Goal: Task Accomplishment & Management: Manage account settings

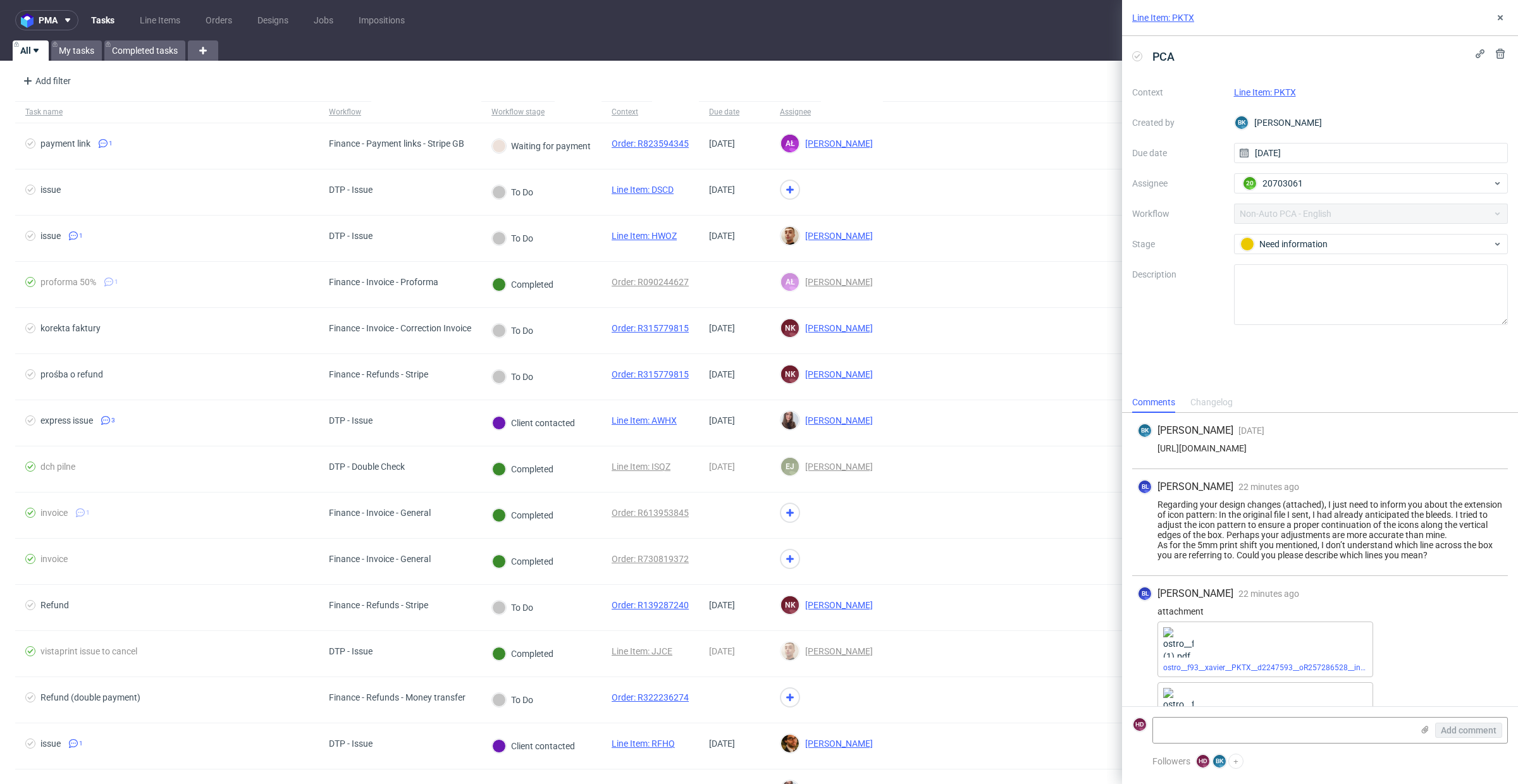
scroll to position [50, 0]
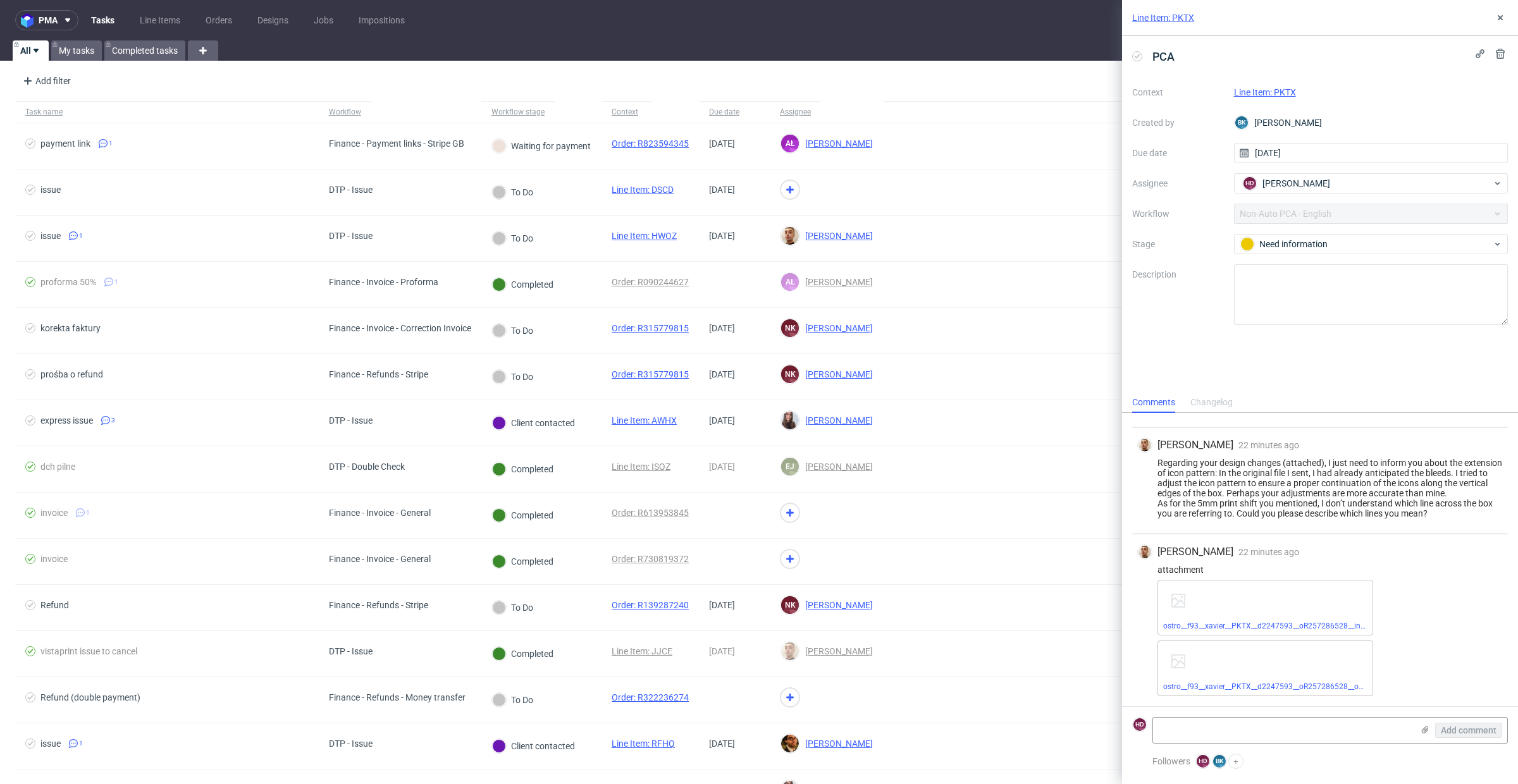
click at [1285, 94] on link "Line Item: PKTX" at bounding box center [1265, 92] width 62 height 10
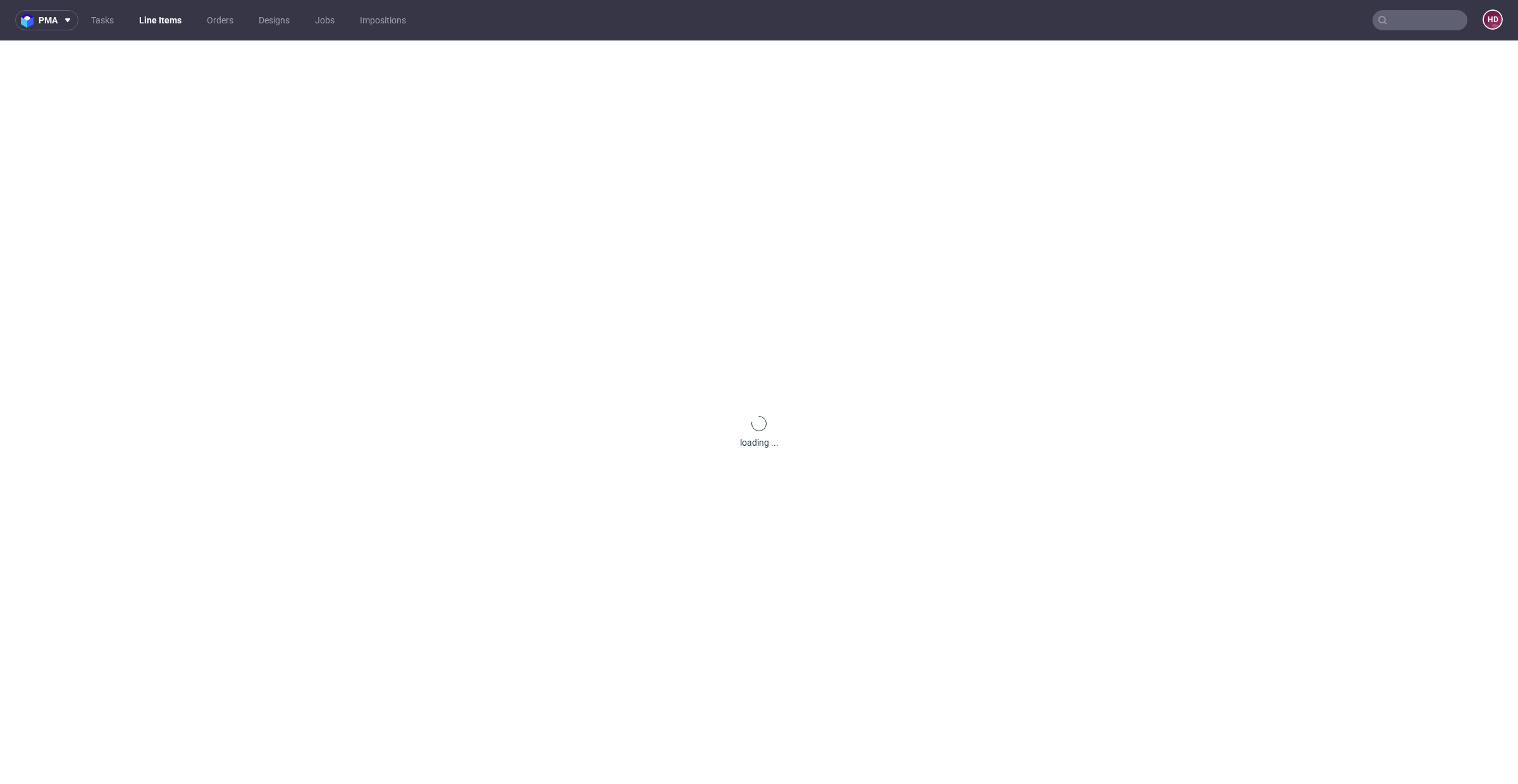
click at [1280, 89] on div "loading ..." at bounding box center [759, 432] width 1518 height 784
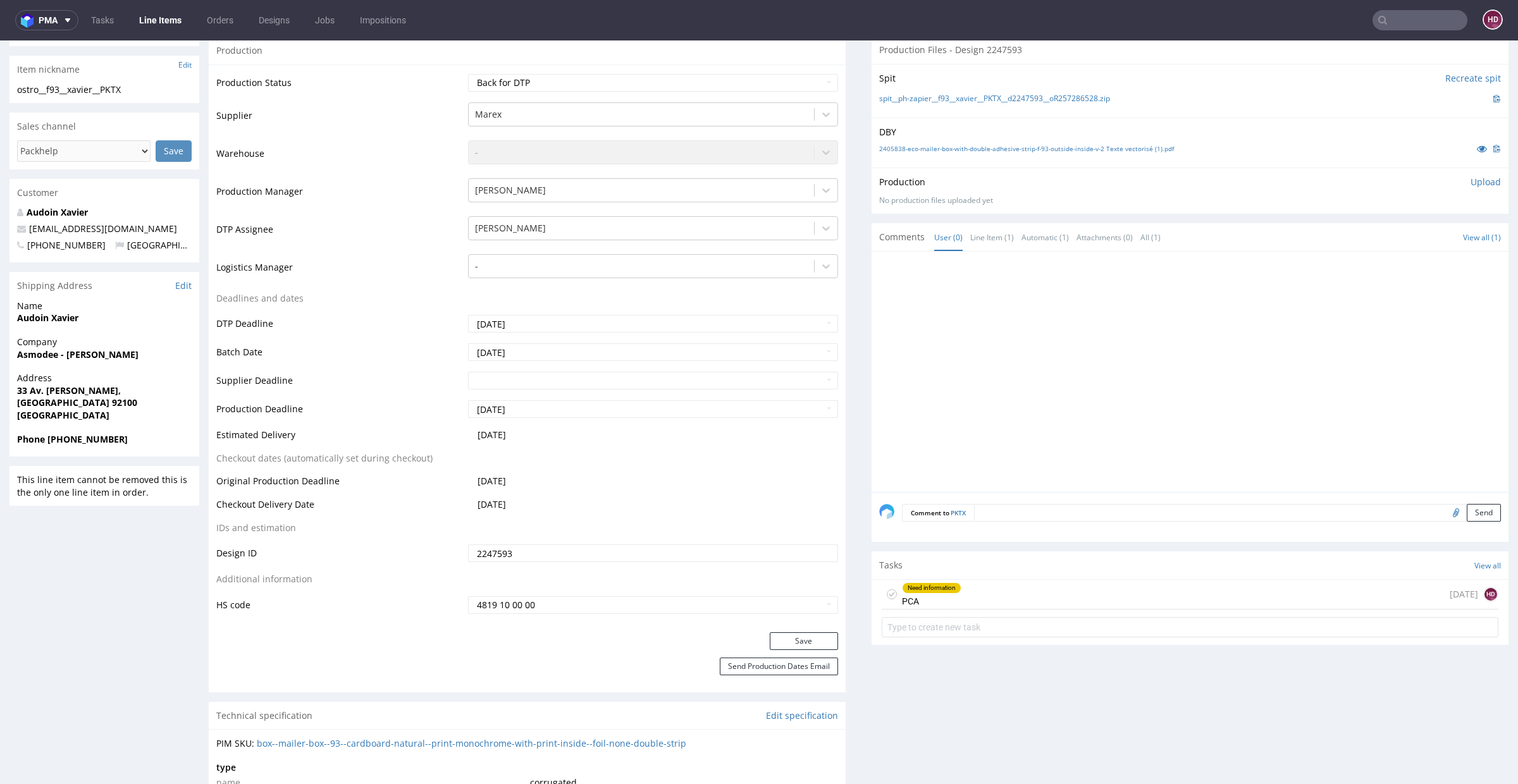
scroll to position [315, 0]
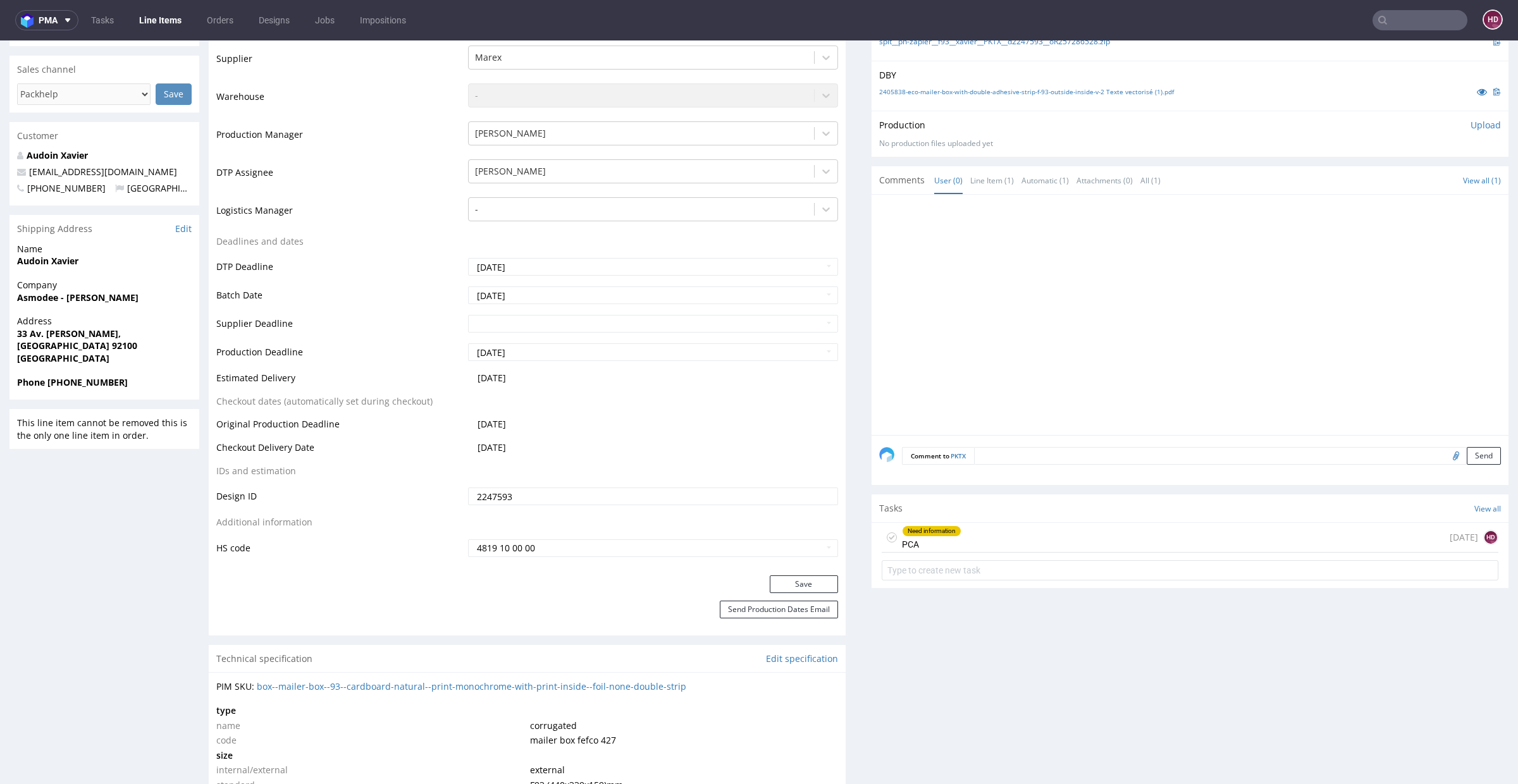
click at [935, 514] on div "Tasks View all" at bounding box center [1189, 508] width 637 height 28
click at [931, 528] on div "Need information" at bounding box center [932, 531] width 58 height 10
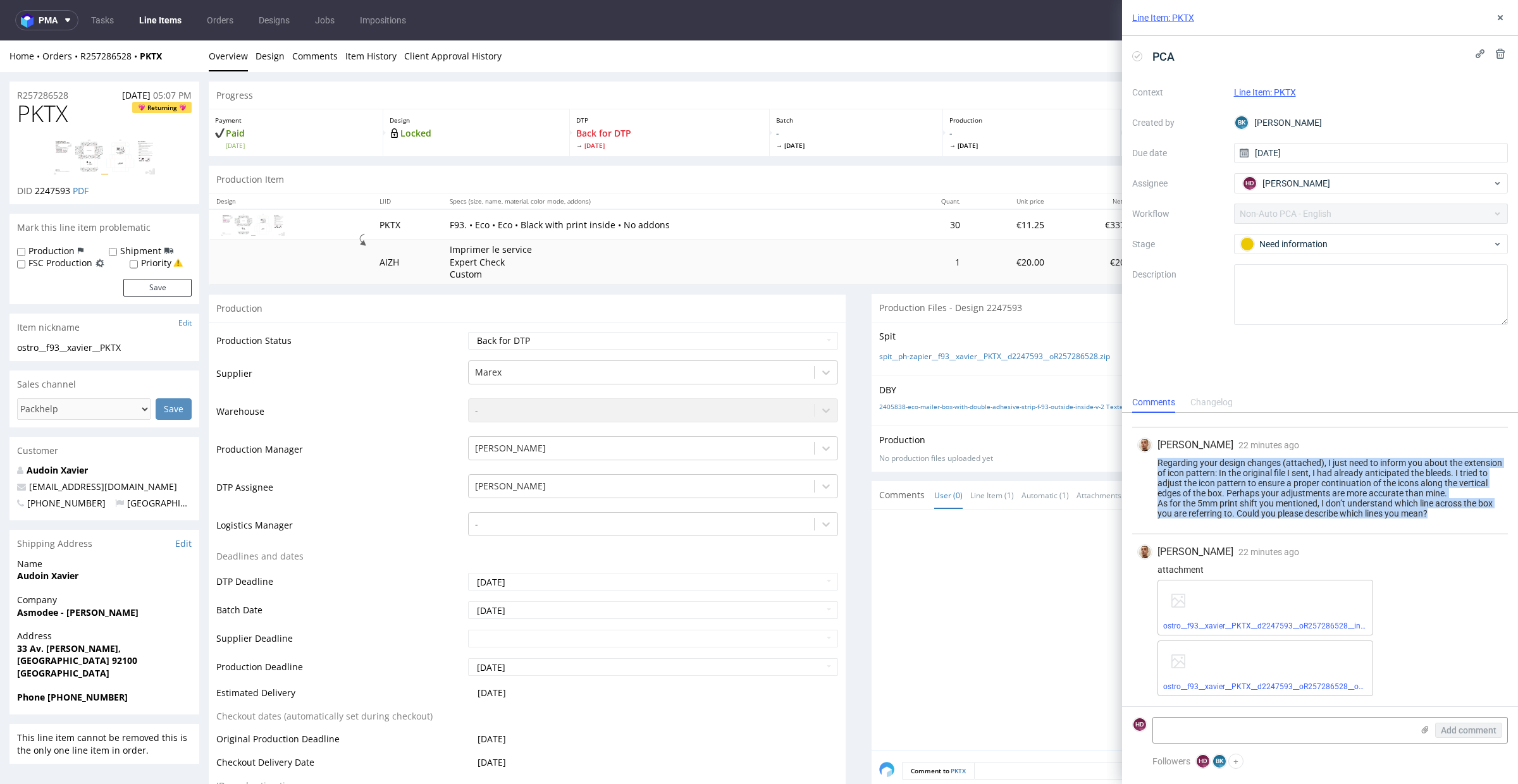
drag, startPoint x: 1471, startPoint y: 512, endPoint x: 1120, endPoint y: 453, distance: 355.9
click at [1120, 453] on div "Line Item: PKTX PCA Context Line Item: PKTX Created by BK Bogna Krystian Due da…" at bounding box center [1312, 392] width 411 height 784
copy div "Regarding your design changes (attached), I just need to inform you about the e…"
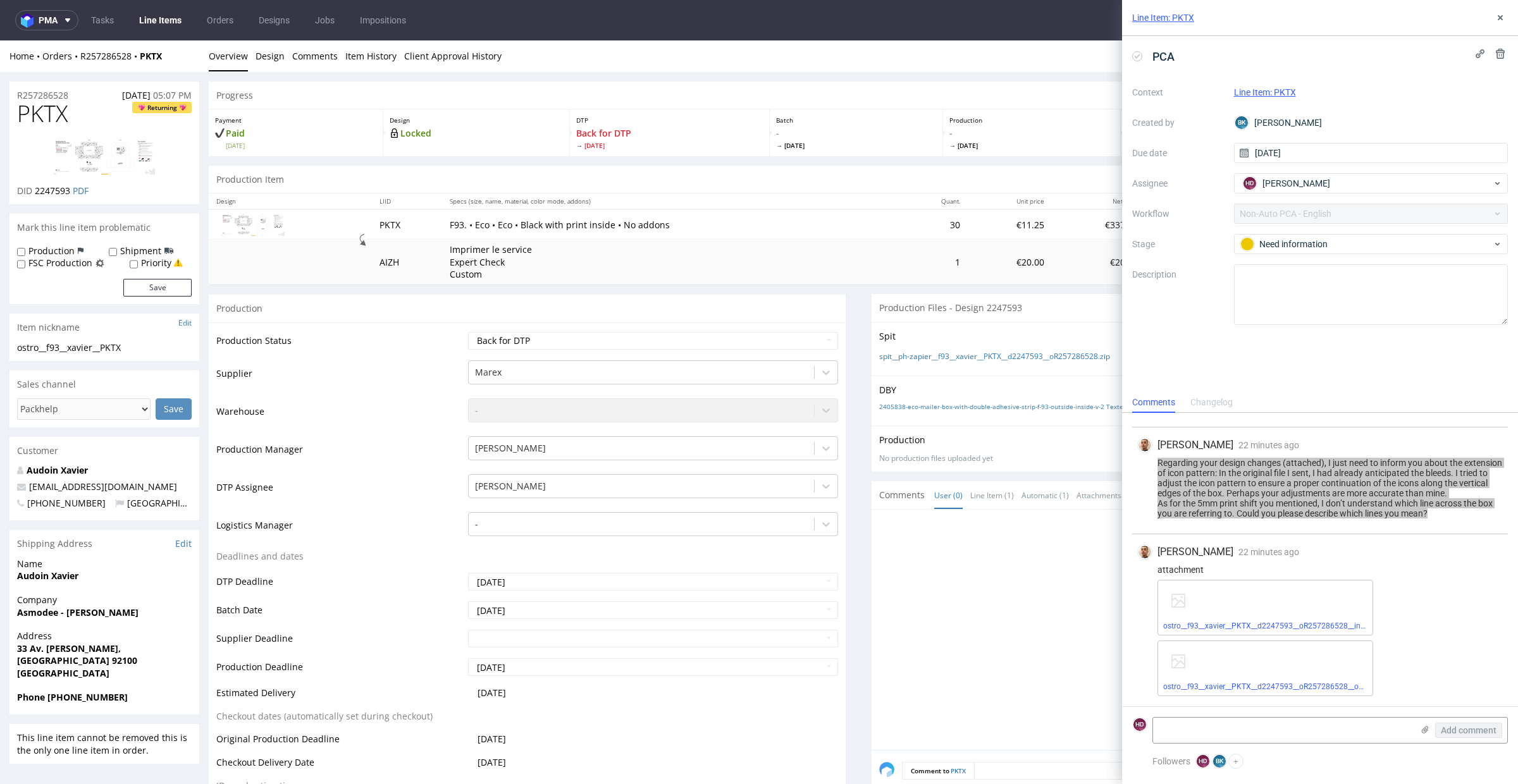
click at [1000, 580] on div at bounding box center [1193, 634] width 629 height 233
click at [357, 62] on link "Item History" at bounding box center [371, 56] width 51 height 31
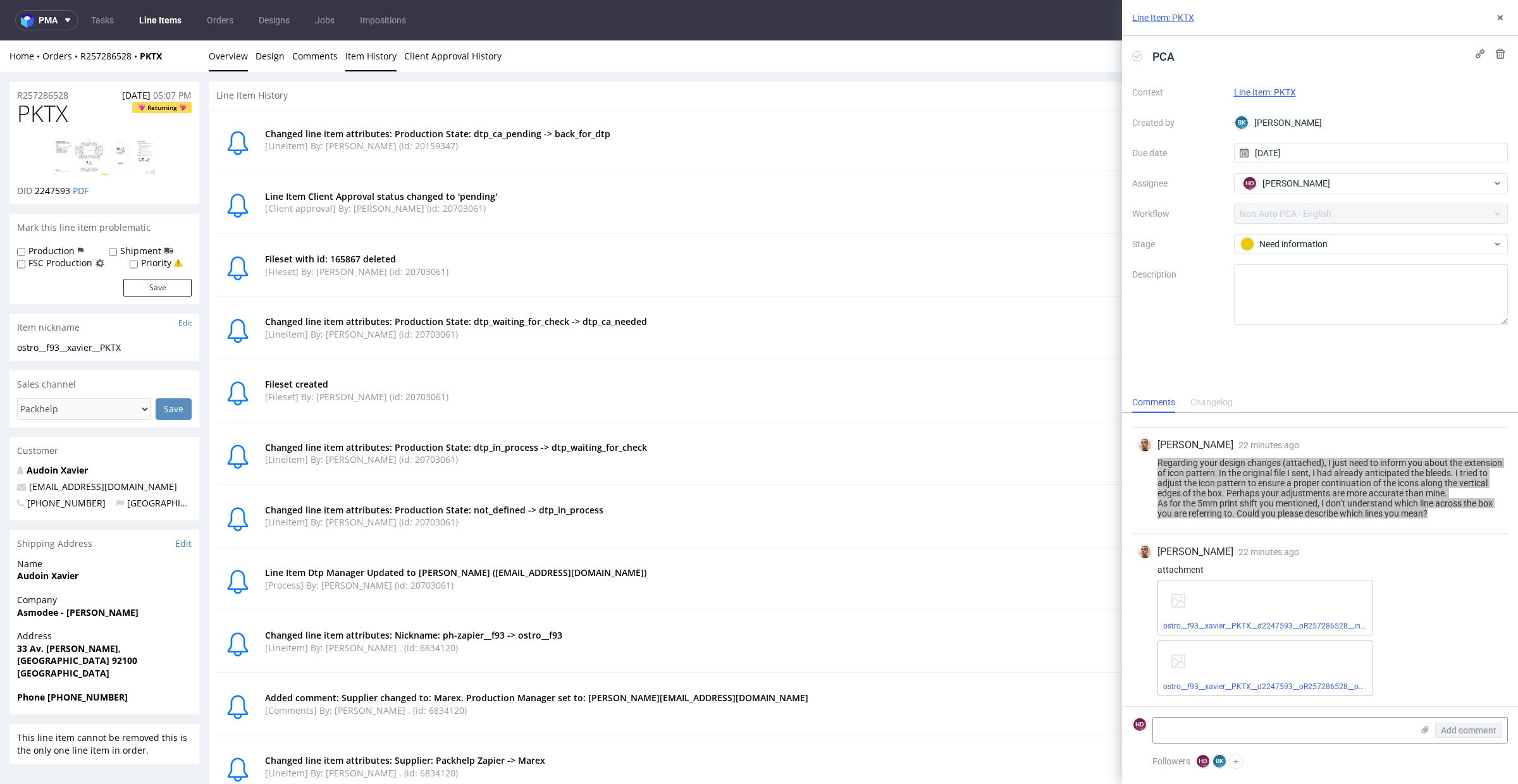
click at [245, 58] on link "Overview" at bounding box center [229, 56] width 39 height 31
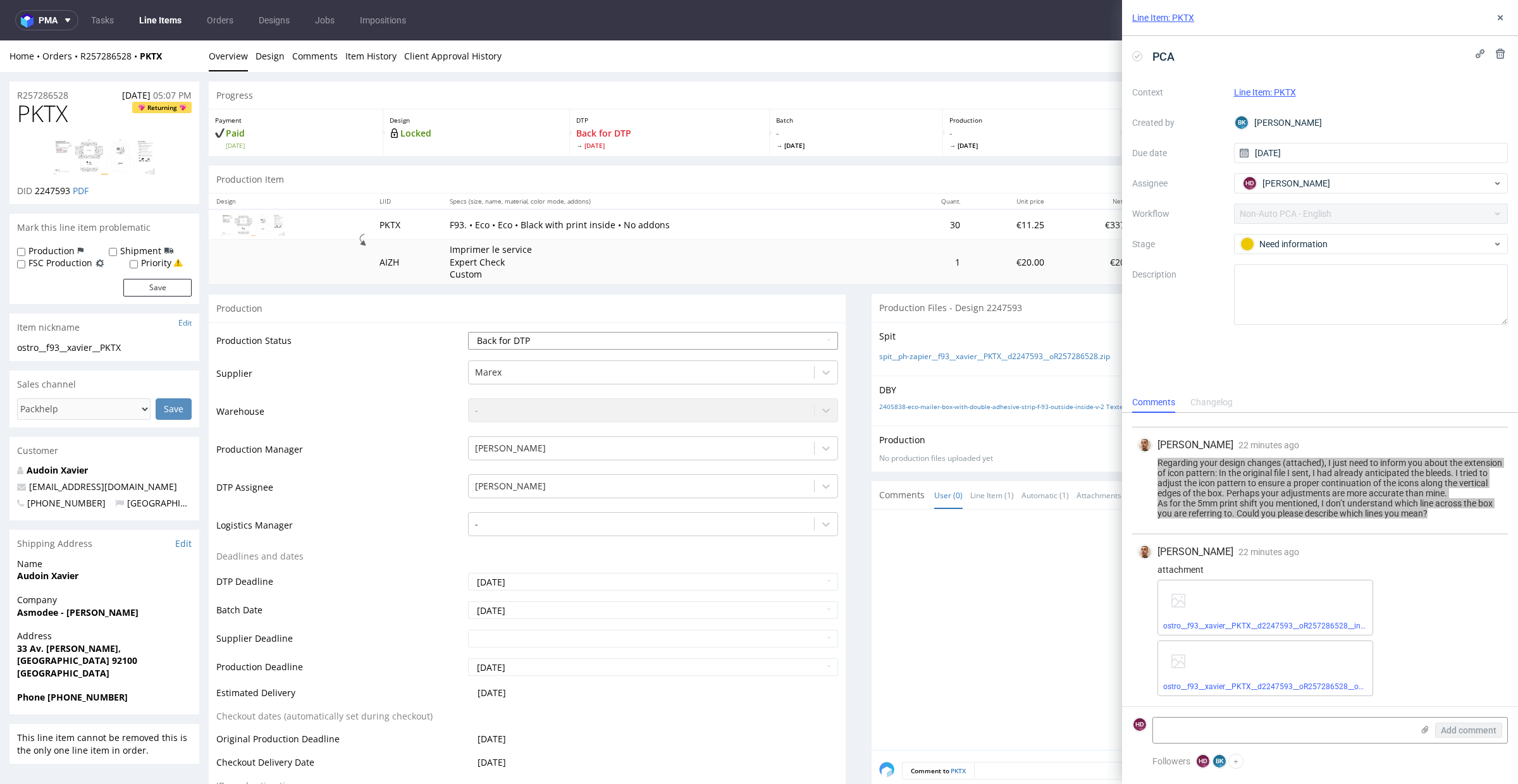
click at [537, 334] on select "Waiting for Artwork Waiting for Diecut Waiting for Mockup Waiting for DTP Waiti…" at bounding box center [653, 341] width 370 height 18
select select "dtp_ca_needed"
click at [468, 332] on select "Waiting for Artwork Waiting for Diecut Waiting for Mockup Waiting for DTP Waiti…" at bounding box center [653, 341] width 370 height 18
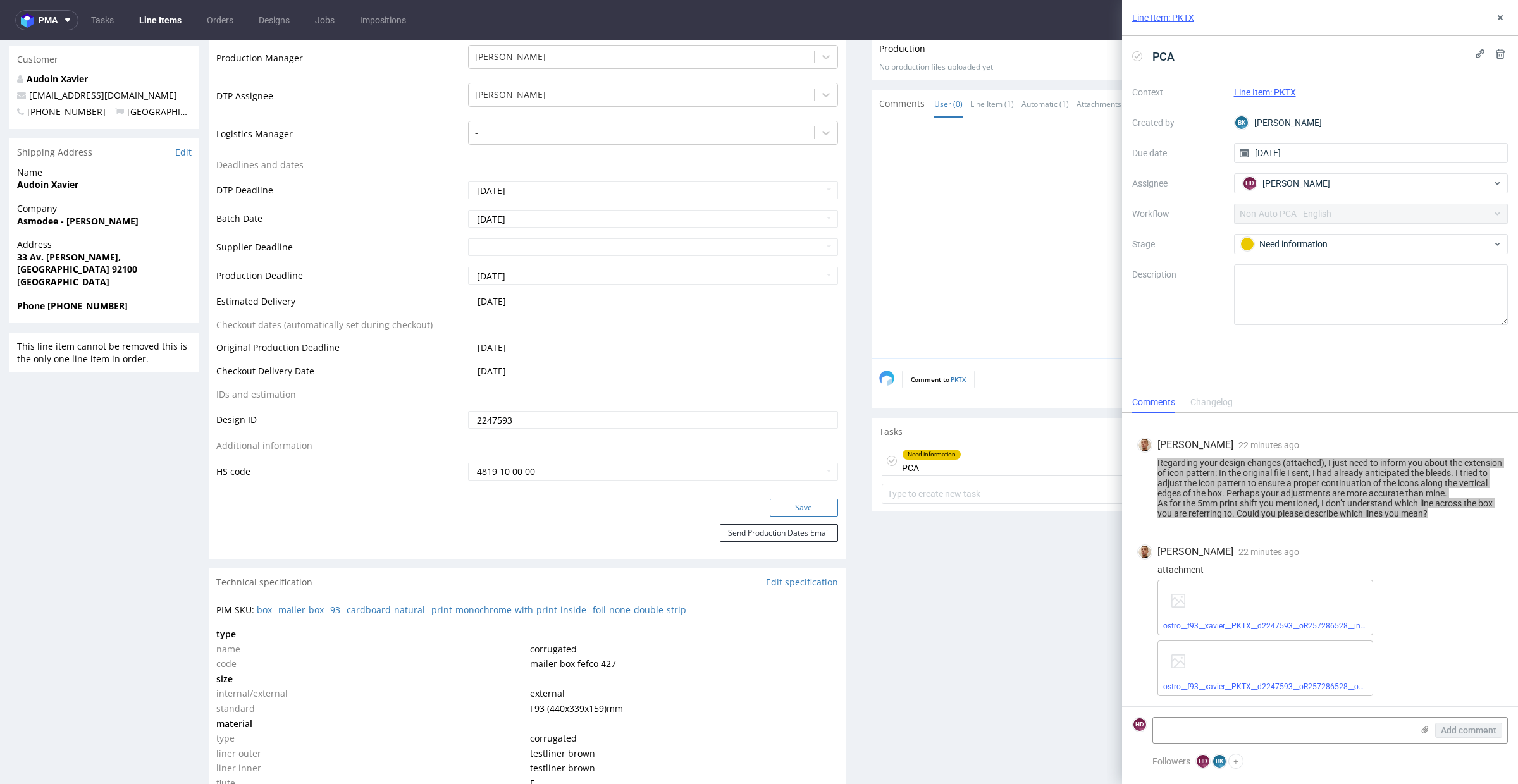
click at [783, 501] on button "Save" at bounding box center [804, 508] width 68 height 18
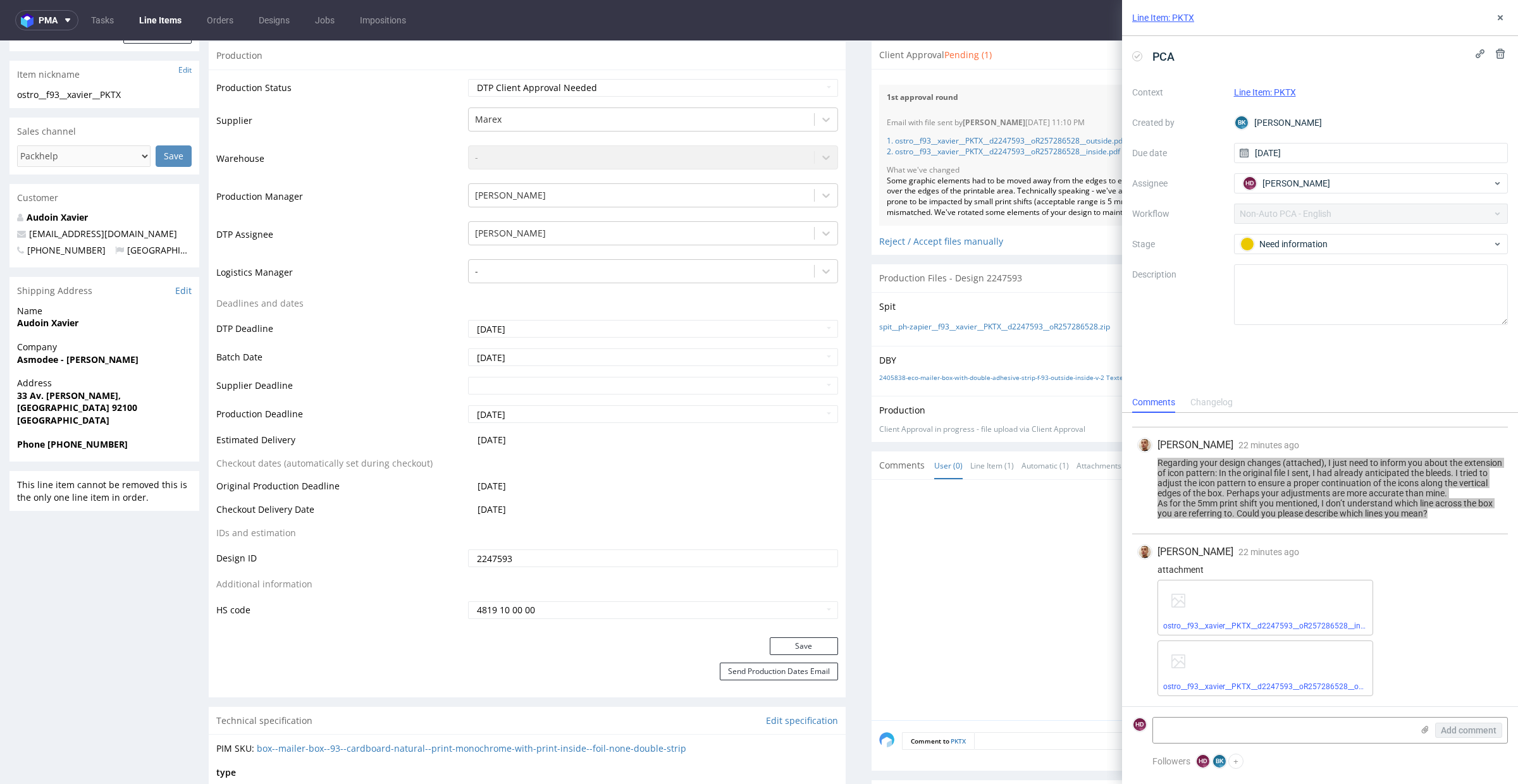
scroll to position [271, 0]
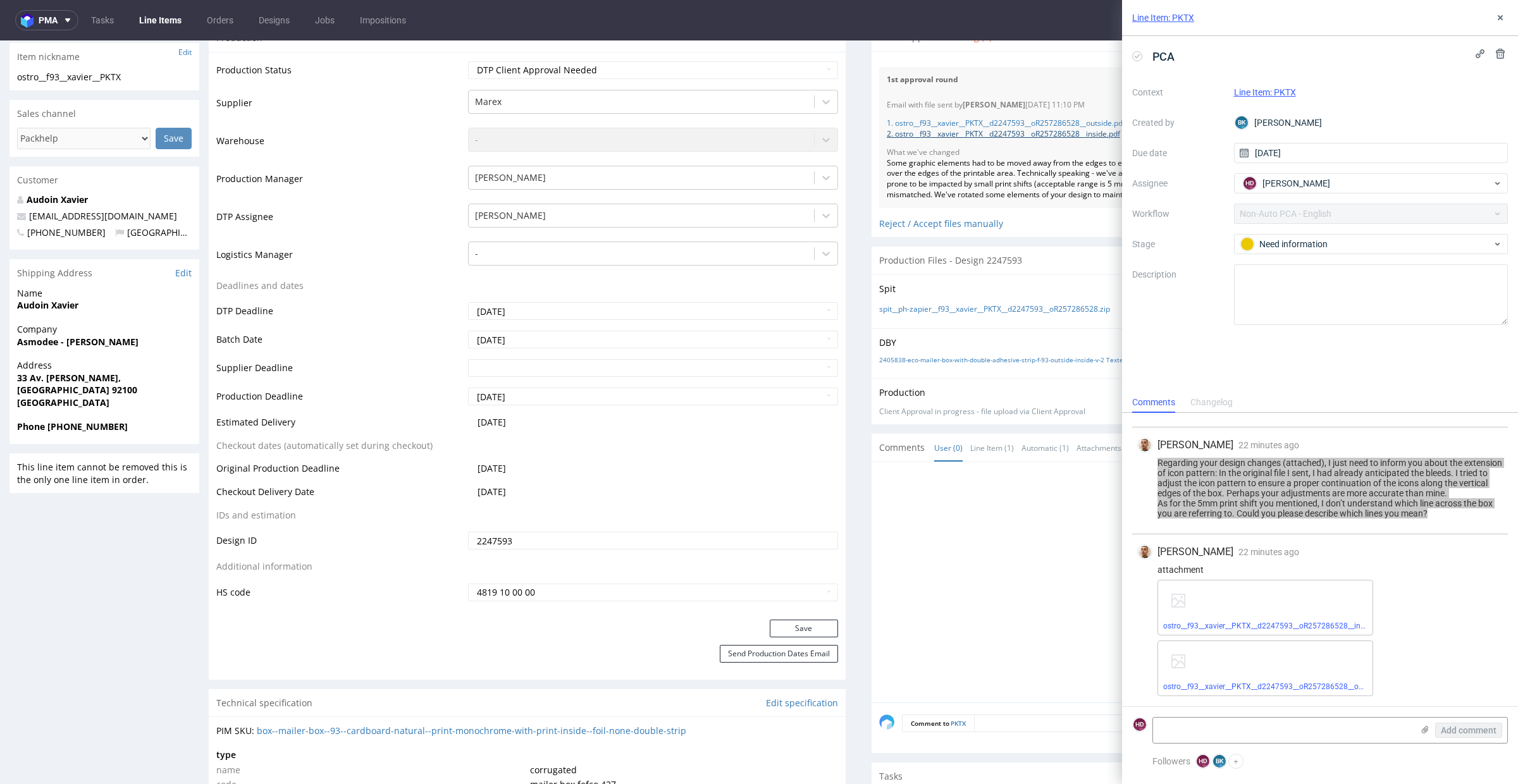
click at [959, 132] on link "2. ostro__f93__xavier__PKTX__d2247593__oR257286528__inside.pdf" at bounding box center [1004, 134] width 233 height 11
click at [909, 121] on link "1. ostro__f93__xavier__PKTX__d2247593__oR257286528__outside.pdf" at bounding box center [1006, 123] width 238 height 11
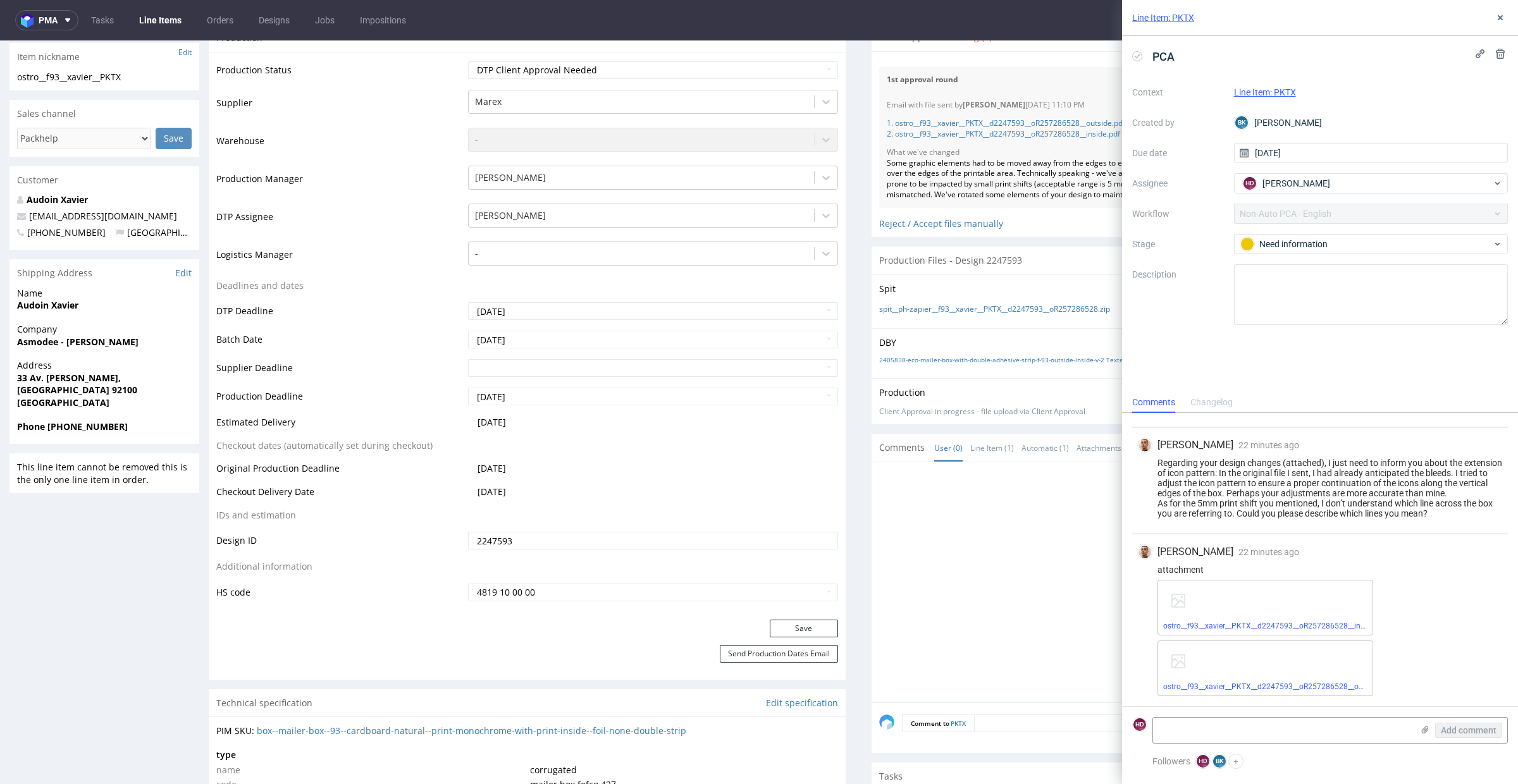
click at [1226, 633] on div "ostro__f93__xavier__PKTX__d2247593__oR257286528__inside (1).pdf" at bounding box center [1265, 608] width 216 height 56
click at [1221, 621] on div "ostro__f93__xavier__PKTX__d2247593__oR257286528__inside (1).pdf" at bounding box center [1265, 608] width 216 height 56
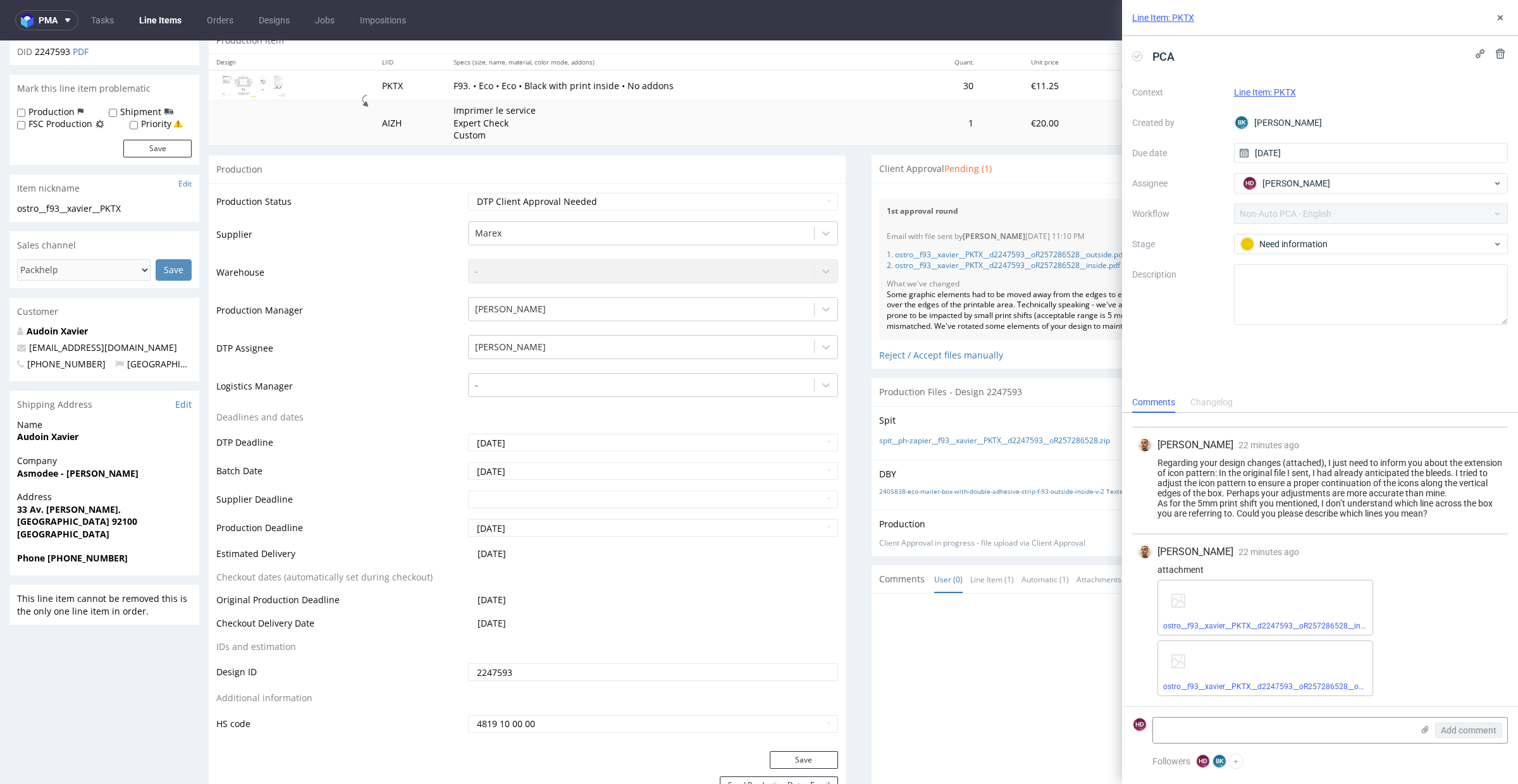
scroll to position [142, 0]
click at [1304, 622] on link "ostro__f93__xavier__PKTX__d2247593__oR257286528__inside (1).pdf" at bounding box center [1281, 626] width 236 height 9
click at [1286, 691] on link "ostro__f93__xavier__PKTX__d2247593__oR257286528__outside (1).pdf" at bounding box center [1283, 687] width 241 height 9
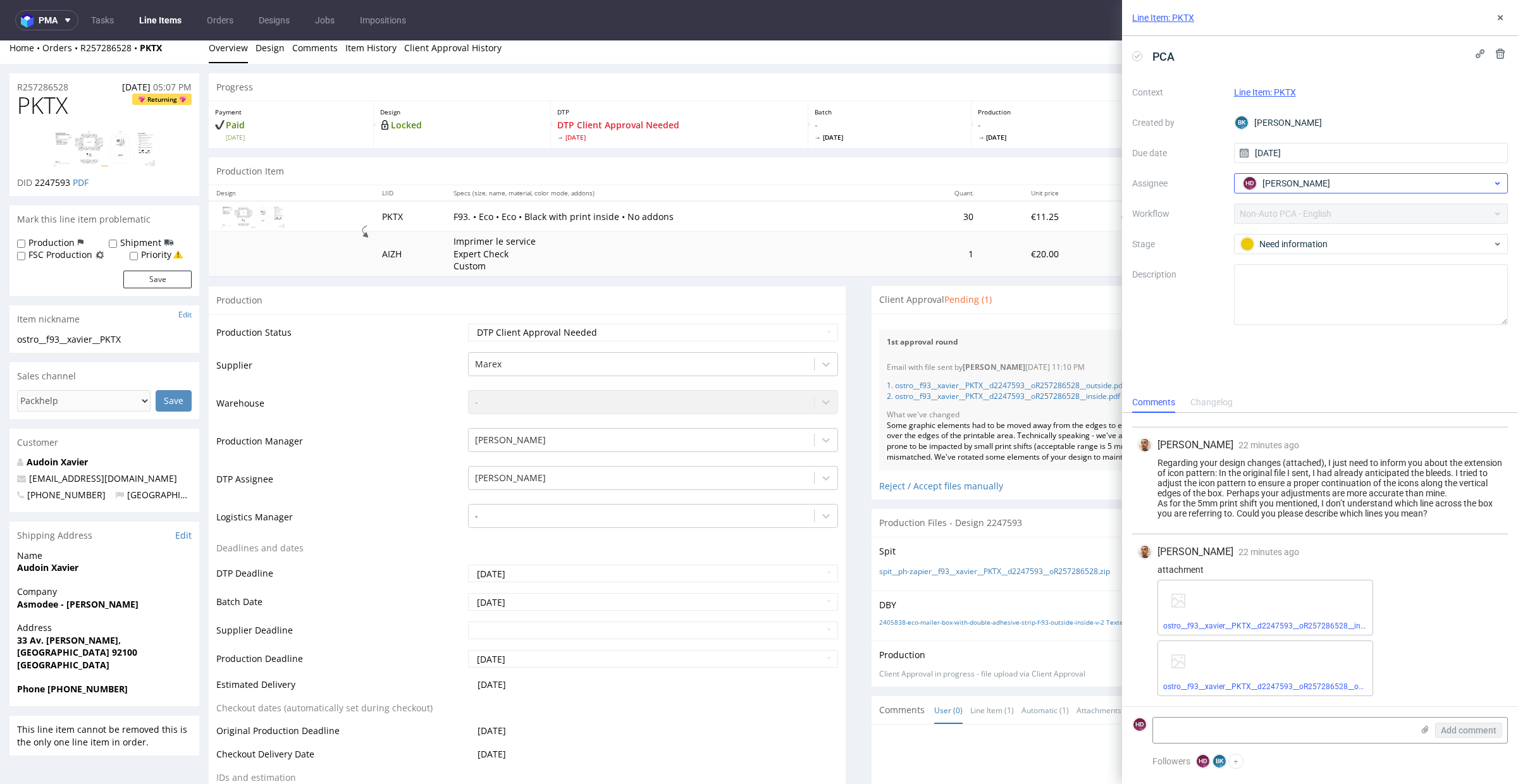
scroll to position [8, 0]
click at [1386, 242] on div "Need information" at bounding box center [1366, 244] width 252 height 14
click at [1501, 19] on use at bounding box center [1500, 17] width 5 height 5
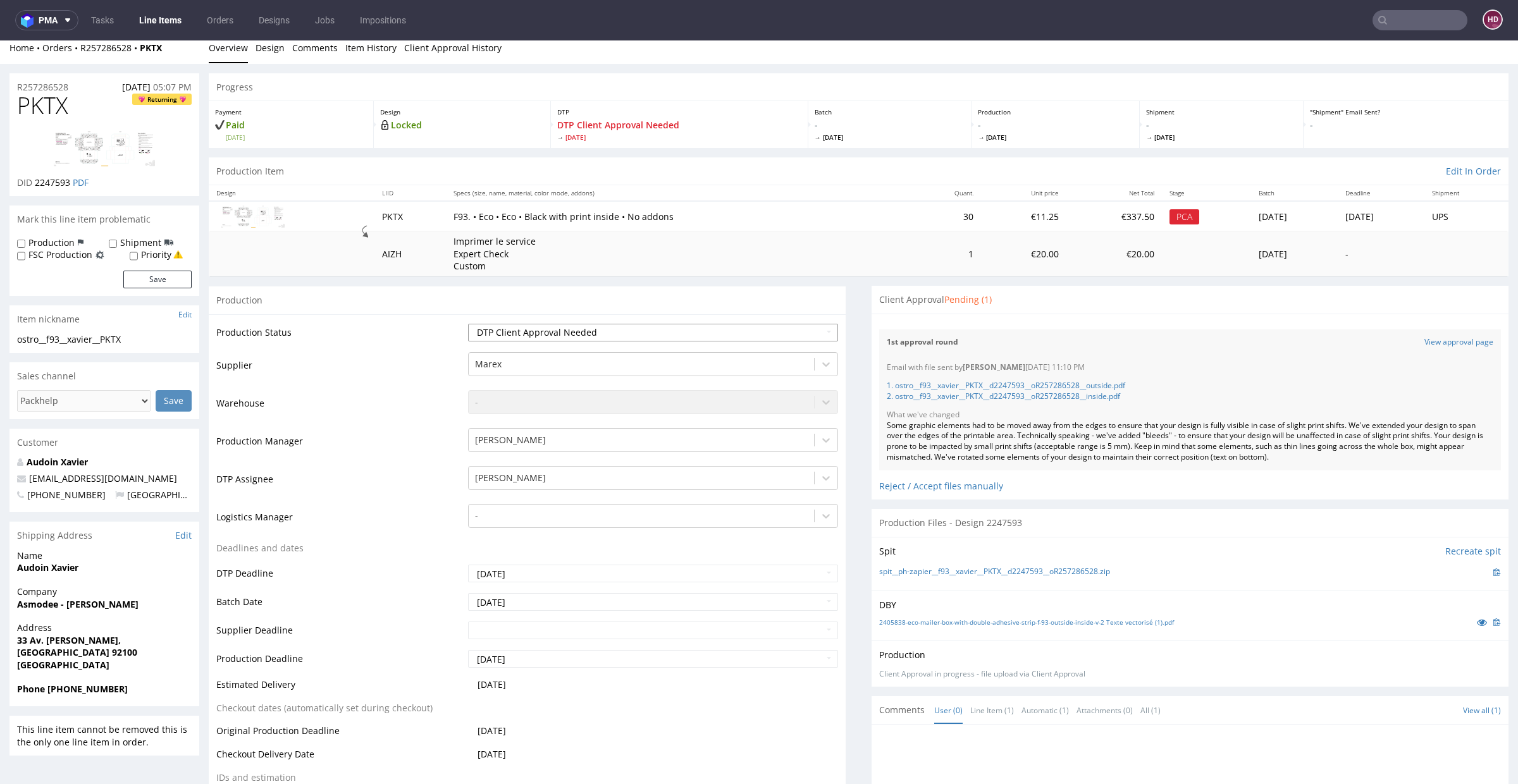
click at [720, 330] on select "Waiting for Artwork Waiting for Diecut Waiting for Mockup Waiting for DTP Waiti…" at bounding box center [653, 333] width 370 height 18
click at [468, 324] on select "Waiting for Artwork Waiting for Diecut Waiting for Mockup Waiting for DTP Waiti…" at bounding box center [653, 333] width 370 height 18
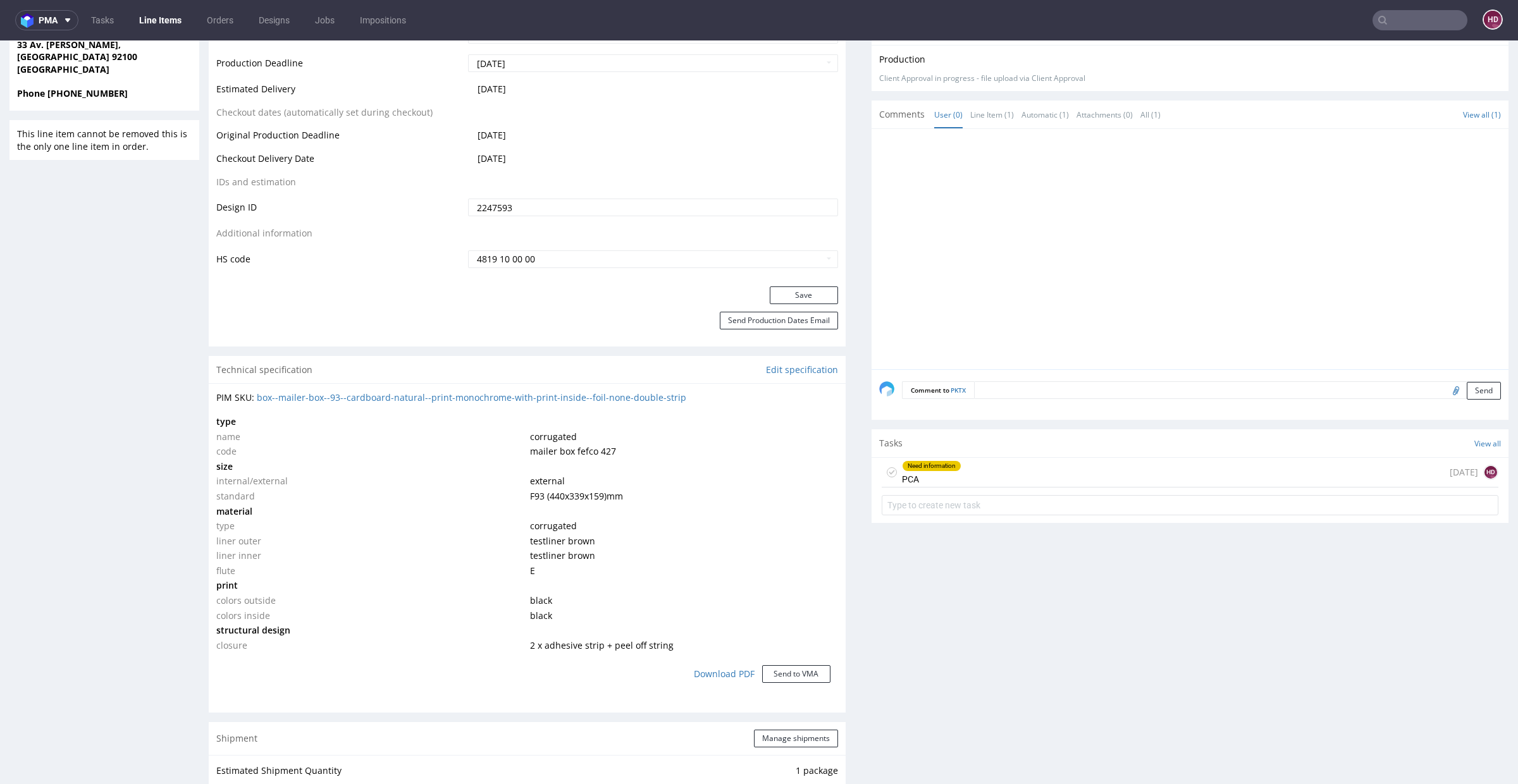
scroll to position [725, 0]
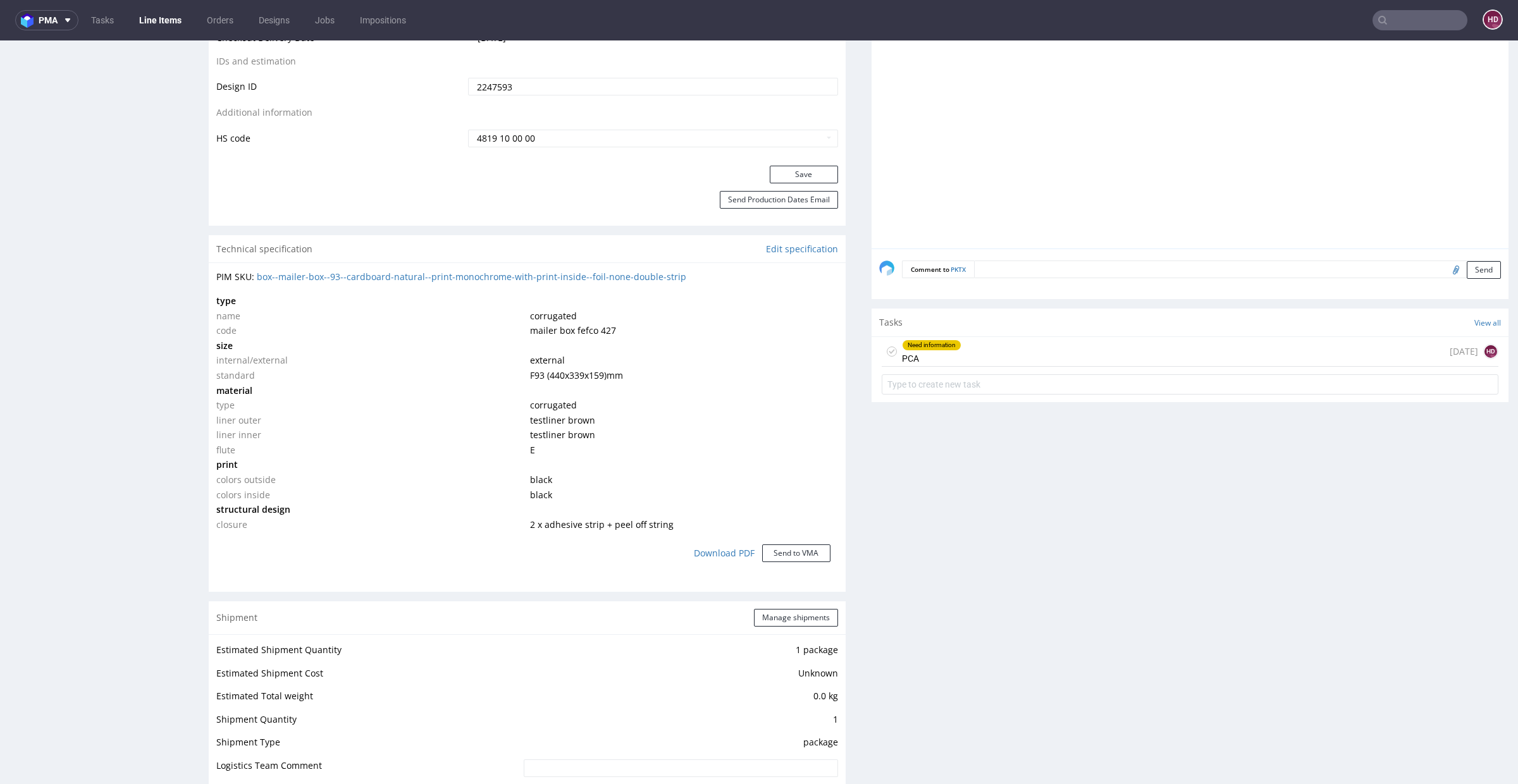
click at [1004, 359] on div "Need information PCA 3 days ago HD" at bounding box center [1190, 352] width 617 height 30
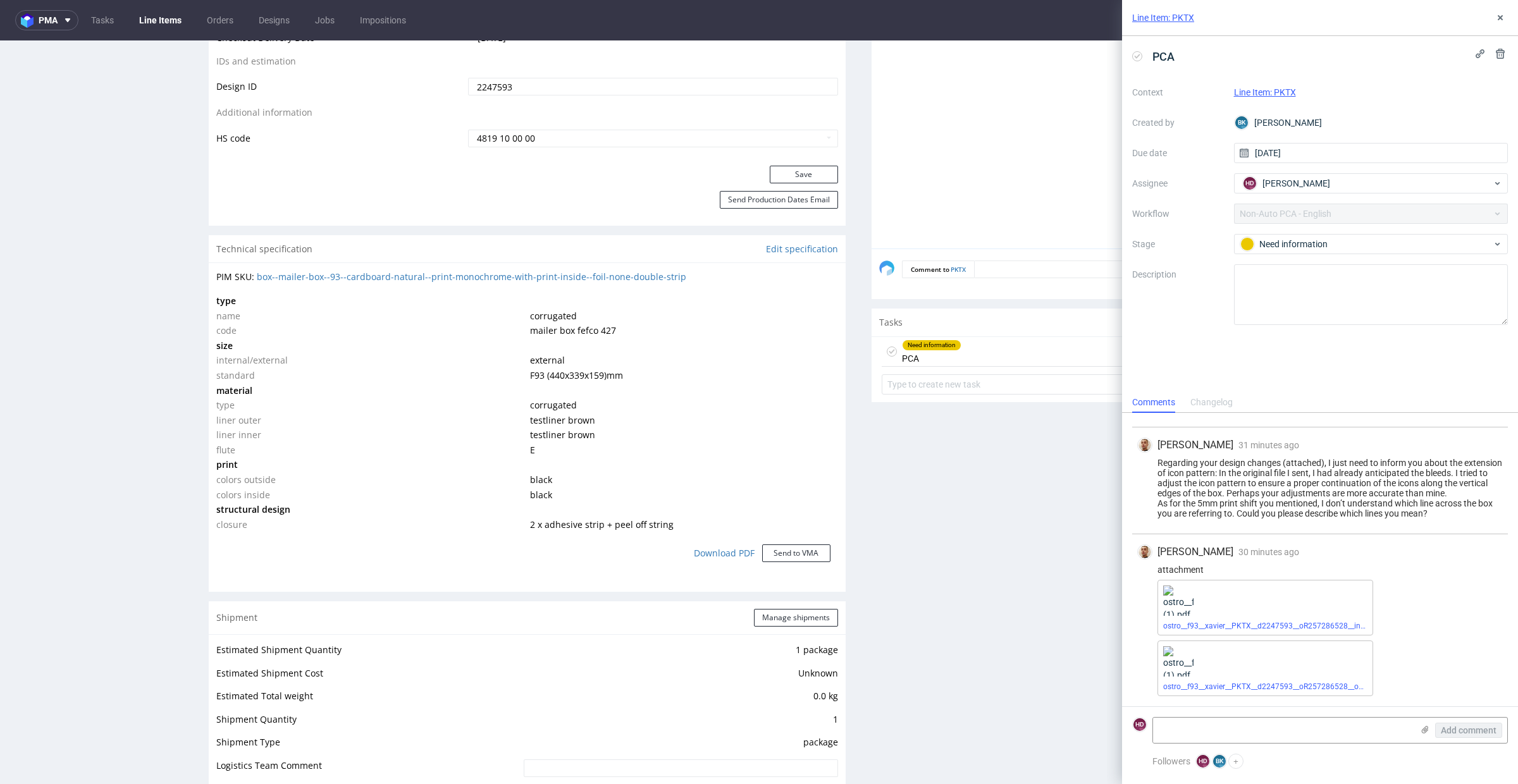
scroll to position [50, 0]
click at [1189, 728] on textarea at bounding box center [1283, 731] width 259 height 26
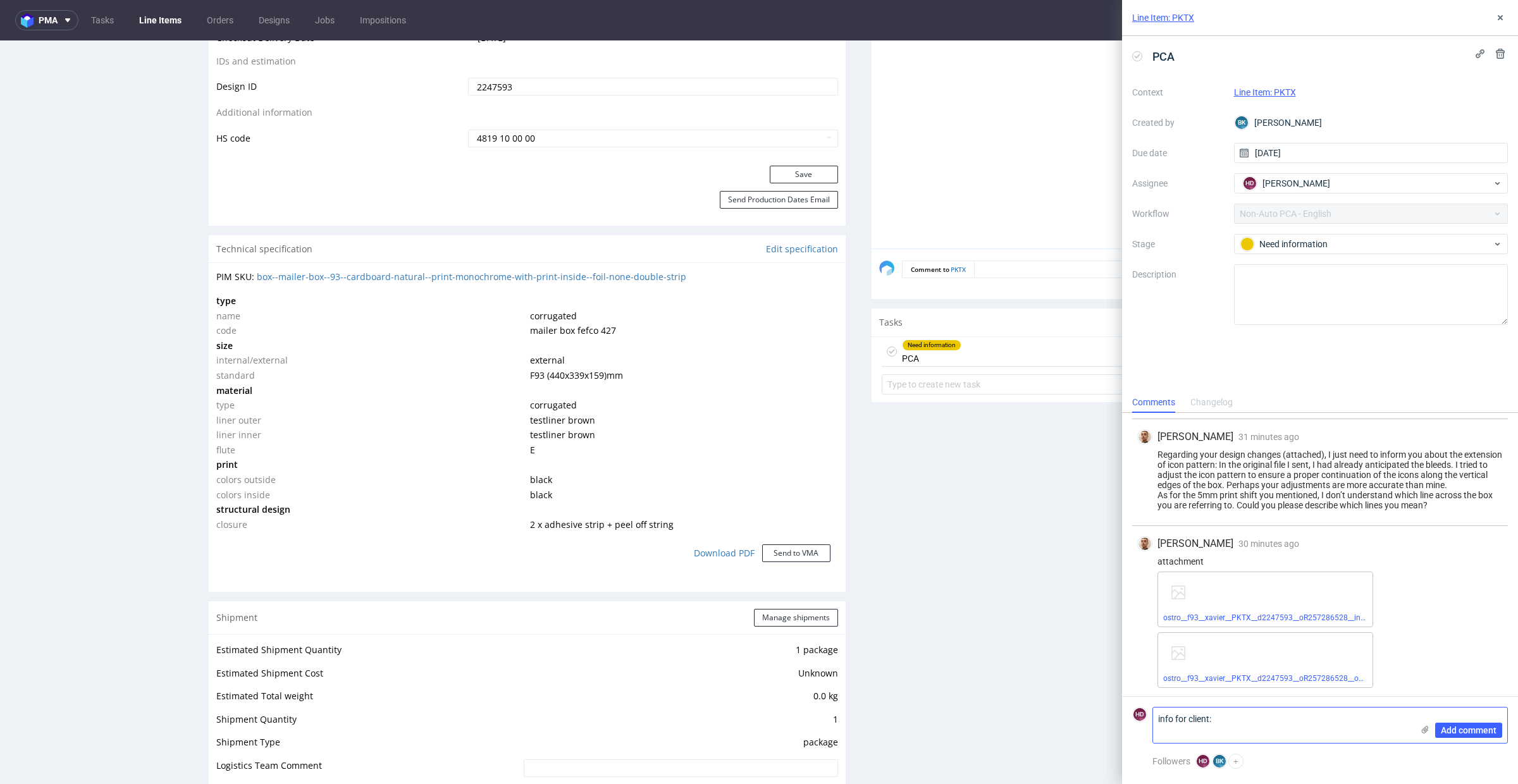
paste textarea "The file has already been adjusted for printing and it was necessary to convert…"
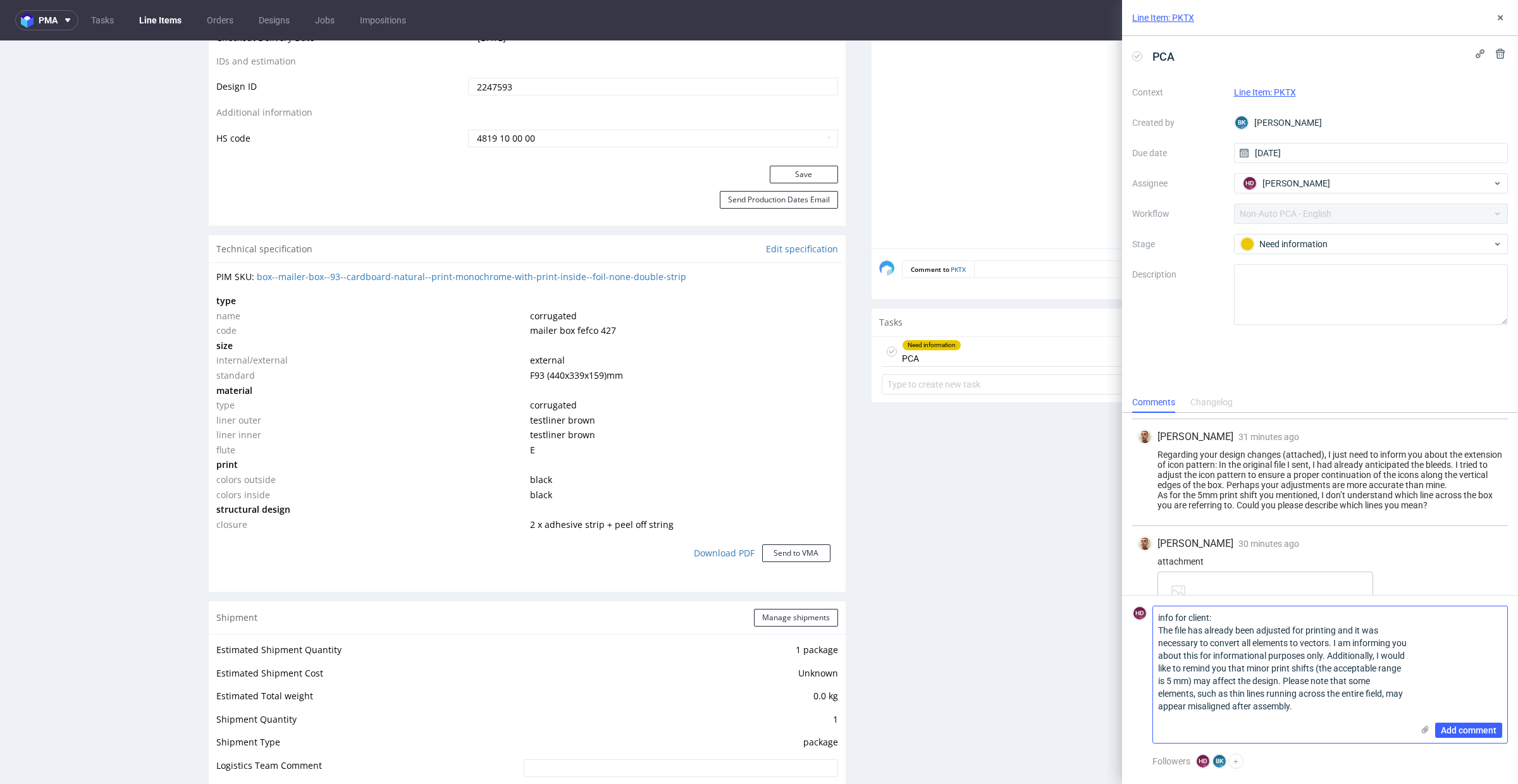
click at [1259, 735] on textarea "info for client: The file has already been adjusted for printing and it was nec…" at bounding box center [1283, 675] width 259 height 137
click at [1214, 731] on textarea "info for client: The file has already been adjusted for printing and it was nec…" at bounding box center [1283, 675] width 259 height 137
paste textarea "If everything is clear, please accept."
click at [1161, 617] on textarea "info for client: The file has already been adjusted for printing and it was nec…" at bounding box center [1283, 675] width 259 height 137
type textarea "Info for client: The file has already been adjusted for printing and it was nec…"
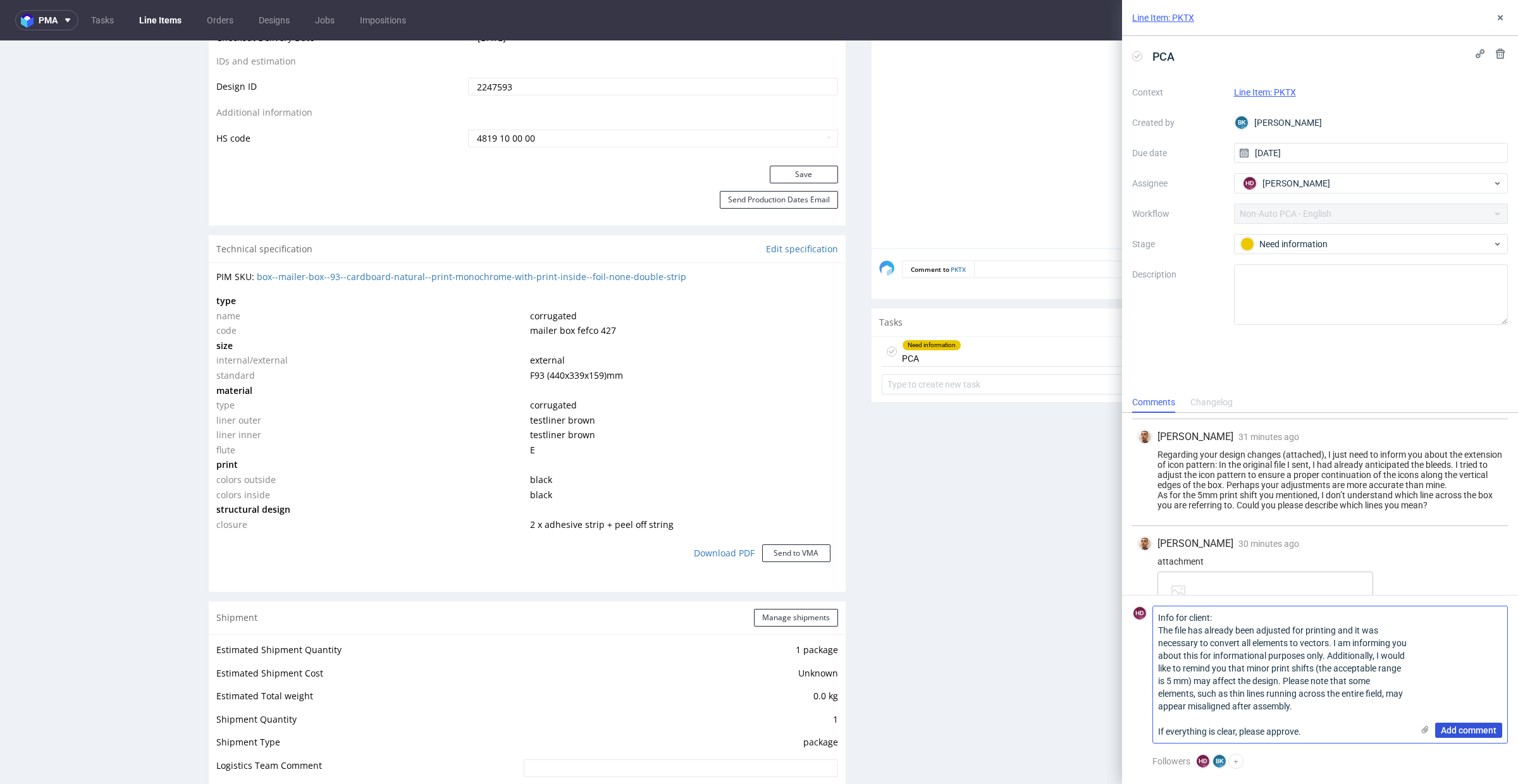
click at [1465, 730] on span "Add comment" at bounding box center [1469, 731] width 56 height 9
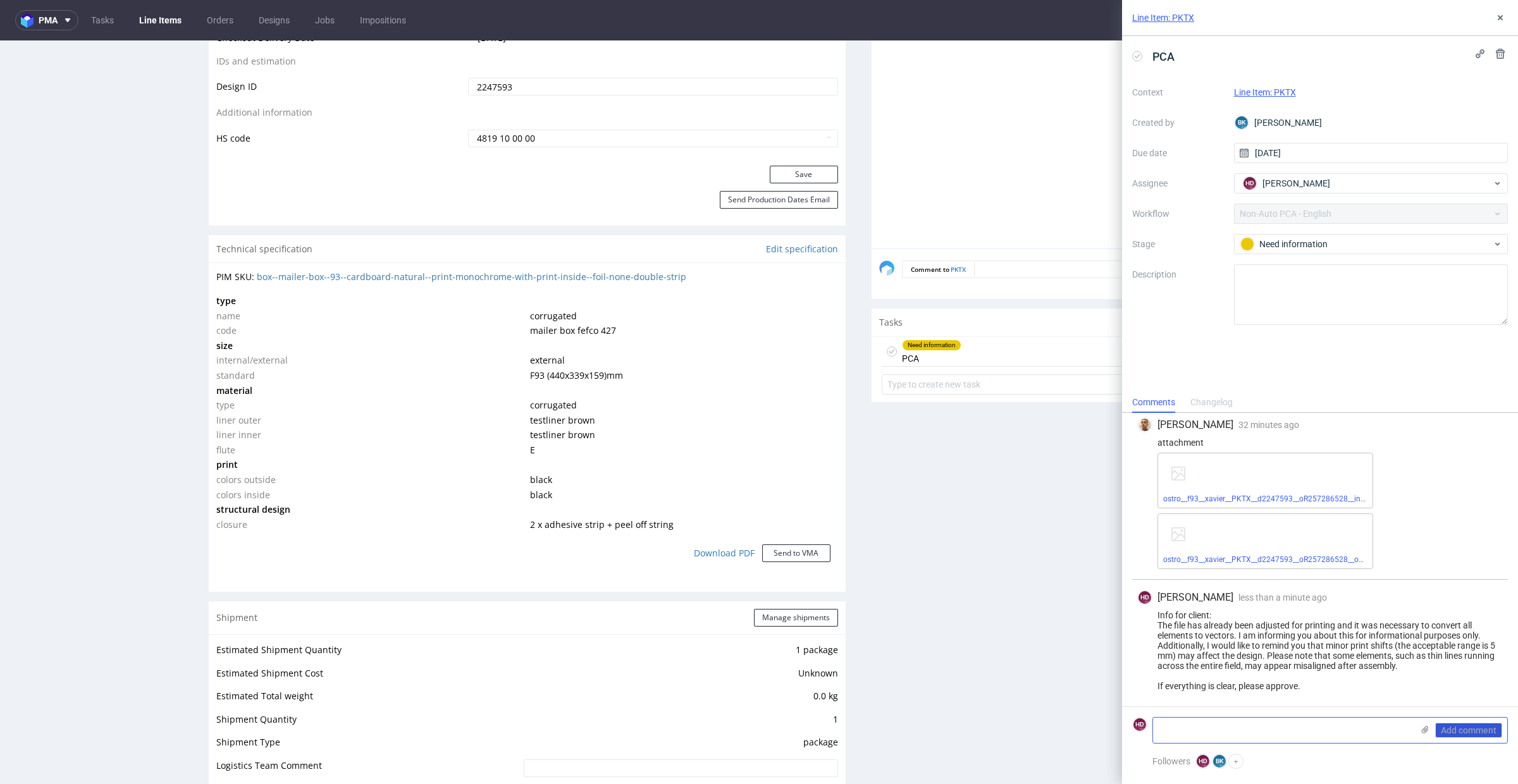
scroll to position [177, 0]
click at [1338, 251] on div "Need information" at bounding box center [1371, 244] width 274 height 20
click at [1331, 266] on div "To Do" at bounding box center [1371, 265] width 253 height 14
click at [1499, 22] on icon at bounding box center [1500, 17] width 10 height 10
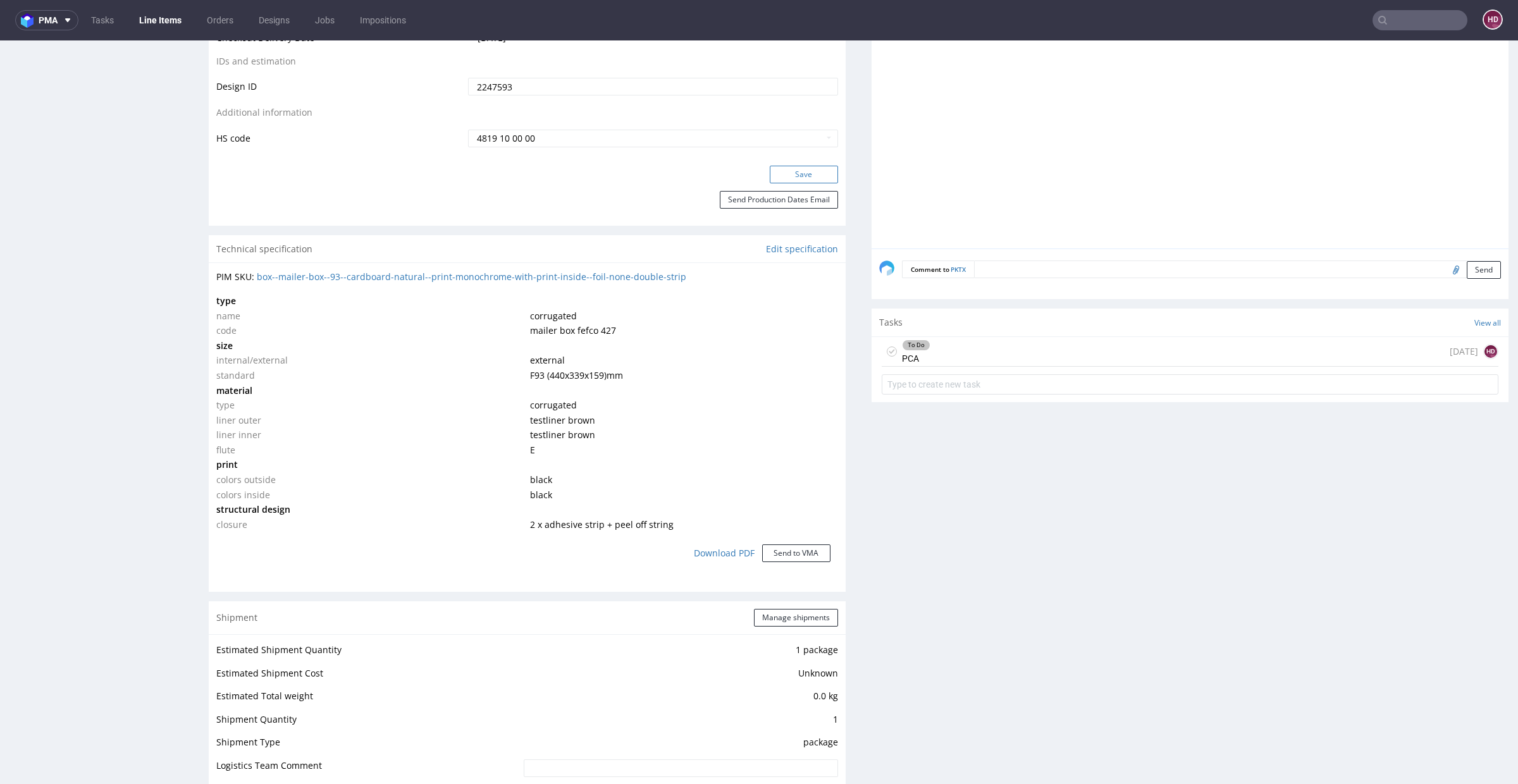
click at [798, 170] on button "Save" at bounding box center [804, 174] width 68 height 18
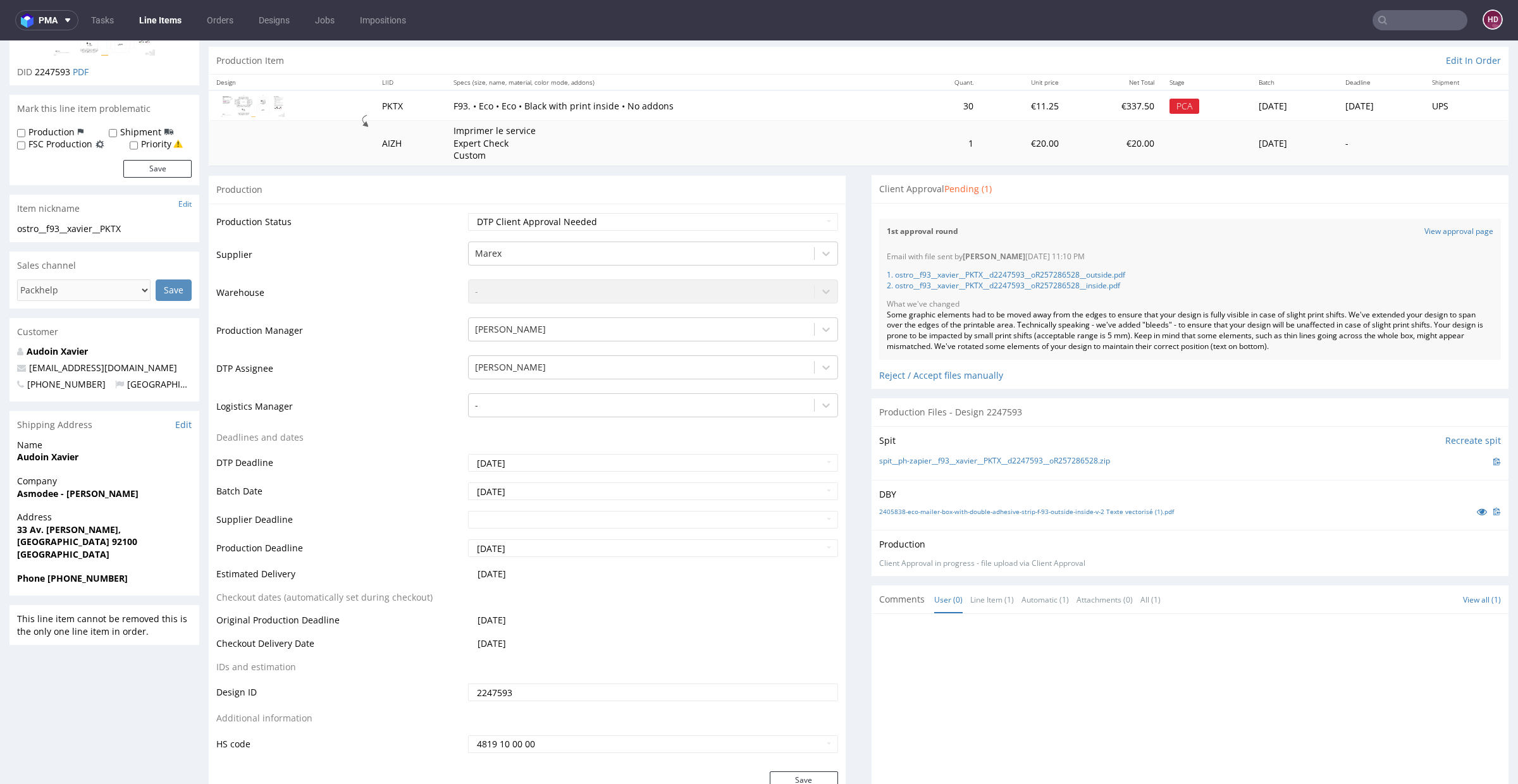
scroll to position [293, 0]
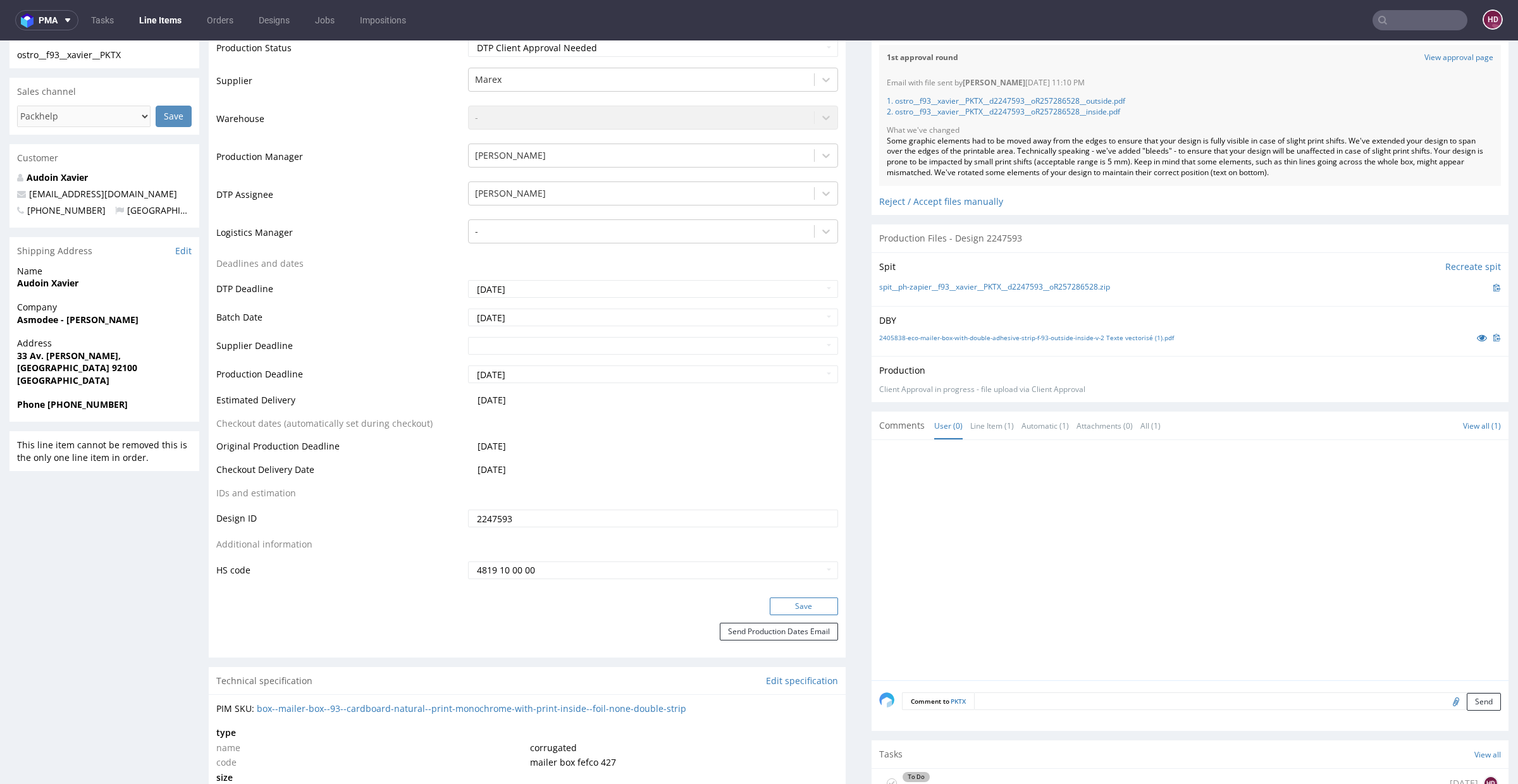
click at [783, 608] on button "Save" at bounding box center [804, 607] width 68 height 18
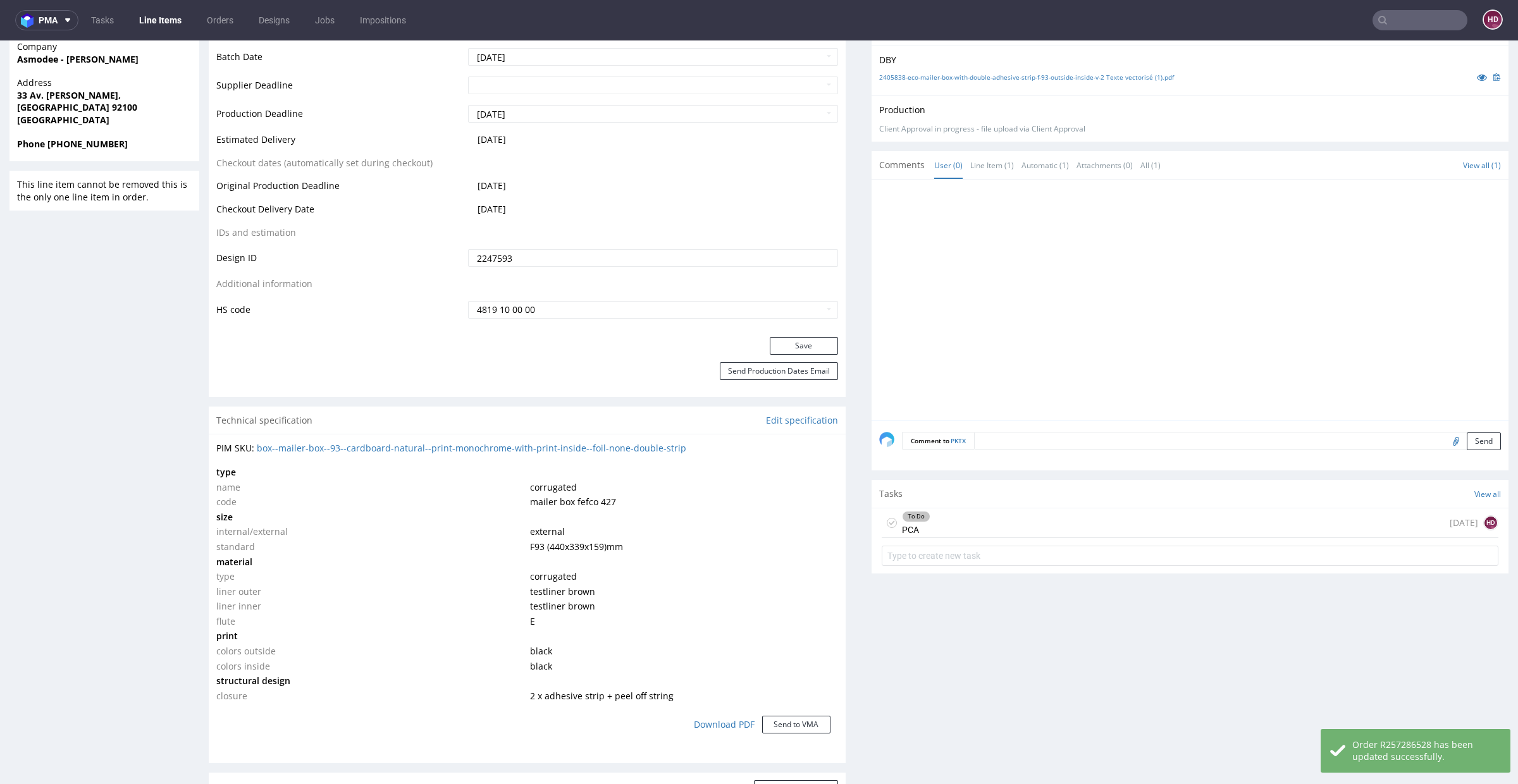
scroll to position [0, 0]
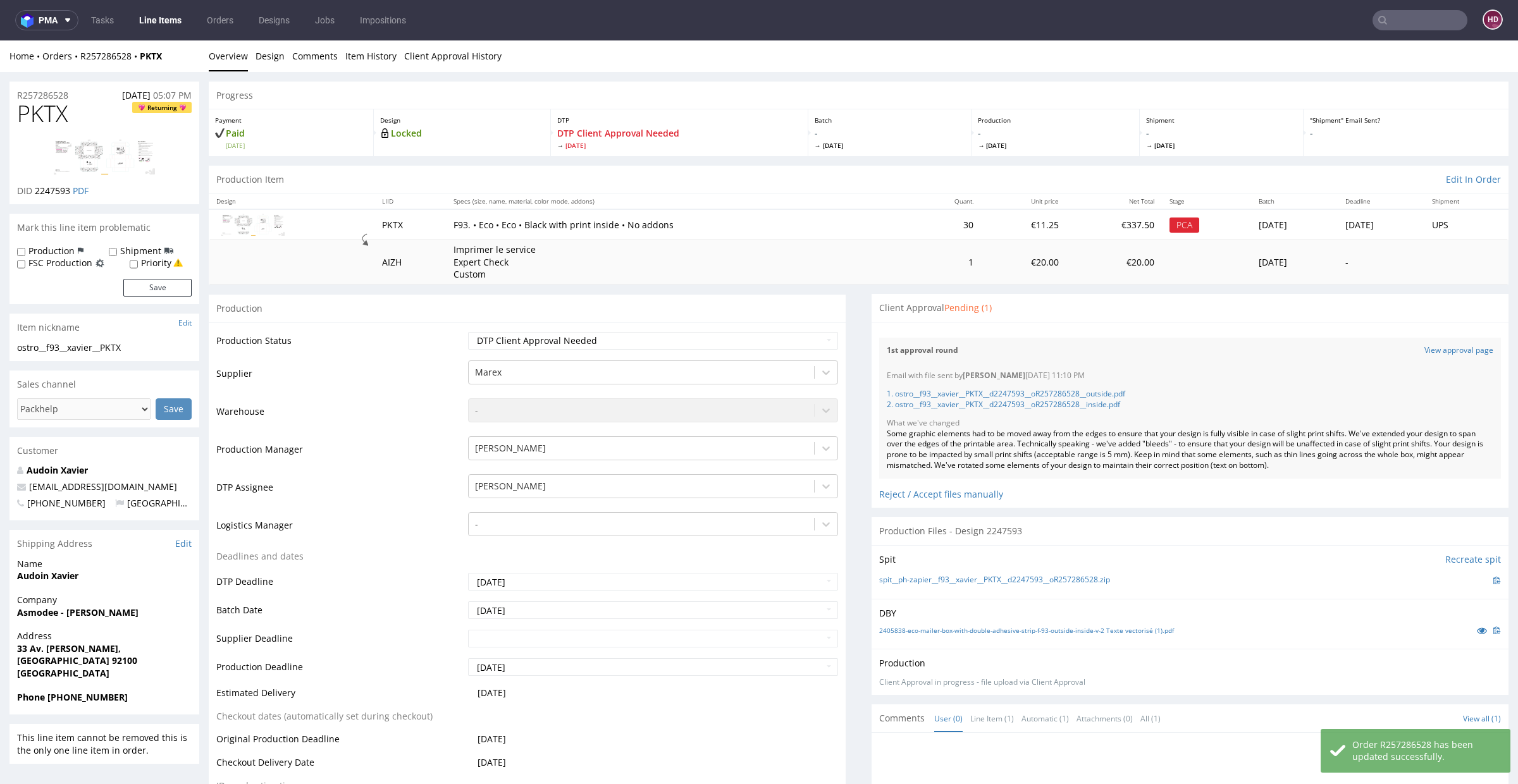
click at [153, 16] on link "Line Items" at bounding box center [160, 20] width 58 height 20
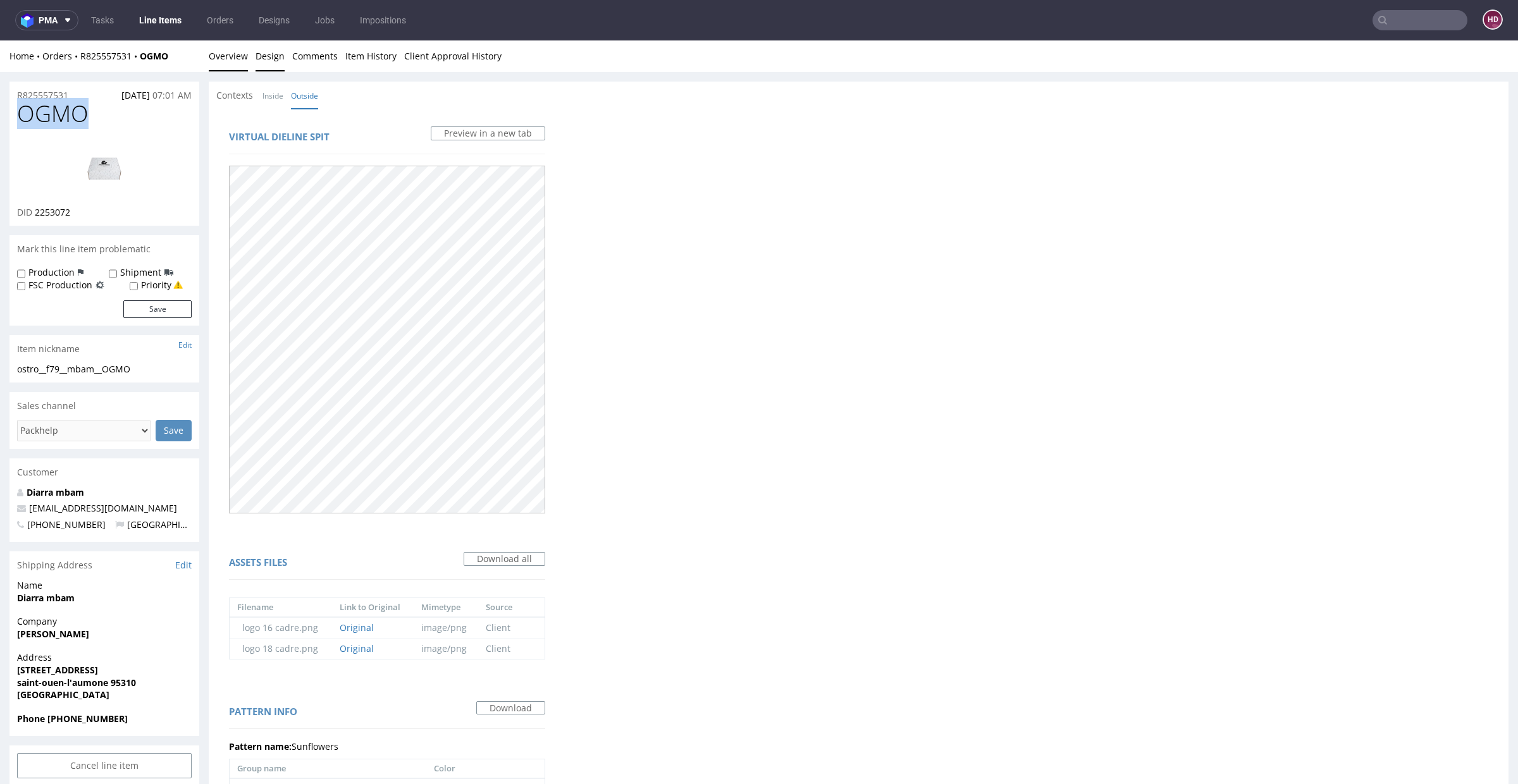
click at [237, 58] on link "Overview" at bounding box center [229, 56] width 39 height 31
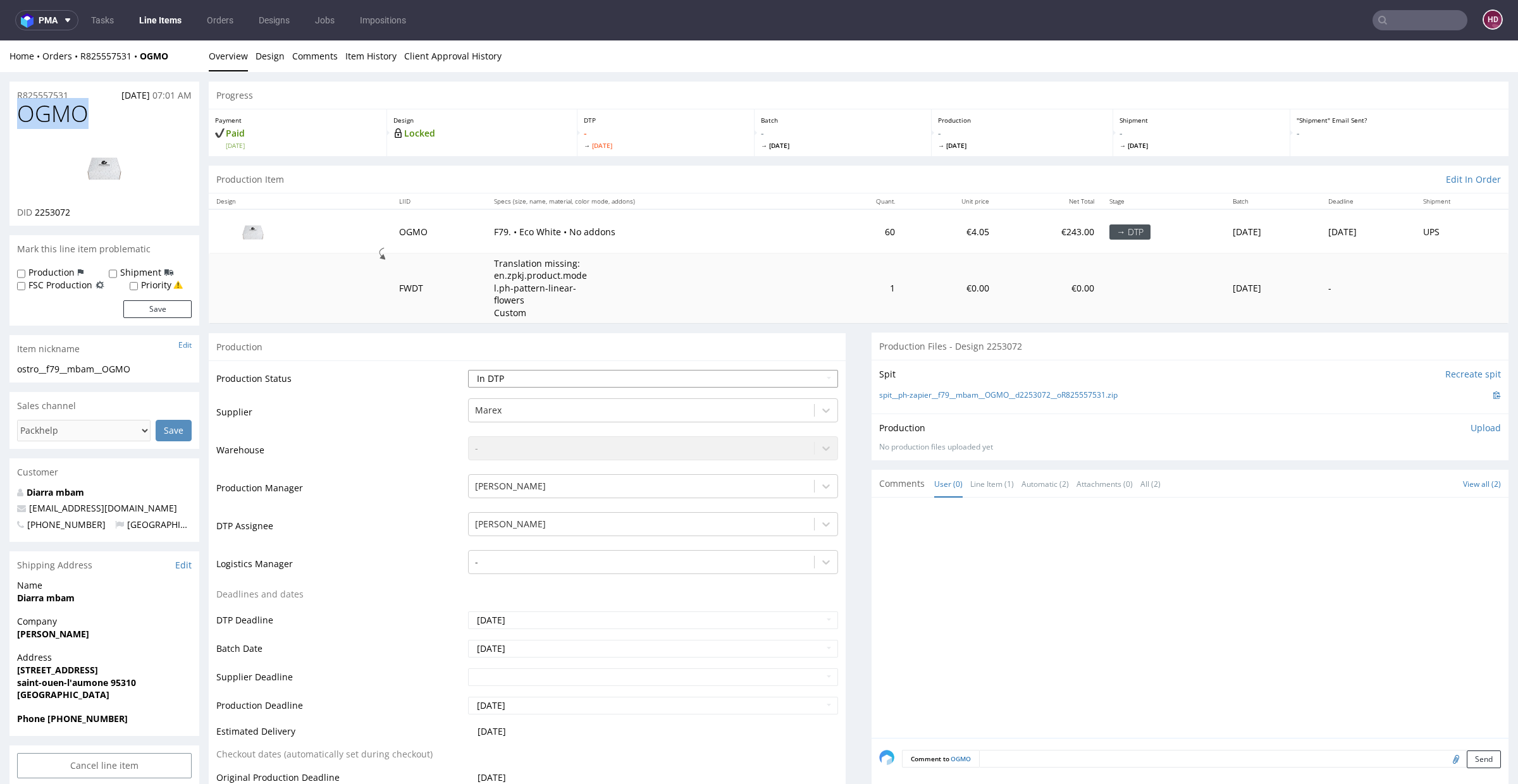
click at [636, 381] on select "Waiting for Artwork Waiting for Diecut Waiting for Mockup Waiting for DTP Waiti…" at bounding box center [653, 379] width 370 height 18
select select "dtp_ca_needed"
click at [468, 370] on select "Waiting for Artwork Waiting for Diecut Waiting for Mockup Waiting for DTP Waiti…" at bounding box center [653, 379] width 370 height 18
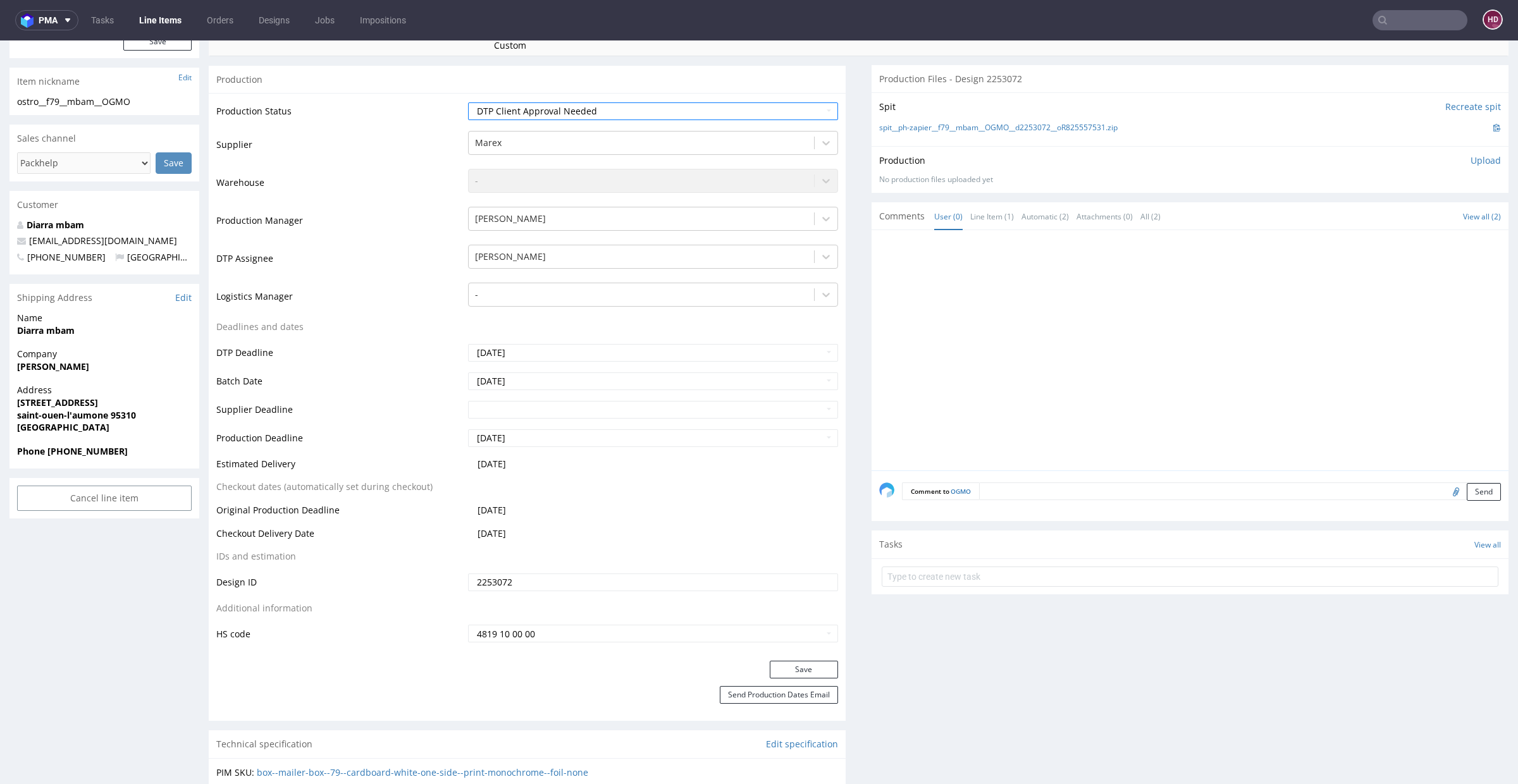
drag, startPoint x: 804, startPoint y: 667, endPoint x: 800, endPoint y: 636, distance: 31.3
click at [804, 667] on button "Save" at bounding box center [804, 670] width 68 height 18
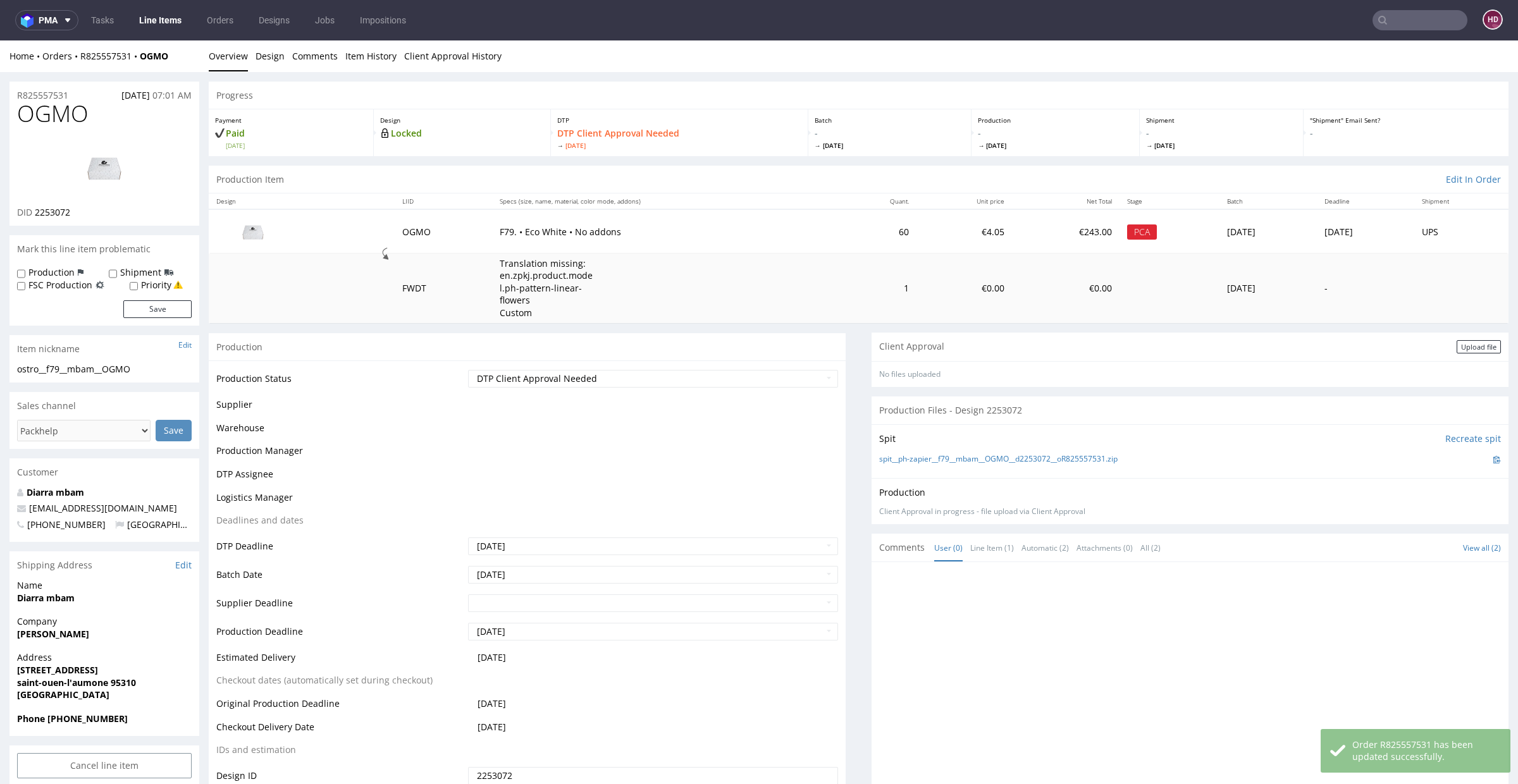
scroll to position [260, 0]
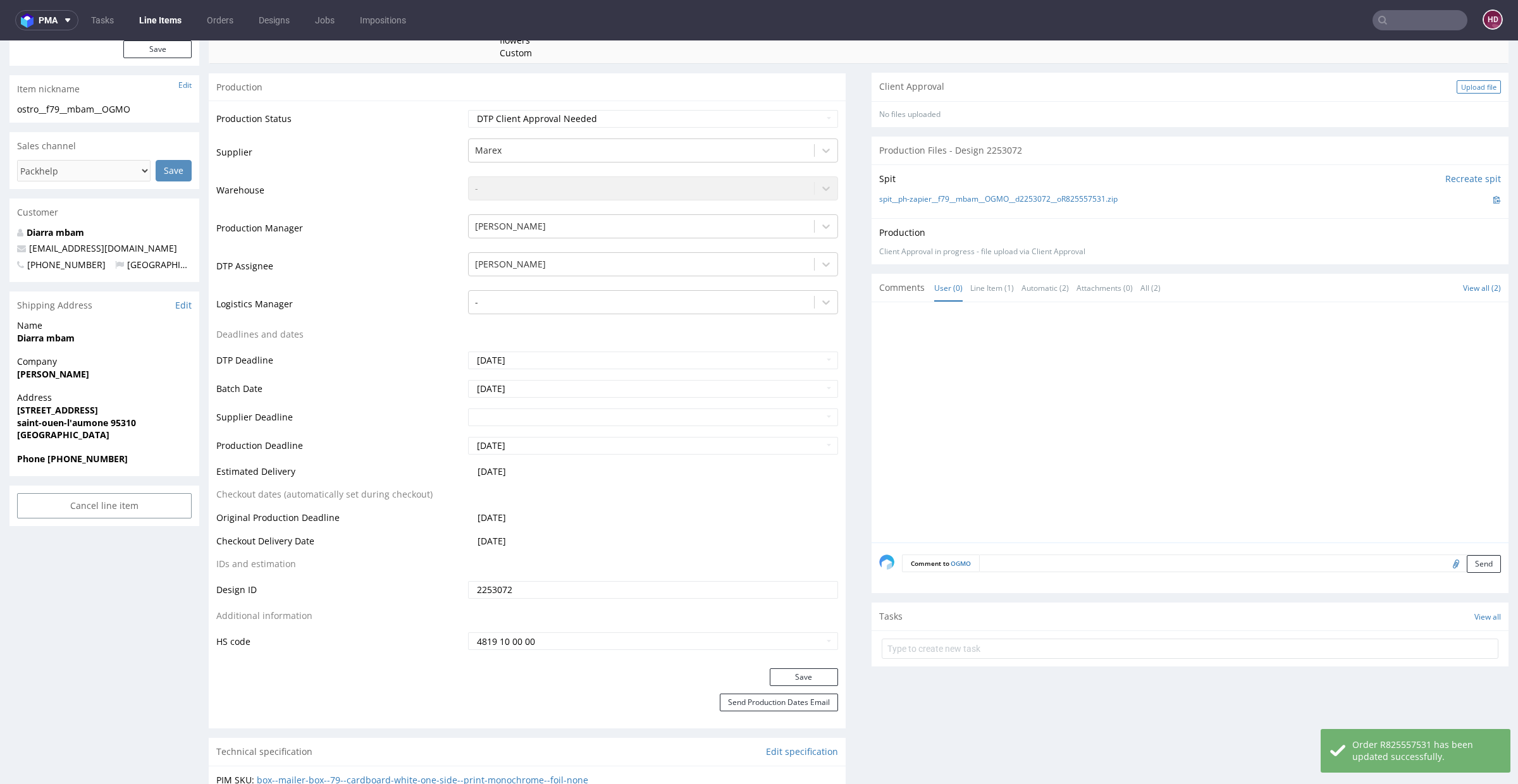
click at [1462, 80] on div "Upload file" at bounding box center [1479, 87] width 44 height 14
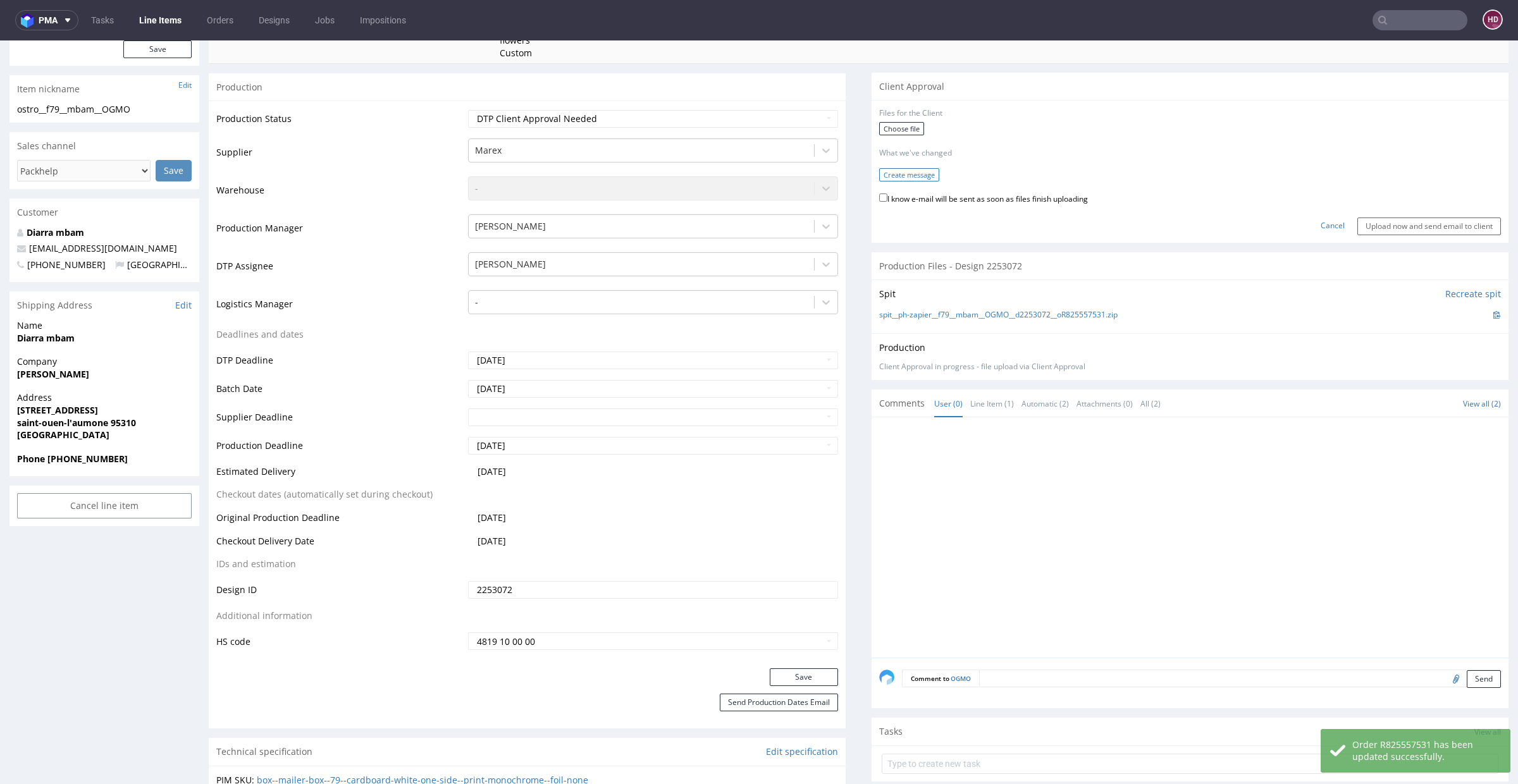
click at [899, 171] on button "Create message" at bounding box center [909, 175] width 60 height 14
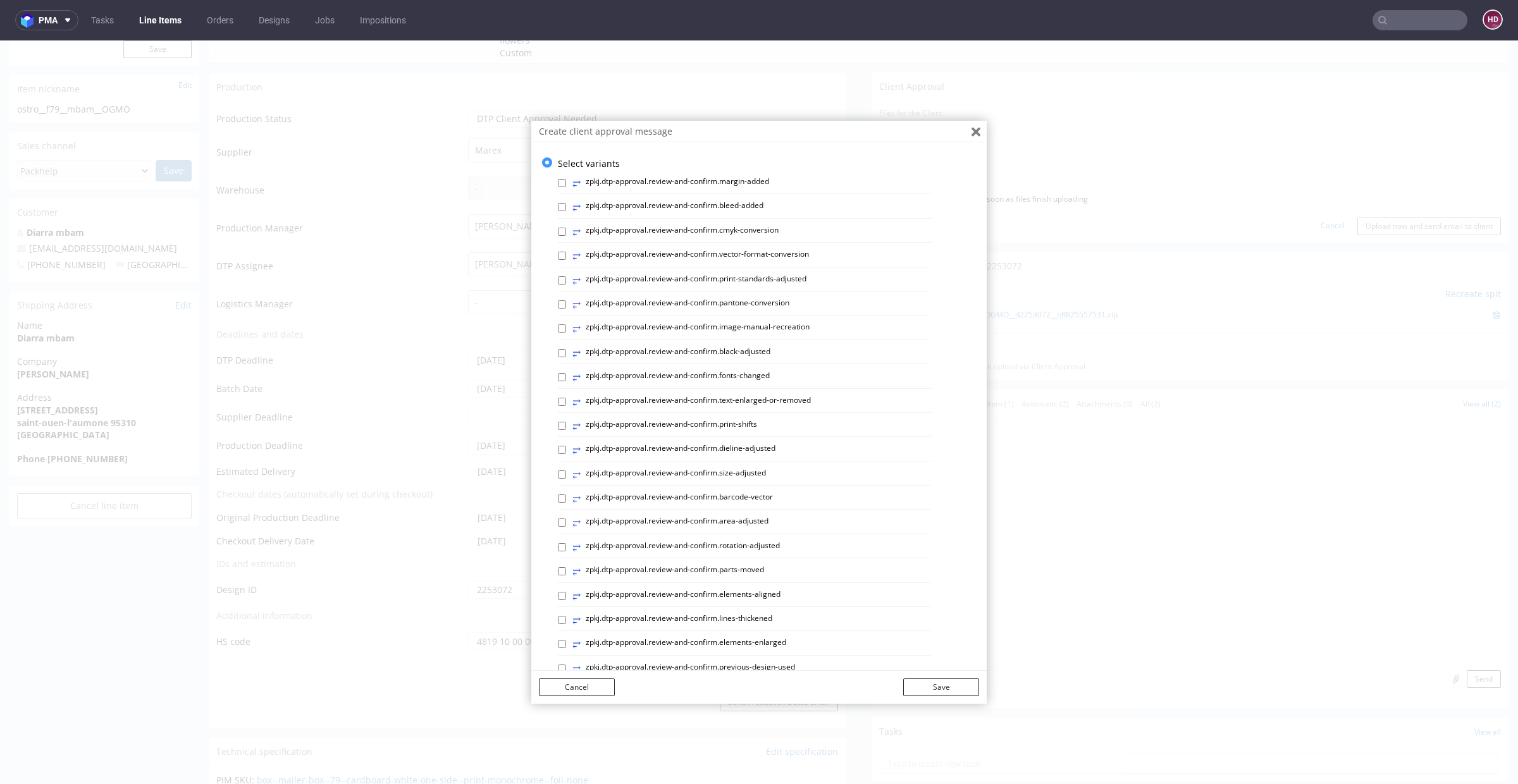
click at [968, 126] on button "Close" at bounding box center [976, 132] width 22 height 22
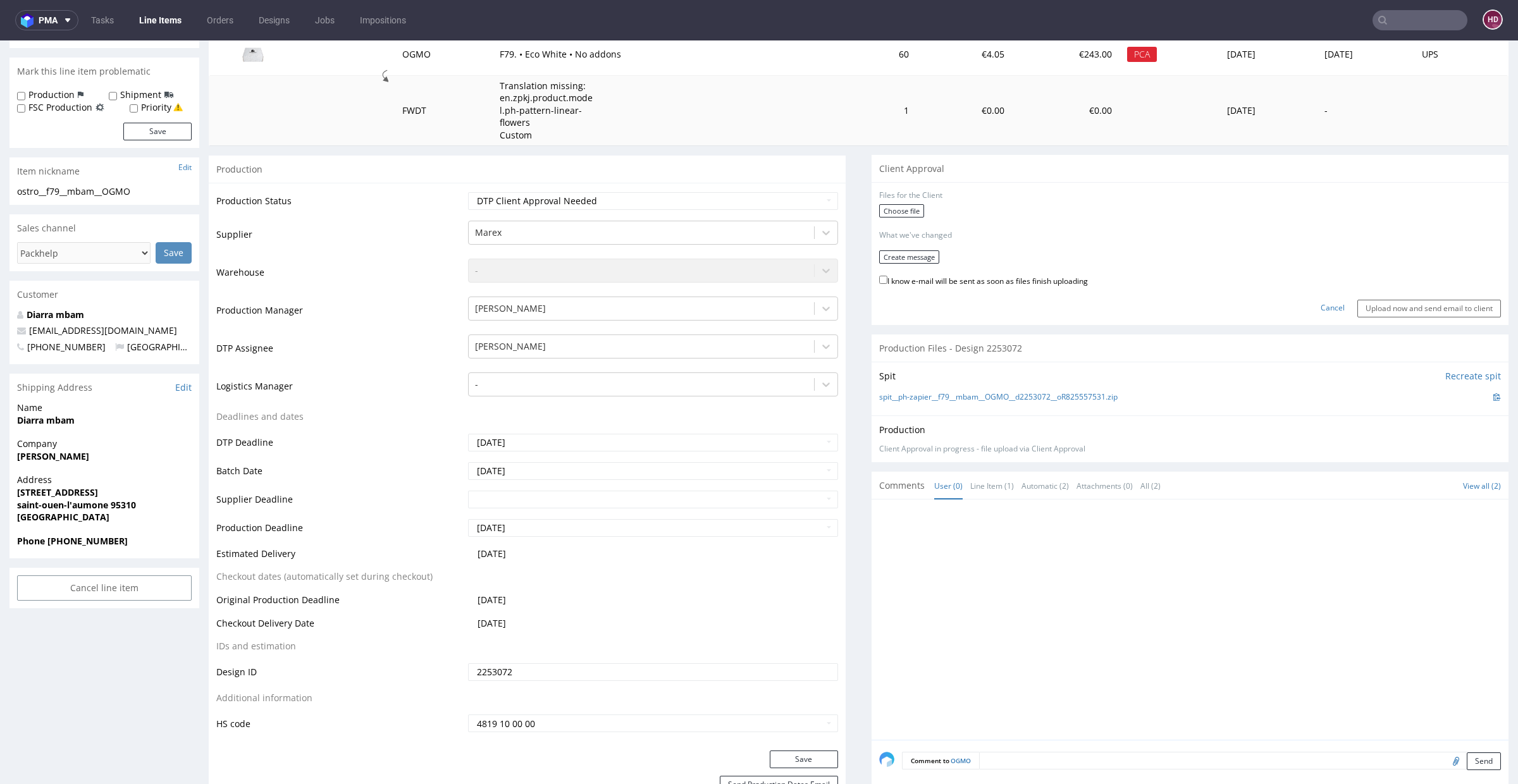
scroll to position [171, 0]
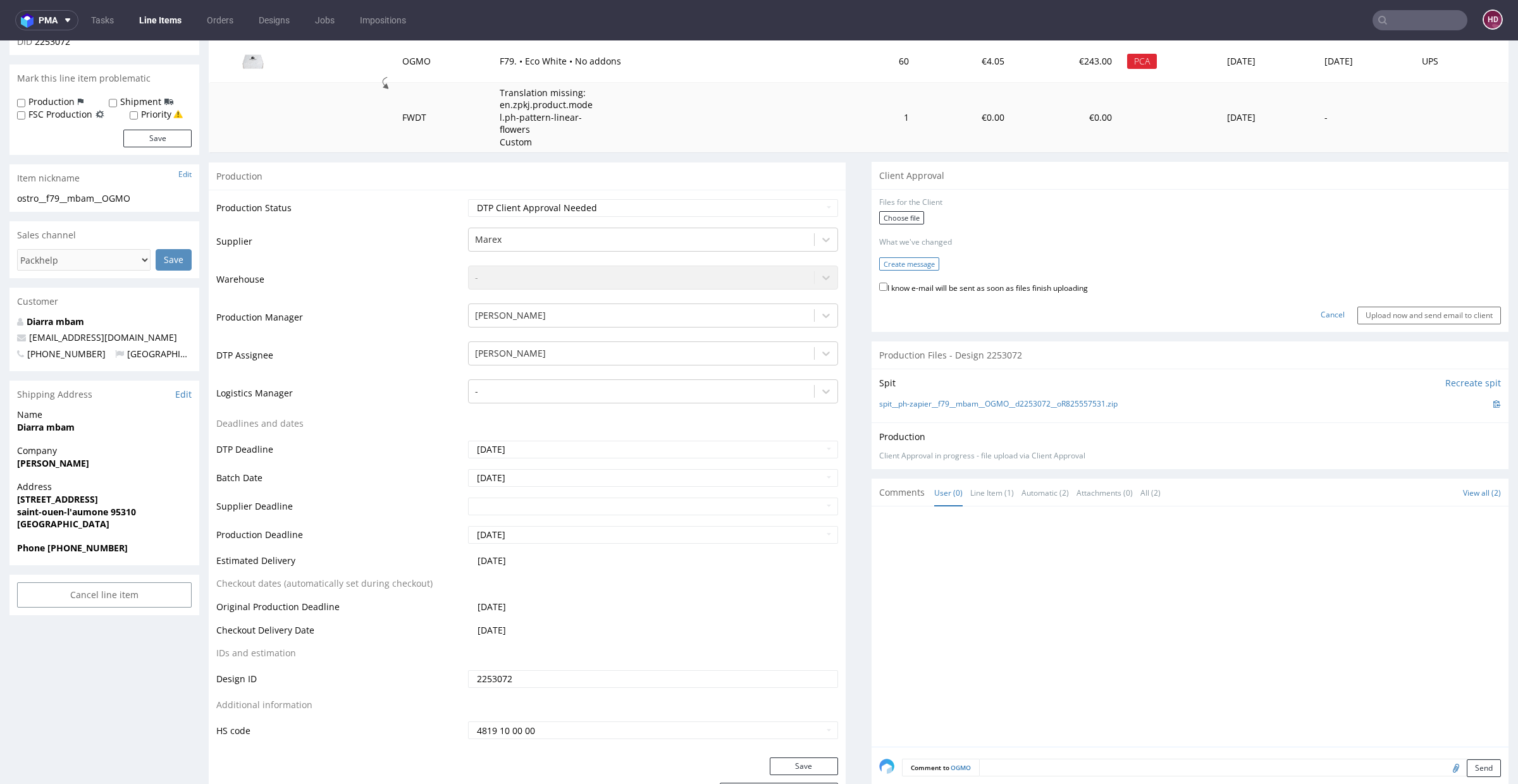
click at [879, 268] on button "Create message" at bounding box center [909, 264] width 60 height 14
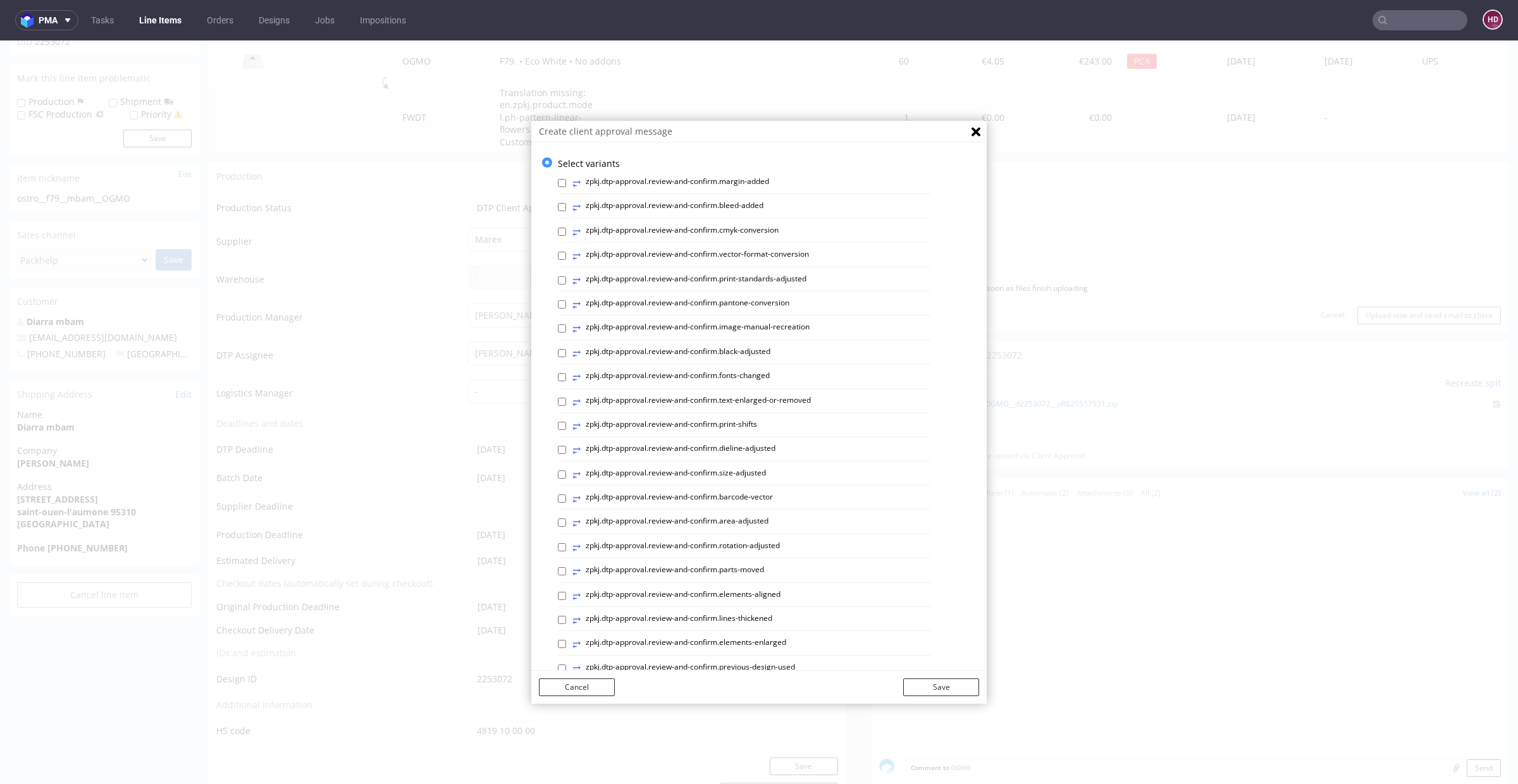
scroll to position [3, 0]
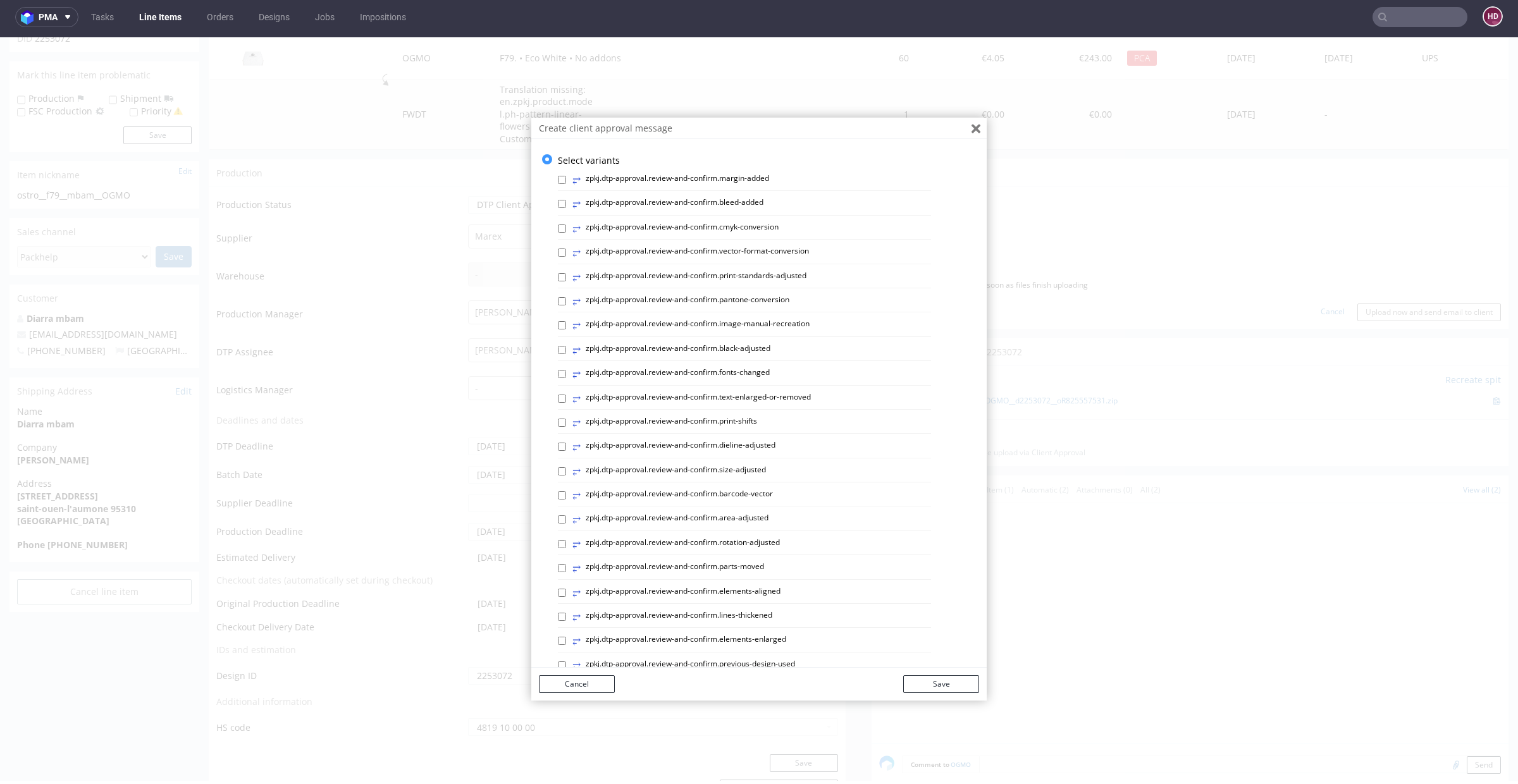
click at [971, 128] on icon "Close" at bounding box center [976, 129] width 9 height 10
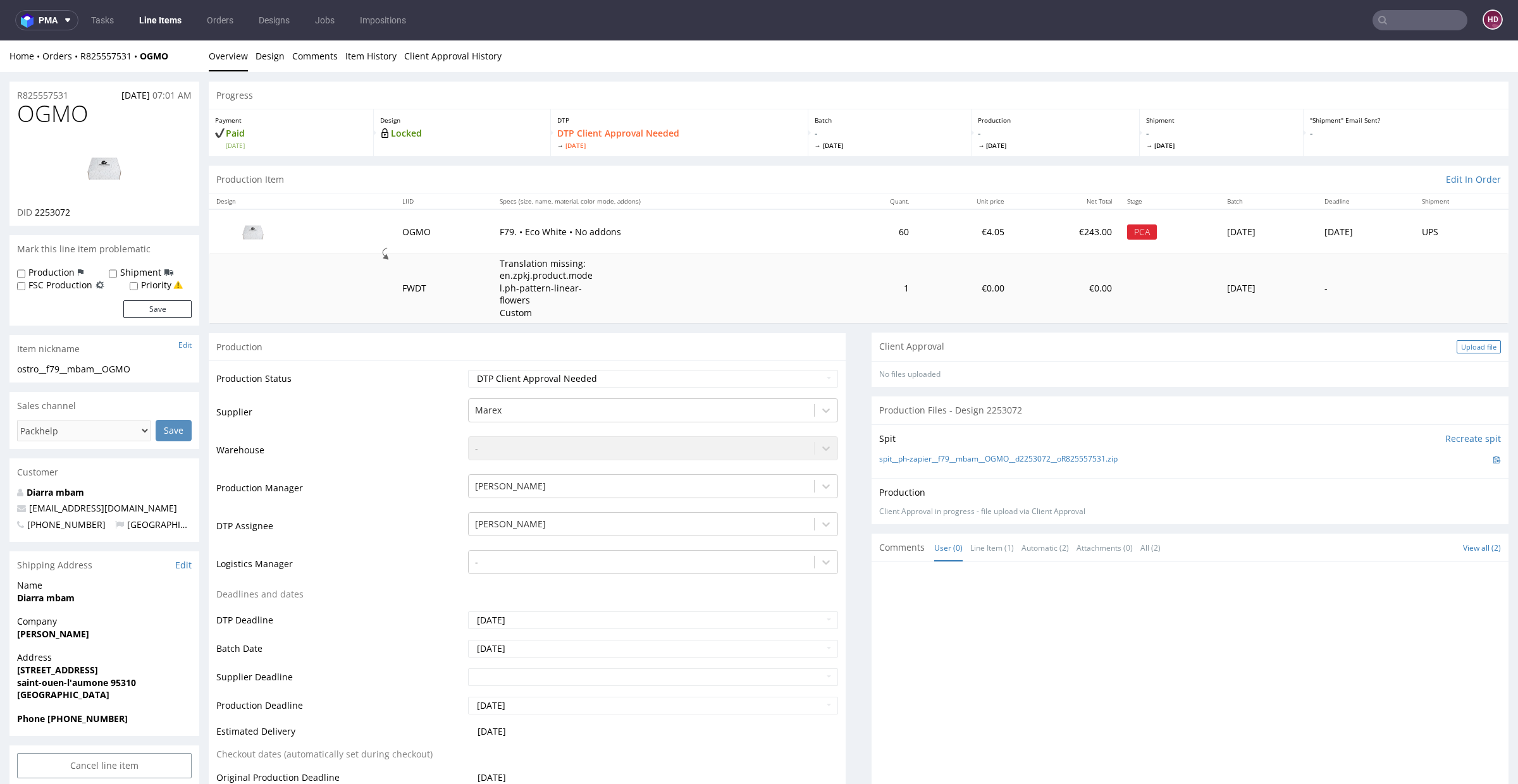
click at [1457, 349] on div "Upload file" at bounding box center [1479, 347] width 44 height 14
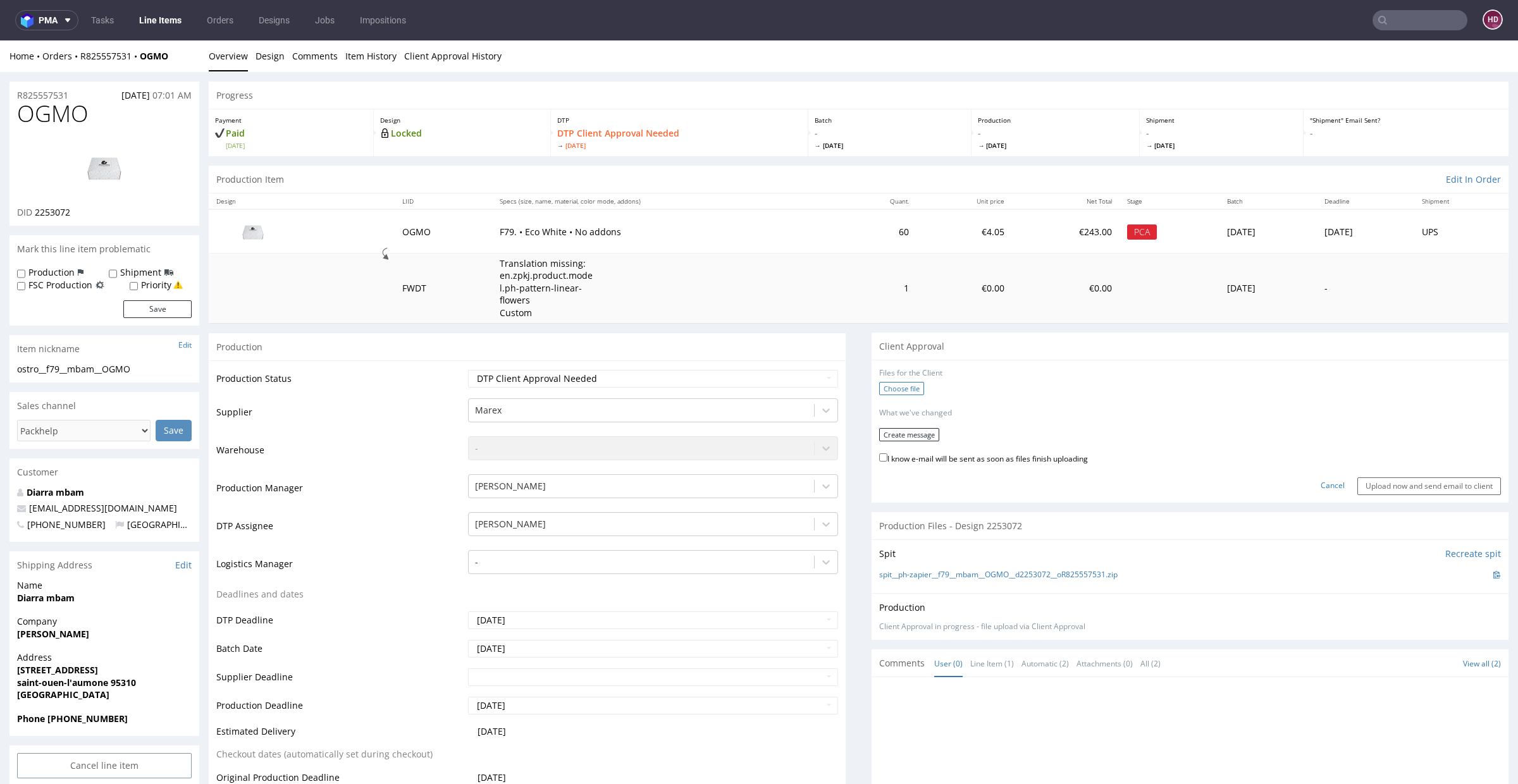
click at [883, 391] on label "Choose file" at bounding box center [901, 389] width 45 height 14
click at [0, 41] on input "Choose file" at bounding box center [0, 41] width 0 height 0
click at [923, 432] on button "Create message" at bounding box center [909, 435] width 60 height 14
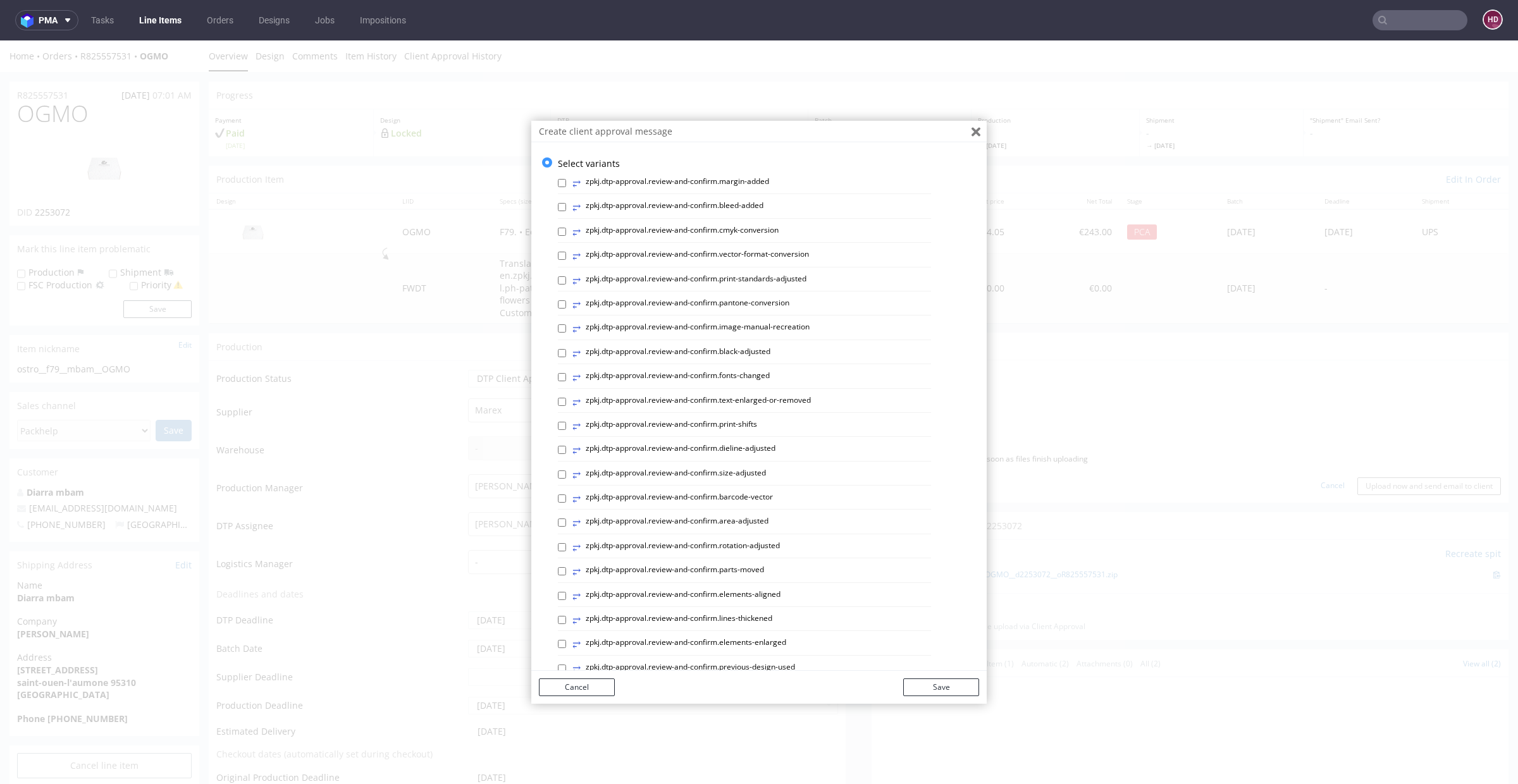
click at [975, 134] on button "Close" at bounding box center [976, 132] width 22 height 22
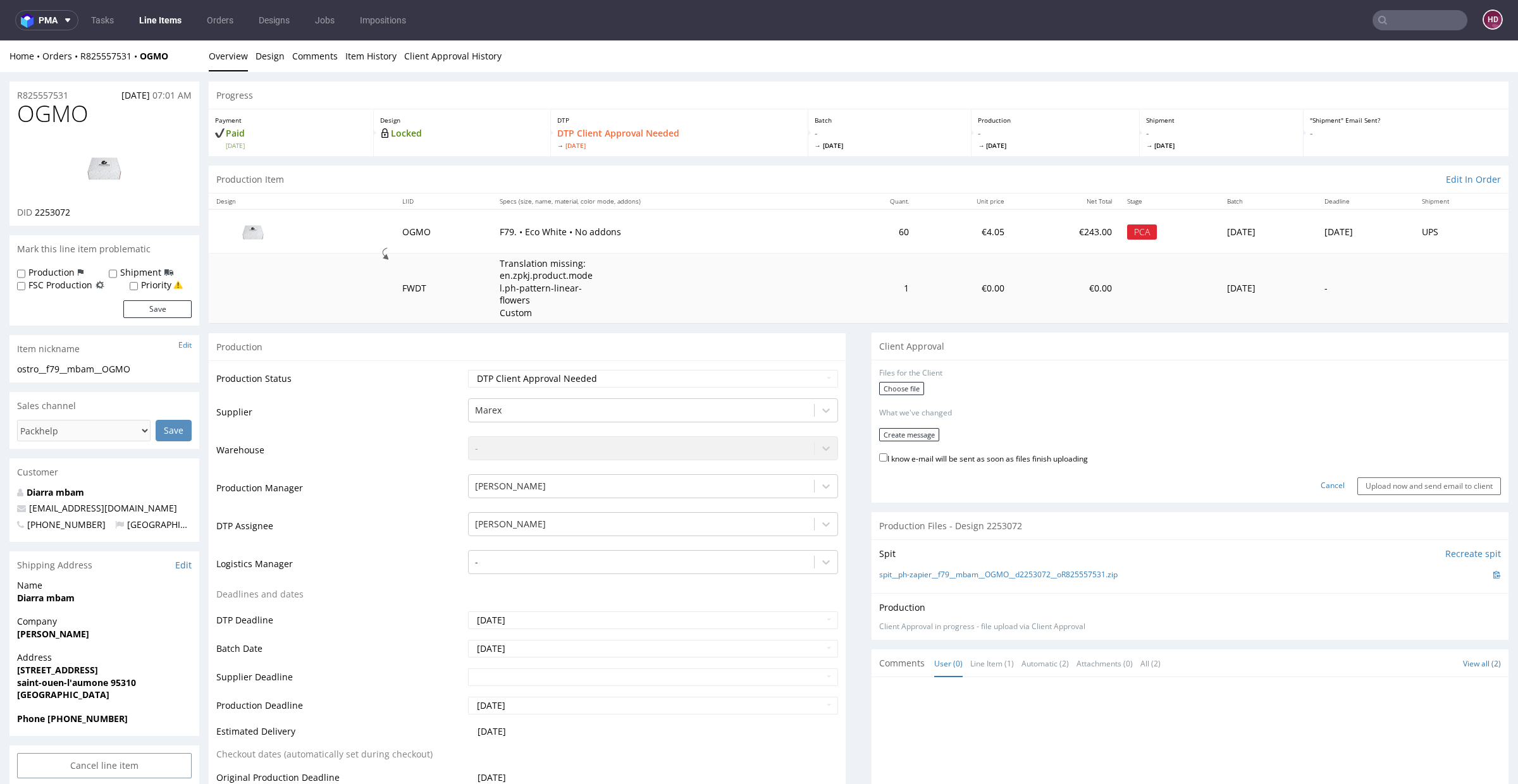
click at [88, 177] on img at bounding box center [105, 168] width 102 height 57
click at [141, 369] on div "ostro__f79__mbam__OGMO" at bounding box center [105, 369] width 174 height 13
drag, startPoint x: 144, startPoint y: 367, endPoint x: 0, endPoint y: 363, distance: 144.1
copy div "ostro__f79__mbam__OGMO"
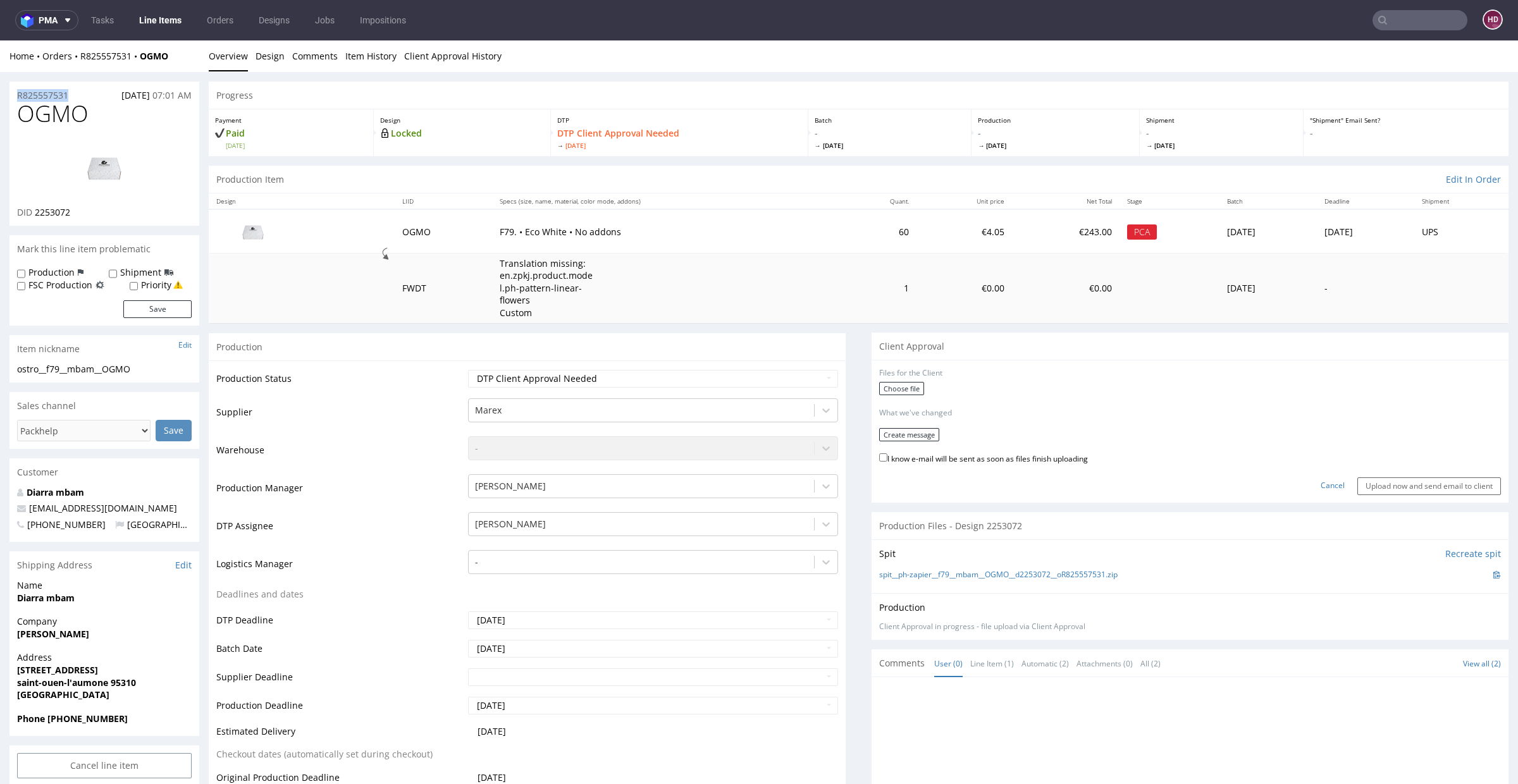
drag, startPoint x: 74, startPoint y: 94, endPoint x: 0, endPoint y: 99, distance: 74.2
copy p "R825557531"
click at [81, 209] on div "DID 2253072" at bounding box center [105, 212] width 174 height 13
drag, startPoint x: 80, startPoint y: 209, endPoint x: 48, endPoint y: 208, distance: 32.0
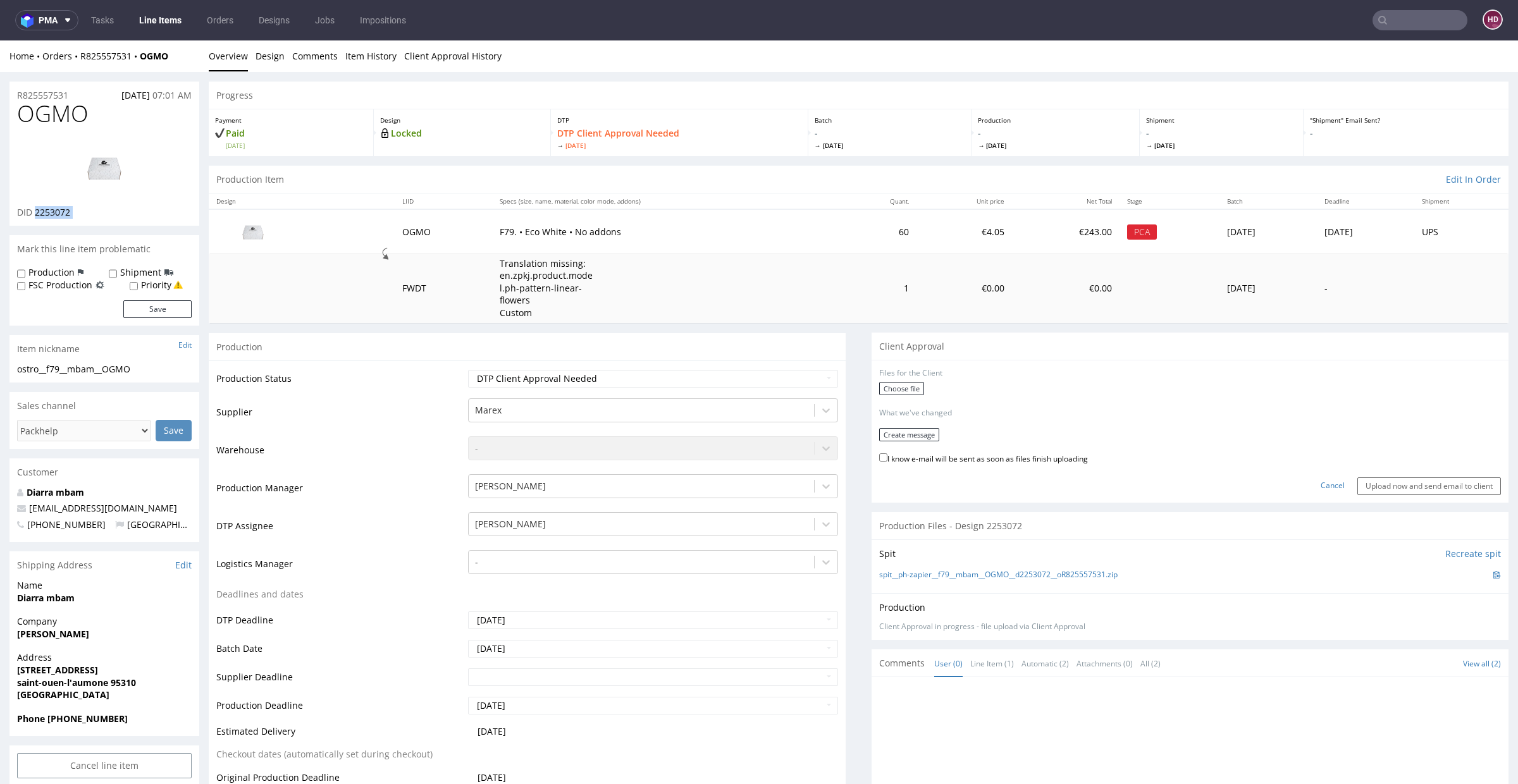
click at [48, 208] on div "DID 2253072" at bounding box center [105, 212] width 174 height 13
copy div "2253072"
click at [905, 432] on button "Create message" at bounding box center [909, 435] width 60 height 14
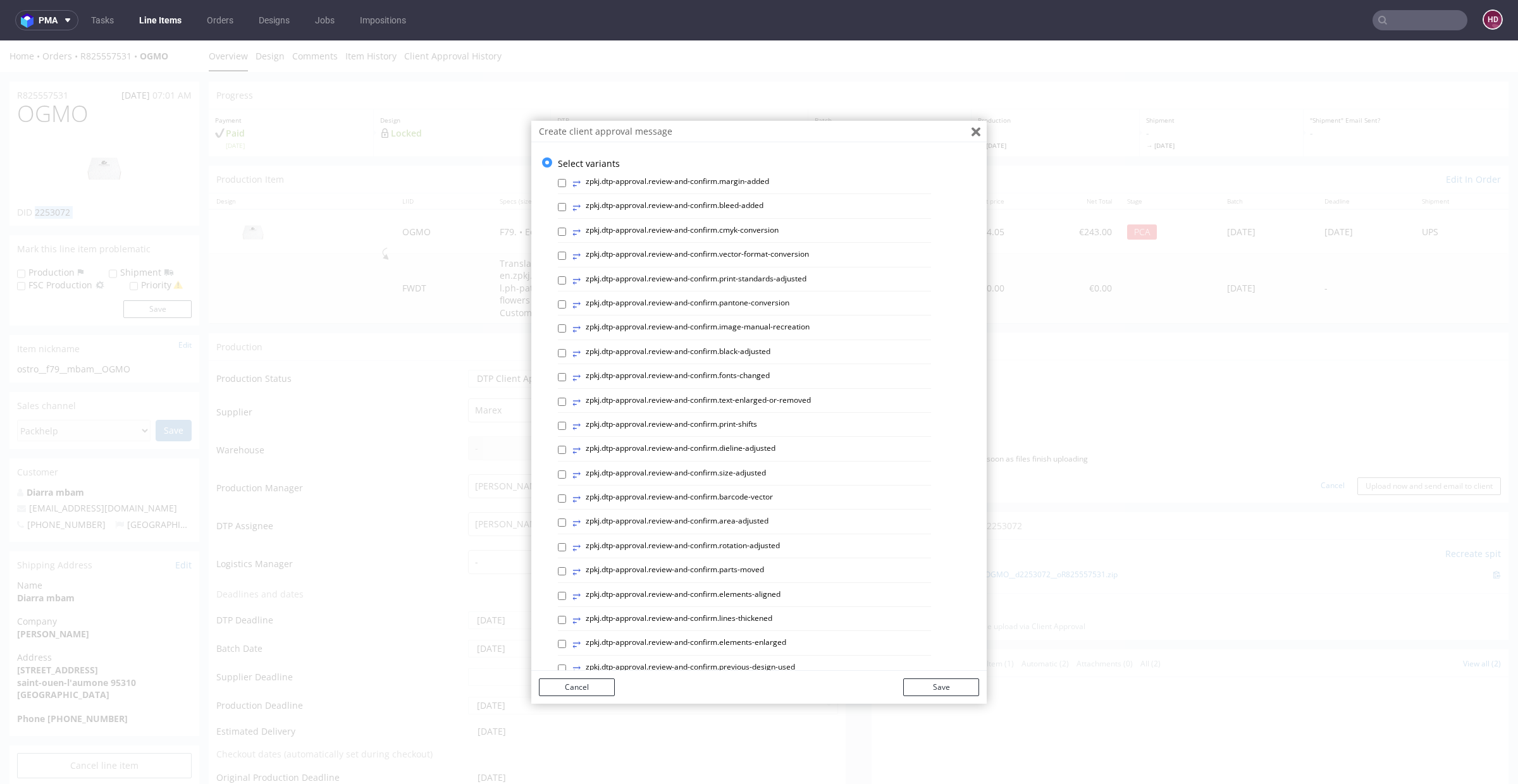
click at [974, 129] on button "Close" at bounding box center [976, 132] width 22 height 22
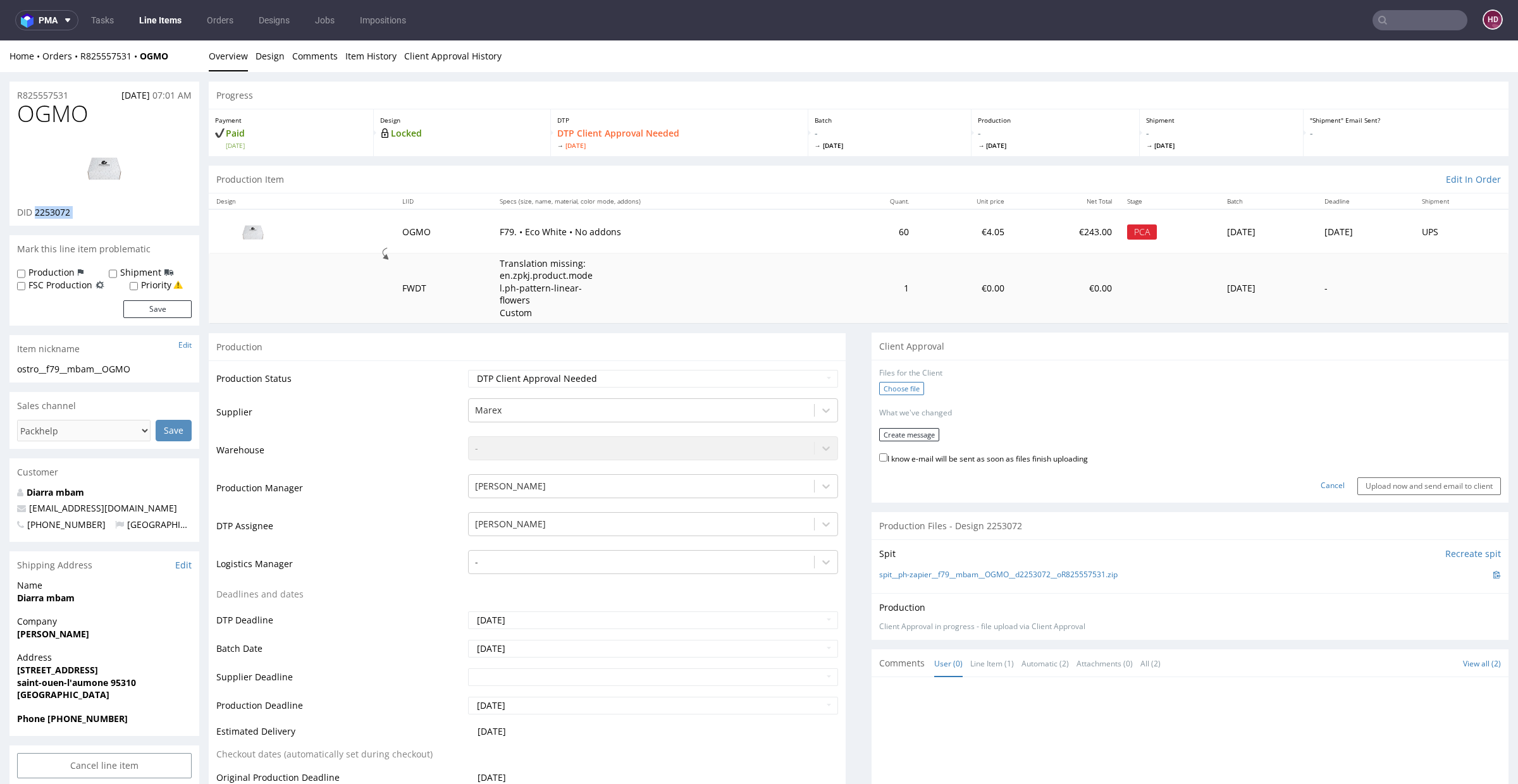
click at [888, 386] on label "Choose file" at bounding box center [901, 389] width 45 height 14
click at [0, 41] on input "Choose file" at bounding box center [0, 41] width 0 height 0
click at [677, 380] on select "Waiting for Artwork Waiting for Diecut Waiting for Mockup Waiting for DTP Waiti…" at bounding box center [653, 379] width 370 height 18
select select "dtp_production_ready"
click at [468, 370] on select "Waiting for Artwork Waiting for Diecut Waiting for Mockup Waiting for DTP Waiti…" at bounding box center [653, 379] width 370 height 18
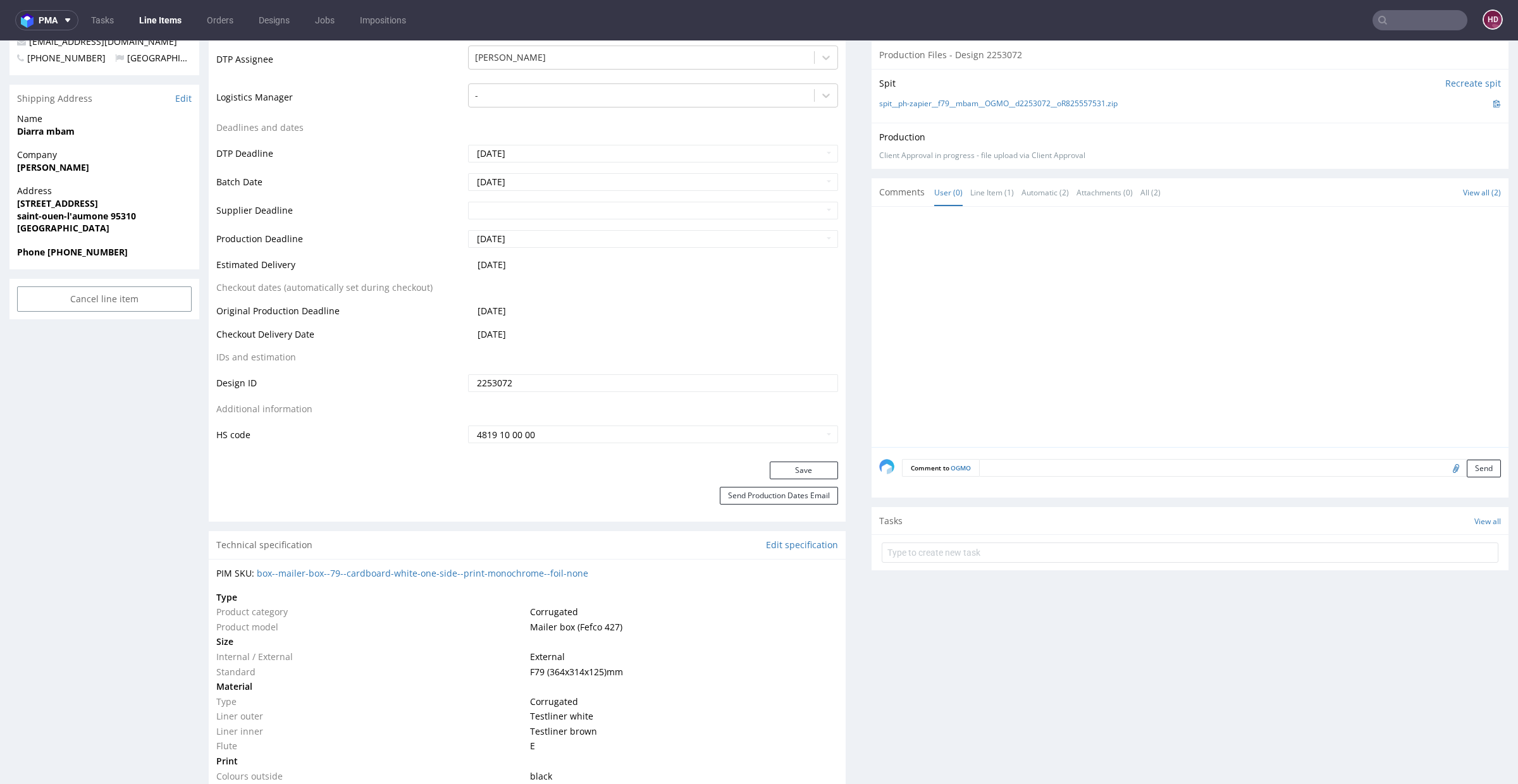
scroll to position [567, 0]
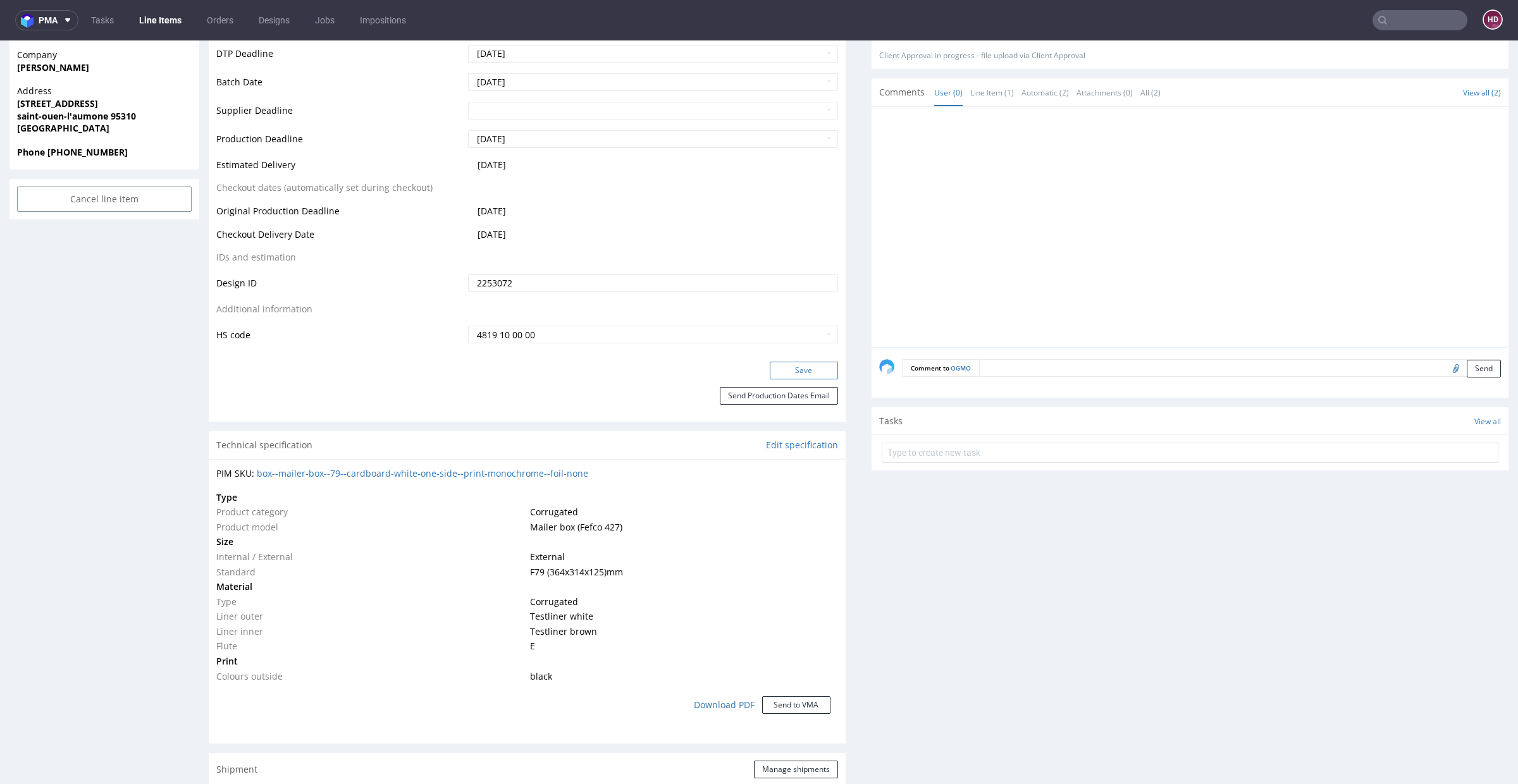
click at [776, 365] on button "Save" at bounding box center [804, 371] width 68 height 18
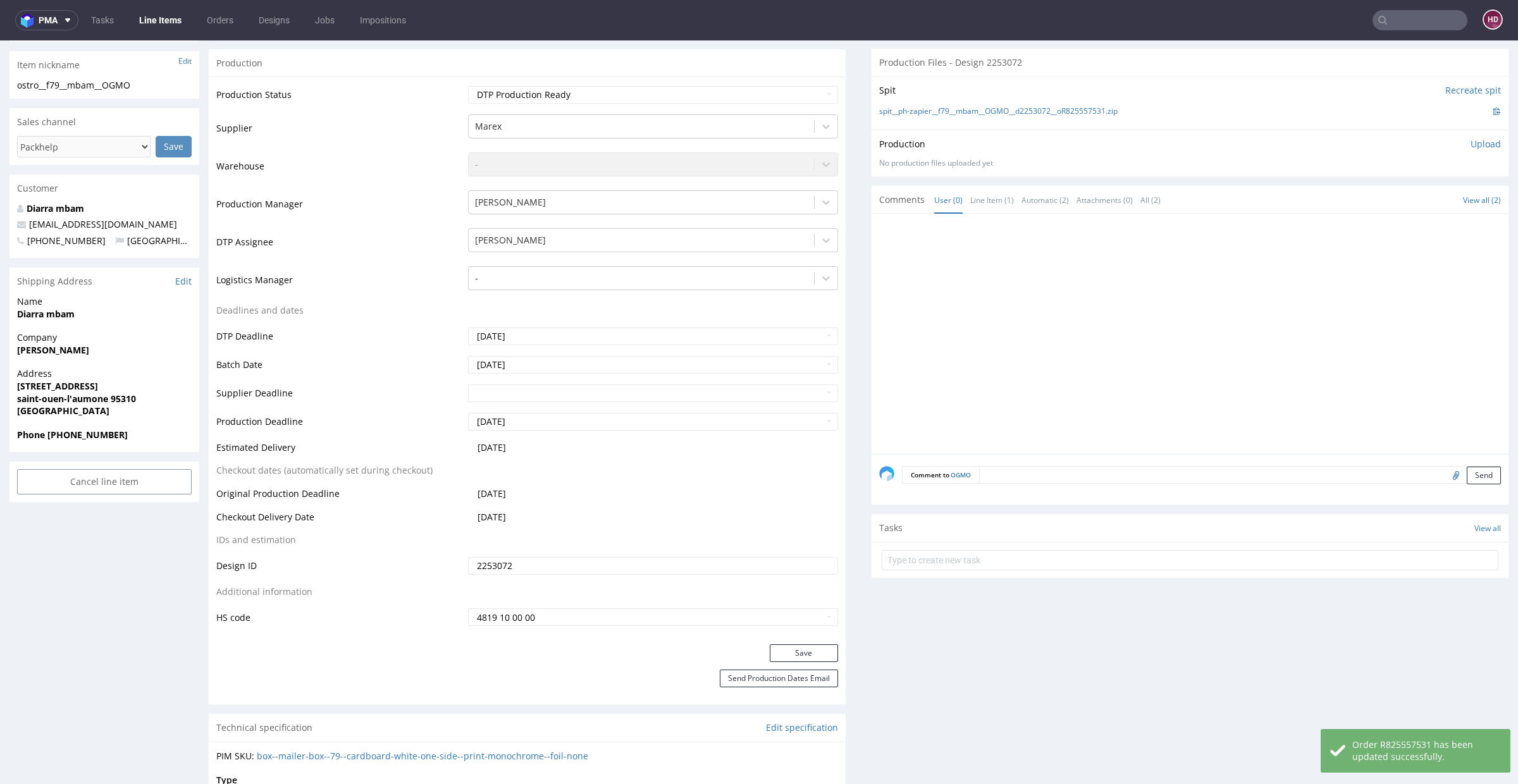
scroll to position [0, 0]
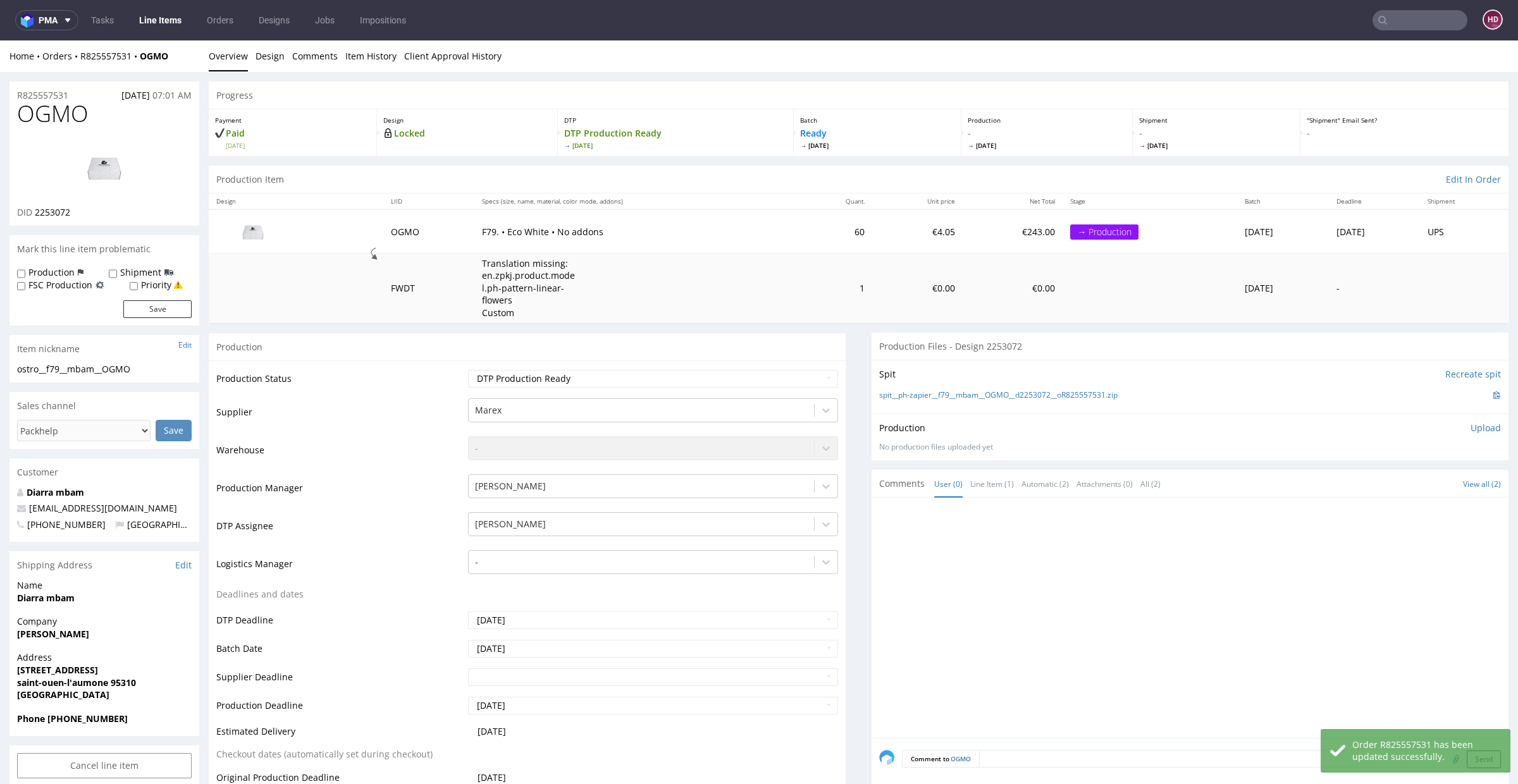
click at [1471, 428] on p "Upload" at bounding box center [1486, 428] width 30 height 13
click at [1380, 486] on div "Add files" at bounding box center [1411, 486] width 63 height 19
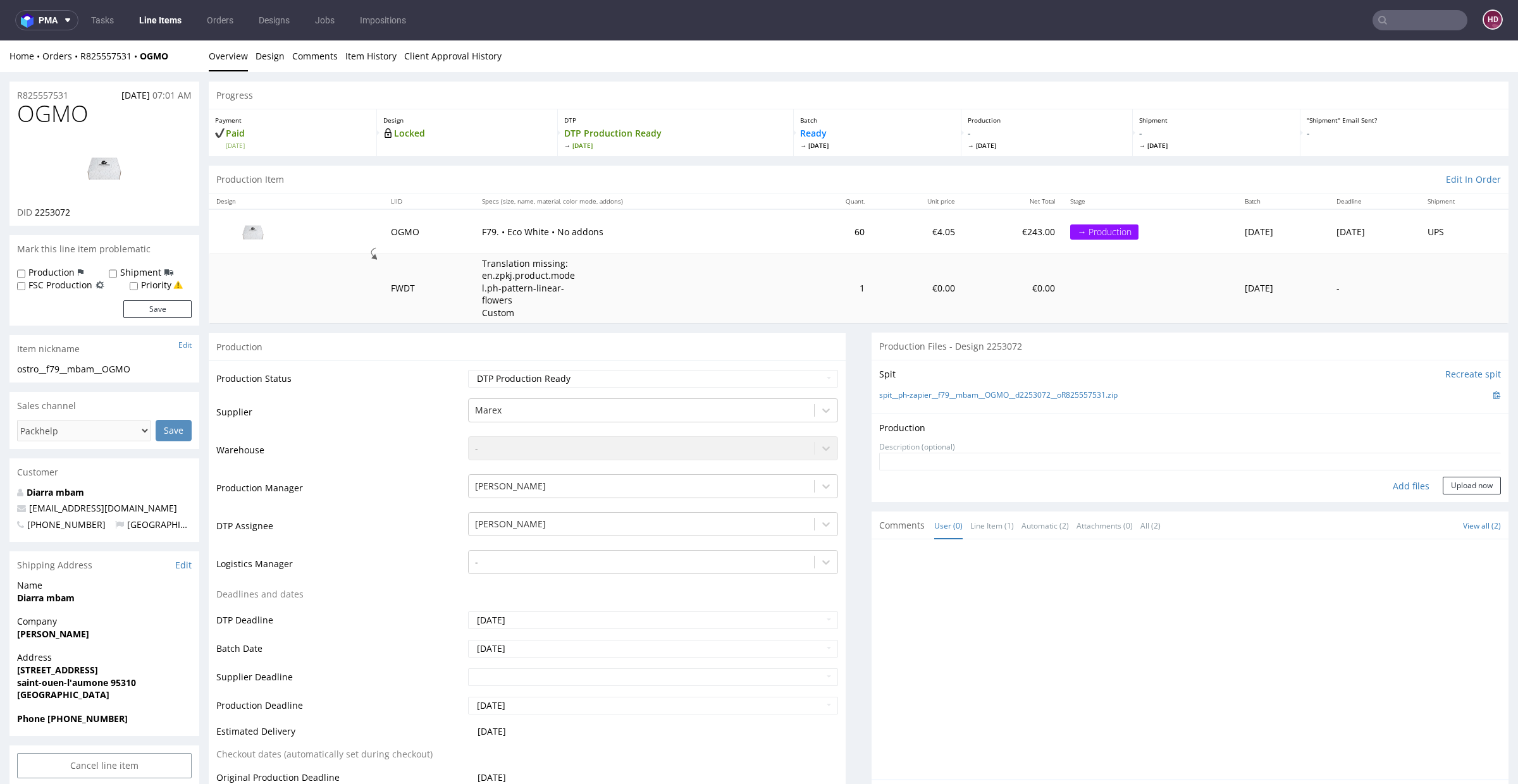
type input "C:\fakepath\ostro__f79__mbam__OGMO__d2253072__oR825557531.pdf"
click at [1443, 496] on button "Upload now" at bounding box center [1471, 505] width 58 height 18
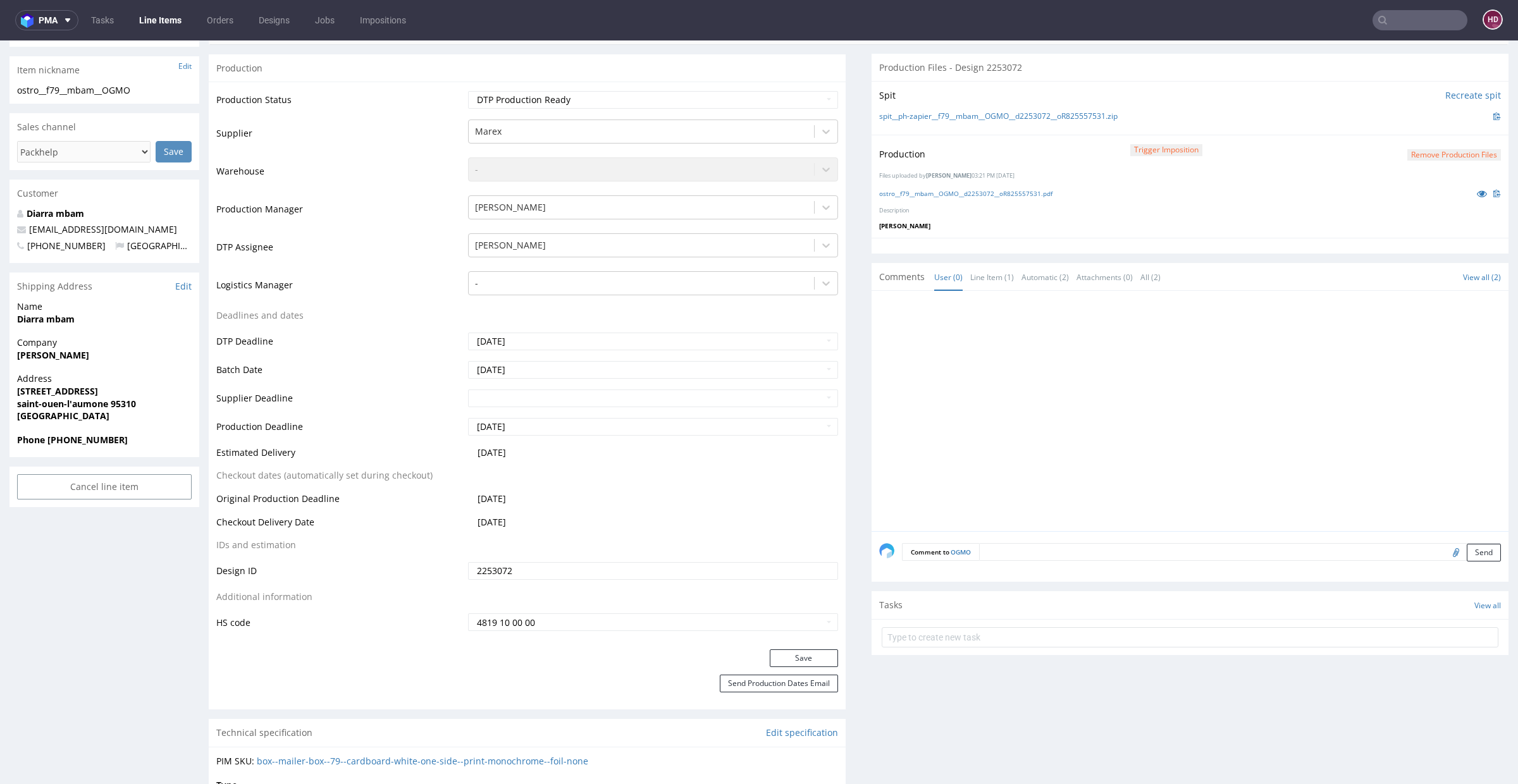
scroll to position [293, 0]
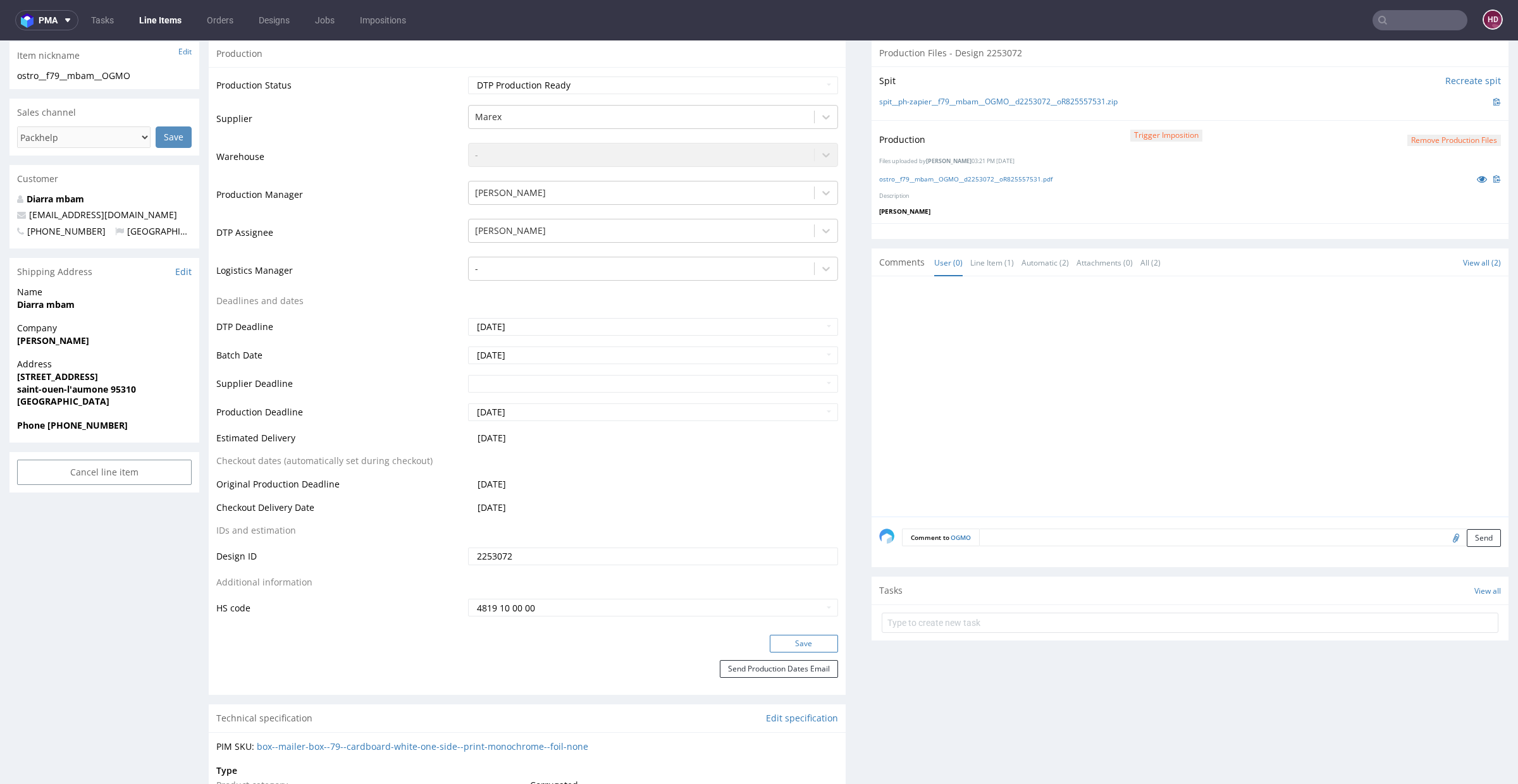
click at [795, 641] on button "Save" at bounding box center [804, 644] width 68 height 18
click at [958, 174] on link "ostro__f79__mbam__OGMO__d2253072__oR825557531.pdf" at bounding box center [965, 179] width 174 height 9
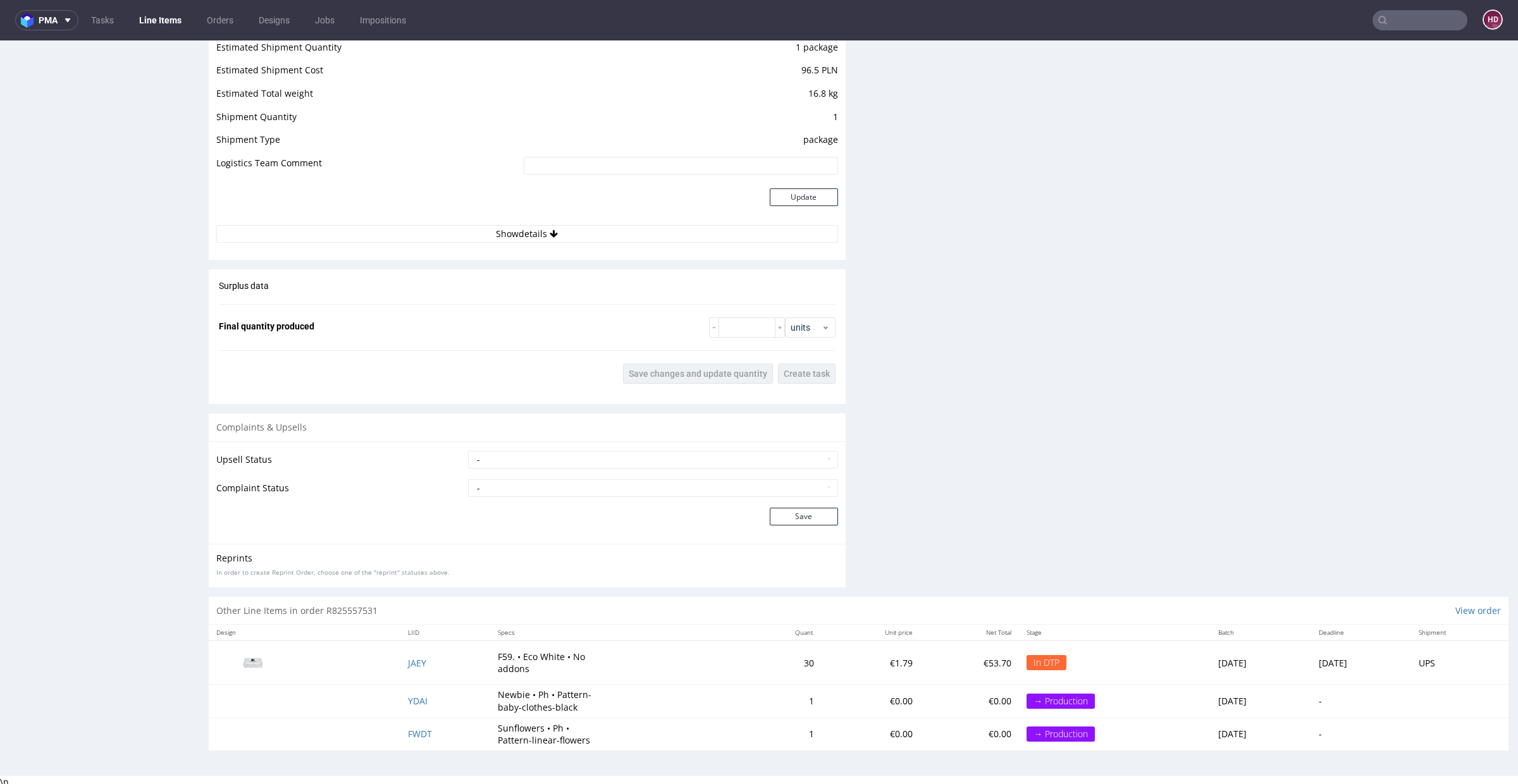
scroll to position [3, 0]
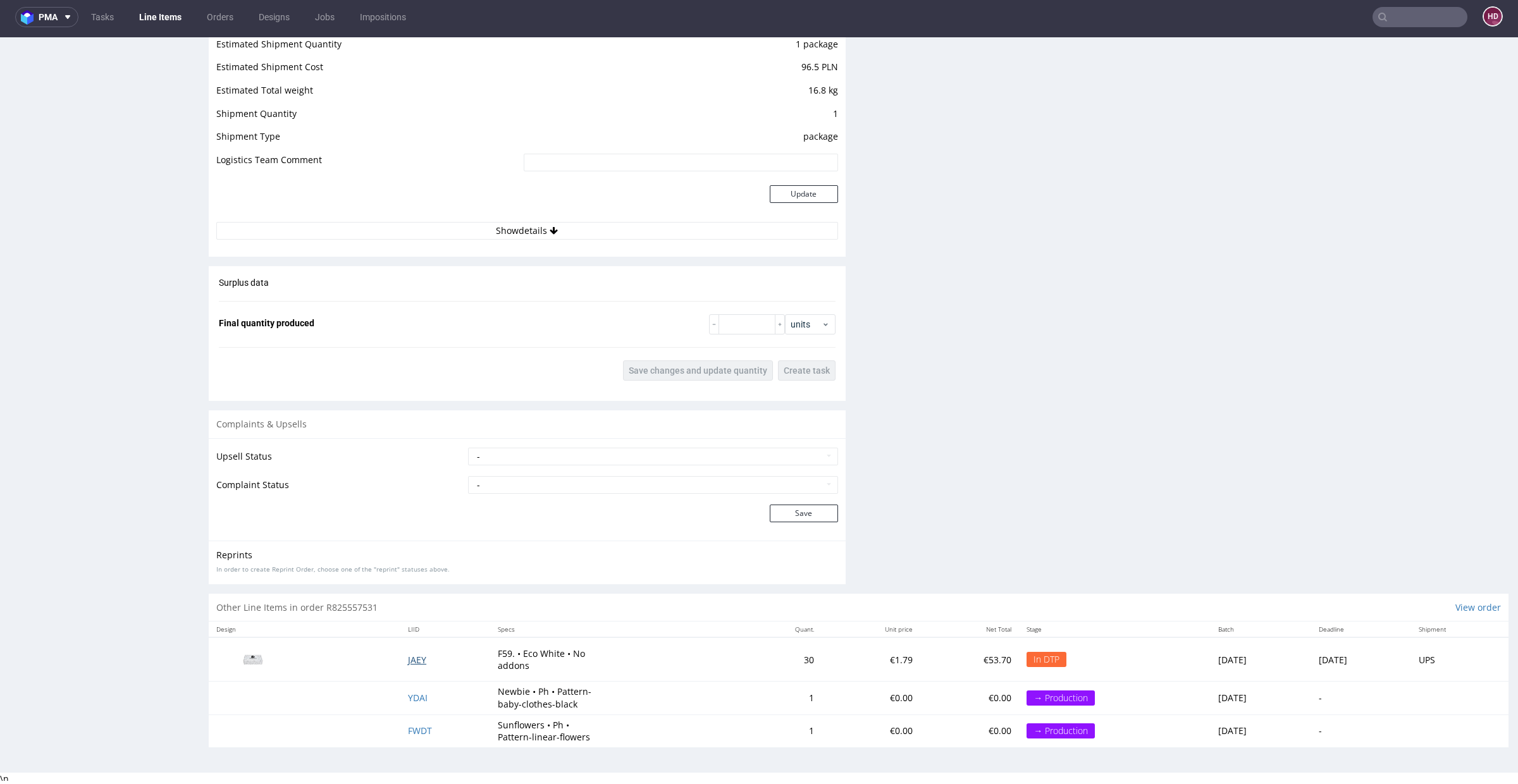
click at [408, 655] on span "JAEY" at bounding box center [417, 660] width 18 height 12
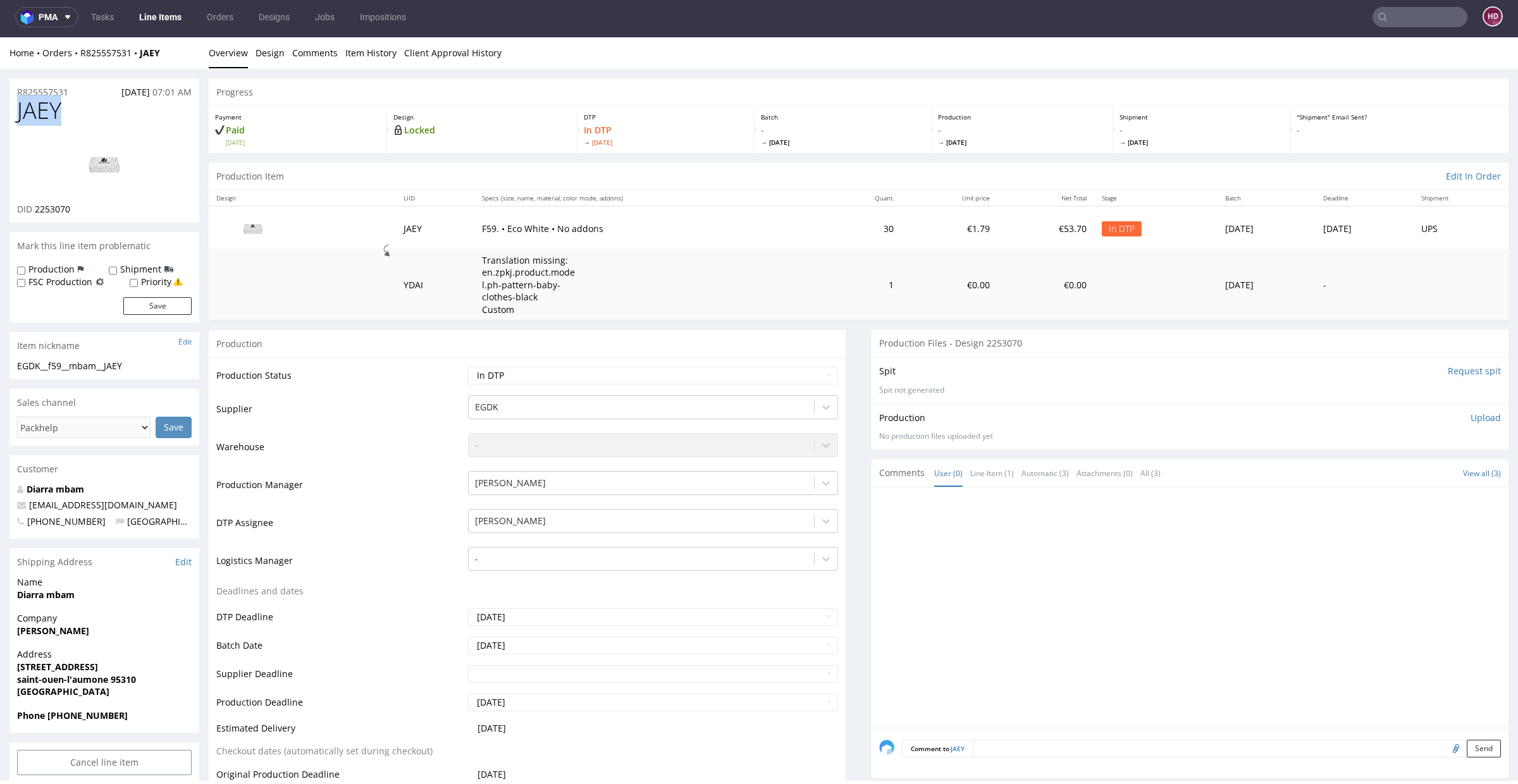
drag, startPoint x: 56, startPoint y: 112, endPoint x: 0, endPoint y: 110, distance: 56.0
drag, startPoint x: 87, startPoint y: 209, endPoint x: 35, endPoint y: 205, distance: 52.2
click at [35, 205] on div "DID 2253070" at bounding box center [105, 209] width 174 height 13
copy span "2253070"
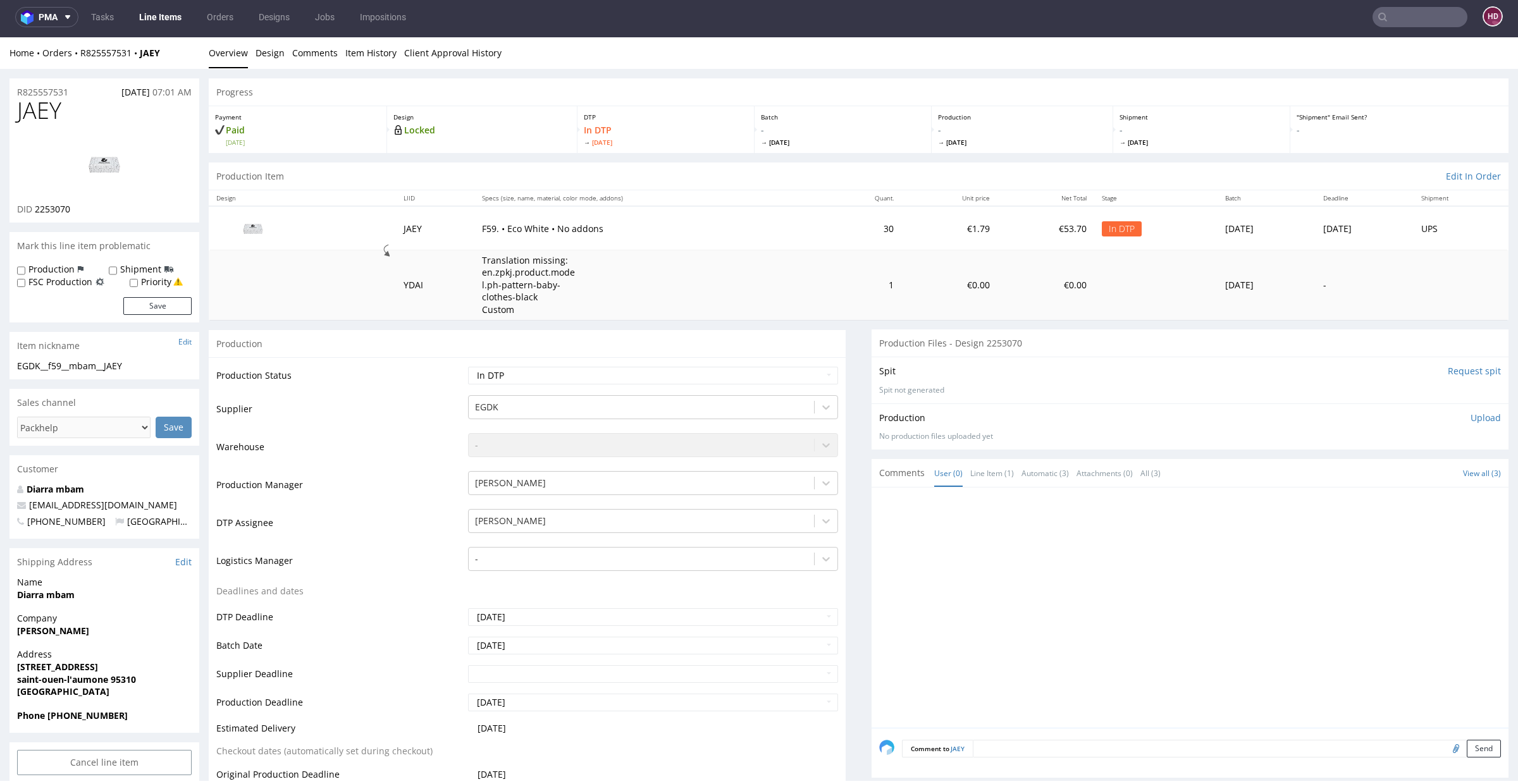
click at [74, 117] on h1 "JAEY" at bounding box center [105, 110] width 174 height 26
drag, startPoint x: 65, startPoint y: 116, endPoint x: 0, endPoint y: 114, distance: 65.0
copy span "JAEY"
click at [157, 367] on div "EGDK__f59__mbam__JAEY" at bounding box center [105, 366] width 174 height 13
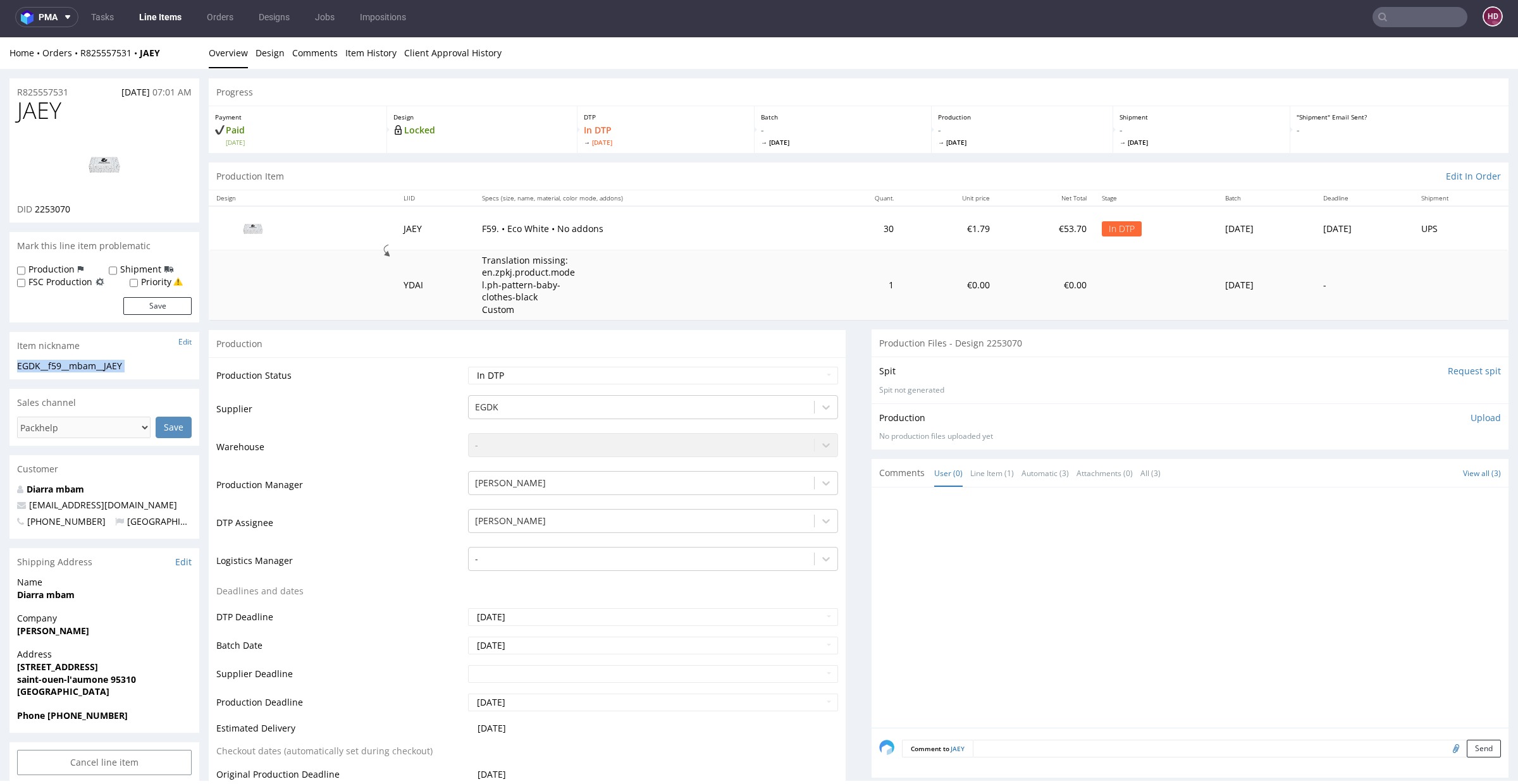
drag, startPoint x: 157, startPoint y: 367, endPoint x: 0, endPoint y: 367, distance: 157.0
copy div "EGDK__f59__mbam__JAEY Update"
drag, startPoint x: 82, startPoint y: 91, endPoint x: 0, endPoint y: 68, distance: 85.2
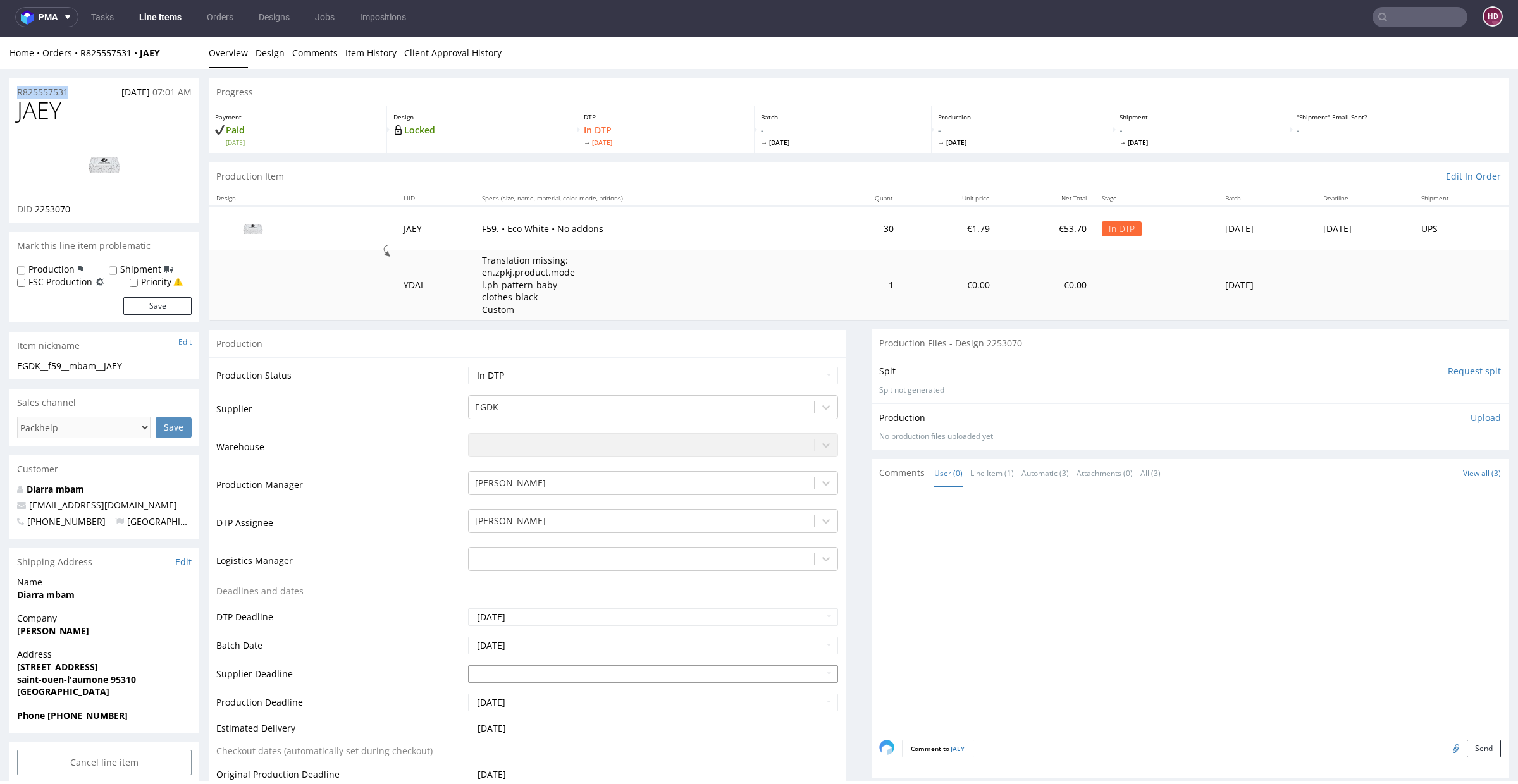
copy div "Overview Design Comments Item History Client Approval History R825557531"
drag, startPoint x: 73, startPoint y: 204, endPoint x: 33, endPoint y: 209, distance: 40.3
click at [33, 209] on div "DID 2253070" at bounding box center [105, 209] width 174 height 13
copy p "2253070"
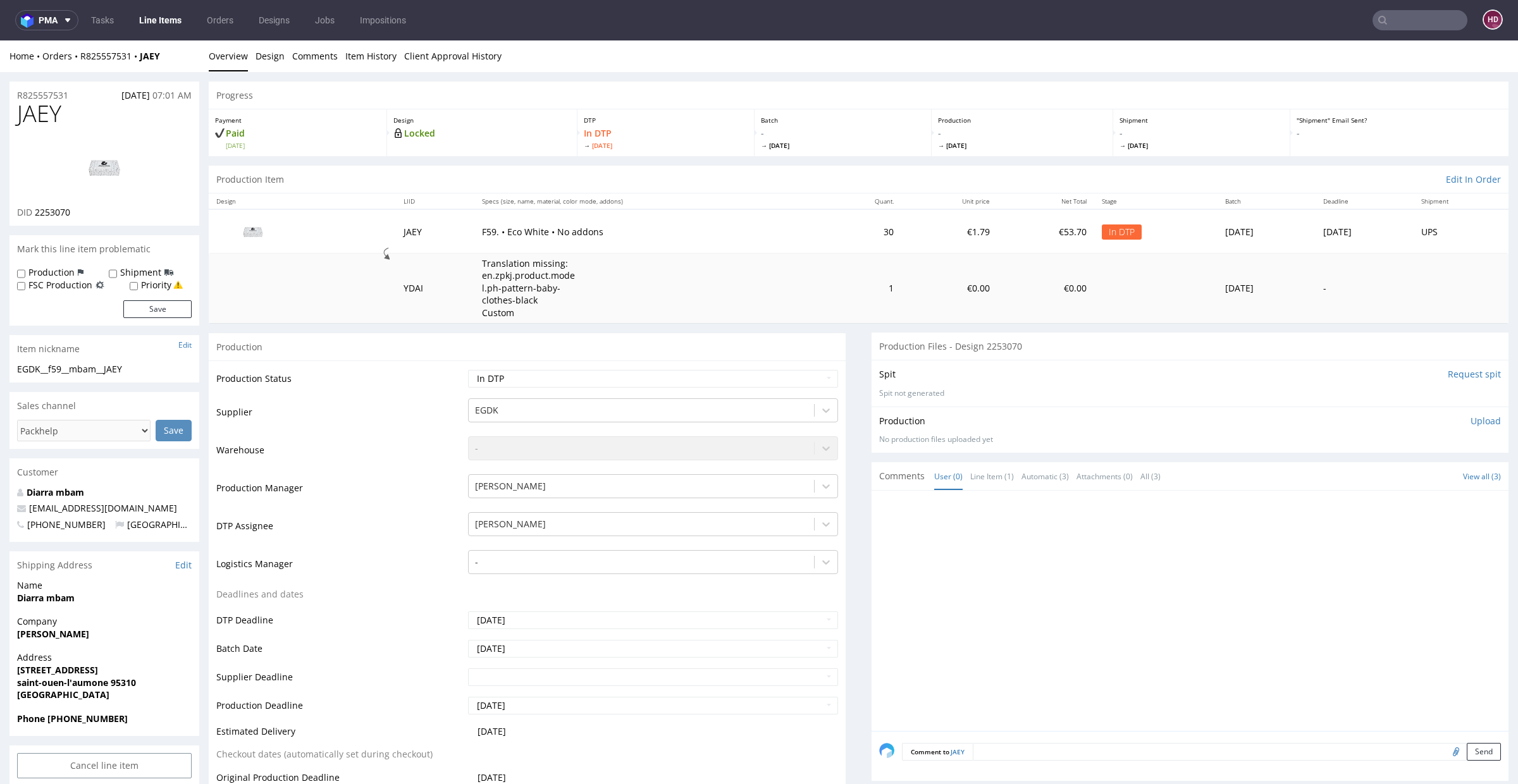
click at [1471, 420] on p "Upload" at bounding box center [1486, 421] width 30 height 13
click at [1407, 476] on div "Add files" at bounding box center [1411, 478] width 63 height 19
type input "C:\fakepath\EGDK__f59__mbam__JAEY__d2253070__oR825557531.pdf"
click at [1465, 492] on button "Upload now" at bounding box center [1471, 498] width 58 height 18
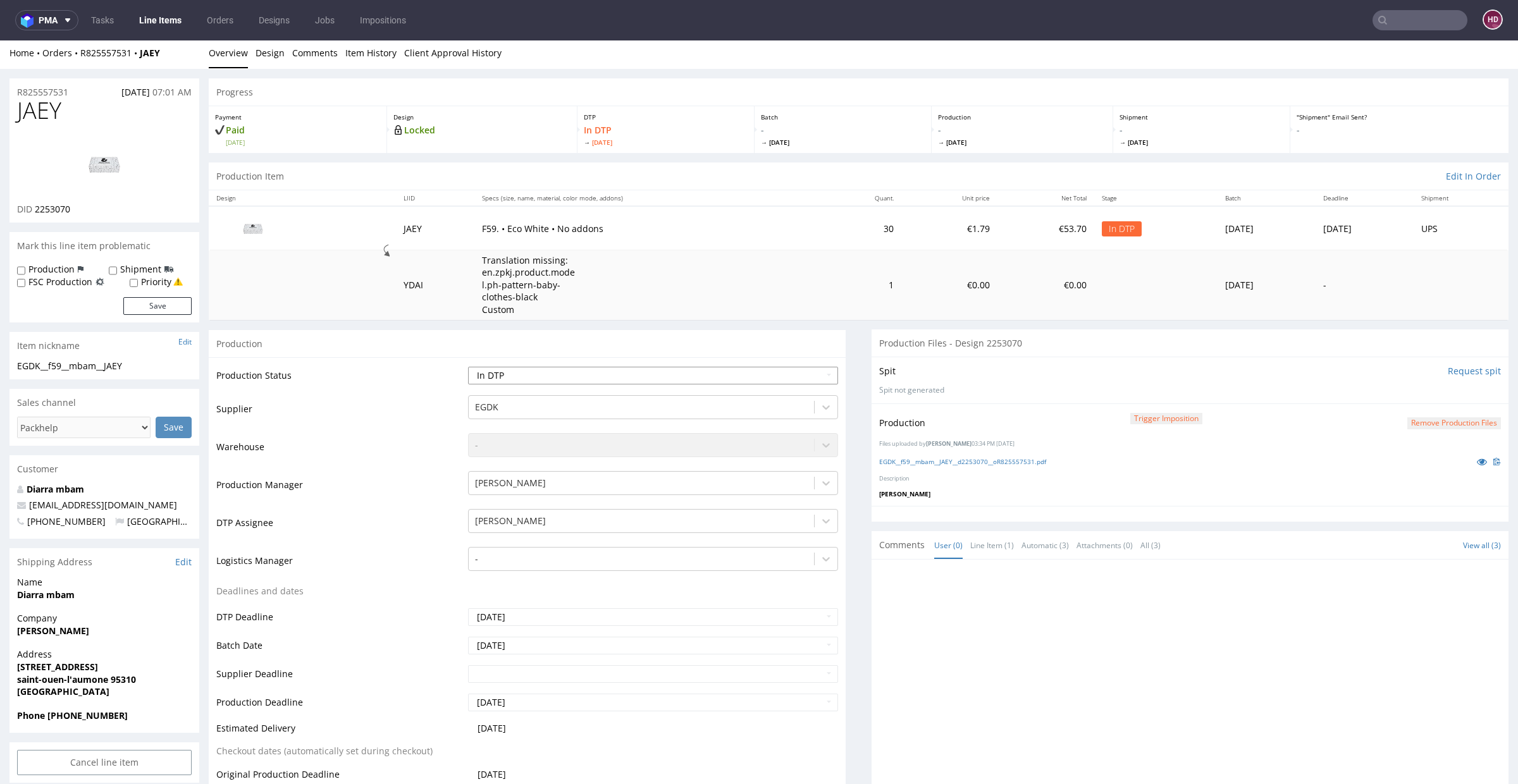
click at [511, 377] on select "Waiting for Artwork Waiting for Diecut Waiting for Mockup Waiting for DTP Waiti…" at bounding box center [653, 376] width 370 height 18
select select "dtp_production_ready"
click at [468, 367] on select "Waiting for Artwork Waiting for Diecut Waiting for Mockup Waiting for DTP Waiti…" at bounding box center [653, 376] width 370 height 18
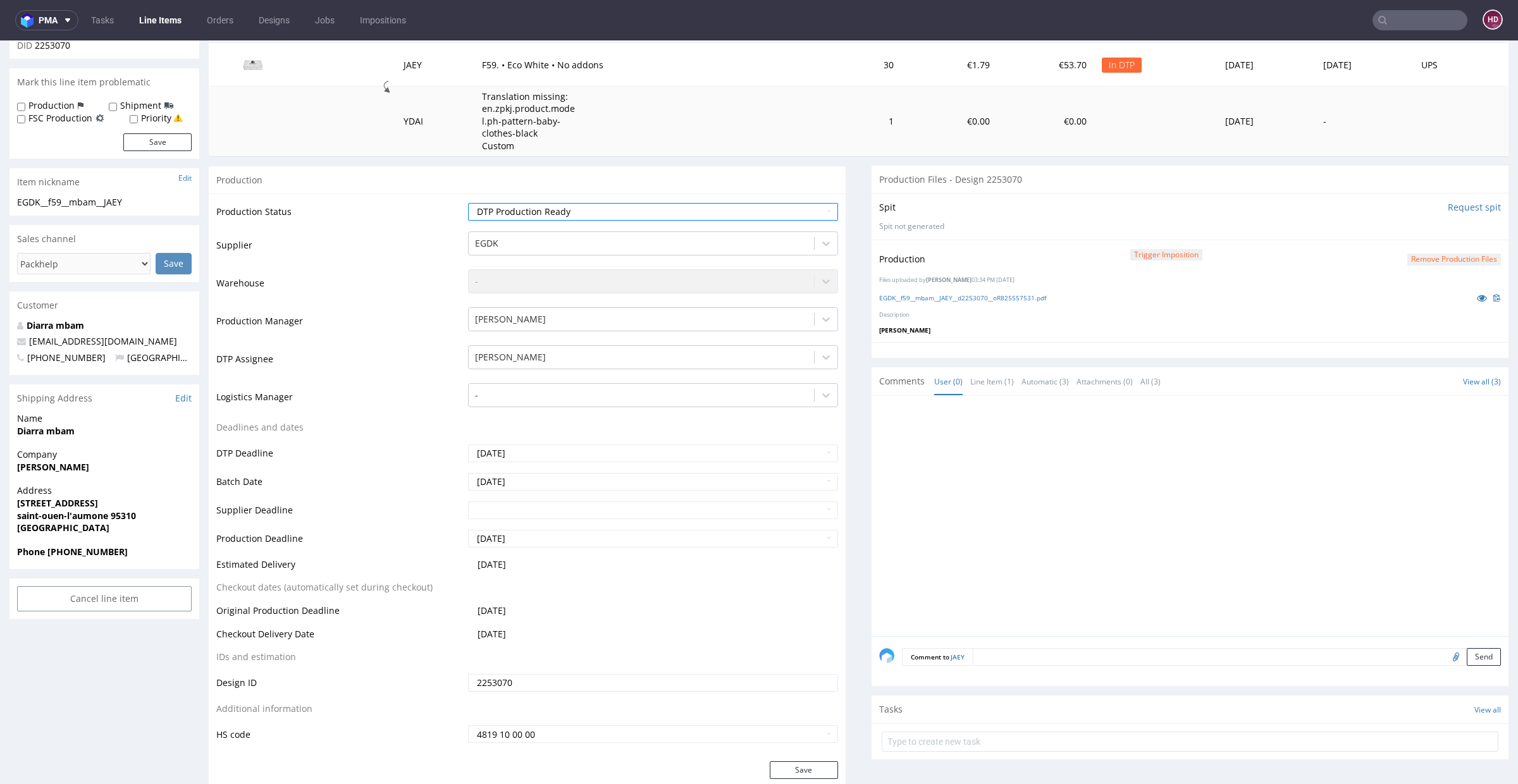
scroll to position [213, 0]
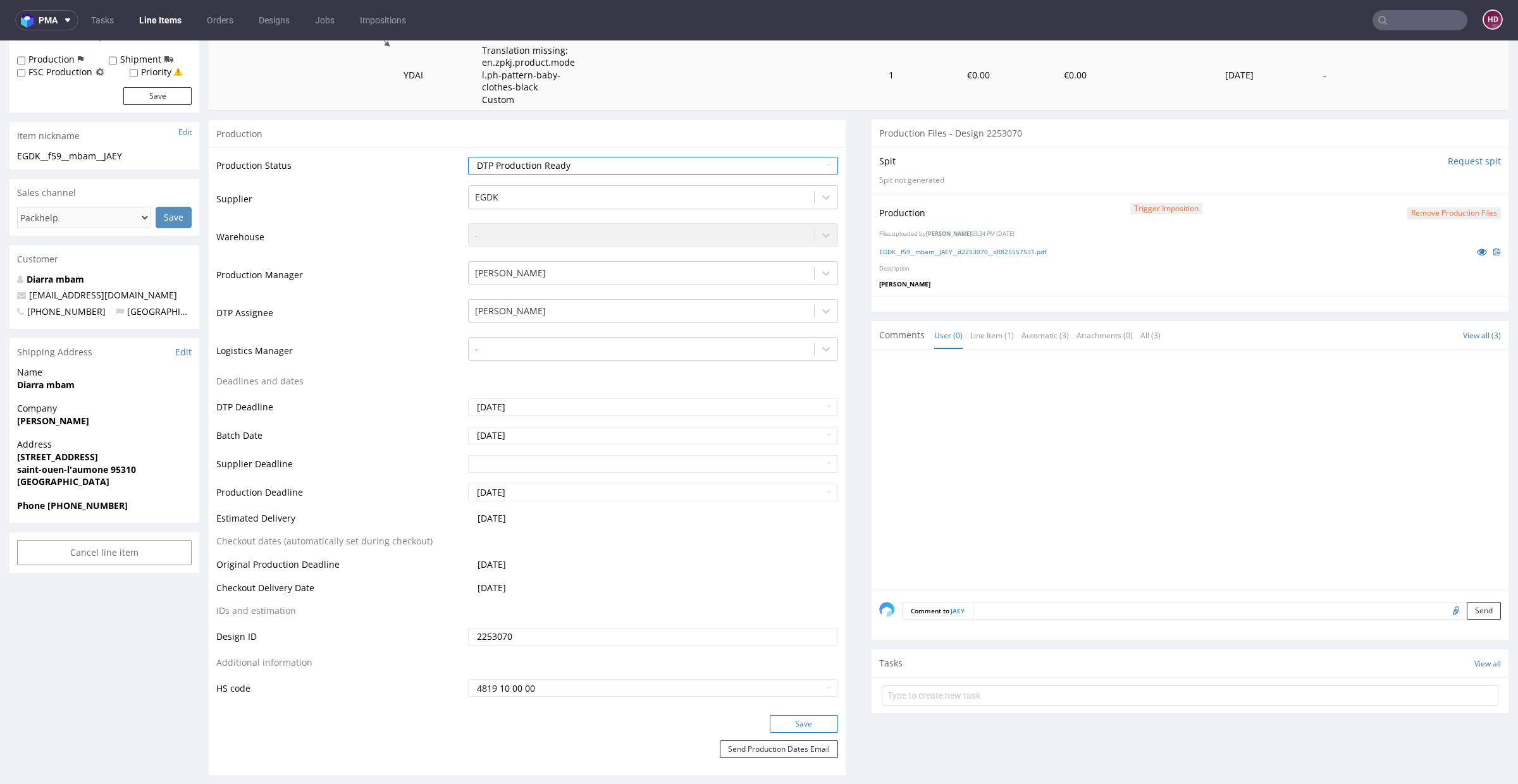
click at [784, 723] on button "Save" at bounding box center [804, 725] width 68 height 18
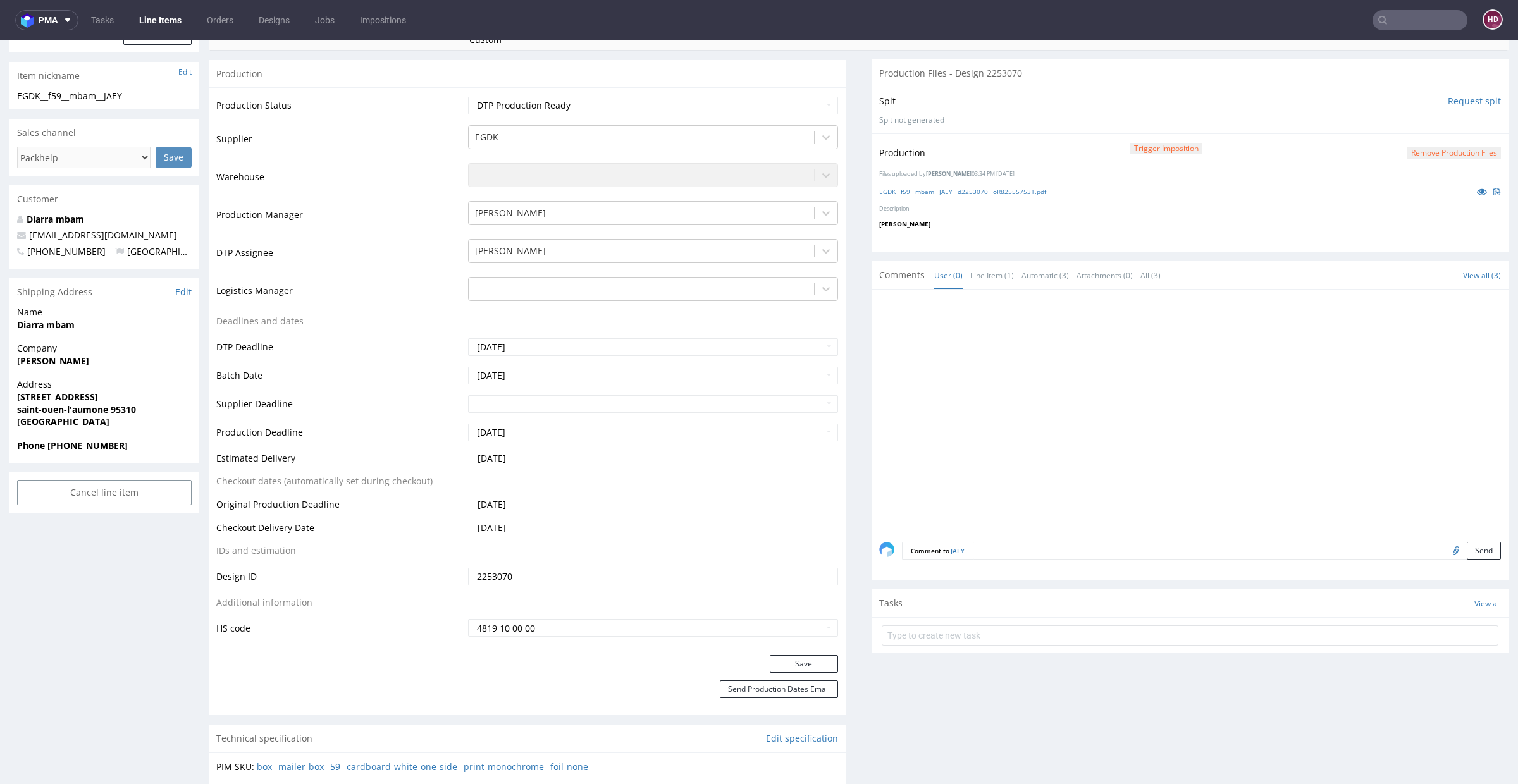
scroll to position [275, 0]
click at [781, 656] on button "Save" at bounding box center [804, 662] width 68 height 18
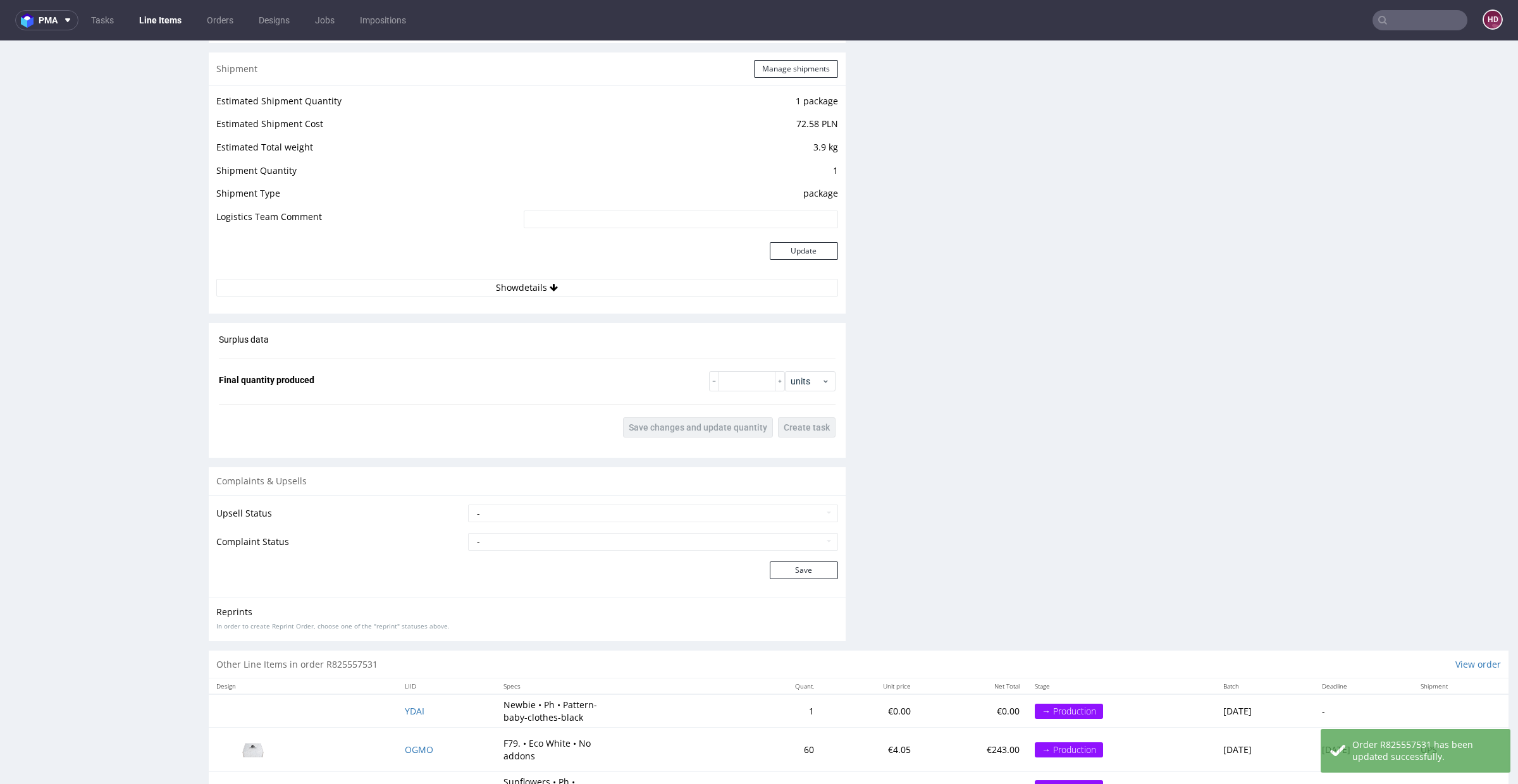
scroll to position [1321, 0]
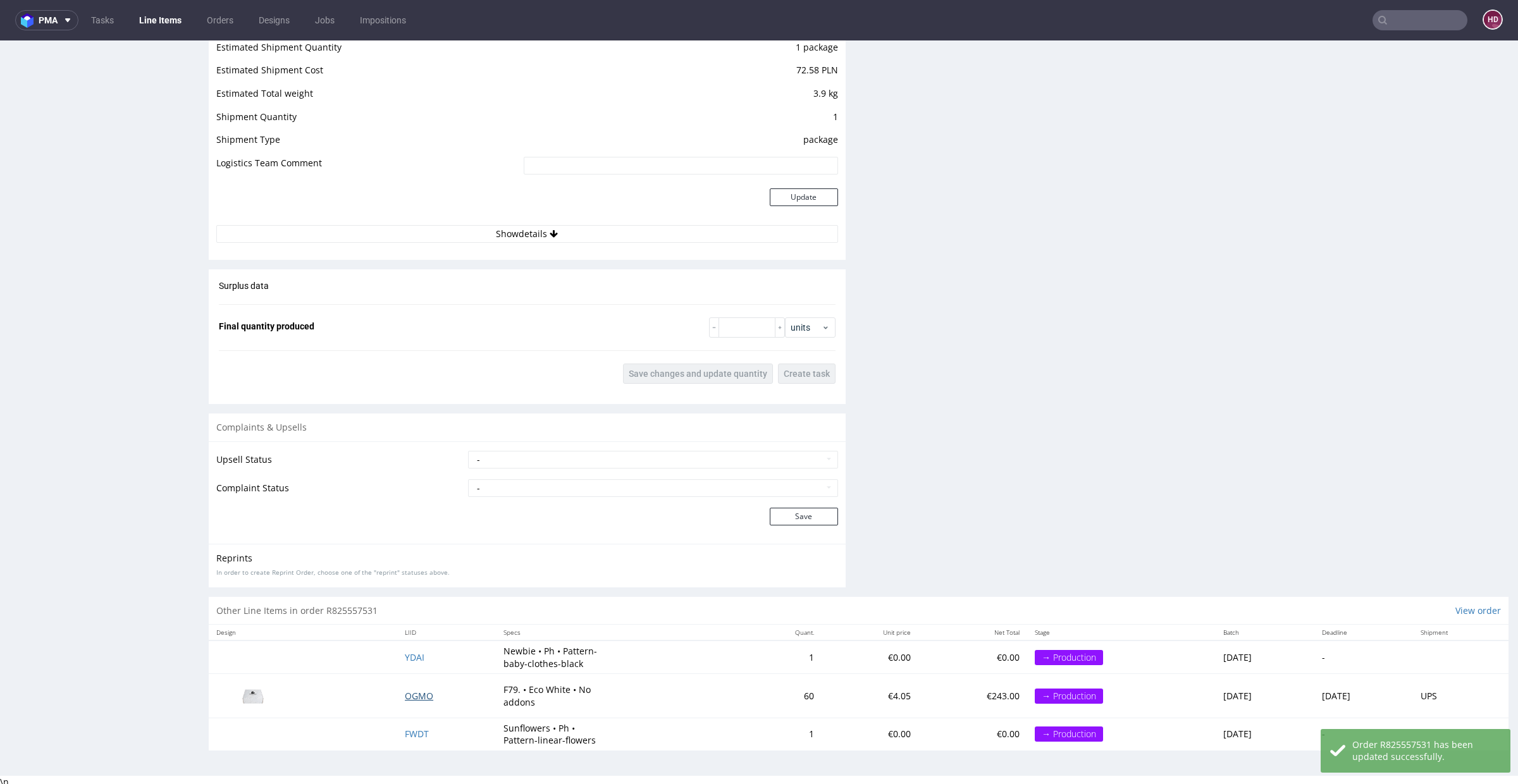
click at [404, 693] on span "OGMO" at bounding box center [419, 696] width 29 height 12
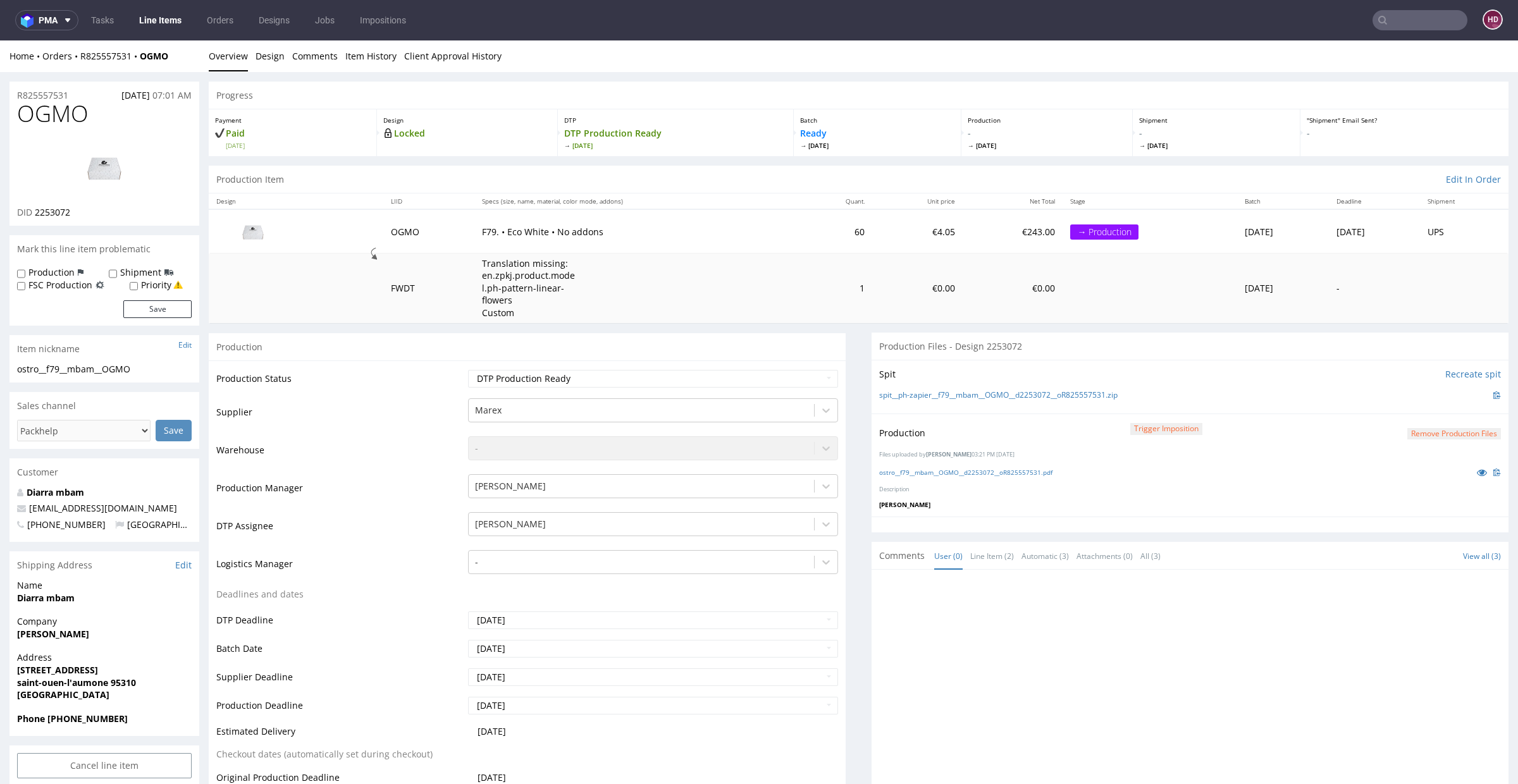
click at [162, 22] on link "Line Items" at bounding box center [160, 20] width 58 height 20
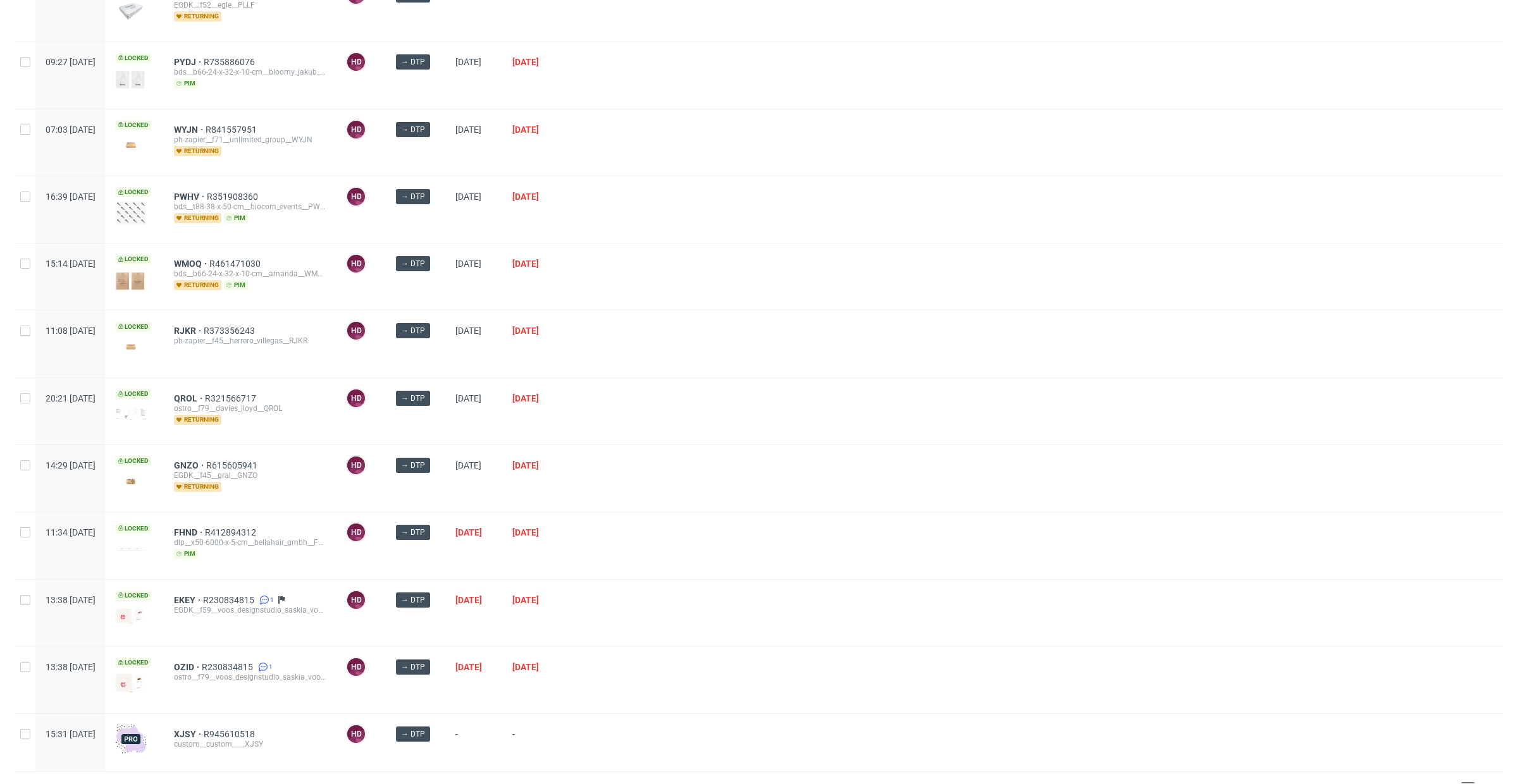
scroll to position [171, 0]
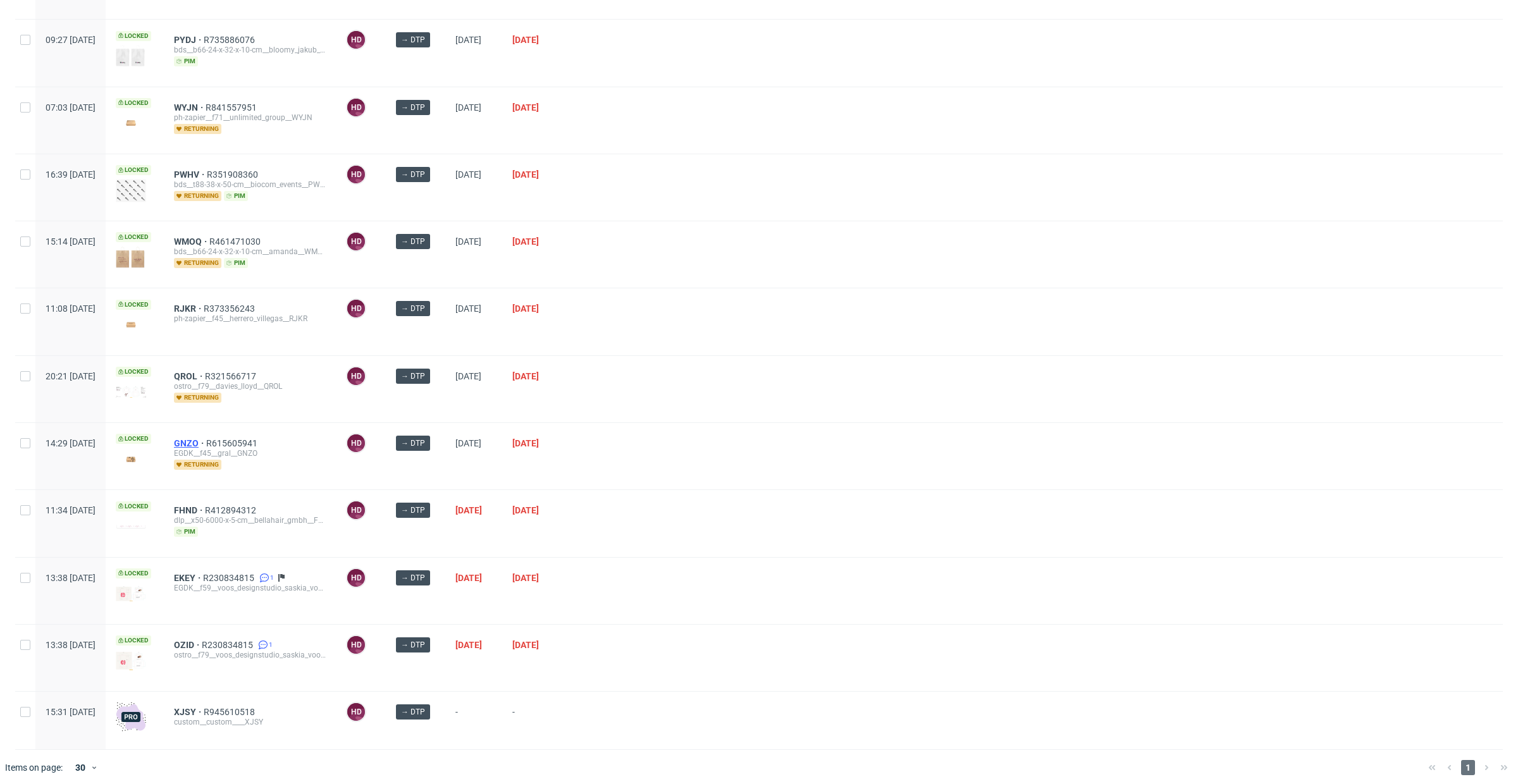
click at [206, 438] on span "GNZO" at bounding box center [189, 443] width 32 height 10
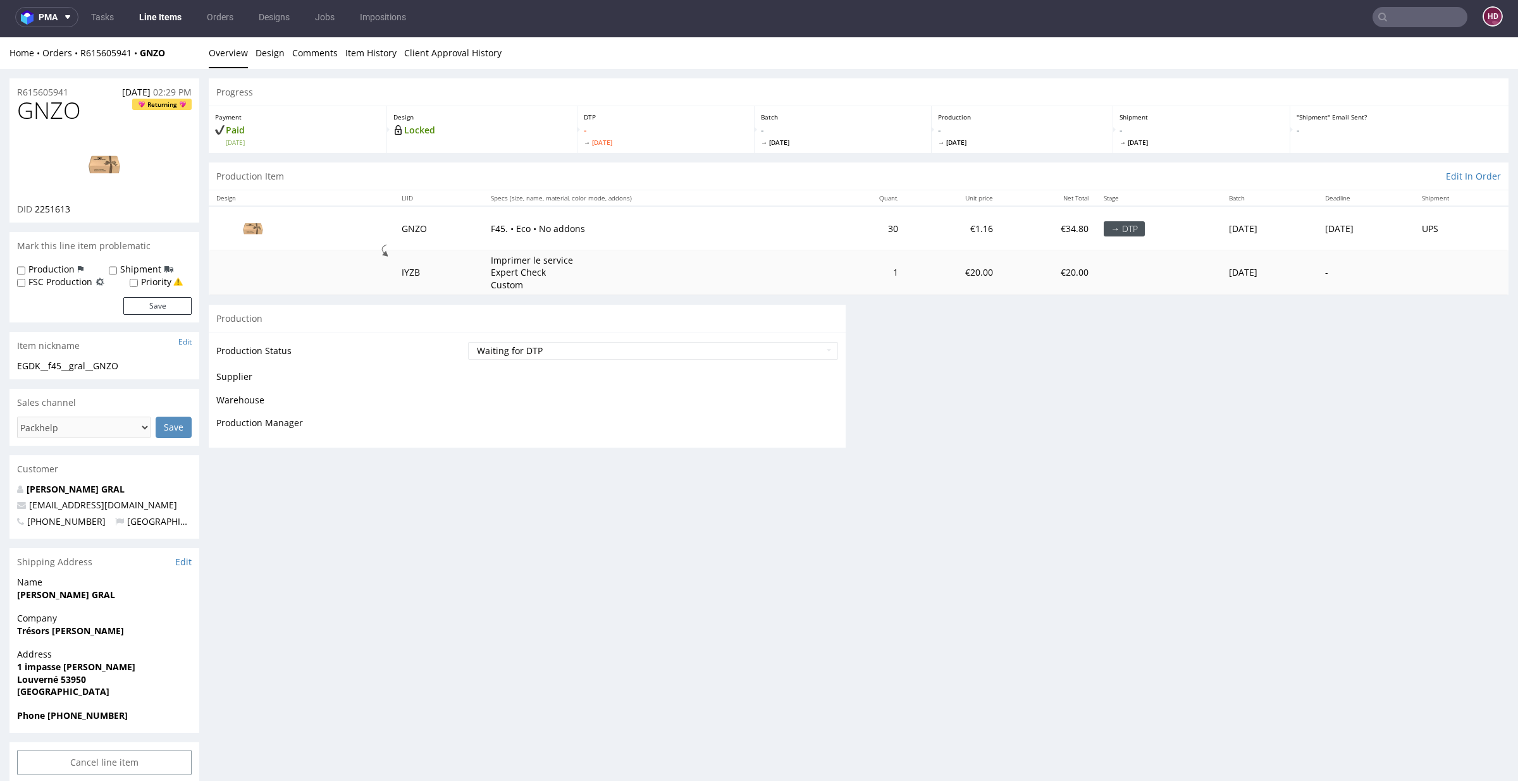
scroll to position [3, 0]
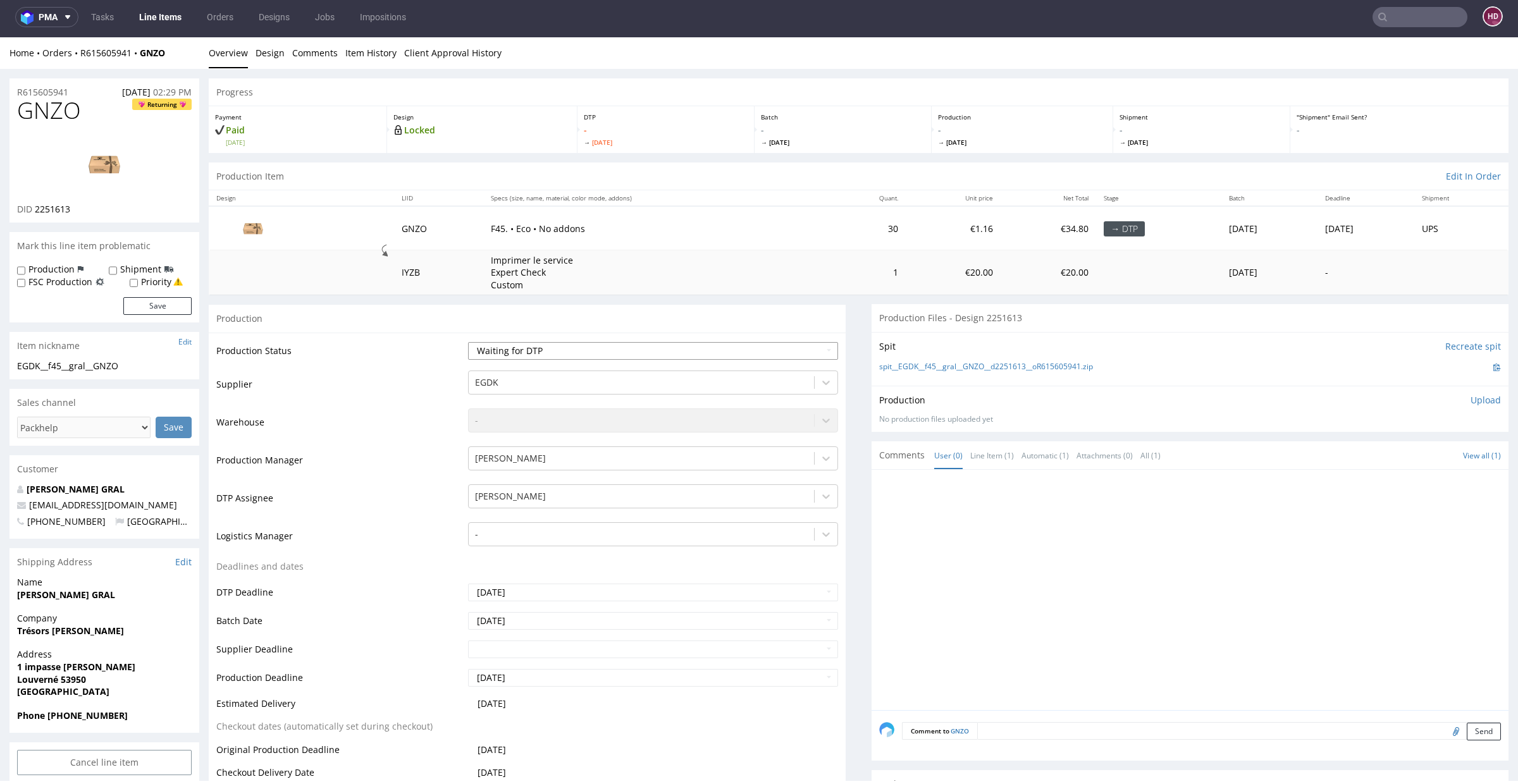
click at [594, 347] on select "Waiting for Artwork Waiting for Diecut Waiting for Mockup Waiting for DTP Waiti…" at bounding box center [653, 351] width 370 height 18
select select "dtp_in_process"
click at [468, 342] on select "Waiting for Artwork Waiting for Diecut Waiting for Mockup Waiting for DTP Waiti…" at bounding box center [653, 351] width 370 height 18
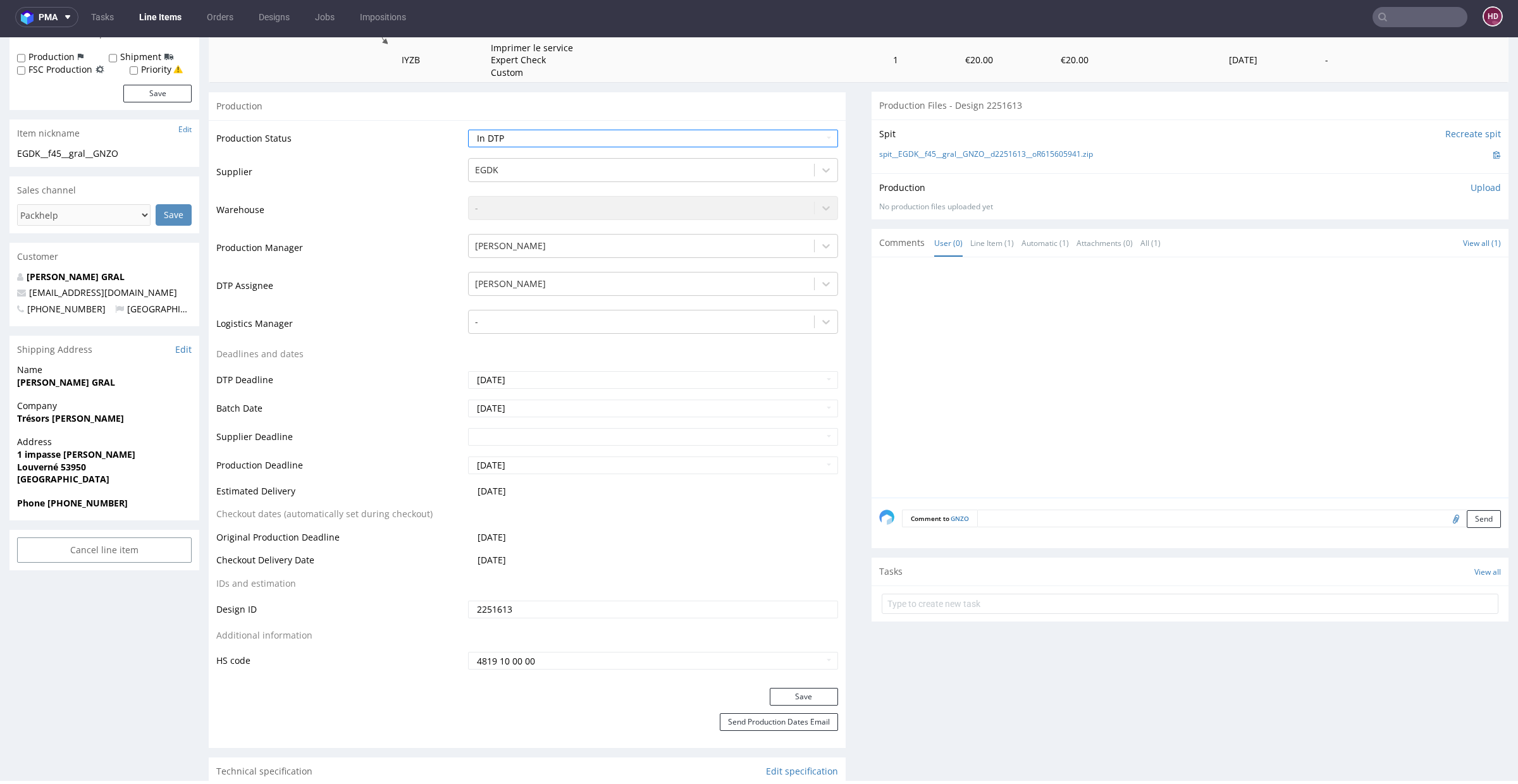
scroll to position [355, 0]
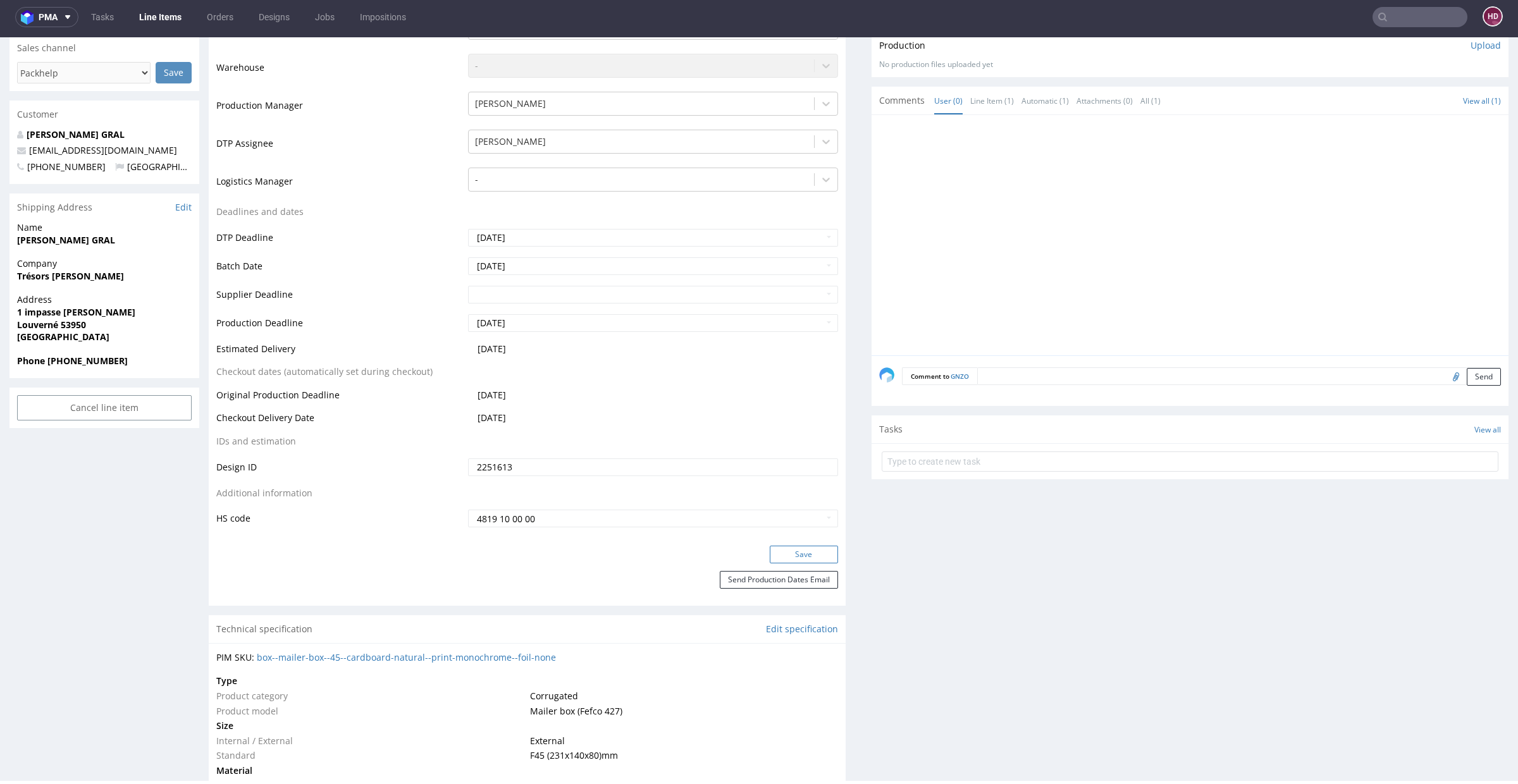
click at [798, 555] on button "Save" at bounding box center [804, 555] width 68 height 18
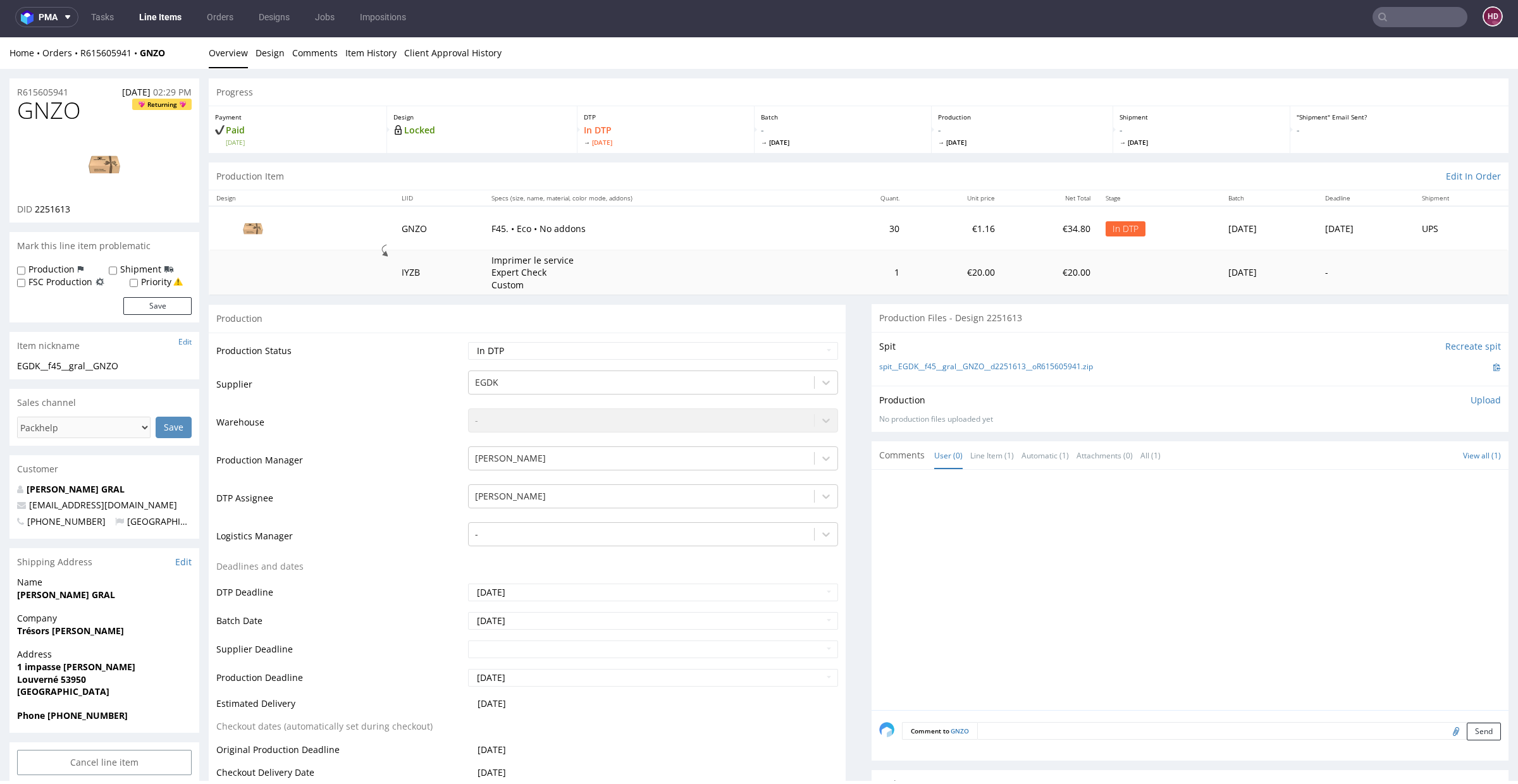
scroll to position [0, 0]
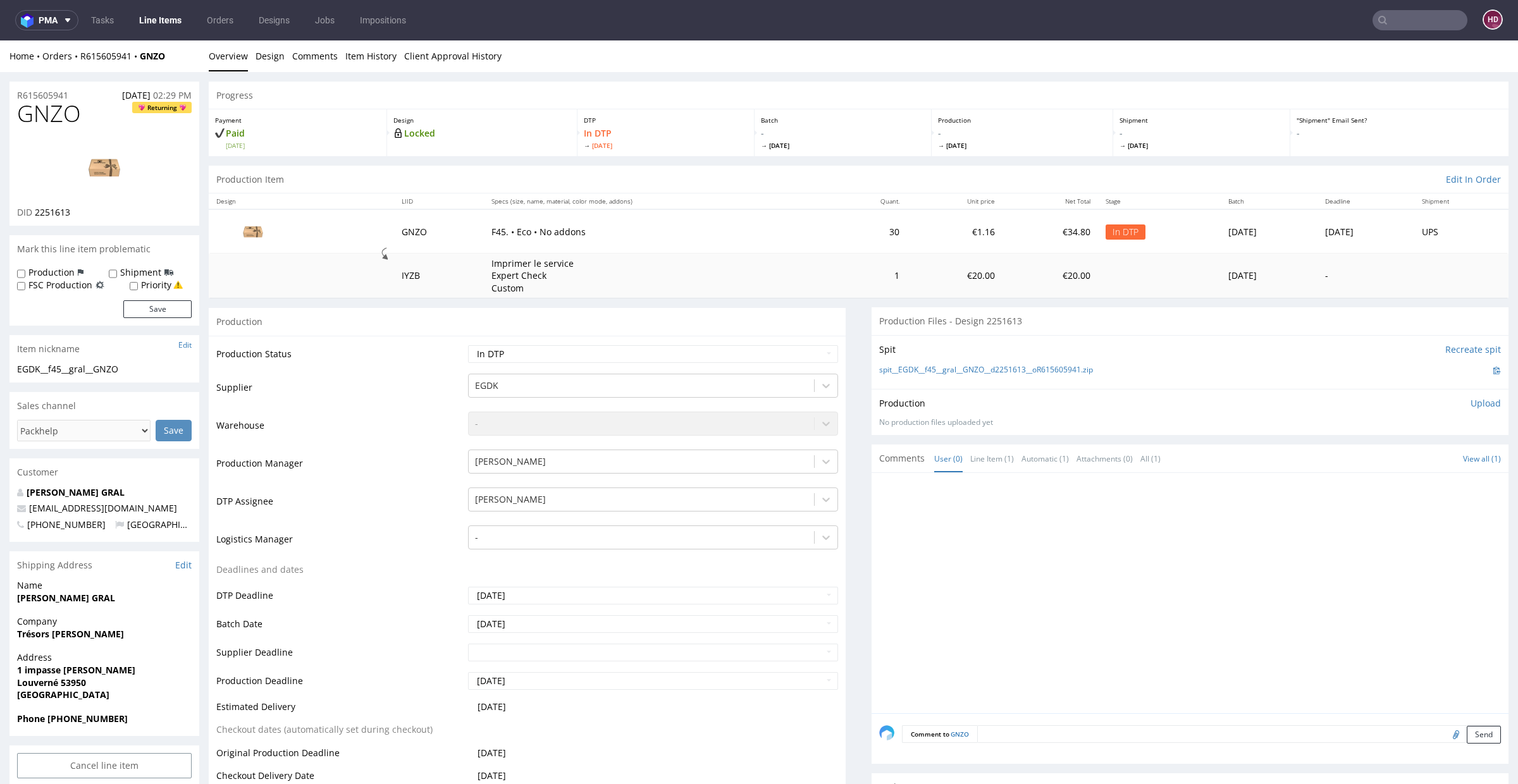
click at [84, 123] on h1 "GNZO Returning" at bounding box center [105, 114] width 174 height 26
drag, startPoint x: 68, startPoint y: 115, endPoint x: 17, endPoint y: 114, distance: 51.0
click at [17, 114] on h1 "GNZO Returning" at bounding box center [105, 114] width 174 height 26
copy span "GNZO"
drag, startPoint x: 74, startPoint y: 213, endPoint x: 35, endPoint y: 209, distance: 39.2
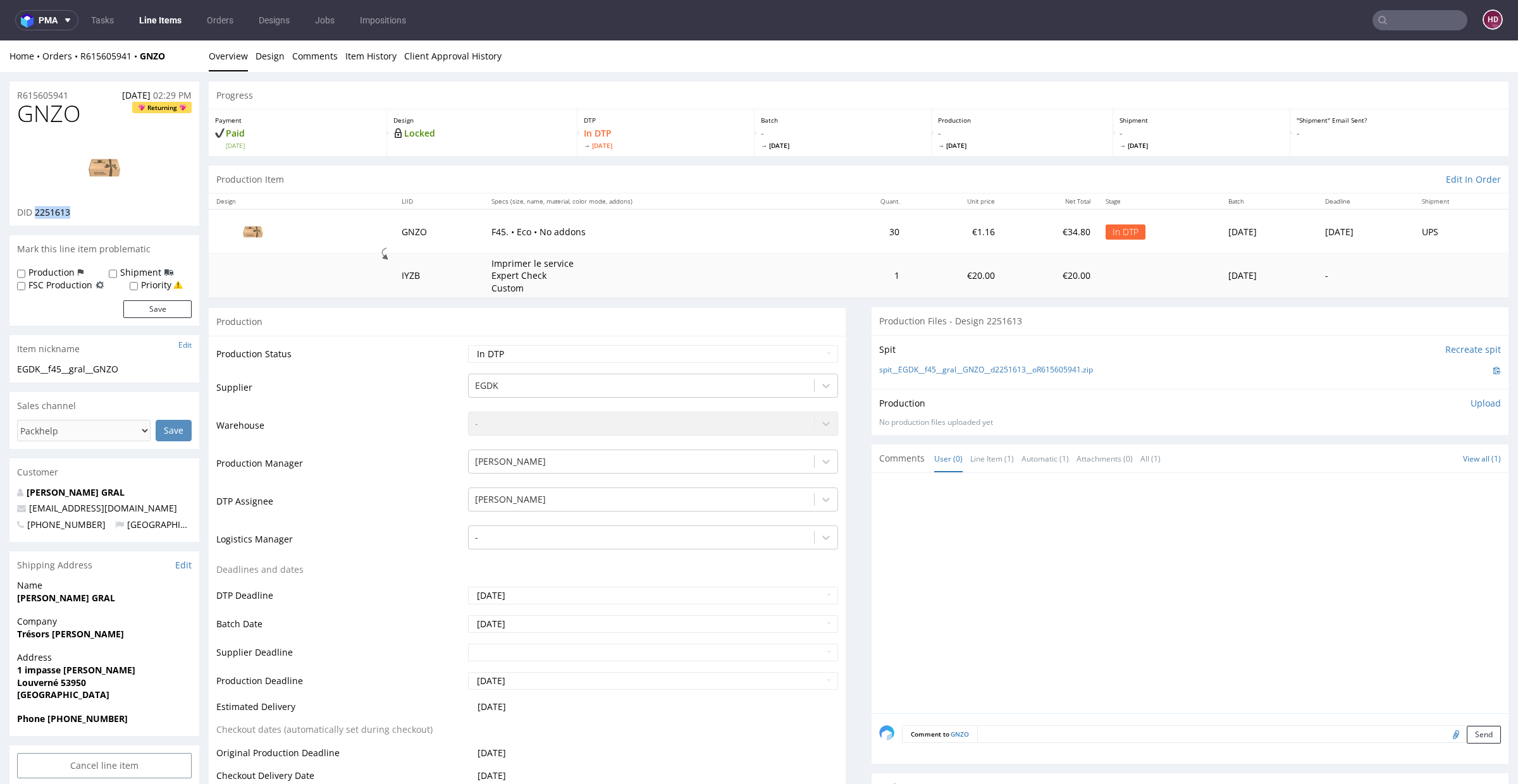
click at [35, 209] on div "DID 2251613" at bounding box center [105, 212] width 174 height 13
copy span "2251613"
click at [138, 366] on div "EGDK__f45__gral__GNZO" at bounding box center [105, 369] width 174 height 13
drag, startPoint x: 138, startPoint y: 366, endPoint x: 6, endPoint y: 365, distance: 132.0
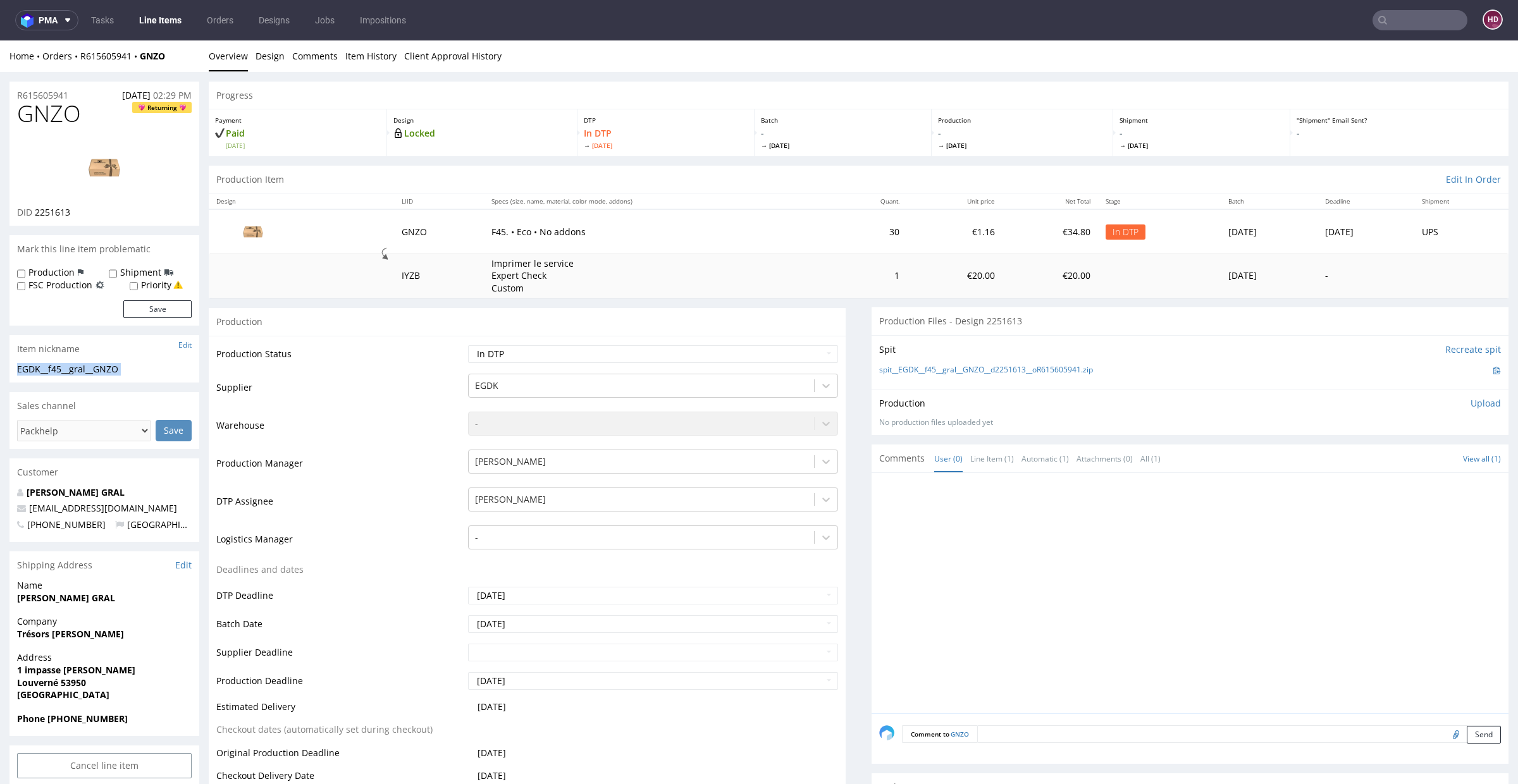
click at [115, 168] on img at bounding box center [105, 168] width 102 height 57
drag, startPoint x: 77, startPoint y: 97, endPoint x: 7, endPoint y: 95, distance: 70.0
drag, startPoint x: 73, startPoint y: 209, endPoint x: 35, endPoint y: 210, distance: 38.0
click at [35, 210] on div "DID 2251613" at bounding box center [105, 212] width 174 height 13
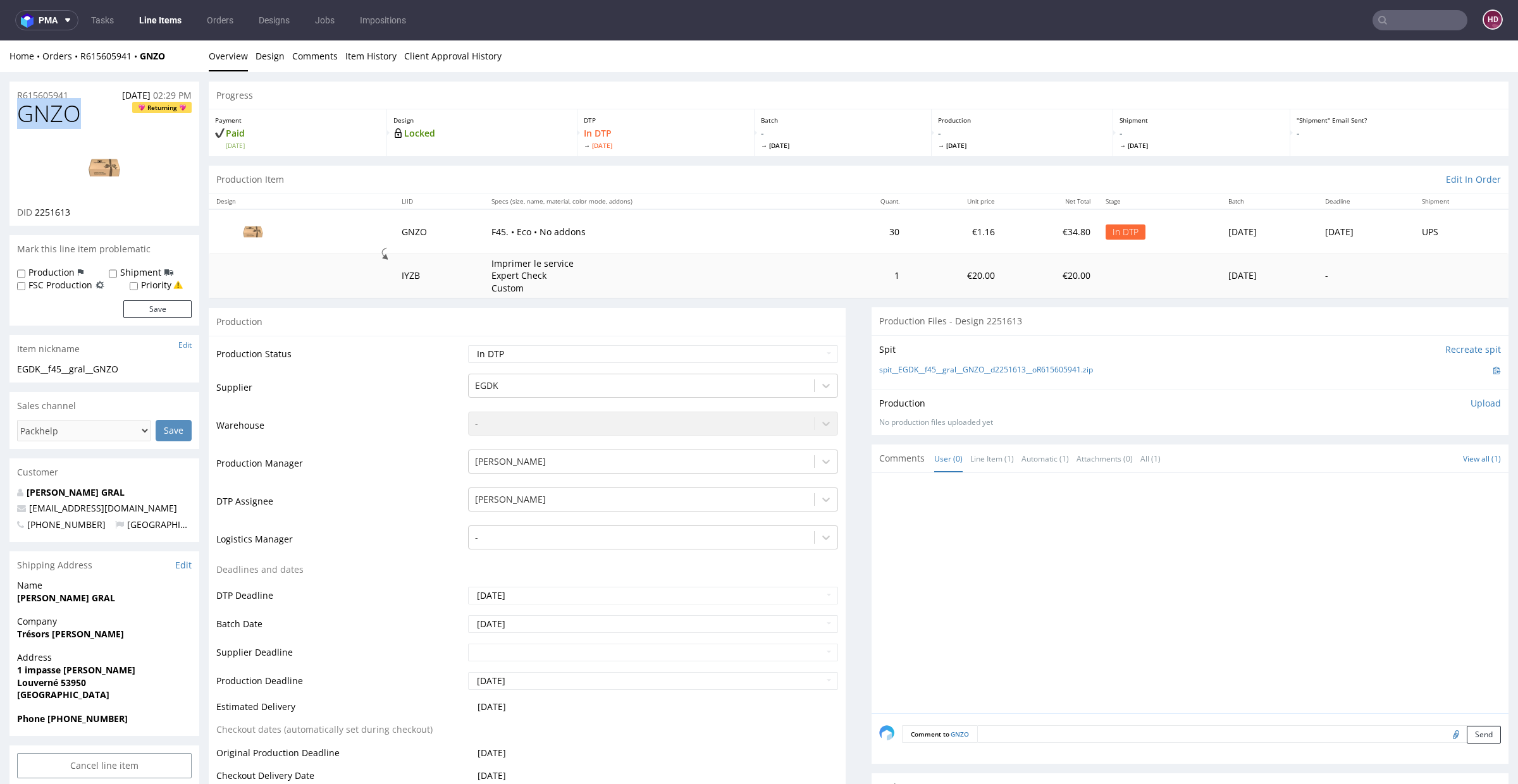
drag, startPoint x: 92, startPoint y: 118, endPoint x: 0, endPoint y: 113, distance: 92.1
click at [1471, 402] on p "Upload" at bounding box center [1486, 403] width 30 height 13
click at [1401, 456] on div "Add files" at bounding box center [1411, 461] width 63 height 19
type input "C:\fakepath\EGDK__f45__gral__GNZO__d2251613__oR615605941.pdf"
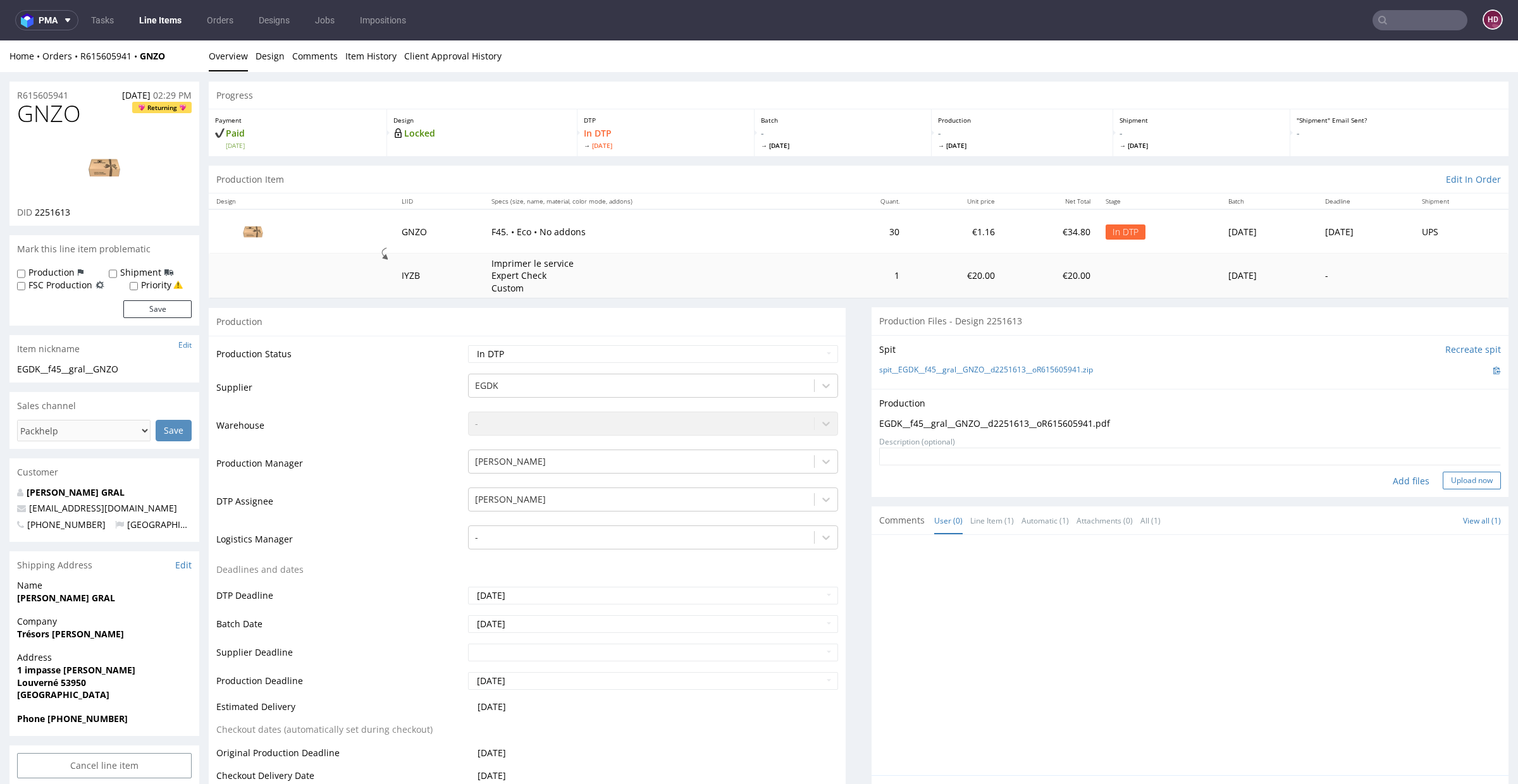
click at [1450, 477] on button "Upload now" at bounding box center [1471, 481] width 58 height 18
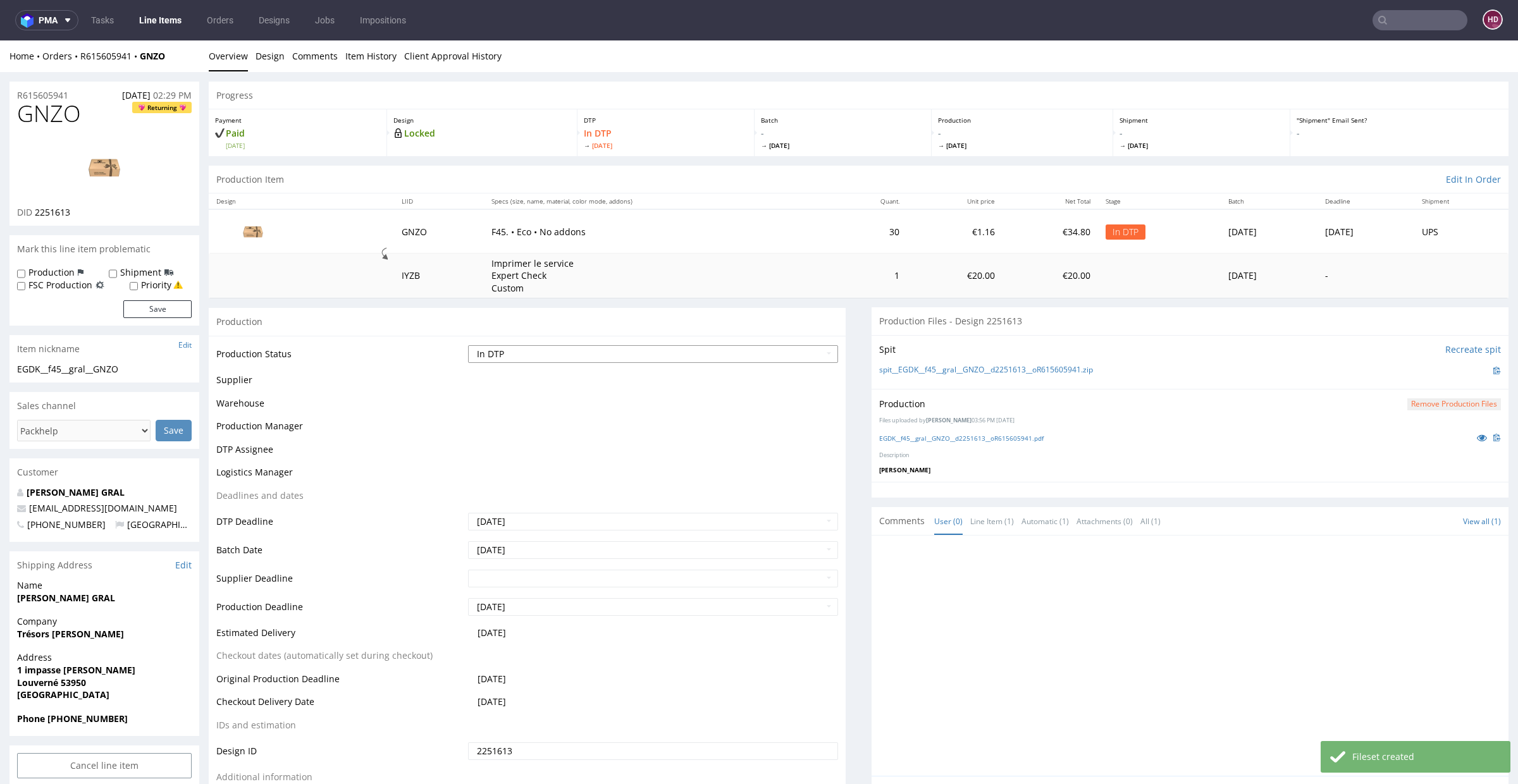
click at [705, 352] on select "Waiting for Artwork Waiting for Diecut Waiting for Mockup Waiting for DTP Waiti…" at bounding box center [653, 354] width 370 height 18
click at [468, 345] on select "Waiting for Artwork Waiting for Diecut Waiting for Mockup Waiting for DTP Waiti…" at bounding box center [653, 354] width 370 height 18
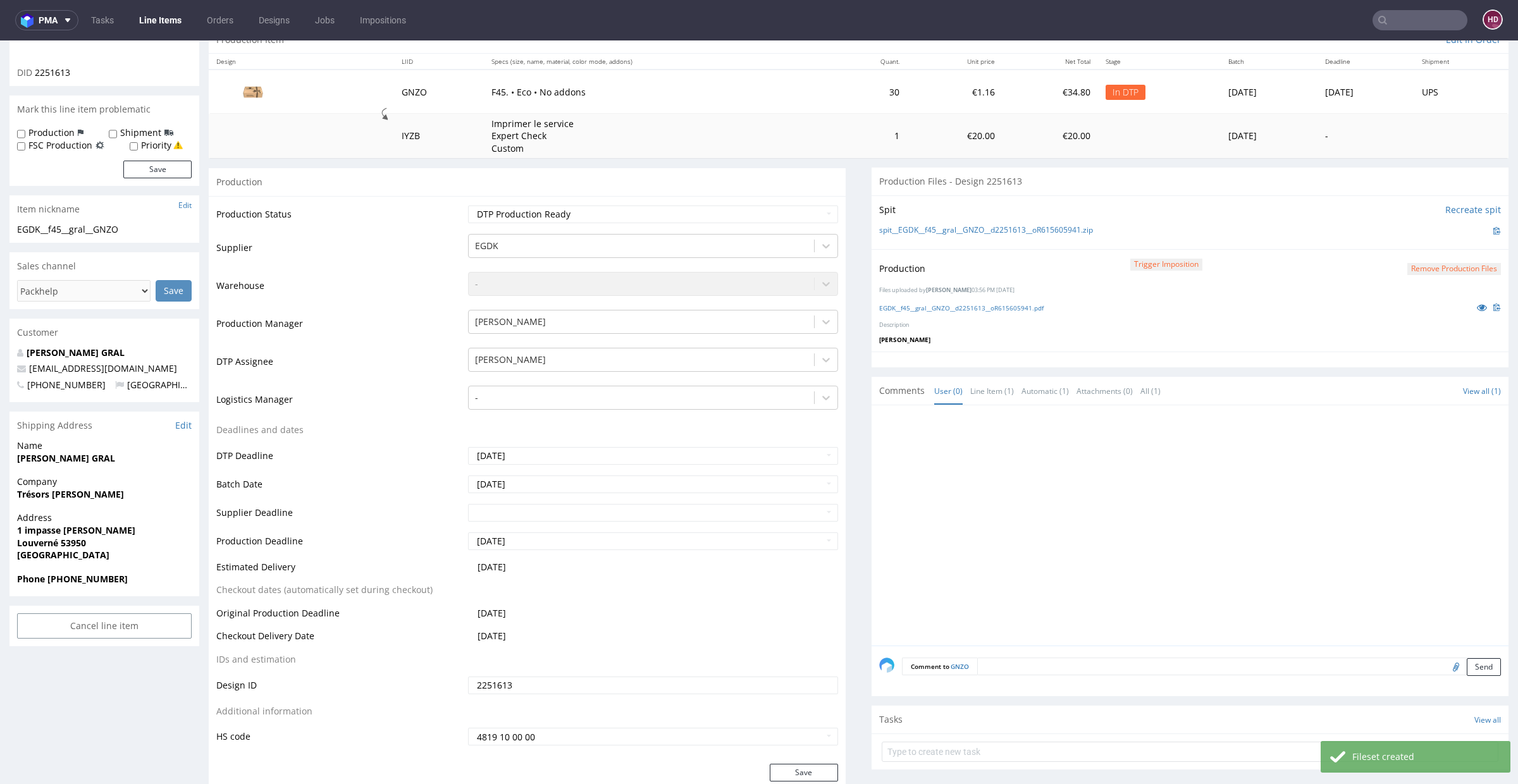
scroll to position [248, 0]
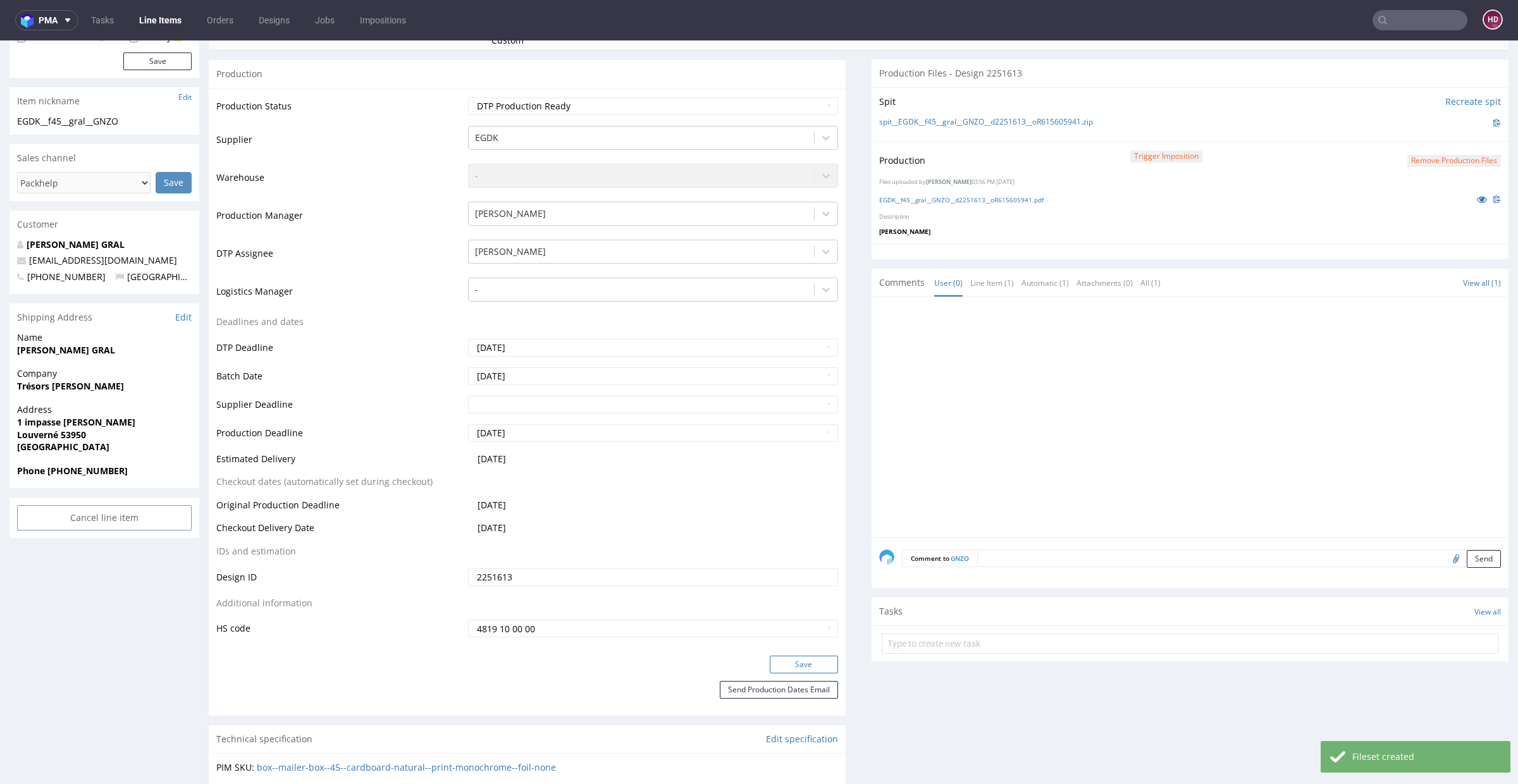
click at [773, 662] on button "Save" at bounding box center [804, 664] width 68 height 18
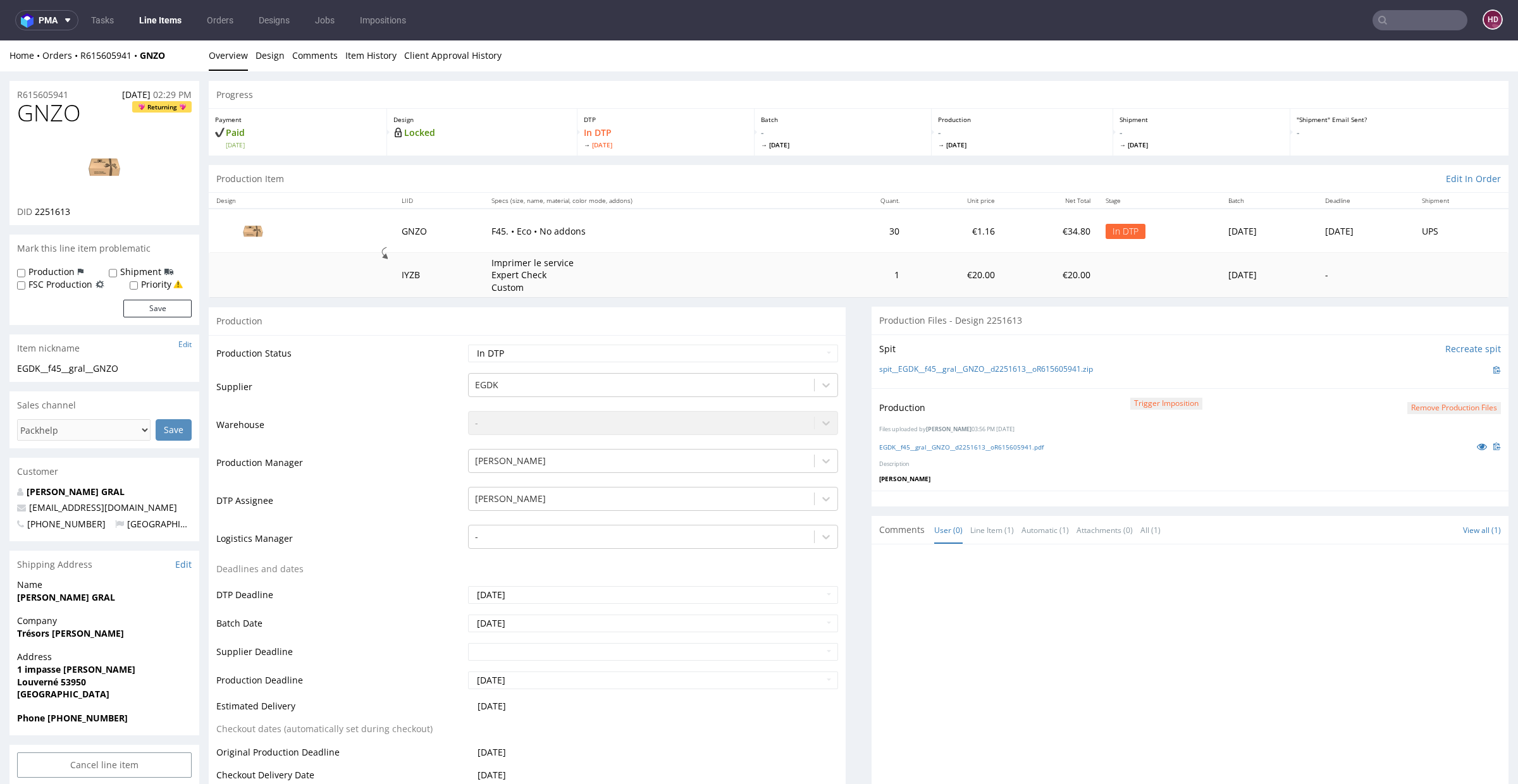
scroll to position [0, 0]
click at [562, 352] on select "Waiting for Artwork Waiting for Diecut Waiting for Mockup Waiting for DTP Waiti…" at bounding box center [653, 354] width 370 height 18
select select "dtp_production_ready"
click at [468, 345] on select "Waiting for Artwork Waiting for Diecut Waiting for Mockup Waiting for DTP Waiti…" at bounding box center [653, 354] width 370 height 18
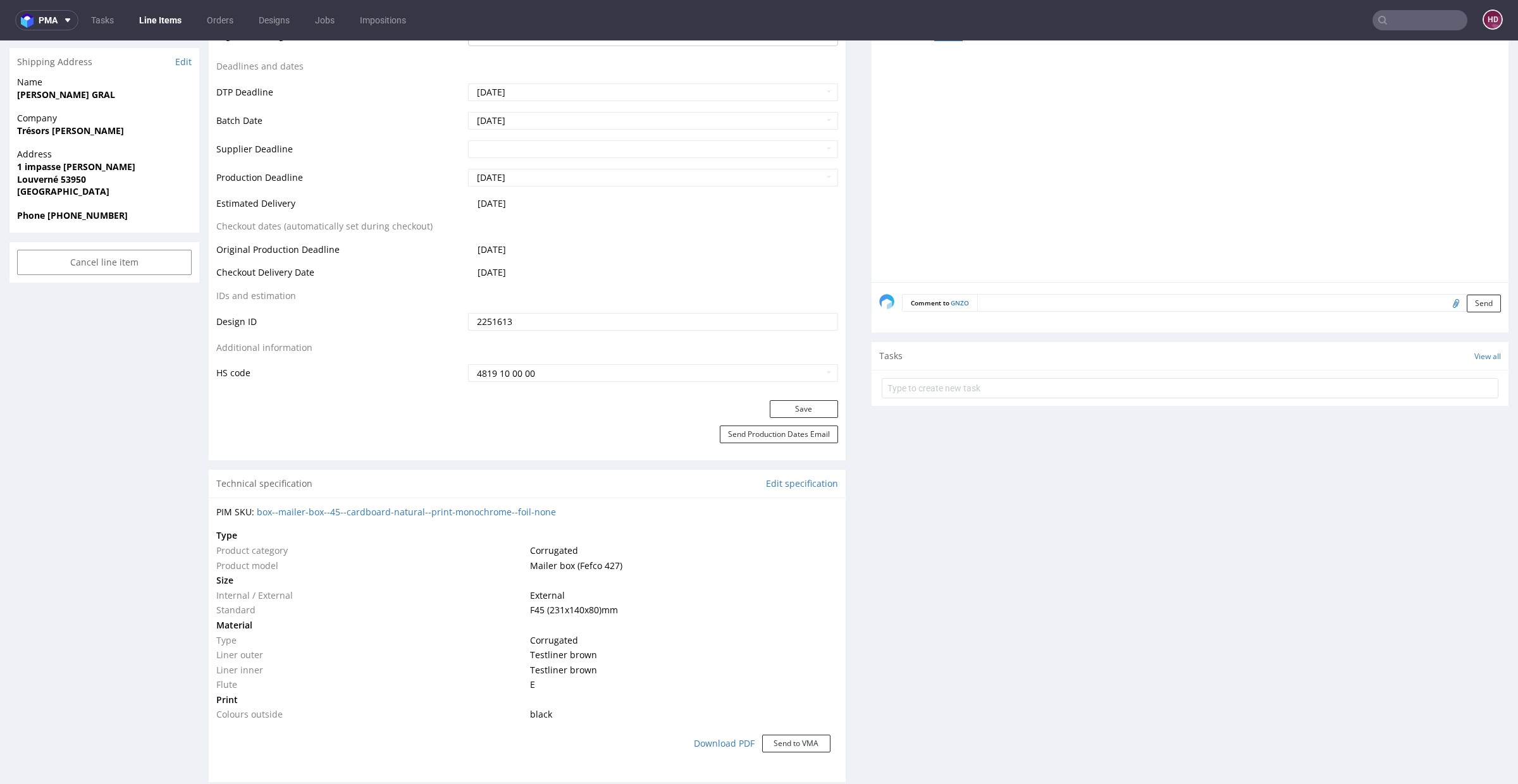
scroll to position [554, 0]
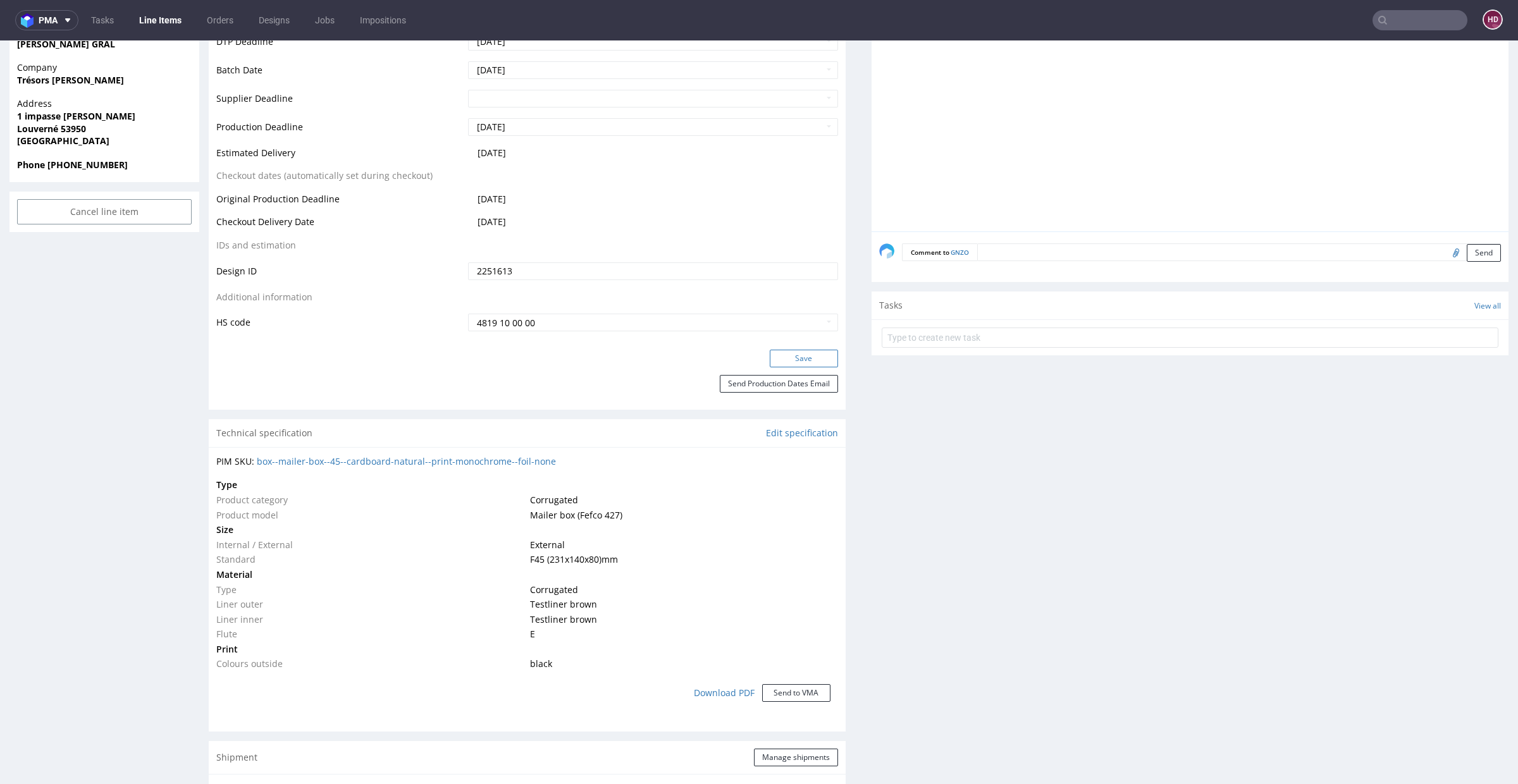
click at [770, 353] on button "Save" at bounding box center [804, 359] width 68 height 18
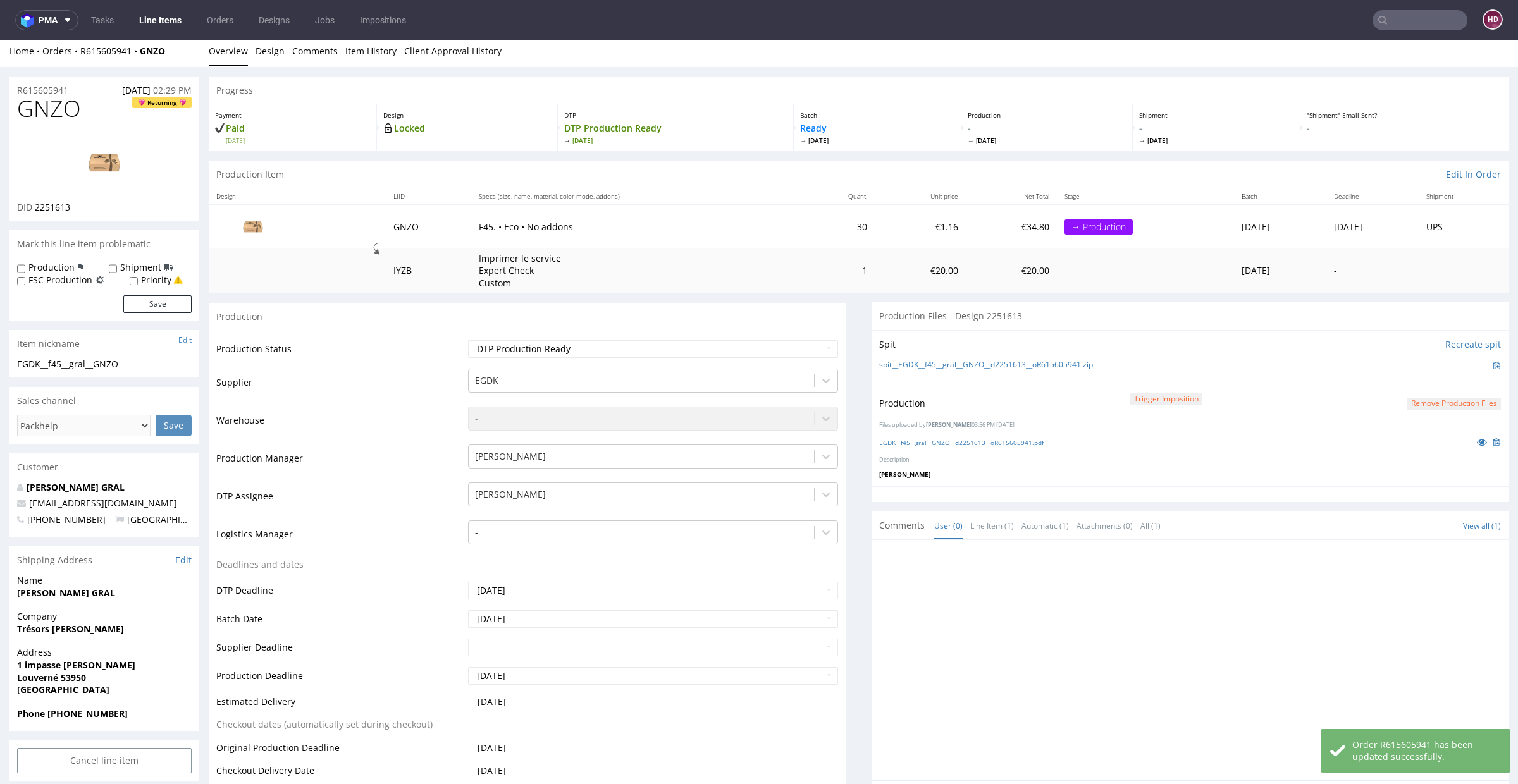
scroll to position [0, 0]
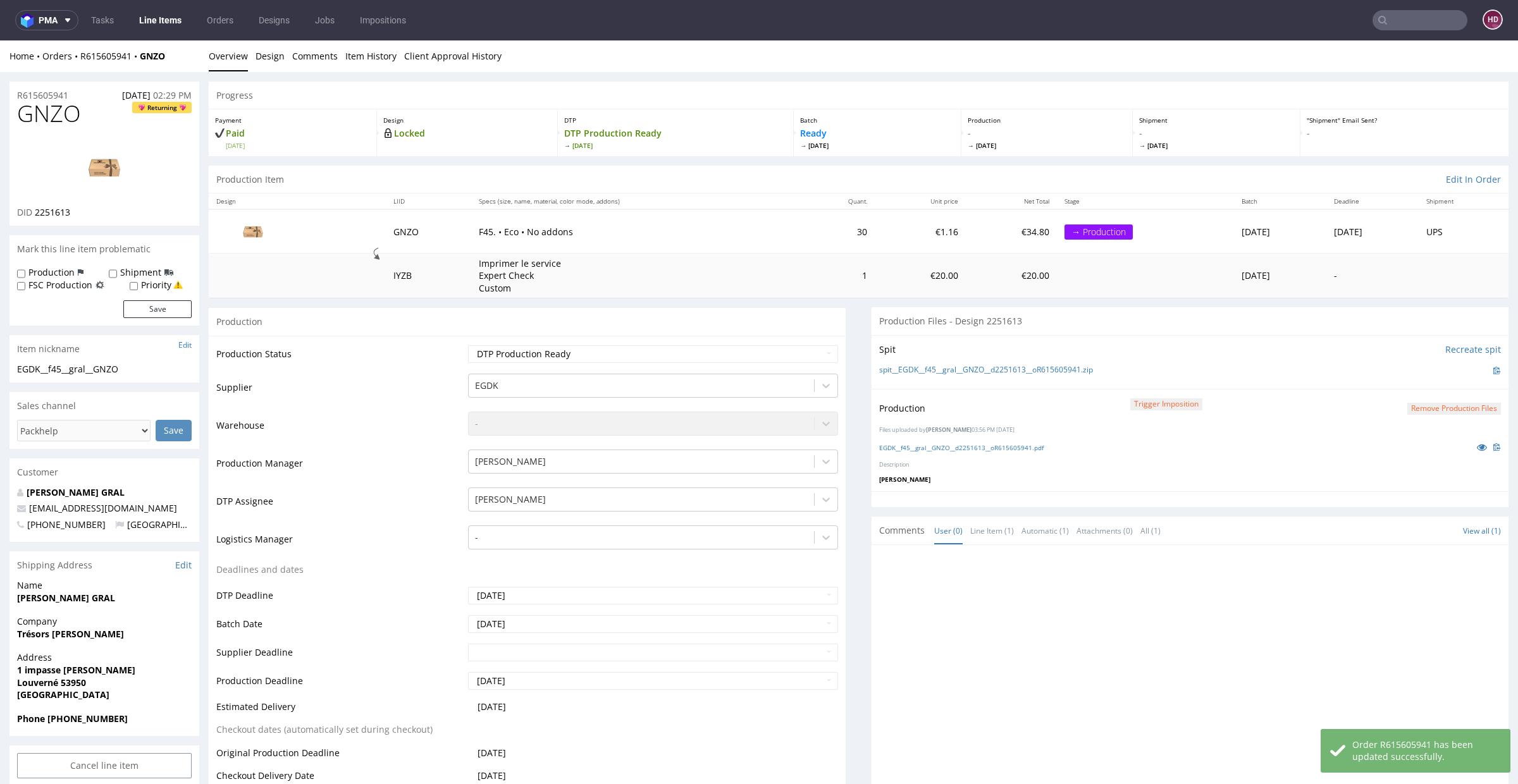
click at [171, 26] on link "Line Items" at bounding box center [160, 20] width 58 height 20
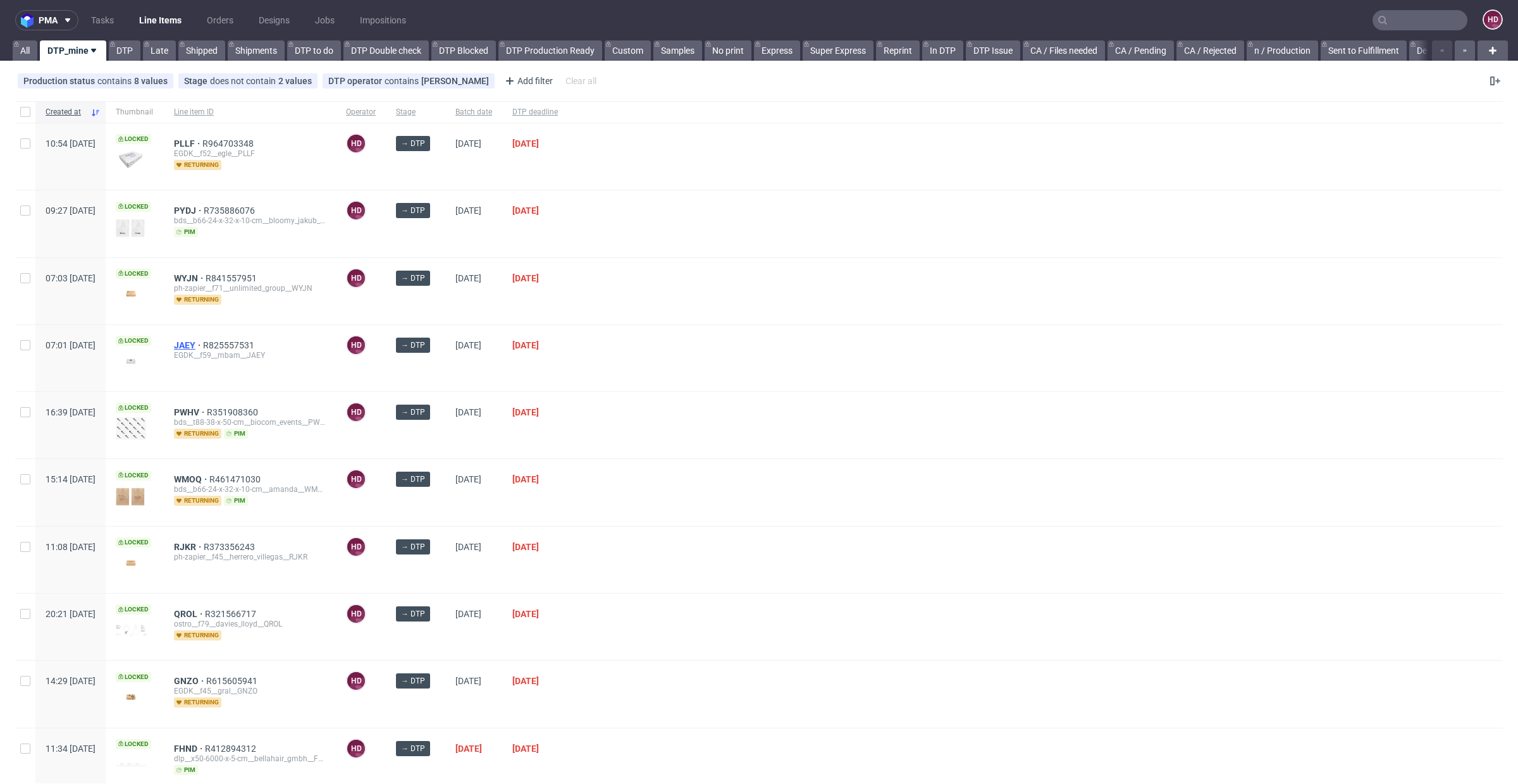
click at [203, 341] on span "JAEY" at bounding box center [188, 345] width 29 height 10
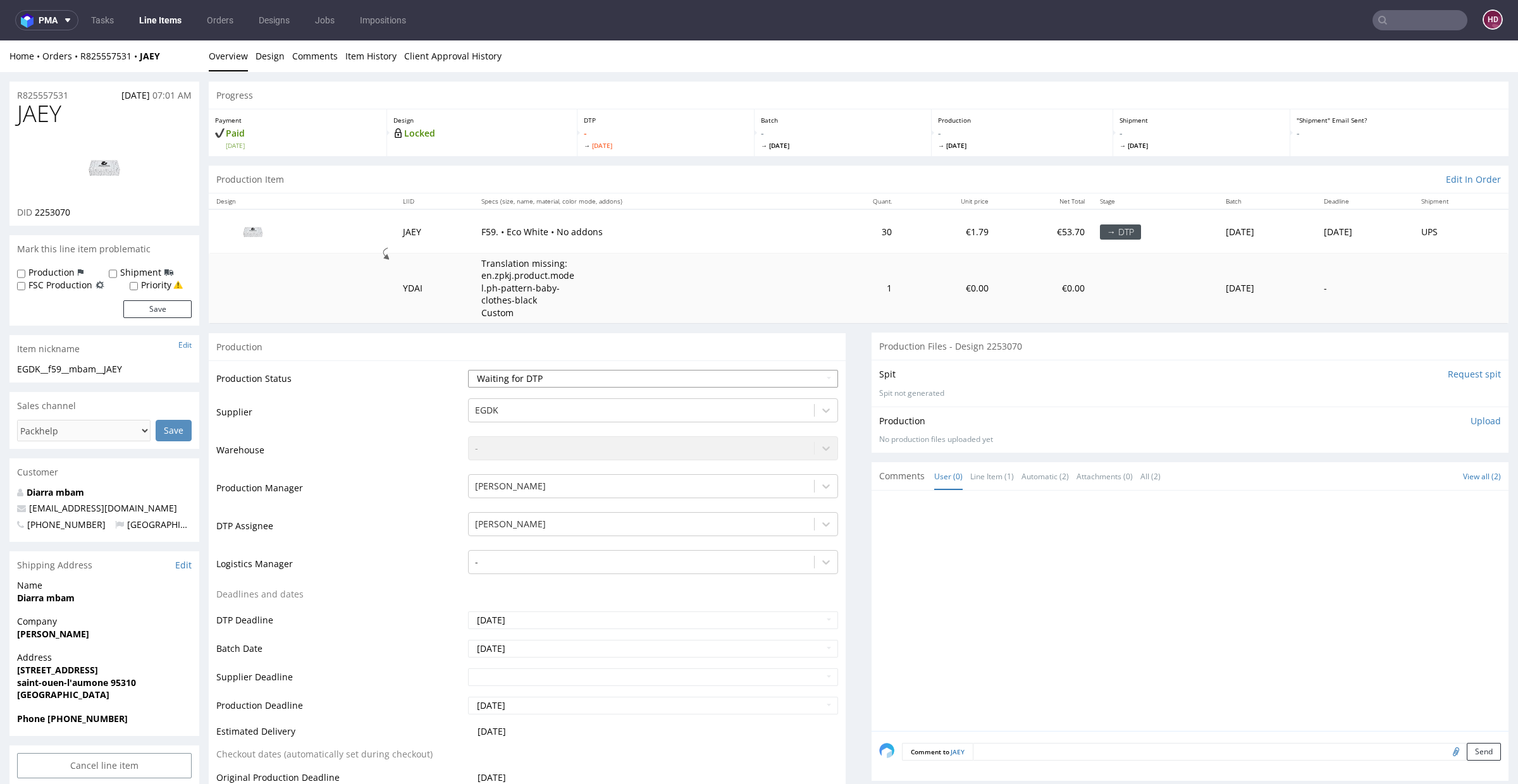
click at [647, 372] on select "Waiting for Artwork Waiting for Diecut Waiting for Mockup Waiting for DTP Waiti…" at bounding box center [653, 379] width 370 height 18
click at [468, 370] on select "Waiting for Artwork Waiting for Diecut Waiting for Mockup Waiting for DTP Waiti…" at bounding box center [653, 379] width 370 height 18
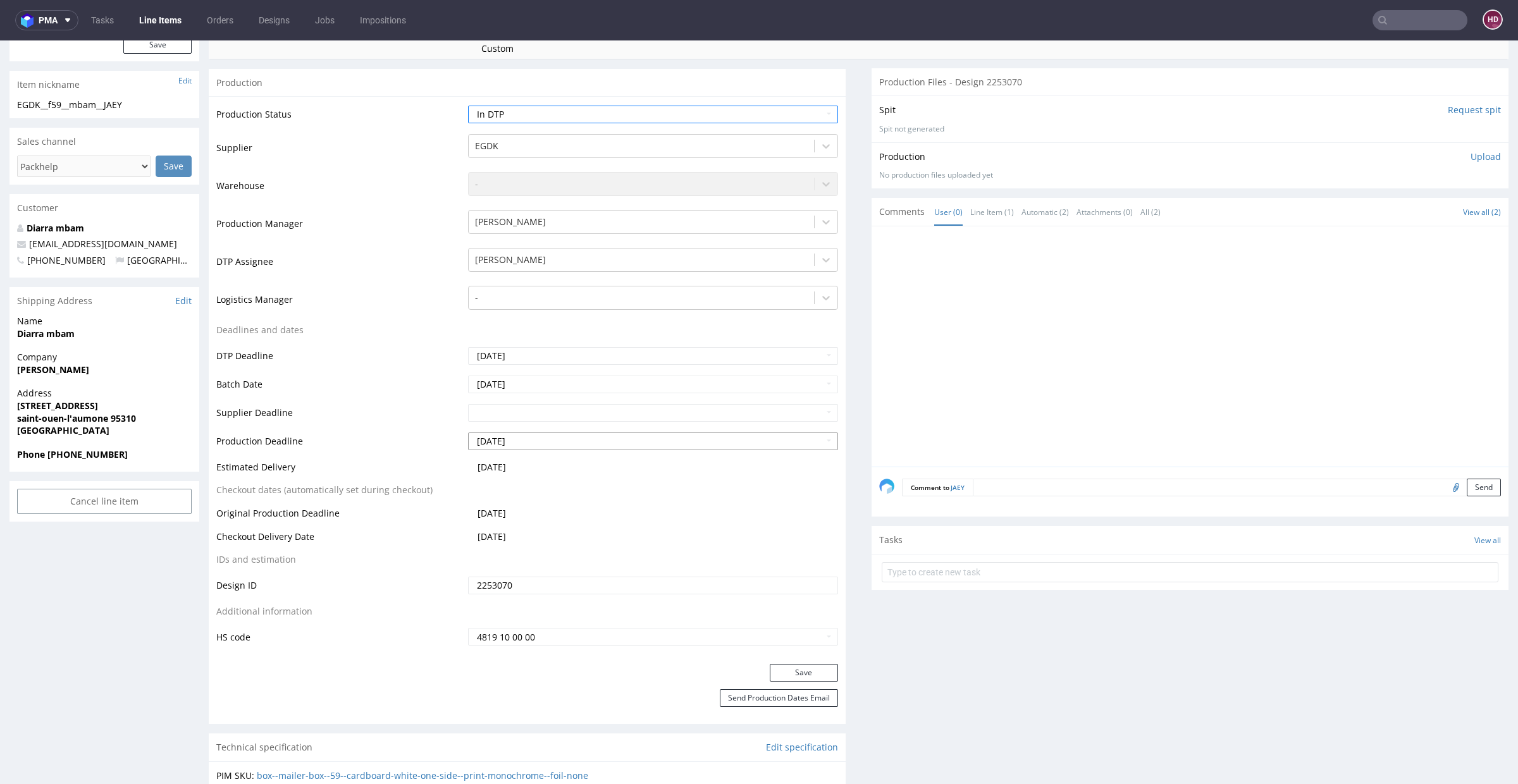
scroll to position [268, 0]
click at [794, 668] on button "Save" at bounding box center [804, 670] width 68 height 18
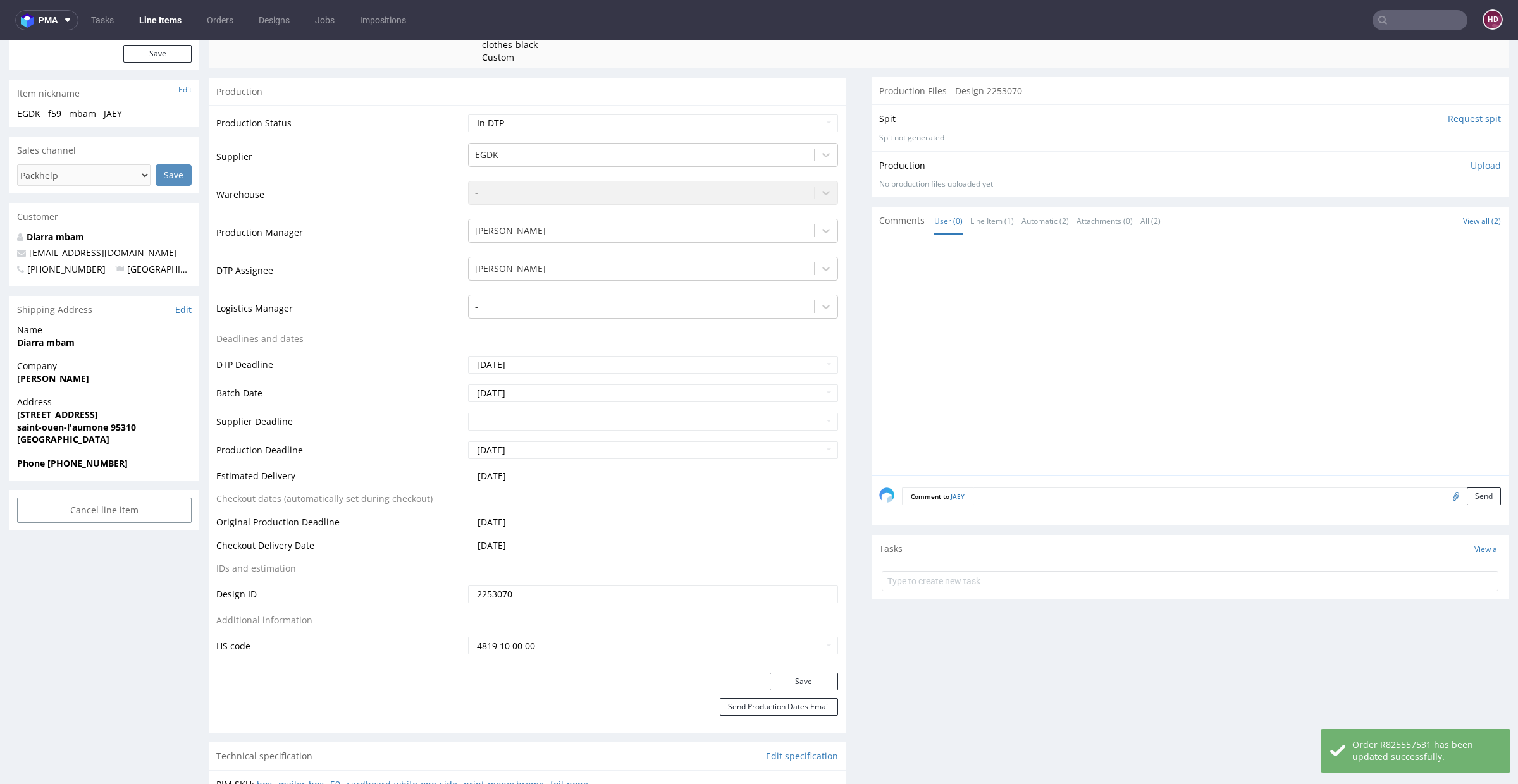
scroll to position [0, 0]
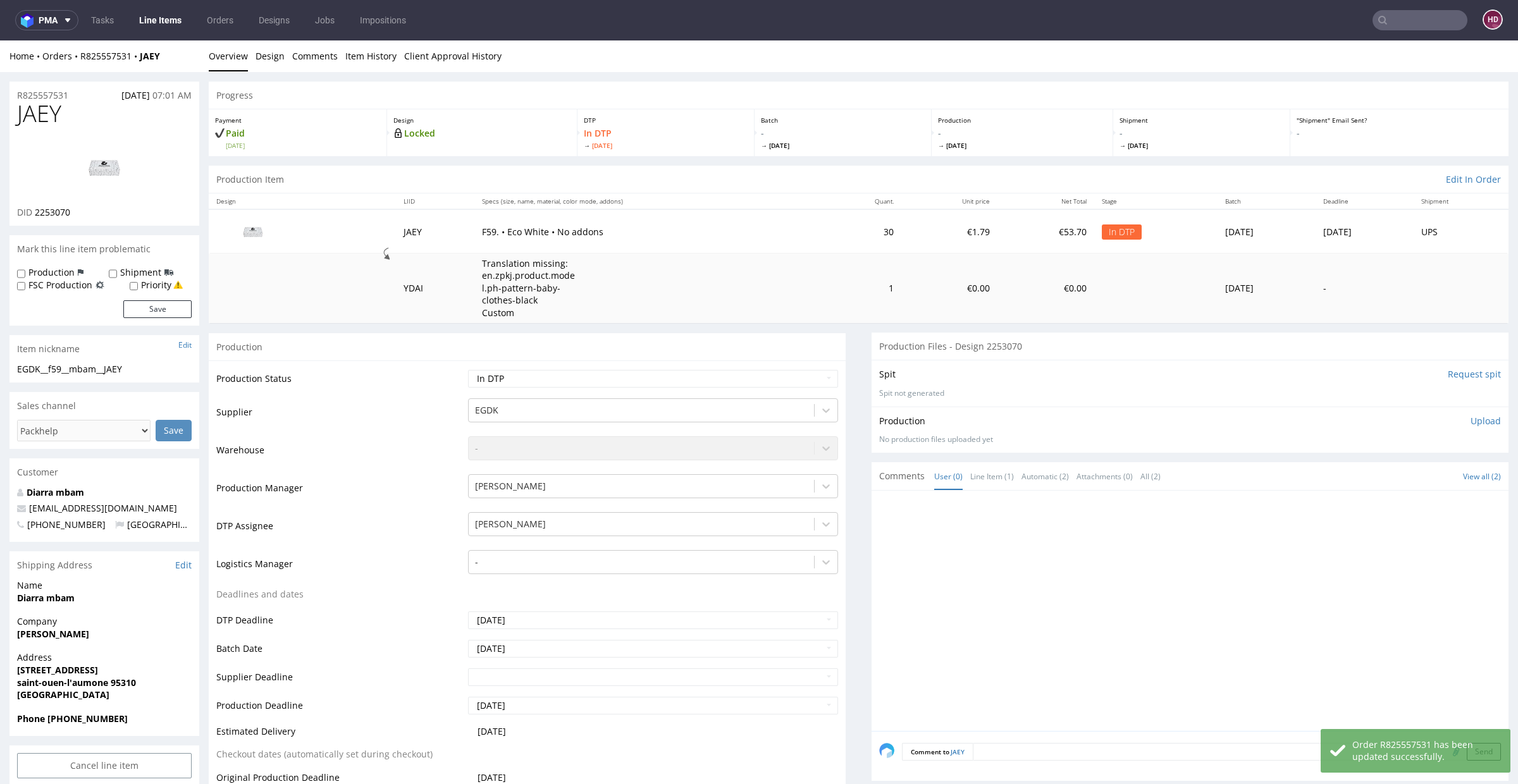
click at [105, 165] on img at bounding box center [105, 168] width 102 height 57
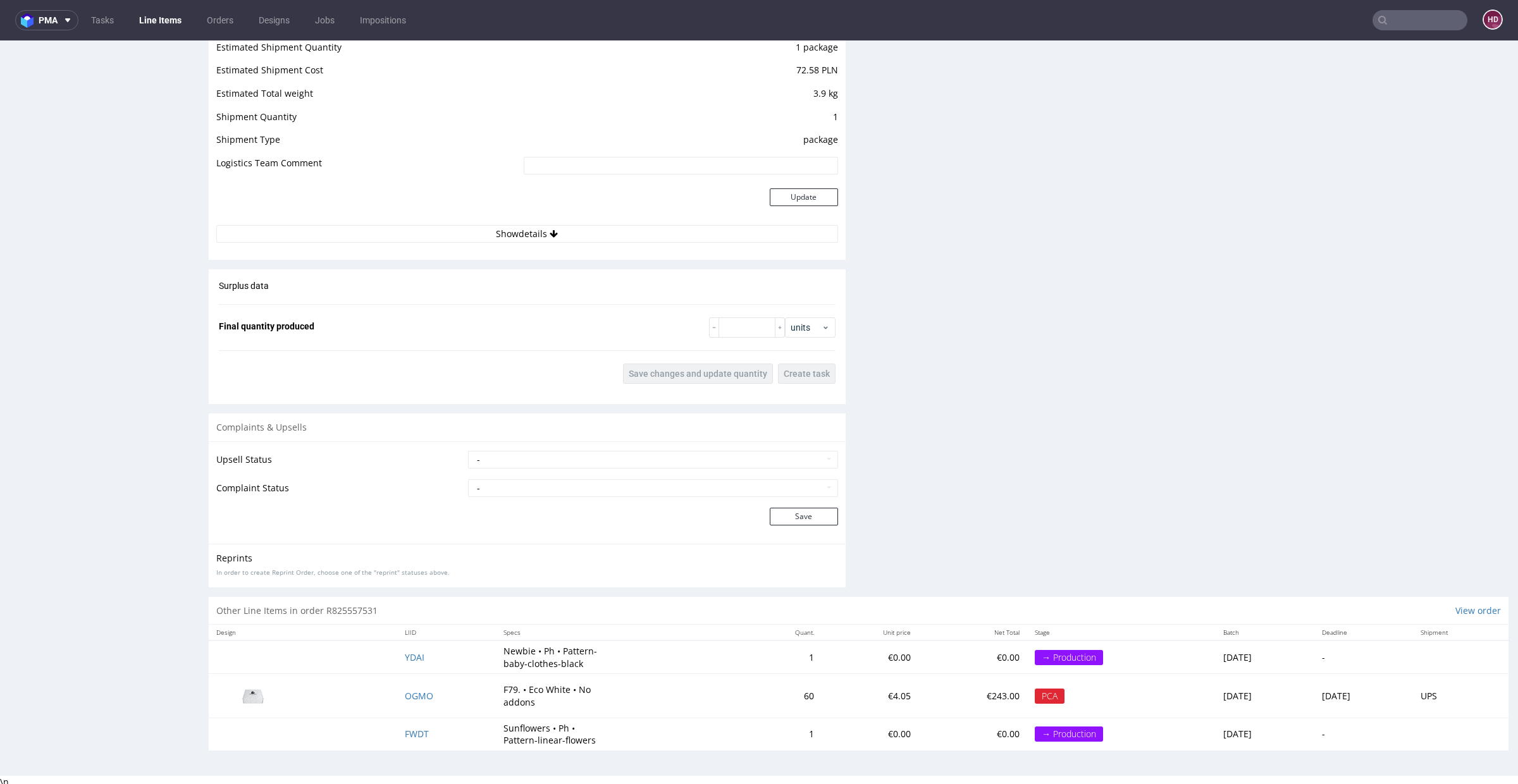
scroll to position [3, 0]
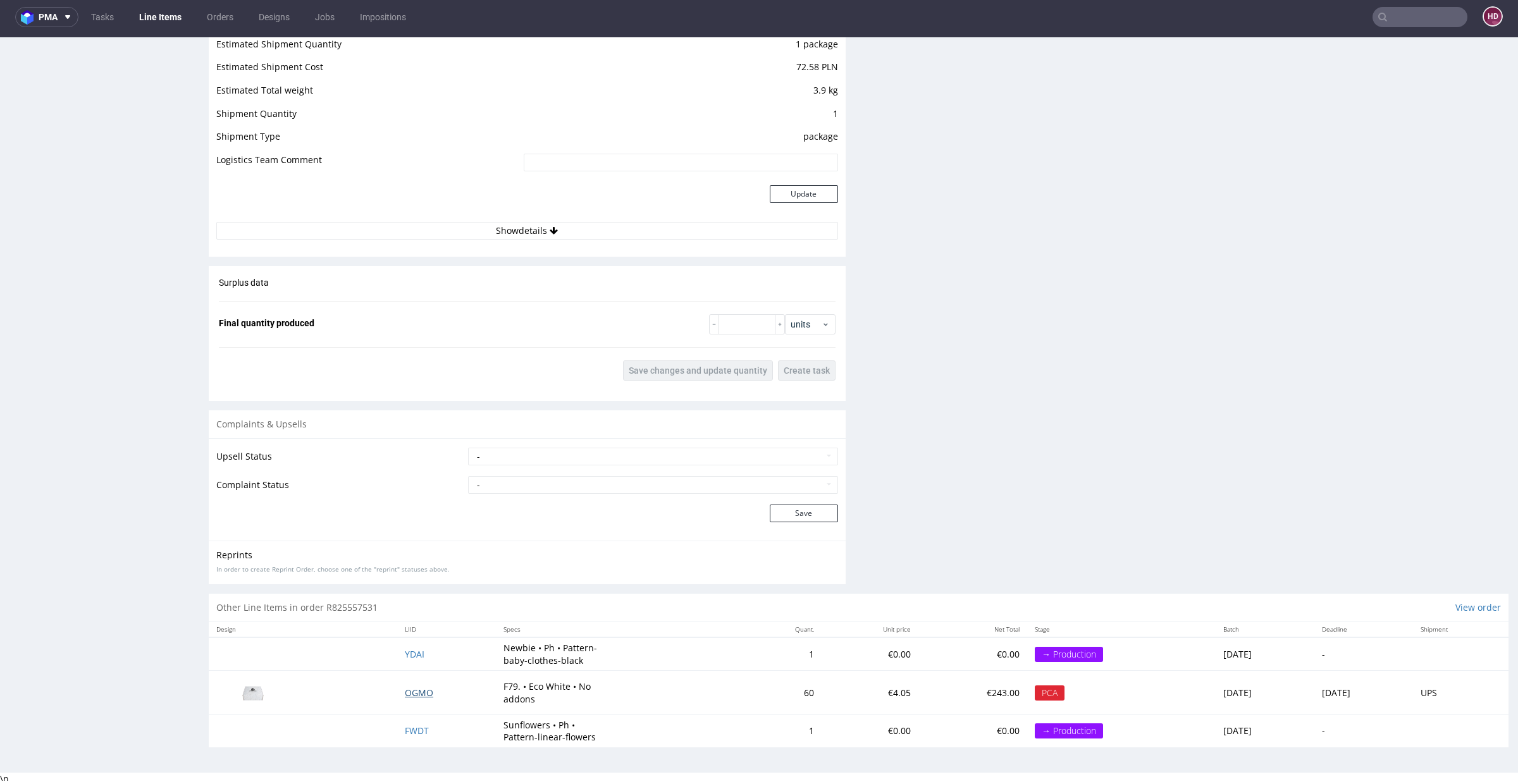
click at [404, 688] on span "OGMO" at bounding box center [419, 693] width 29 height 12
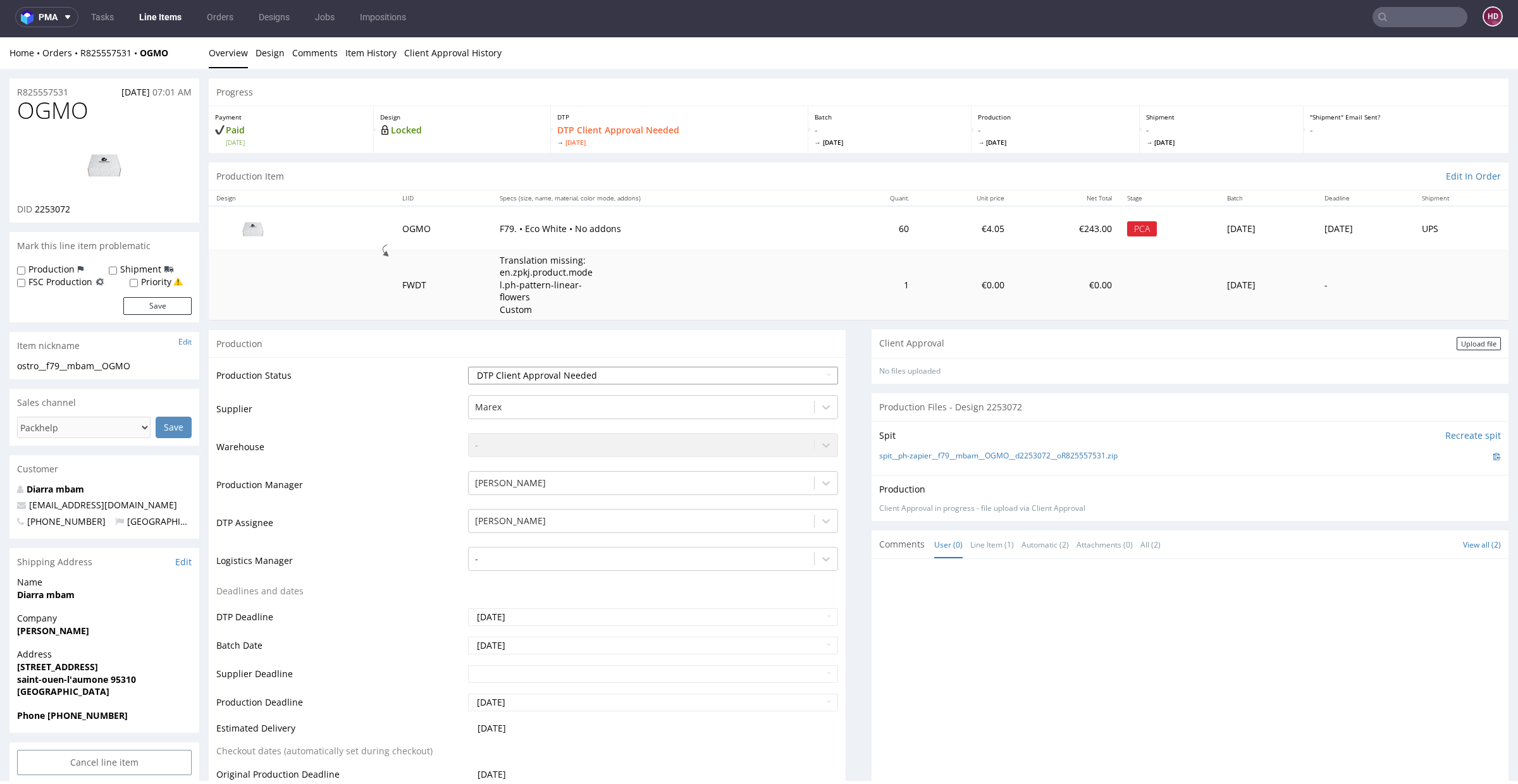
click at [520, 372] on select "Waiting for Artwork Waiting for Diecut Waiting for Mockup Waiting for DTP Waiti…" at bounding box center [653, 376] width 370 height 18
select select "dtp_in_process"
click at [468, 367] on select "Waiting for Artwork Waiting for Diecut Waiting for Mockup Waiting for DTP Waiti…" at bounding box center [653, 376] width 370 height 18
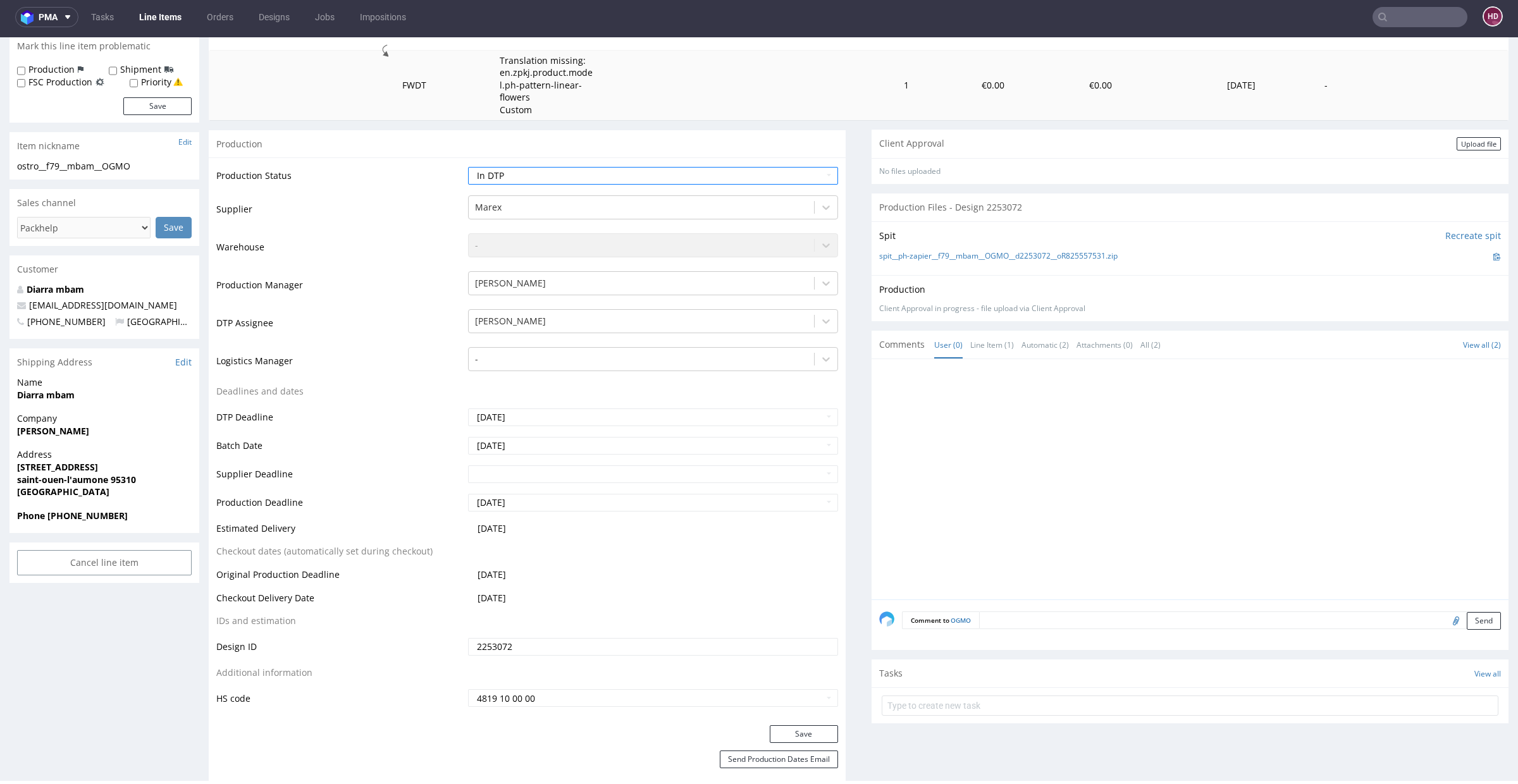
scroll to position [263, 0]
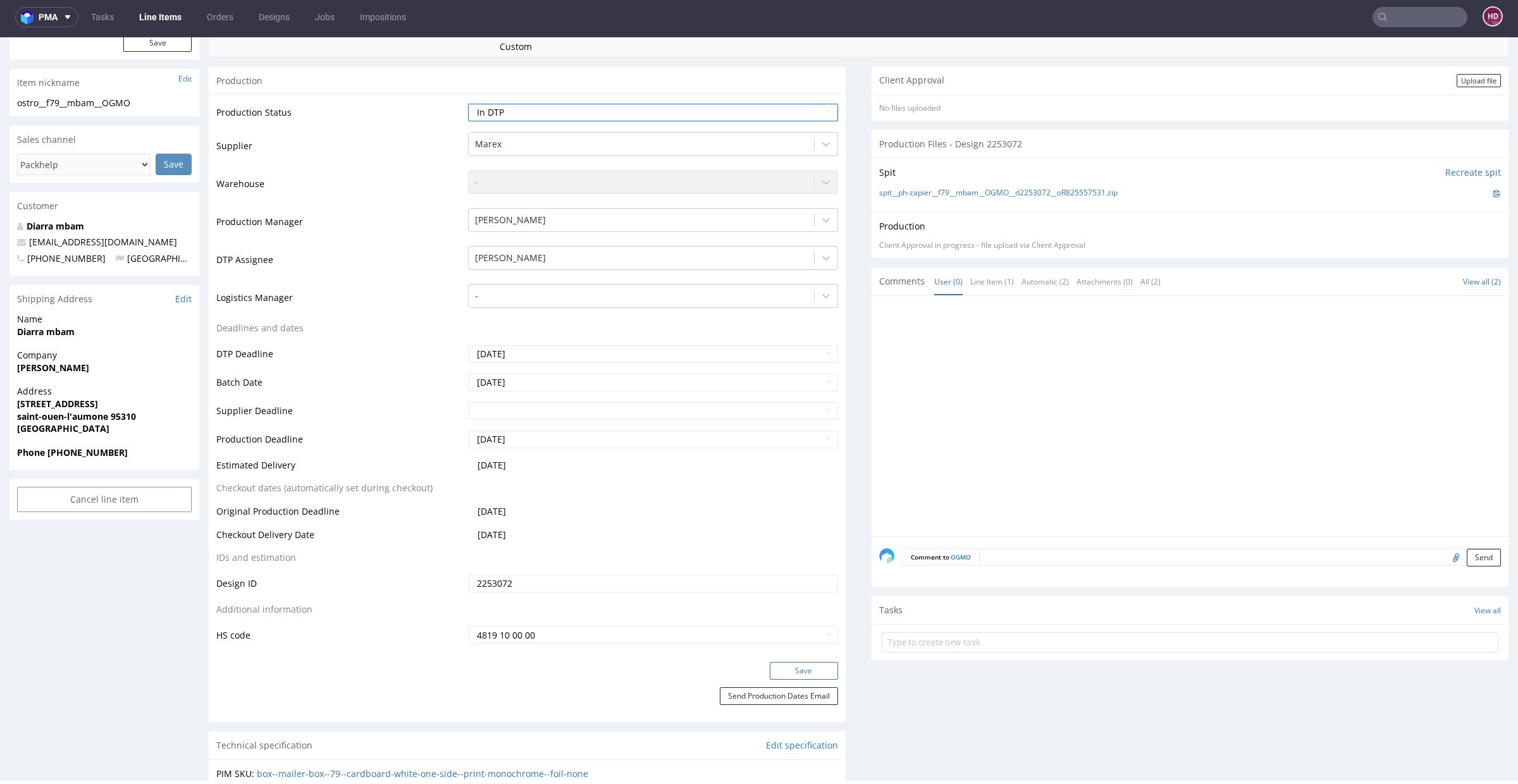
click at [779, 667] on button "Save" at bounding box center [804, 671] width 68 height 18
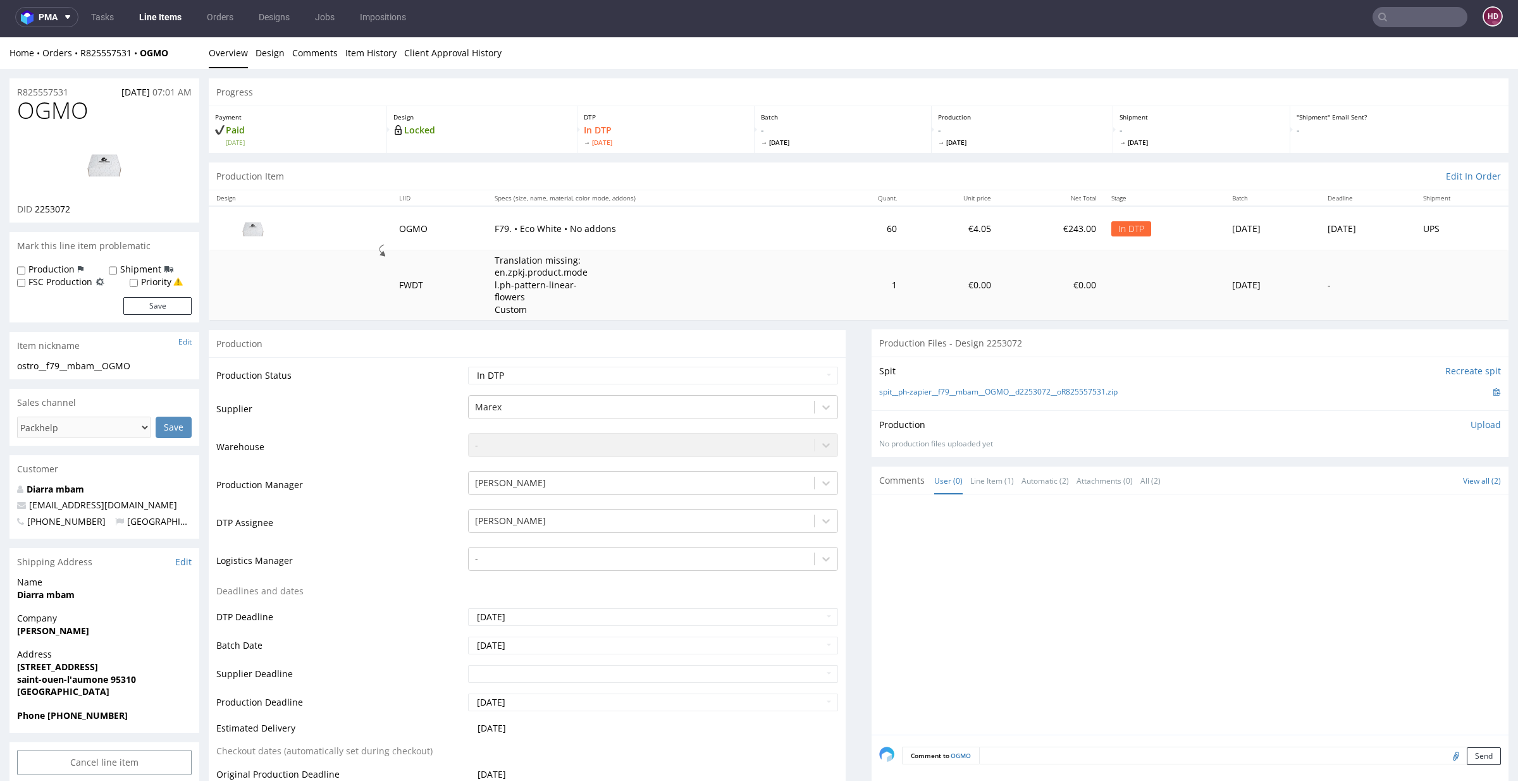
scroll to position [0, 0]
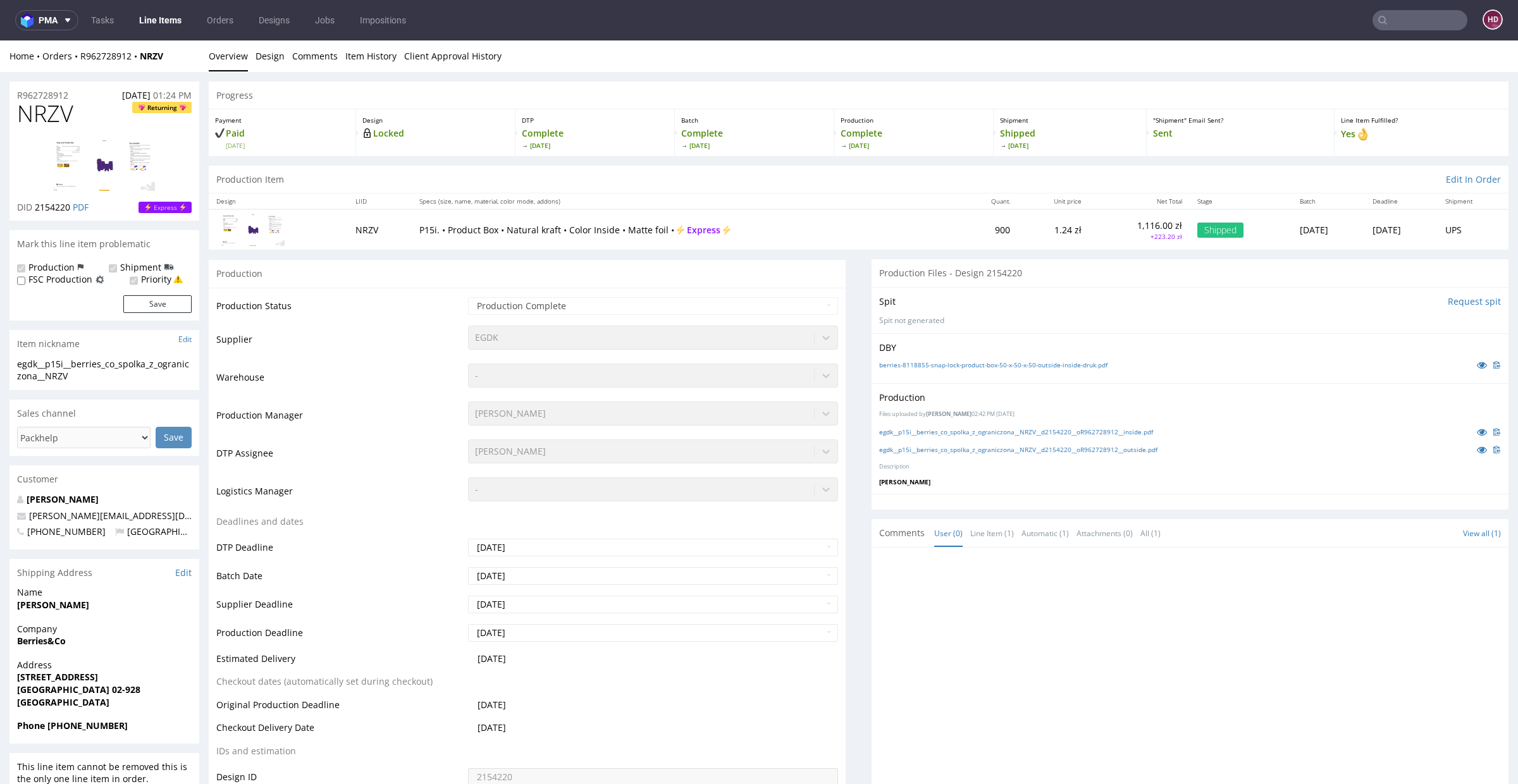
click at [1398, 18] on input "text" at bounding box center [1420, 20] width 95 height 20
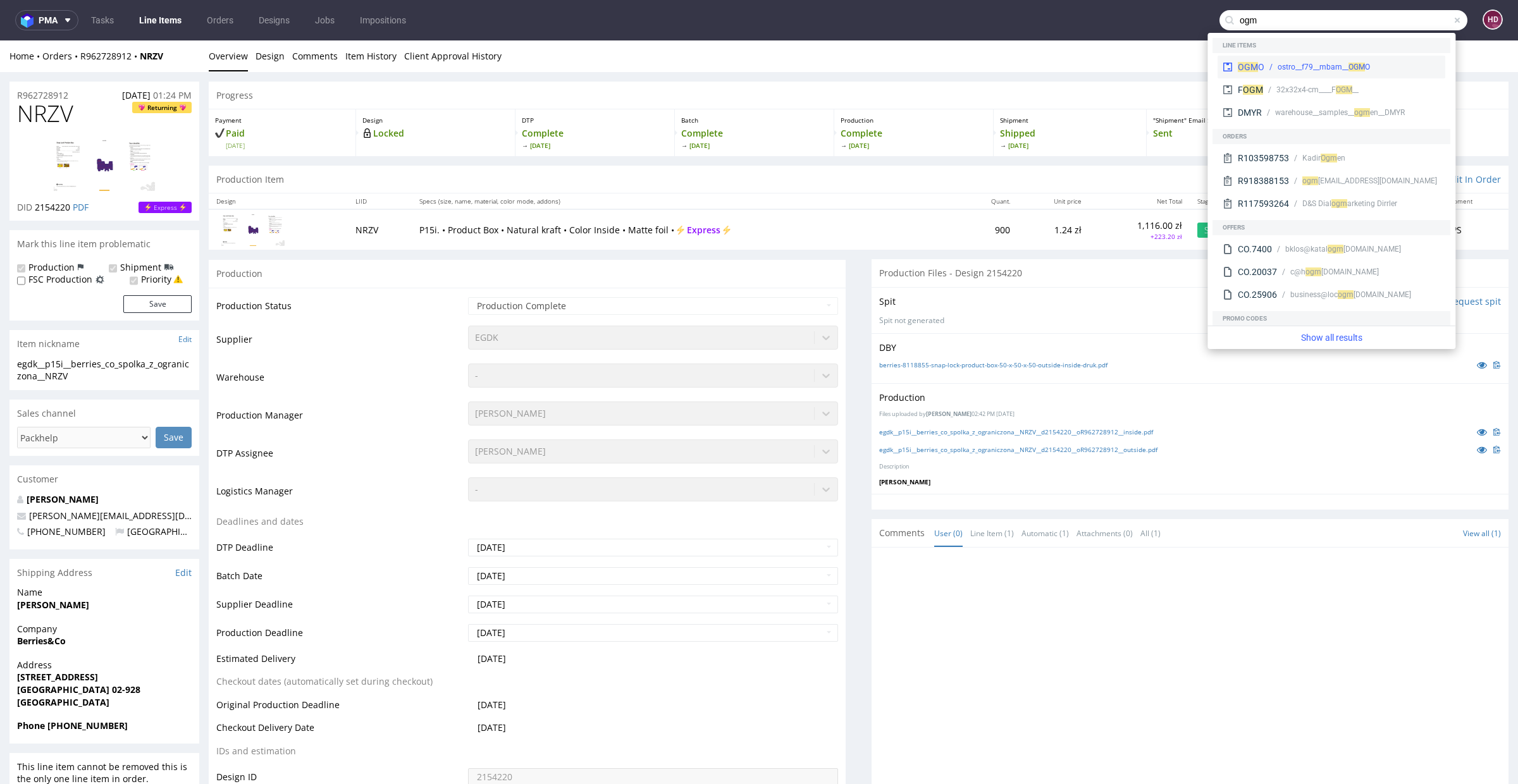
type input "ogm"
click at [1356, 65] on span "OG" at bounding box center [1353, 67] width 10 height 9
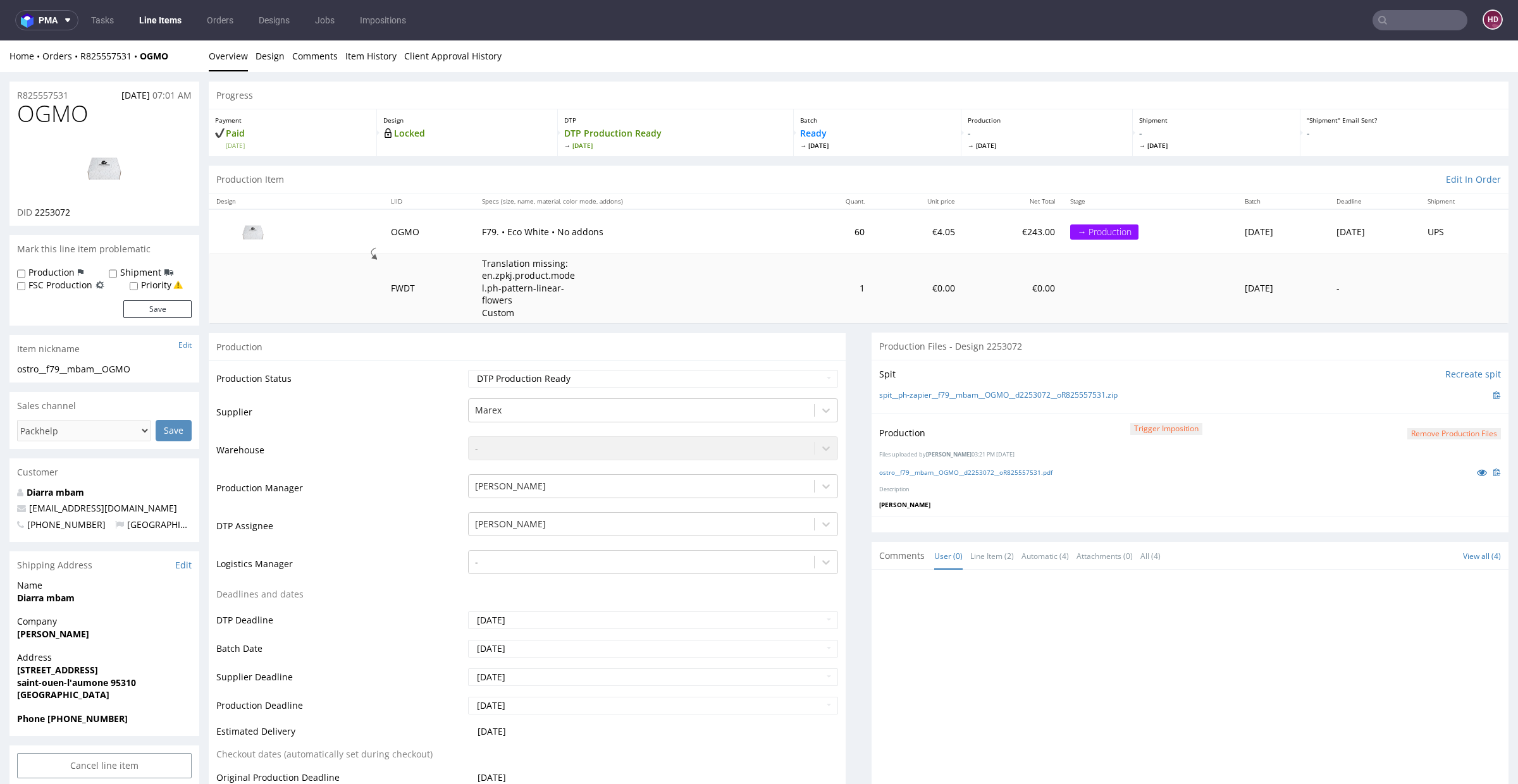
click at [1407, 433] on button "Remove production files" at bounding box center [1454, 434] width 94 height 12
click at [1410, 400] on link "Yes" at bounding box center [1410, 404] width 36 height 19
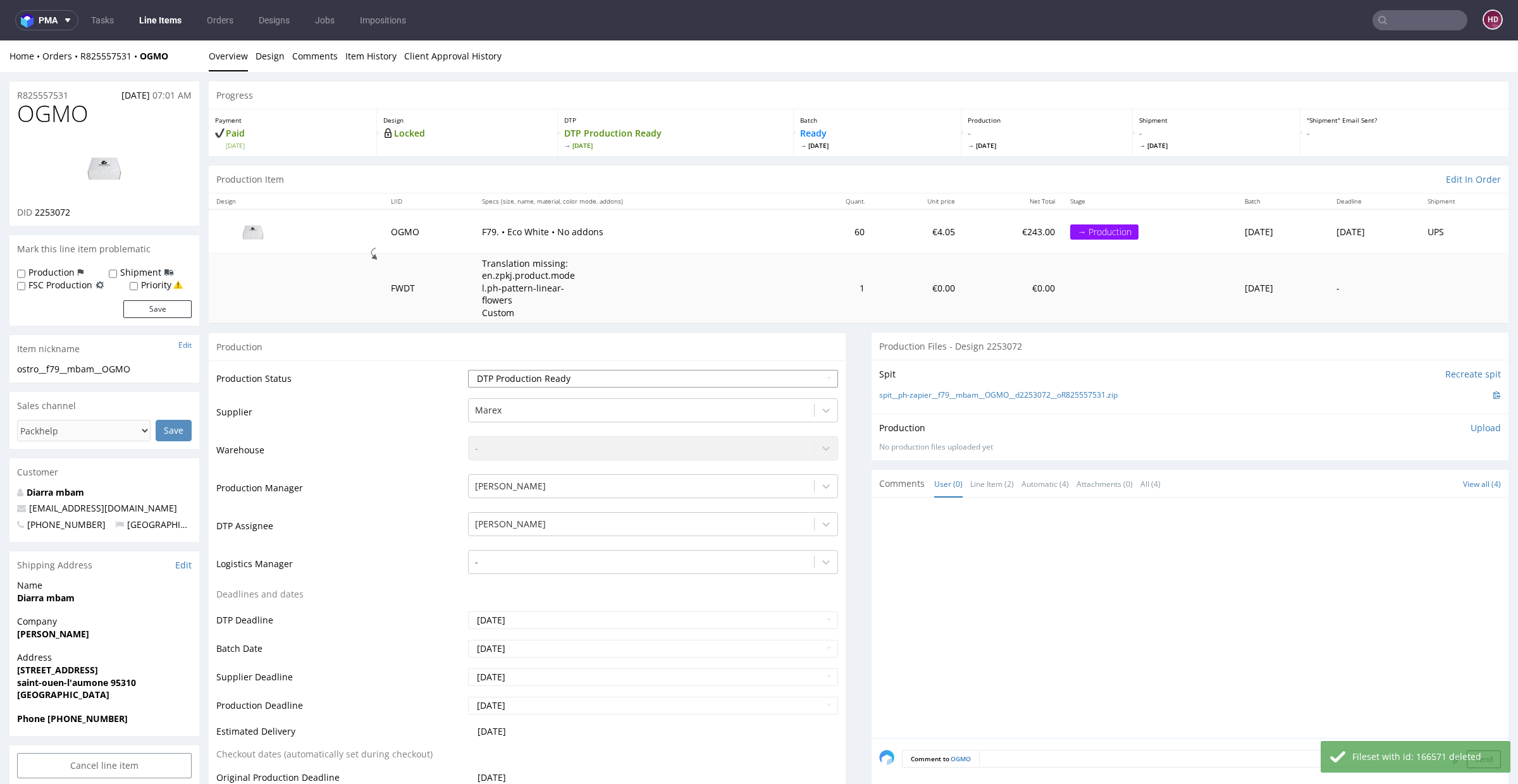
click at [737, 377] on select "Waiting for Artwork Waiting for Diecut Waiting for Mockup Waiting for DTP Waiti…" at bounding box center [653, 379] width 370 height 18
click at [468, 370] on select "Waiting for Artwork Waiting for Diecut Waiting for Mockup Waiting for DTP Waiti…" at bounding box center [653, 379] width 370 height 18
click at [708, 373] on select "Waiting for Artwork Waiting for Diecut Waiting for Mockup Waiting for DTP Waiti…" at bounding box center [653, 379] width 370 height 18
select select "dtp_in_process"
click at [468, 370] on select "Waiting for Artwork Waiting for Diecut Waiting for Mockup Waiting for DTP Waiti…" at bounding box center [653, 379] width 370 height 18
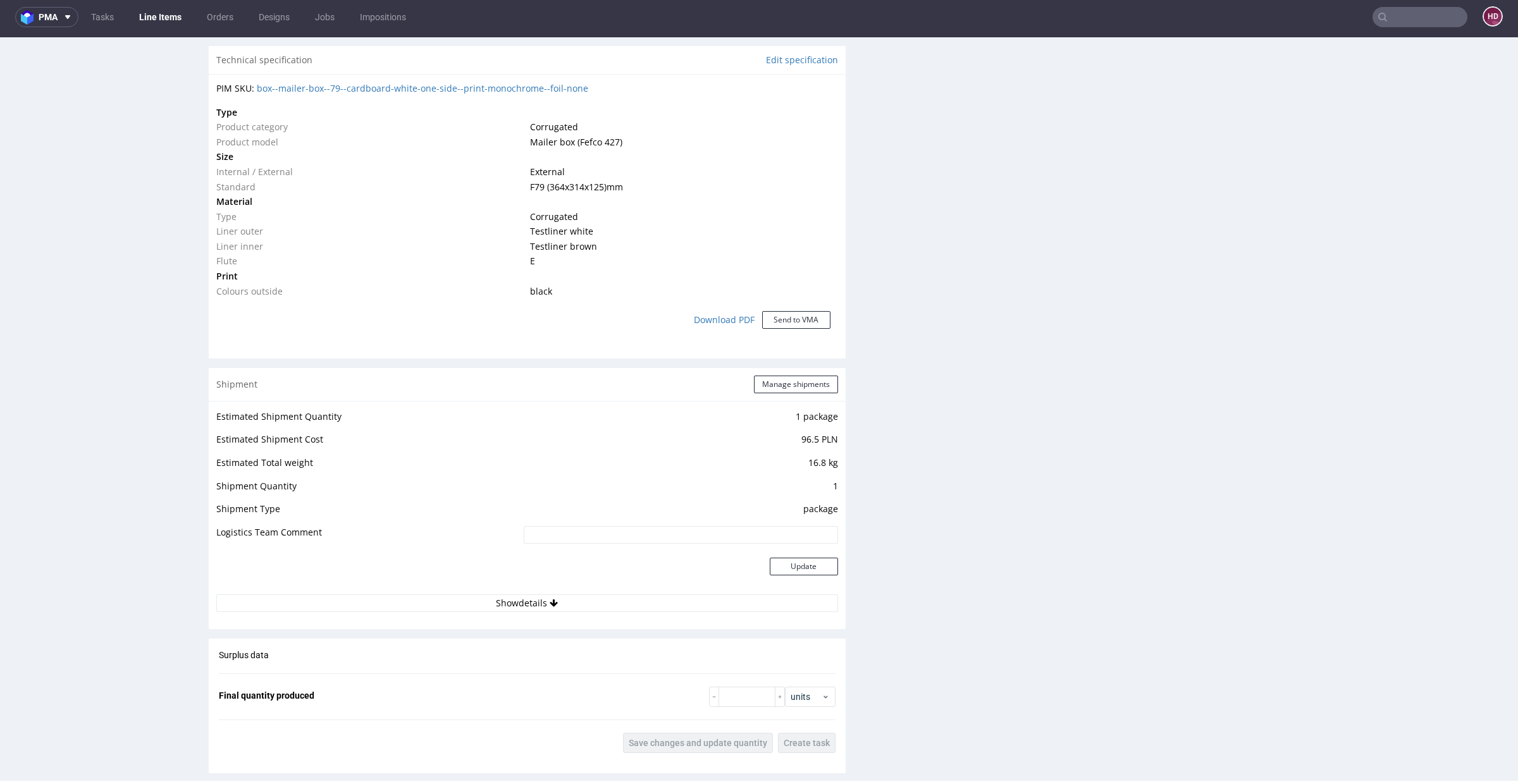
scroll to position [882, 0]
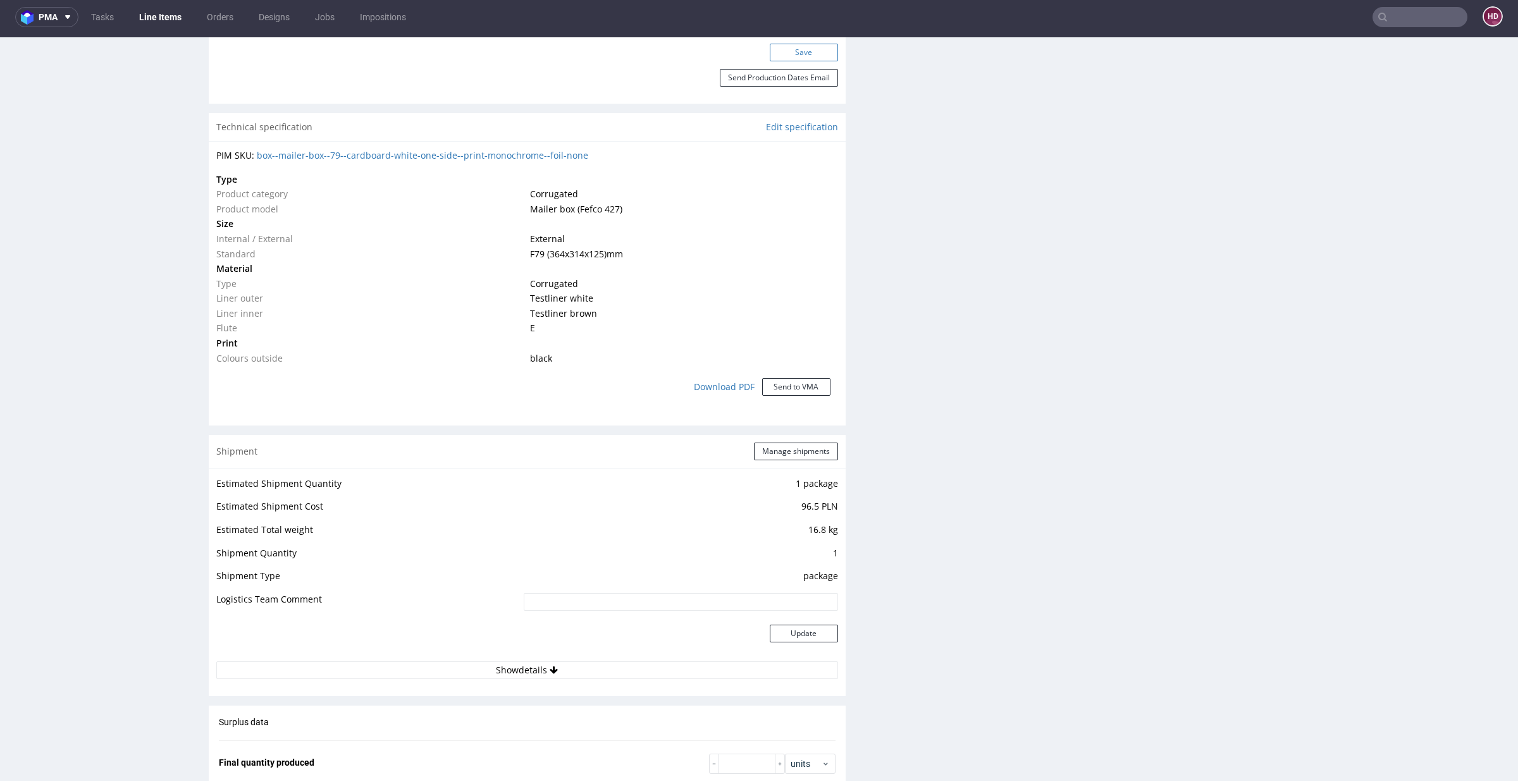
click at [793, 54] on button "Save" at bounding box center [804, 53] width 68 height 18
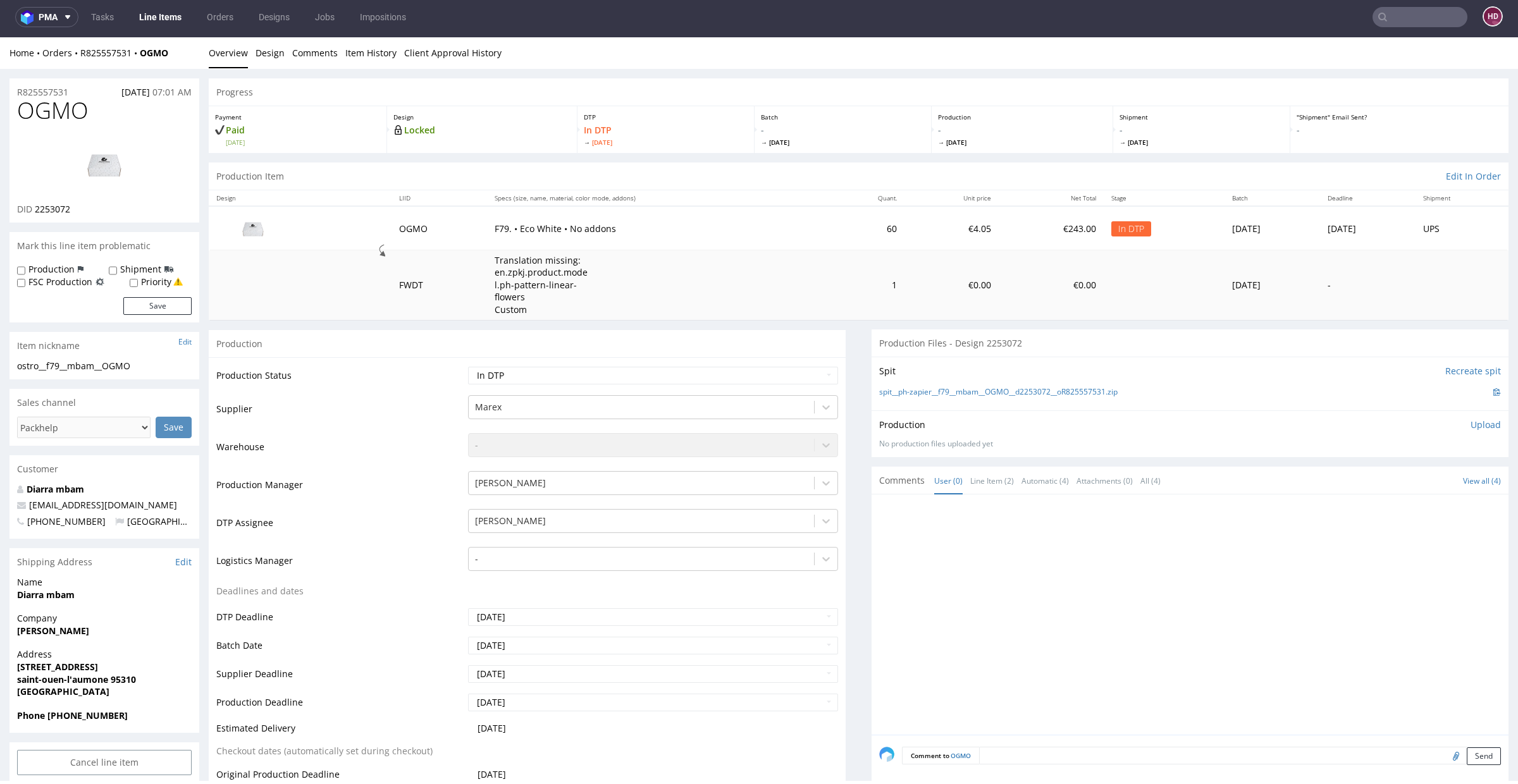
scroll to position [0, 0]
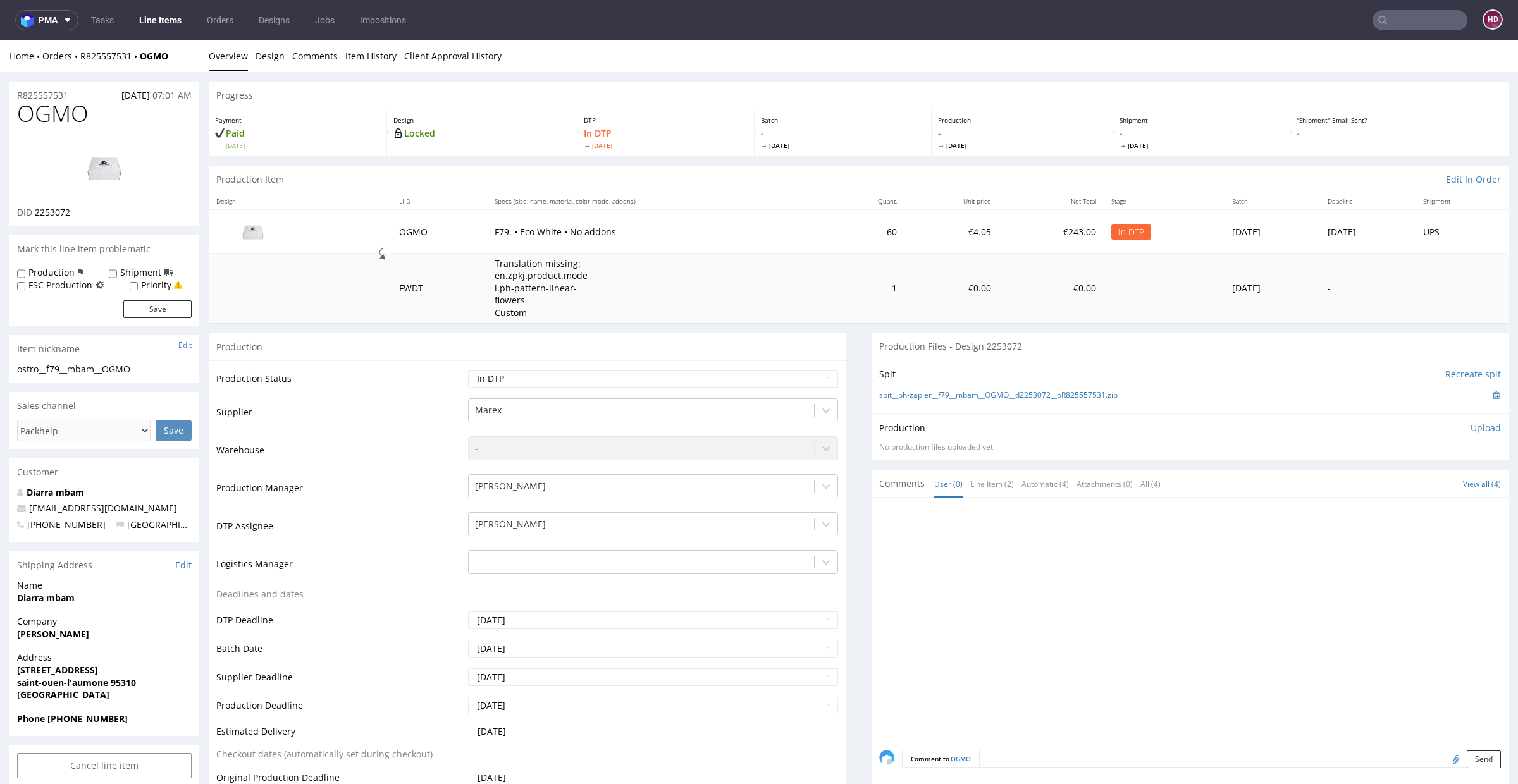
click at [1471, 428] on p "Upload" at bounding box center [1486, 428] width 30 height 13
click at [1400, 486] on div "Add files" at bounding box center [1411, 486] width 63 height 19
type input "C:\fakepath\ostro__f79__mbam__OGMO__d2253072__oR825557531.pdf"
click at [1443, 507] on button "Upload now" at bounding box center [1471, 505] width 58 height 18
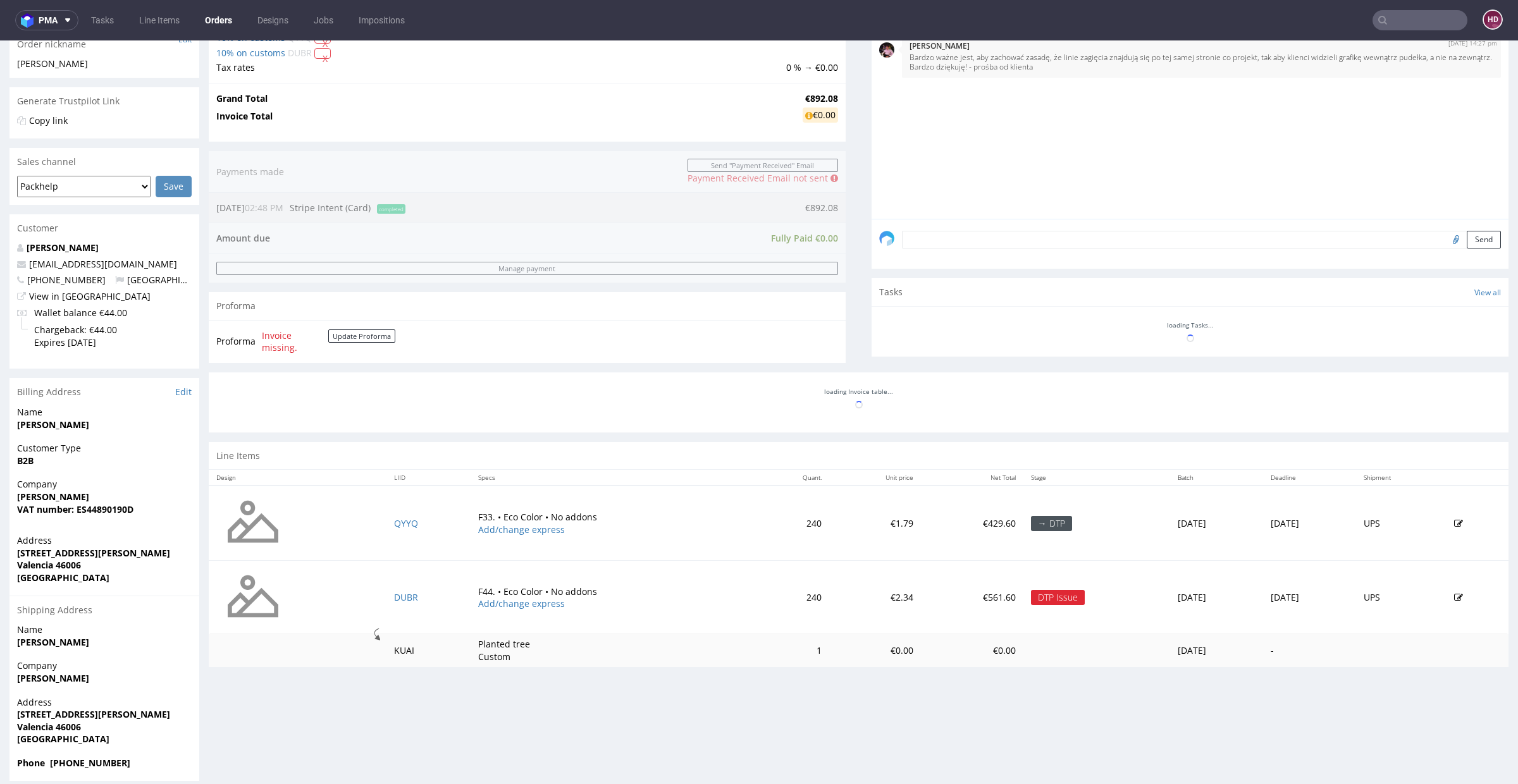
scroll to position [226, 0]
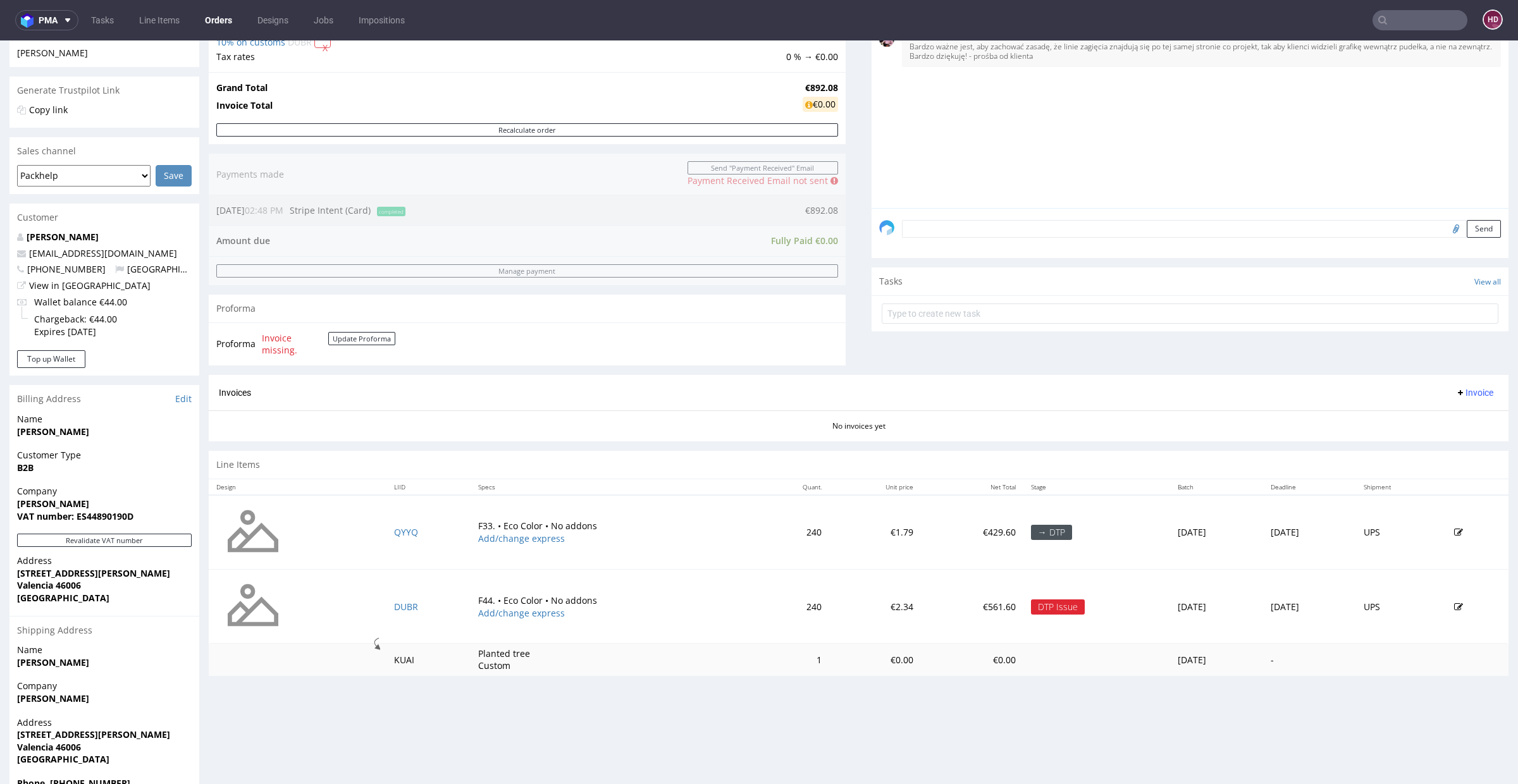
click at [473, 598] on td "F44. • Eco Color • No addons Add/change express" at bounding box center [614, 607] width 286 height 74
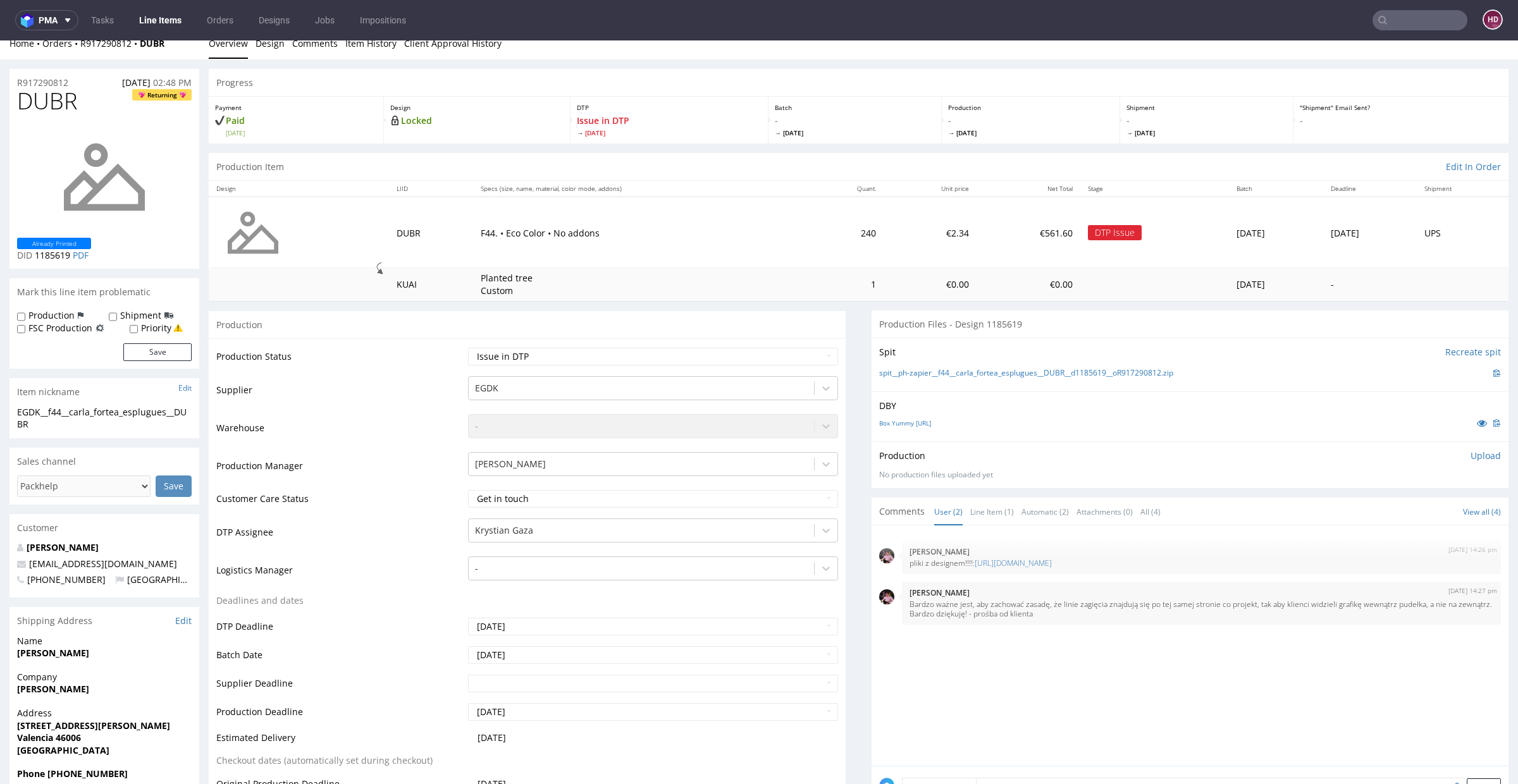
scroll to position [18, 0]
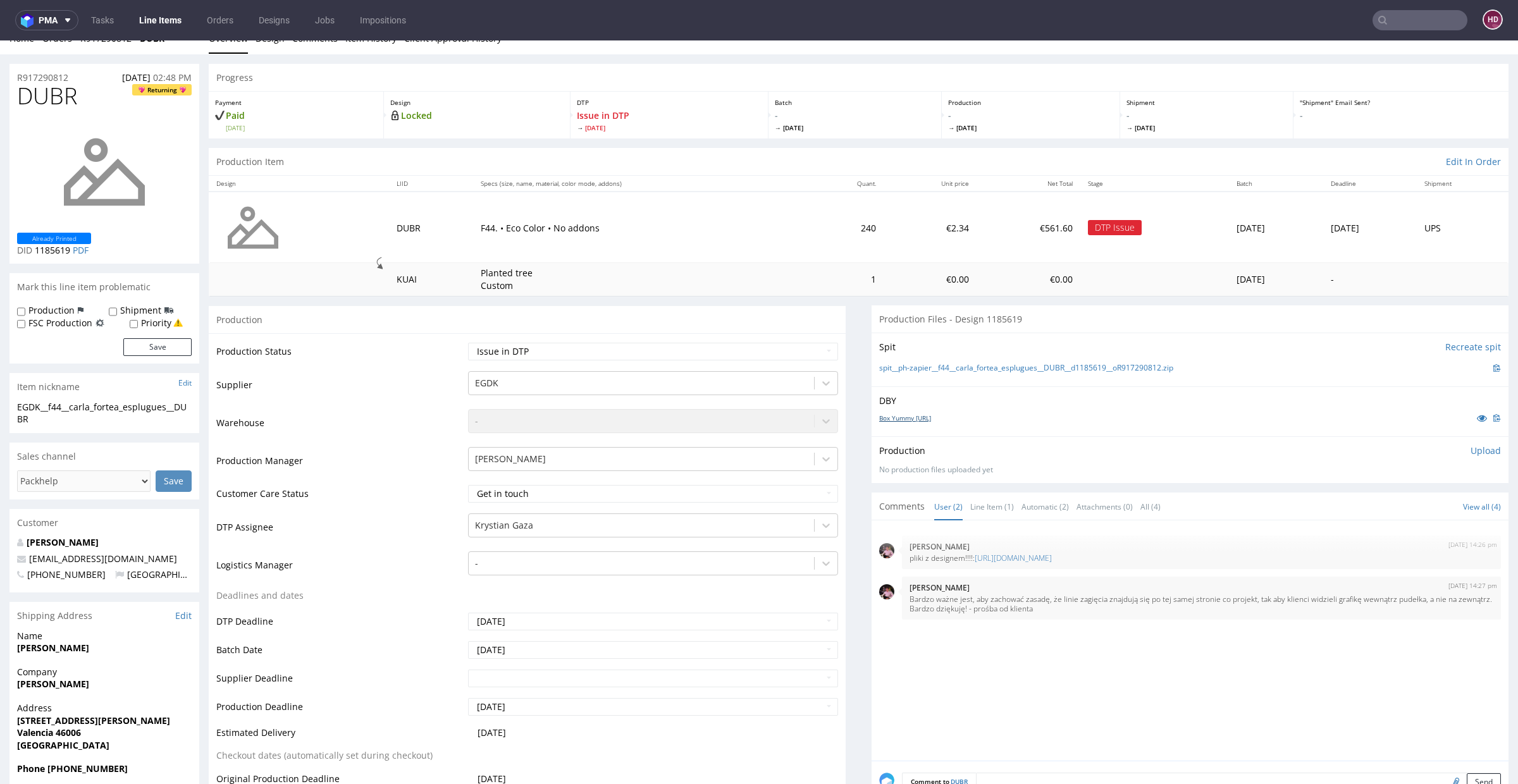
click at [923, 416] on link "Box Yummy [URL]" at bounding box center [904, 418] width 52 height 9
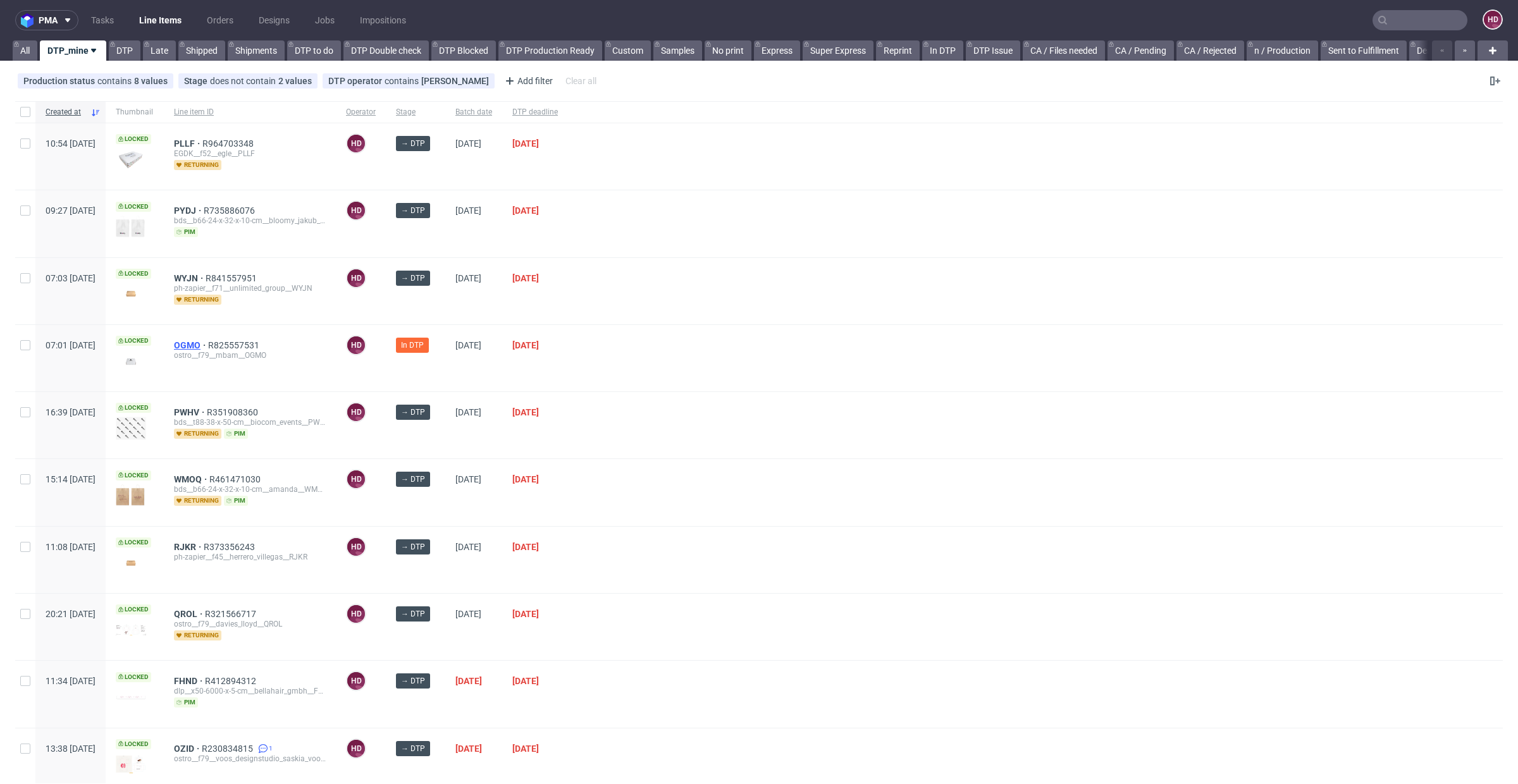
click at [208, 344] on span "OGMO" at bounding box center [190, 345] width 34 height 10
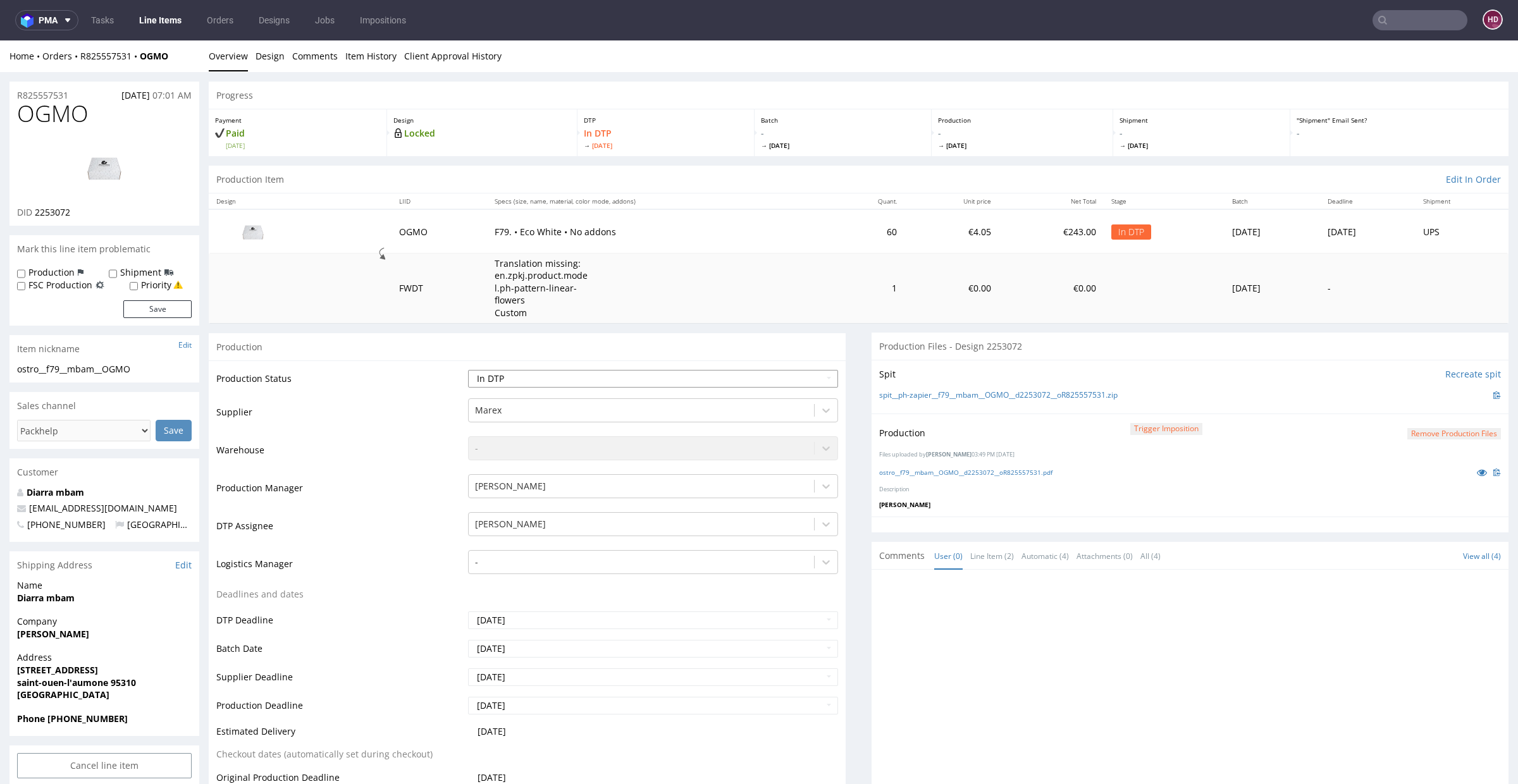
click at [677, 383] on select "Waiting for Artwork Waiting for Diecut Waiting for Mockup Waiting for DTP Waiti…" at bounding box center [653, 379] width 370 height 18
select select "dtp_production_ready"
click at [468, 370] on select "Waiting for Artwork Waiting for Diecut Waiting for Mockup Waiting for DTP Waiti…" at bounding box center [653, 379] width 370 height 18
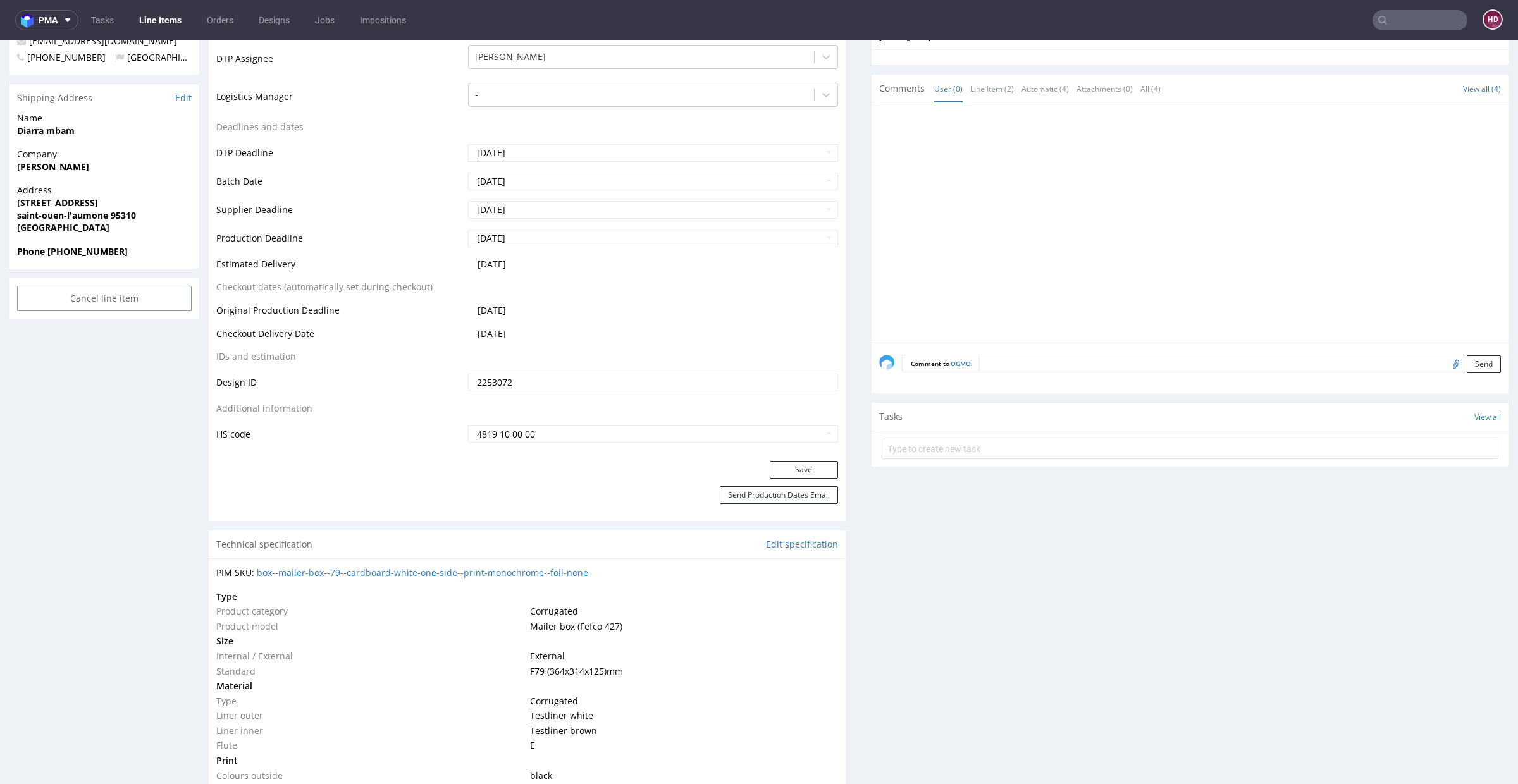
scroll to position [614, 0]
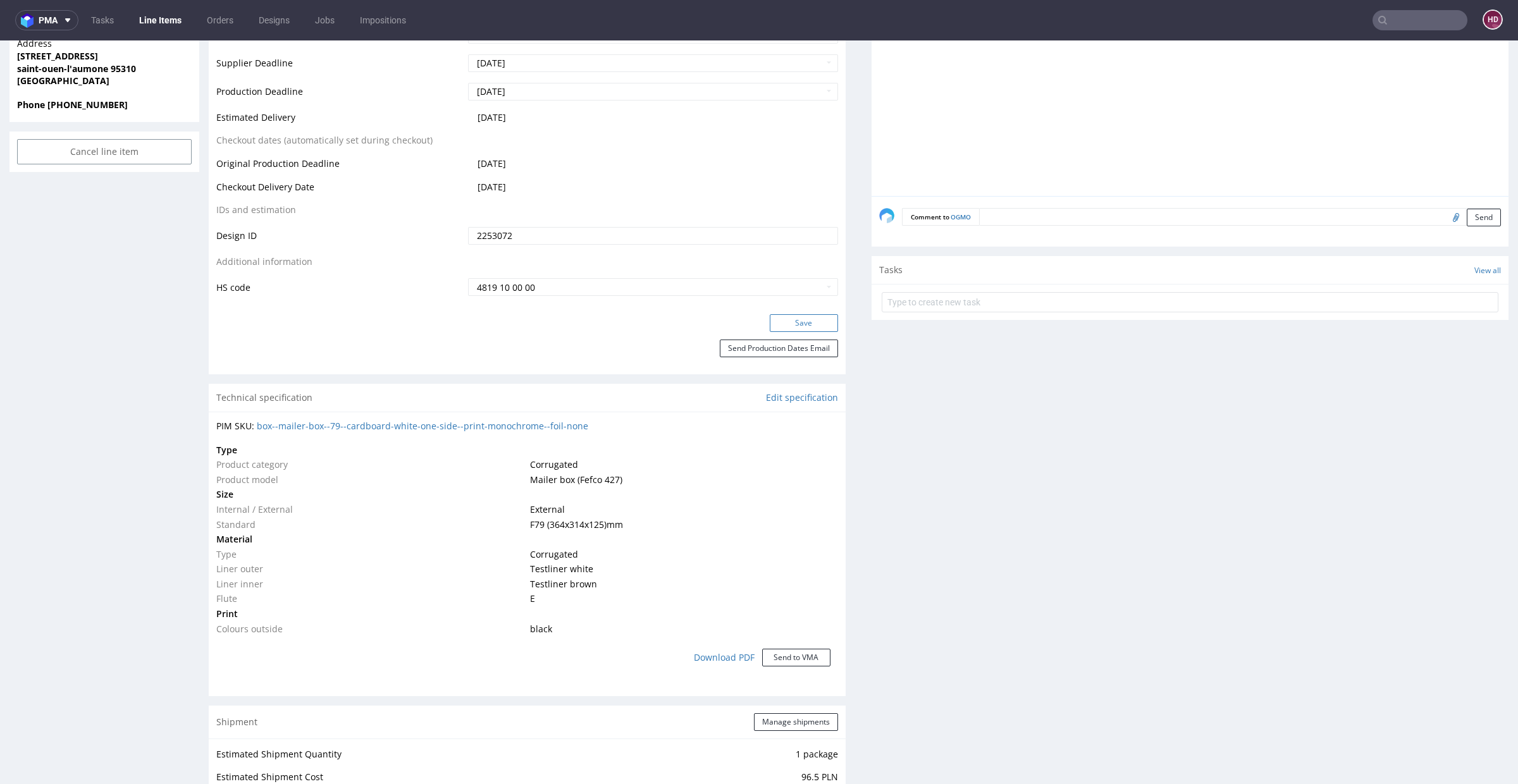
click at [770, 321] on button "Save" at bounding box center [804, 323] width 68 height 18
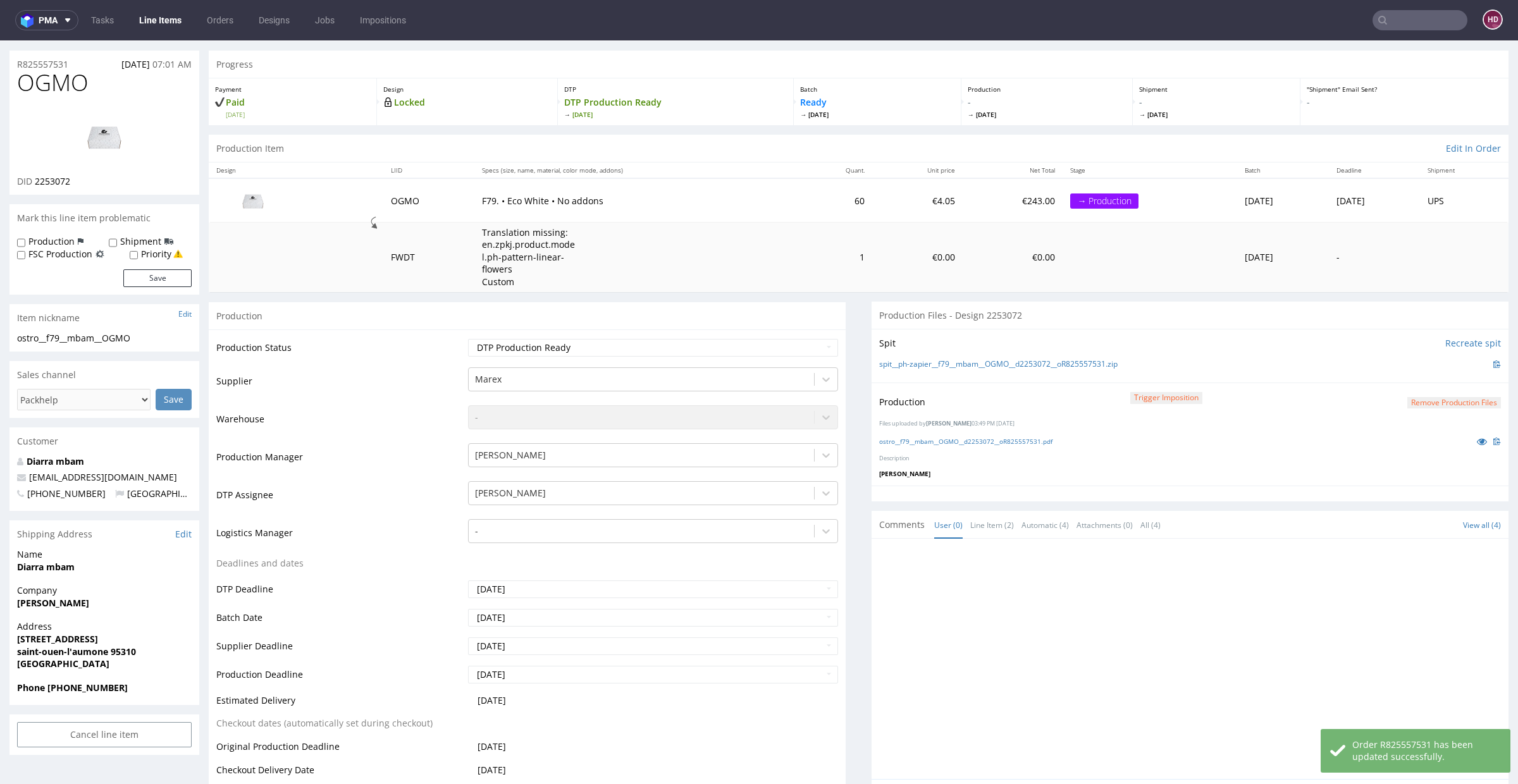
scroll to position [0, 0]
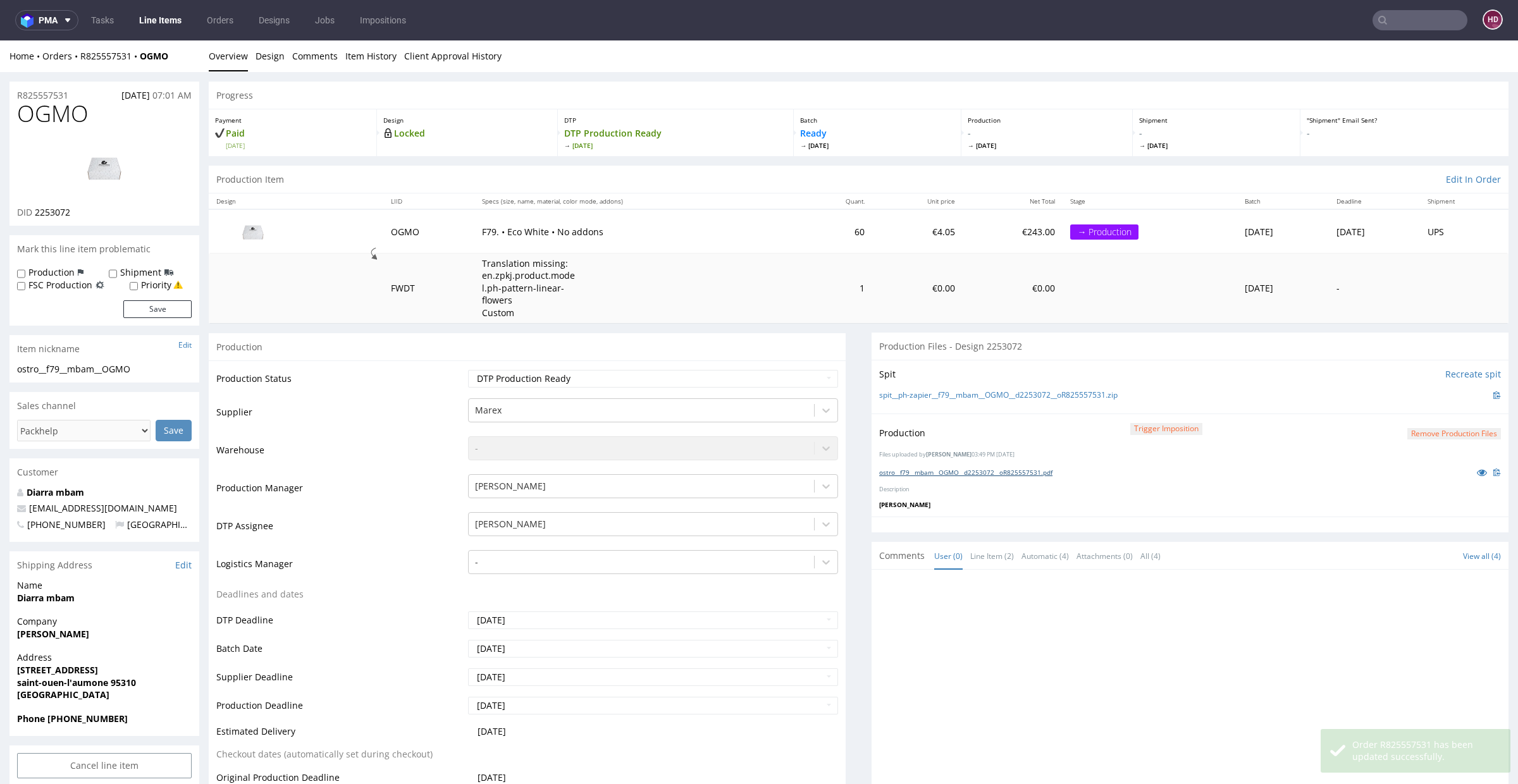
click at [1011, 471] on link "ostro__f79__mbam__OGMO__d2253072__oR825557531.pdf" at bounding box center [965, 473] width 174 height 9
click at [161, 14] on link "Line Items" at bounding box center [160, 20] width 58 height 20
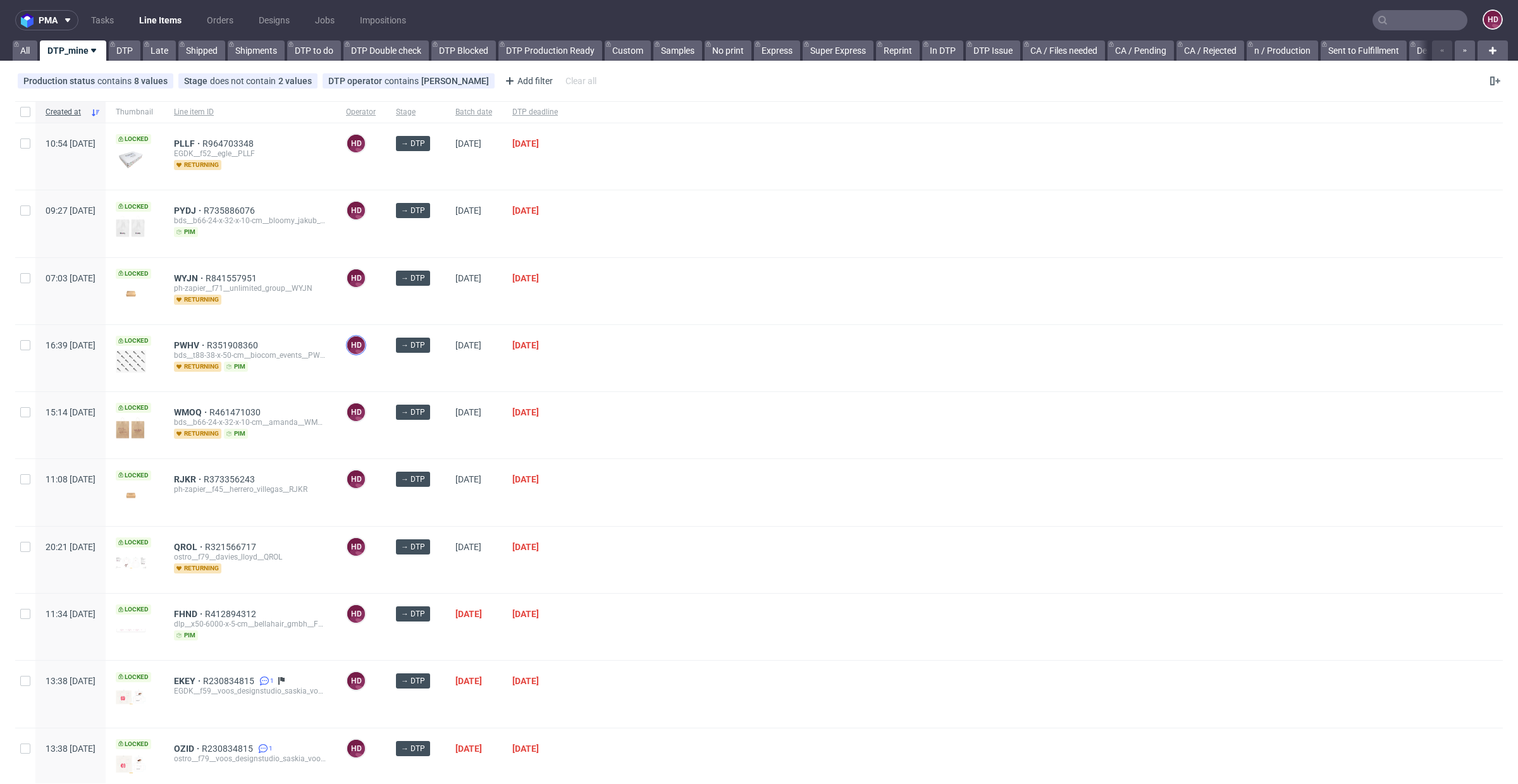
scroll to position [104, 0]
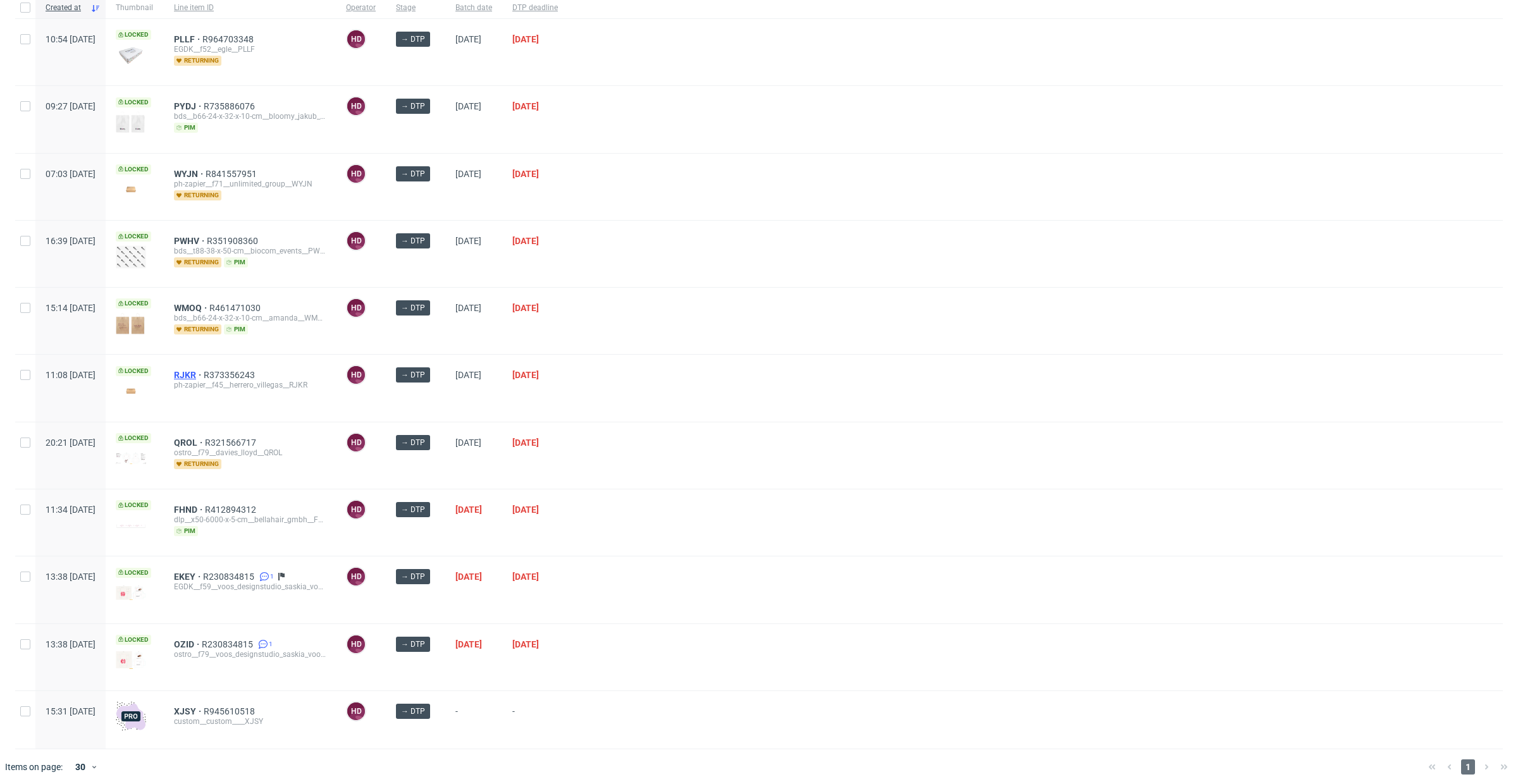
click at [204, 371] on span "RJKR" at bounding box center [189, 374] width 30 height 10
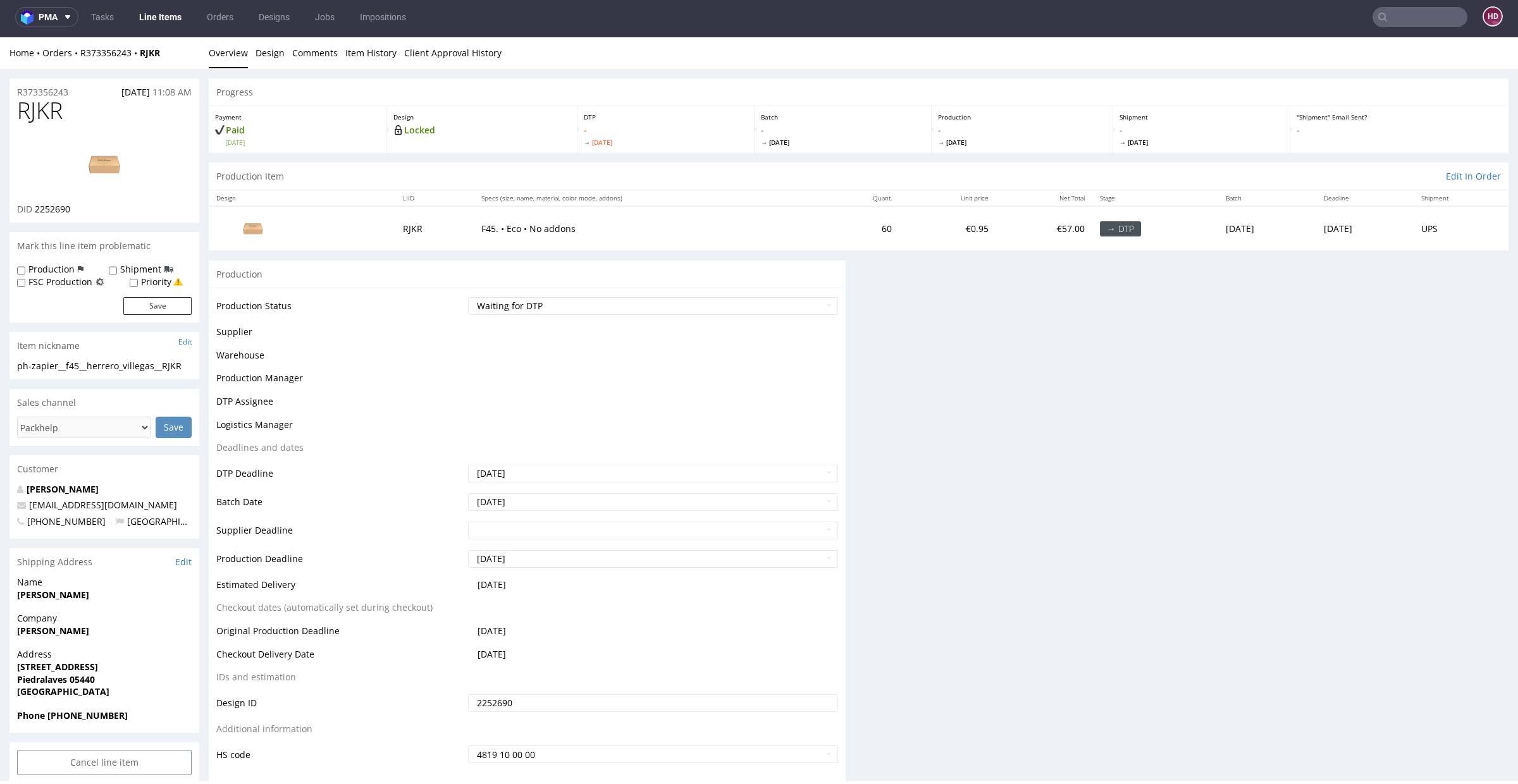
scroll to position [3, 0]
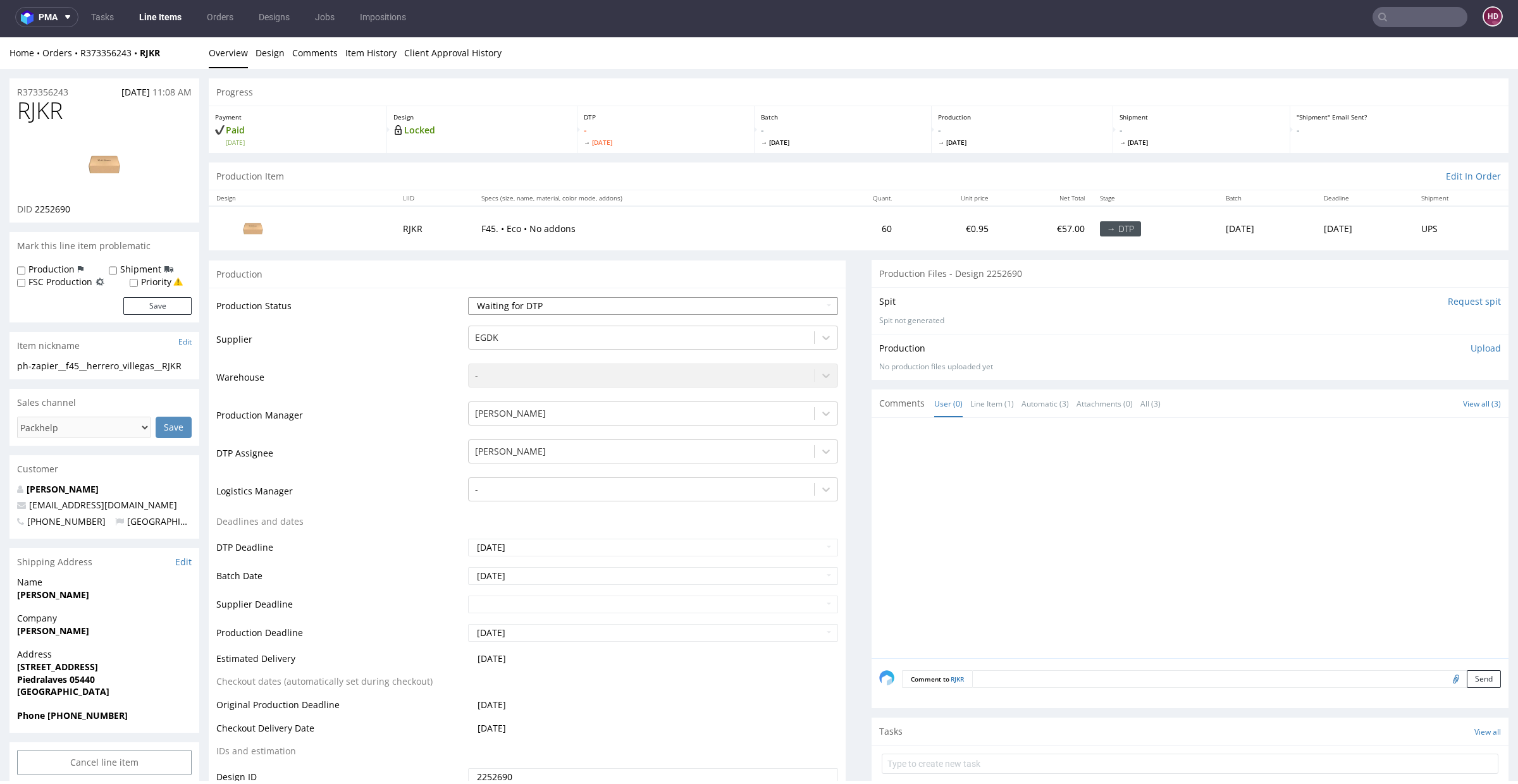
click at [608, 305] on select "Waiting for Artwork Waiting for Diecut Waiting for Mockup Waiting for DTP Waiti…" at bounding box center [653, 306] width 370 height 18
select select "dtp_in_process"
click at [468, 297] on select "Waiting for Artwork Waiting for Diecut Waiting for Mockup Waiting for DTP Waiti…" at bounding box center [653, 306] width 370 height 18
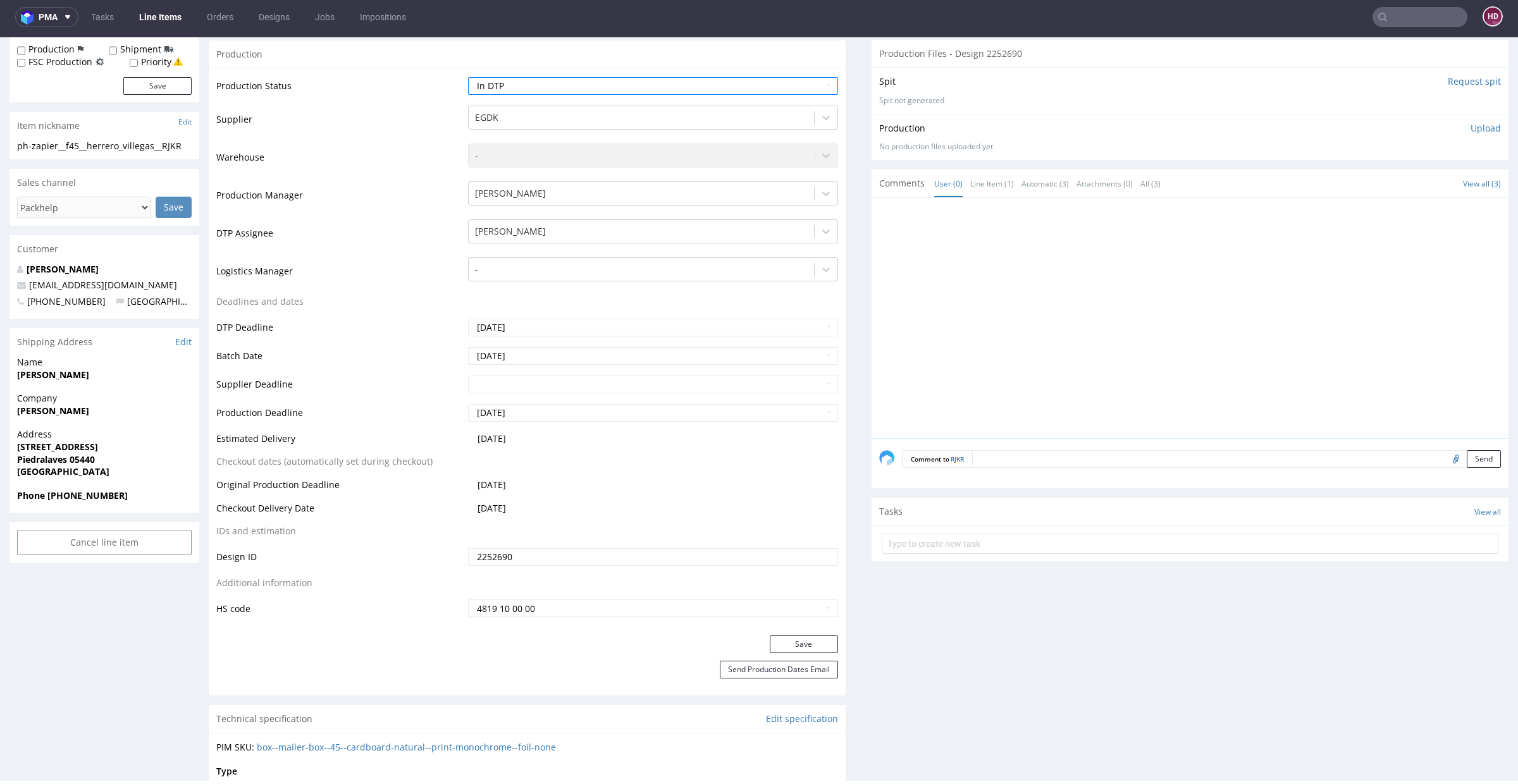
scroll to position [262, 0]
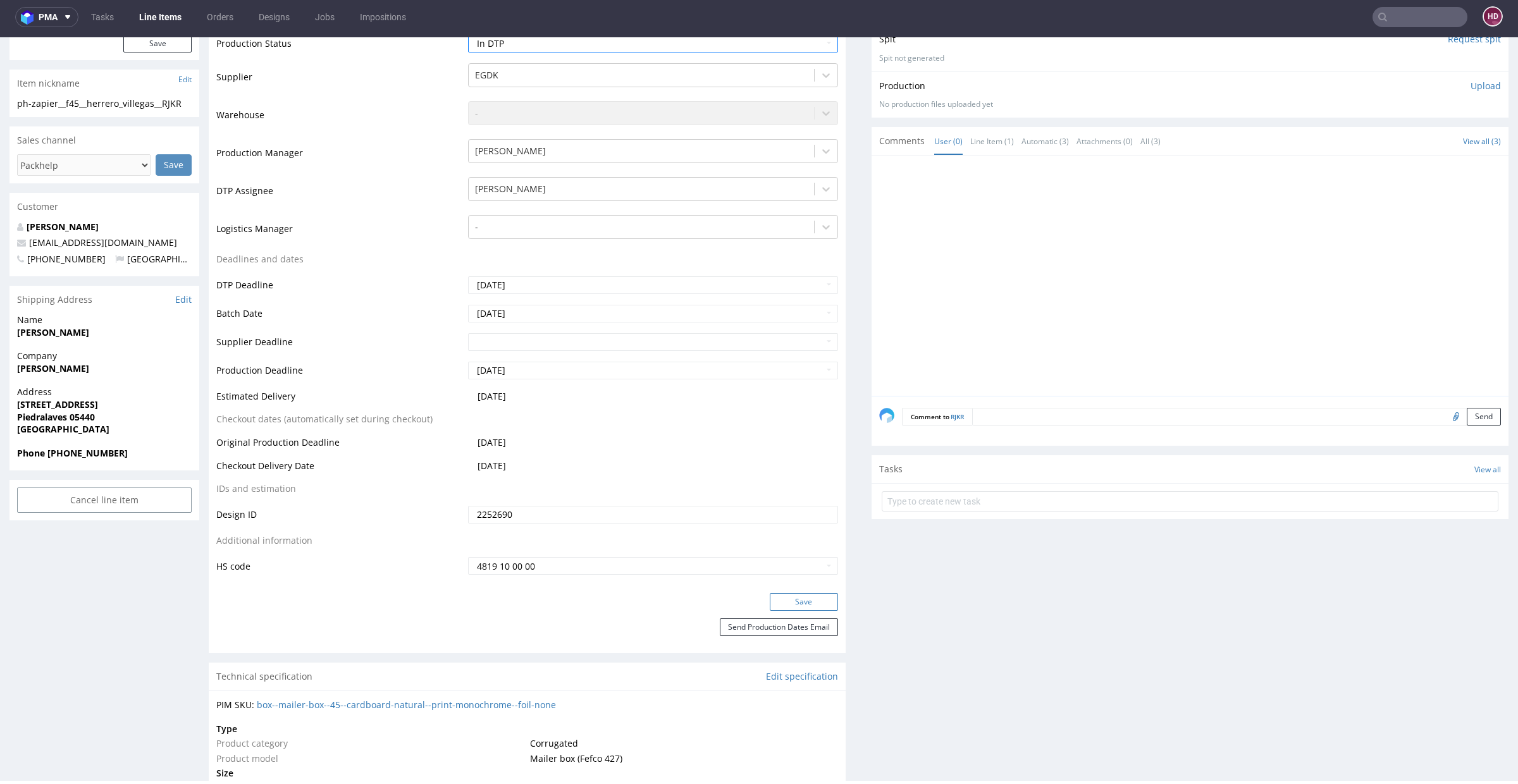
click at [777, 599] on button "Save" at bounding box center [804, 602] width 68 height 18
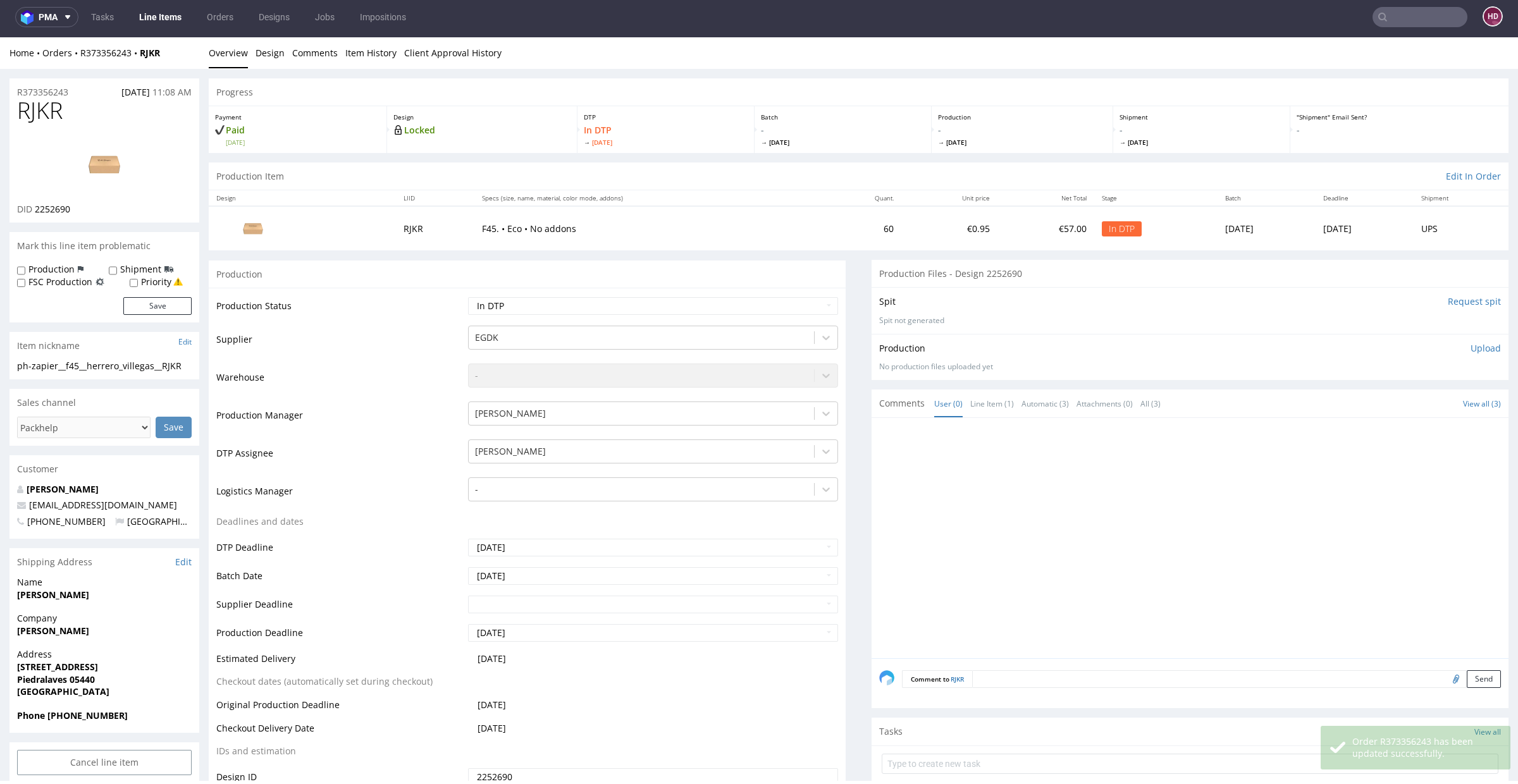
scroll to position [0, 0]
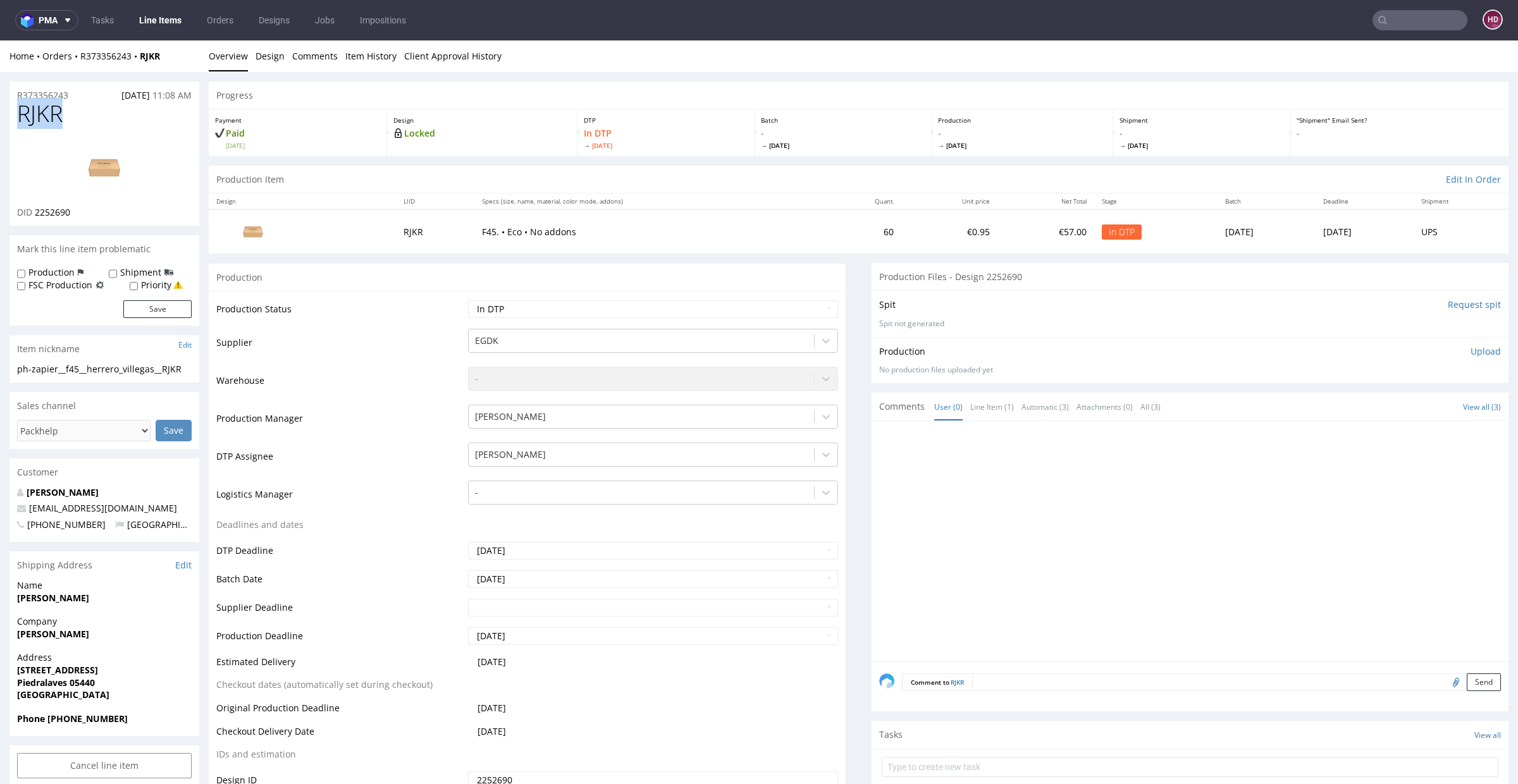
drag, startPoint x: 78, startPoint y: 123, endPoint x: 0, endPoint y: 110, distance: 79.1
drag, startPoint x: 83, startPoint y: 219, endPoint x: 33, endPoint y: 207, distance: 51.4
click at [33, 207] on div "RJKR DID 2252690" at bounding box center [105, 164] width 189 height 125
click at [267, 56] on link "Design" at bounding box center [270, 56] width 29 height 31
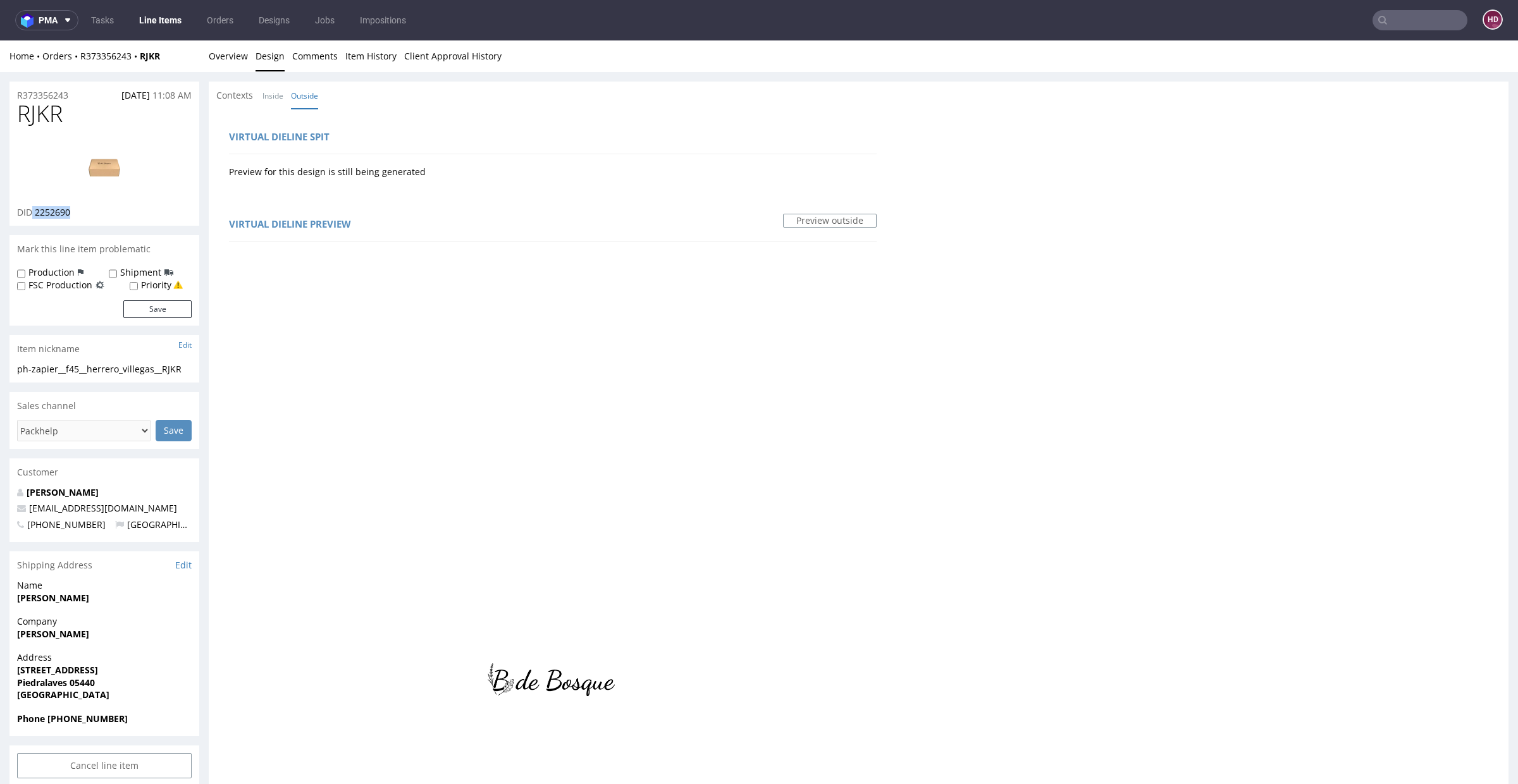
click at [121, 171] on img at bounding box center [105, 168] width 102 height 57
click at [97, 114] on h1 "RJKR" at bounding box center [105, 114] width 174 height 26
drag, startPoint x: 53, startPoint y: 114, endPoint x: 0, endPoint y: 115, distance: 53.0
click at [0, 115] on div "R373356243 25.08.2025 11:08 AM RJKR DID 2252690 Mark this line item problematic…" at bounding box center [759, 732] width 1518 height 1321
copy span "RJKR"
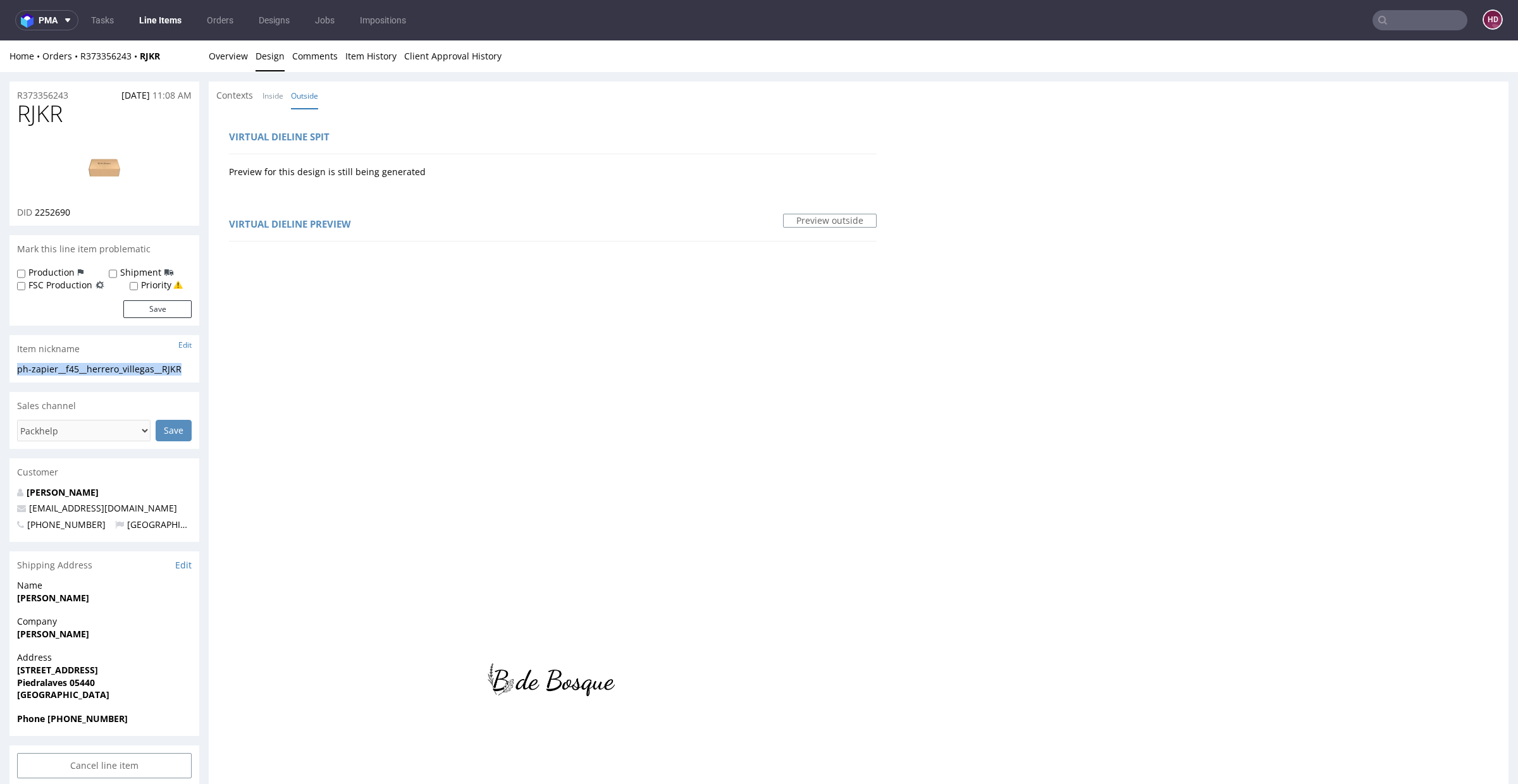
drag, startPoint x: 186, startPoint y: 369, endPoint x: 6, endPoint y: 363, distance: 180.1
click at [6, 363] on div "R373356243 25.08.2025 11:08 AM RJKR DID 2252690 Mark this line item problematic…" at bounding box center [759, 732] width 1518 height 1321
copy div "ph-zapier__f45__herrero_villegas__RJKR"
drag, startPoint x: 75, startPoint y: 96, endPoint x: 0, endPoint y: 91, distance: 75.2
click at [0, 91] on div "R373356243 25.08.2025 11:08 AM RJKR DID 2252690 Mark this line item problematic…" at bounding box center [759, 732] width 1518 height 1321
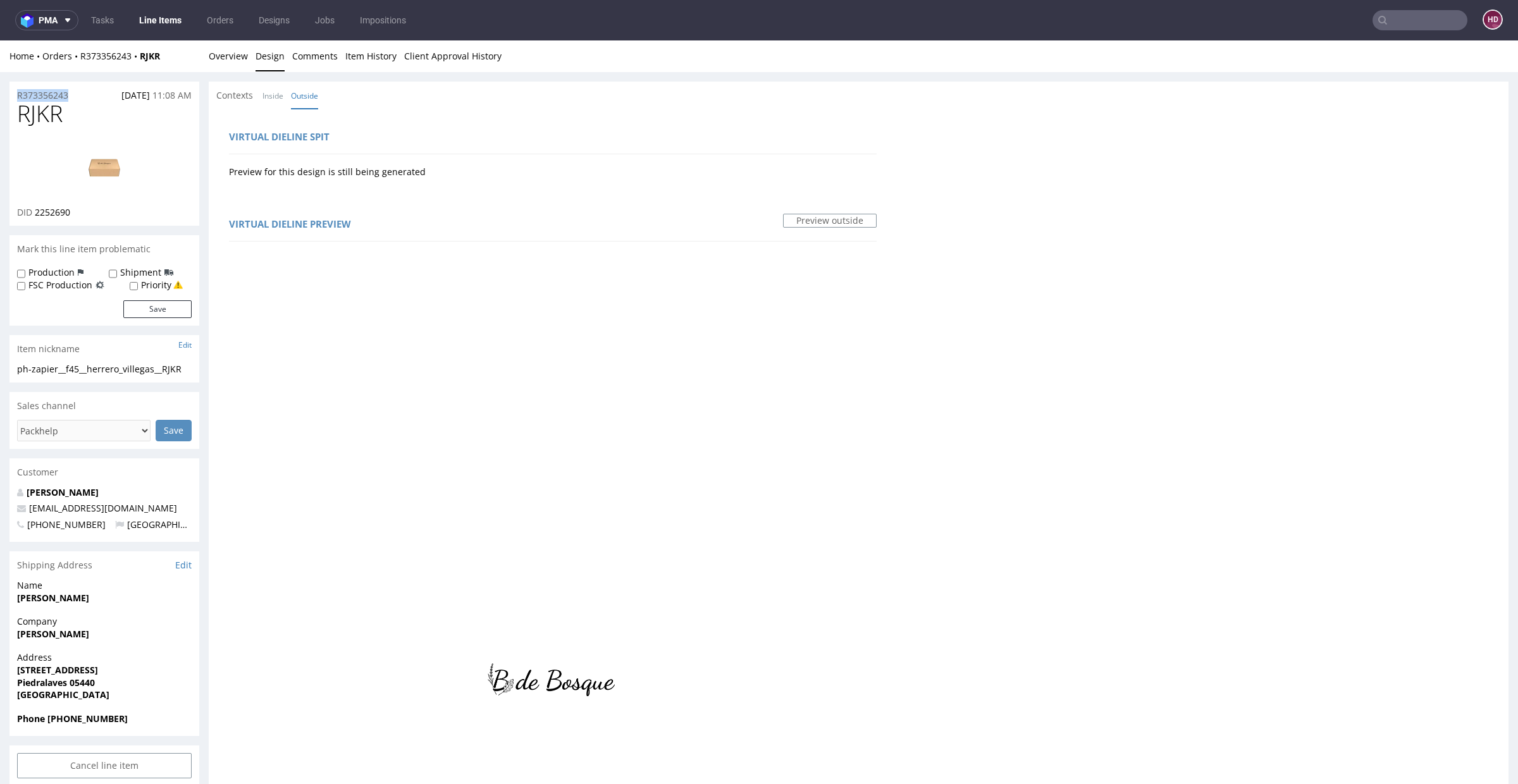
copy p "R373356243"
drag, startPoint x: 77, startPoint y: 211, endPoint x: 34, endPoint y: 209, distance: 43.0
click at [34, 209] on div "DID 2252690" at bounding box center [105, 212] width 174 height 13
copy span "2252690"
click at [218, 53] on link "Overview" at bounding box center [229, 56] width 39 height 31
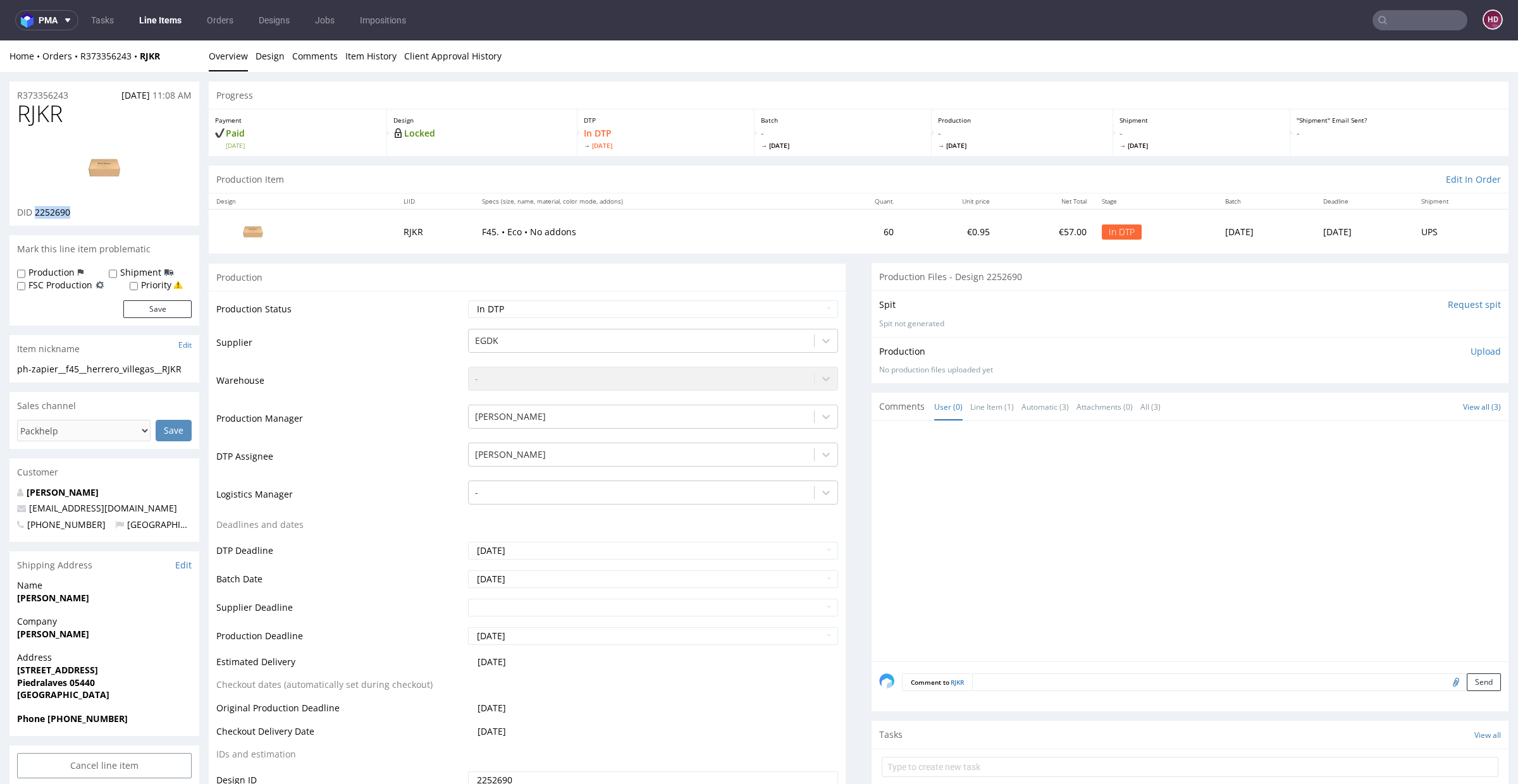
click at [1471, 350] on p "Upload" at bounding box center [1486, 351] width 30 height 13
click at [1380, 401] on div "Add files" at bounding box center [1411, 409] width 63 height 19
type input "C:\fakepath\ph-zapier__f45__herrero_villegas__RJKR__d2252690__oR373356243.pdf"
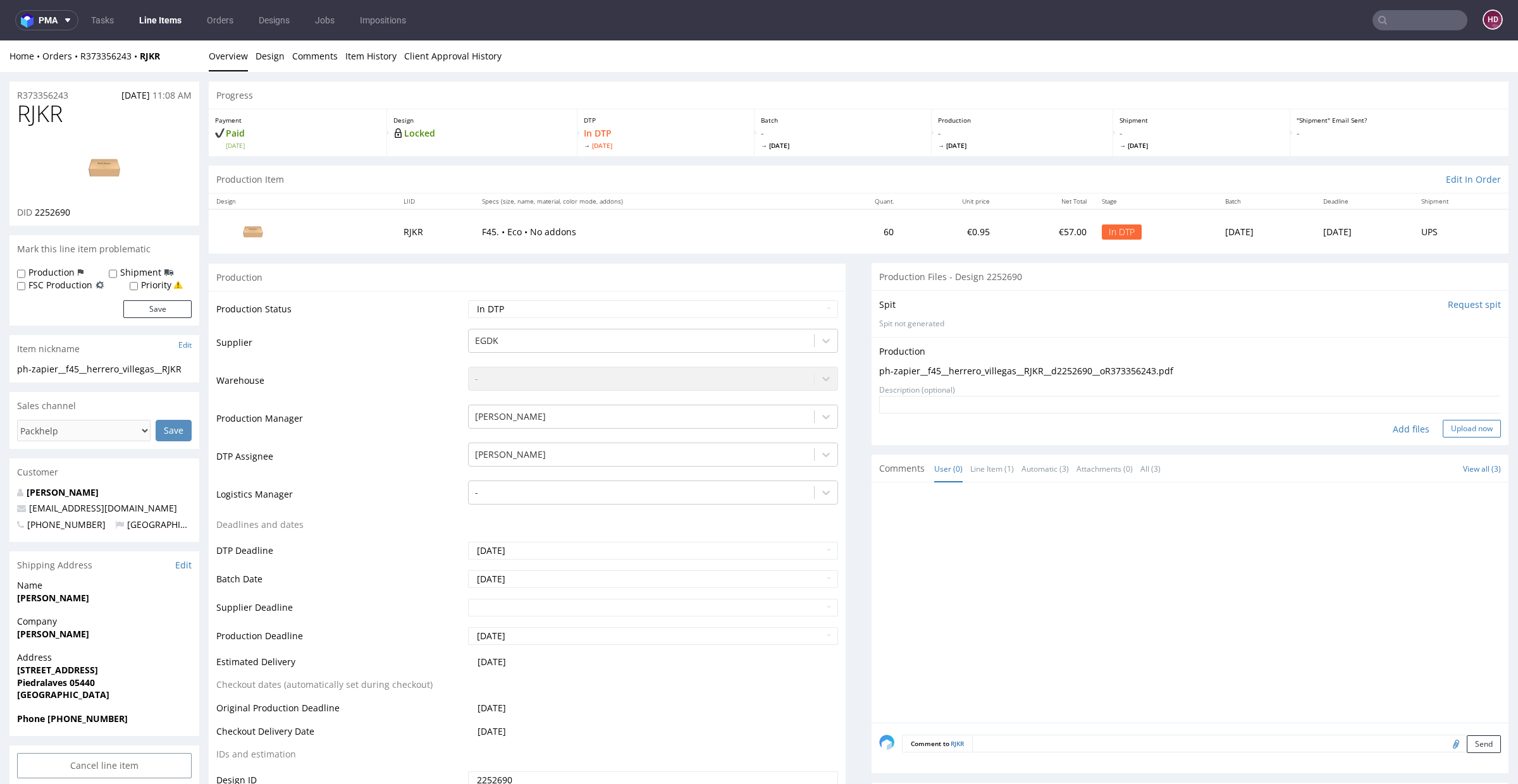
click at [1443, 428] on button "Upload now" at bounding box center [1471, 429] width 58 height 18
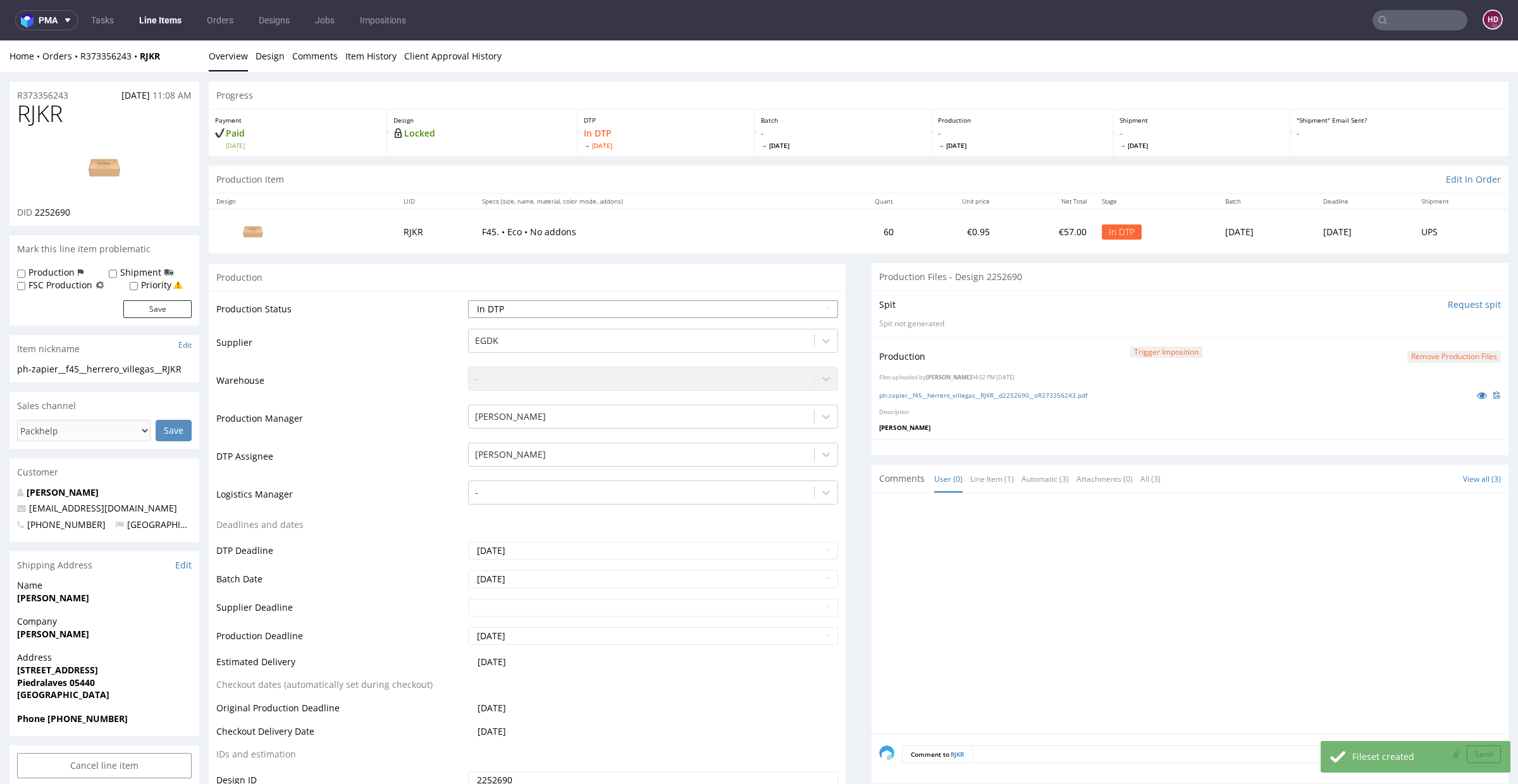
click at [635, 310] on select "Waiting for Artwork Waiting for Diecut Waiting for Mockup Waiting for DTP Waiti…" at bounding box center [653, 310] width 370 height 18
select select "dtp_production_ready"
click at [468, 301] on select "Waiting for Artwork Waiting for Diecut Waiting for Mockup Waiting for DTP Waiti…" at bounding box center [653, 310] width 370 height 18
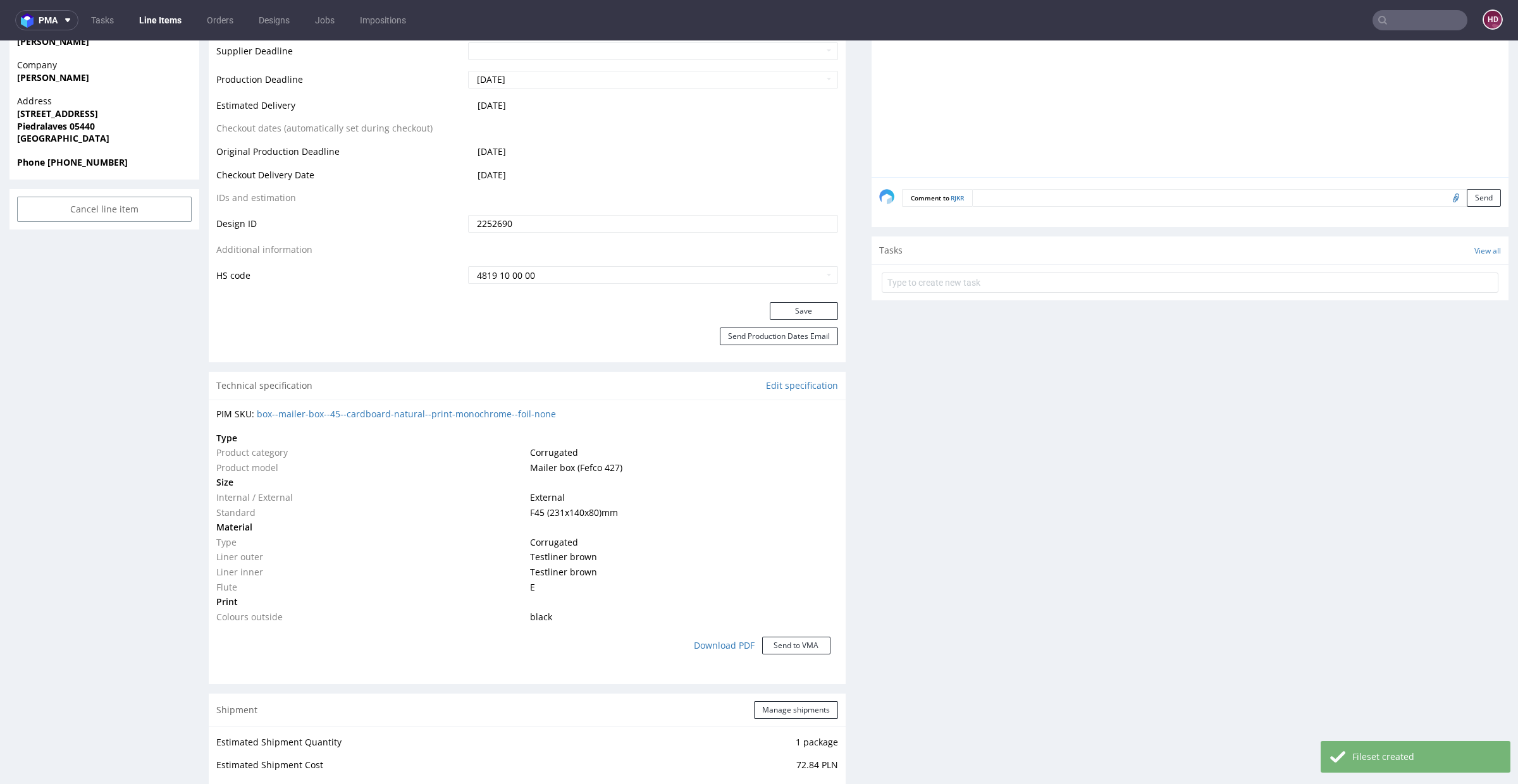
scroll to position [556, 0]
click at [815, 304] on button "Save" at bounding box center [804, 312] width 68 height 18
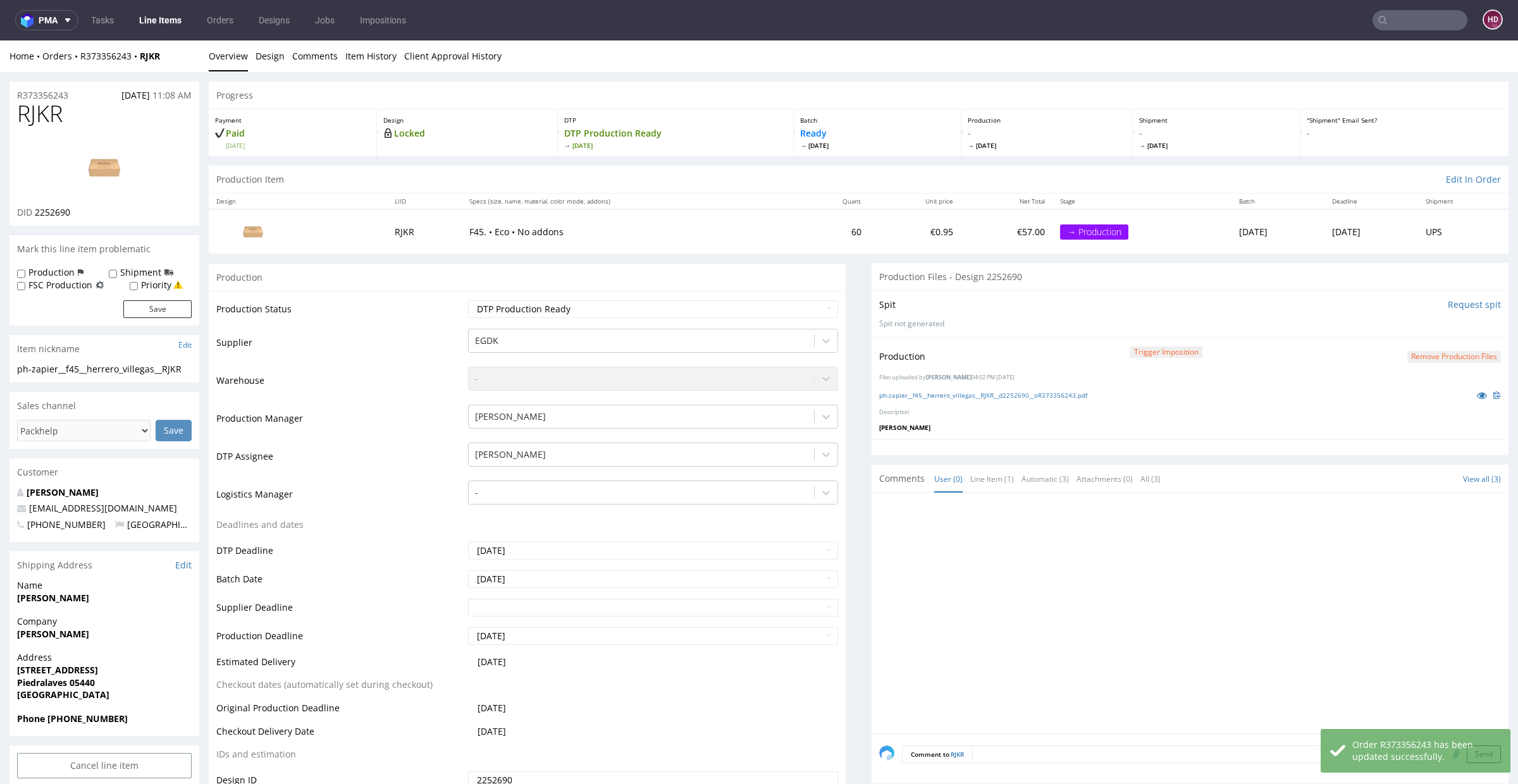
scroll to position [3, 0]
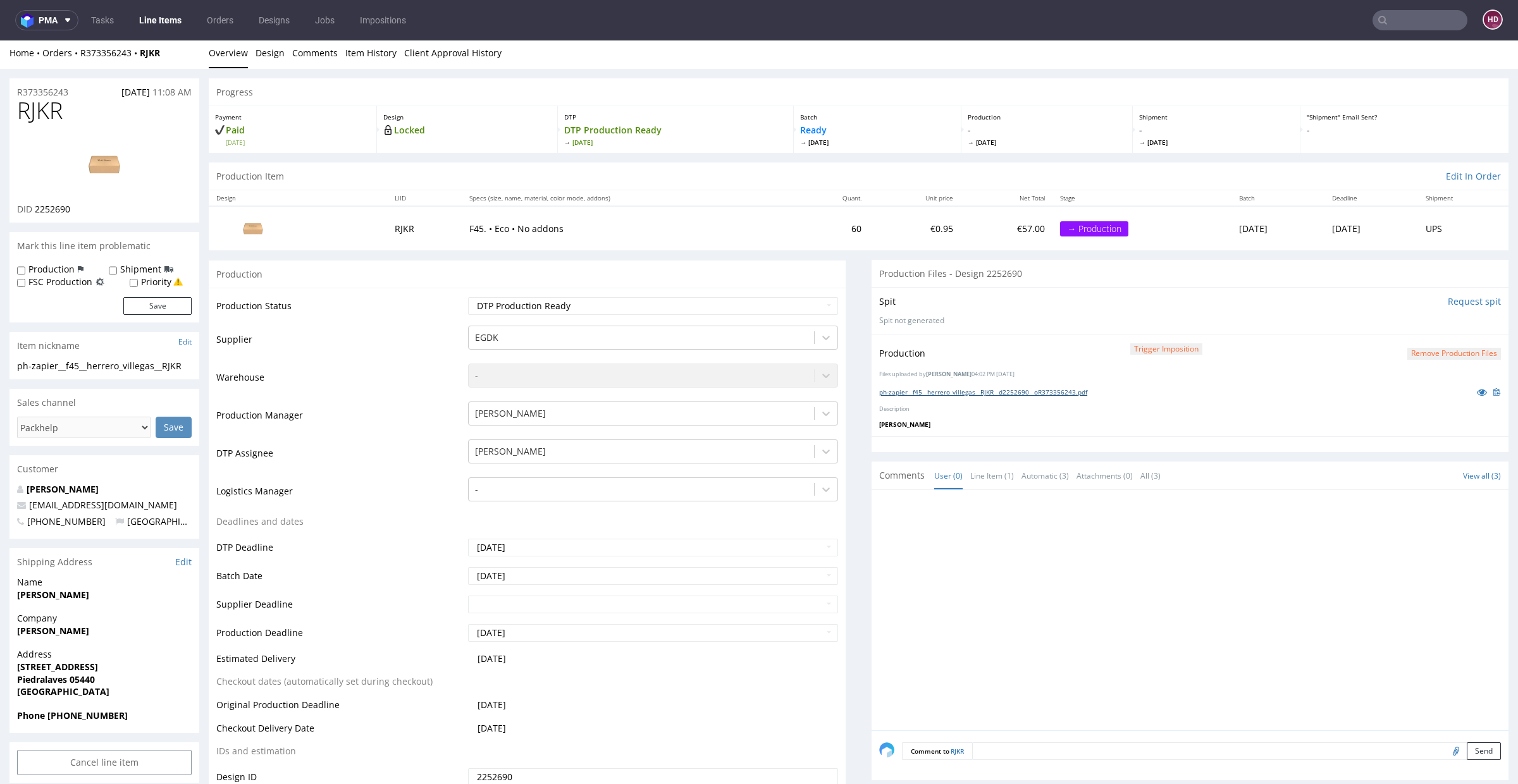
click at [1033, 390] on link "ph-zapier__f45__herrero_villegas__RJKR__d2252690__oR373356243.pdf" at bounding box center [983, 392] width 208 height 9
click at [164, 22] on link "Line Items" at bounding box center [160, 20] width 58 height 20
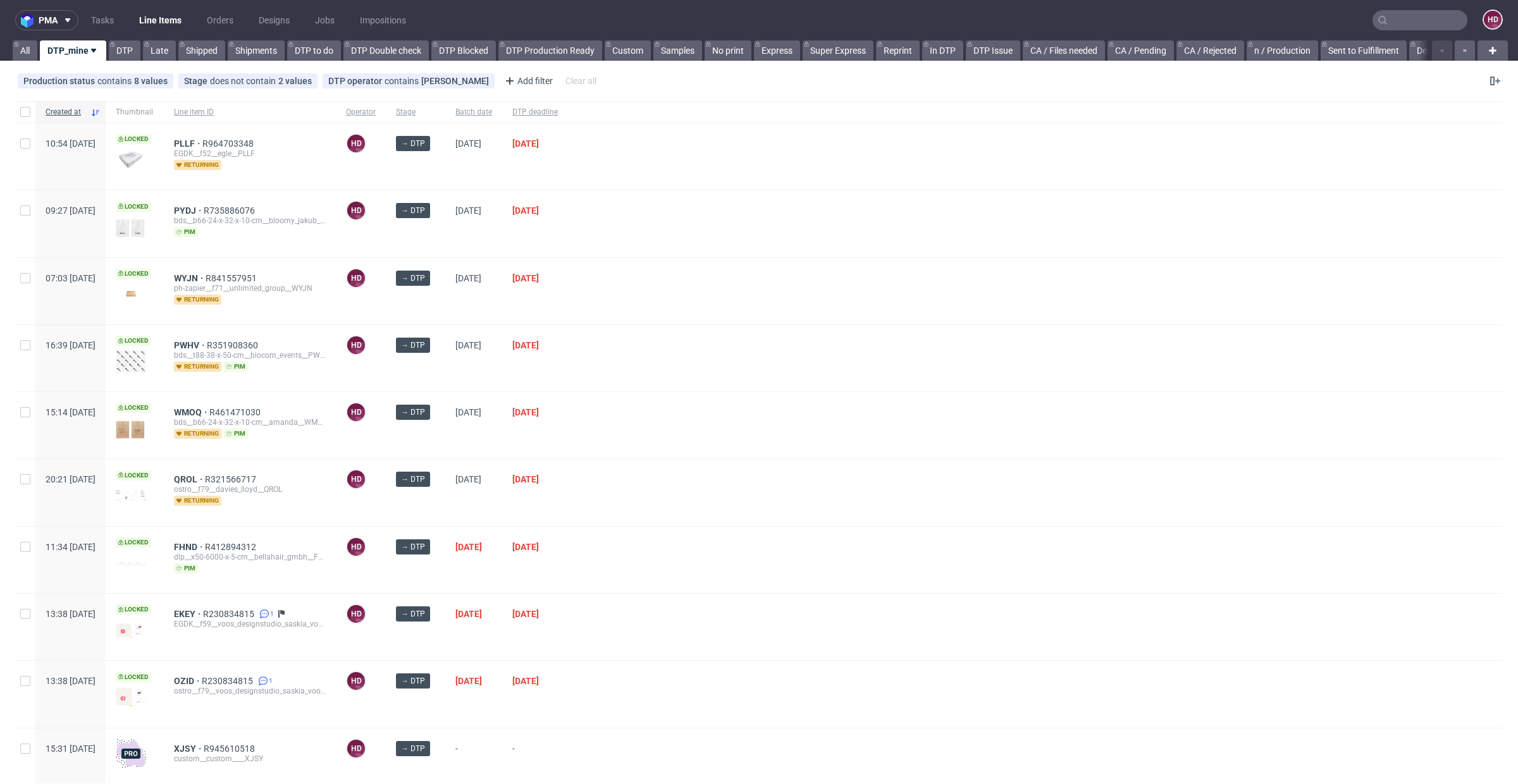
scroll to position [3, 0]
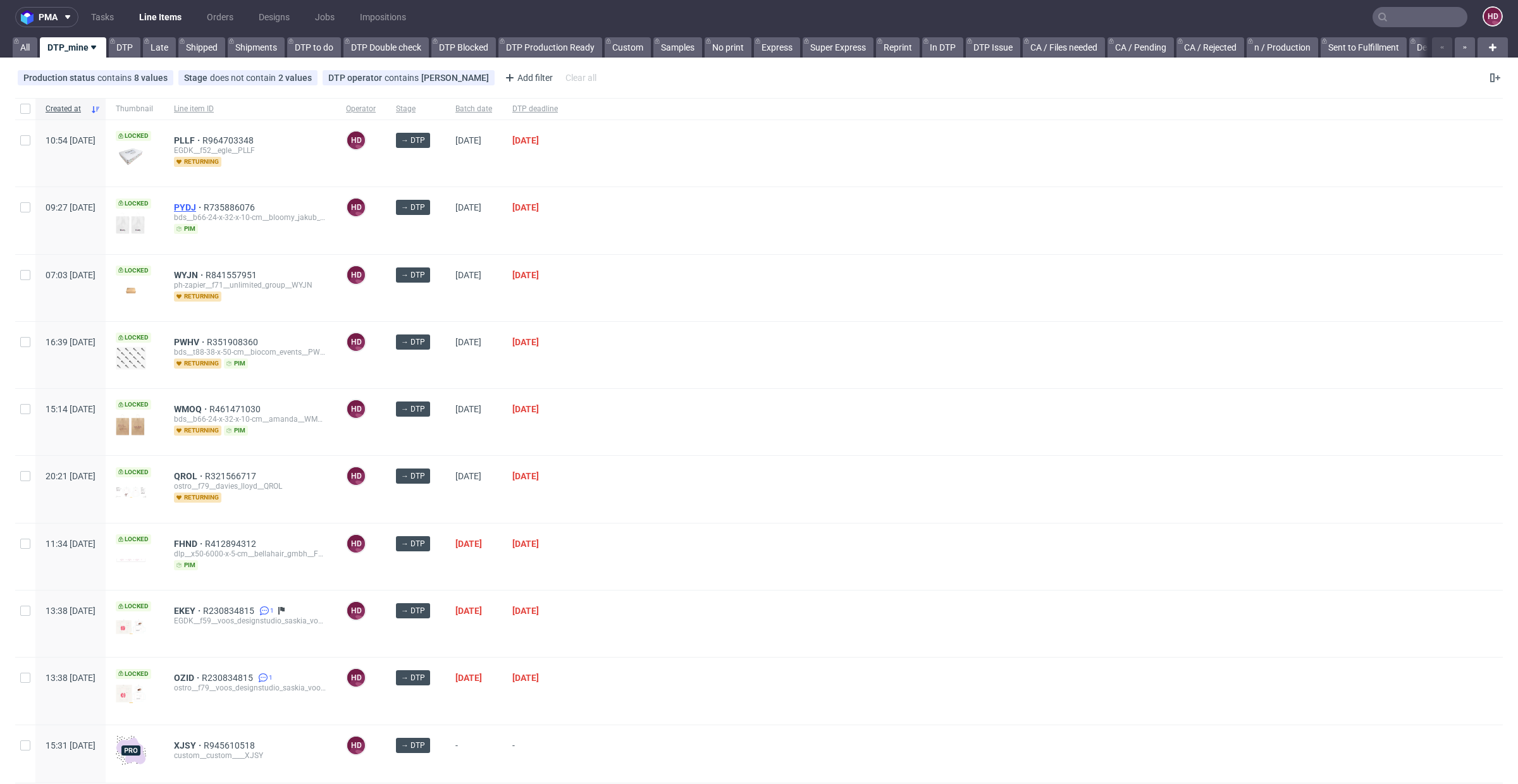
click at [204, 205] on span "PYDJ" at bounding box center [189, 207] width 30 height 10
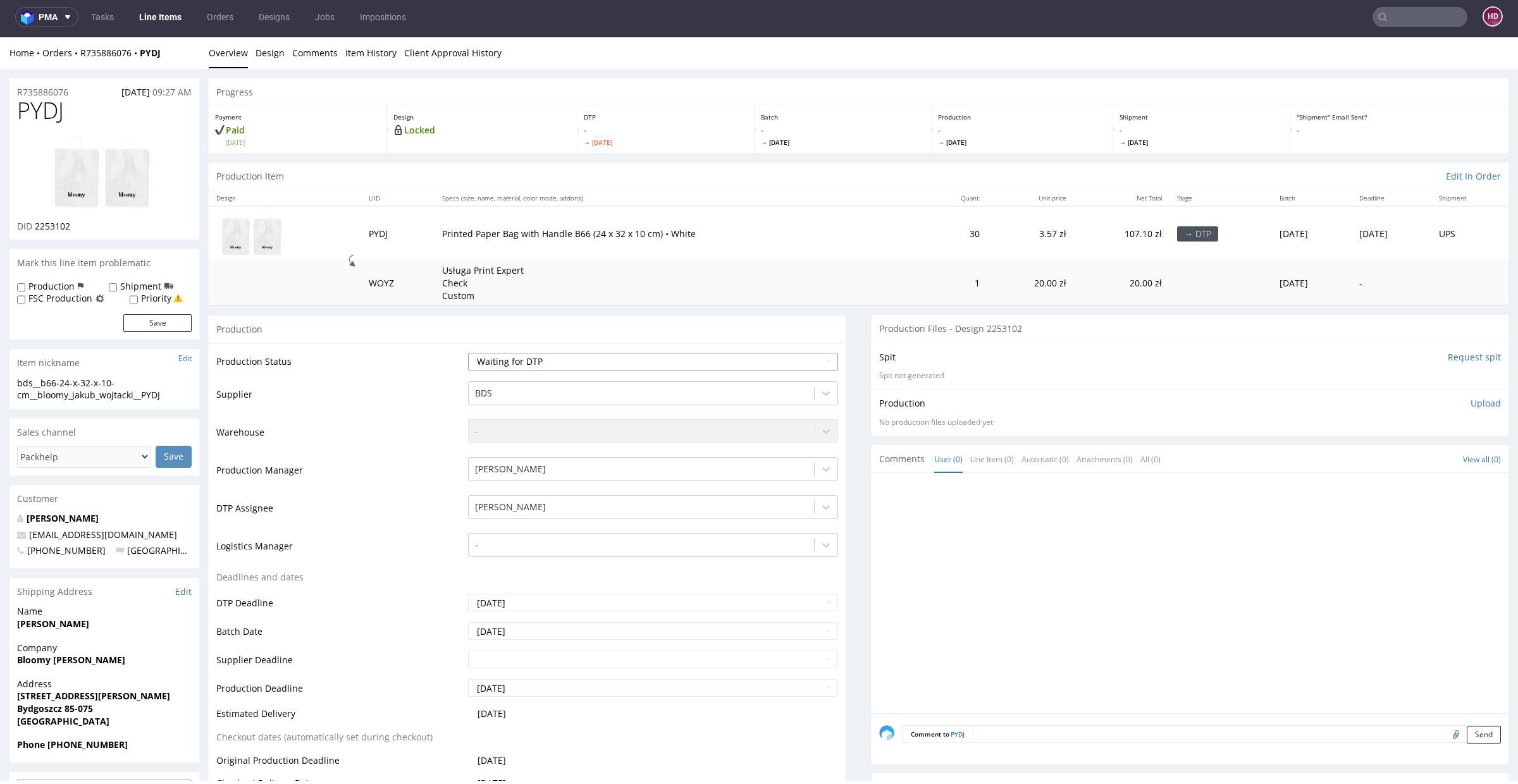
click at [513, 357] on select "Waiting for Artwork Waiting for Diecut Waiting for Mockup Waiting for DTP Waiti…" at bounding box center [653, 362] width 370 height 18
select select "dtp_in_process"
click at [468, 353] on select "Waiting for Artwork Waiting for Diecut Waiting for Mockup Waiting for DTP Waiti…" at bounding box center [653, 362] width 370 height 18
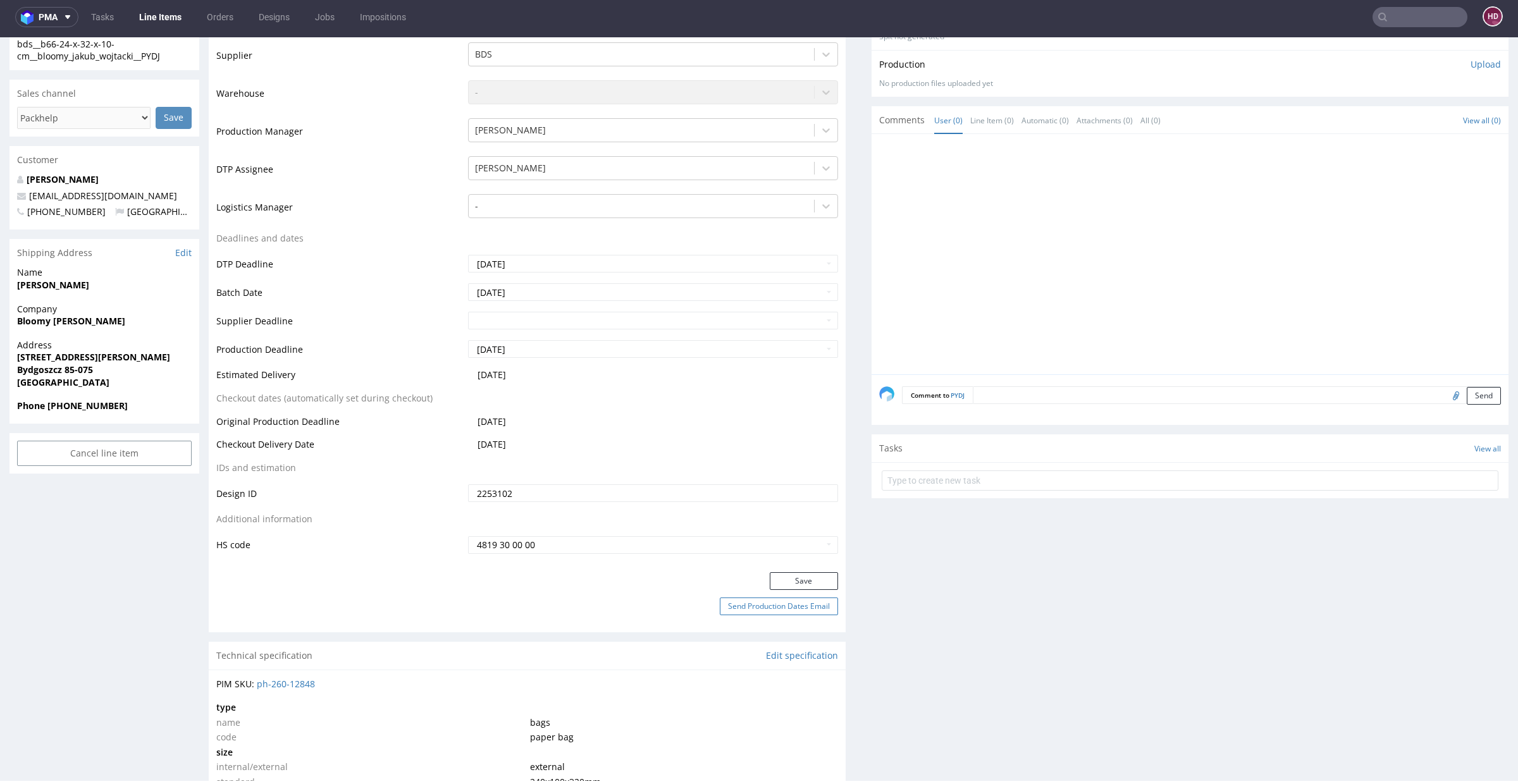
scroll to position [367, 0]
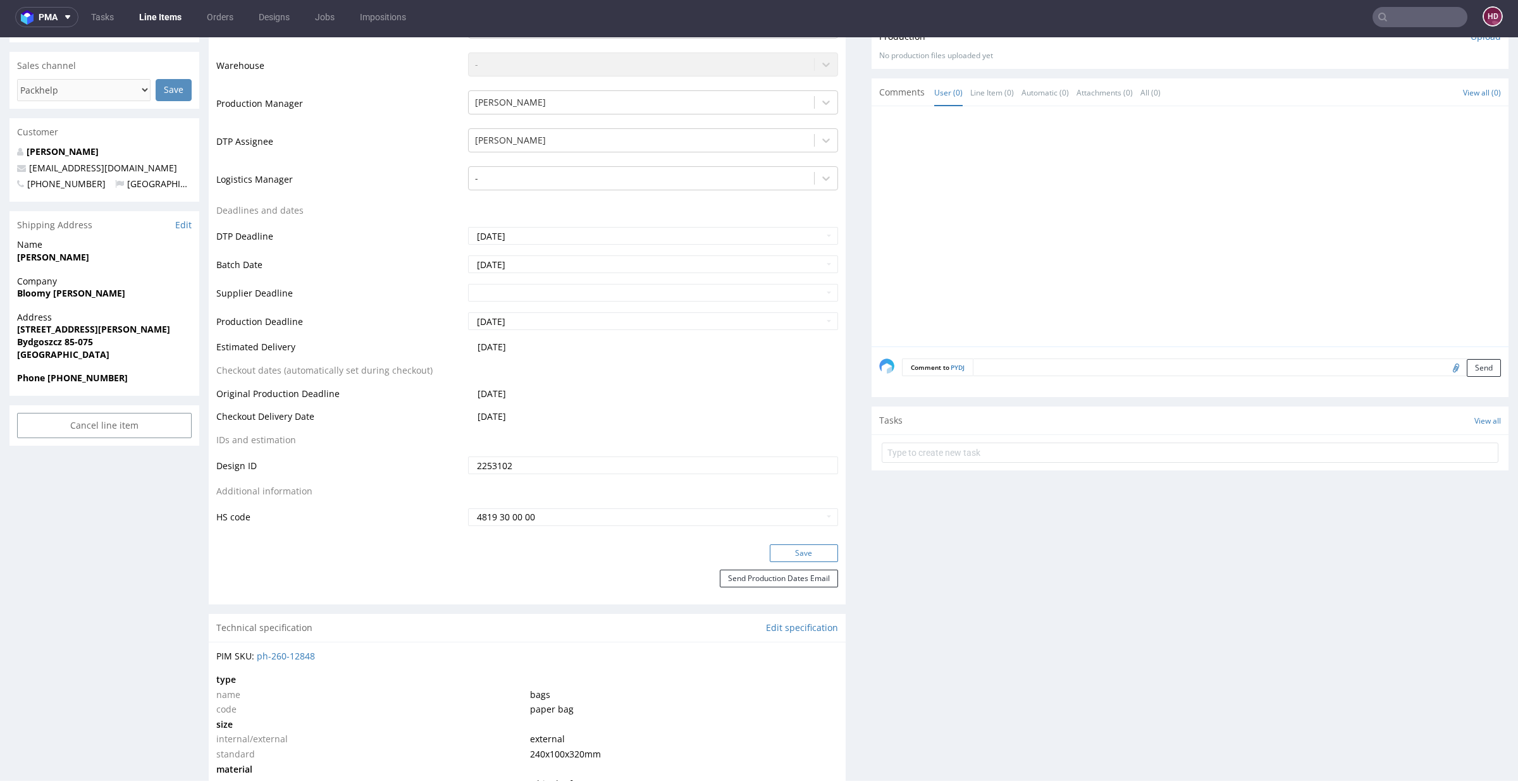
click at [781, 556] on button "Save" at bounding box center [804, 553] width 68 height 18
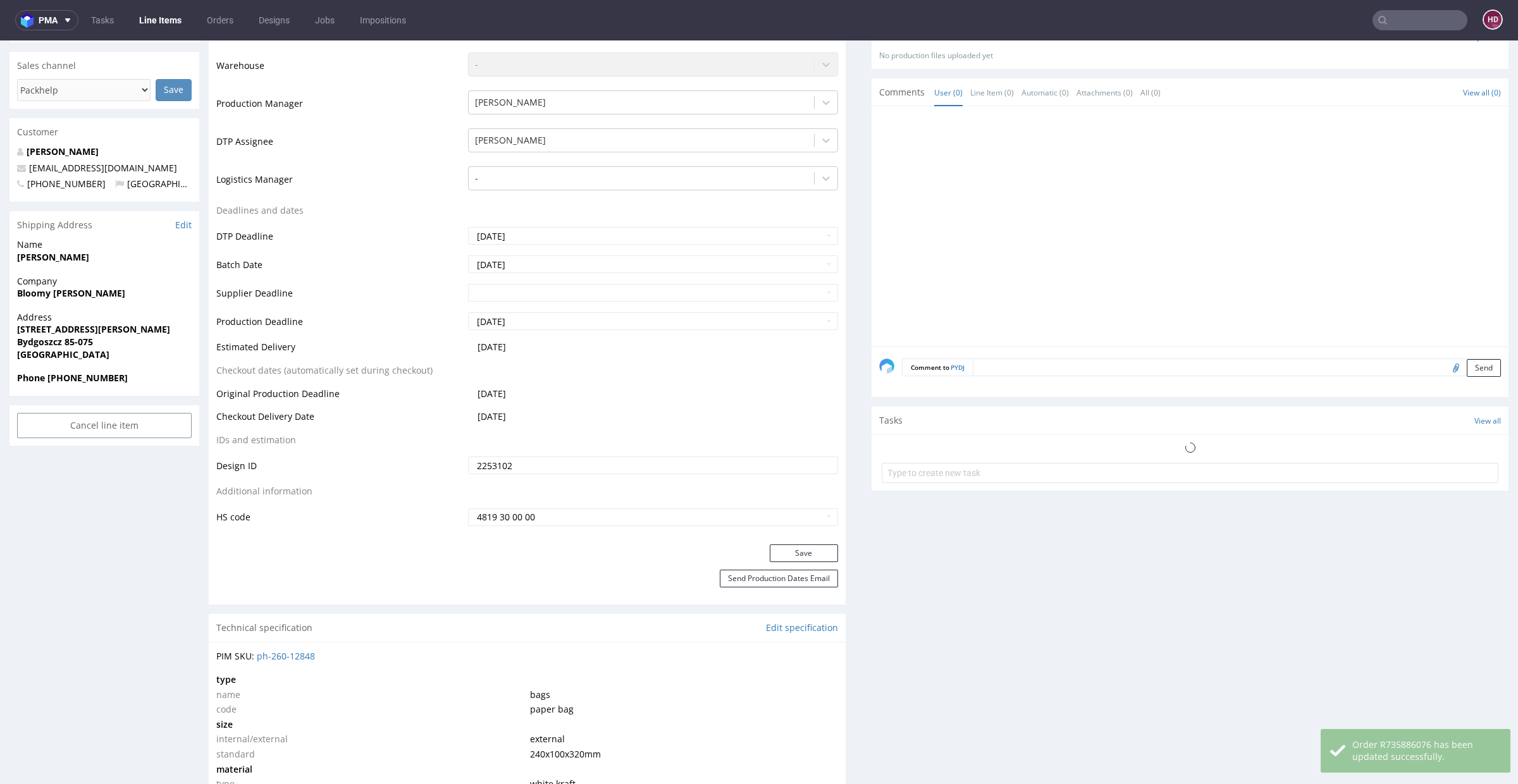
scroll to position [0, 0]
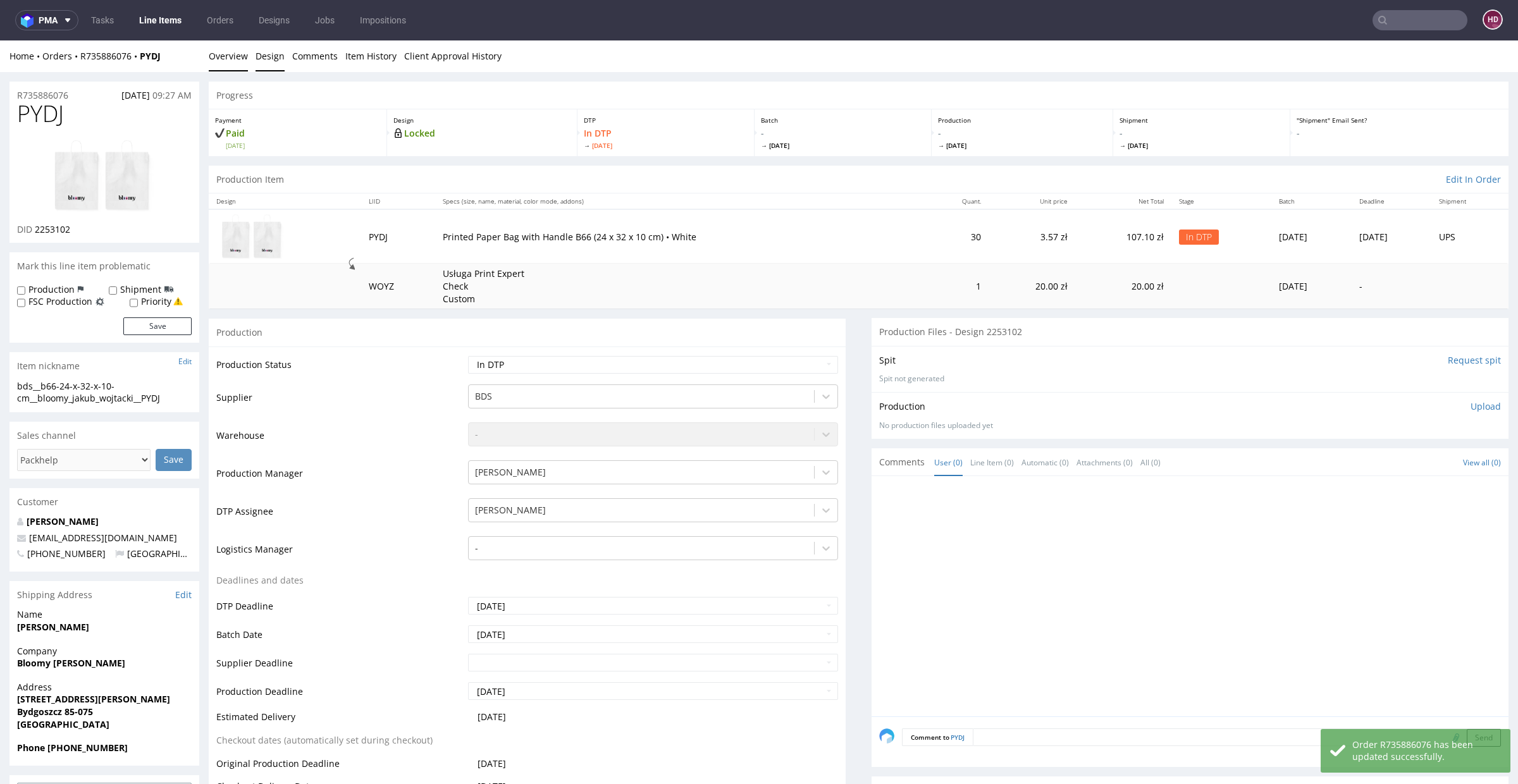
click at [262, 54] on link "Design" at bounding box center [270, 56] width 29 height 31
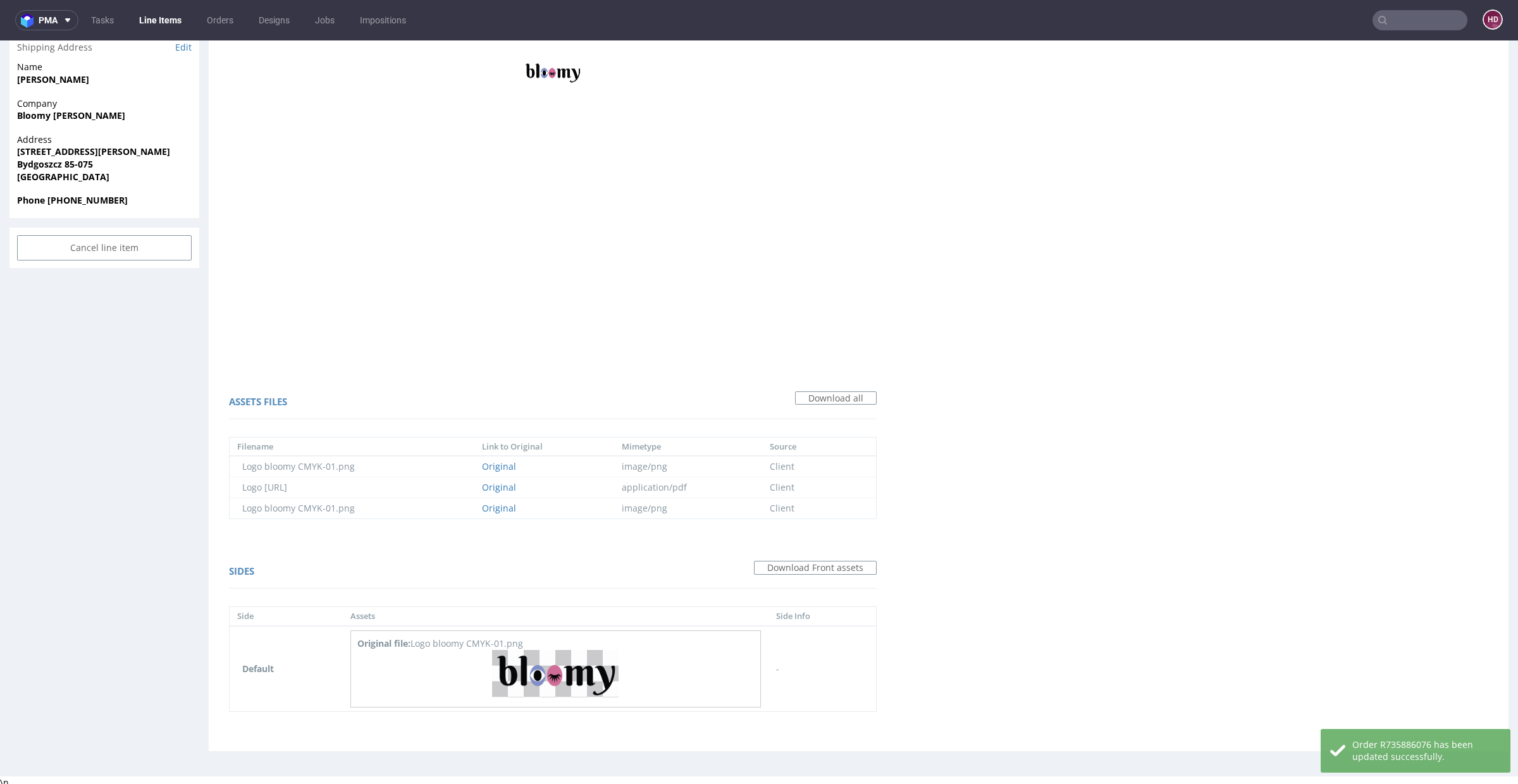
scroll to position [550, 0]
click at [556, 661] on img at bounding box center [556, 672] width 126 height 48
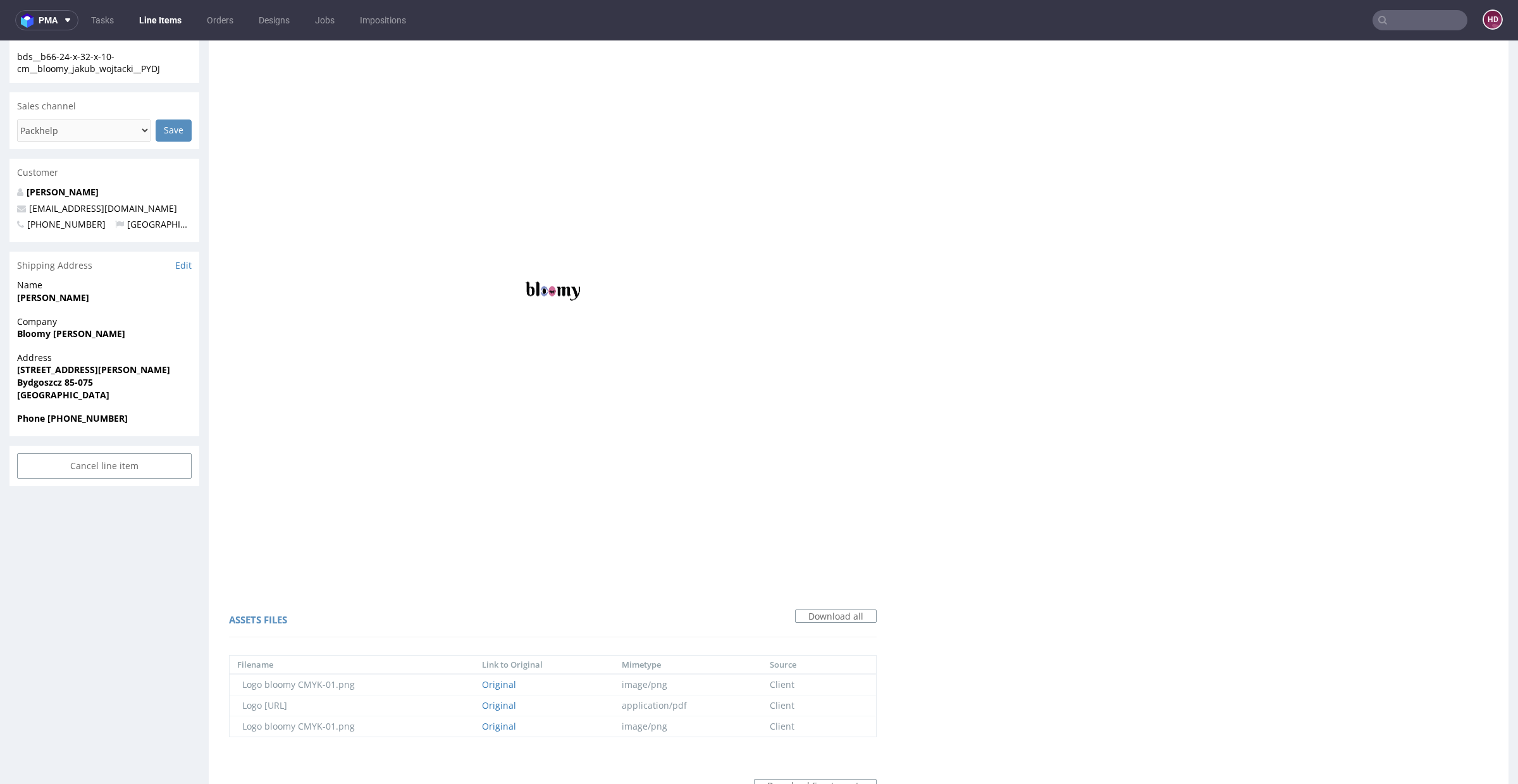
scroll to position [0, 0]
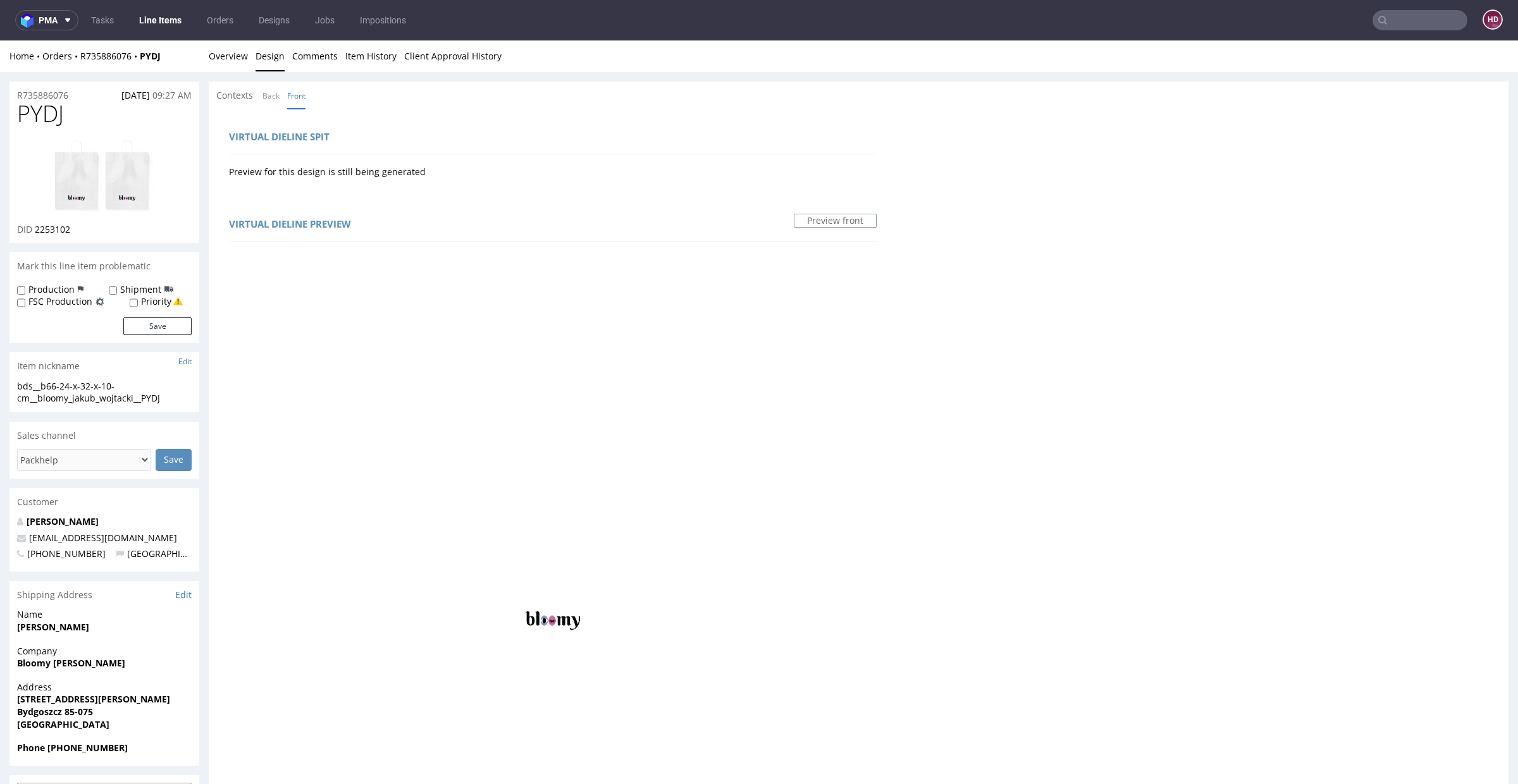
click at [66, 171] on img at bounding box center [105, 176] width 102 height 74
click at [174, 398] on div "bds__b66-24-x-32-x-10-cm__bloomy_jakub_wojtacki__PYDJ" at bounding box center [105, 392] width 174 height 25
drag, startPoint x: 174, startPoint y: 398, endPoint x: 0, endPoint y: 381, distance: 174.8
click at [0, 381] on div "R735886076 26.08.2025 09:27 AM PYDJ DID 2253102 Mark this line item problematic…" at bounding box center [759, 695] width 1518 height 1246
drag, startPoint x: 76, startPoint y: 95, endPoint x: 6, endPoint y: 89, distance: 70.3
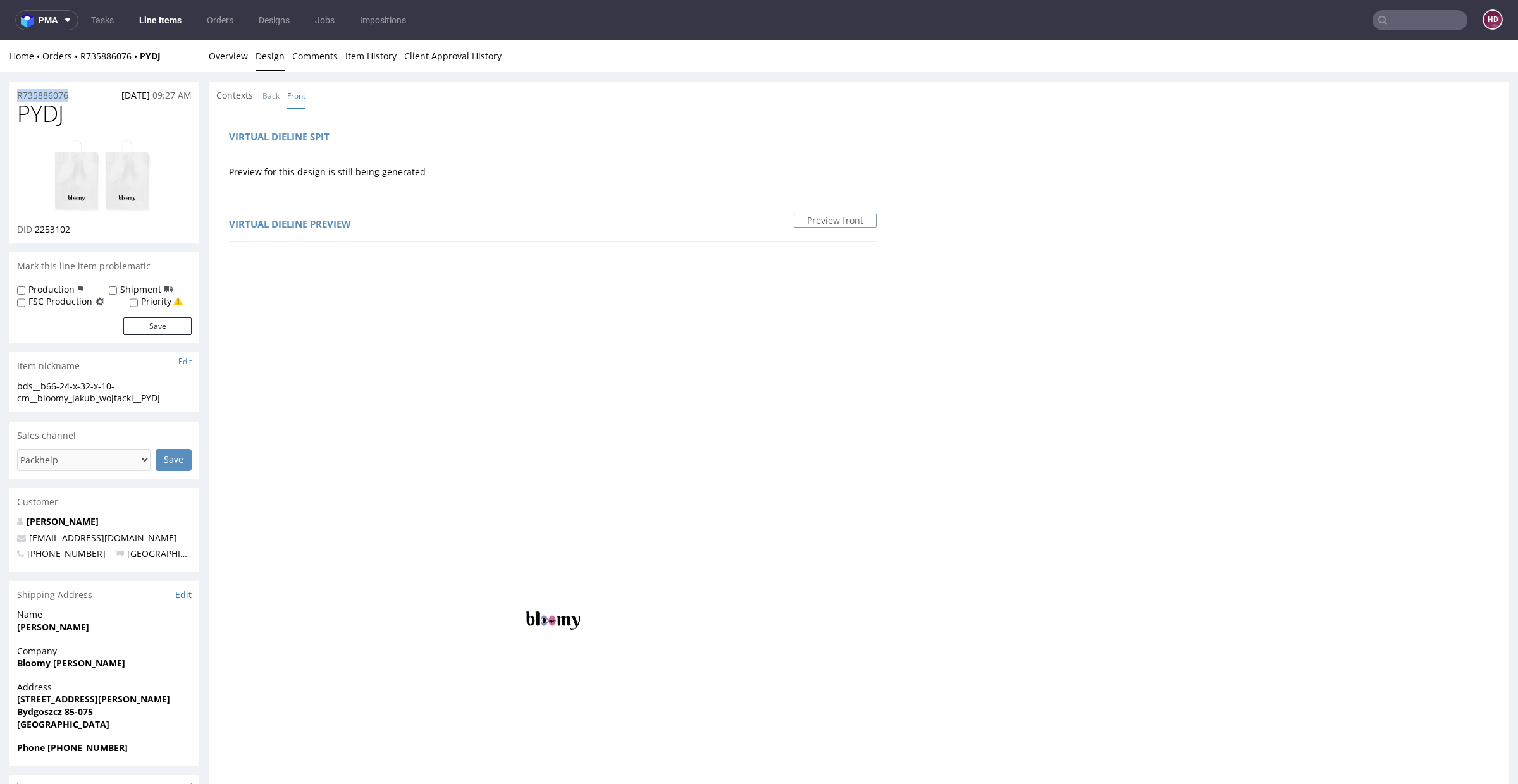
click at [6, 89] on div "R735886076 26.08.2025 09:27 AM PYDJ DID 2253102 Mark this line item problematic…" at bounding box center [759, 695] width 1518 height 1246
copy p "R735886076"
drag, startPoint x: 98, startPoint y: 232, endPoint x: 34, endPoint y: 229, distance: 64.1
click at [34, 229] on div "DID 2253102" at bounding box center [105, 229] width 174 height 13
drag, startPoint x: 169, startPoint y: 402, endPoint x: 14, endPoint y: 389, distance: 155.5
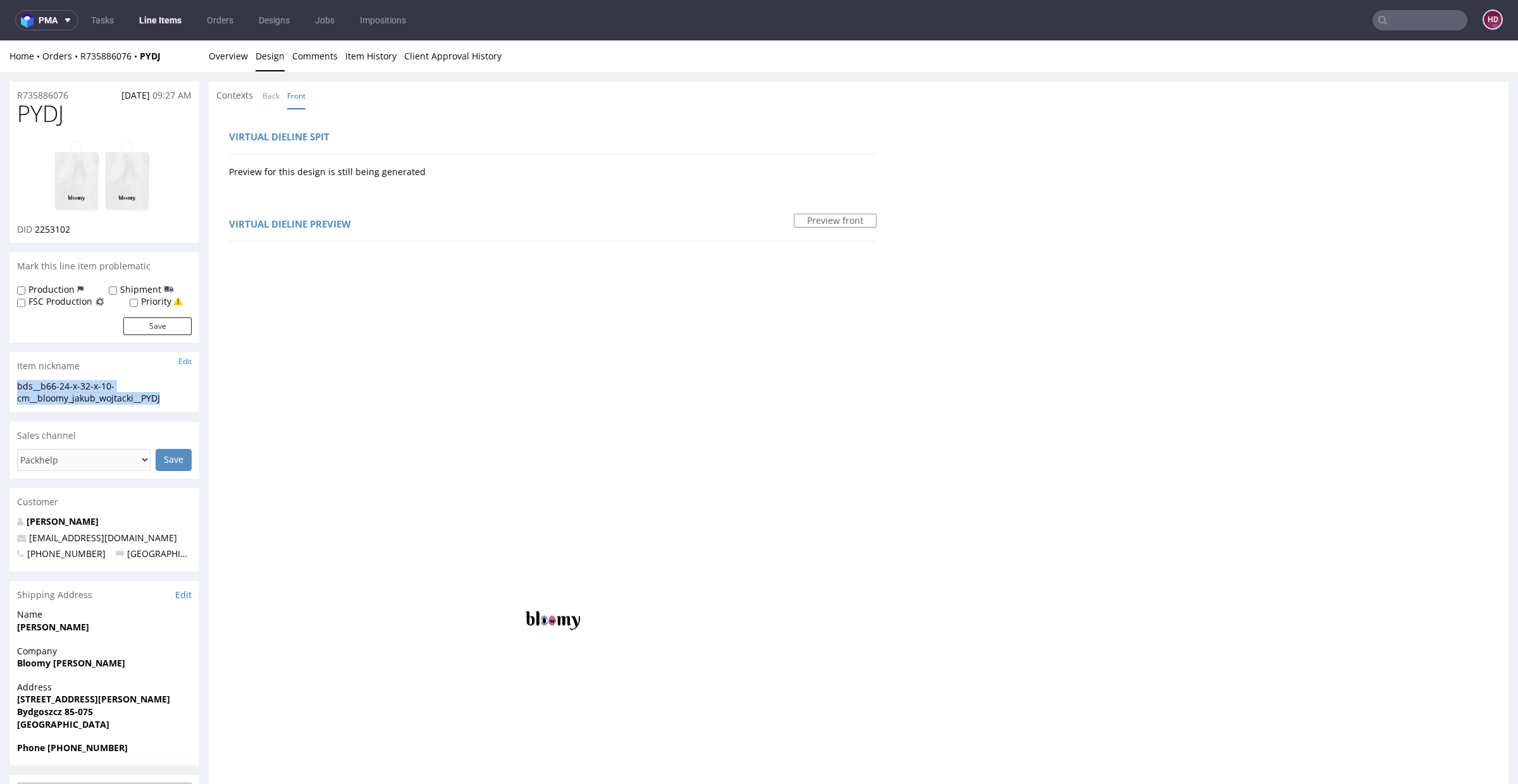
click at [14, 389] on div "bds__b66-24-x-32-x-10-cm__bloomy_jakub_wojtacki__PYDJ bds__b66-24-x-32-x-10-cm …" at bounding box center [105, 396] width 189 height 32
copy div "bds__b66-24-x-32-x-10-cm__bloomy_jakub_wojtacki__PYDJ"
drag, startPoint x: 74, startPoint y: 94, endPoint x: 17, endPoint y: 92, distance: 57.0
click at [17, 92] on div "R735886076 26.08.2025 09:27 AM" at bounding box center [105, 92] width 189 height 20
copy p "R735886076"
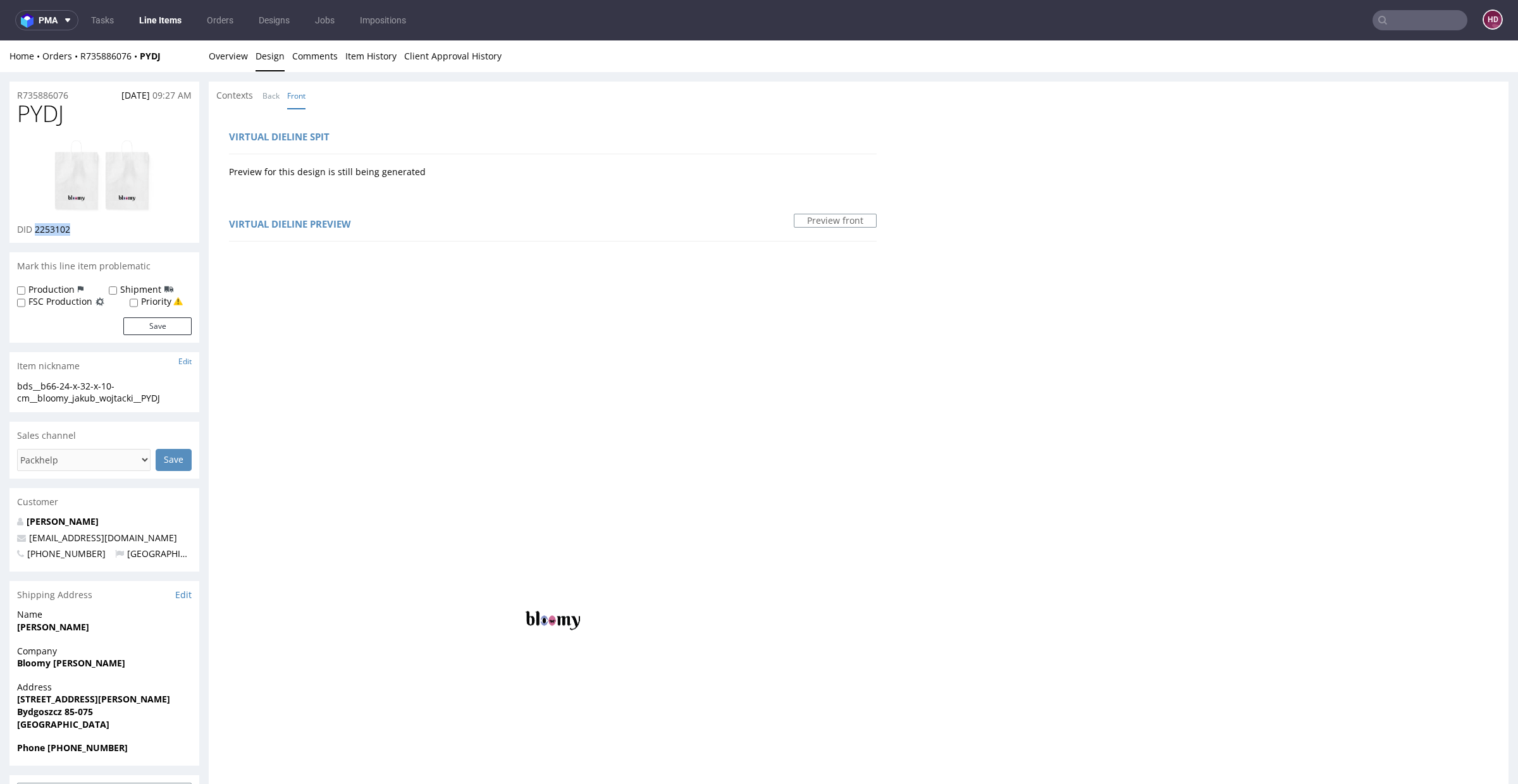
drag, startPoint x: 91, startPoint y: 229, endPoint x: 35, endPoint y: 232, distance: 56.1
click at [35, 232] on div "DID 2253102" at bounding box center [105, 229] width 174 height 13
copy span "2253102"
click at [125, 179] on img at bounding box center [105, 176] width 102 height 74
copy span "2253102"
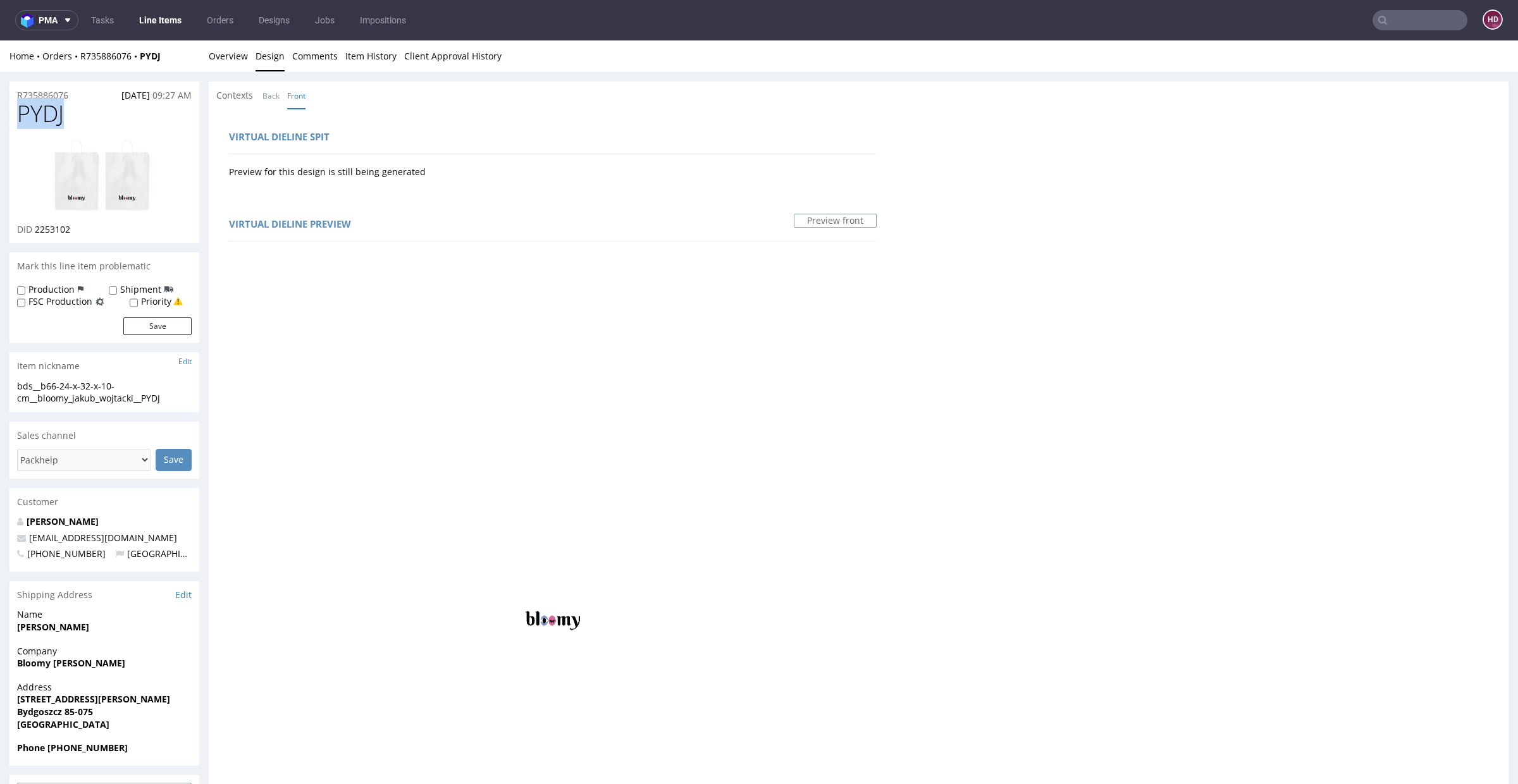
drag, startPoint x: 71, startPoint y: 114, endPoint x: 10, endPoint y: 116, distance: 61.0
click at [10, 116] on div "PYDJ DID 2253102" at bounding box center [105, 172] width 189 height 141
copy span "PYDJ"
click at [234, 57] on link "Overview" at bounding box center [229, 56] width 39 height 31
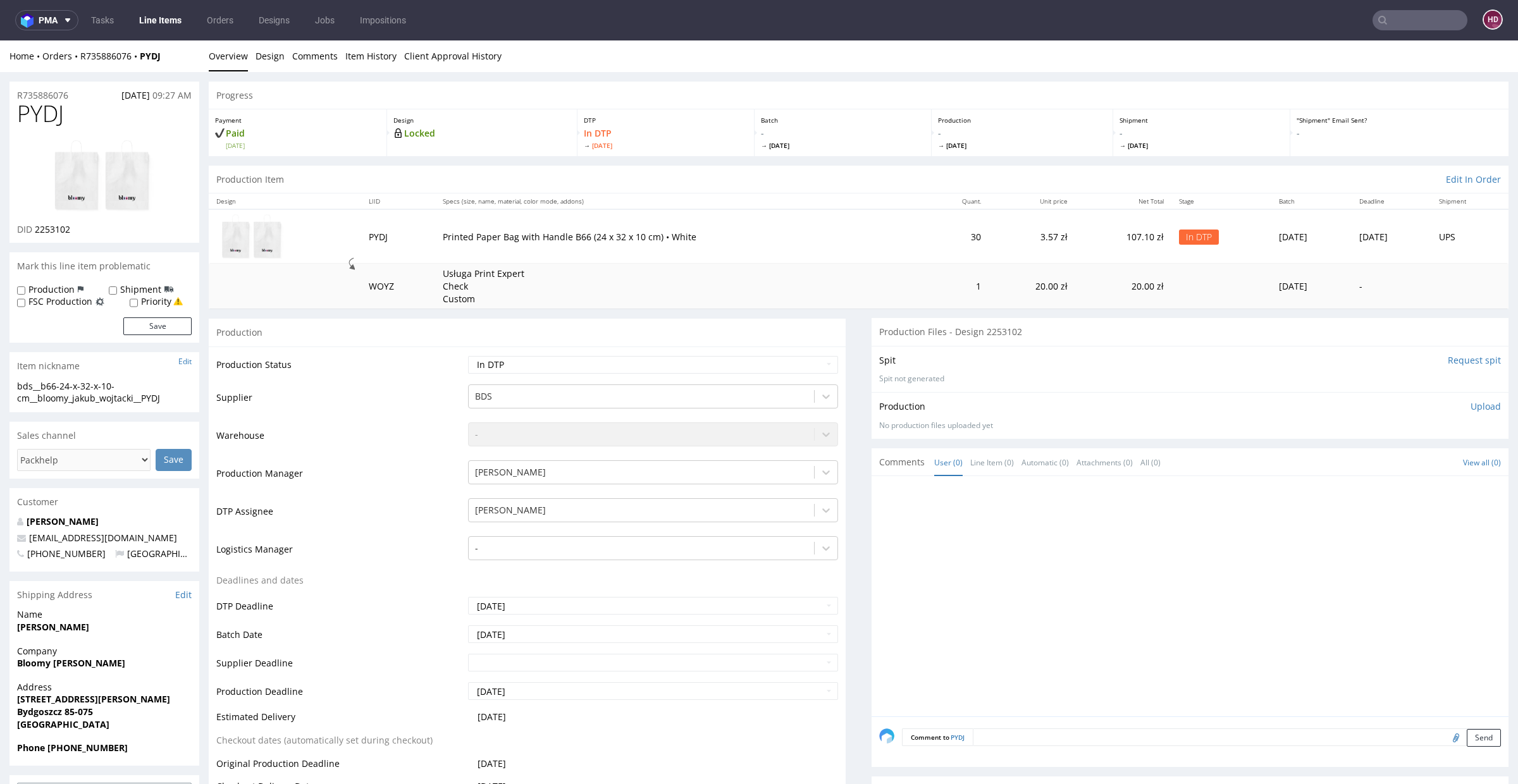
click at [1471, 407] on p "Upload" at bounding box center [1486, 407] width 30 height 13
click at [1404, 461] on div "Add files" at bounding box center [1411, 465] width 63 height 19
type input "C:\fakepath\bds__b66-24-x-32bds__b66-24-x-32-x-10-cm__bloomy_jakub_wojtacki__PY…"
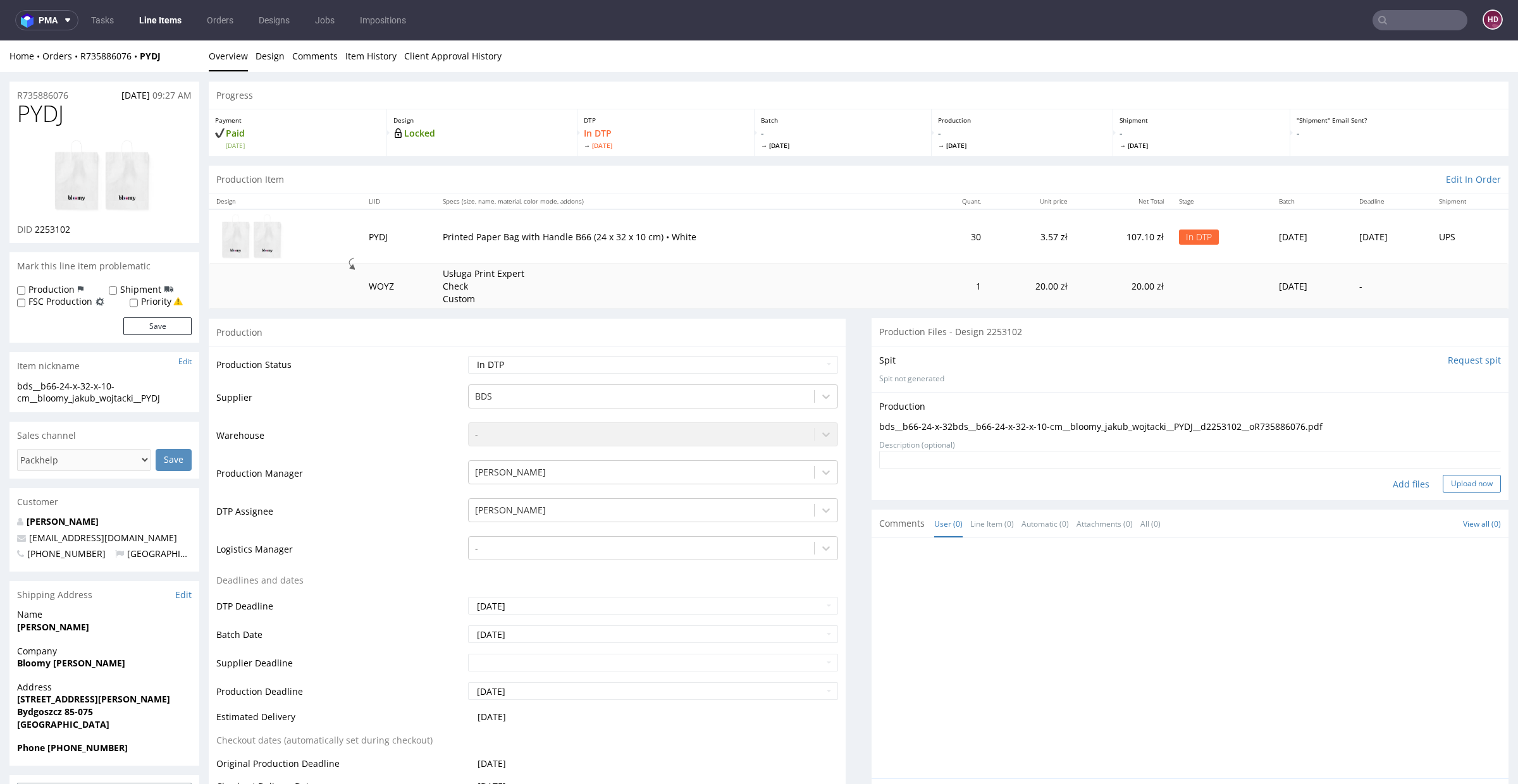
click at [1459, 484] on button "Upload now" at bounding box center [1471, 484] width 58 height 18
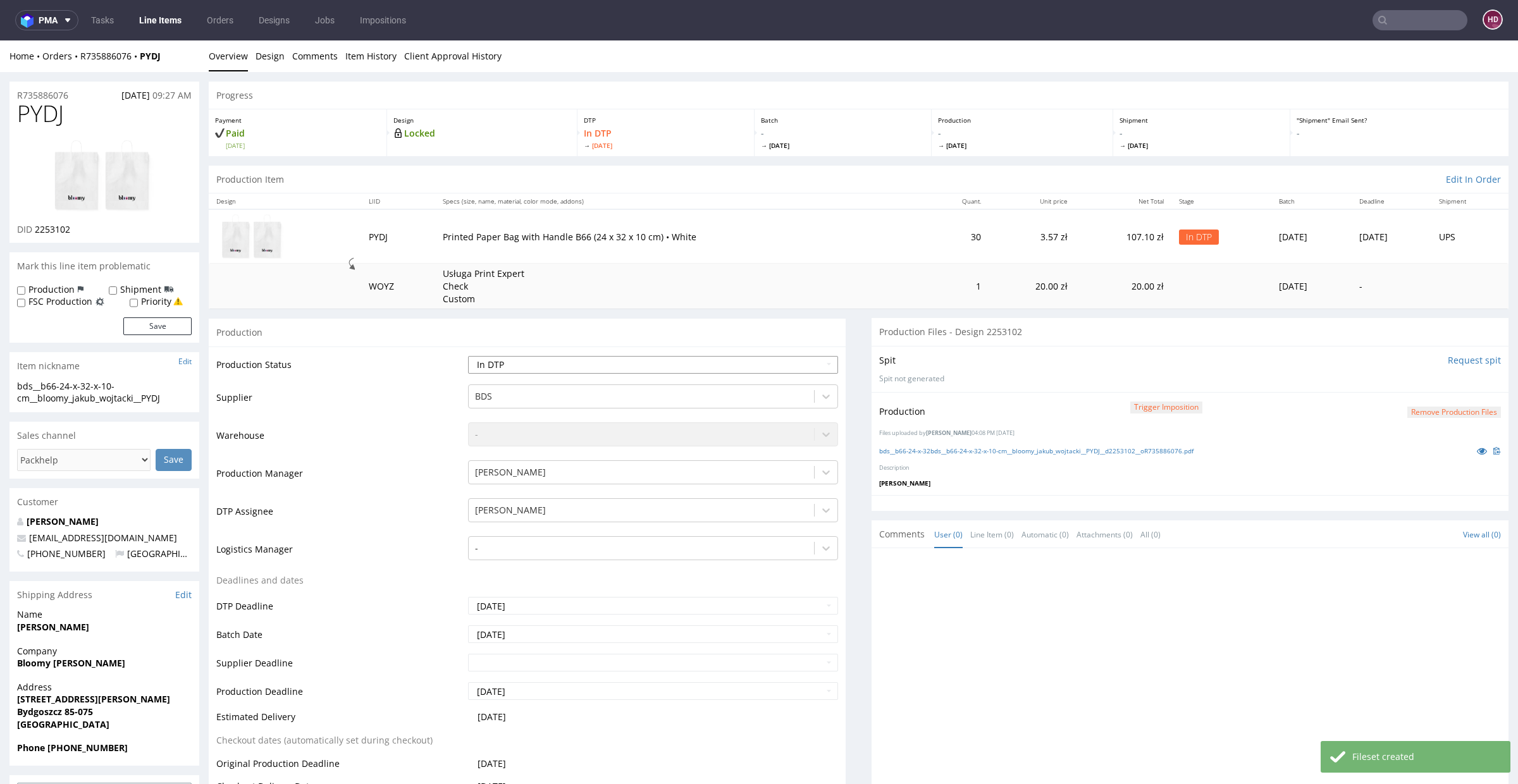
click at [668, 362] on select "Waiting for Artwork Waiting for Diecut Waiting for Mockup Waiting for DTP Waiti…" at bounding box center [653, 365] width 370 height 18
select select "dtp_production_ready"
click at [468, 356] on select "Waiting for Artwork Waiting for Diecut Waiting for Mockup Waiting for DTP Waiti…" at bounding box center [653, 365] width 370 height 18
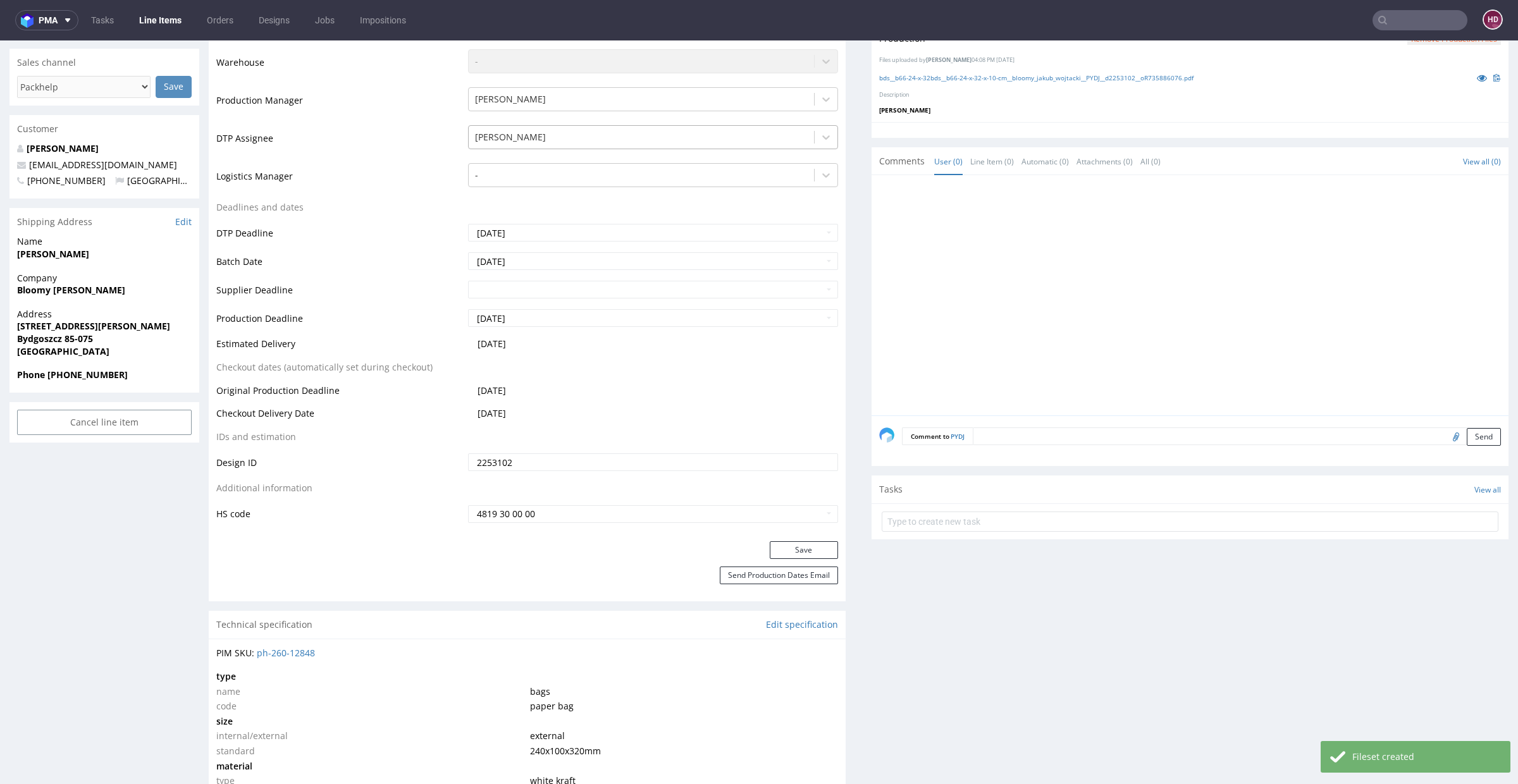
scroll to position [507, 0]
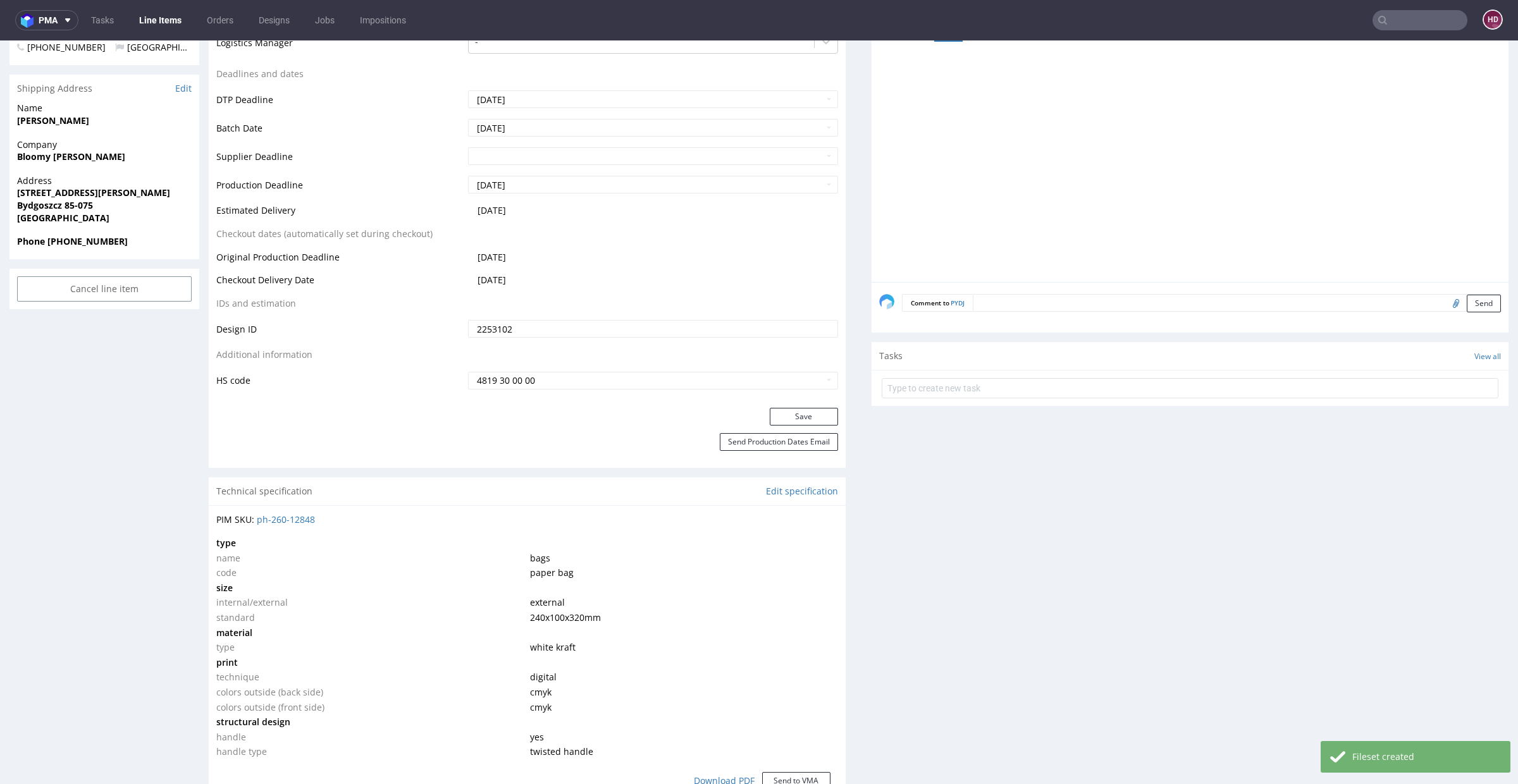
click at [814, 405] on div "Production Status Waiting for Artwork Waiting for Diecut Waiting for Mockup Wai…" at bounding box center [527, 124] width 637 height 568
click at [811, 414] on button "Save" at bounding box center [804, 417] width 68 height 18
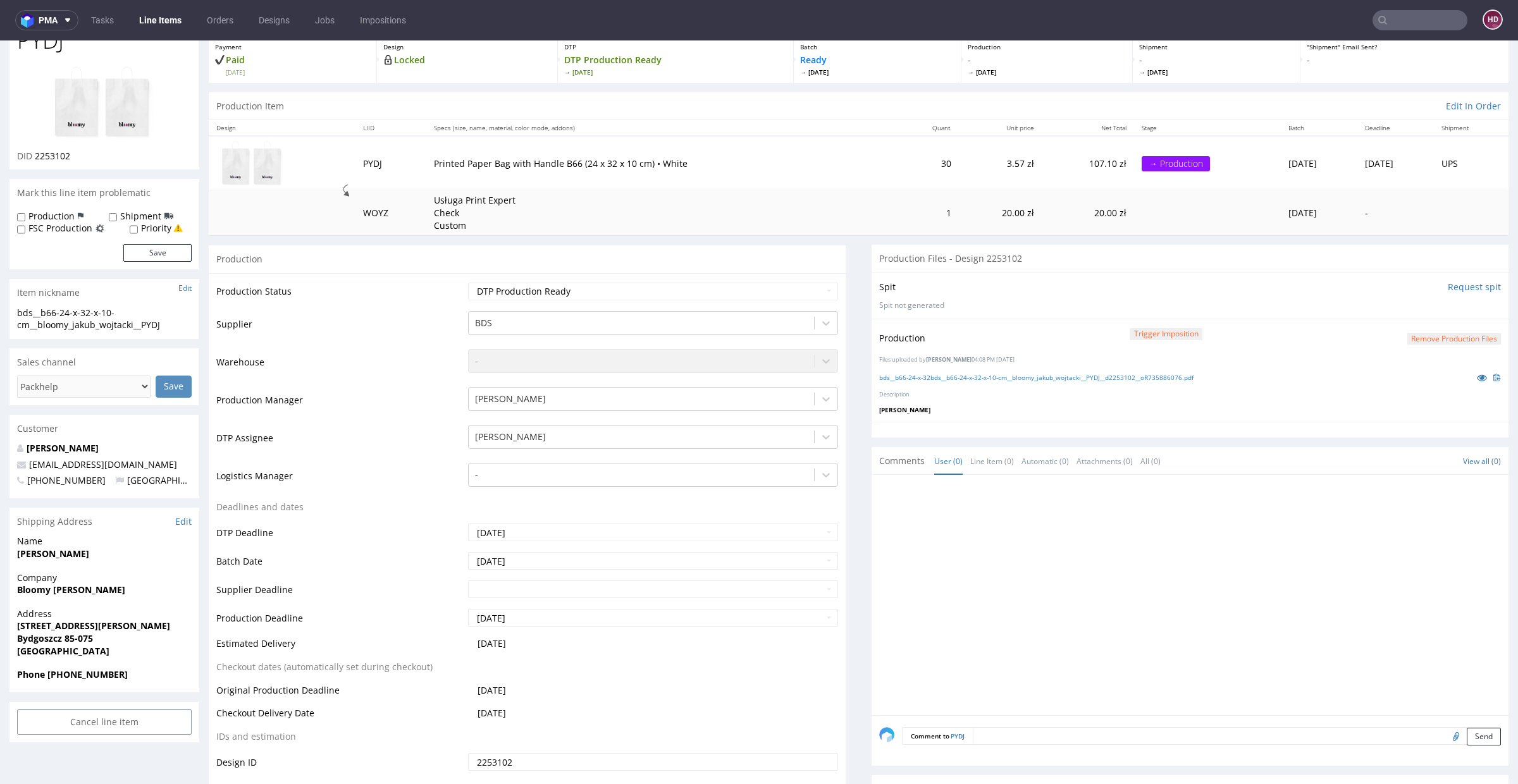
scroll to position [222, 0]
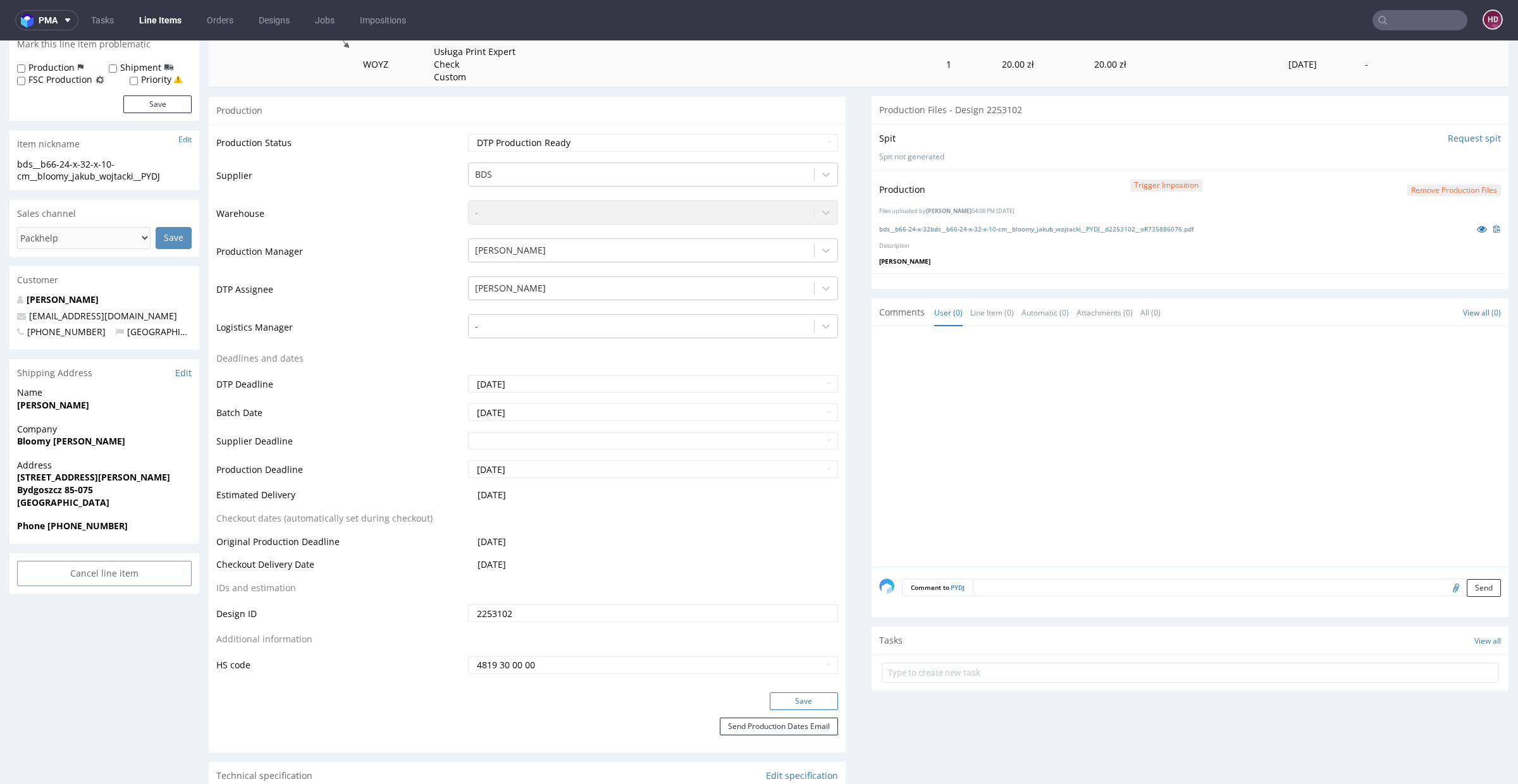
click at [787, 704] on button "Save" at bounding box center [804, 701] width 68 height 18
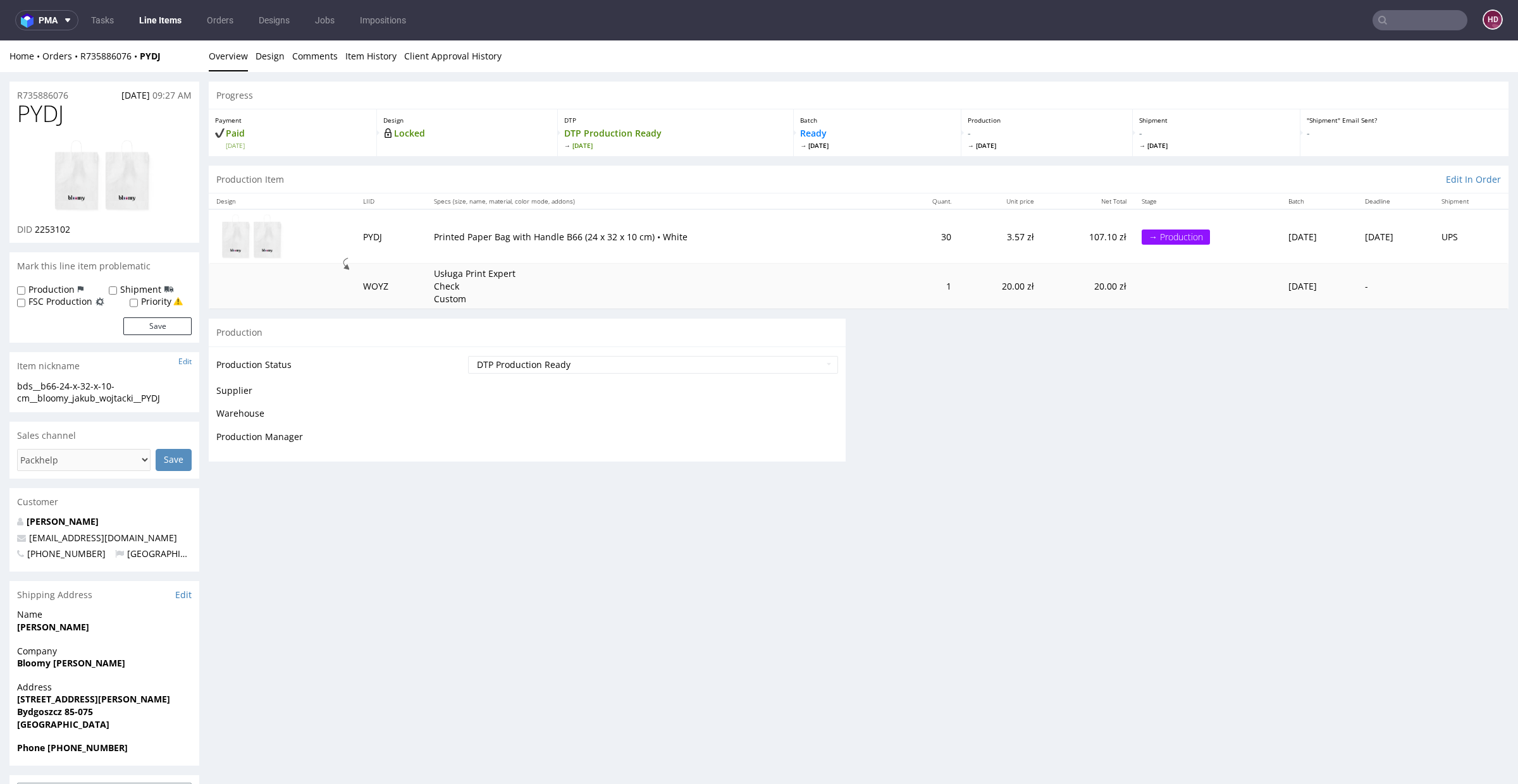
scroll to position [0, 0]
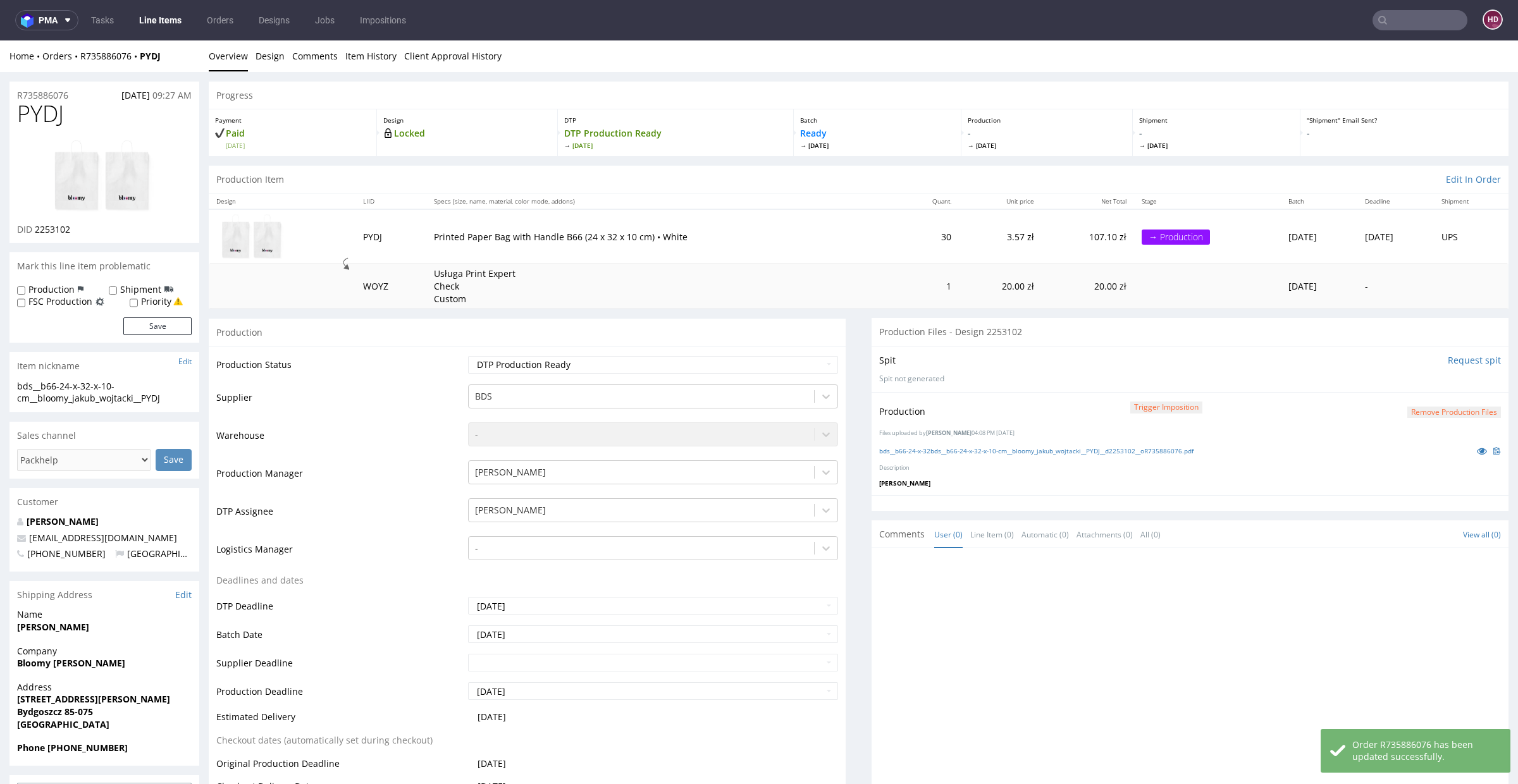
click at [153, 22] on link "Line Items" at bounding box center [160, 20] width 58 height 20
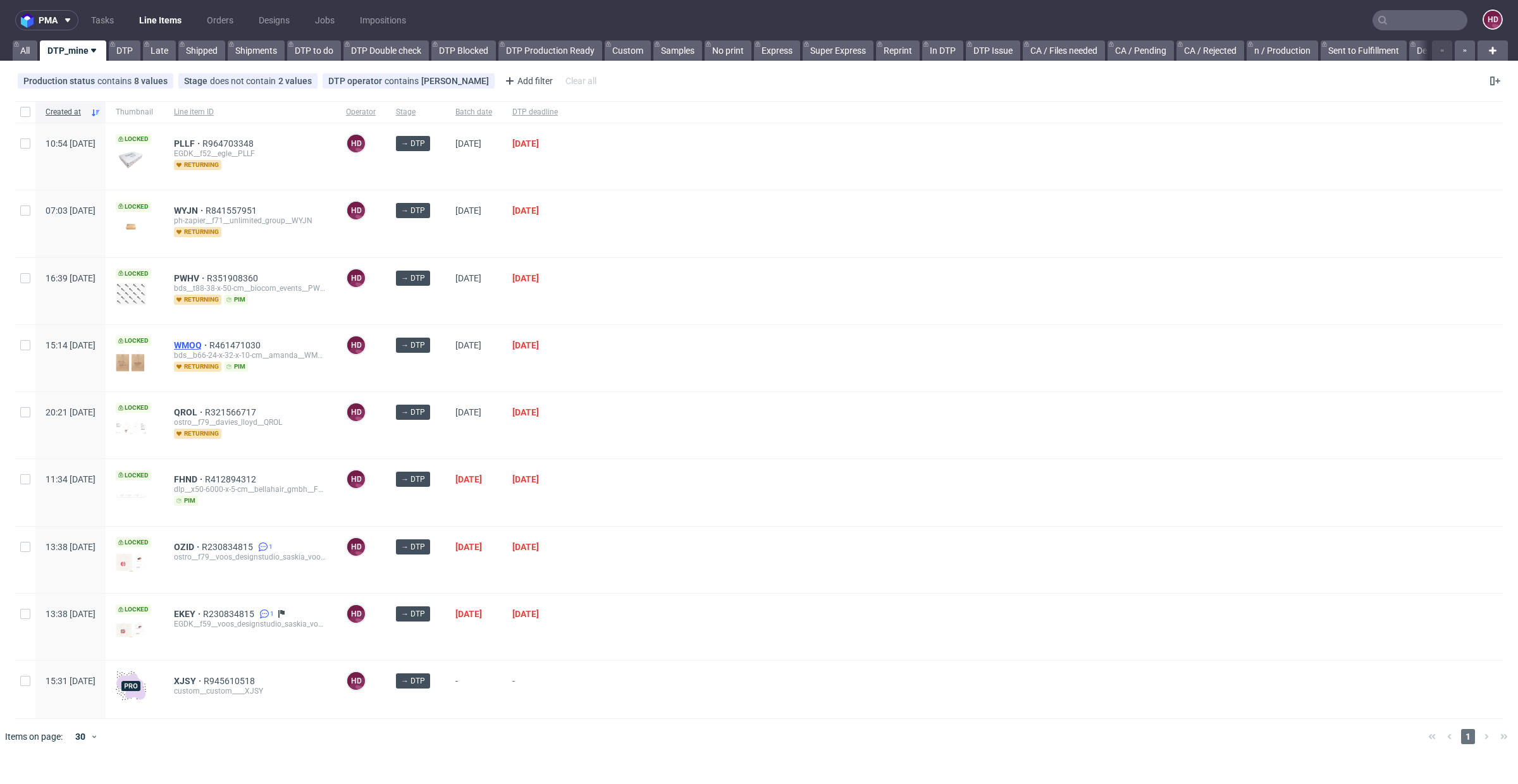
click at [209, 343] on span "WMOQ" at bounding box center [191, 345] width 35 height 10
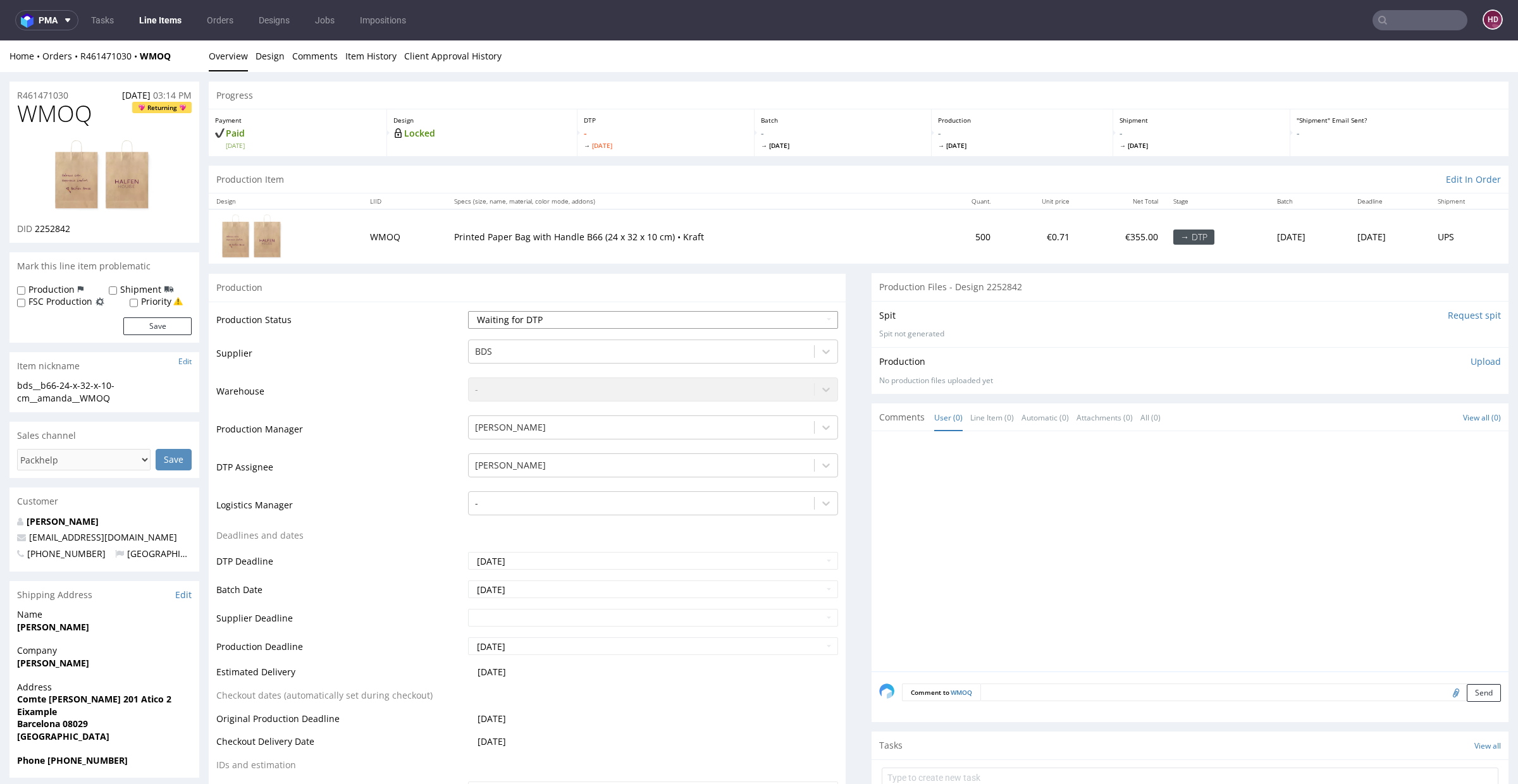
click at [484, 313] on select "Waiting for Artwork Waiting for Diecut Waiting for Mockup Waiting for DTP Waiti…" at bounding box center [653, 320] width 370 height 18
select select "dtp_in_process"
click at [468, 311] on select "Waiting for Artwork Waiting for Diecut Waiting for Mockup Waiting for DTP Waiti…" at bounding box center [653, 320] width 370 height 18
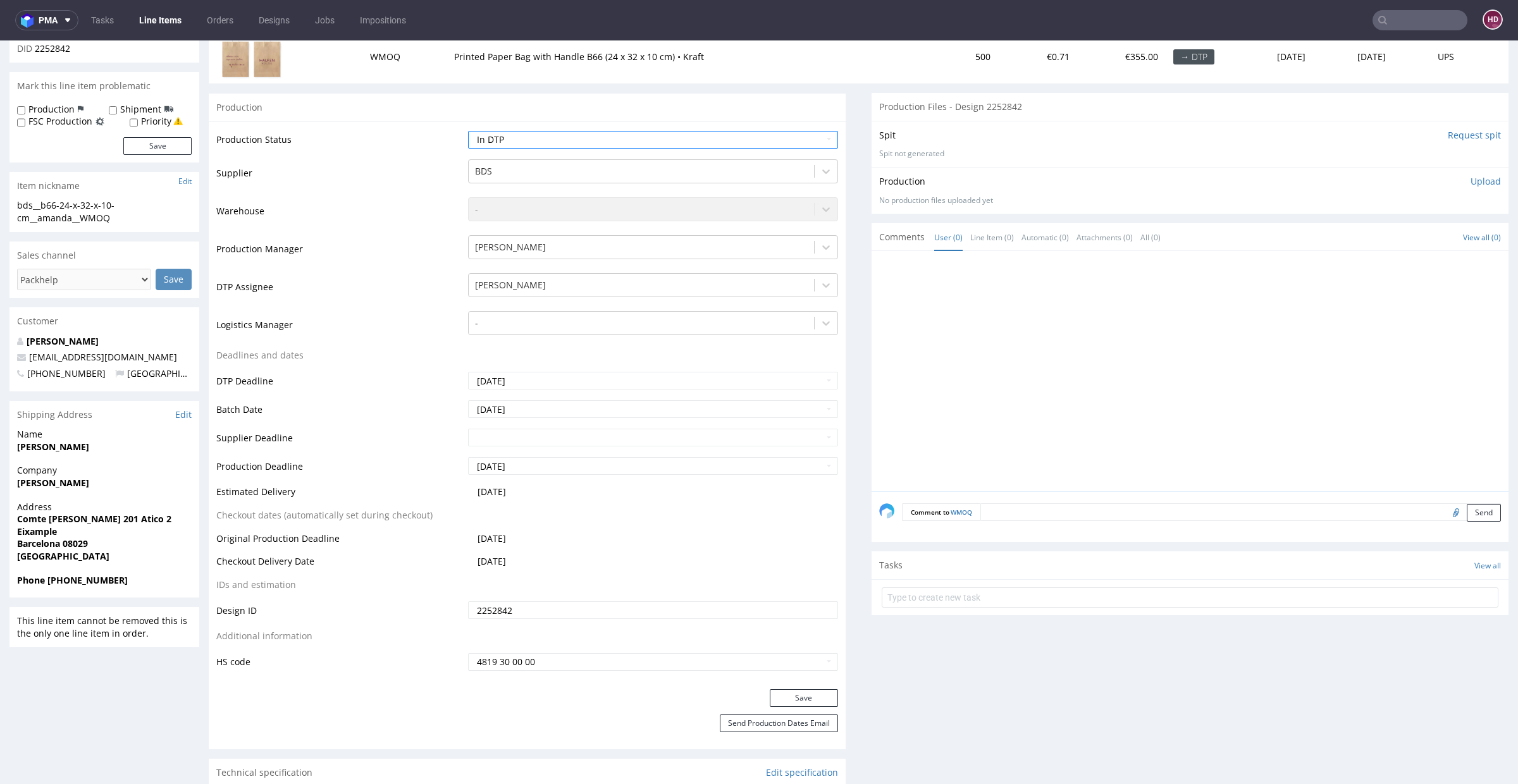
scroll to position [183, 0]
click at [809, 695] on button "Save" at bounding box center [804, 696] width 68 height 18
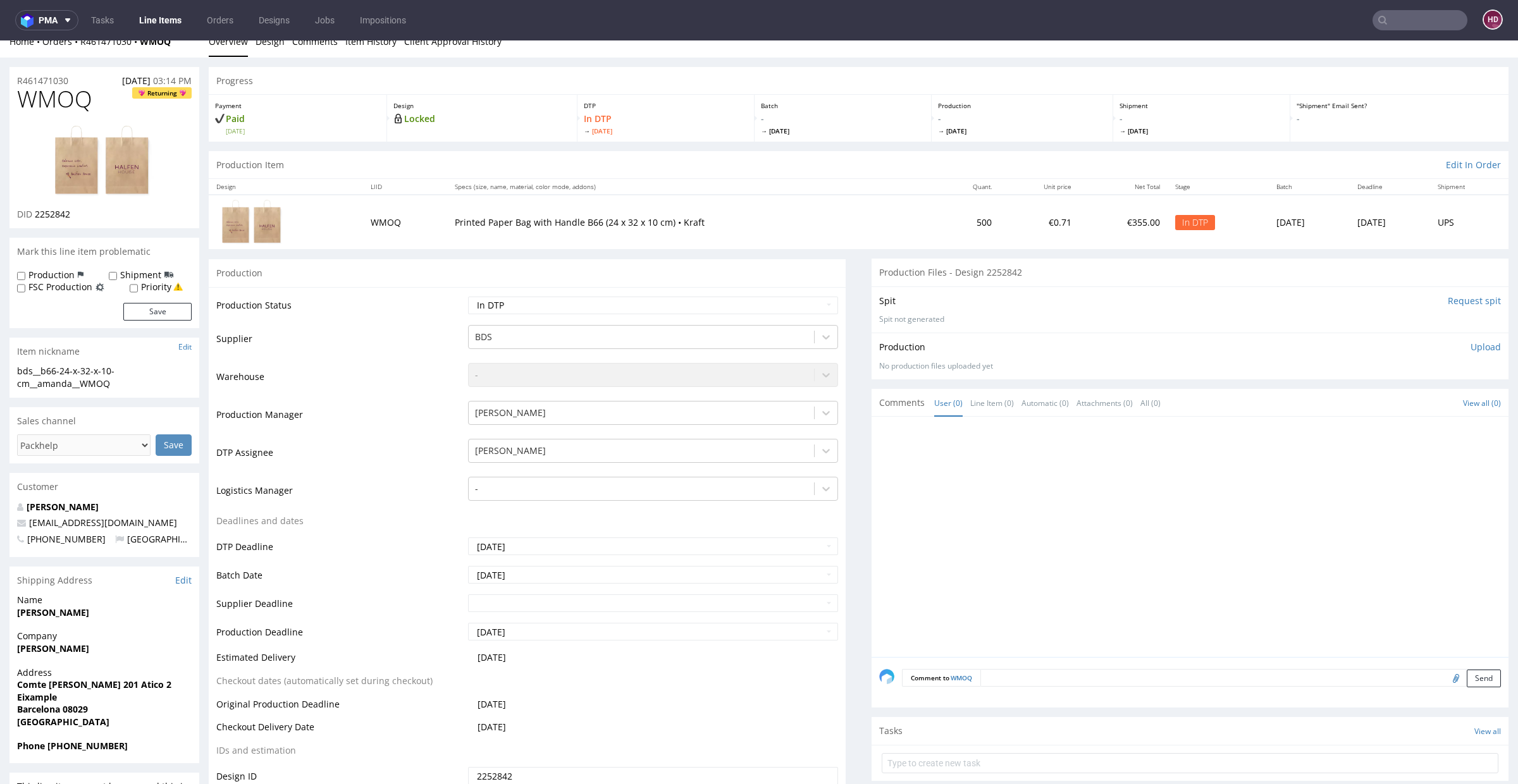
scroll to position [0, 0]
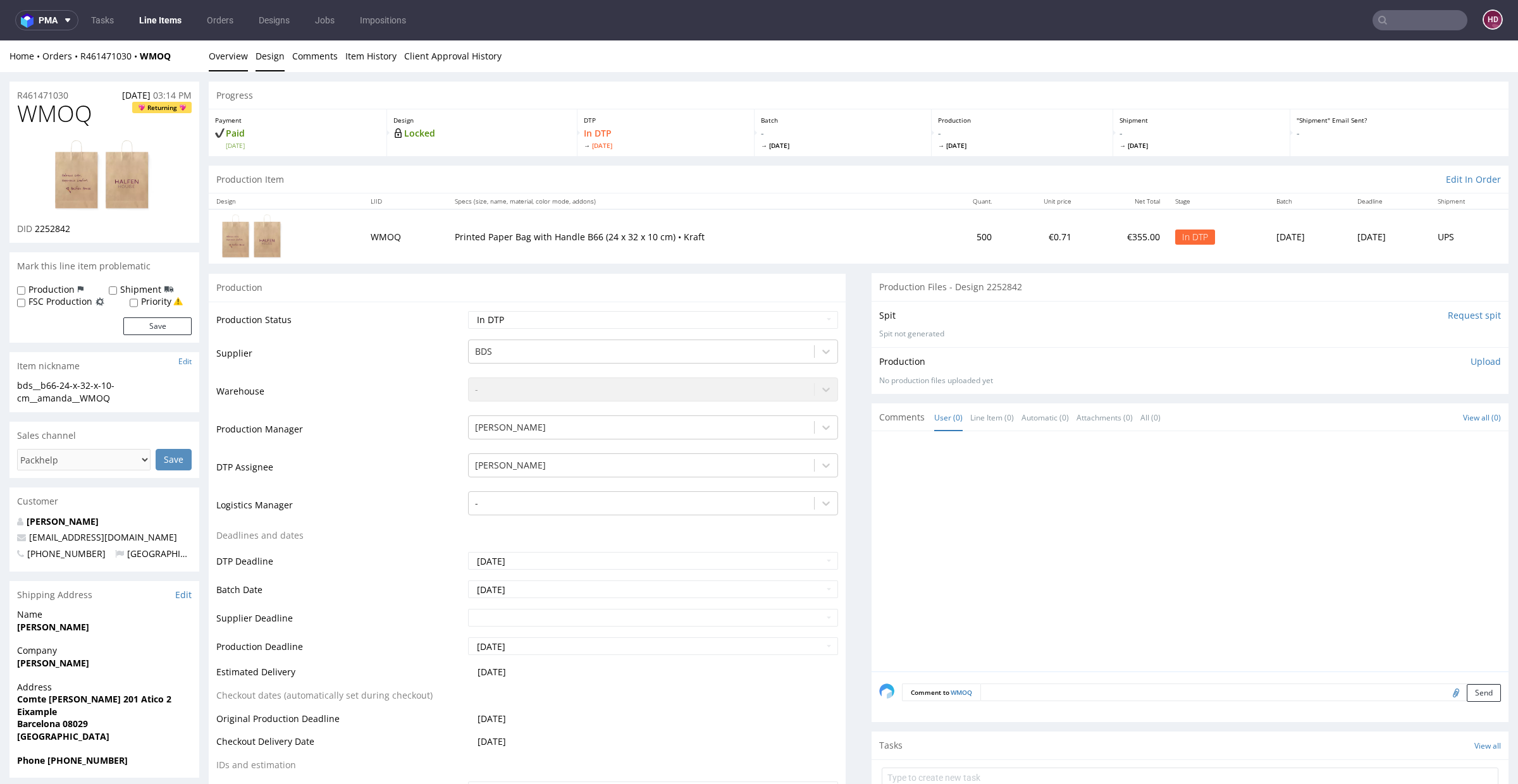
click at [267, 62] on link "Design" at bounding box center [270, 56] width 29 height 31
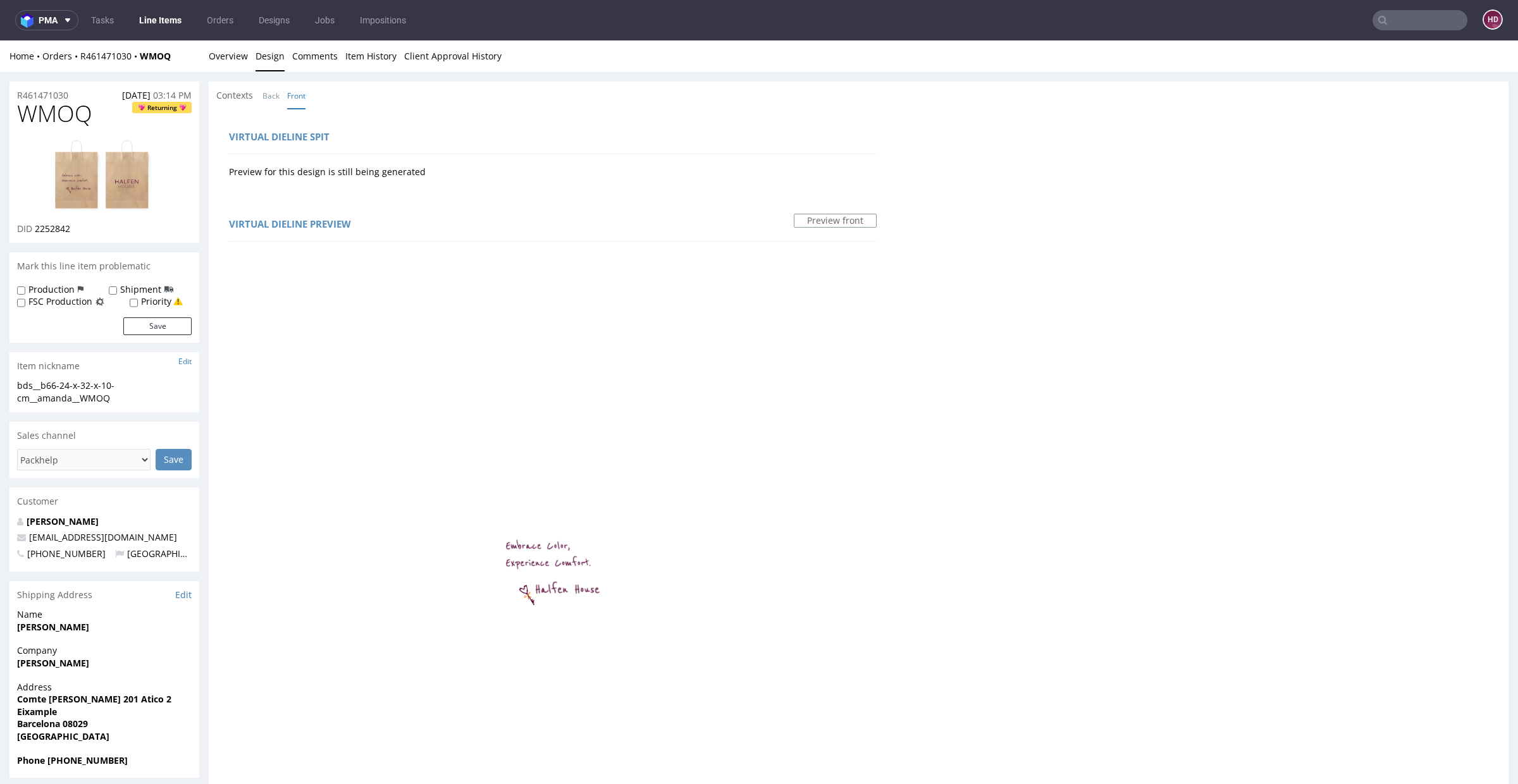
click at [125, 392] on div "bds__b66-24-x-32-x-10-cm__amanda__WMOQ" at bounding box center [105, 392] width 174 height 25
drag, startPoint x: 82, startPoint y: 397, endPoint x: 19, endPoint y: 385, distance: 64.1
click at [19, 385] on div "bds__b66-24-x-32-x-10-cm__amanda__WMOQ" at bounding box center [105, 392] width 174 height 25
drag, startPoint x: 77, startPoint y: 96, endPoint x: 6, endPoint y: 93, distance: 71.1
click at [6, 93] on div "R461471030 25.08.2025 03:14 PM WMOQ Returning DID 2252842 Mark this line item p…" at bounding box center [759, 770] width 1518 height 1397
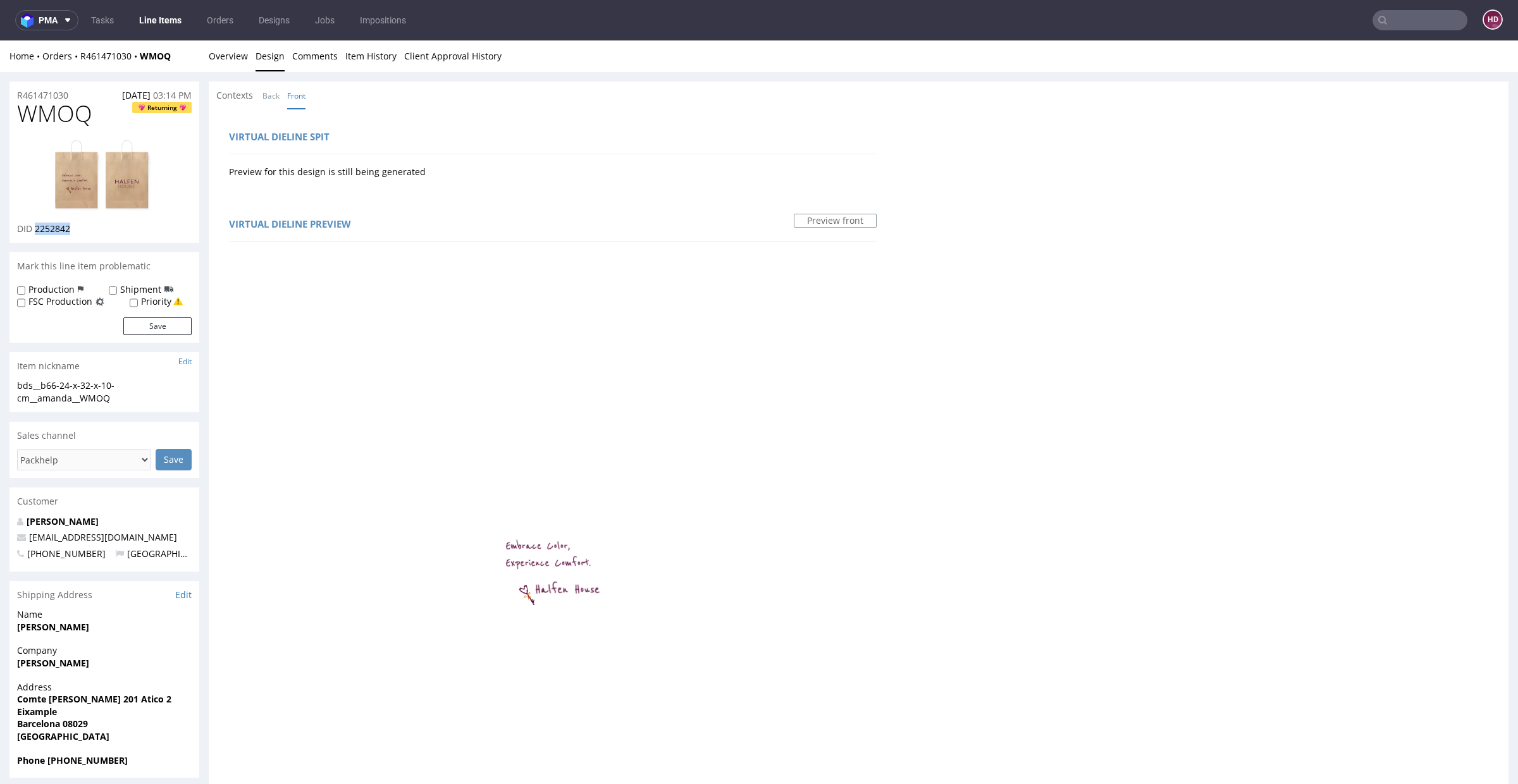
drag, startPoint x: 62, startPoint y: 228, endPoint x: 35, endPoint y: 230, distance: 27.1
click at [35, 230] on div "DID 2252842" at bounding box center [105, 229] width 174 height 13
click at [105, 123] on h1 "WMOQ Returning" at bounding box center [105, 114] width 174 height 26
drag, startPoint x: 101, startPoint y: 117, endPoint x: 17, endPoint y: 121, distance: 84.1
click at [17, 121] on h1 "WMOQ Returning" at bounding box center [105, 114] width 174 height 26
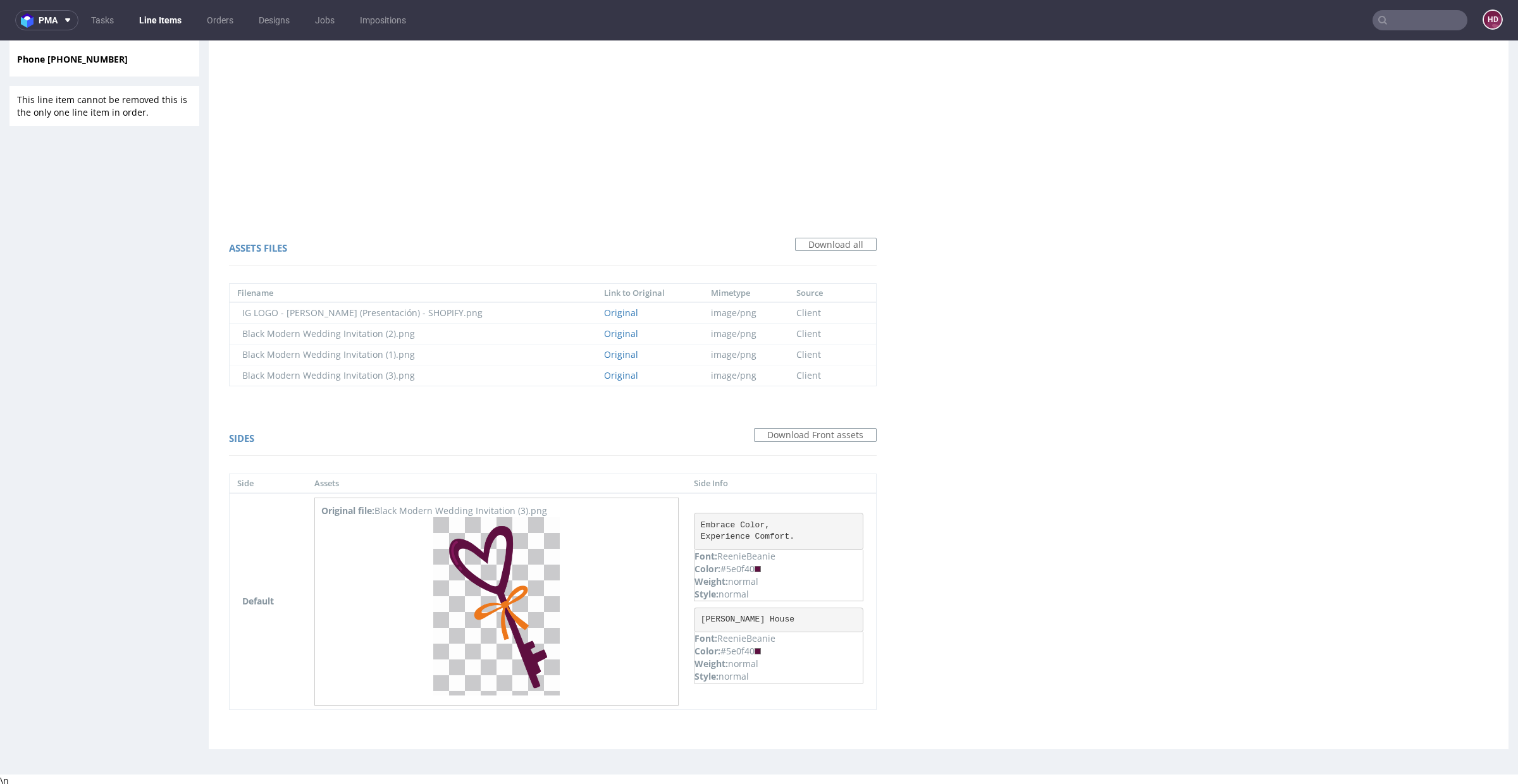
scroll to position [3, 0]
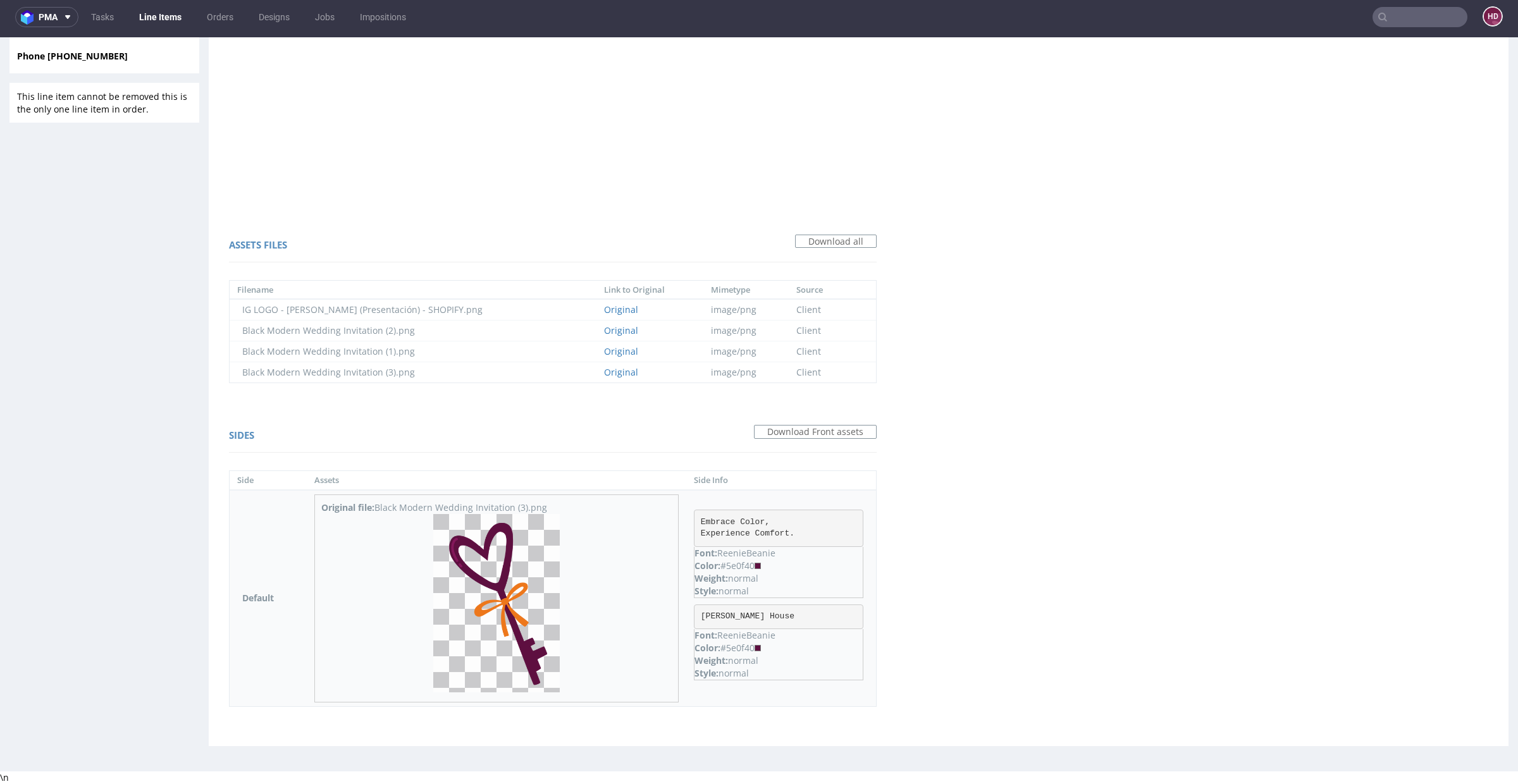
click at [506, 593] on img at bounding box center [496, 603] width 126 height 178
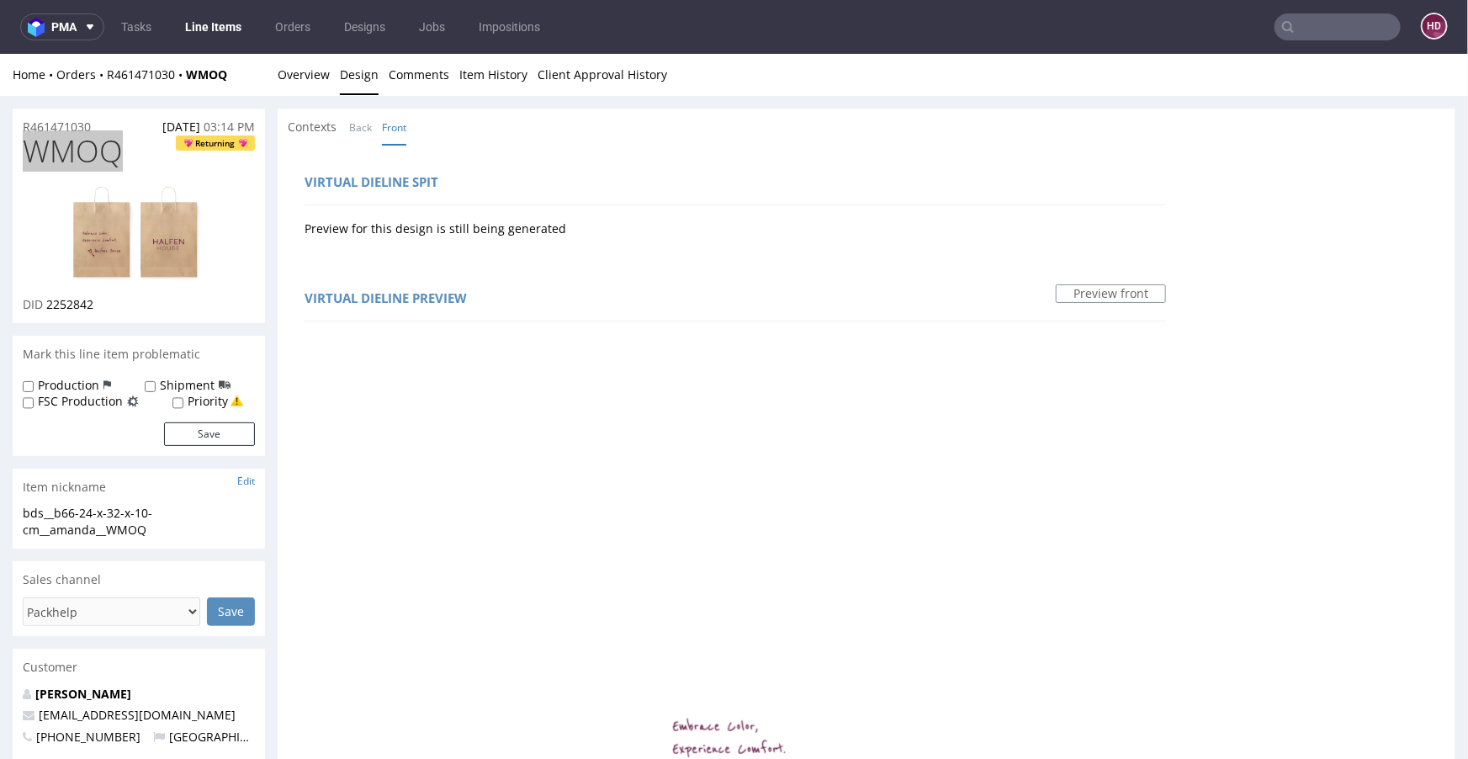
scroll to position [0, 0]
click at [99, 300] on div "DID 2252842" at bounding box center [139, 303] width 232 height 17
drag, startPoint x: 96, startPoint y: 302, endPoint x: 66, endPoint y: 302, distance: 29.4
click at [66, 302] on div "DID 2252842" at bounding box center [139, 303] width 232 height 17
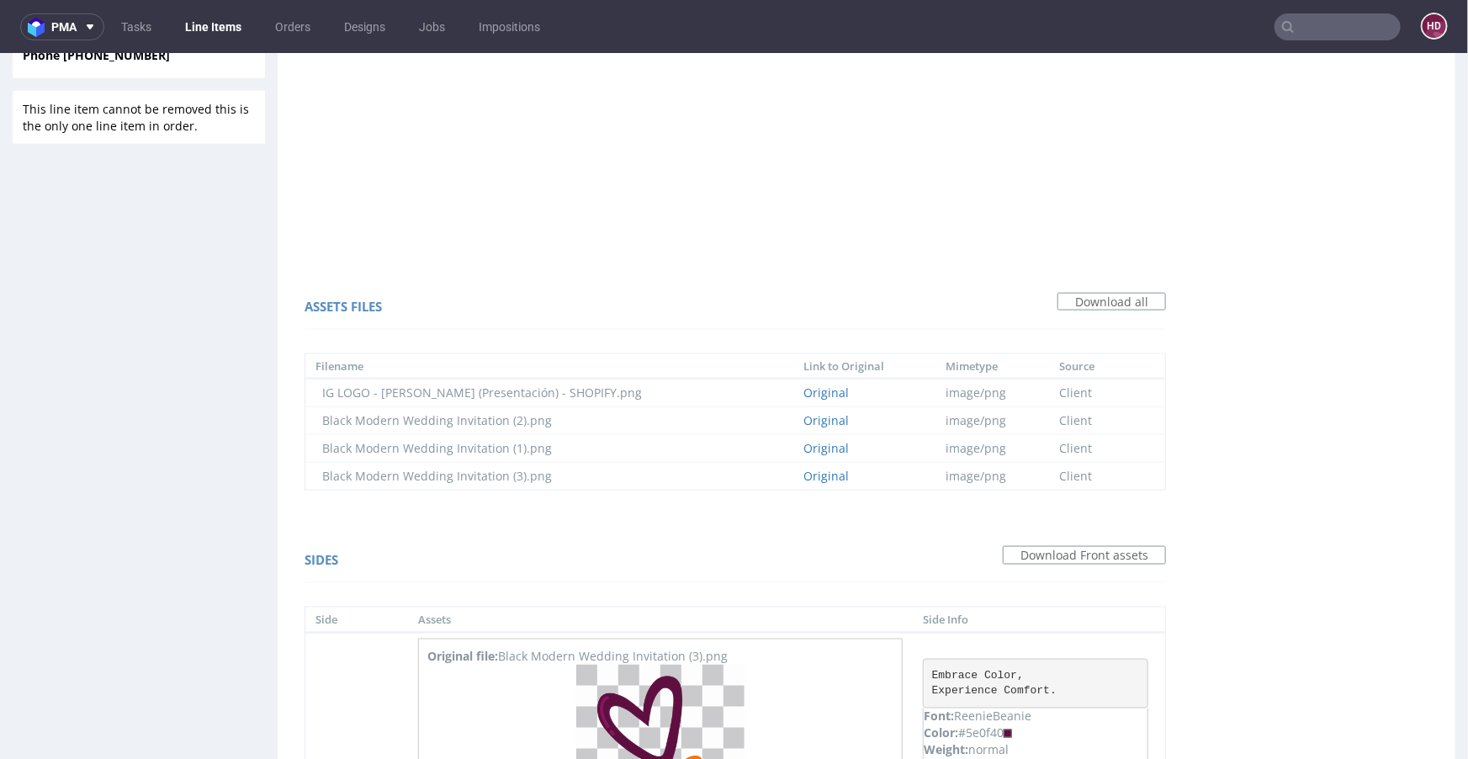
scroll to position [1220, 0]
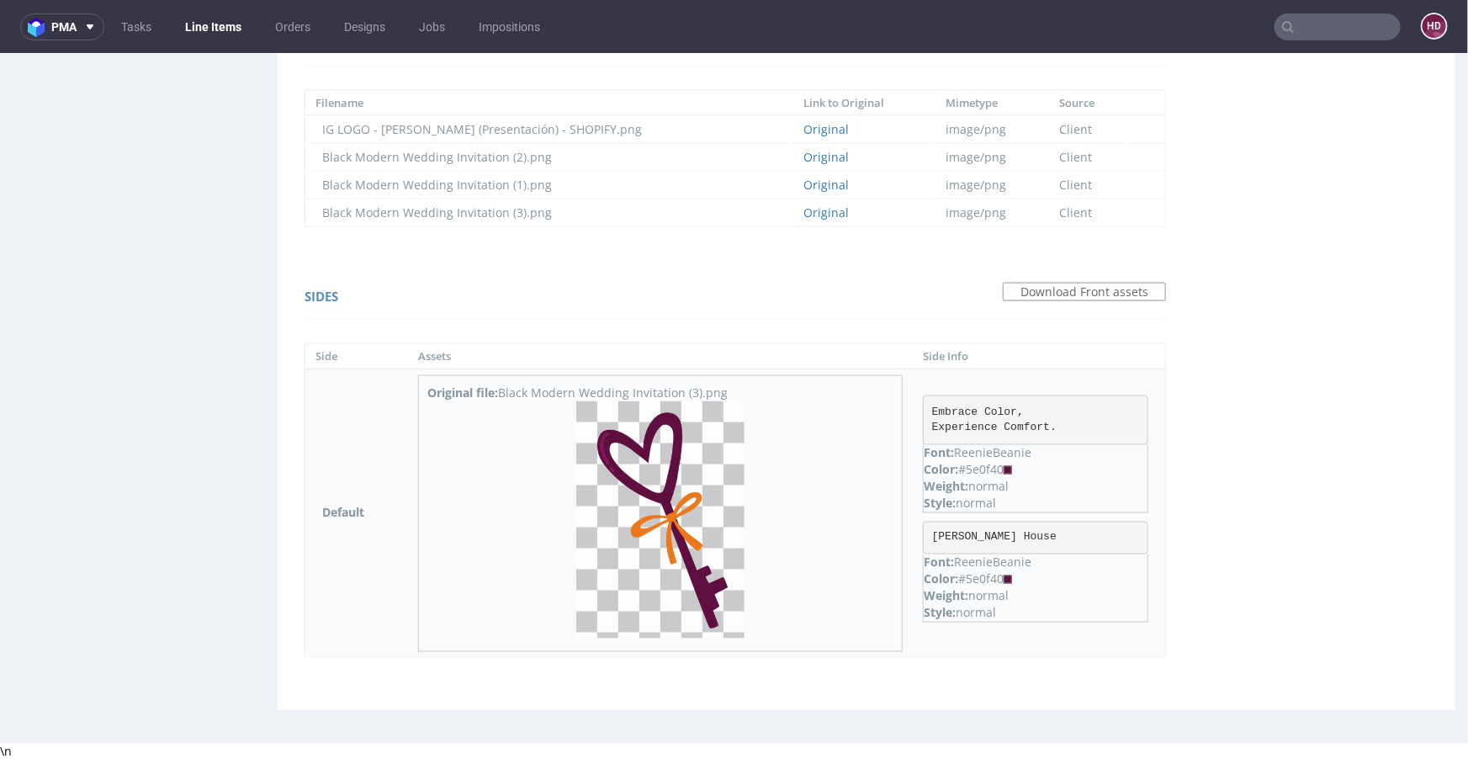
click at [674, 522] on img at bounding box center [660, 518] width 168 height 237
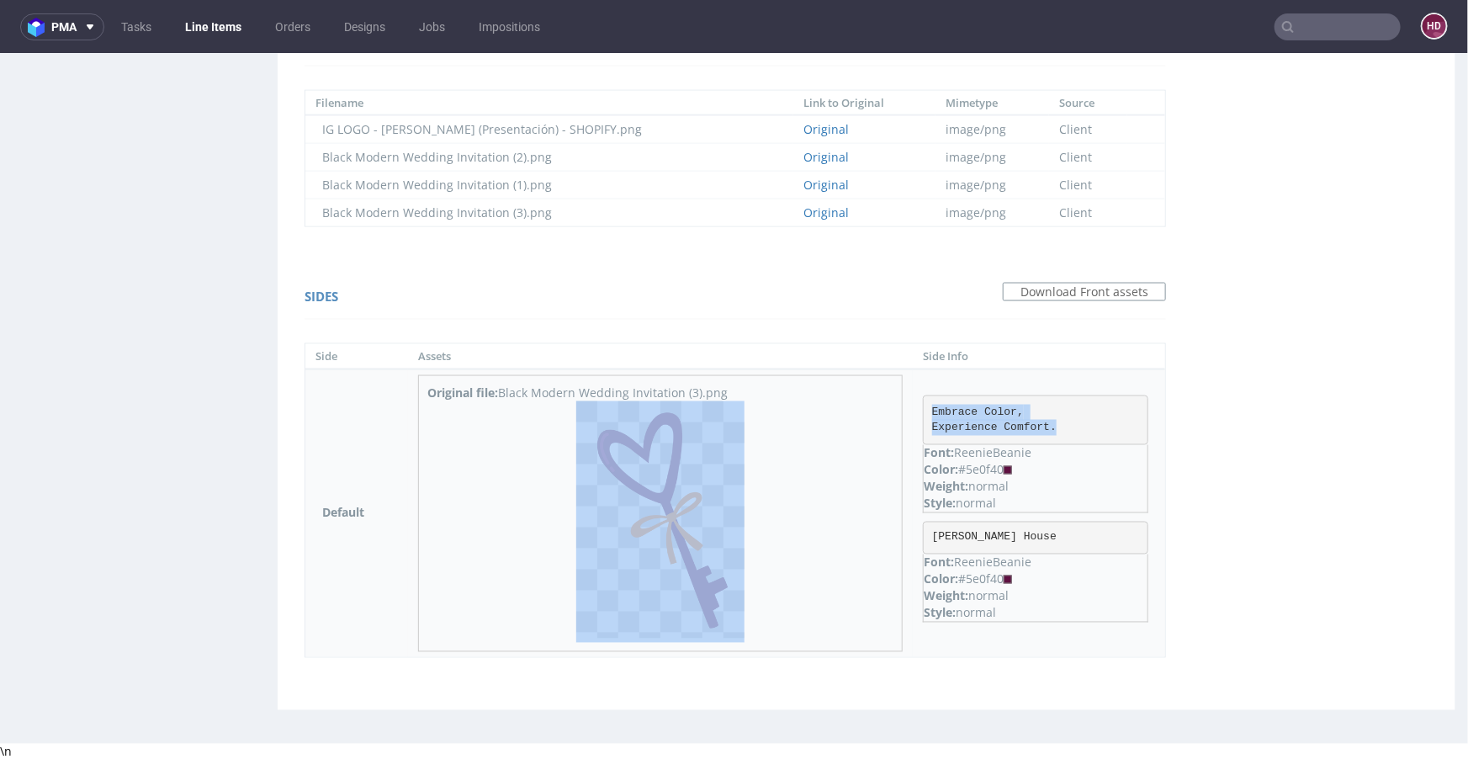
drag, startPoint x: 1070, startPoint y: 422, endPoint x: 840, endPoint y: 639, distance: 316.6
click at [902, 405] on tr "Default Original file: Black Modern Wedding Invitation (3).png Embrace Color, E…" at bounding box center [735, 513] width 860 height 288
click at [1075, 437] on pre "Embrace Color, Experience Comfort." at bounding box center [1035, 419] width 225 height 49
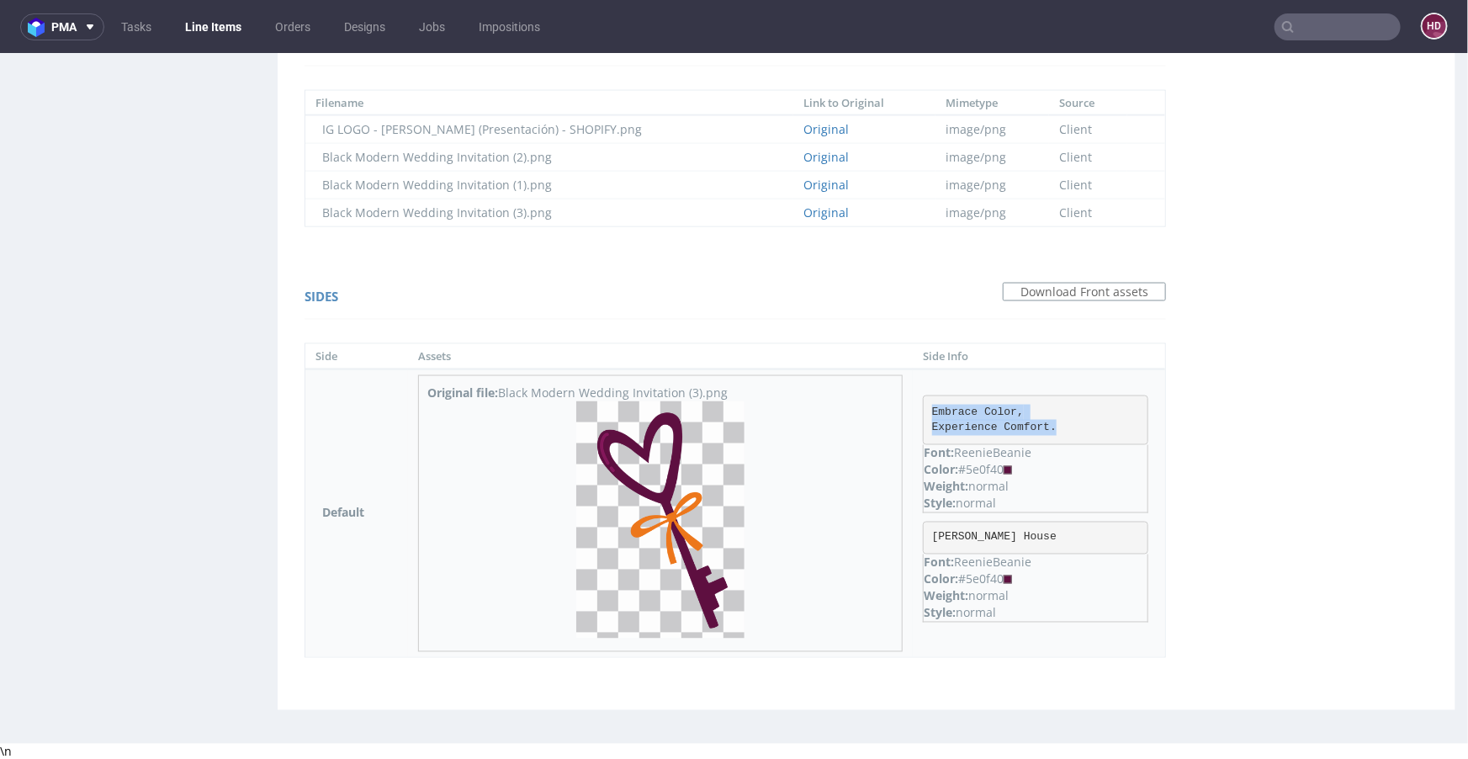
drag, startPoint x: 1068, startPoint y: 427, endPoint x: 928, endPoint y: 411, distance: 140.6
click at [929, 411] on pre "Embrace Color, Experience Comfort." at bounding box center [1035, 419] width 225 height 49
click at [1052, 384] on td "Embrace Color, Experience Comfort. Font: ReenieBeanie Color: #5e0f40 Weight: no…" at bounding box center [1039, 513] width 252 height 288
click at [1070, 446] on p "Font: ReenieBeanie" at bounding box center [1036, 452] width 224 height 17
drag, startPoint x: 1066, startPoint y: 427, endPoint x: 920, endPoint y: 409, distance: 147.6
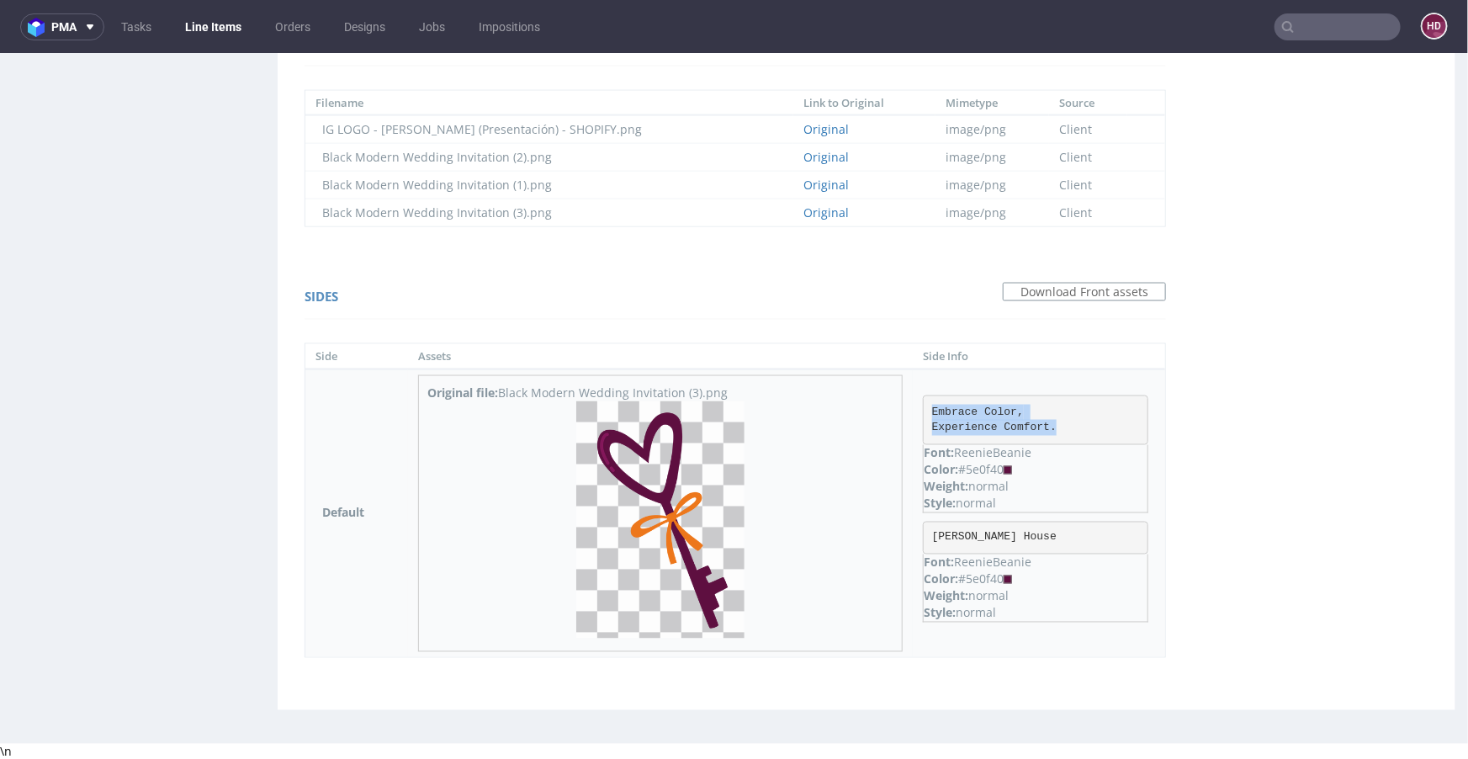
click at [920, 409] on td "Embrace Color, Experience Comfort. Font: ReenieBeanie Color: #5e0f40 Weight: no…" at bounding box center [1039, 513] width 252 height 288
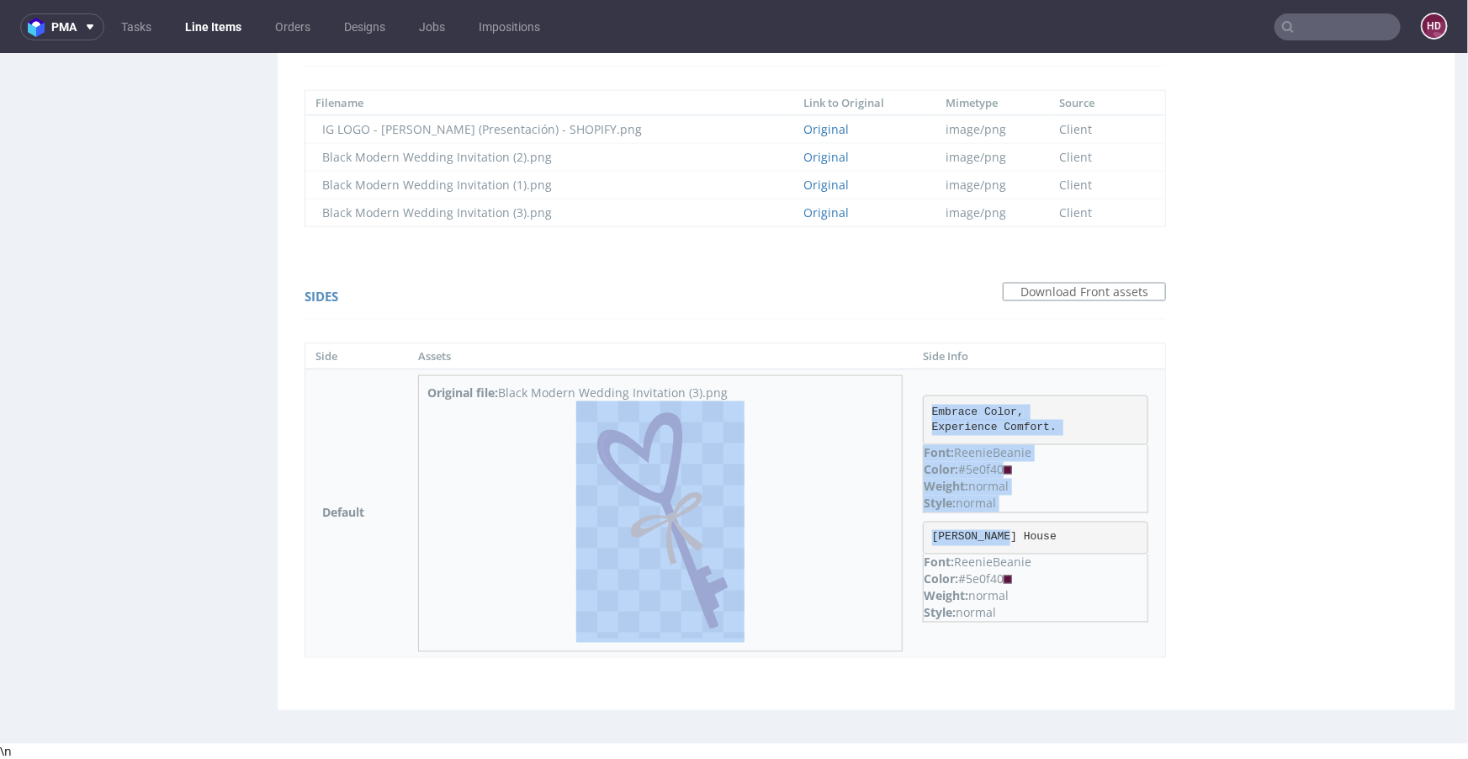
drag, startPoint x: 1021, startPoint y: 533, endPoint x: 904, endPoint y: 535, distance: 116.1
click at [904, 535] on tr "Default Original file: Black Modern Wedding Invitation (3).png Embrace Color, E…" at bounding box center [735, 513] width 860 height 288
click at [1084, 521] on pre "Halfen House" at bounding box center [1035, 538] width 225 height 34
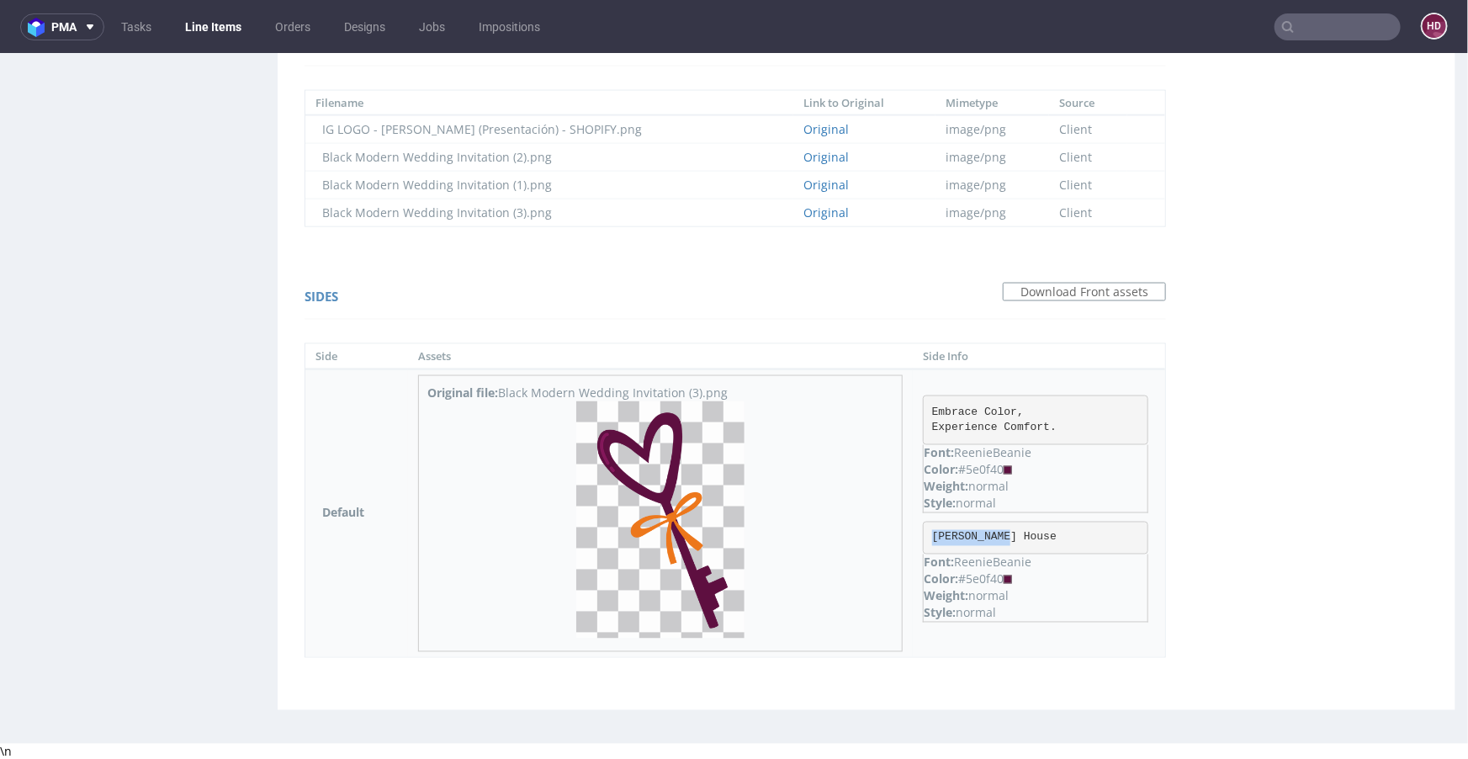
drag, startPoint x: 1050, startPoint y: 533, endPoint x: 931, endPoint y: 533, distance: 119.5
click at [931, 533] on pre "Halfen House" at bounding box center [1035, 538] width 225 height 34
drag, startPoint x: 1004, startPoint y: 577, endPoint x: 968, endPoint y: 578, distance: 36.2
click at [968, 578] on div "Color: #5e0f40" at bounding box center [1036, 578] width 224 height 17
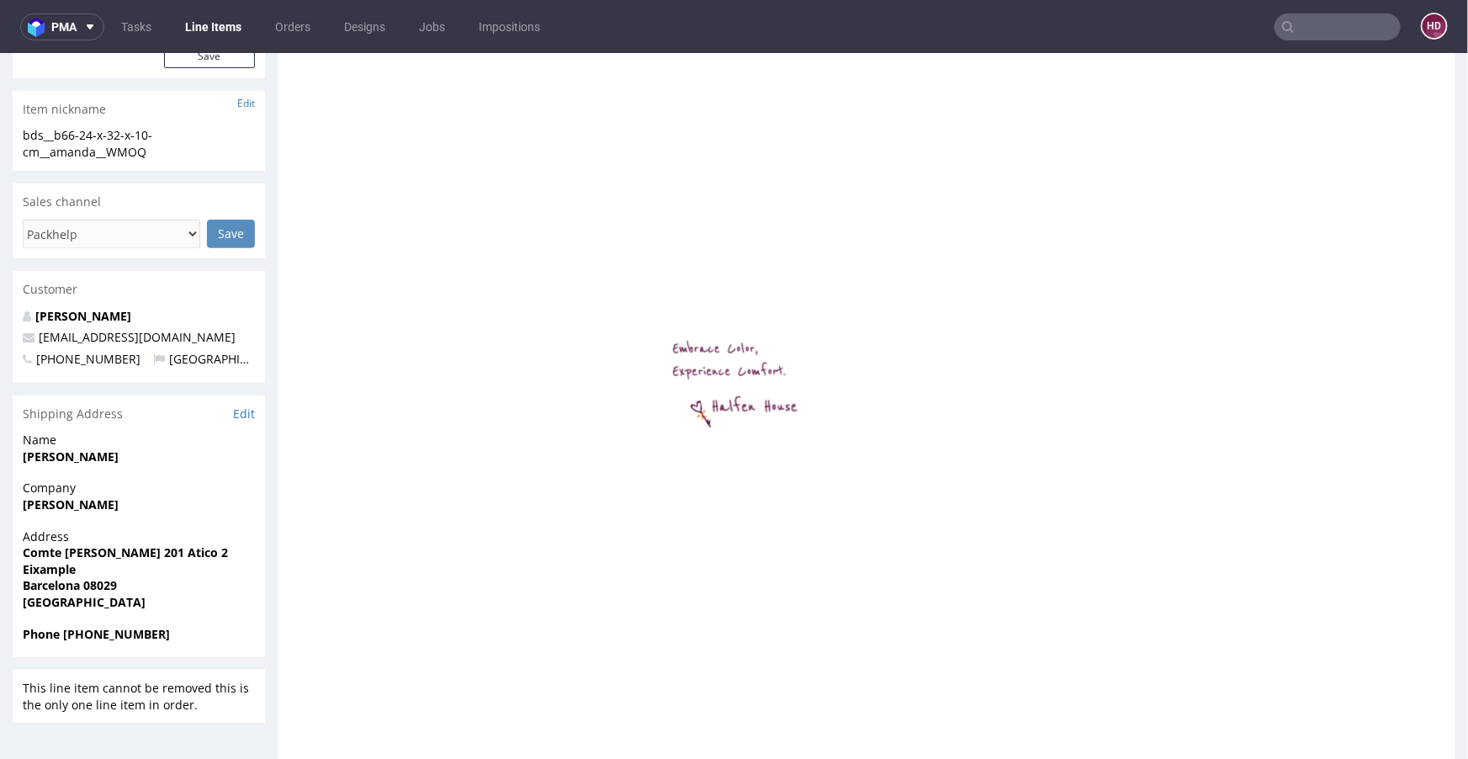
scroll to position [0, 0]
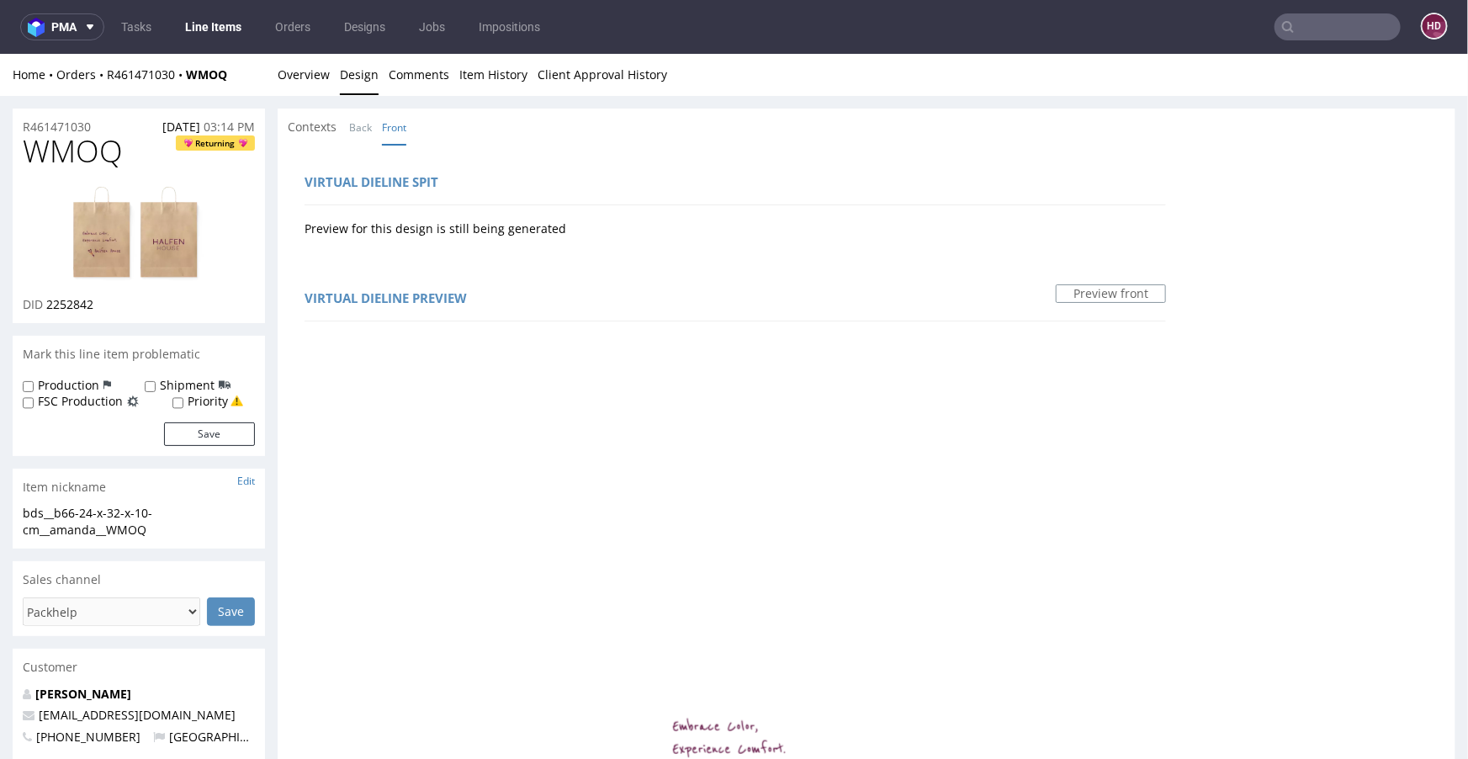
click at [166, 262] on img at bounding box center [139, 233] width 135 height 98
click at [364, 126] on link "Back" at bounding box center [360, 127] width 23 height 36
click at [368, 129] on link "Back" at bounding box center [360, 124] width 23 height 36
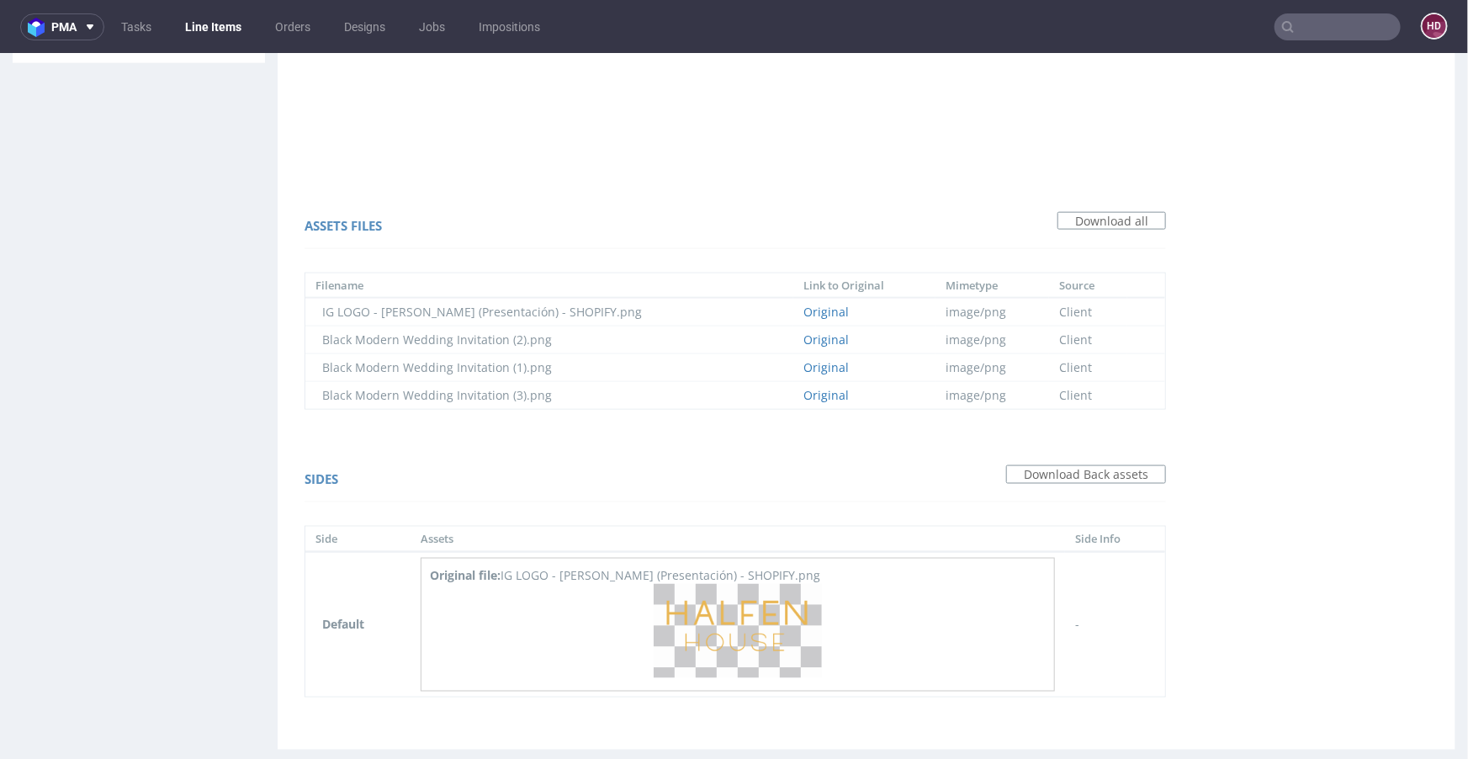
scroll to position [1077, 0]
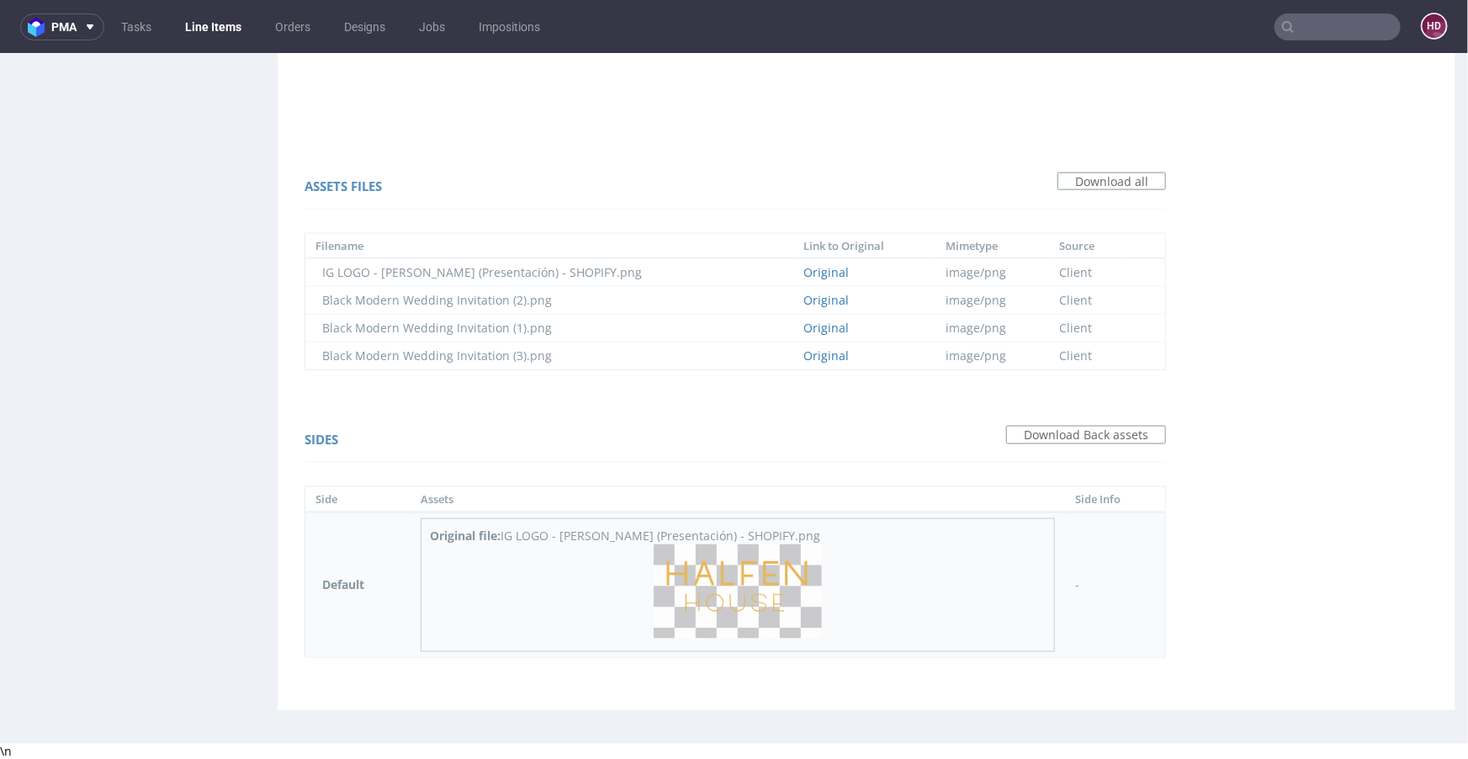
click at [761, 594] on img at bounding box center [738, 591] width 168 height 95
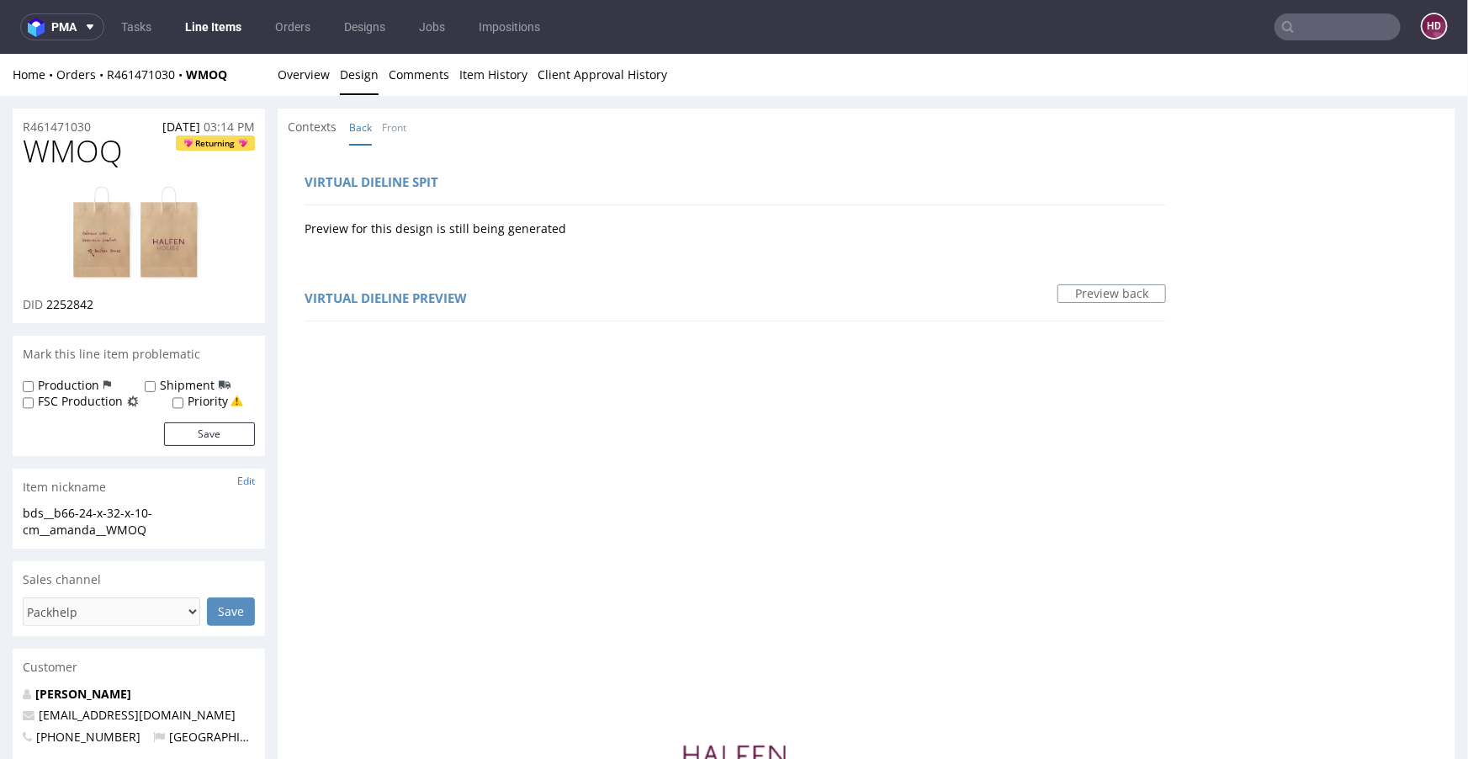
scroll to position [0, 0]
click at [292, 69] on link "Overview" at bounding box center [304, 73] width 52 height 41
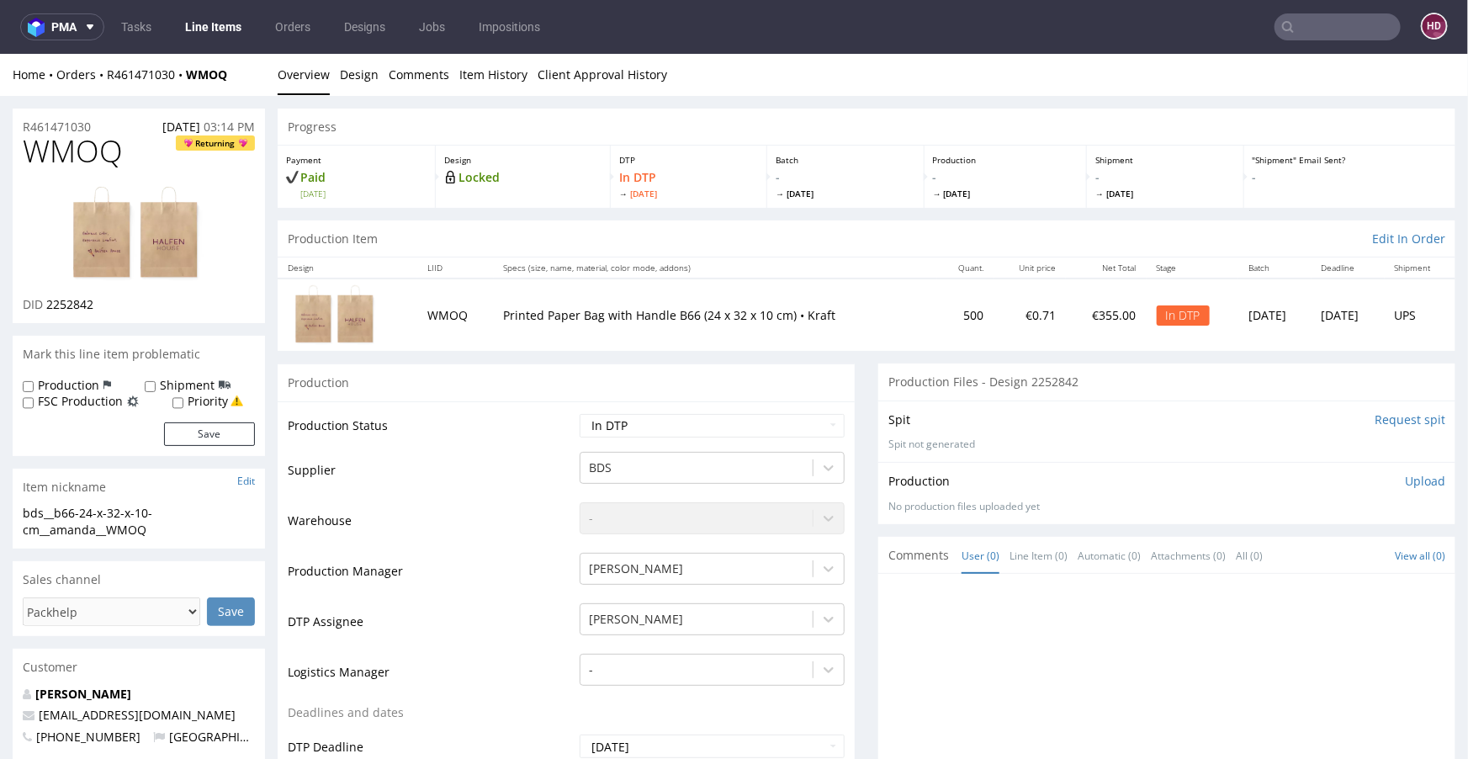
click at [176, 247] on img at bounding box center [139, 233] width 135 height 98
click at [1414, 478] on p "Upload" at bounding box center [1425, 480] width 40 height 17
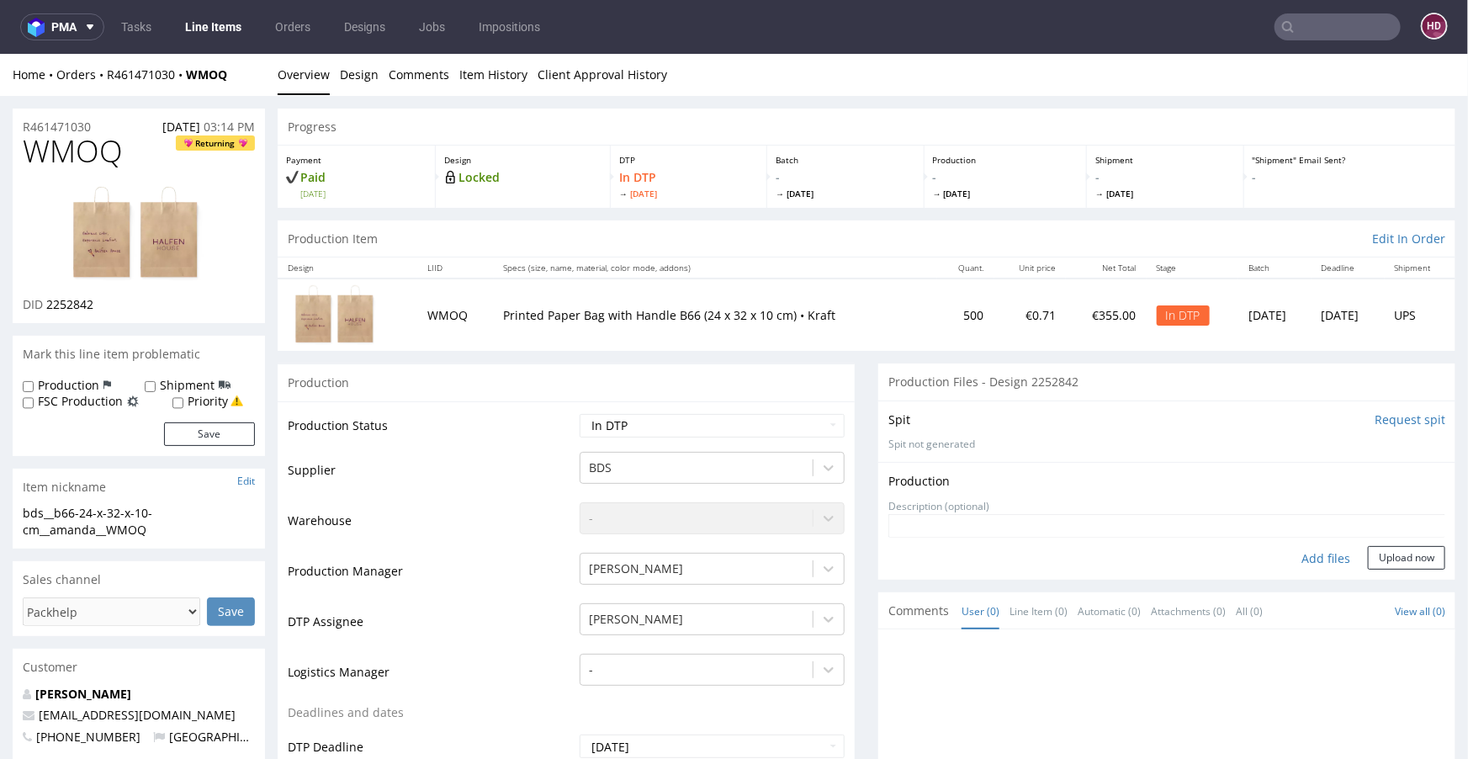
click at [1284, 554] on div "Add files" at bounding box center [1326, 557] width 84 height 25
type input "C:\fakepath\bds__b66-24-x-32-x-10-cm__amanda__WMOQ__d2252842__oR461471030.pdf"
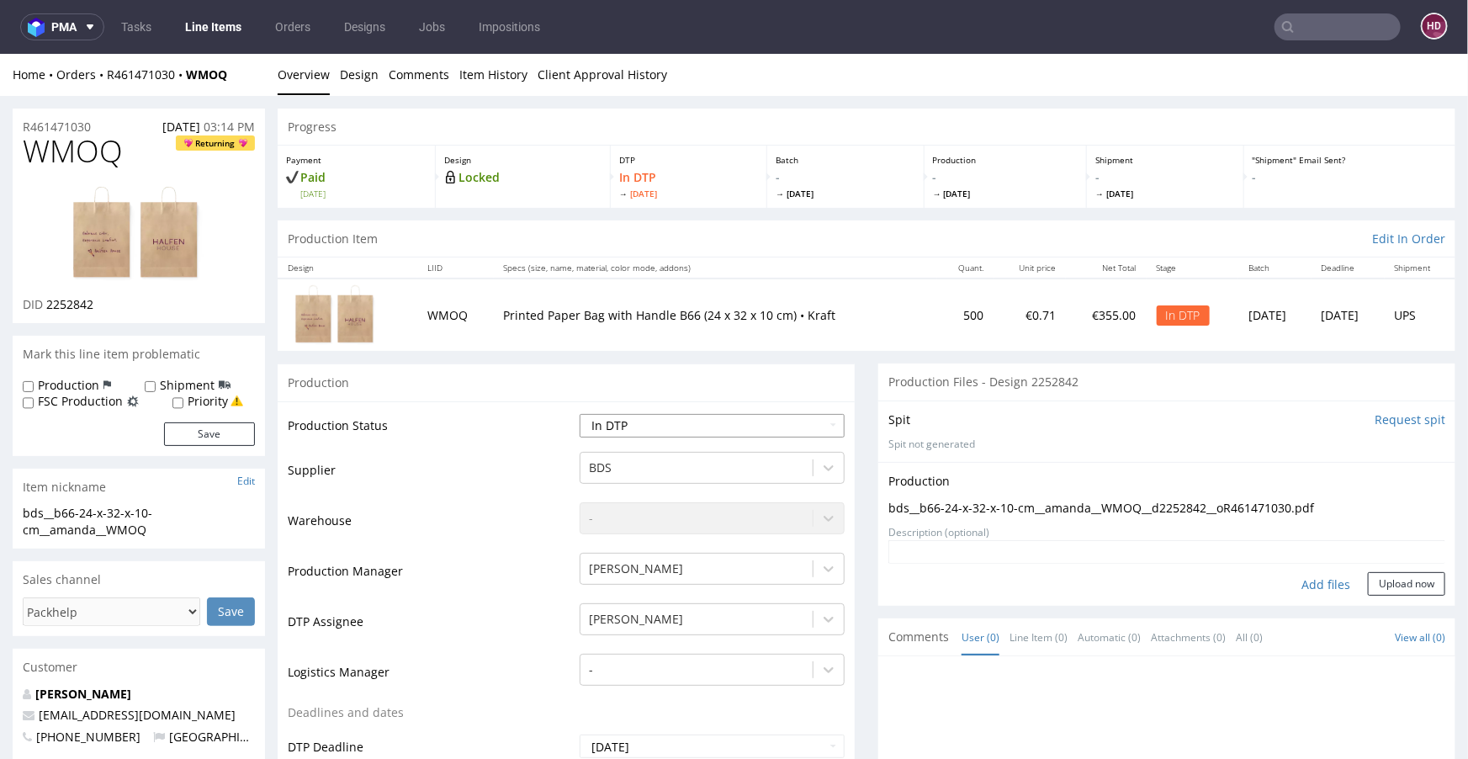
click at [749, 431] on select "Waiting for Artwork Waiting for Diecut Waiting for Mockup Waiting for DTP Waiti…" at bounding box center [712, 425] width 265 height 24
select select "dtp_production_ready"
click at [580, 413] on select "Waiting for Artwork Waiting for Diecut Waiting for Mockup Waiting for DTP Waiti…" at bounding box center [712, 425] width 265 height 24
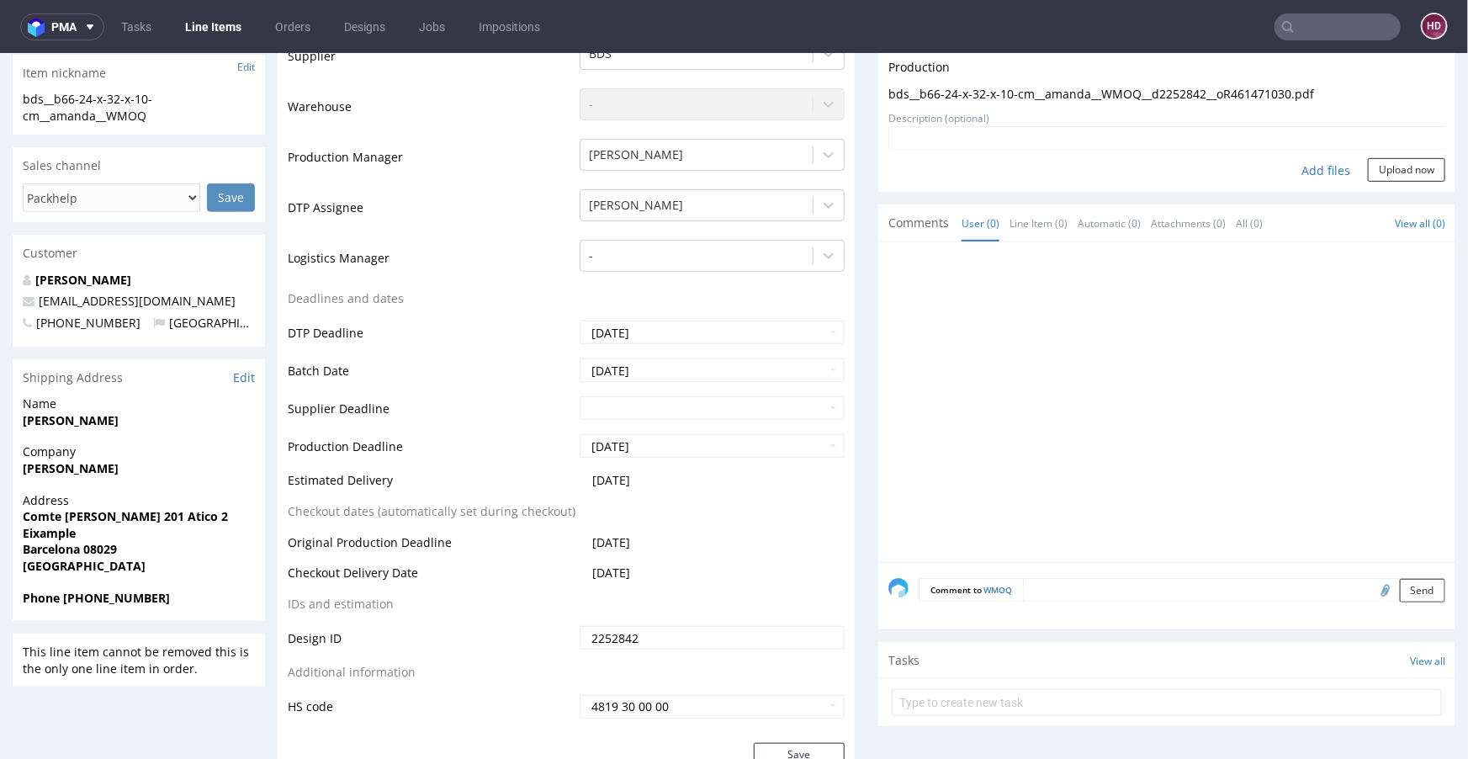
scroll to position [501, 0]
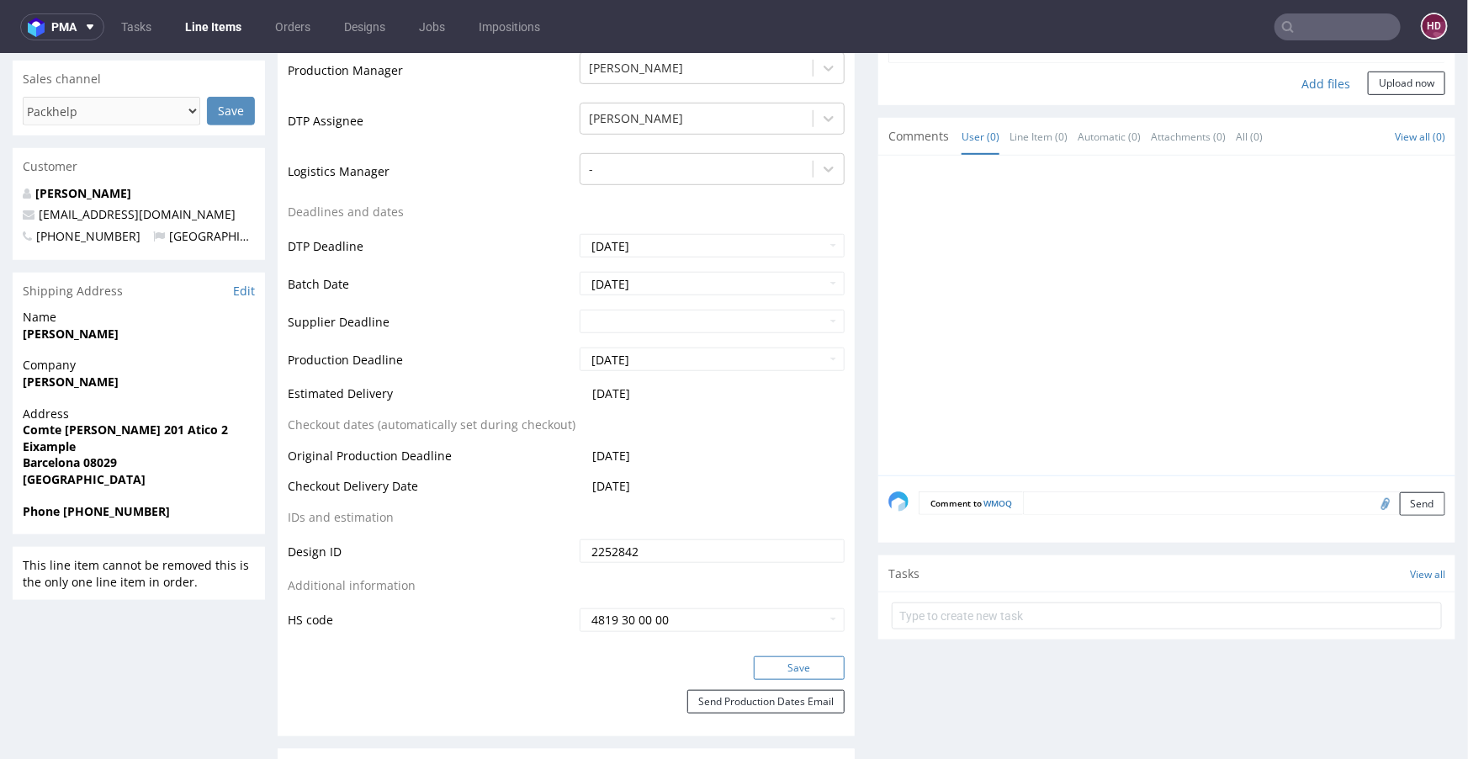
click at [788, 658] on button "Save" at bounding box center [799, 667] width 91 height 24
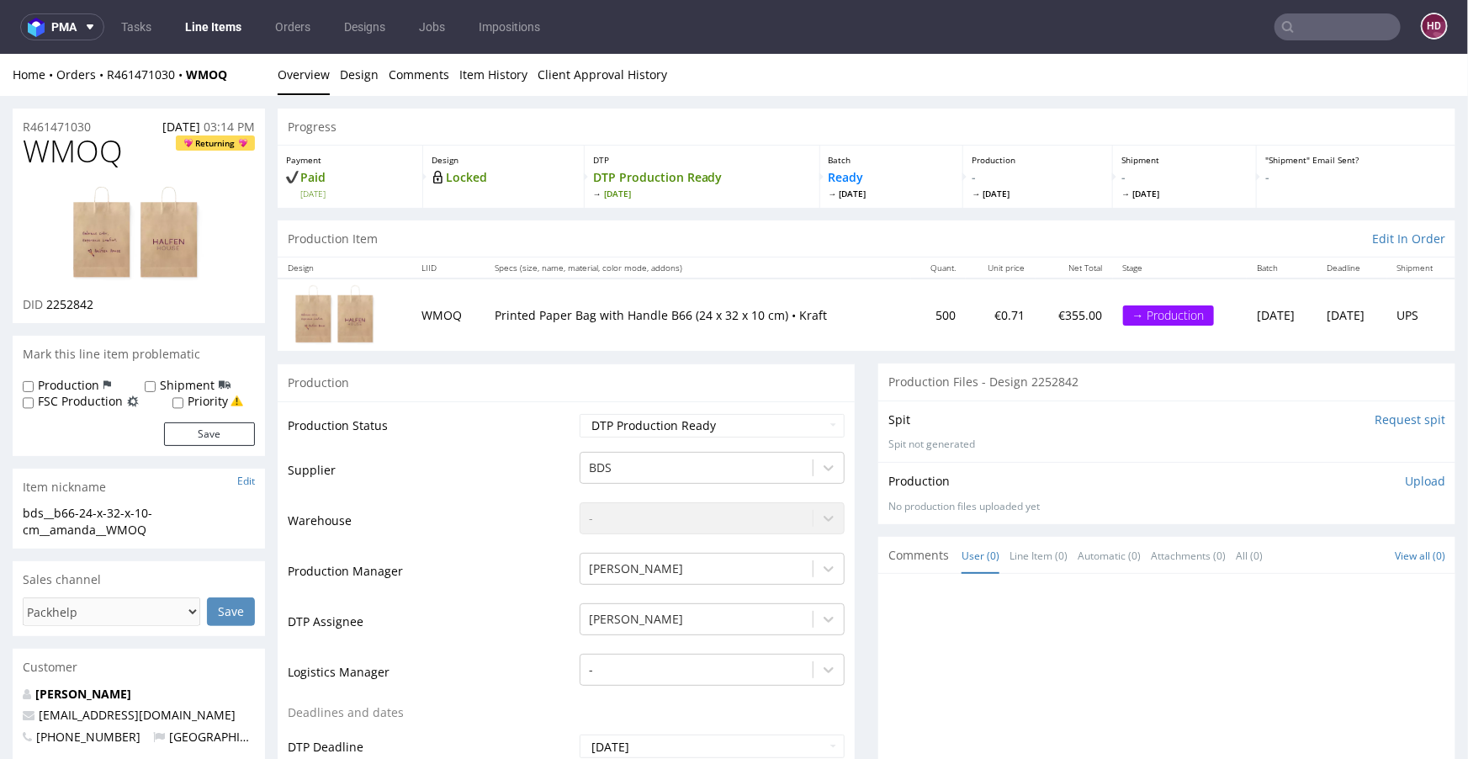
scroll to position [0, 0]
click at [225, 24] on link "Line Items" at bounding box center [213, 26] width 77 height 27
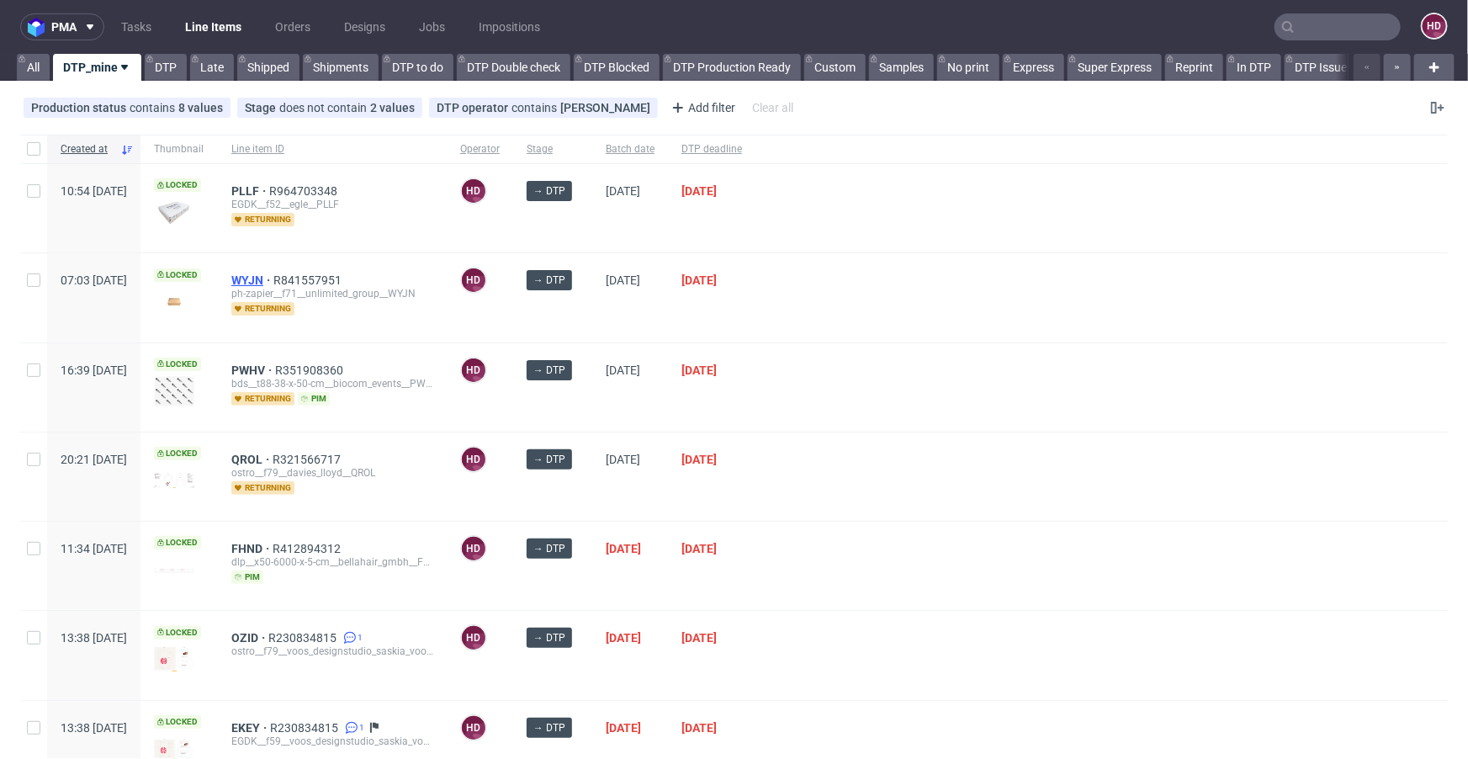
click at [273, 277] on span "WYJN" at bounding box center [252, 279] width 42 height 13
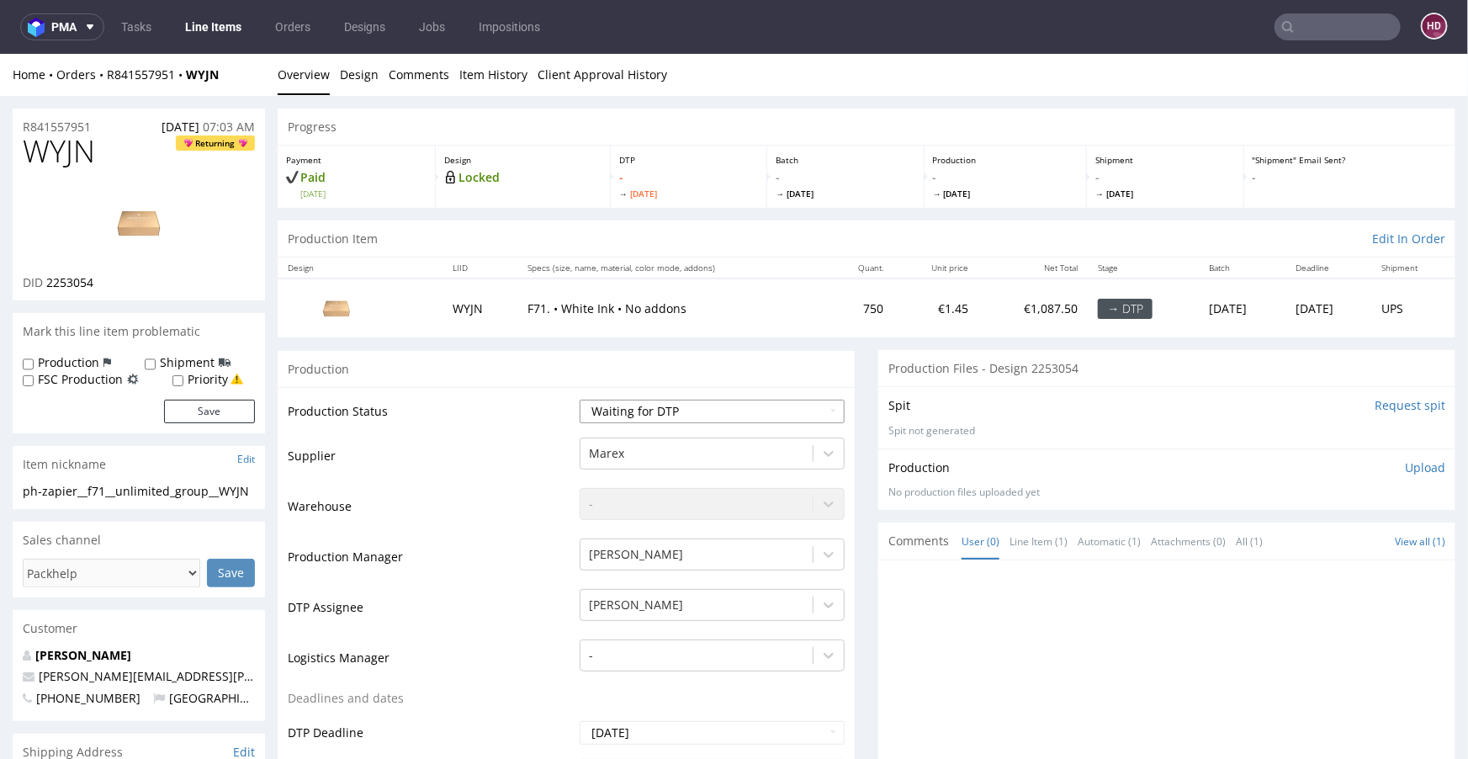
click at [593, 407] on select "Waiting for Artwork Waiting for Diecut Waiting for Mockup Waiting for DTP Waiti…" at bounding box center [712, 411] width 265 height 24
select select "dtp_in_process"
click at [580, 399] on select "Waiting for Artwork Waiting for Diecut Waiting for Mockup Waiting for DTP Waiti…" at bounding box center [712, 411] width 265 height 24
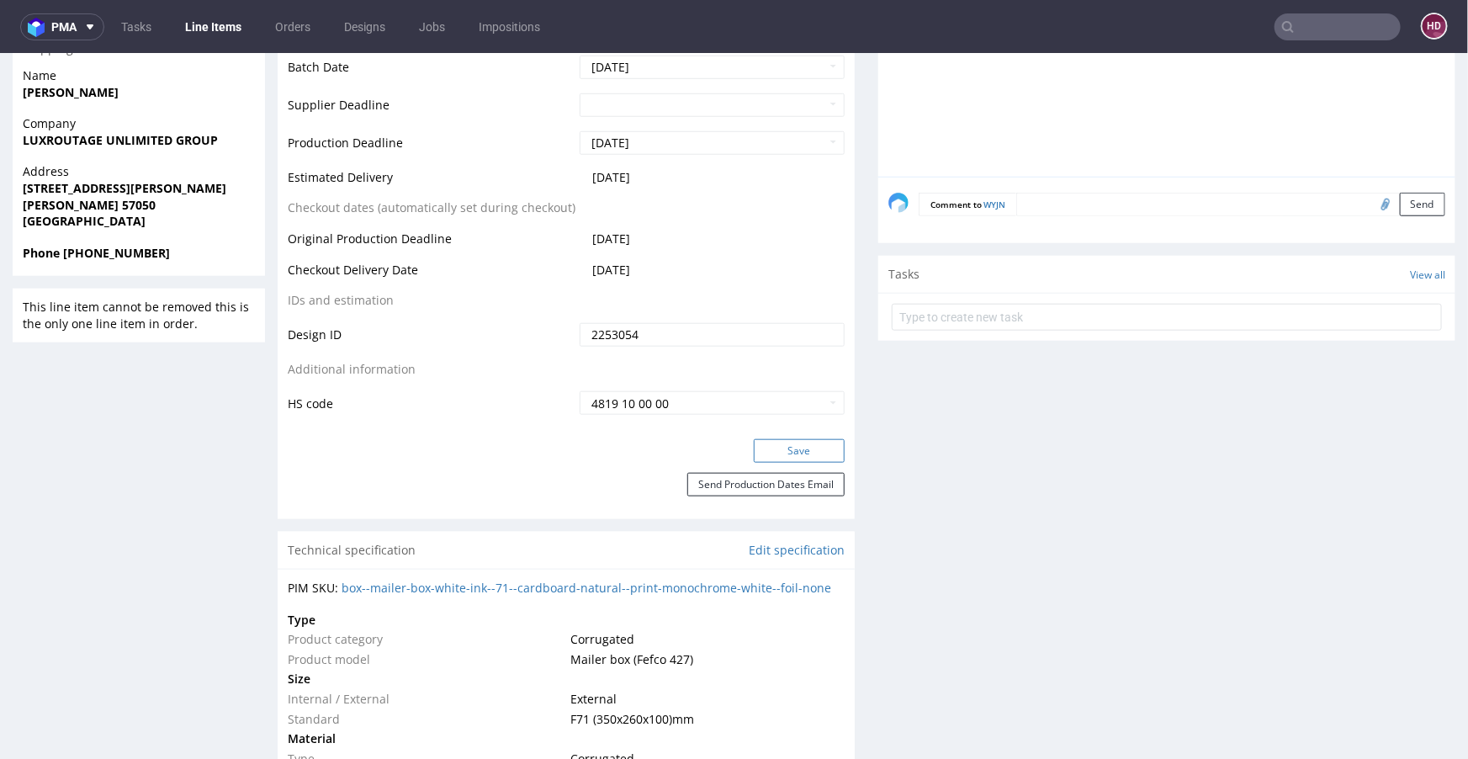
scroll to position [703, 0]
click at [754, 447] on button "Save" at bounding box center [799, 451] width 91 height 24
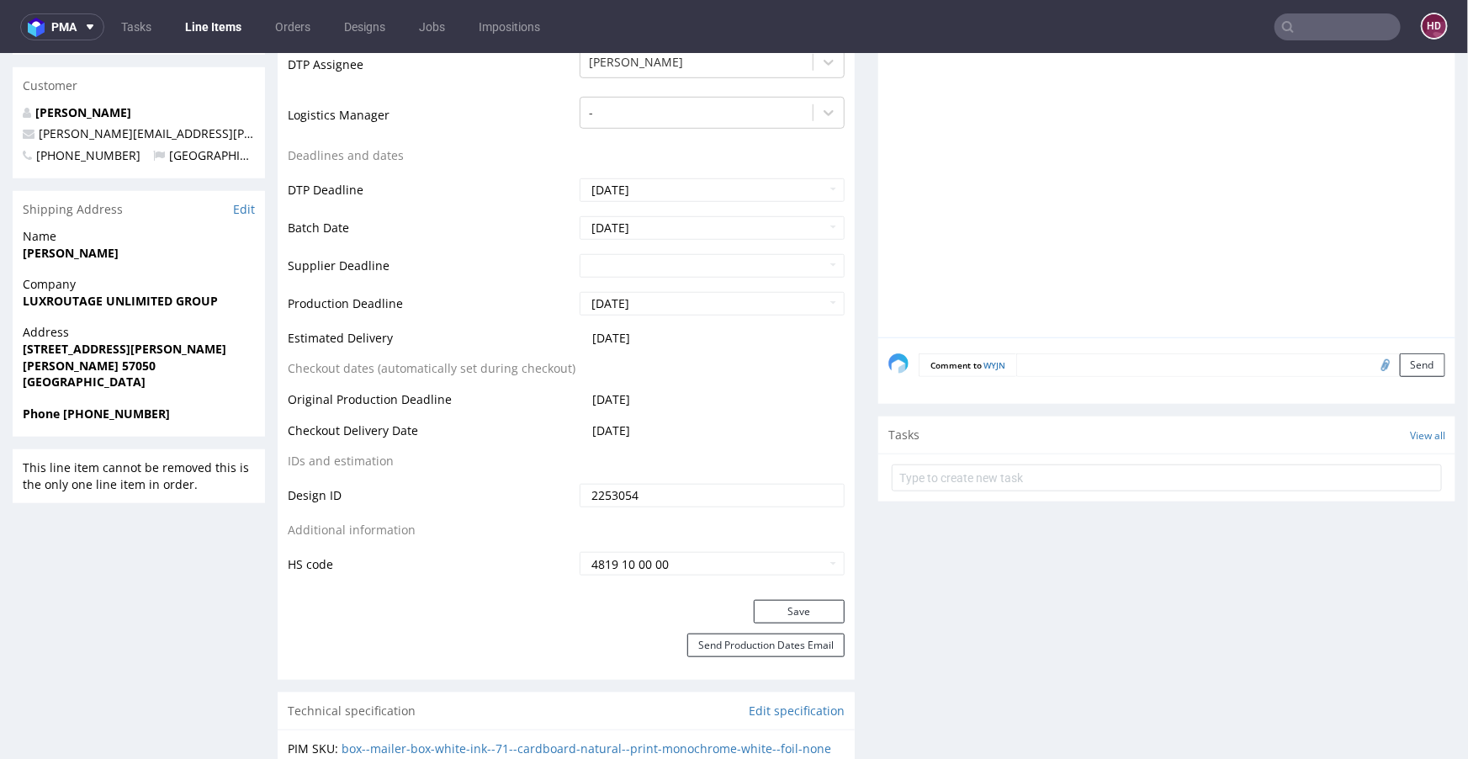
scroll to position [0, 0]
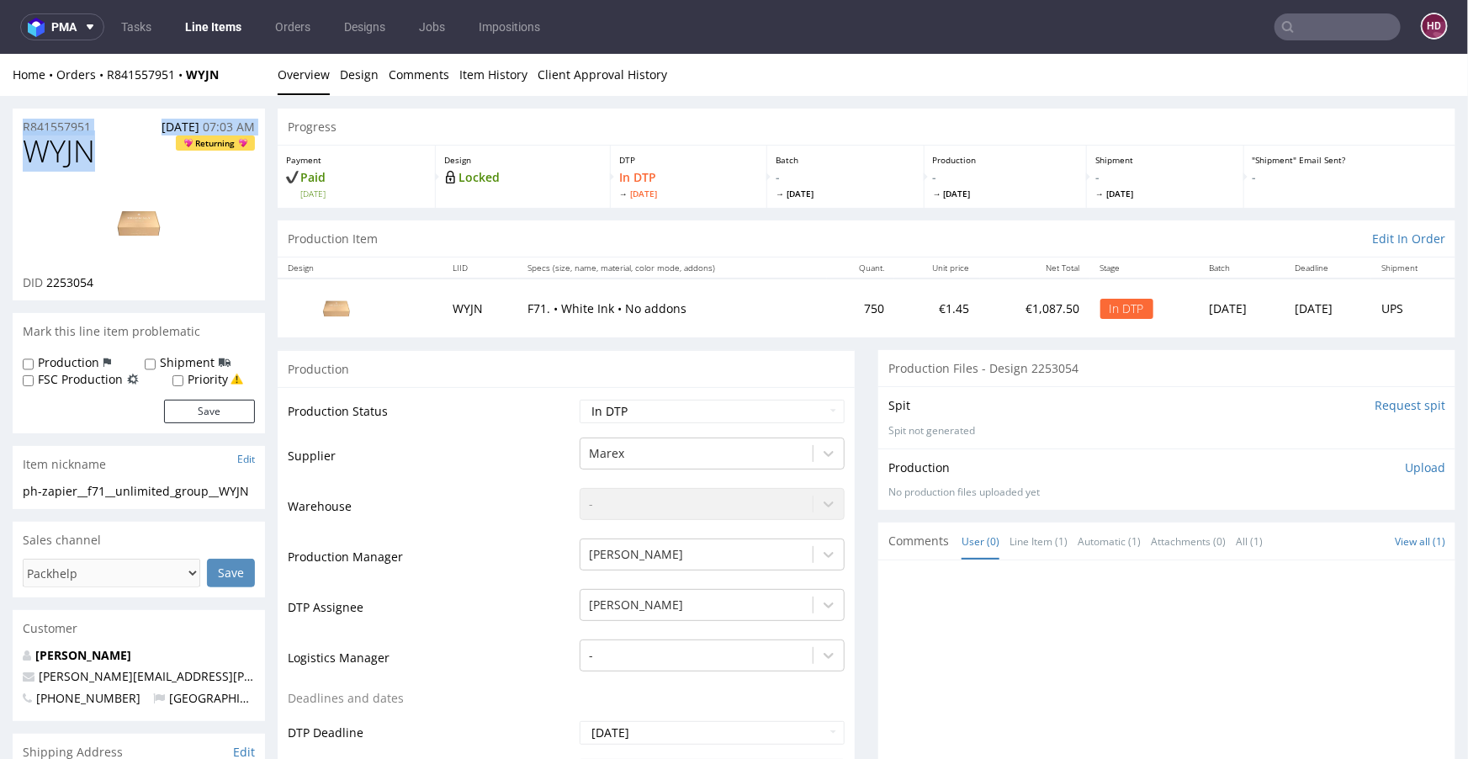
drag, startPoint x: 109, startPoint y: 156, endPoint x: 0, endPoint y: 125, distance: 113.1
click at [112, 146] on h1 "WYJN Returning" at bounding box center [139, 151] width 232 height 34
drag, startPoint x: 34, startPoint y: 147, endPoint x: 5, endPoint y: 149, distance: 29.5
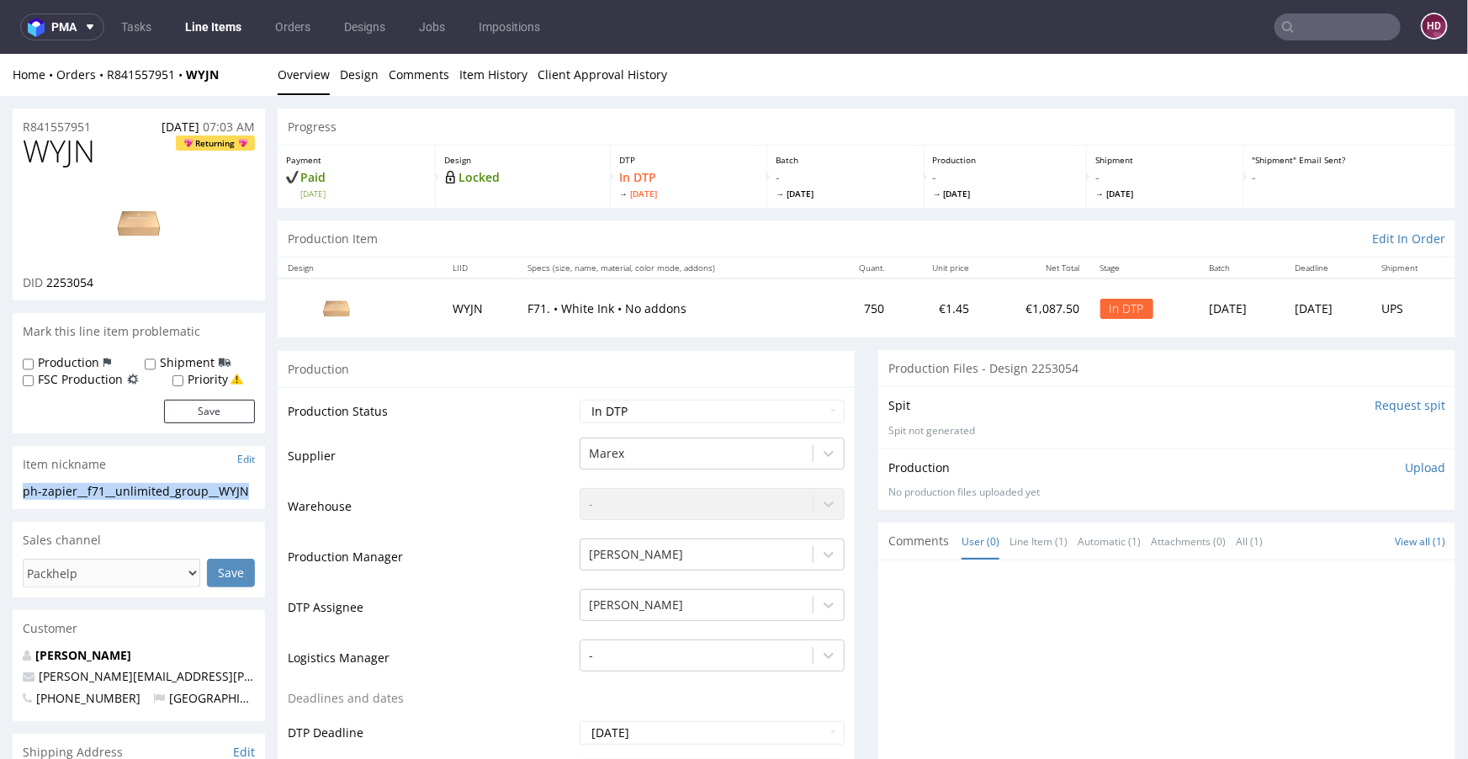
drag, startPoint x: 252, startPoint y: 489, endPoint x: 19, endPoint y: 491, distance: 233.1
click at [19, 491] on div "ph-zapier__f71__unlimited_group__WYJN ph-zapier__f71 __unlimited_group__WYJN Up…" at bounding box center [139, 495] width 252 height 27
drag, startPoint x: 98, startPoint y: 124, endPoint x: 0, endPoint y: 114, distance: 98.9
drag, startPoint x: 106, startPoint y: 278, endPoint x: 44, endPoint y: 284, distance: 62.5
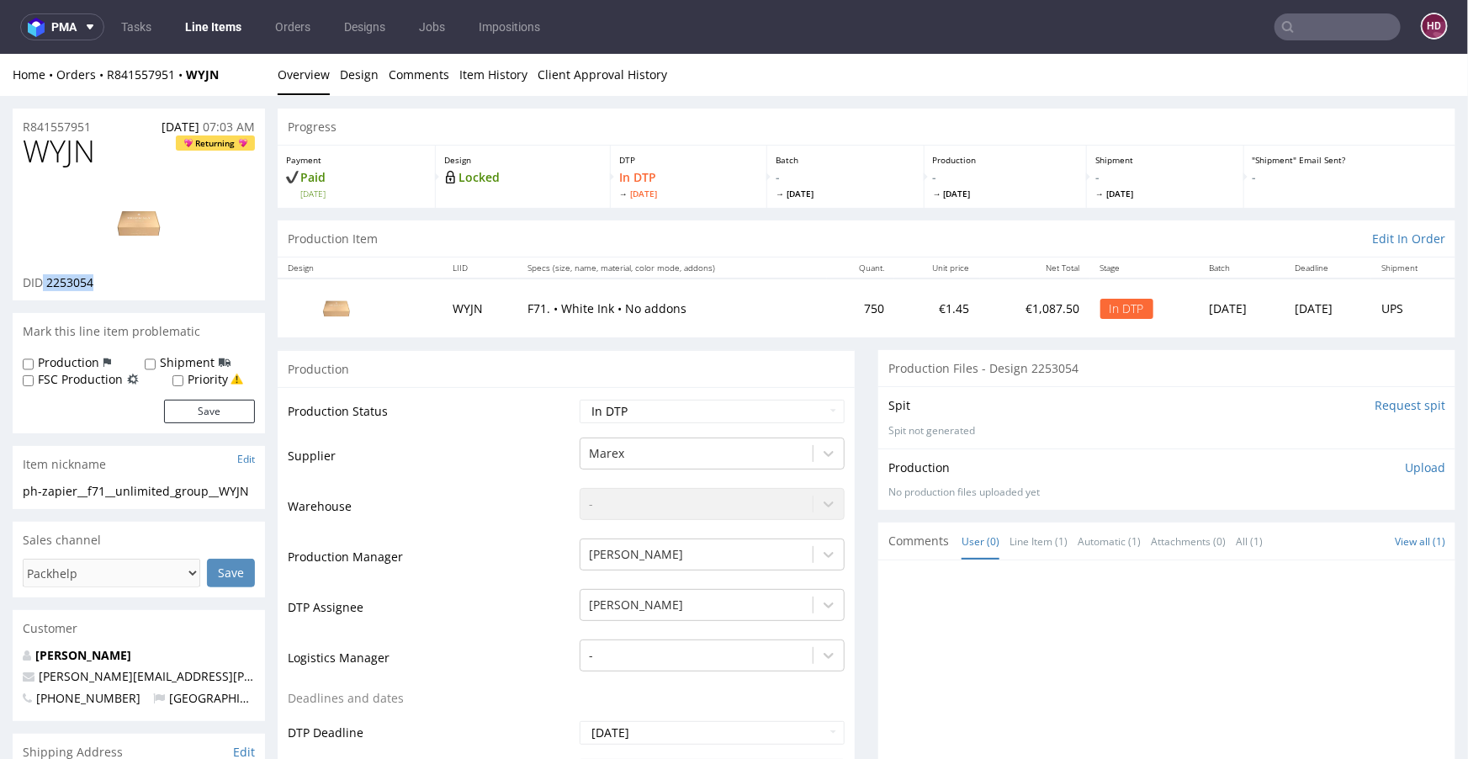
click at [44, 284] on div "DID 2253054" at bounding box center [139, 281] width 232 height 17
click at [597, 411] on select "Waiting for Artwork Waiting for Diecut Waiting for Mockup Waiting for DTP Waiti…" at bounding box center [712, 411] width 265 height 24
select select "dtp_waiting_for_check"
click at [580, 399] on select "Waiting for Artwork Waiting for Diecut Waiting for Mockup Waiting for DTP Waiti…" at bounding box center [712, 411] width 265 height 24
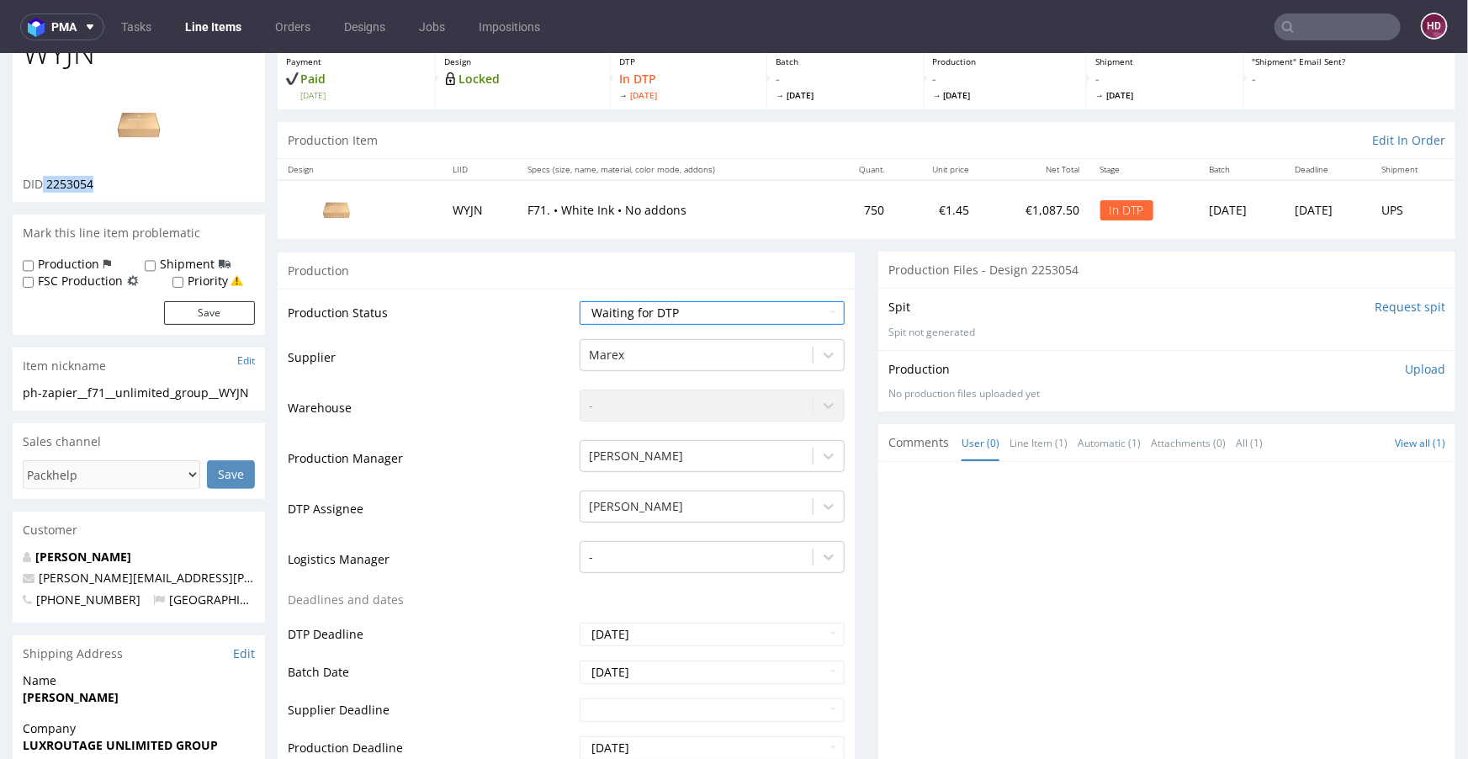
scroll to position [481, 0]
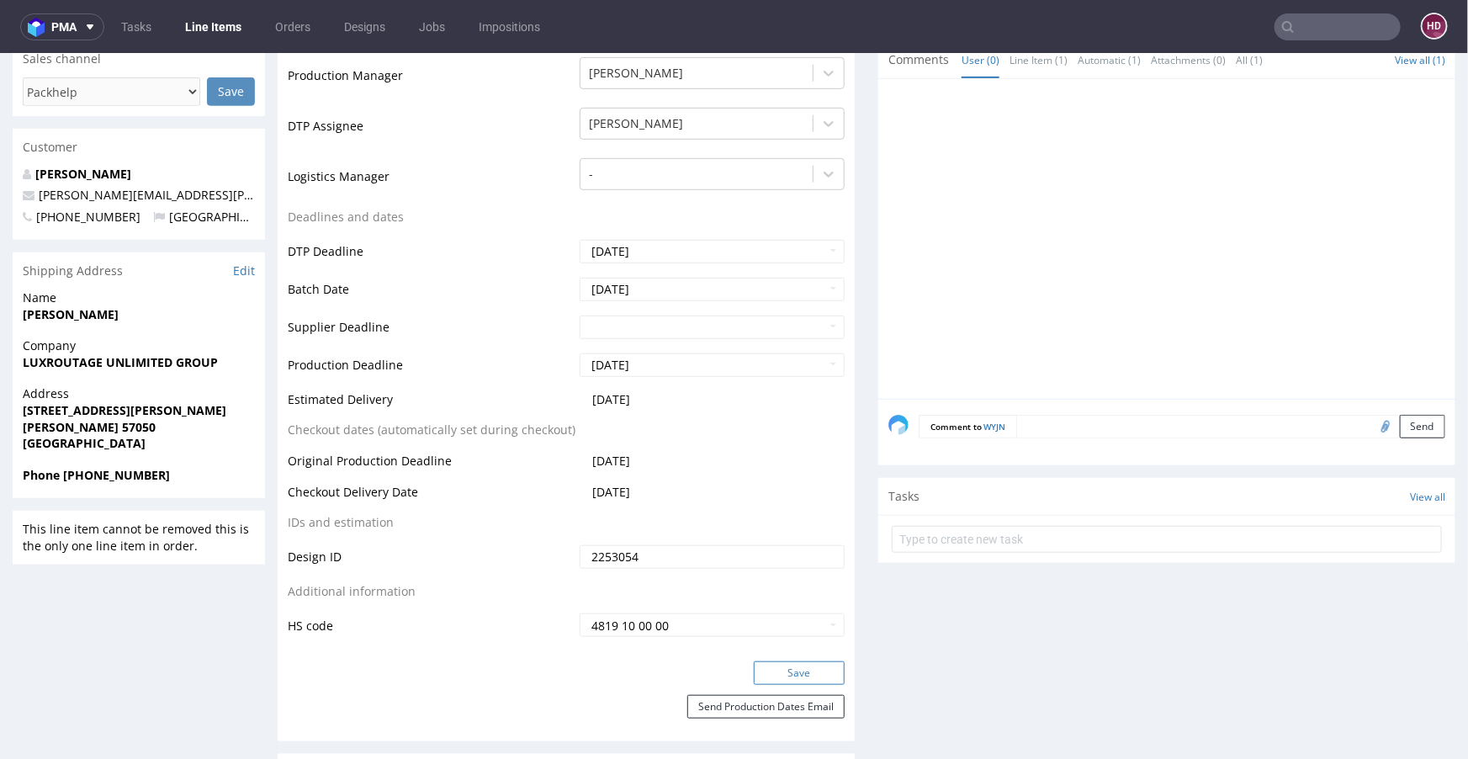
click at [766, 667] on button "Save" at bounding box center [799, 672] width 91 height 24
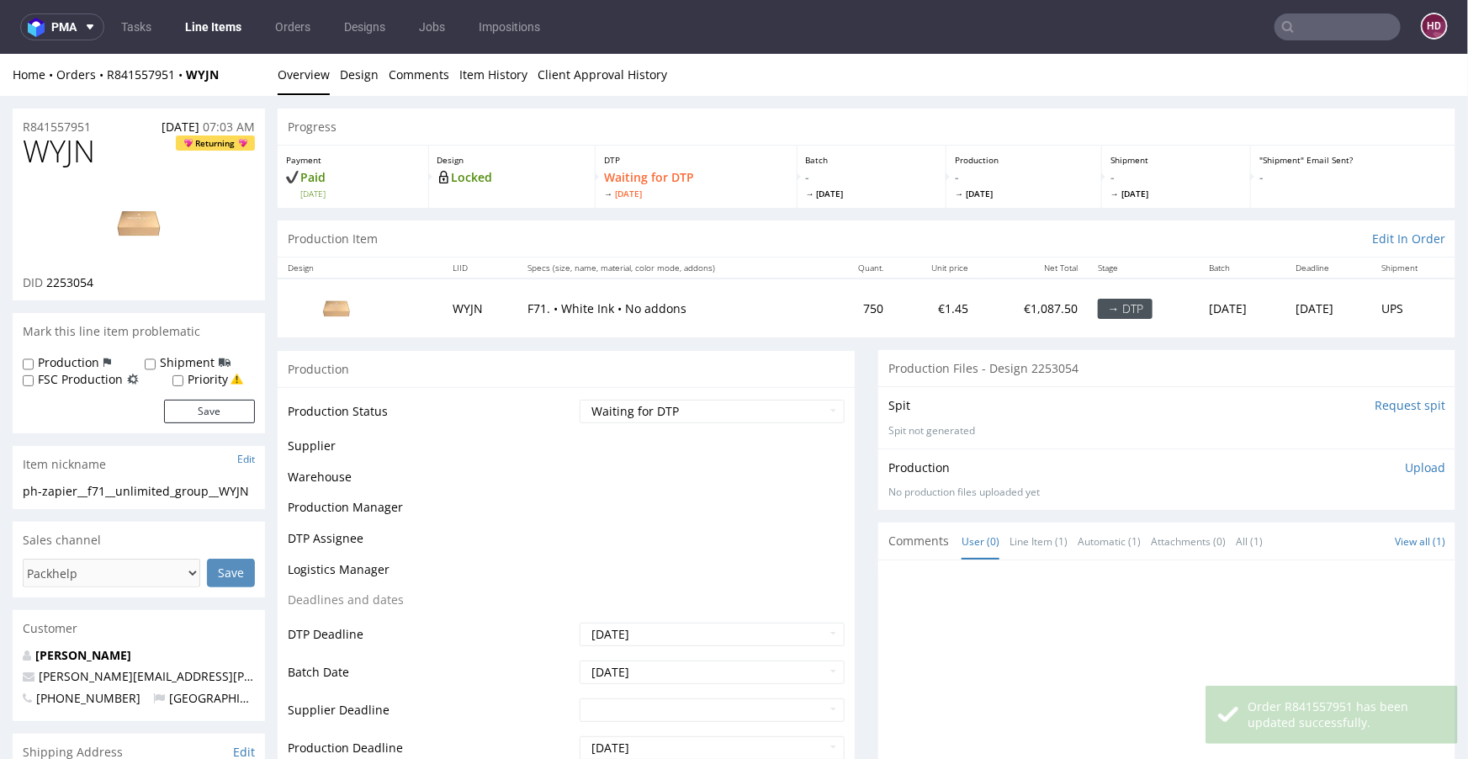
scroll to position [470, 0]
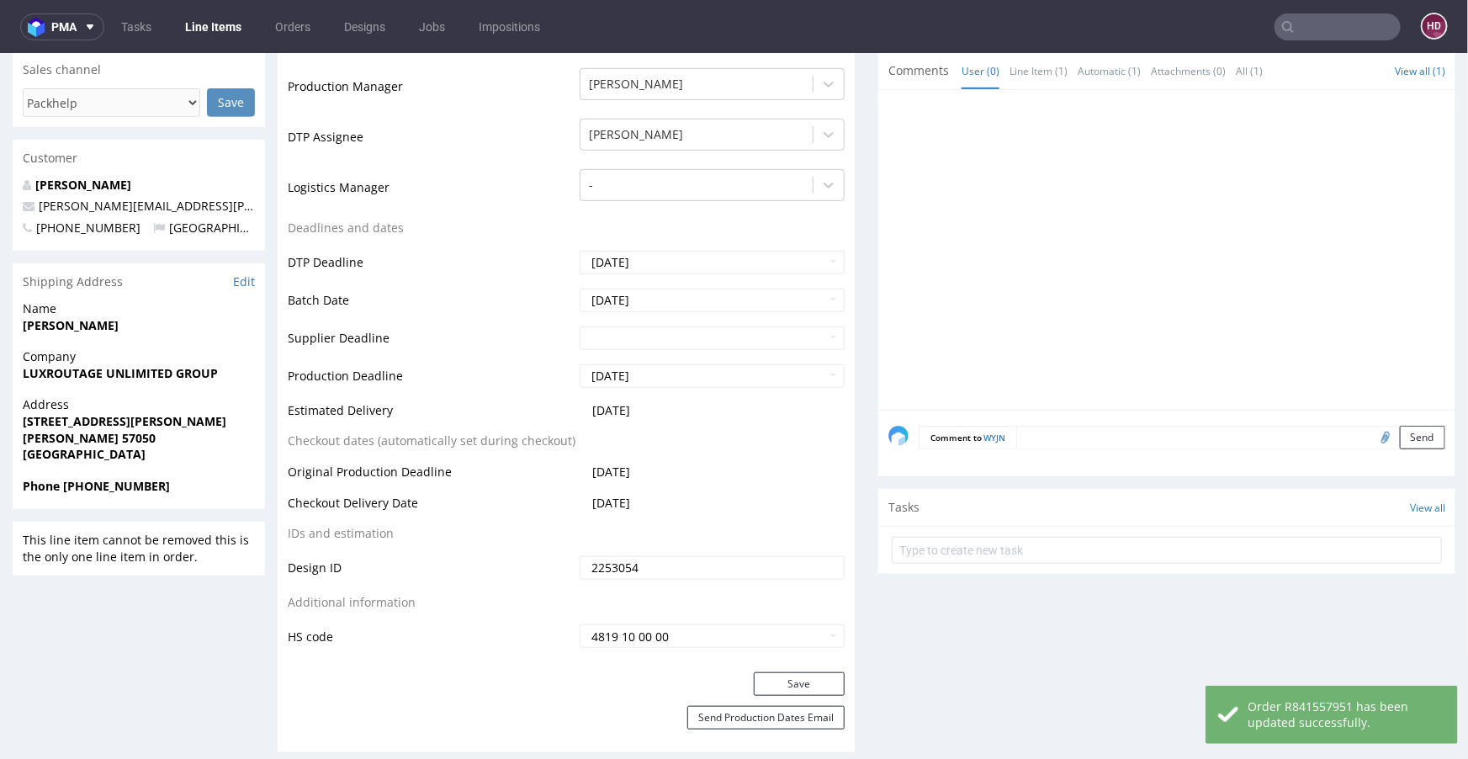
click at [229, 28] on link "Line Items" at bounding box center [213, 26] width 77 height 27
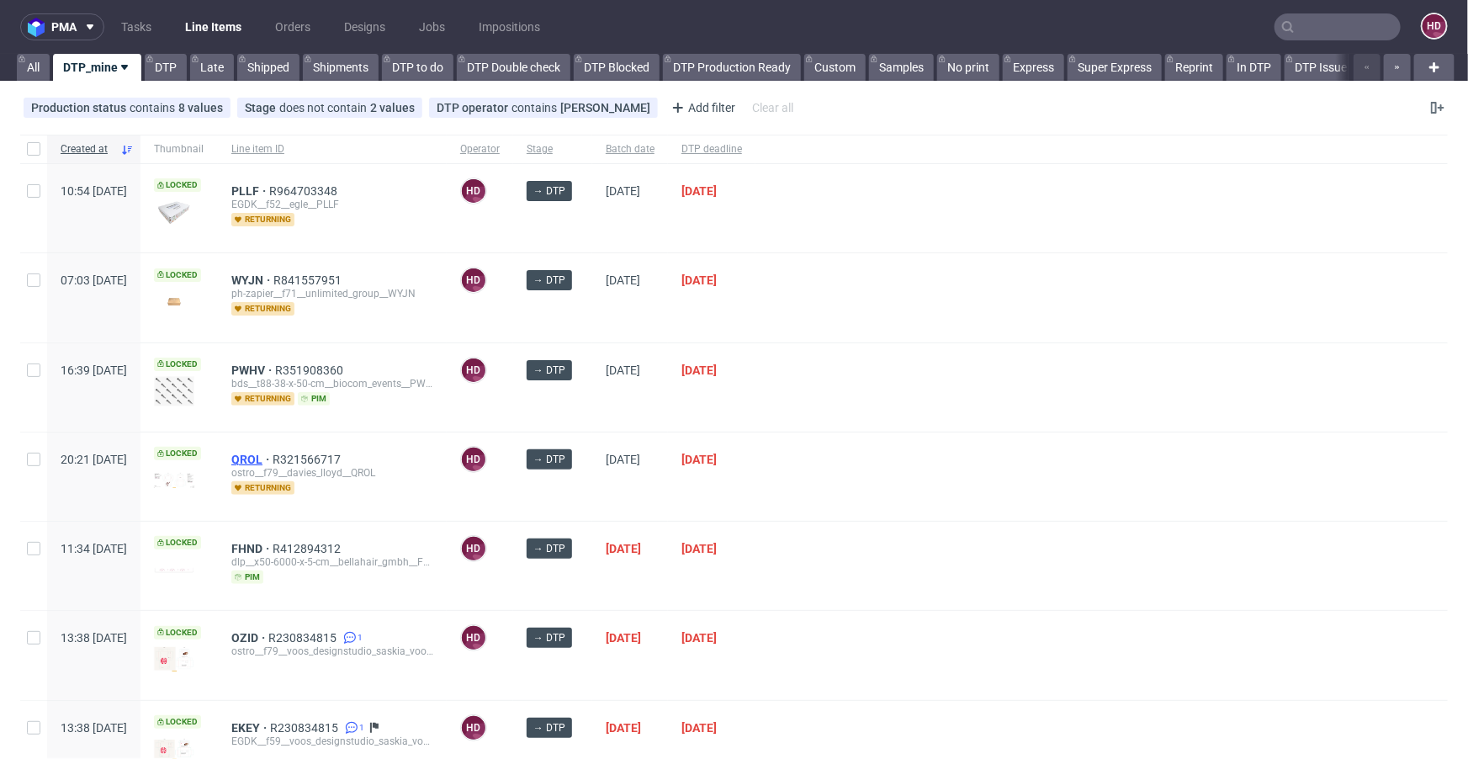
click at [273, 457] on span "QROL" at bounding box center [251, 459] width 41 height 13
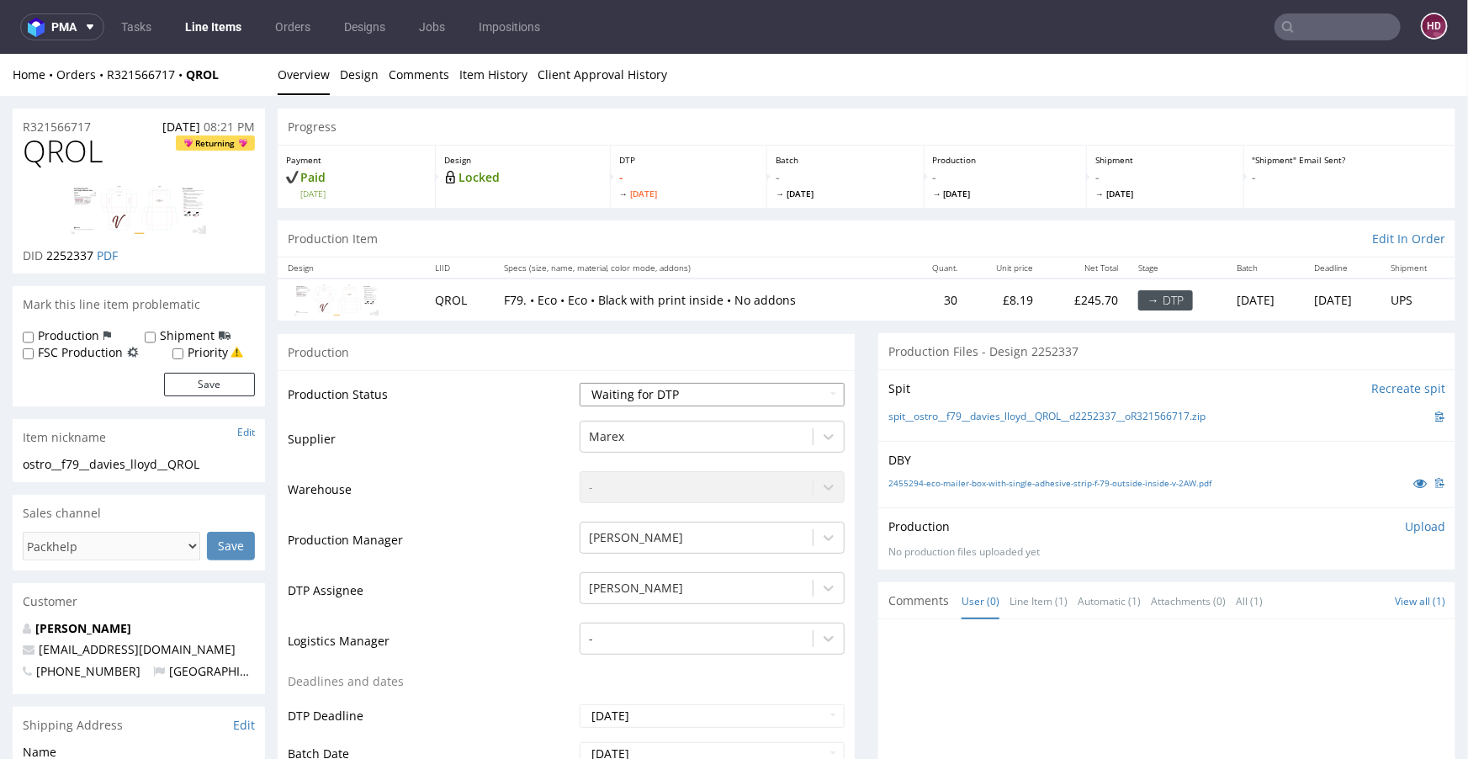
click at [628, 392] on select "Waiting for Artwork Waiting for Diecut Waiting for Mockup Waiting for DTP Waiti…" at bounding box center [712, 394] width 265 height 24
select select "dtp_in_process"
click at [580, 382] on select "Waiting for Artwork Waiting for Diecut Waiting for Mockup Waiting for DTP Waiti…" at bounding box center [712, 394] width 265 height 24
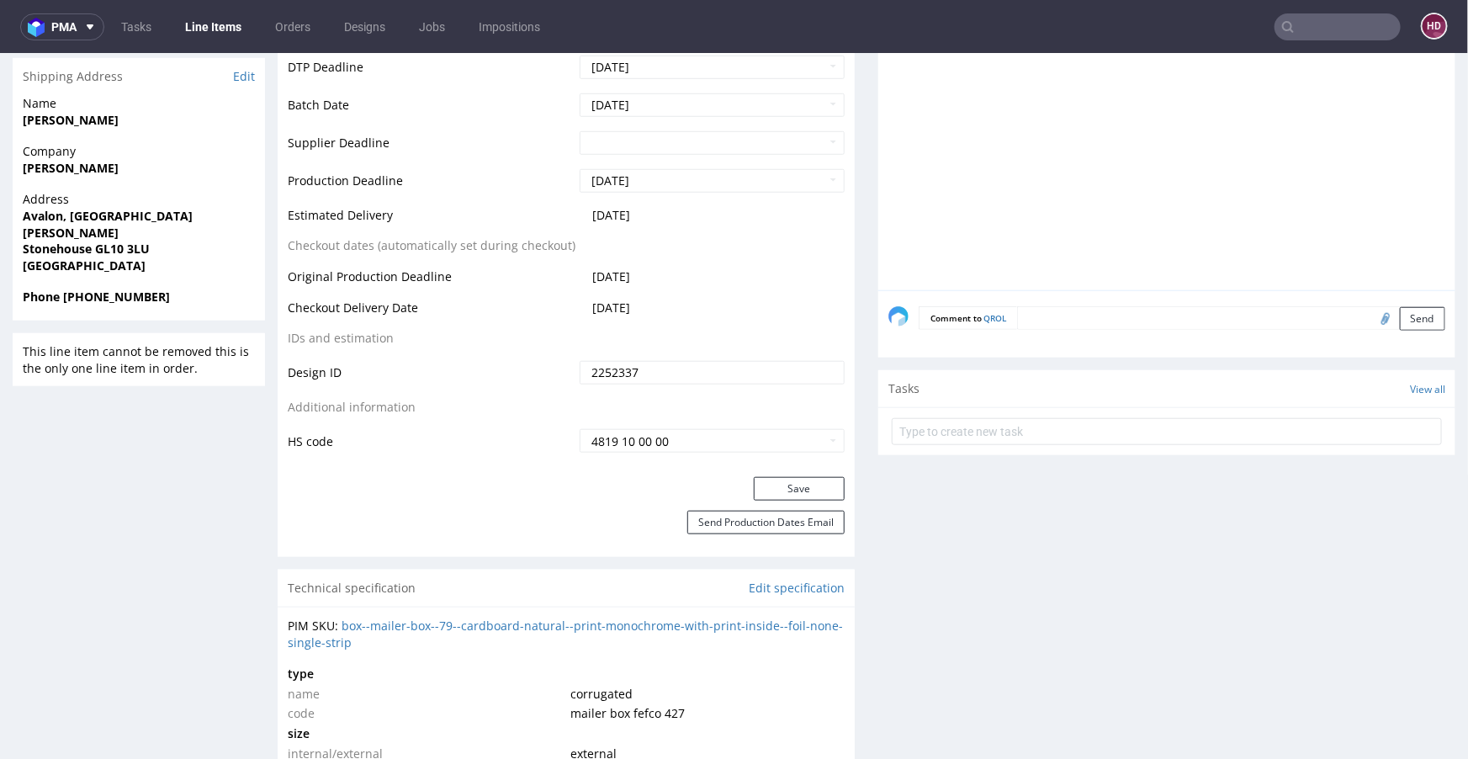
scroll to position [651, 0]
click at [786, 488] on button "Save" at bounding box center [799, 486] width 91 height 24
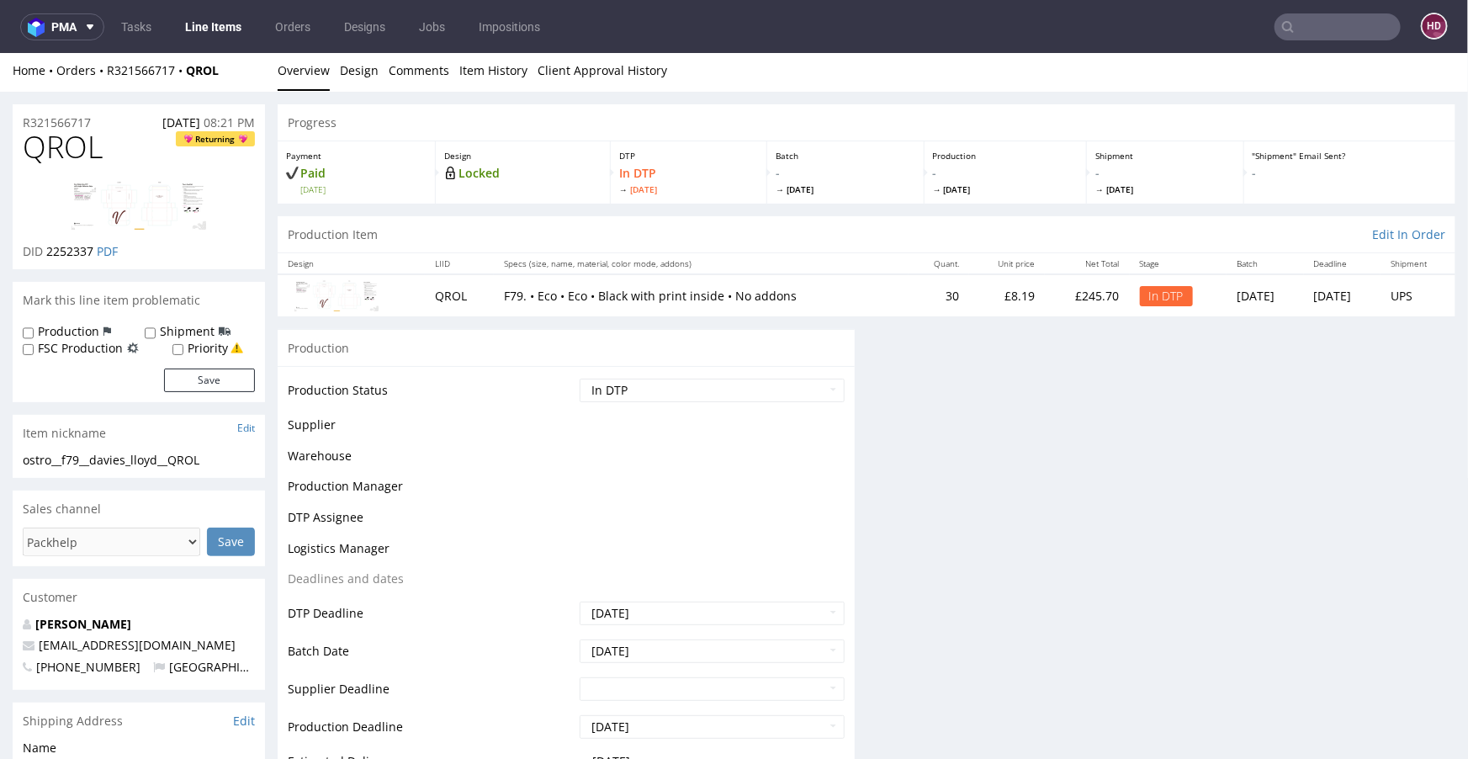
scroll to position [4, 0]
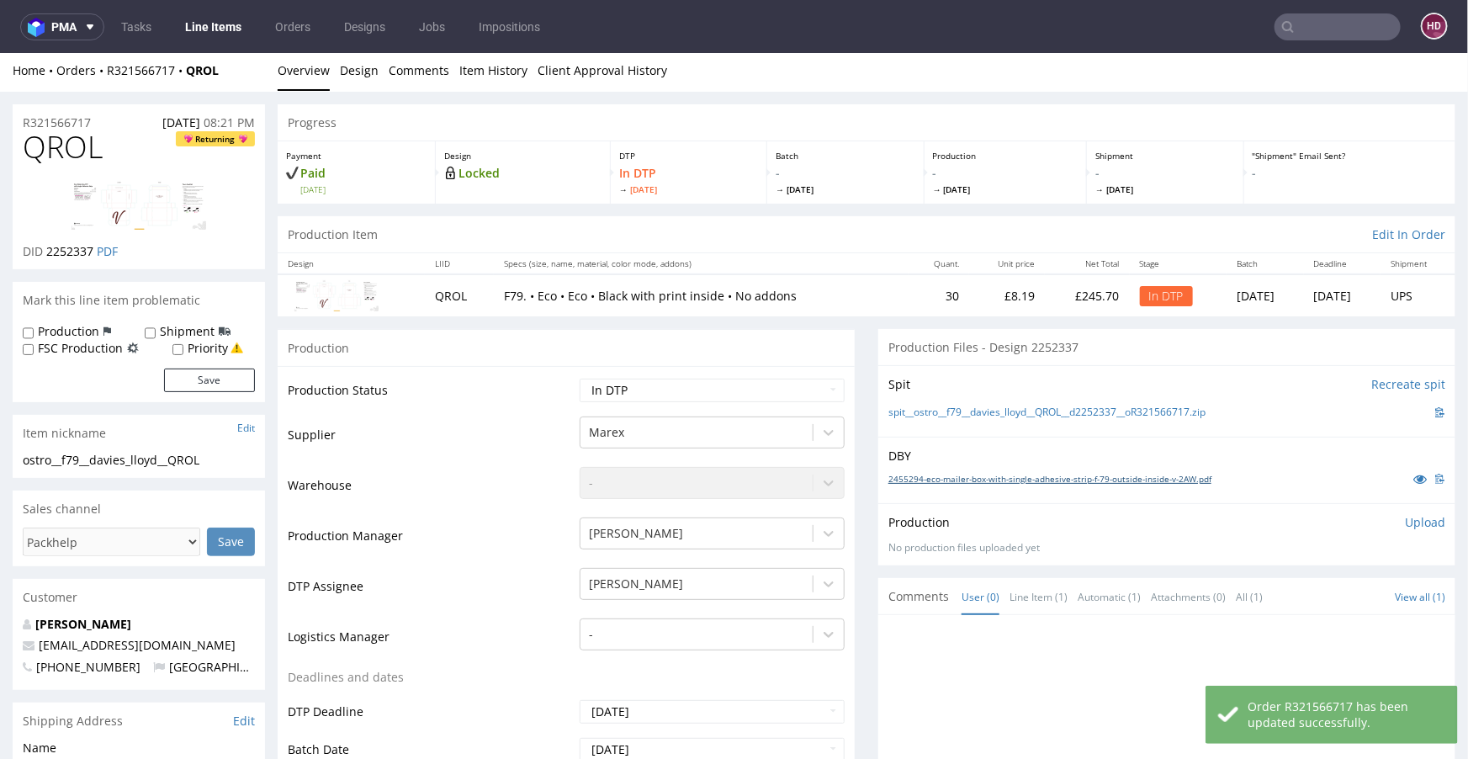
click at [952, 478] on link "2455294-eco-mailer-box-with-single-adhesive-strip-f-79-outside-inside-v-2AW.pdf" at bounding box center [1049, 478] width 323 height 12
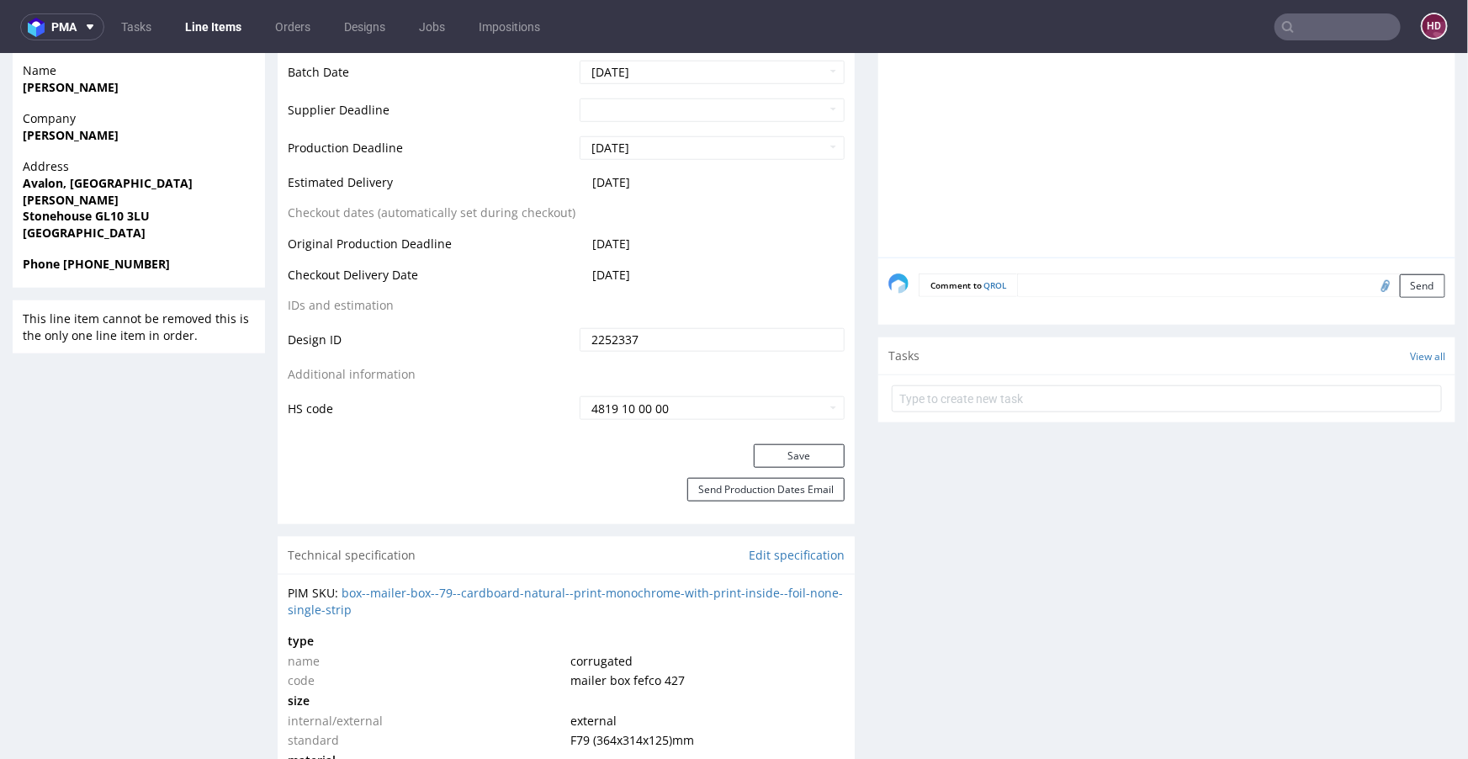
scroll to position [0, 0]
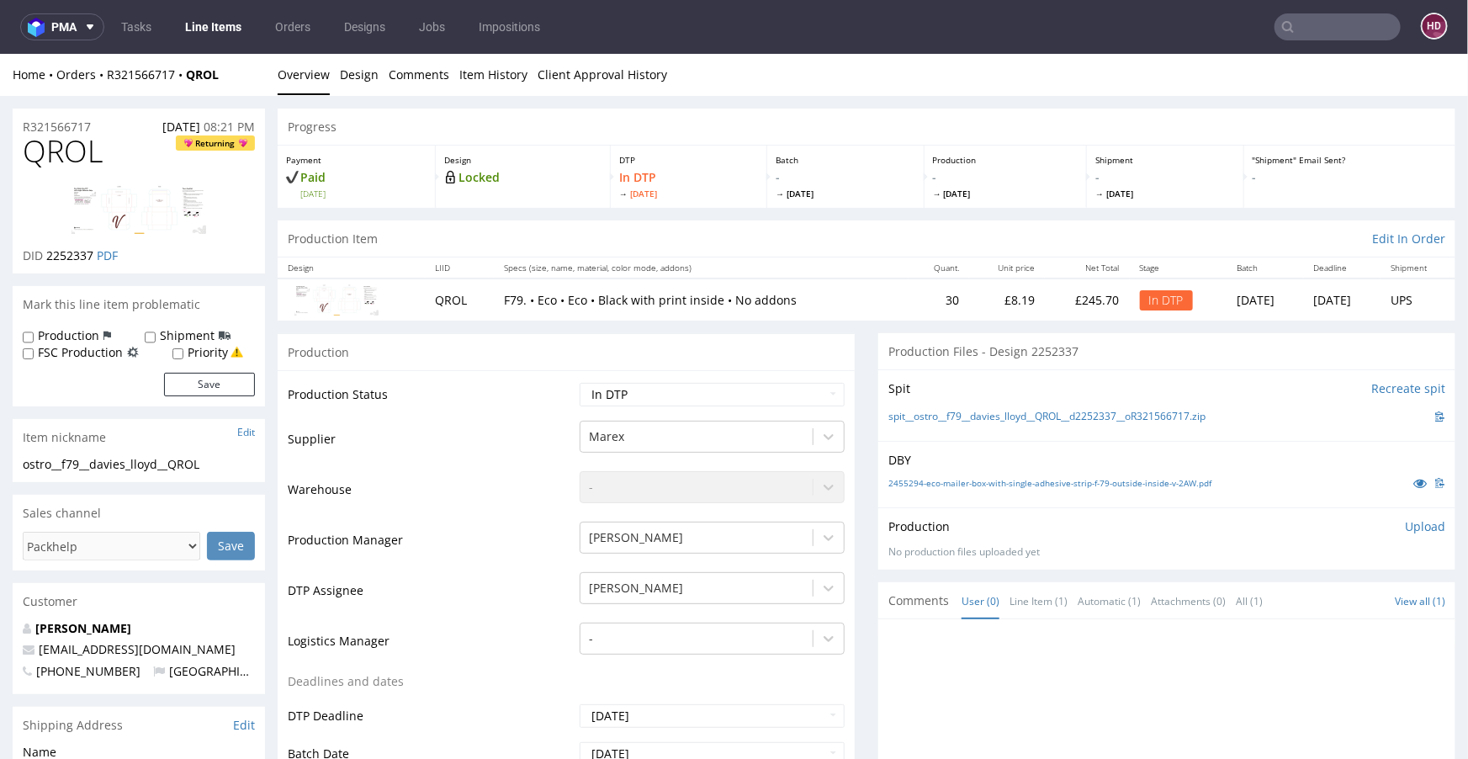
click at [206, 461] on div "ostro__f79__davies_lloyd__QROL" at bounding box center [139, 463] width 232 height 17
drag, startPoint x: 190, startPoint y: 465, endPoint x: 36, endPoint y: 472, distance: 154.1
click at [36, 472] on div "ostro__f79__davies_lloyd__QROL ostro__f79 __davies_lloyd__QROL Update" at bounding box center [139, 468] width 252 height 27
copy div "Update"
drag, startPoint x: 203, startPoint y: 465, endPoint x: 42, endPoint y: 475, distance: 161.0
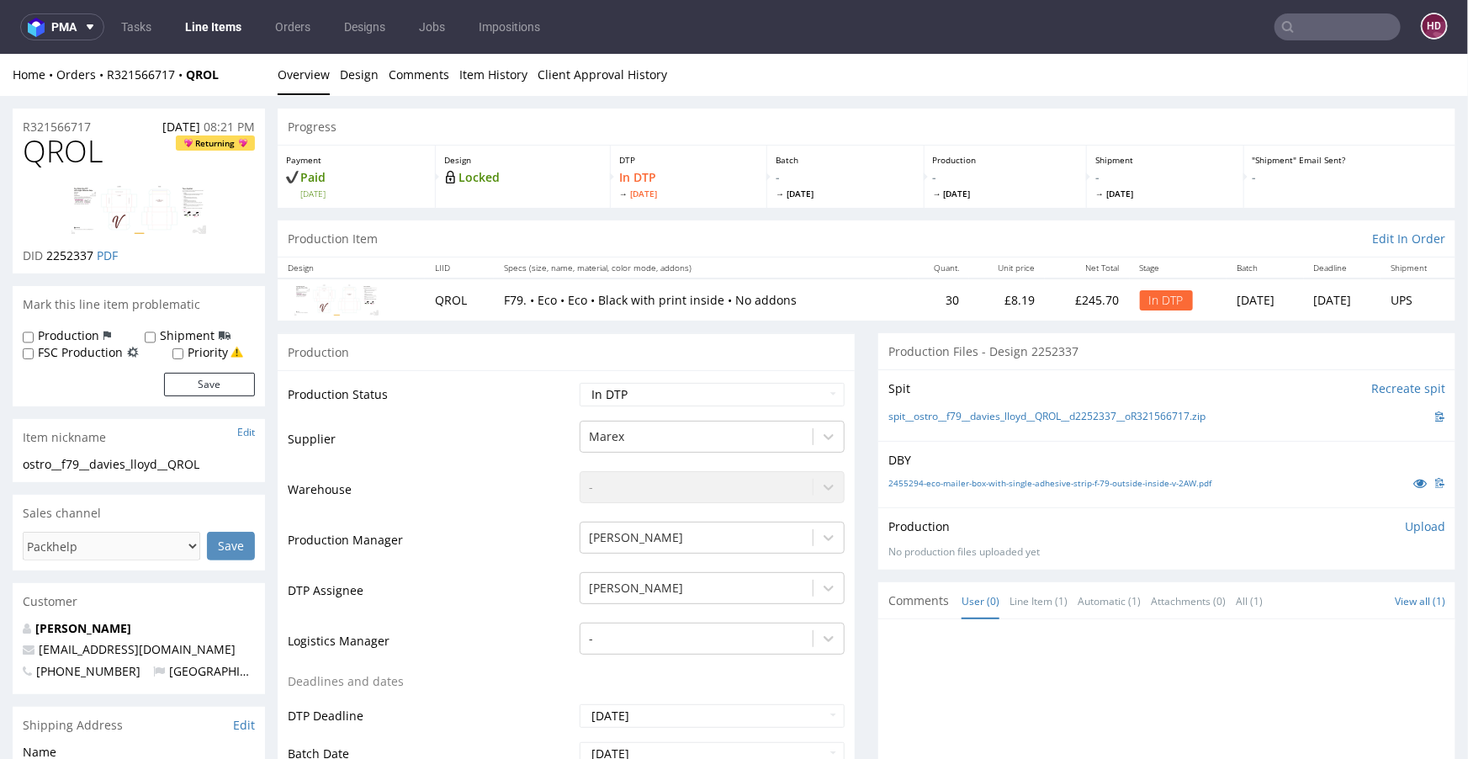
click at [42, 475] on div "ostro__f79__davies_lloyd__QROL ostro__f79 __davies_lloyd__QROL Update" at bounding box center [139, 468] width 252 height 27
drag, startPoint x: 204, startPoint y: 467, endPoint x: 6, endPoint y: 462, distance: 197.8
copy div "ostro__f79__davies_lloyd__QROL Update"
drag, startPoint x: 93, startPoint y: 254, endPoint x: 45, endPoint y: 255, distance: 47.1
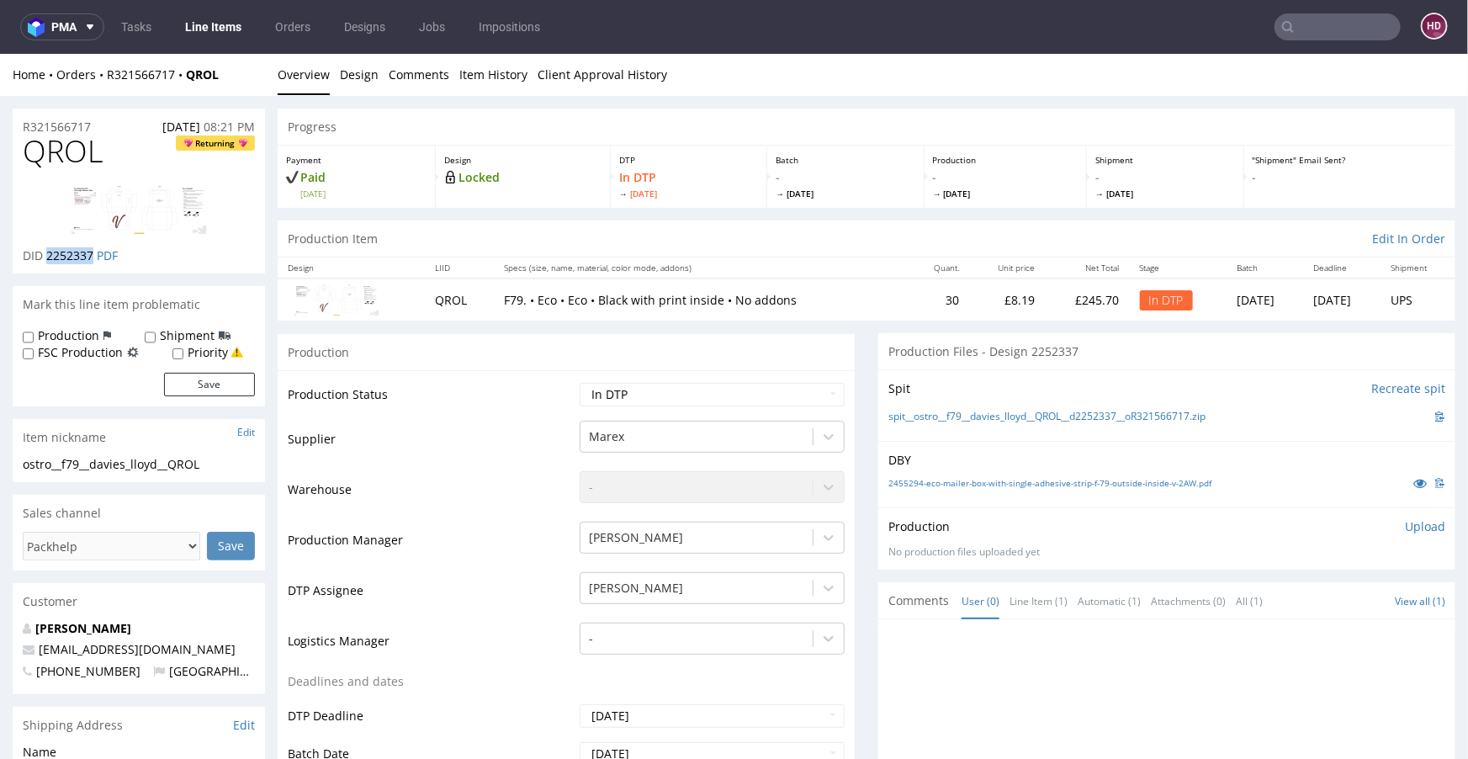
click at [45, 255] on p "DID 2252337 PDF" at bounding box center [70, 255] width 95 height 17
copy span "2252337"
drag, startPoint x: 79, startPoint y: 127, endPoint x: 13, endPoint y: 130, distance: 66.6
click at [13, 130] on div "R321566717 [DATE] 08:21 PM" at bounding box center [139, 121] width 252 height 27
copy p "R321566717"
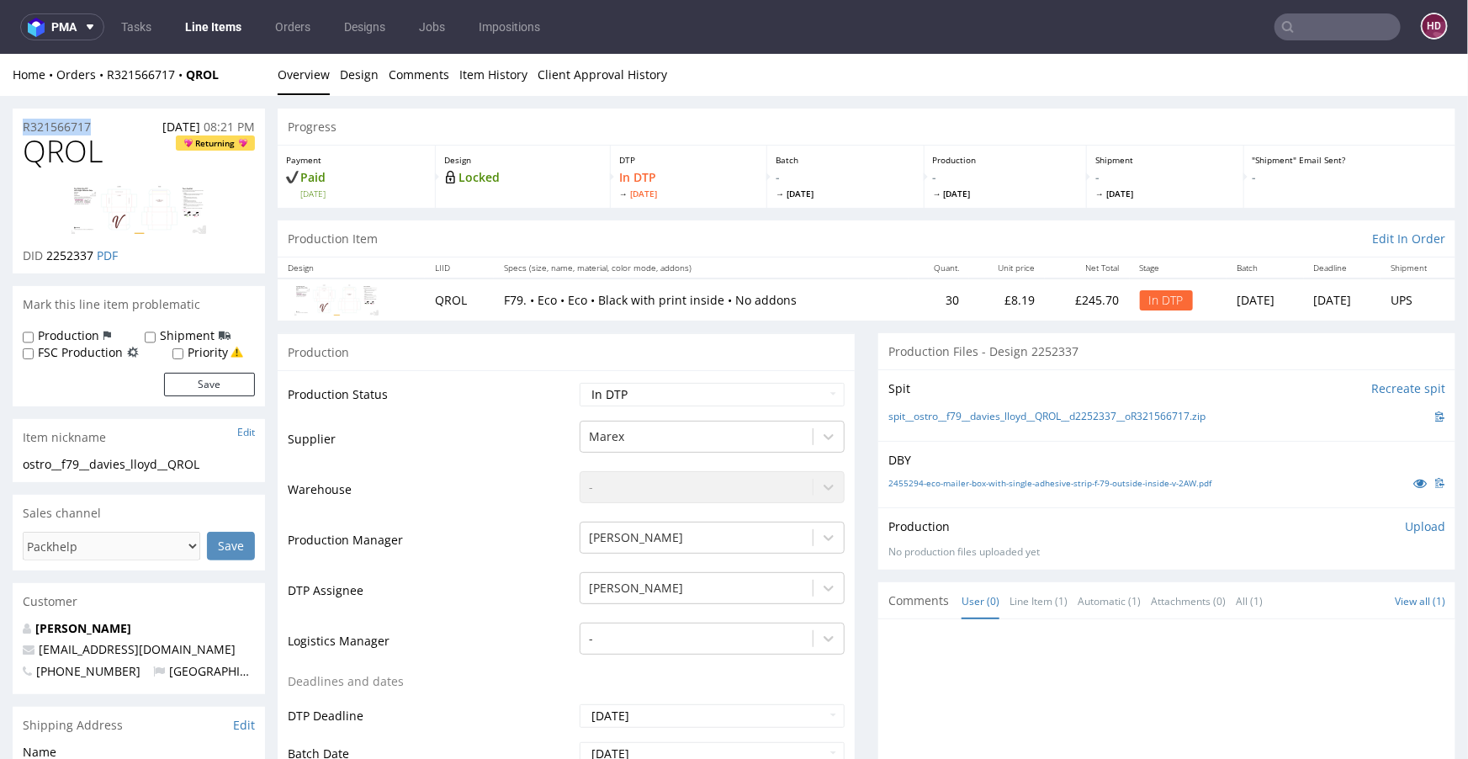
click at [102, 151] on h1 "QROL Returning" at bounding box center [139, 151] width 232 height 34
drag, startPoint x: 75, startPoint y: 154, endPoint x: 5, endPoint y: 155, distance: 69.8
copy span "QROL"
click at [617, 392] on select "Waiting for Artwork Waiting for Diecut Waiting for Mockup Waiting for DTP Waiti…" at bounding box center [712, 394] width 265 height 24
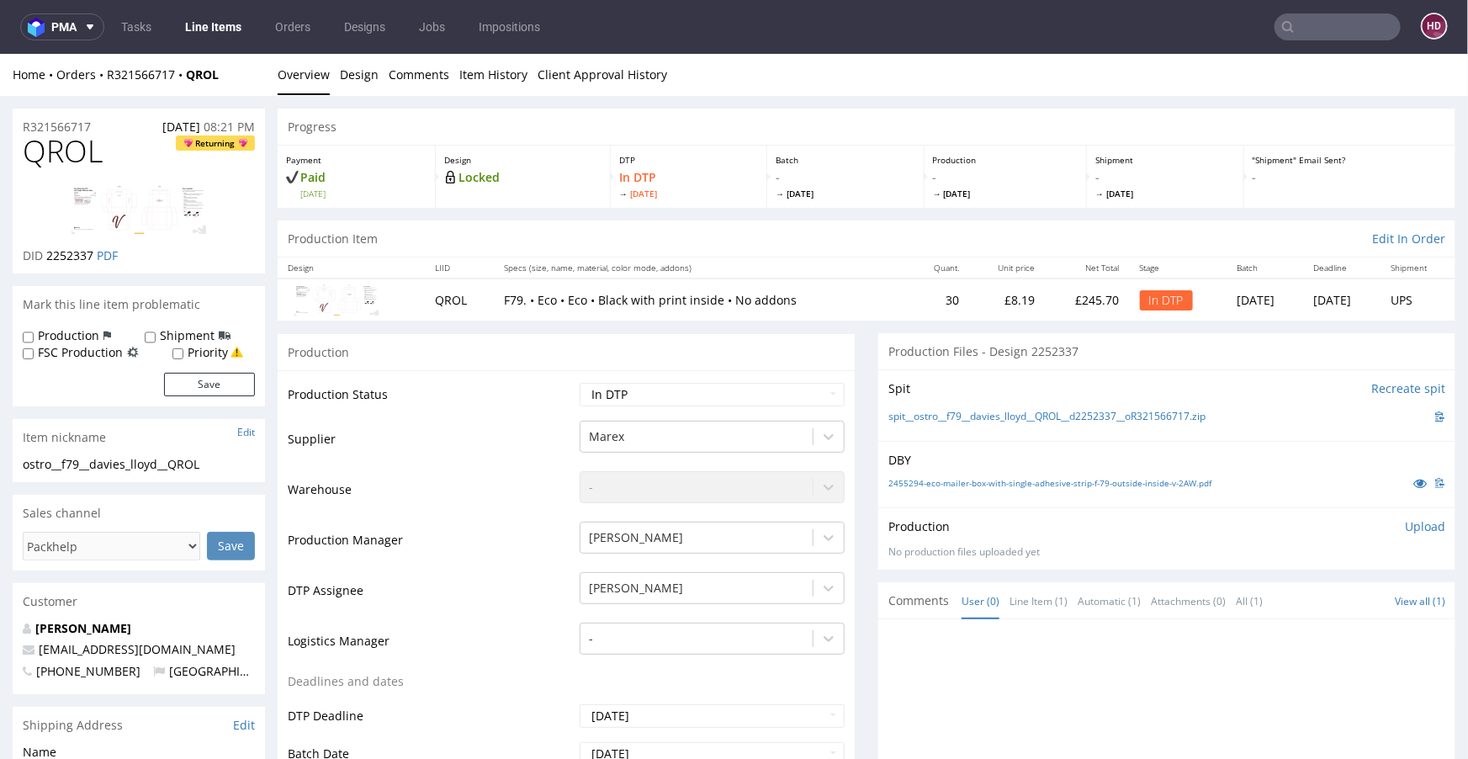
click at [1409, 530] on p "Upload" at bounding box center [1425, 525] width 40 height 17
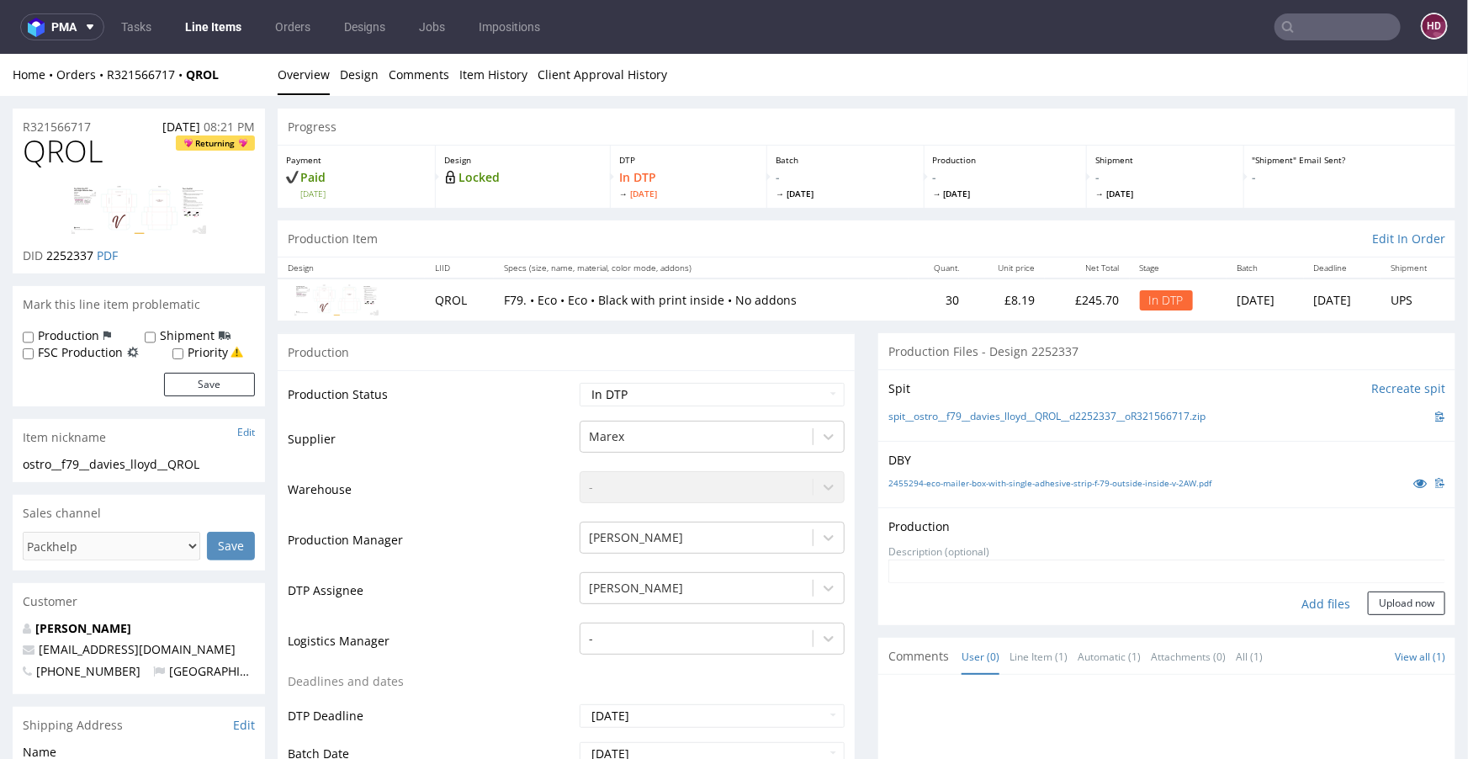
click at [1317, 603] on div "Add files" at bounding box center [1326, 603] width 84 height 25
type input "C:\fakepath\ostro__f79__davies_lloyd__QROL__d2252337__oR321566717__outside.pdf"
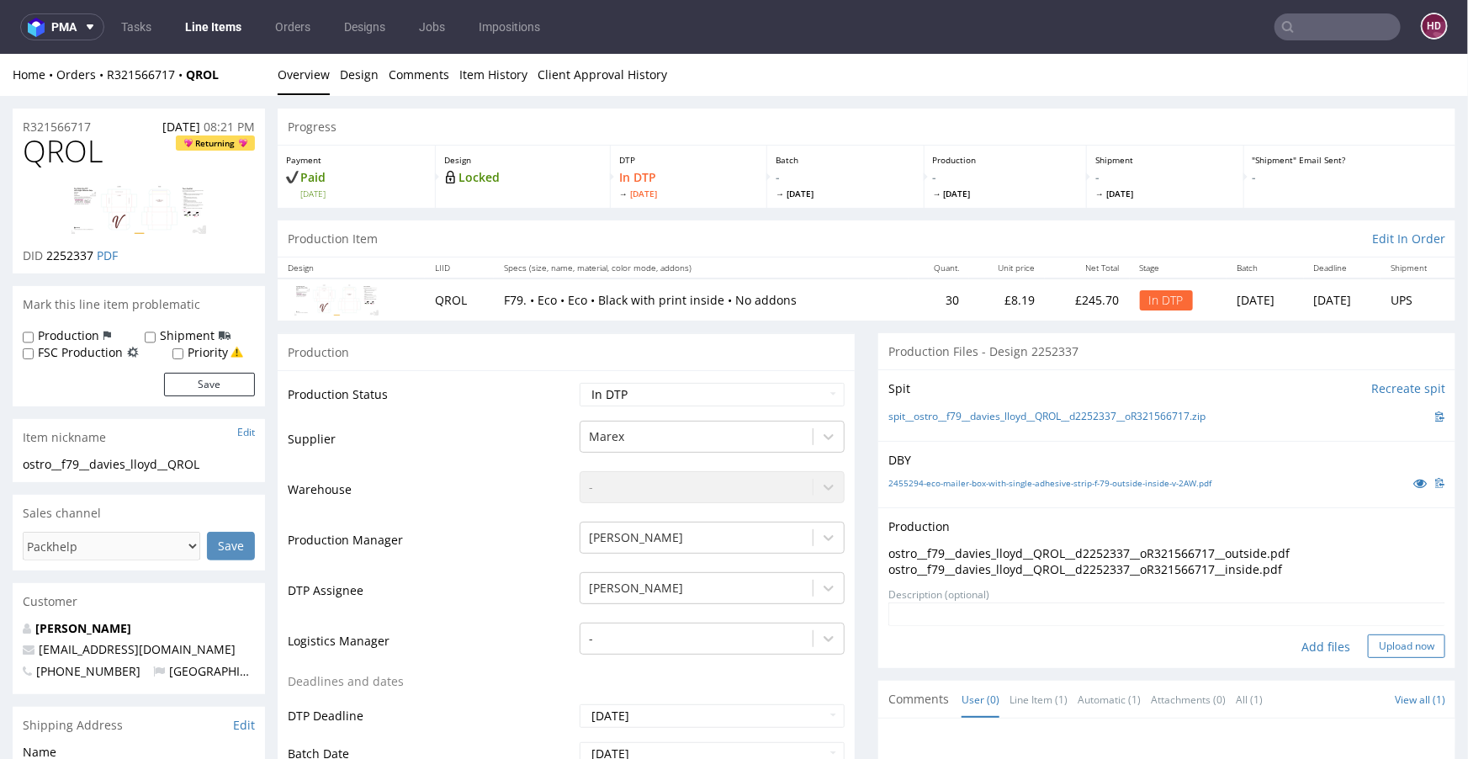
click at [1388, 646] on button "Upload now" at bounding box center [1406, 646] width 77 height 24
click at [615, 397] on select "Waiting for Artwork Waiting for Diecut Waiting for Mockup Waiting for DTP Waiti…" at bounding box center [712, 394] width 265 height 24
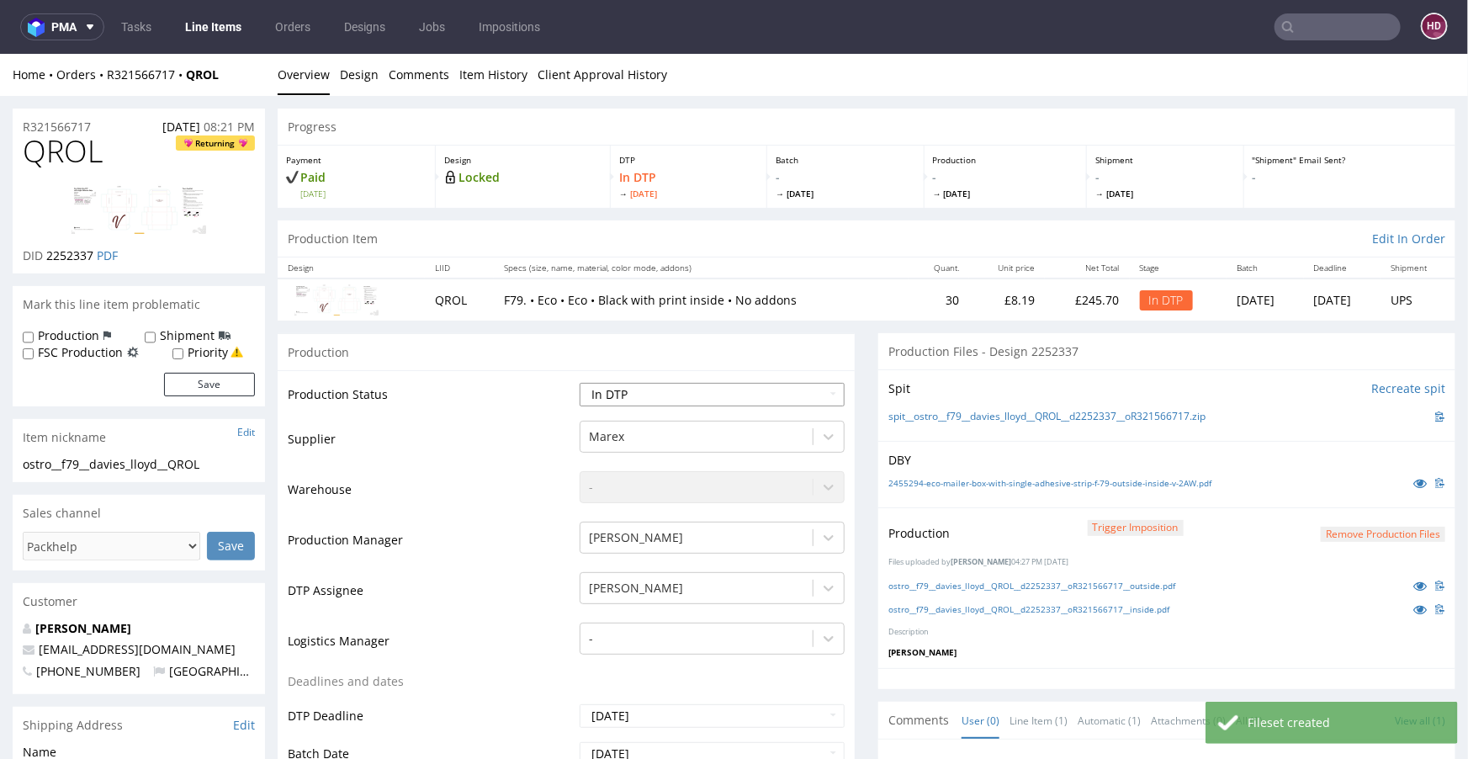
click at [661, 397] on select "Waiting for Artwork Waiting for Diecut Waiting for Mockup Waiting for DTP Waiti…" at bounding box center [712, 394] width 265 height 24
select select "dtp_production_ready"
click at [580, 382] on select "Waiting for Artwork Waiting for Diecut Waiting for Mockup Waiting for DTP Waiti…" at bounding box center [712, 394] width 265 height 24
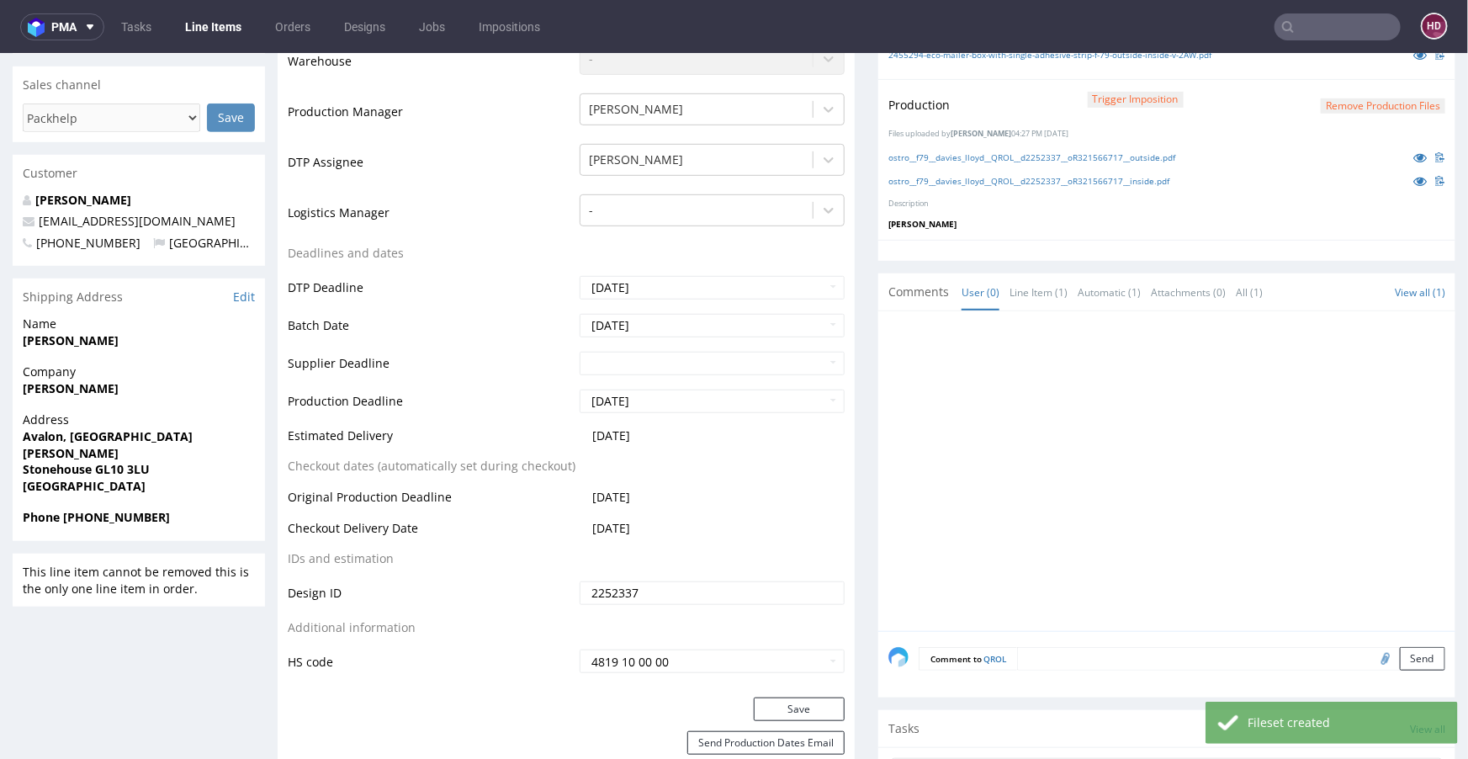
scroll to position [567, 0]
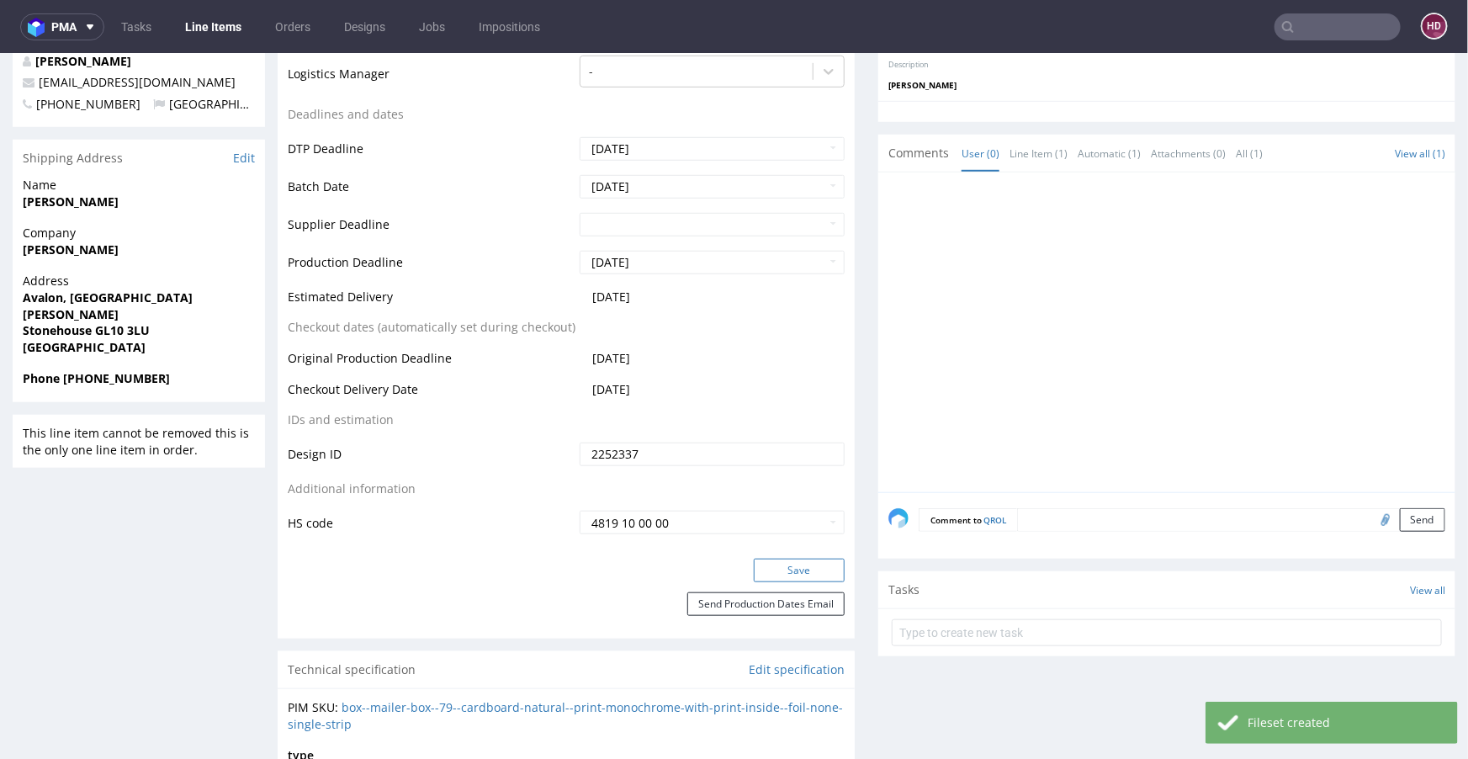
click at [785, 575] on button "Save" at bounding box center [799, 570] width 91 height 24
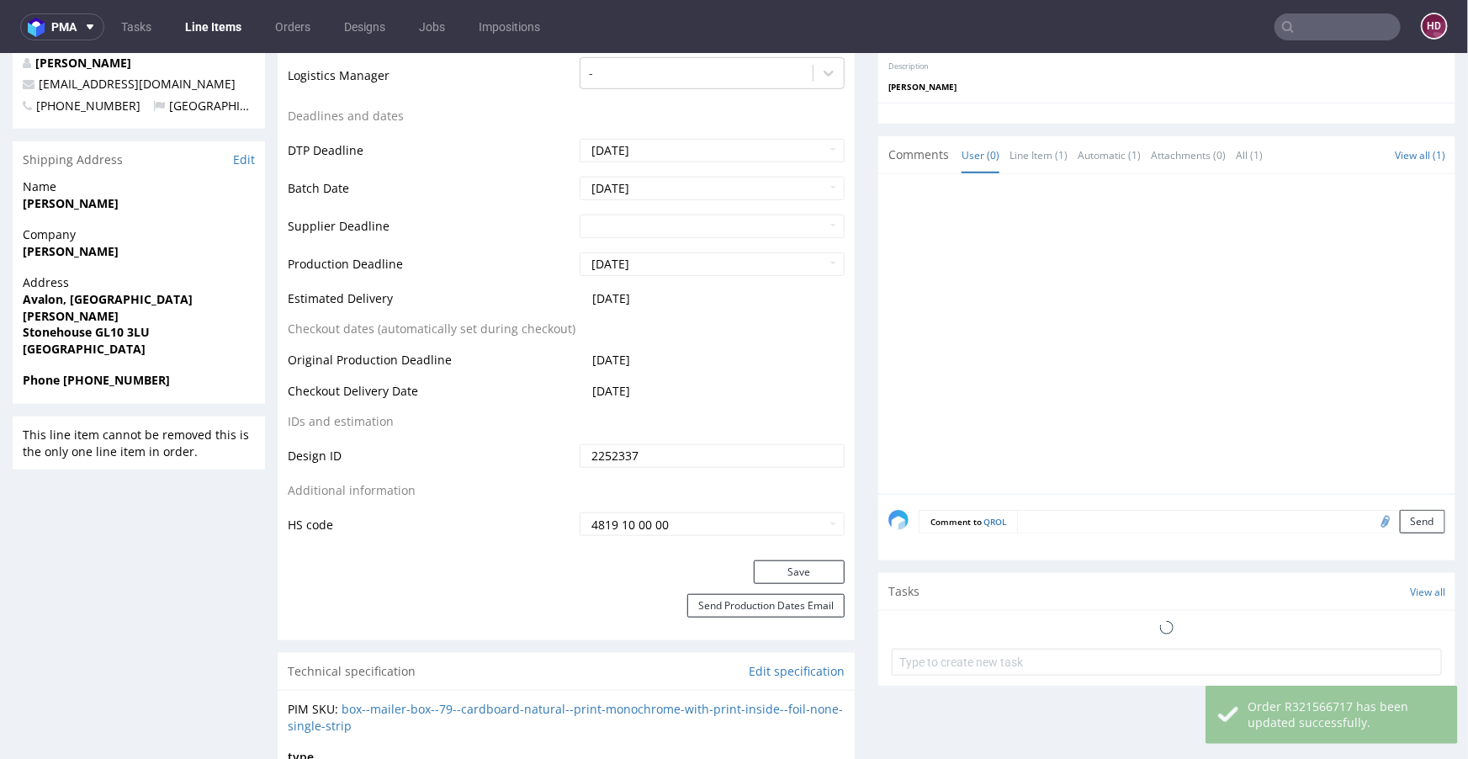
scroll to position [0, 0]
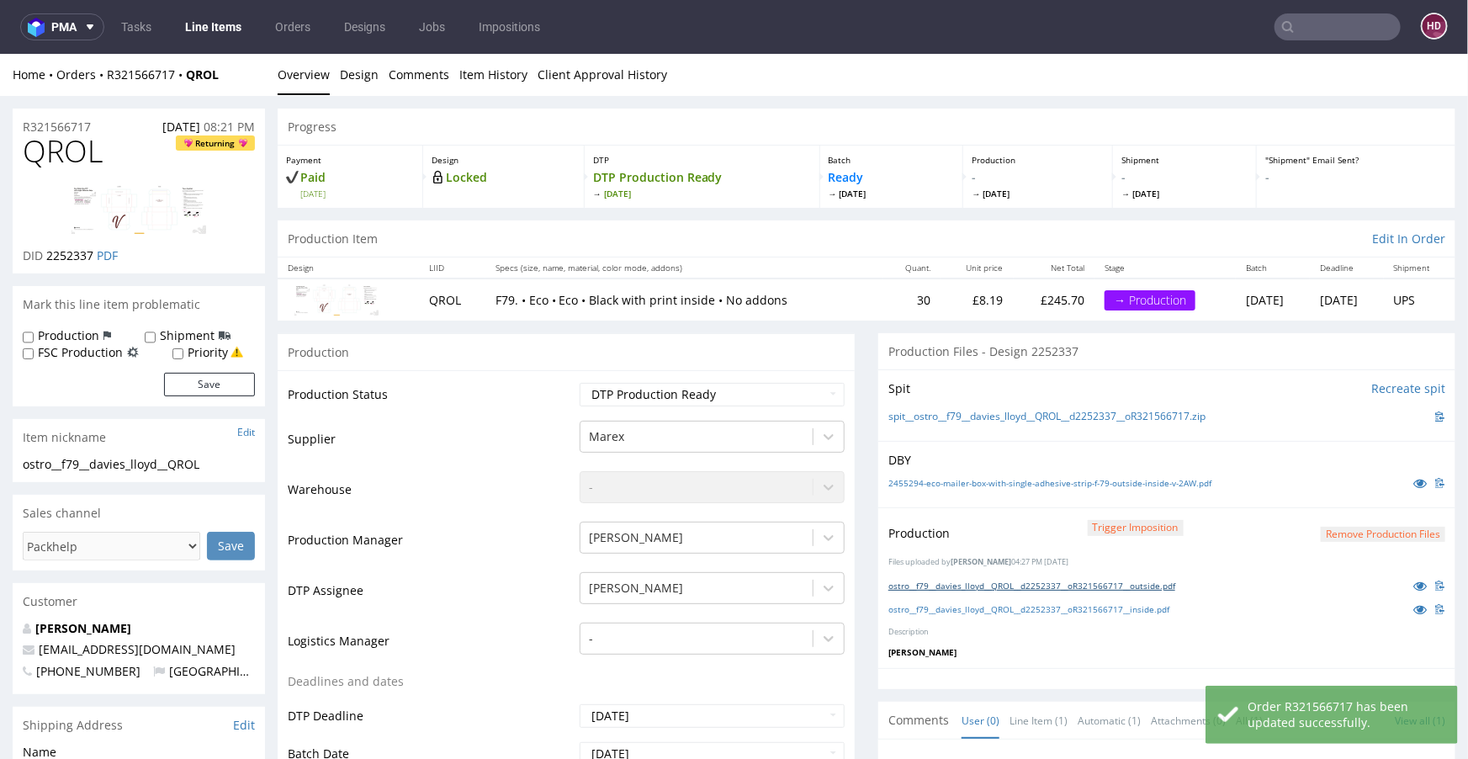
click at [1012, 582] on link "ostro__f79__davies_lloyd__QROL__d2252337__oR321566717__outside.pdf" at bounding box center [1031, 585] width 287 height 12
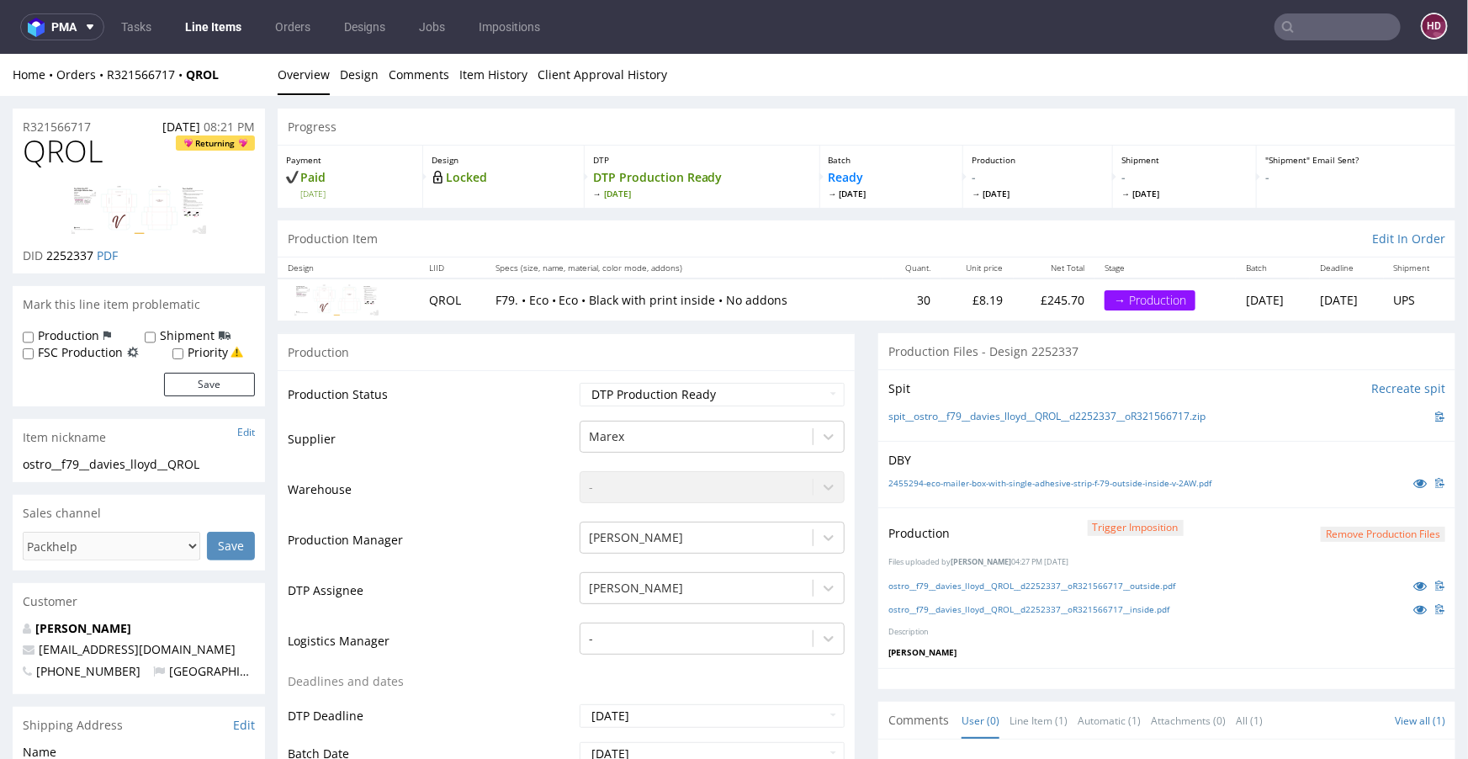
click at [225, 23] on link "Line Items" at bounding box center [213, 26] width 77 height 27
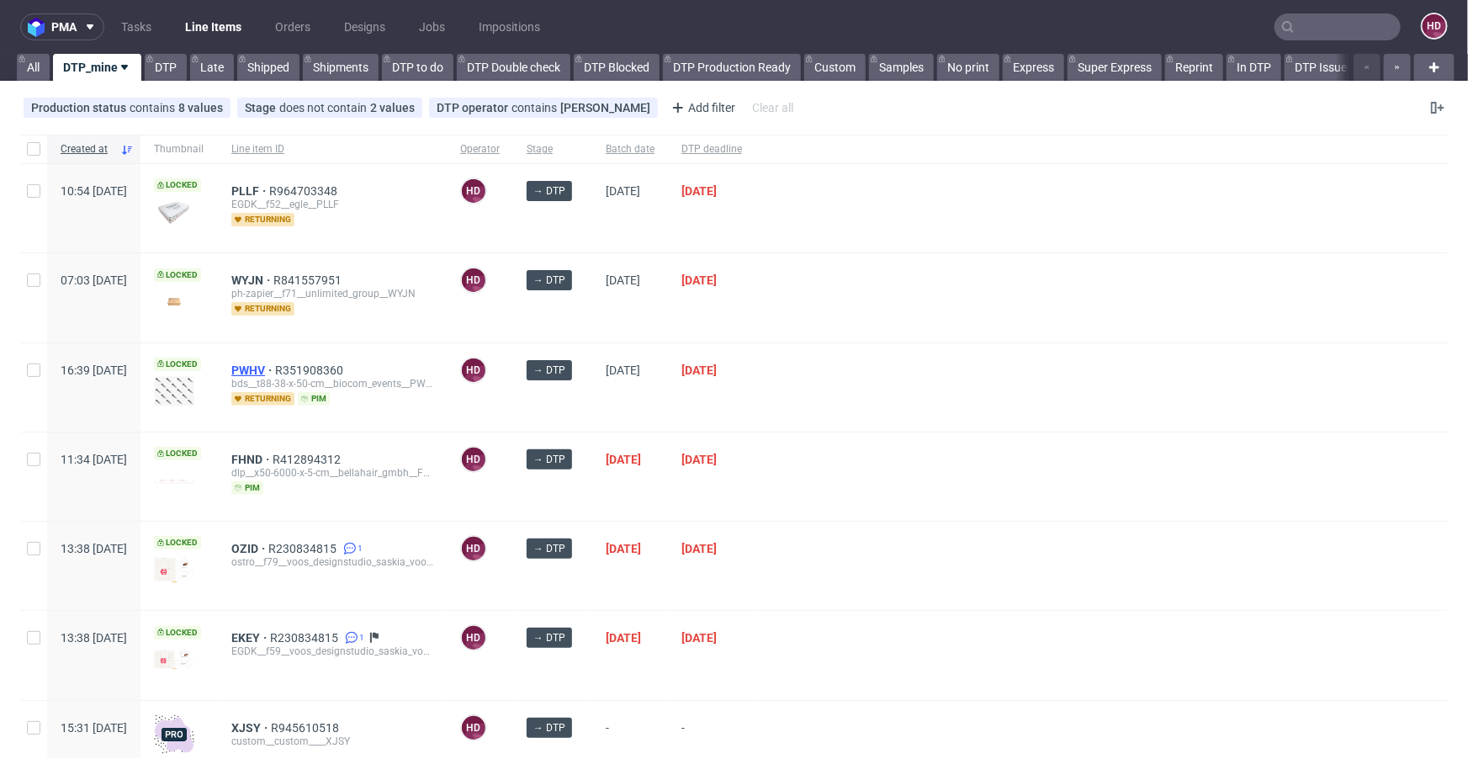
click at [275, 369] on span "PWHV" at bounding box center [253, 369] width 44 height 13
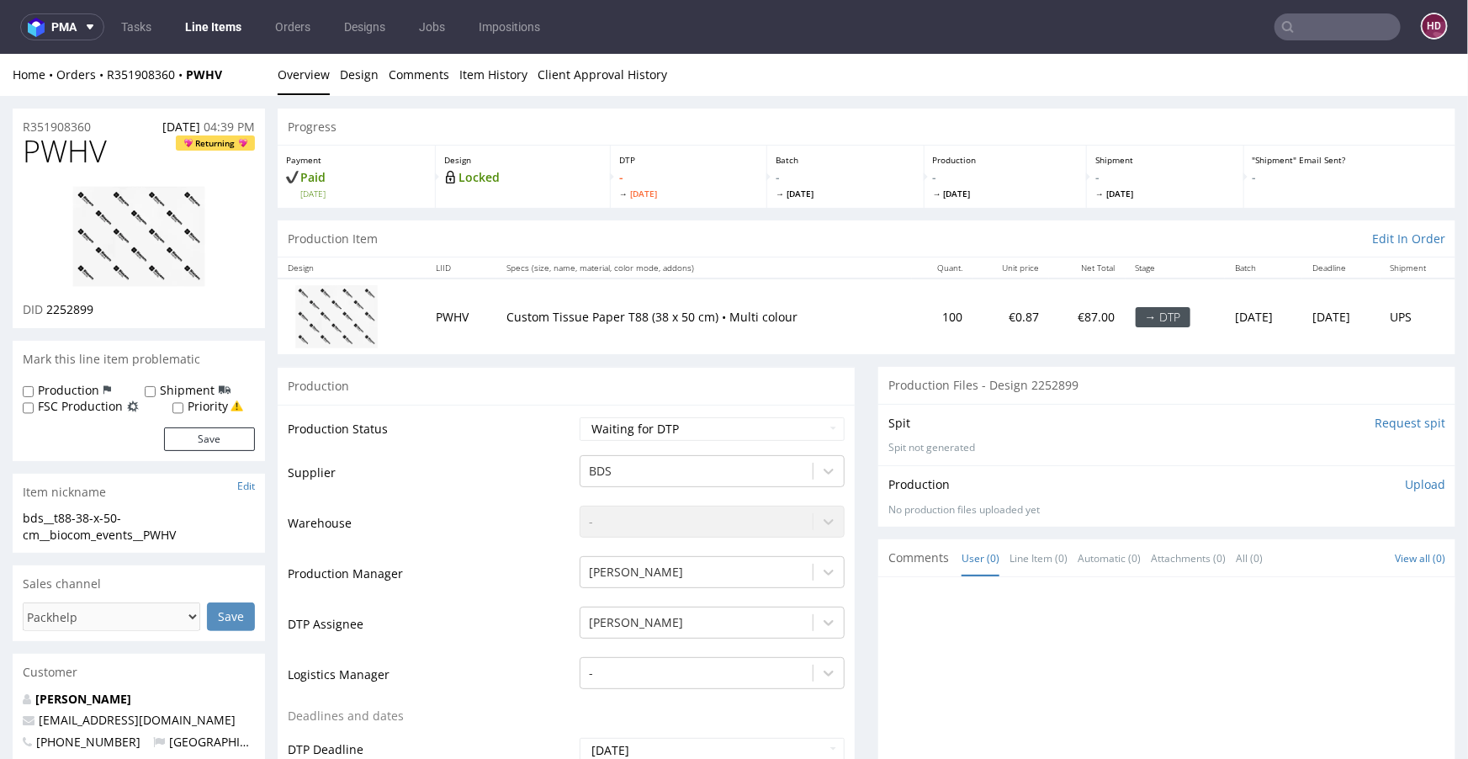
click at [379, 81] on li "Design" at bounding box center [364, 74] width 49 height 17
click at [370, 74] on link "Design" at bounding box center [359, 73] width 39 height 41
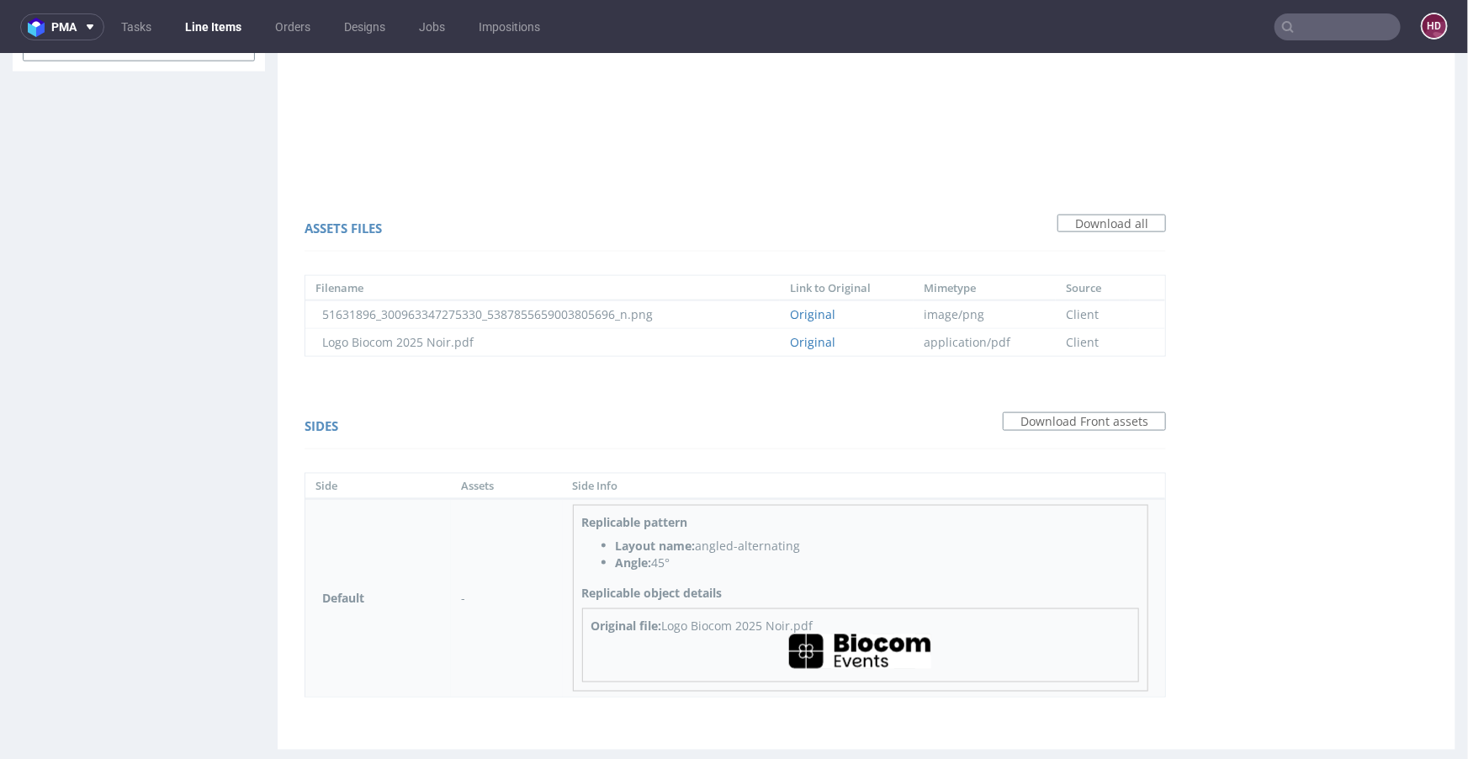
scroll to position [1058, 0]
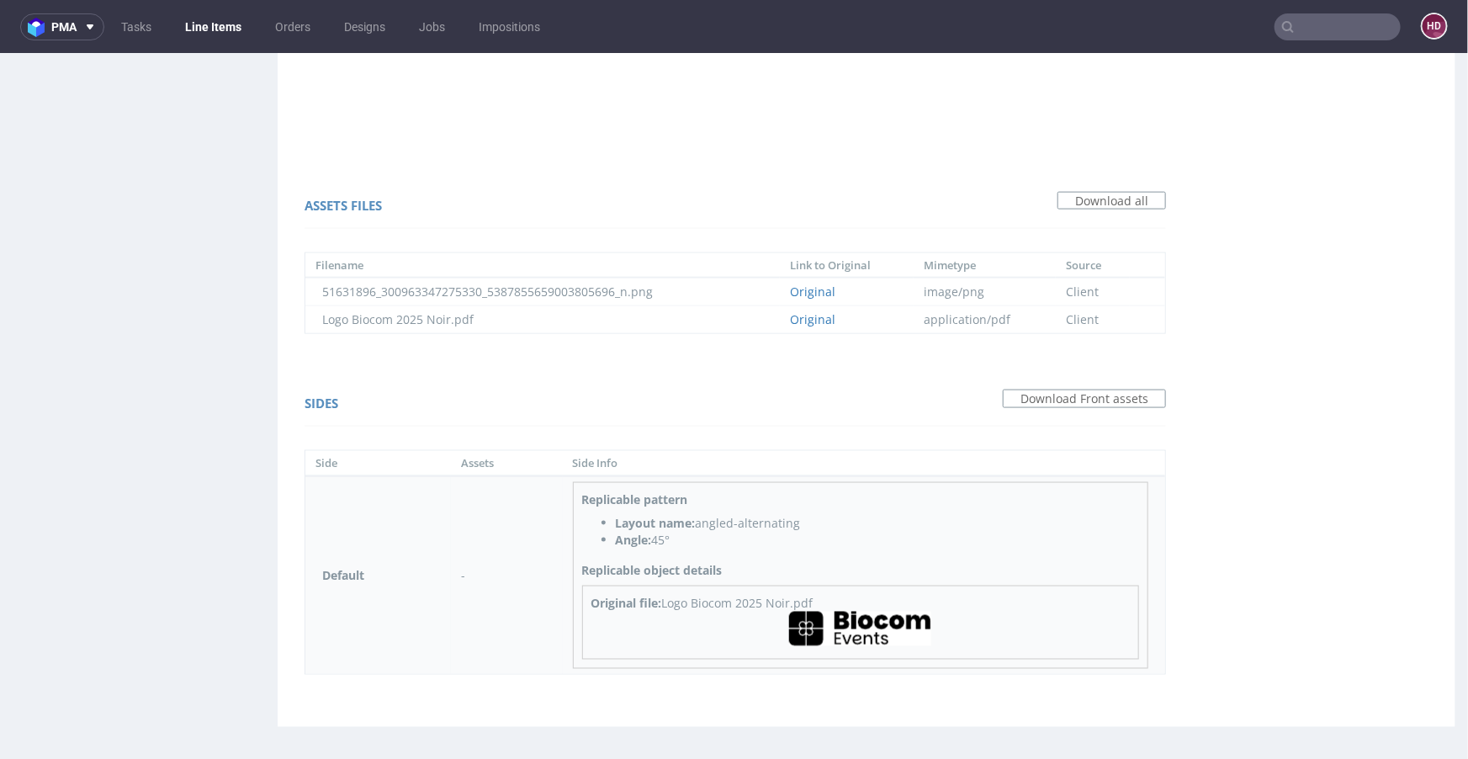
click at [864, 624] on img at bounding box center [860, 628] width 142 height 34
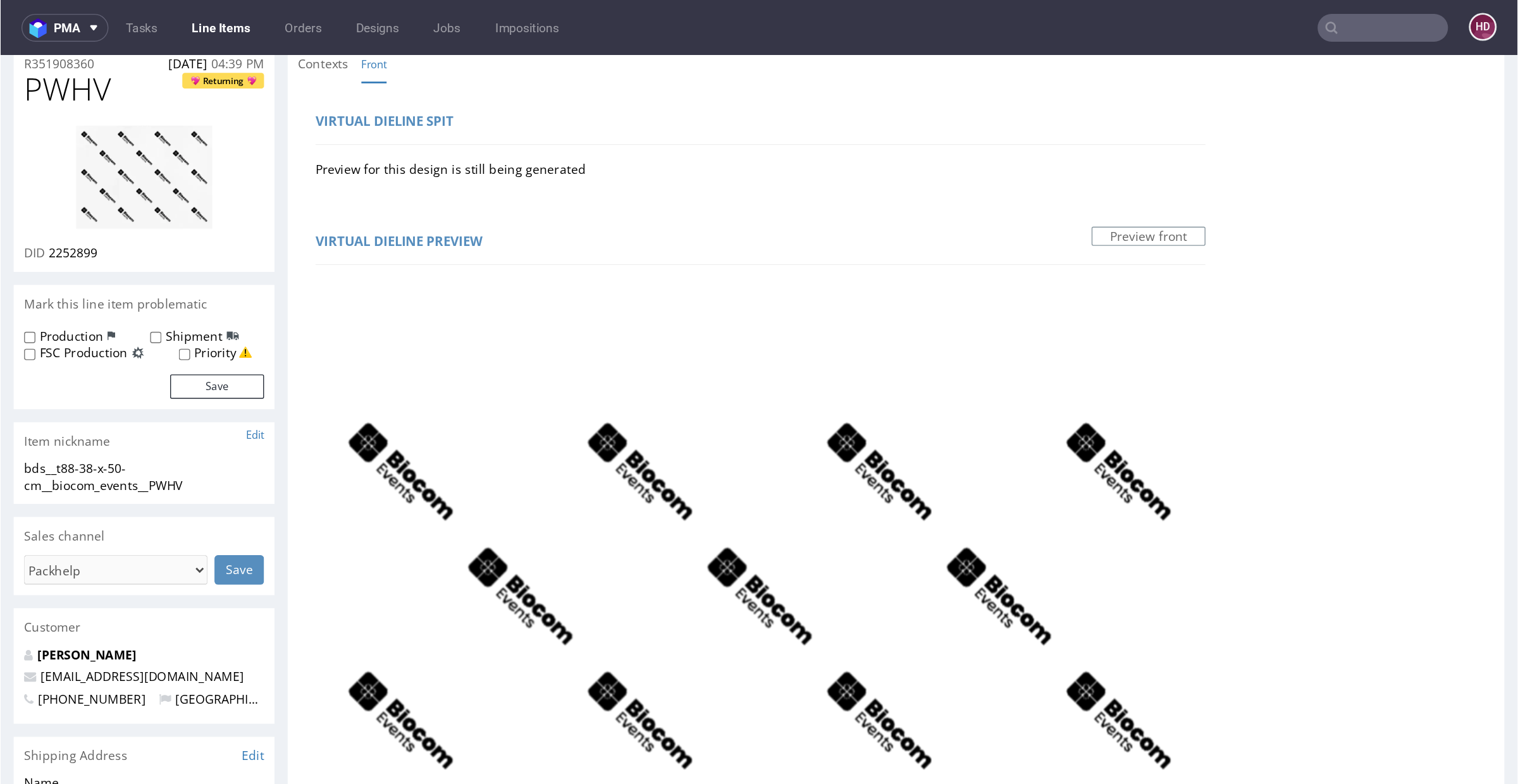
scroll to position [0, 0]
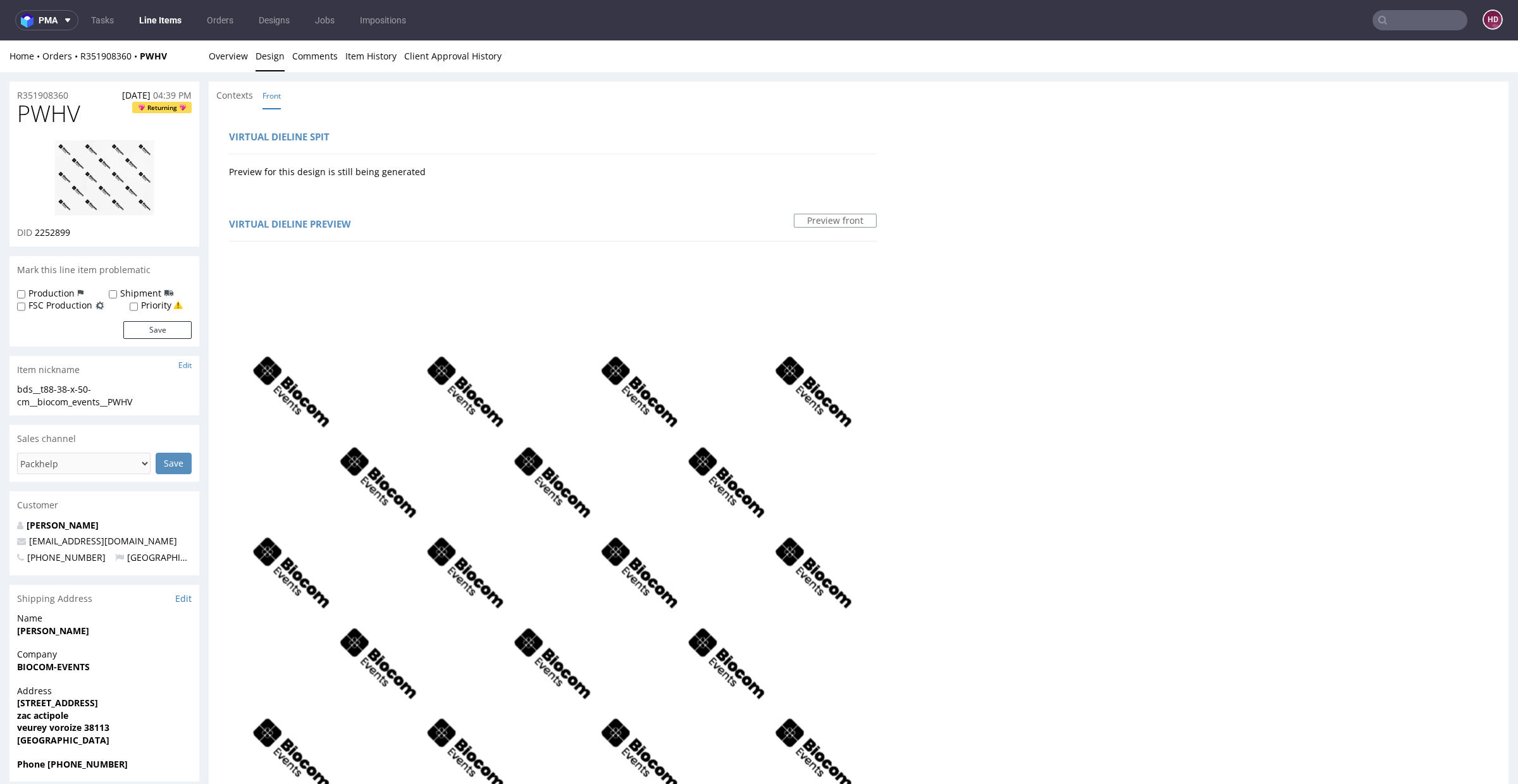
drag, startPoint x: 765, startPoint y: 435, endPoint x: 777, endPoint y: 273, distance: 162.4
click at [98, 191] on img at bounding box center [105, 177] width 102 height 77
click at [134, 401] on div "bds__t88-38-x-50-cm__biocom_events__PWHV" at bounding box center [105, 395] width 174 height 25
drag, startPoint x: 153, startPoint y: 401, endPoint x: 0, endPoint y: 388, distance: 153.6
click at [0, 388] on div "R351908360 25.08.2025 04:39 PM PWHV Returning DID 2252899 Mark this line item p…" at bounding box center [759, 716] width 1518 height 1288
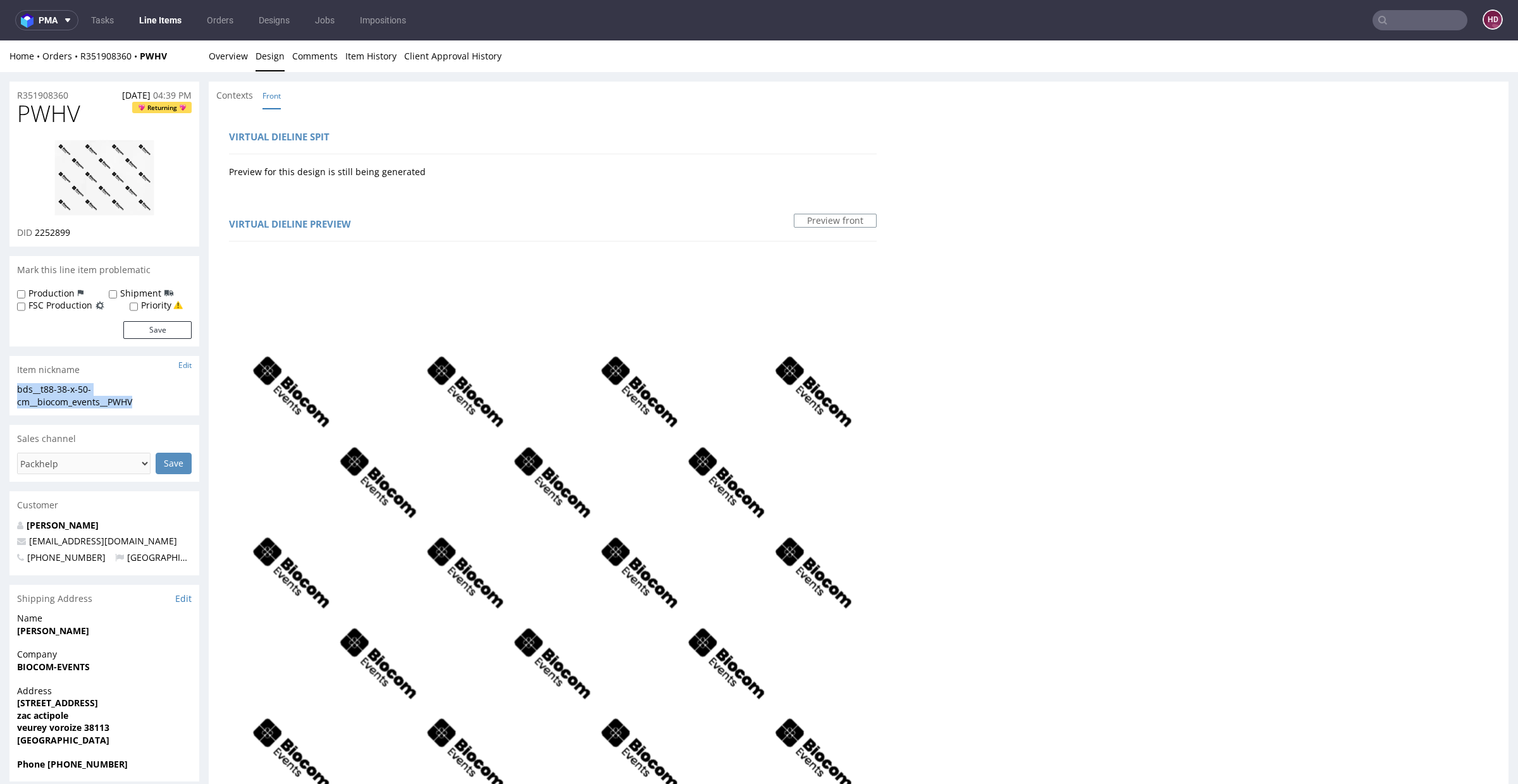
copy div "bds__t88-38-x-50-cm__biocom_events__PWHV"
drag, startPoint x: 95, startPoint y: 233, endPoint x: 91, endPoint y: 255, distance: 22.4
click at [34, 224] on div "PWHV Returning DID 2252899" at bounding box center [105, 174] width 189 height 146
copy div "DID 2252899"
drag, startPoint x: 83, startPoint y: 95, endPoint x: 0, endPoint y: 98, distance: 83.1
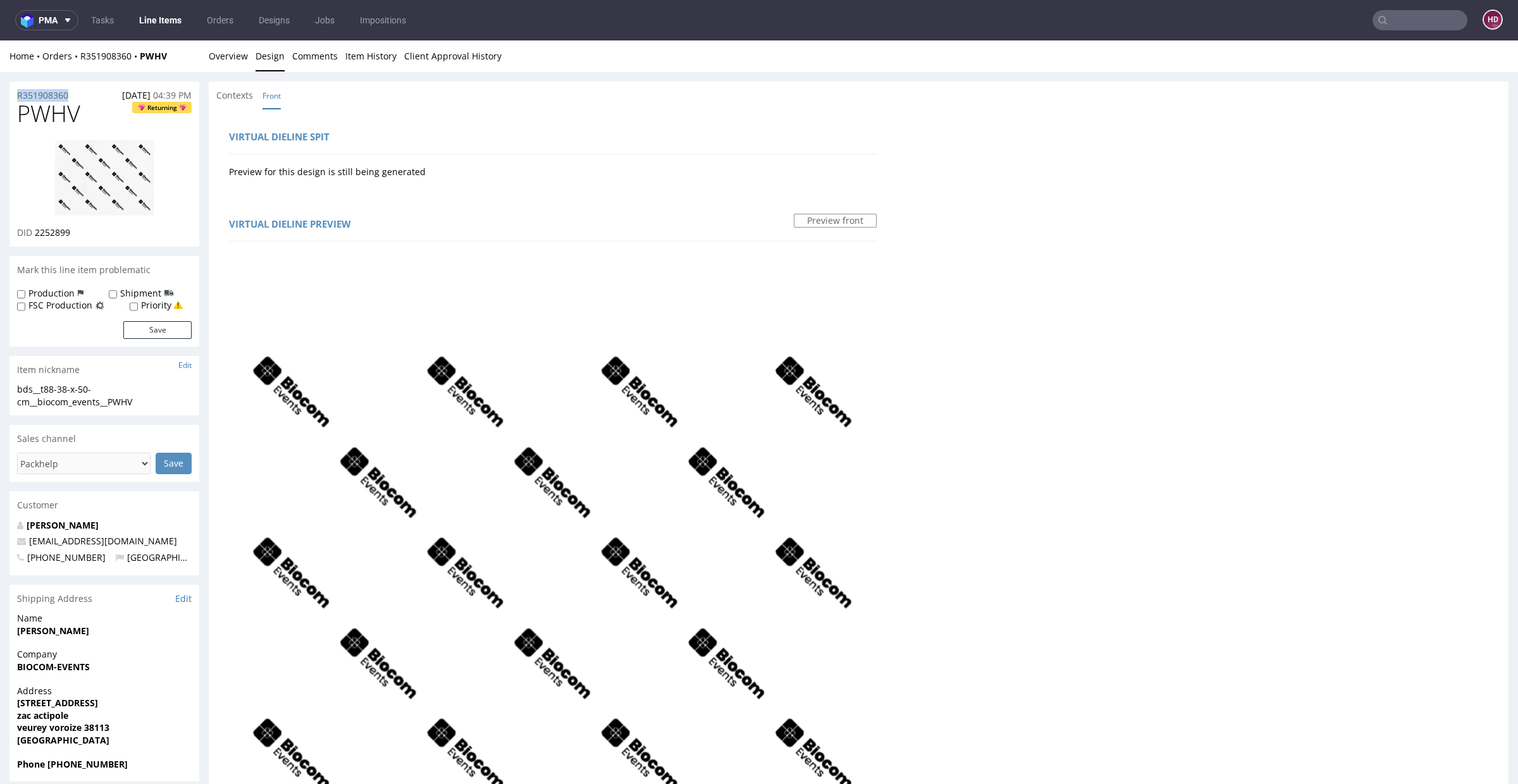
click at [0, 98] on div "R351908360 25.08.2025 04:39 PM PWHV Returning DID 2252899 Mark this line item p…" at bounding box center [759, 716] width 1518 height 1288
copy p "R351908360"
click at [124, 205] on img at bounding box center [105, 177] width 102 height 77
click at [82, 114] on h1 "PWHV Returning" at bounding box center [105, 114] width 174 height 26
drag, startPoint x: 82, startPoint y: 114, endPoint x: 34, endPoint y: 112, distance: 48.0
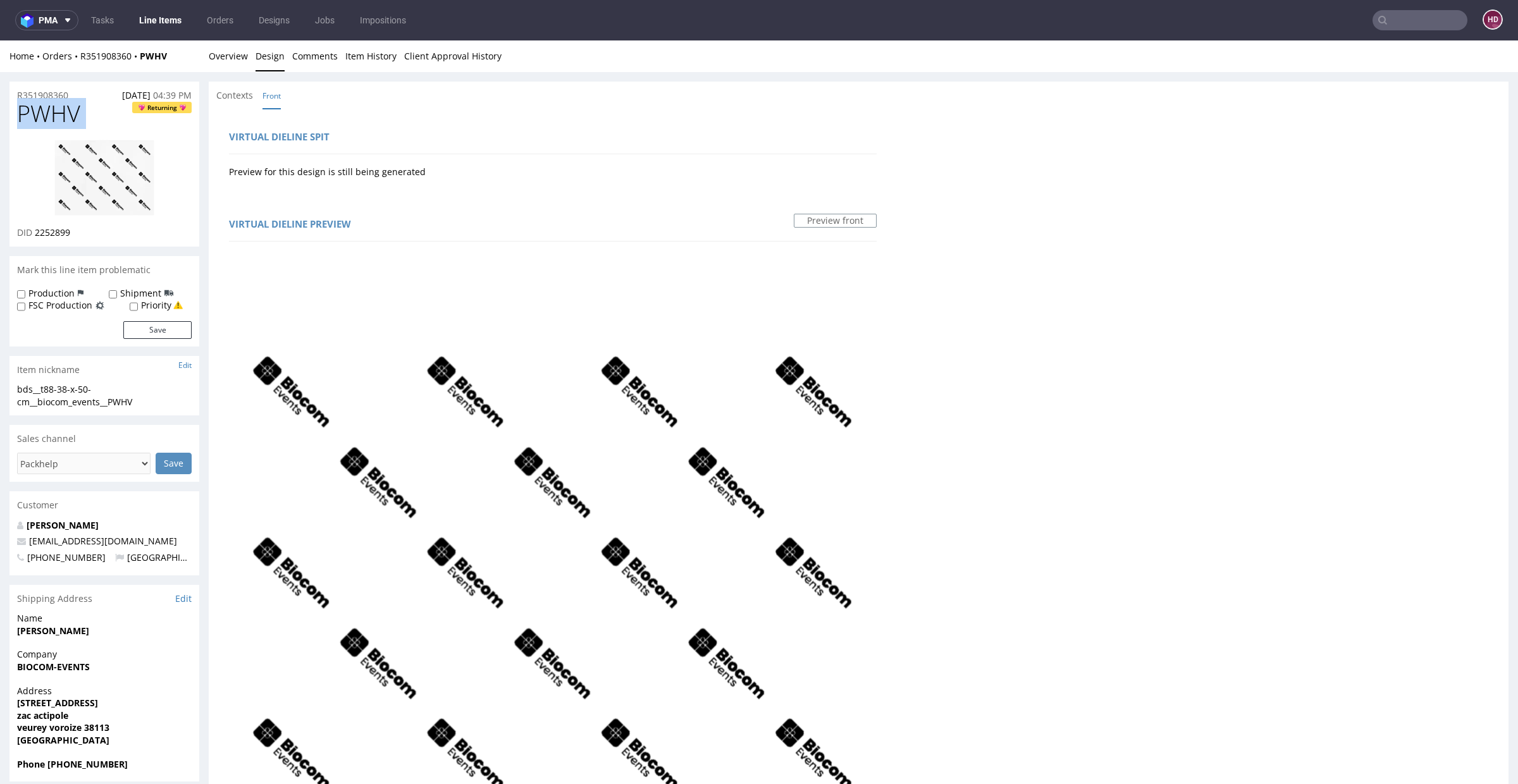
click at [34, 112] on h1 "PWHV Returning" at bounding box center [105, 114] width 174 height 26
copy span "PWHV"
drag, startPoint x: 77, startPoint y: 233, endPoint x: 34, endPoint y: 231, distance: 43.0
click at [34, 231] on div "DID 2252899" at bounding box center [105, 232] width 174 height 13
copy span "2252899"
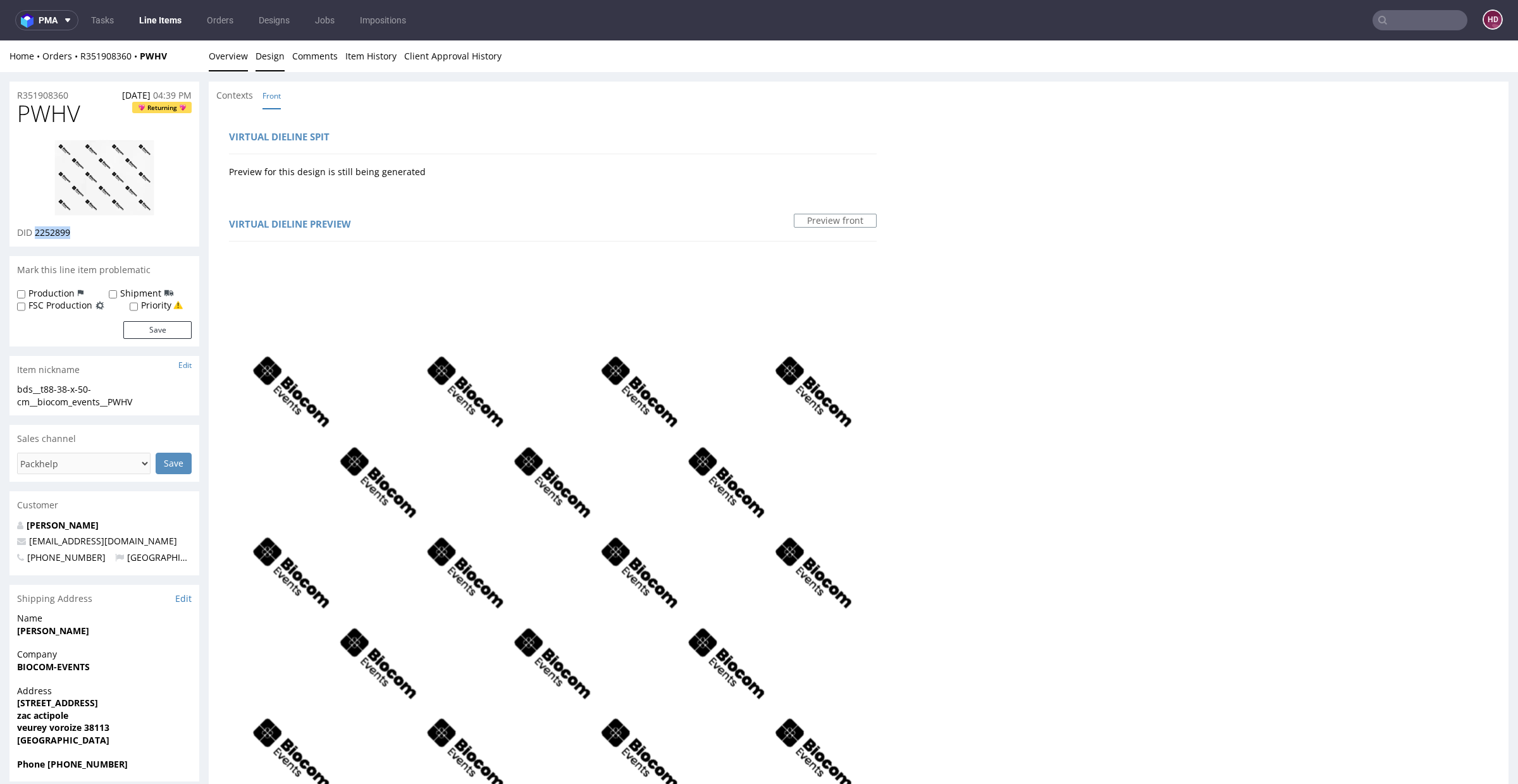
click at [234, 55] on link "Overview" at bounding box center [229, 56] width 39 height 31
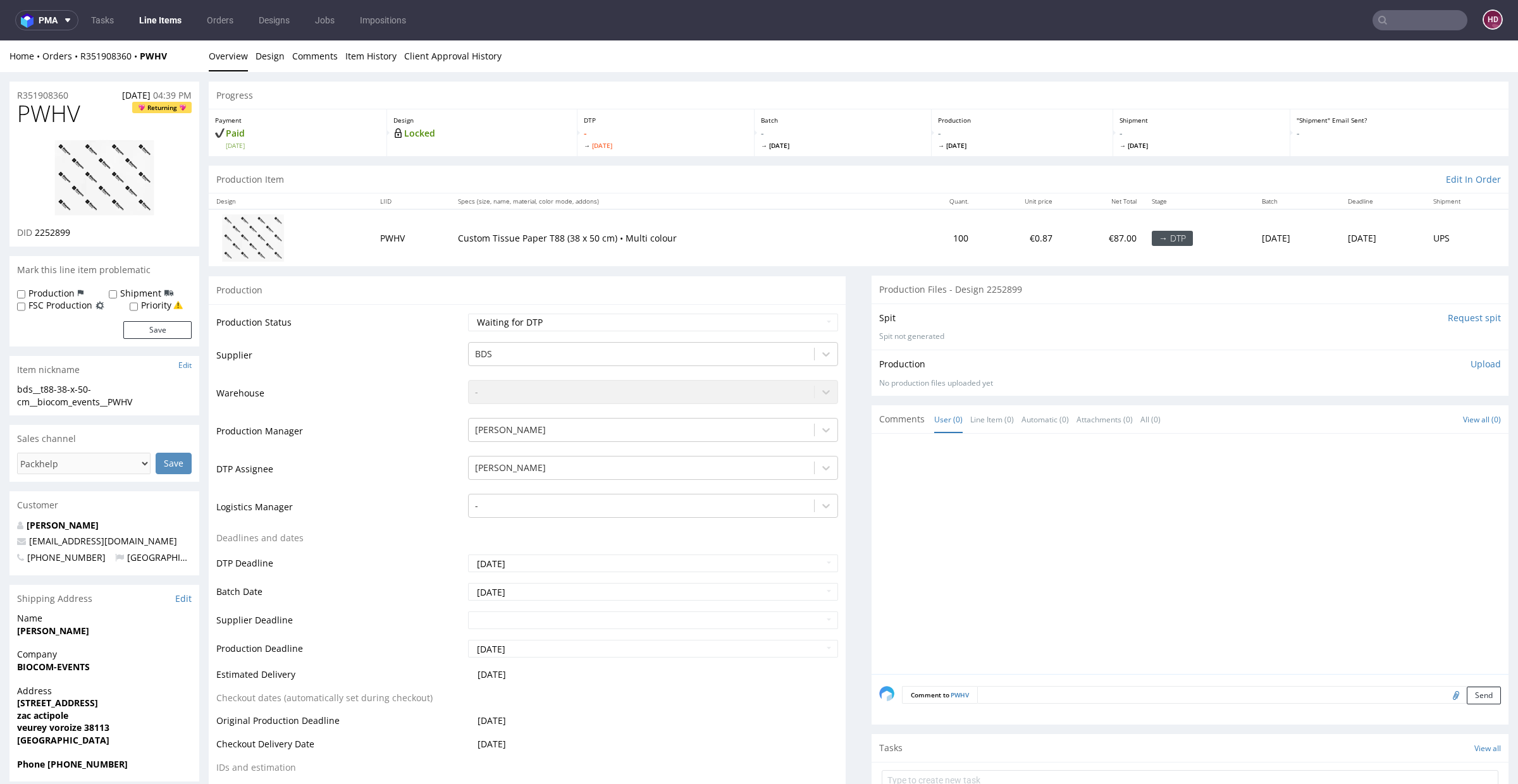
click at [1103, 364] on div "Production Upload No production files uploaded yet Description (optional) Add f…" at bounding box center [1189, 372] width 637 height 46
click at [1103, 362] on p "Upload" at bounding box center [1486, 364] width 30 height 13
click at [1103, 420] on div "Add files" at bounding box center [1411, 422] width 63 height 19
type input "C:\fakepath\bds__t88-38-x-50-cm__biocom_events__PWHV__d2252899__oR351908360.pdf"
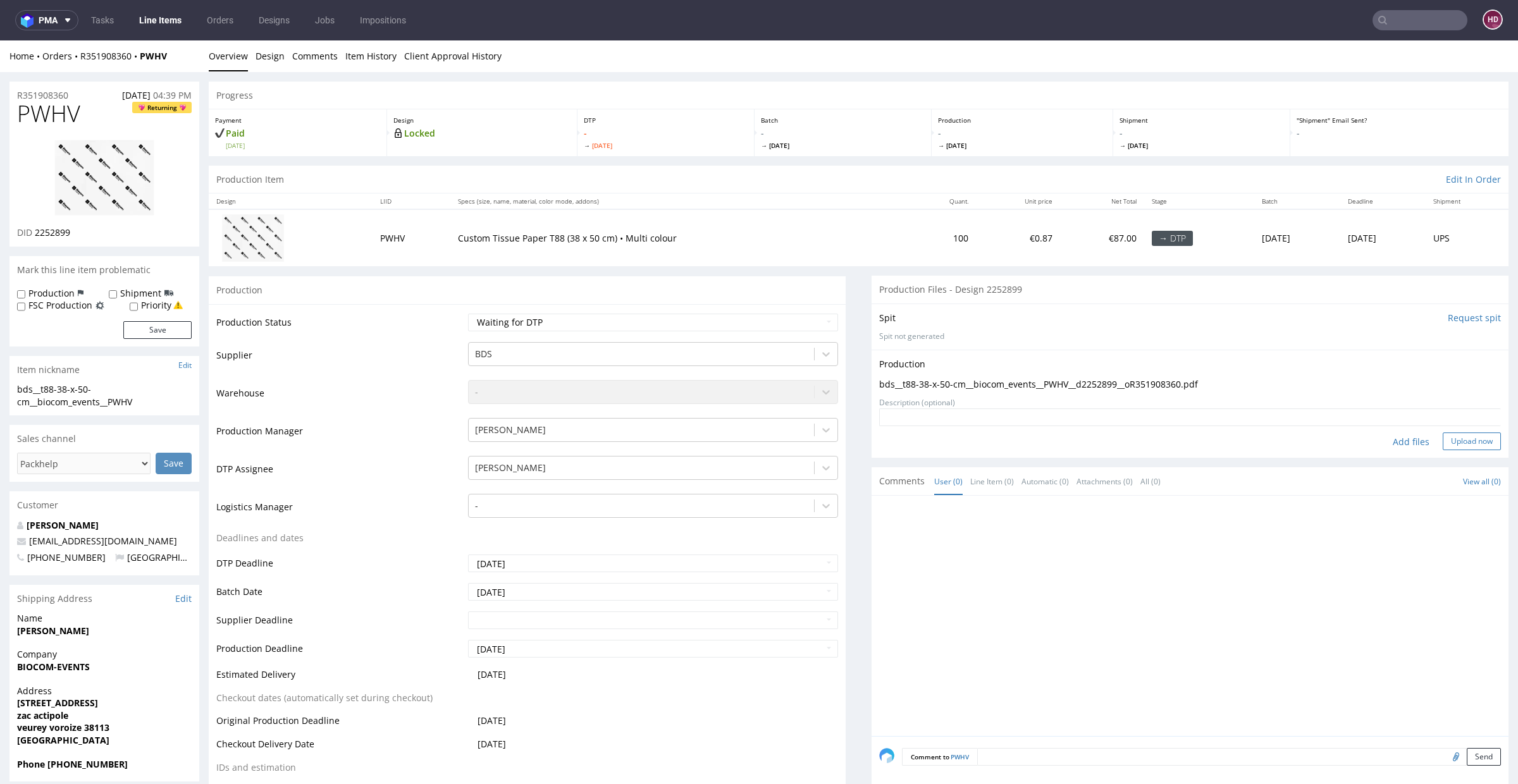
click at [1103, 446] on button "Upload now" at bounding box center [1471, 441] width 58 height 18
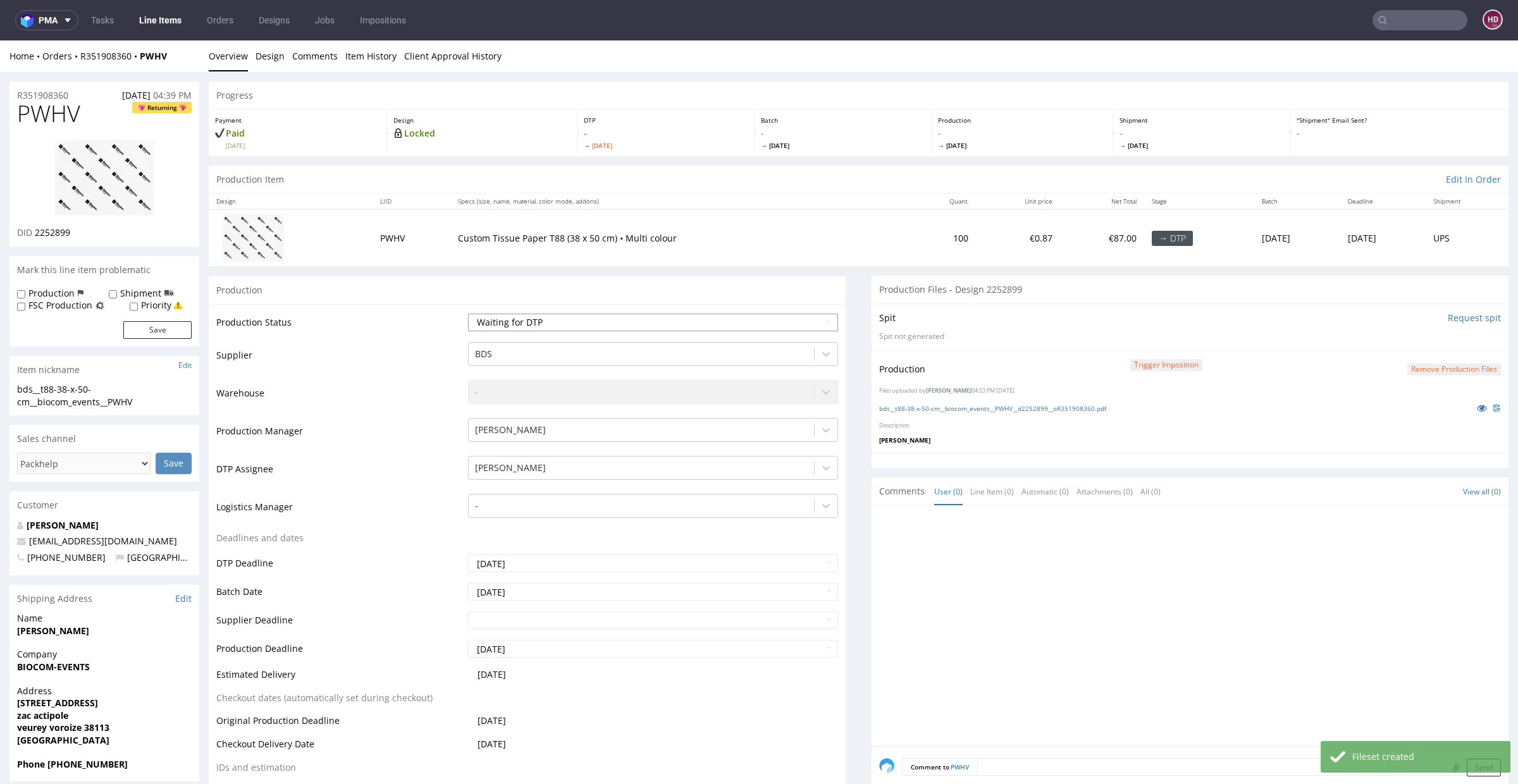
click at [570, 325] on select "Waiting for Artwork Waiting for Diecut Waiting for Mockup Waiting for DTP Waiti…" at bounding box center [653, 322] width 370 height 18
select select "dtp_production_ready"
click at [468, 313] on select "Waiting for Artwork Waiting for Diecut Waiting for Mockup Waiting for DTP Waiti…" at bounding box center [653, 322] width 370 height 18
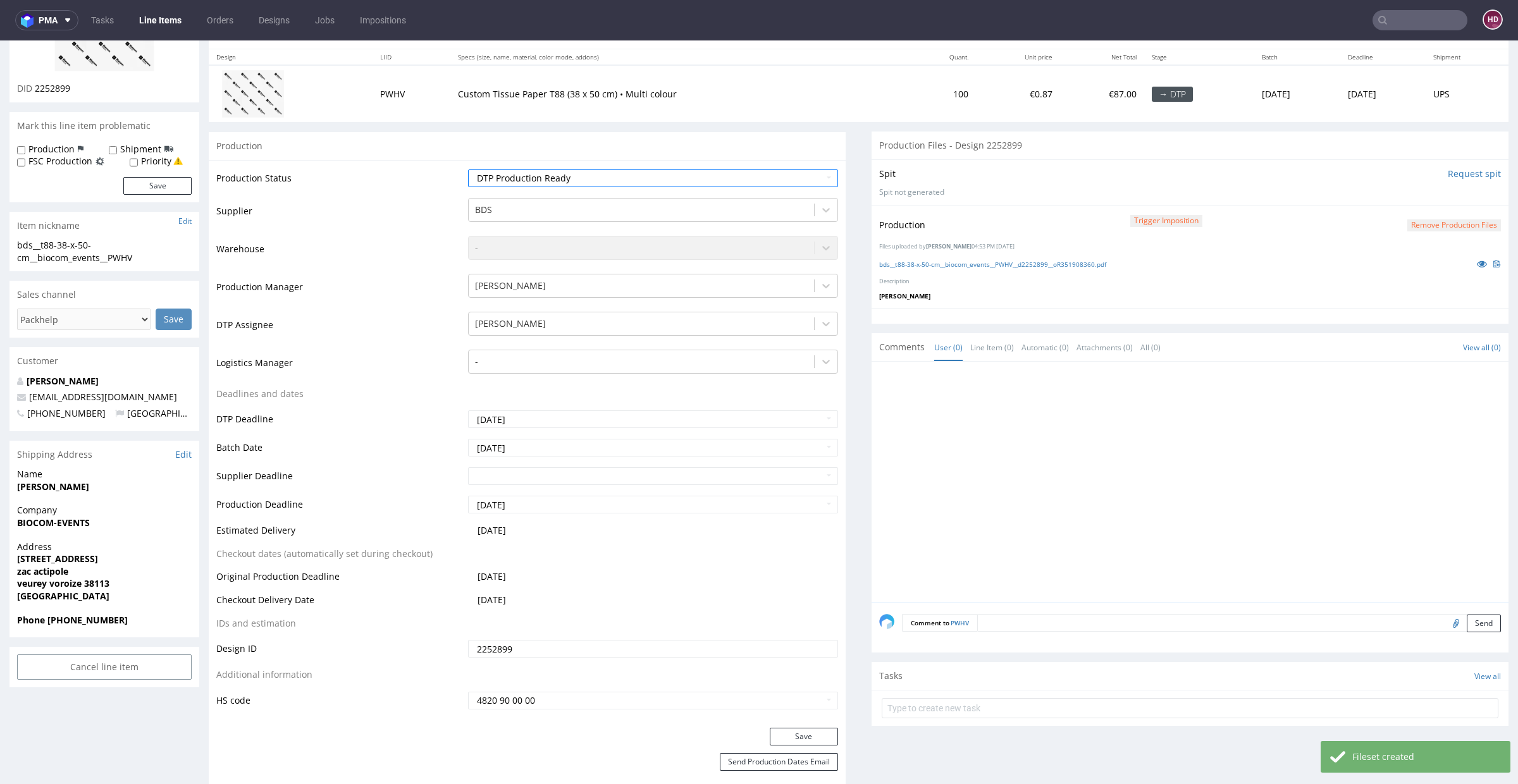
scroll to position [147, 0]
click at [808, 570] on button "Save" at bounding box center [804, 734] width 68 height 18
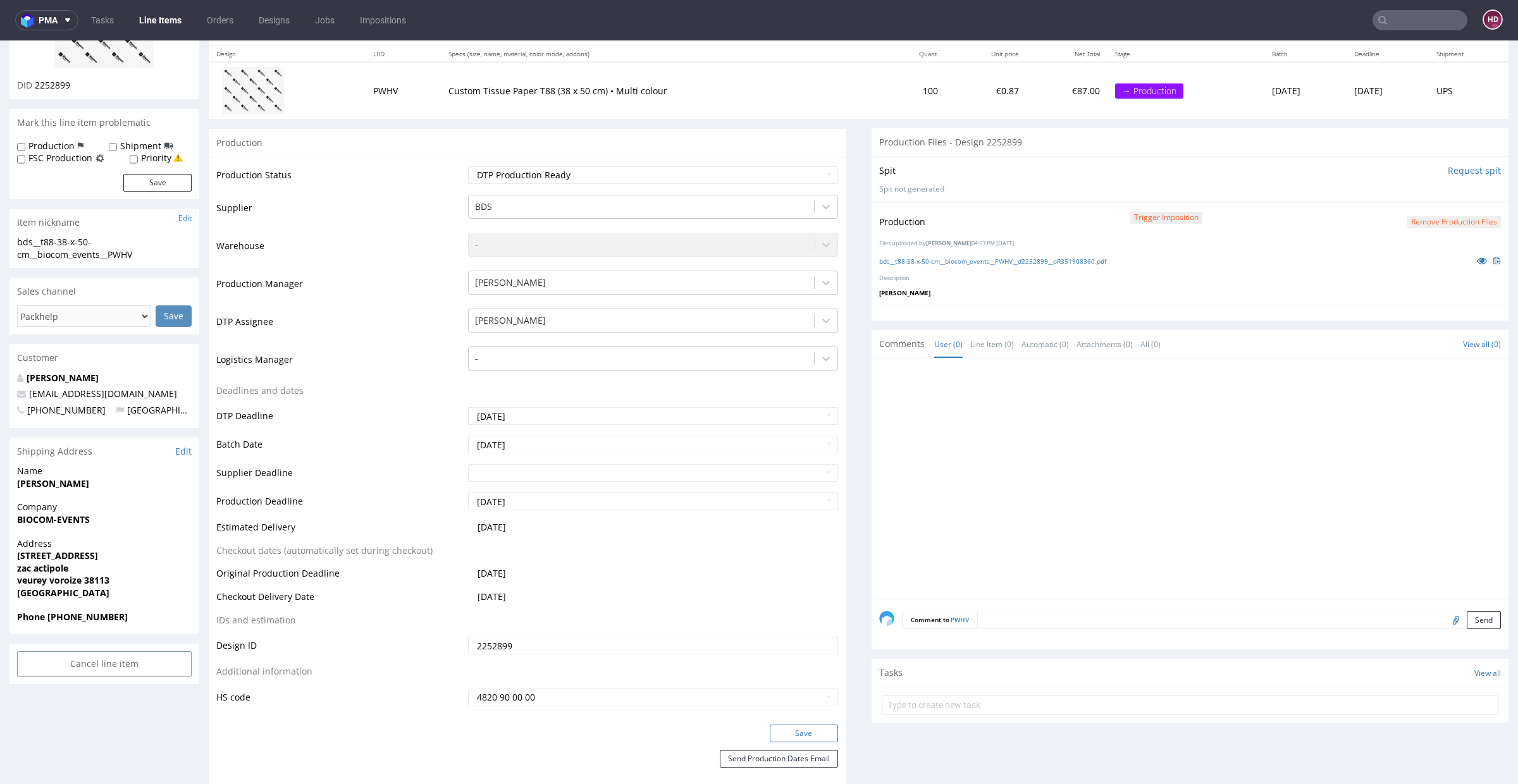
click at [777, 570] on button "Save" at bounding box center [804, 734] width 68 height 18
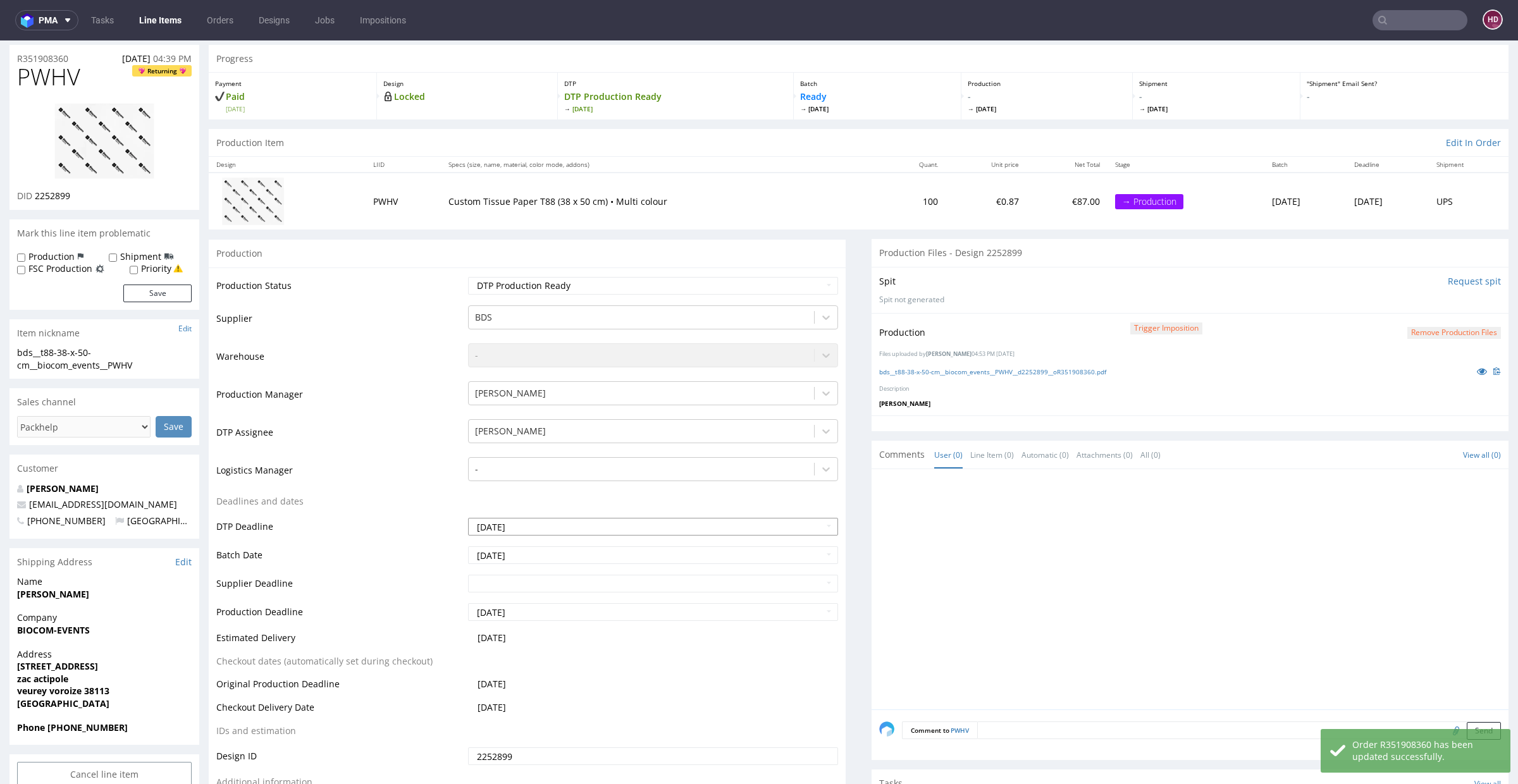
scroll to position [0, 0]
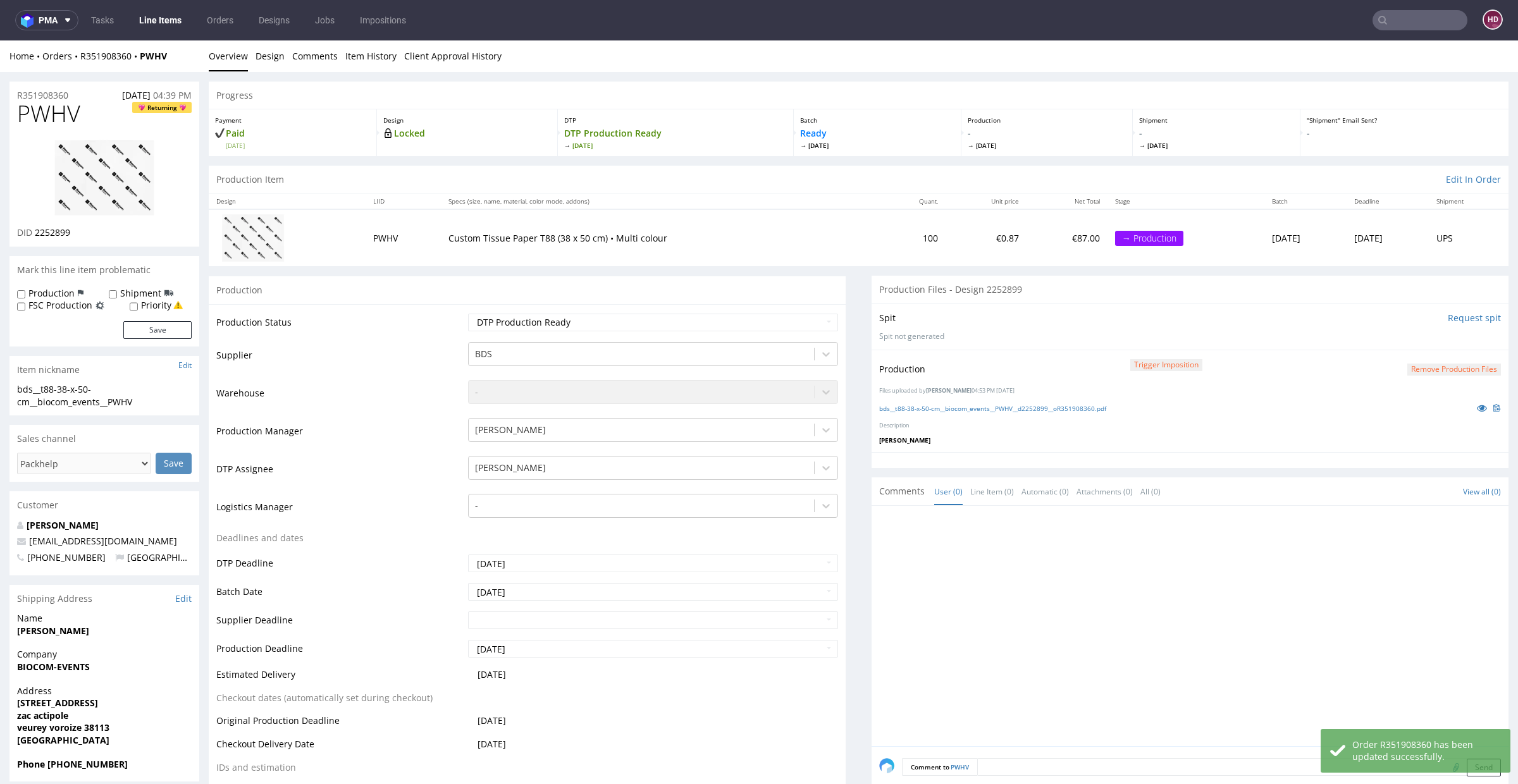
click at [159, 20] on link "Line Items" at bounding box center [160, 20] width 58 height 20
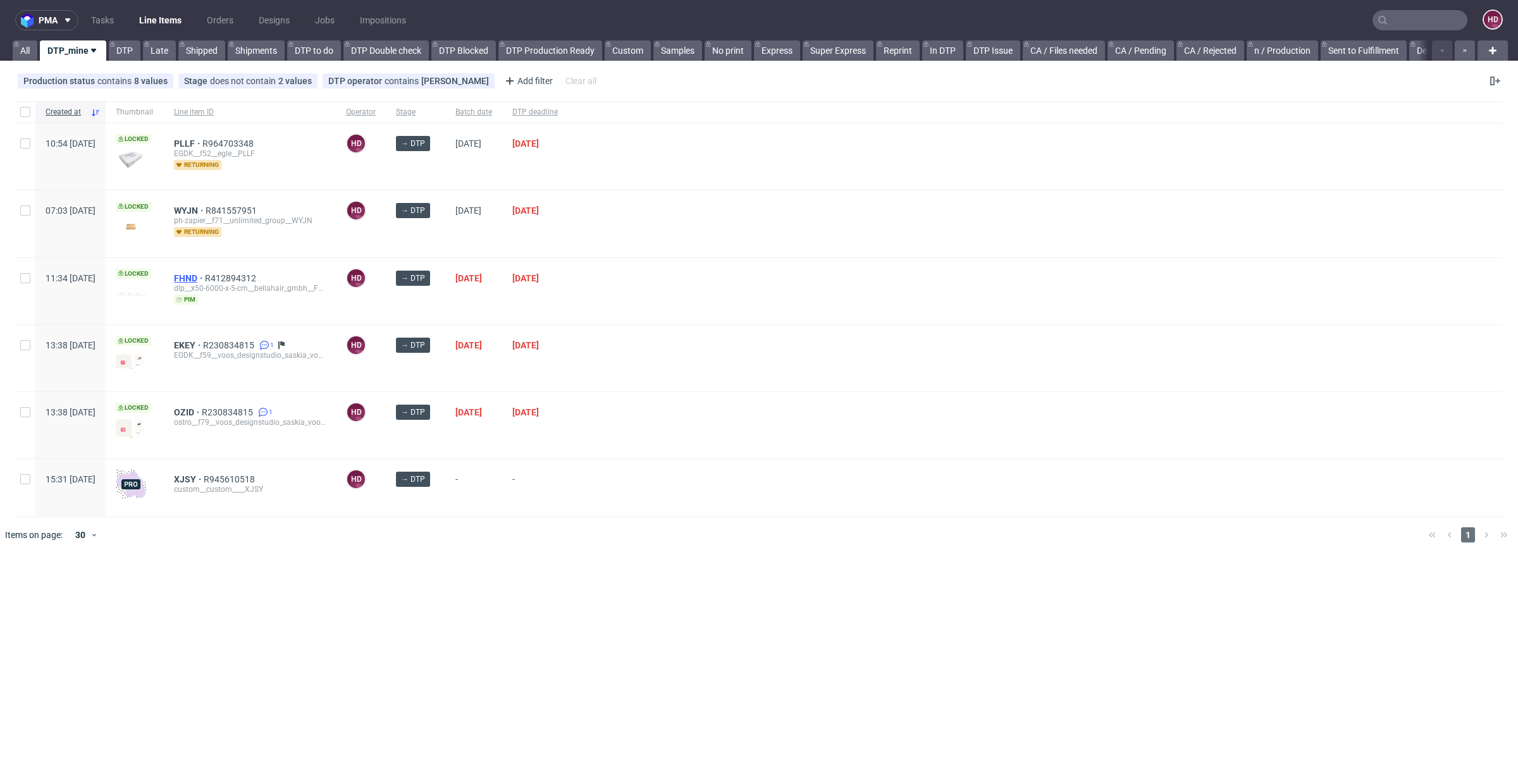
click at [205, 275] on span "FHND" at bounding box center [189, 277] width 31 height 10
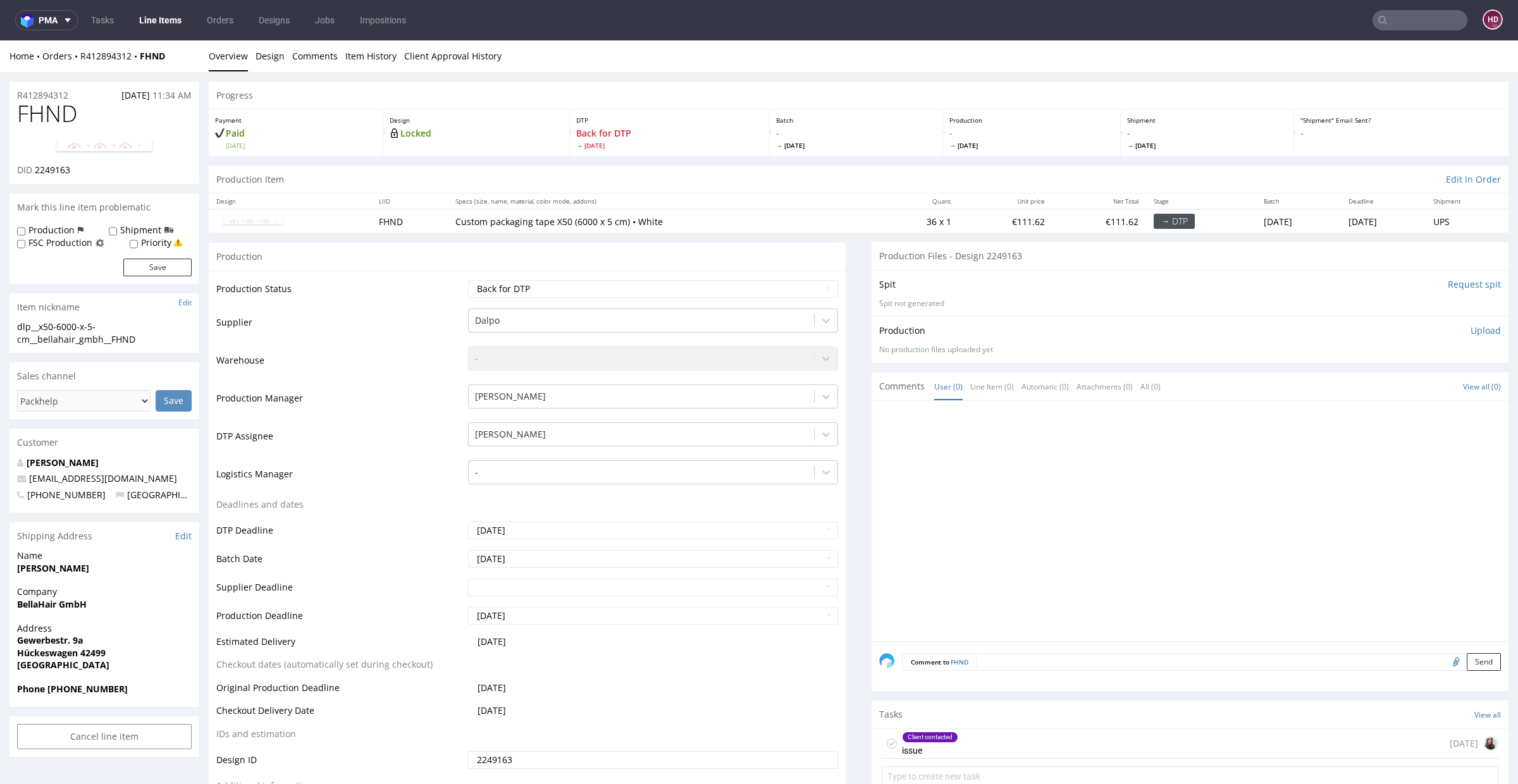
click at [923, 570] on div "Client contacted" at bounding box center [930, 737] width 55 height 10
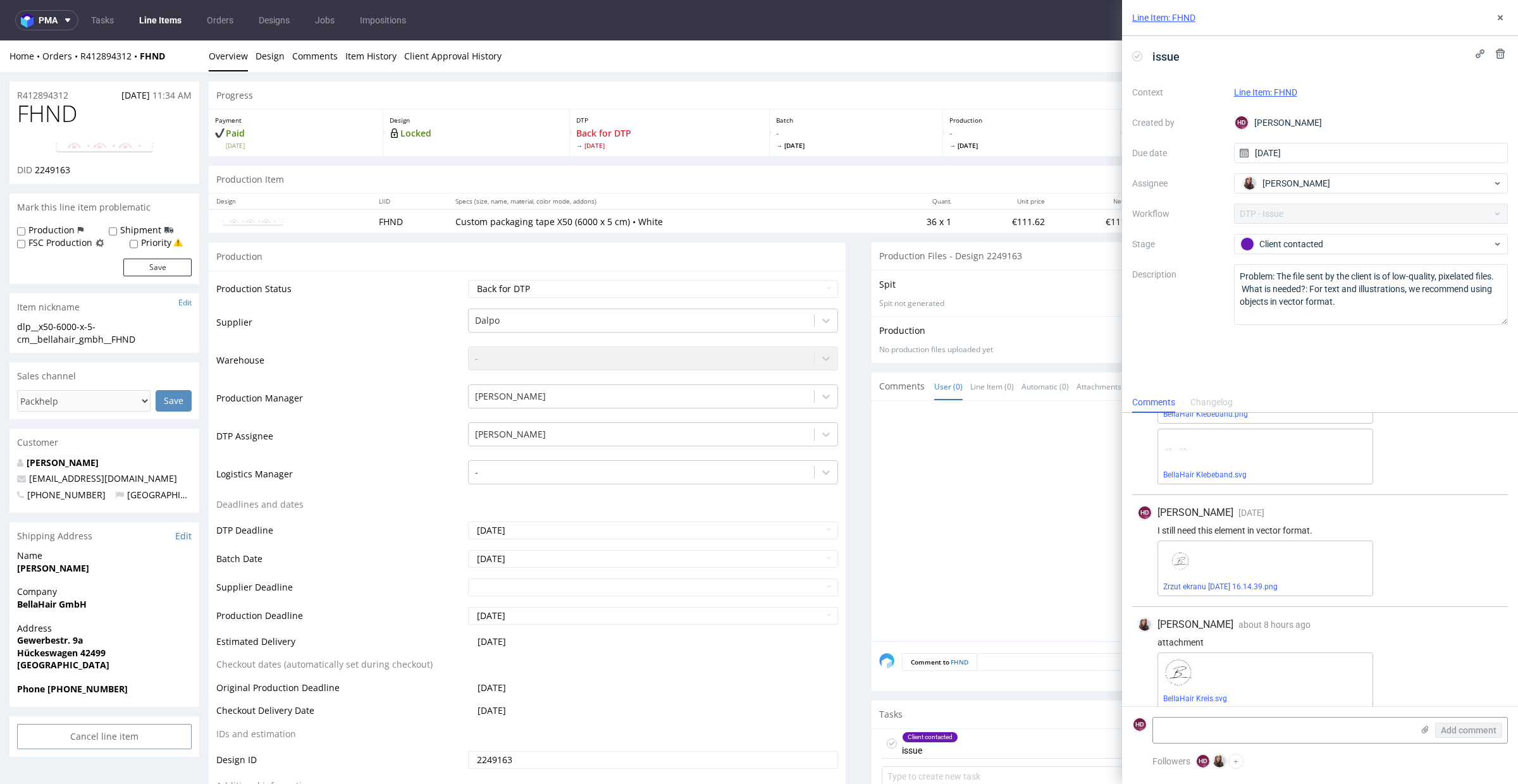
scroll to position [217, 0]
click at [1103, 570] on img at bounding box center [1178, 663] width 30 height 30
click at [1103, 570] on link "BellaHair Kreis.svg" at bounding box center [1195, 689] width 64 height 9
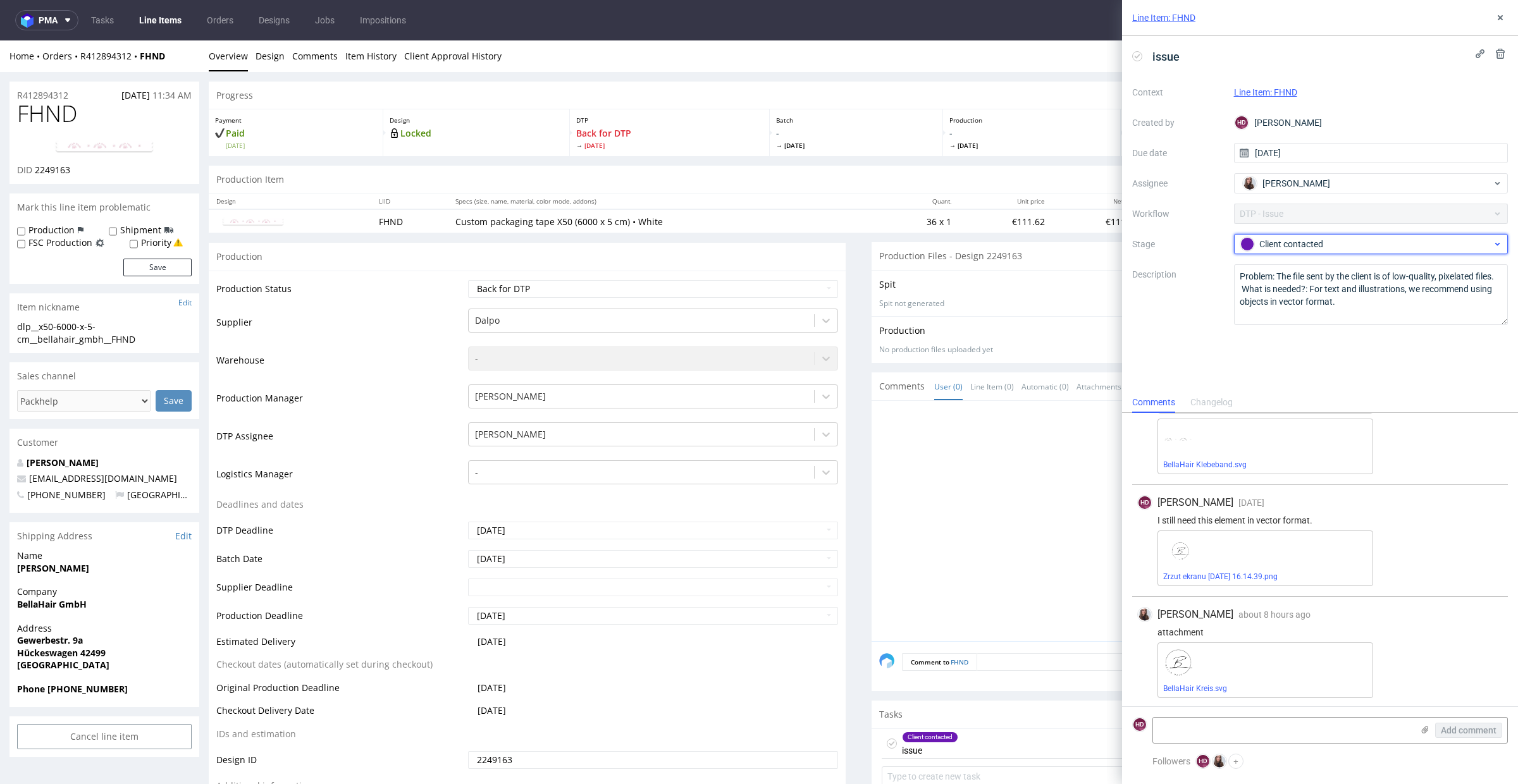
click at [1103, 241] on div "Client contacted" at bounding box center [1366, 244] width 252 height 14
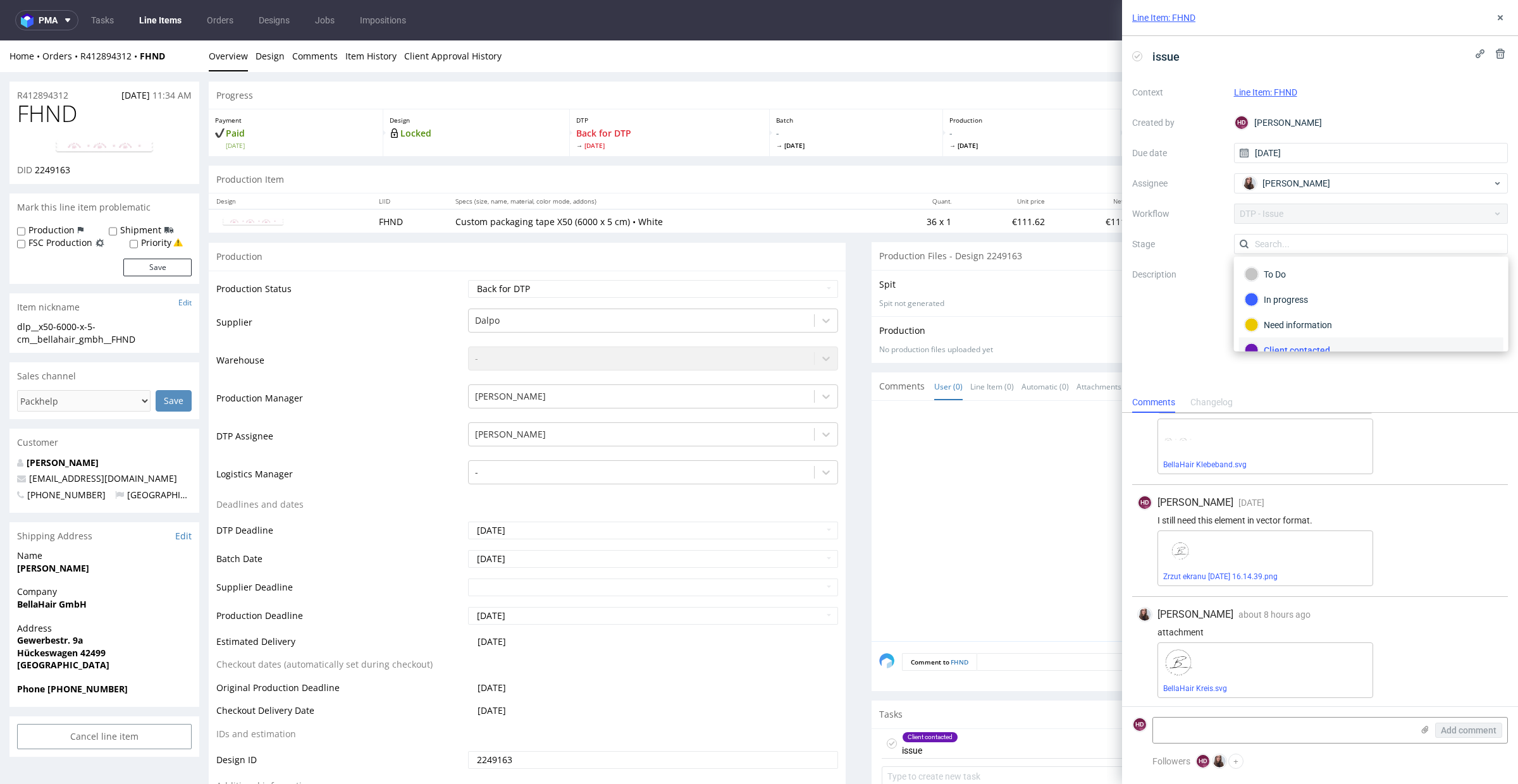
scroll to position [10, 0]
click at [271, 61] on link "Design" at bounding box center [270, 56] width 29 height 31
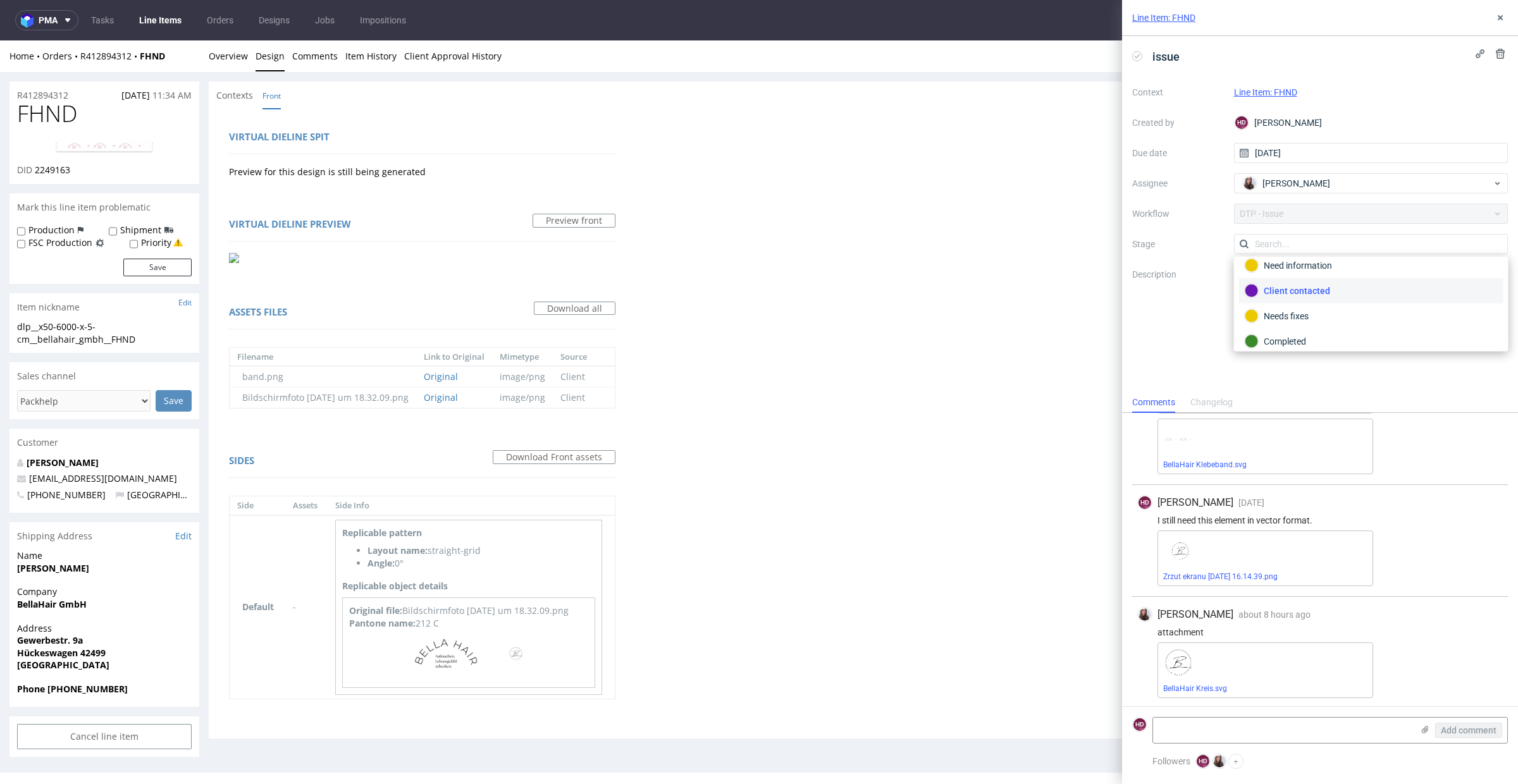
scroll to position [89, 0]
click at [1103, 308] on div "Completed" at bounding box center [1371, 312] width 253 height 14
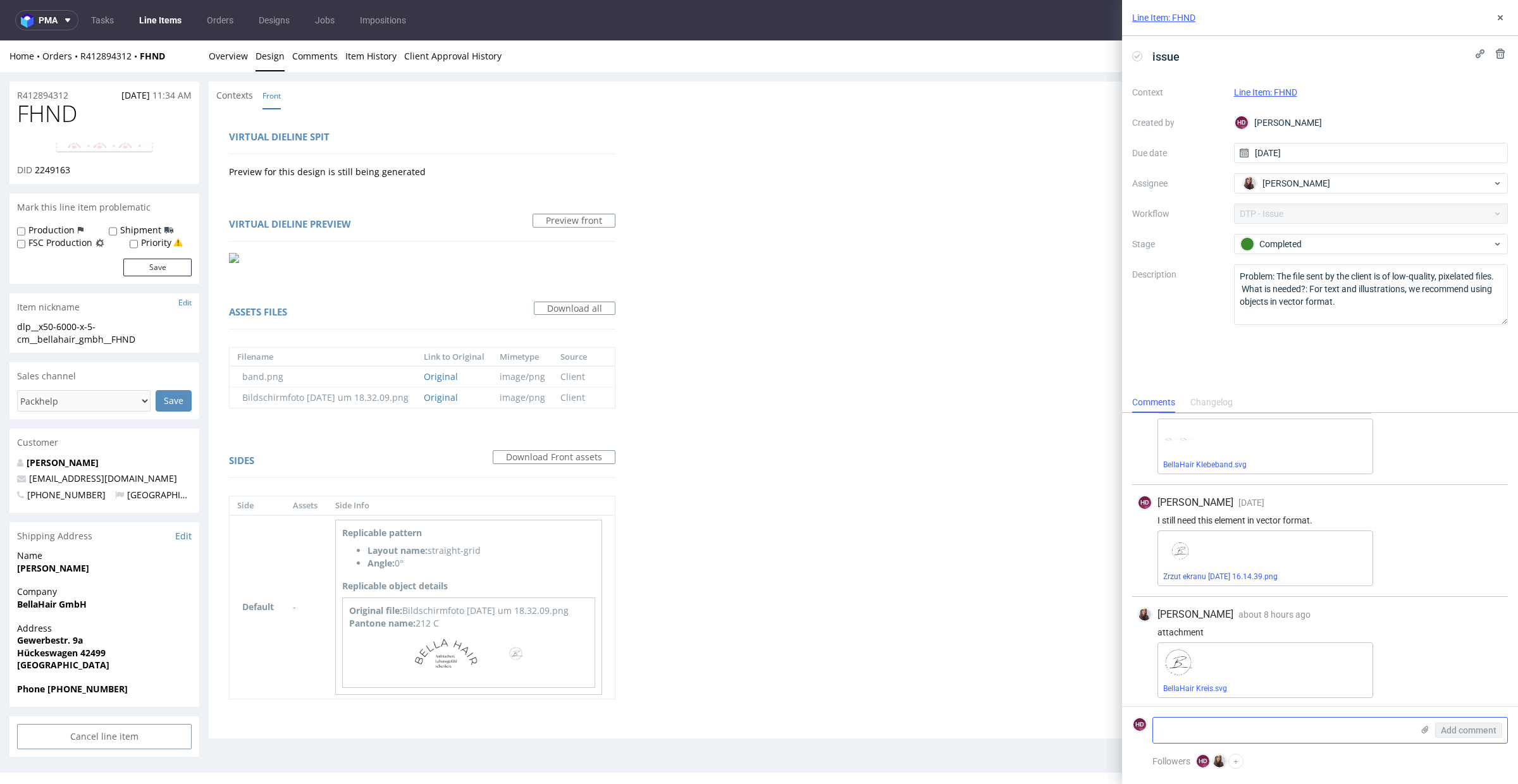
click at [1103, 570] on textarea at bounding box center [1283, 731] width 259 height 26
click at [1103, 14] on icon at bounding box center [1500, 17] width 10 height 10
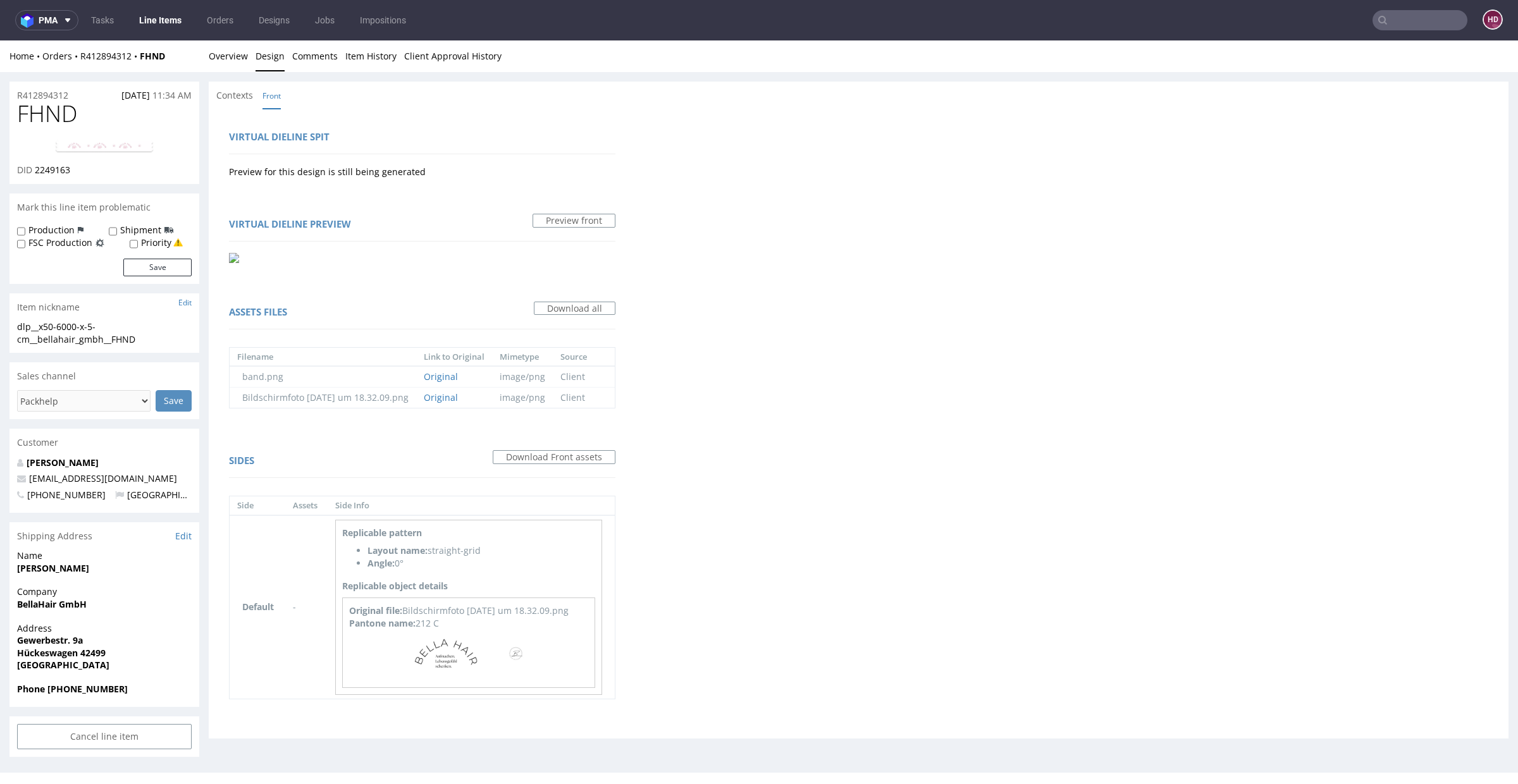
click at [771, 395] on div "Virtual dieline spit Preview for this design is still being generated Virtual d…" at bounding box center [859, 424] width 1300 height 630
click at [217, 59] on link "Overview" at bounding box center [229, 56] width 39 height 31
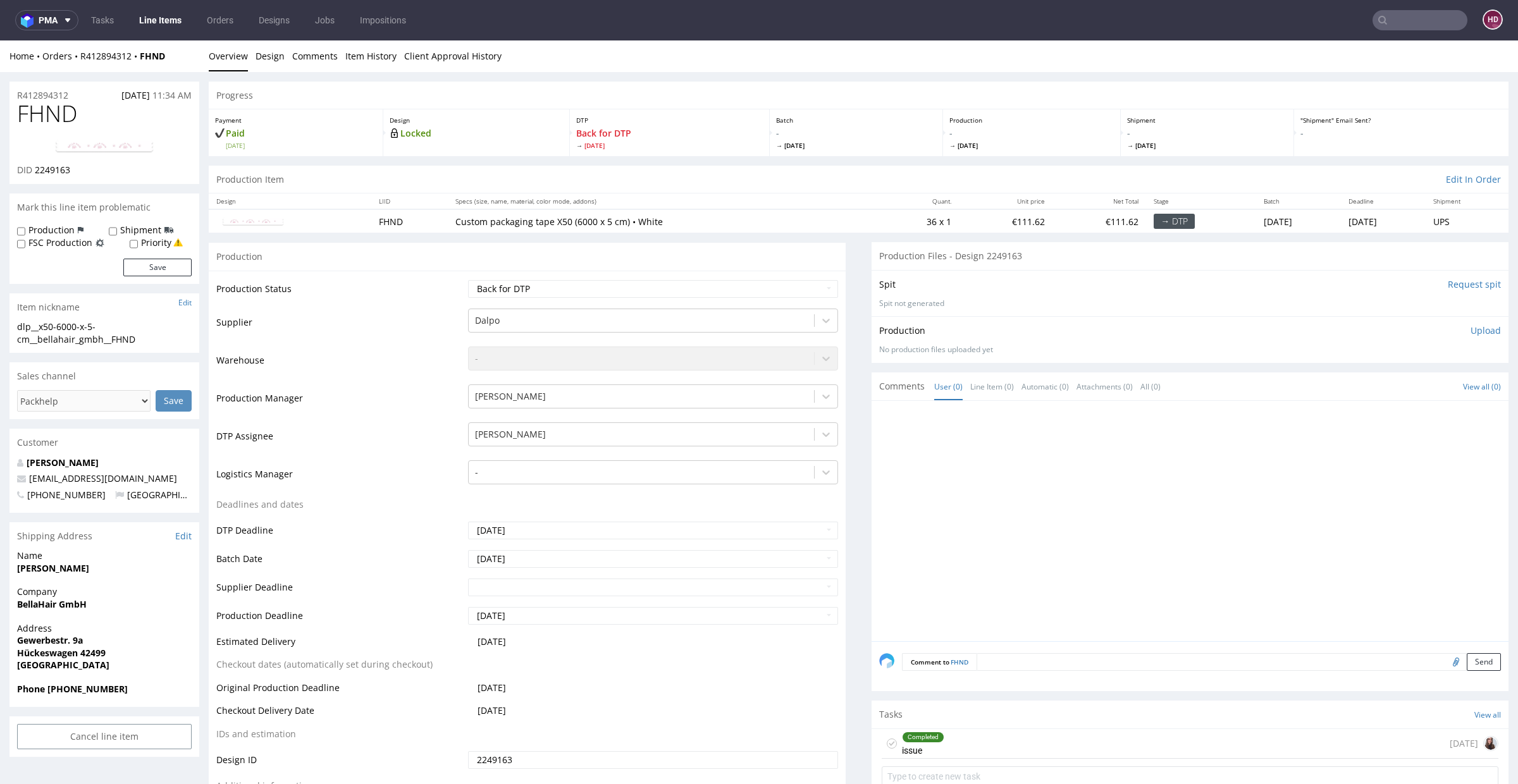
click at [1103, 328] on p "Upload" at bounding box center [1486, 331] width 30 height 13
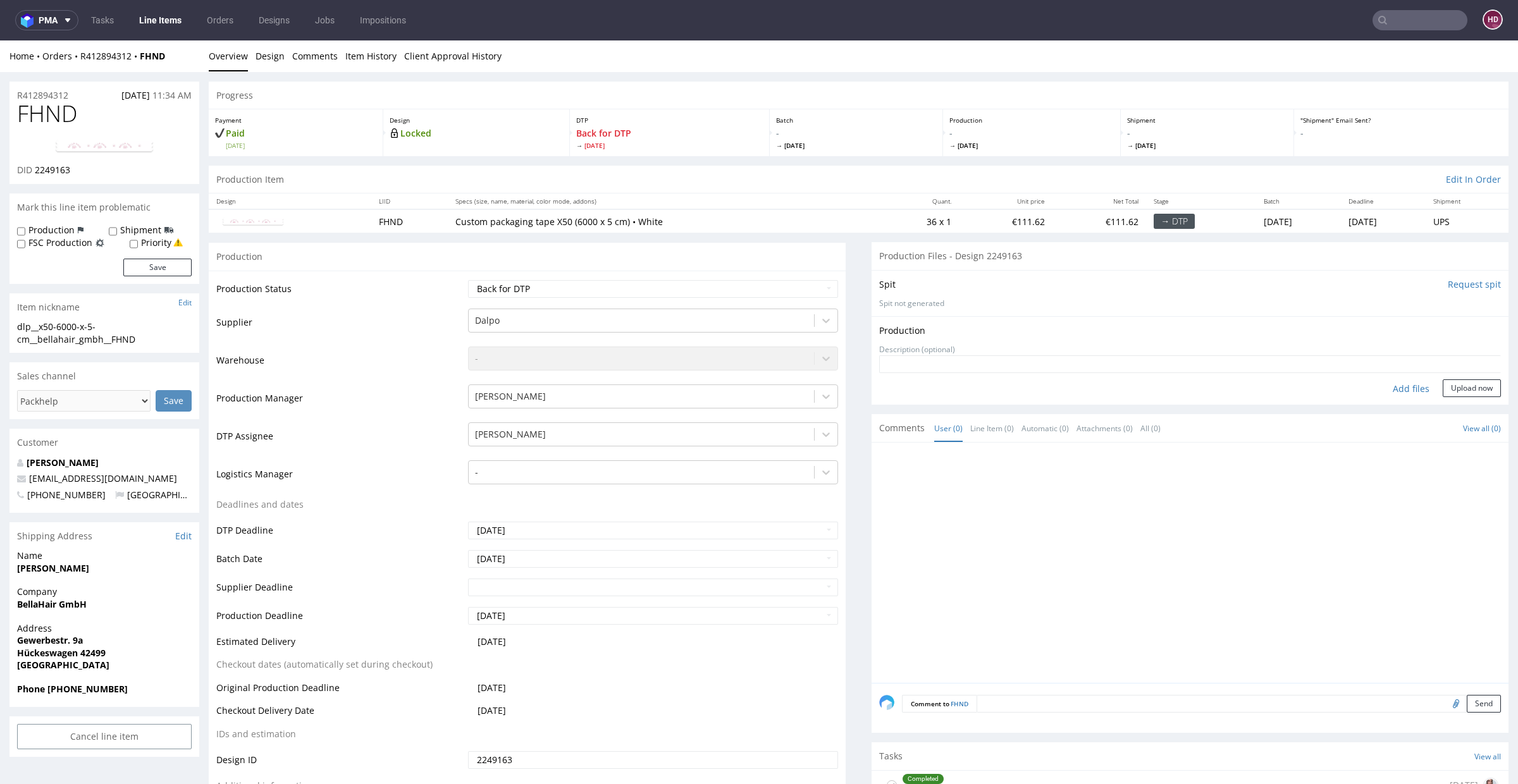
click at [1103, 389] on div "Add files" at bounding box center [1411, 389] width 63 height 19
type input "C:\fakepath\dlp__x50-6000-x-5-cm__bellahair_gmbh__FHND__d2249163_oR412894312.pdf"
click at [1103, 404] on button "Upload now" at bounding box center [1471, 408] width 58 height 18
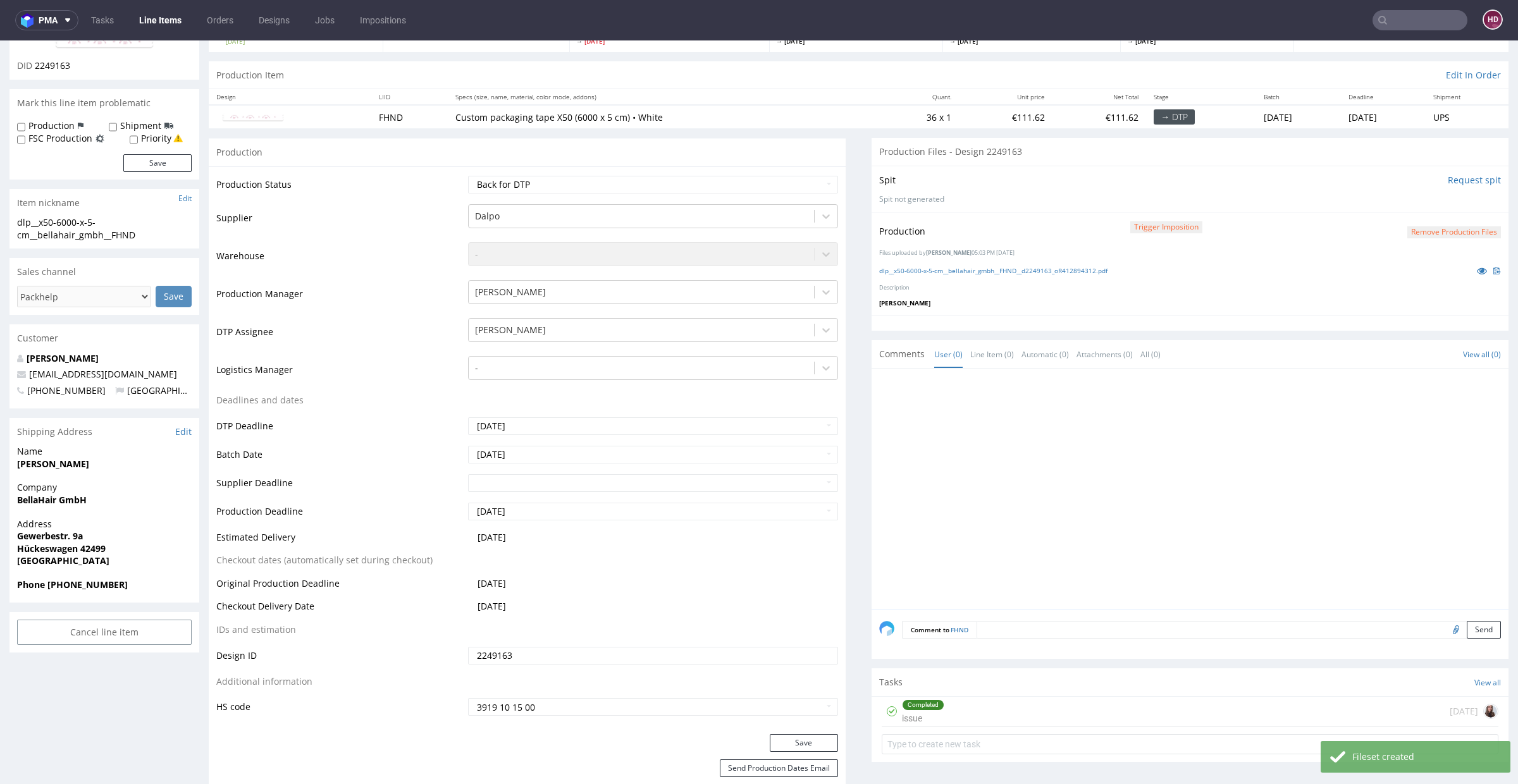
scroll to position [104, 0]
click at [941, 570] on input "text" at bounding box center [1190, 745] width 617 height 20
type input "N"
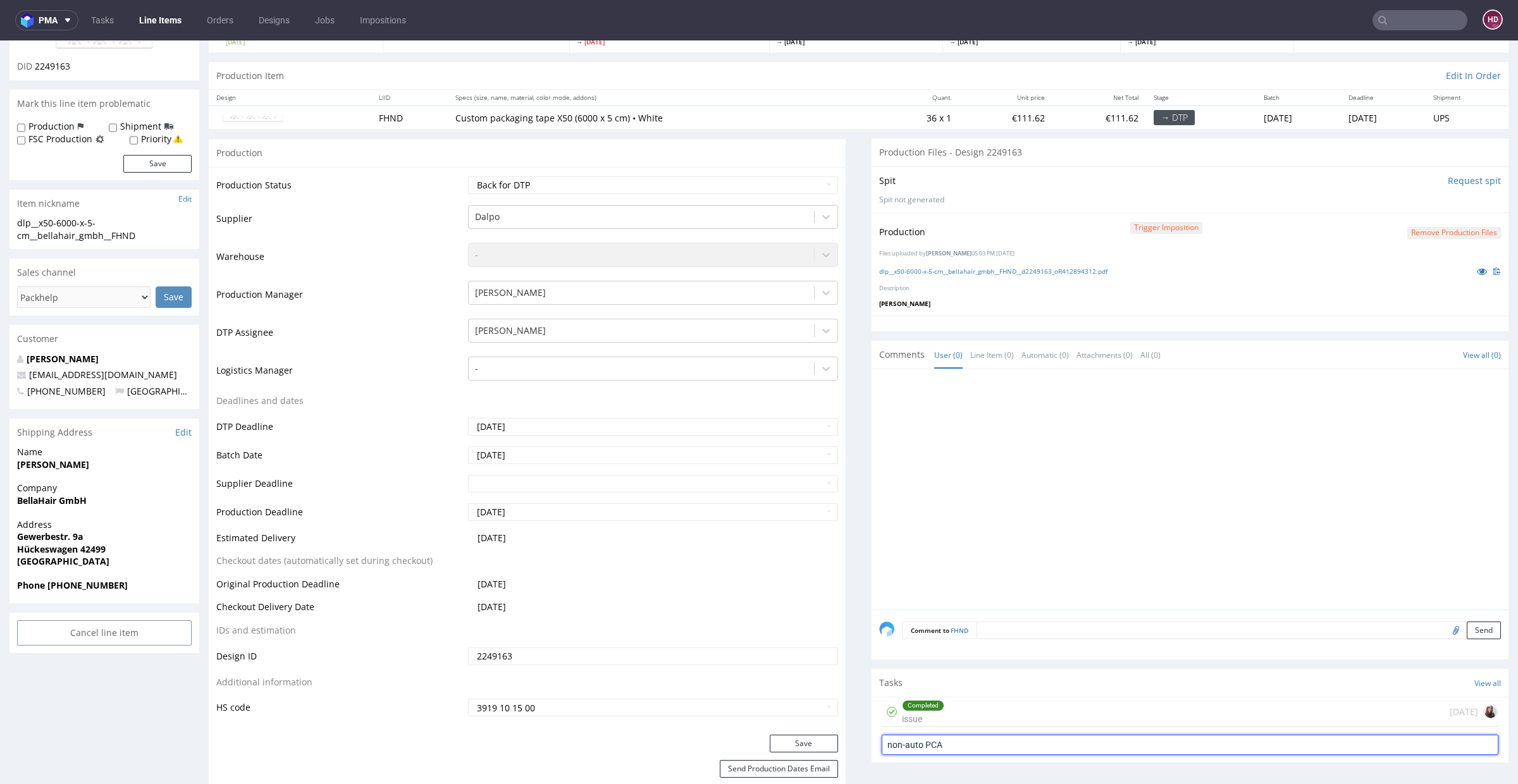
type input "non-auto PCA"
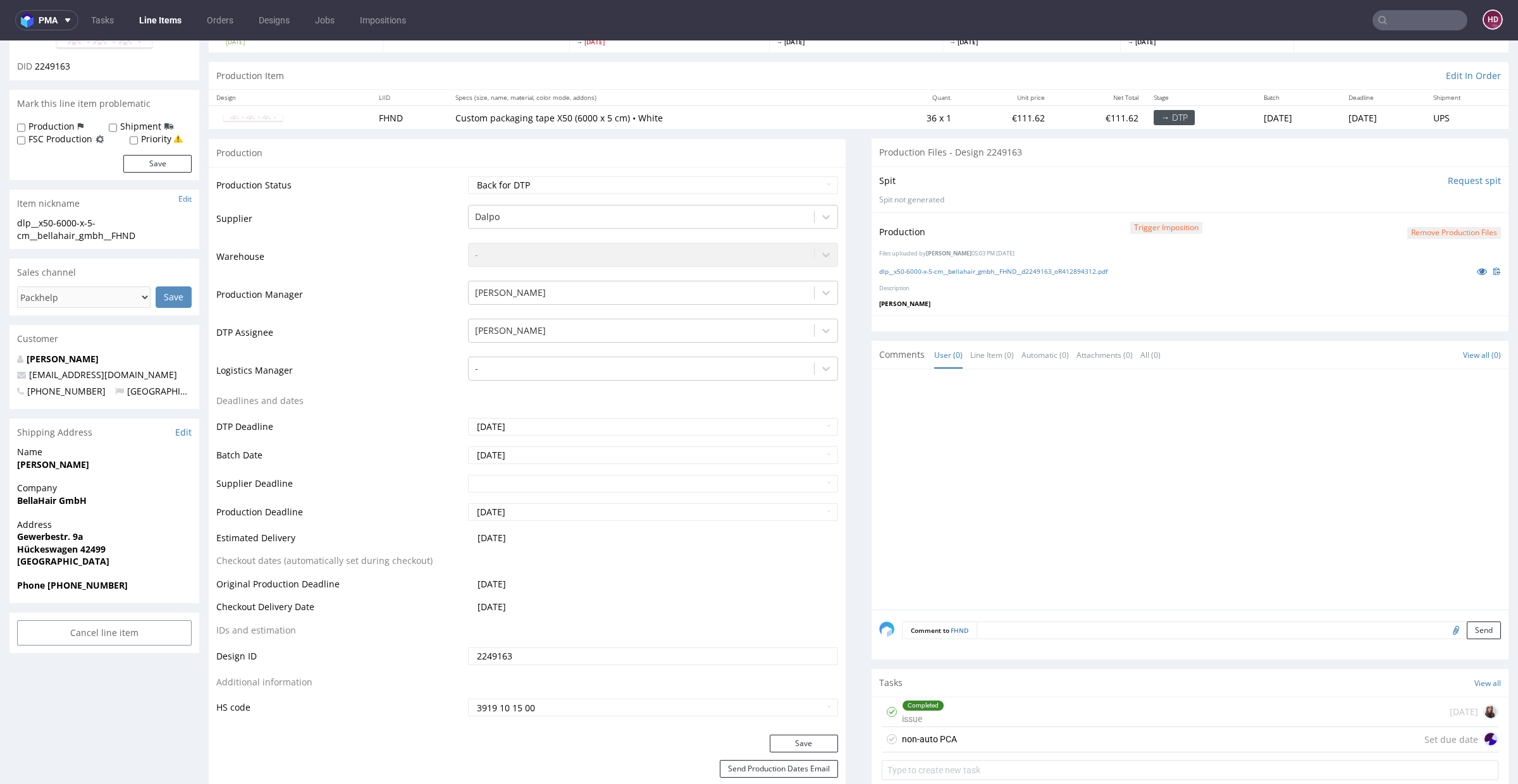
click at [902, 570] on div "non-auto PCA" at bounding box center [929, 739] width 55 height 15
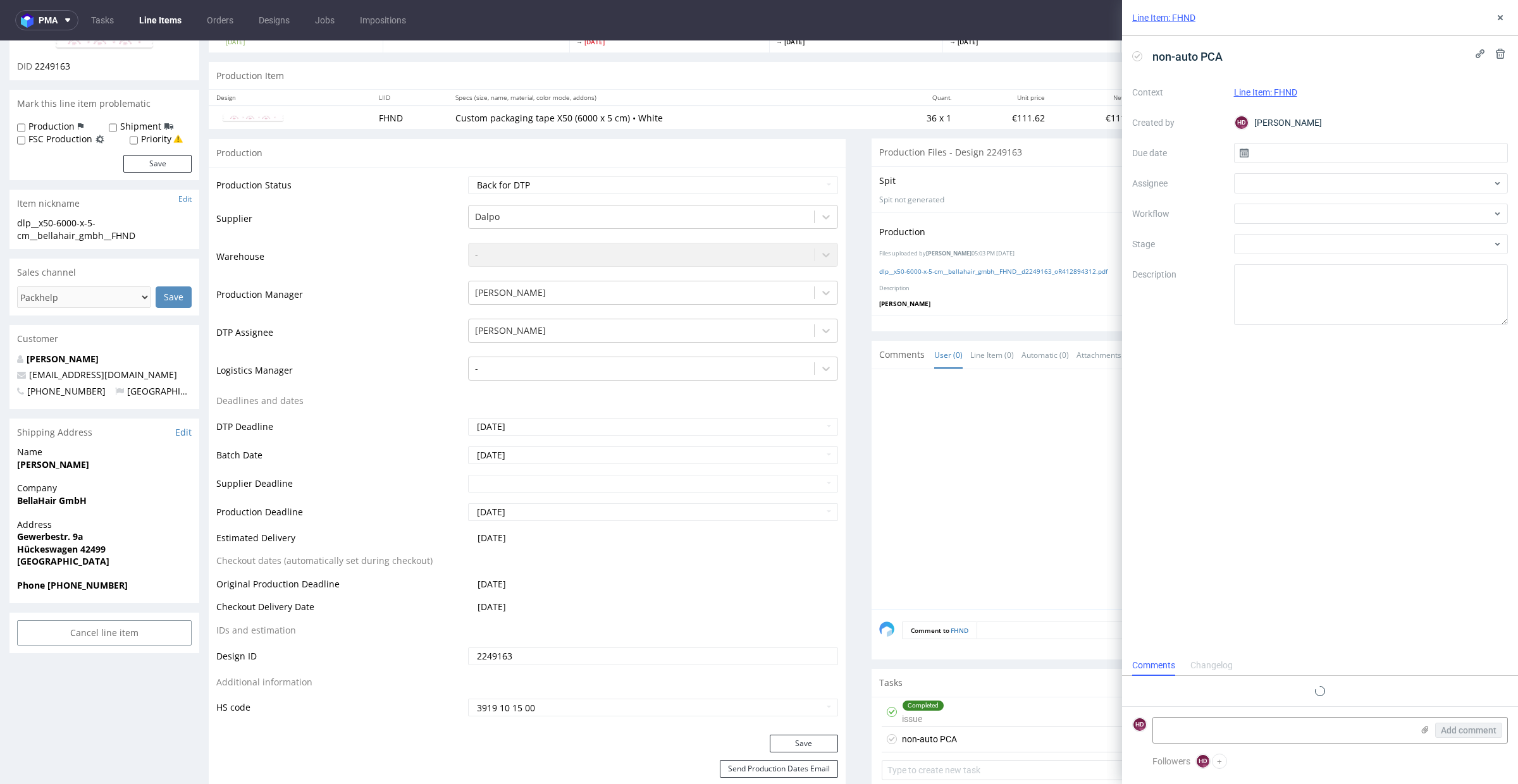
scroll to position [10, 0]
click at [1103, 570] on textarea at bounding box center [1283, 731] width 259 height 26
type textarea "n"
click at [1103, 570] on textarea "Podeślij proszę klientowi do akceptu. Powiększyłam nieco logo i" at bounding box center [1283, 725] width 259 height 35
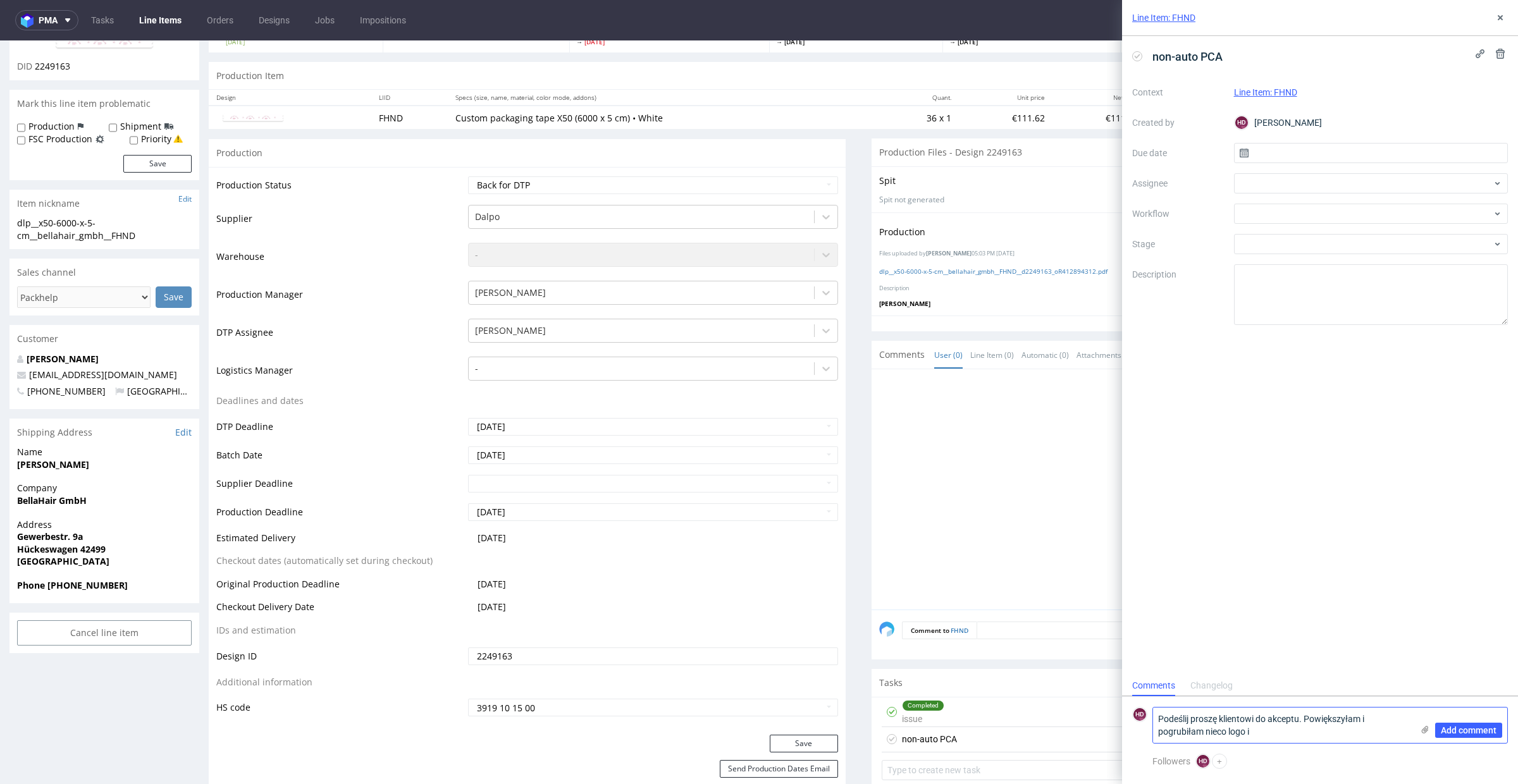
click at [1103, 570] on textarea "Podeślij proszę klientowi do akceptu. Powiększyłam i pogrubiłam nieco logo i" at bounding box center [1283, 725] width 259 height 35
type textarea "Podeślij proszę klientowi do akceptu. Powiększyłam i pogrubiłam nieco logo aby …"
click at [1103, 570] on use at bounding box center [1425, 730] width 7 height 8
click at [0, 0] on input "file" at bounding box center [0, 0] width 0 height 0
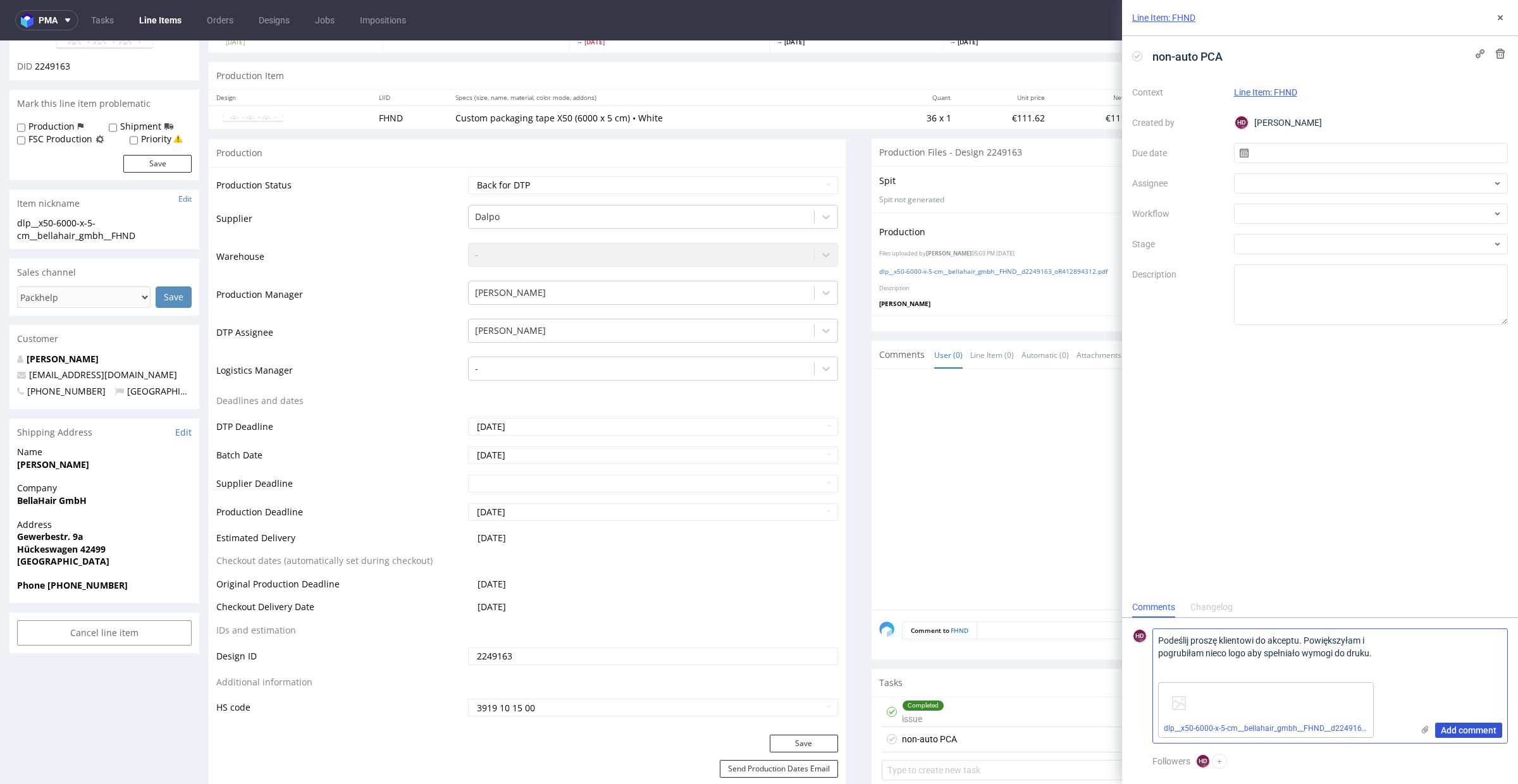
click at [1103, 570] on span "Add comment" at bounding box center [1469, 731] width 56 height 9
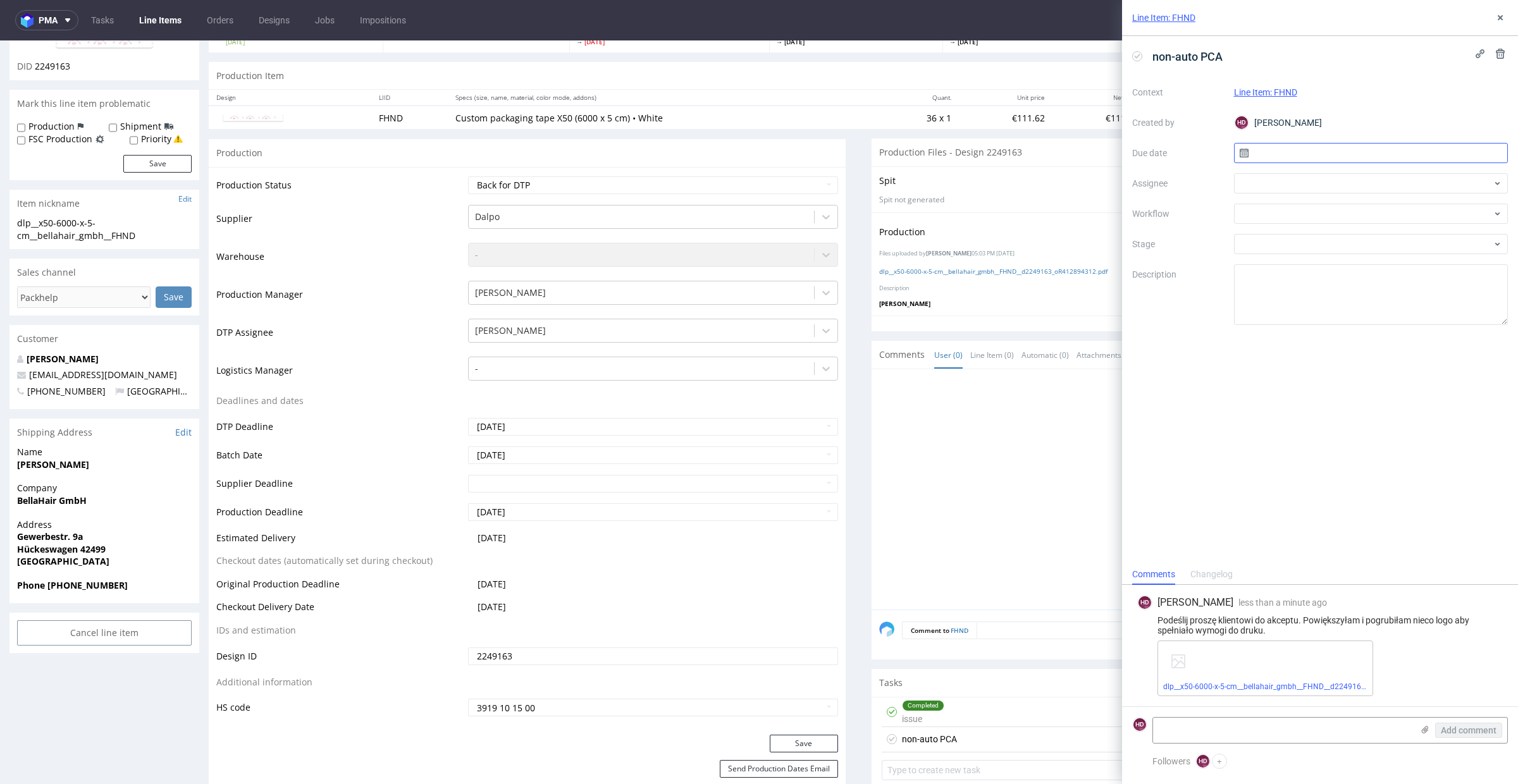
click at [1103, 150] on input "text" at bounding box center [1371, 153] width 274 height 20
drag, startPoint x: 1392, startPoint y: 316, endPoint x: 1365, endPoint y: 271, distance: 52.5
click at [1103, 316] on span "28" at bounding box center [1390, 316] width 10 height 13
type input "28/08/2025"
click at [1103, 176] on div at bounding box center [1371, 183] width 274 height 20
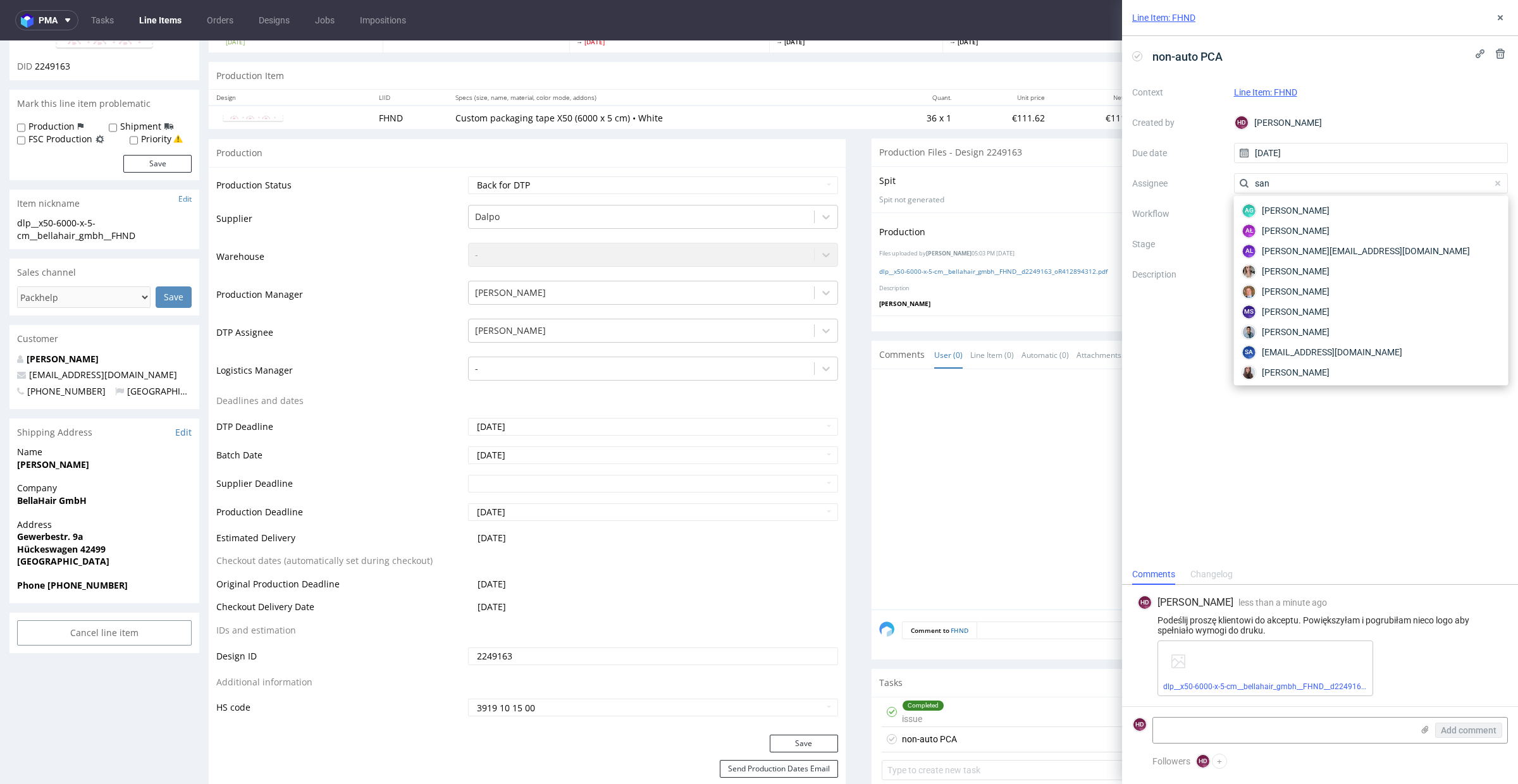
type input "sand"
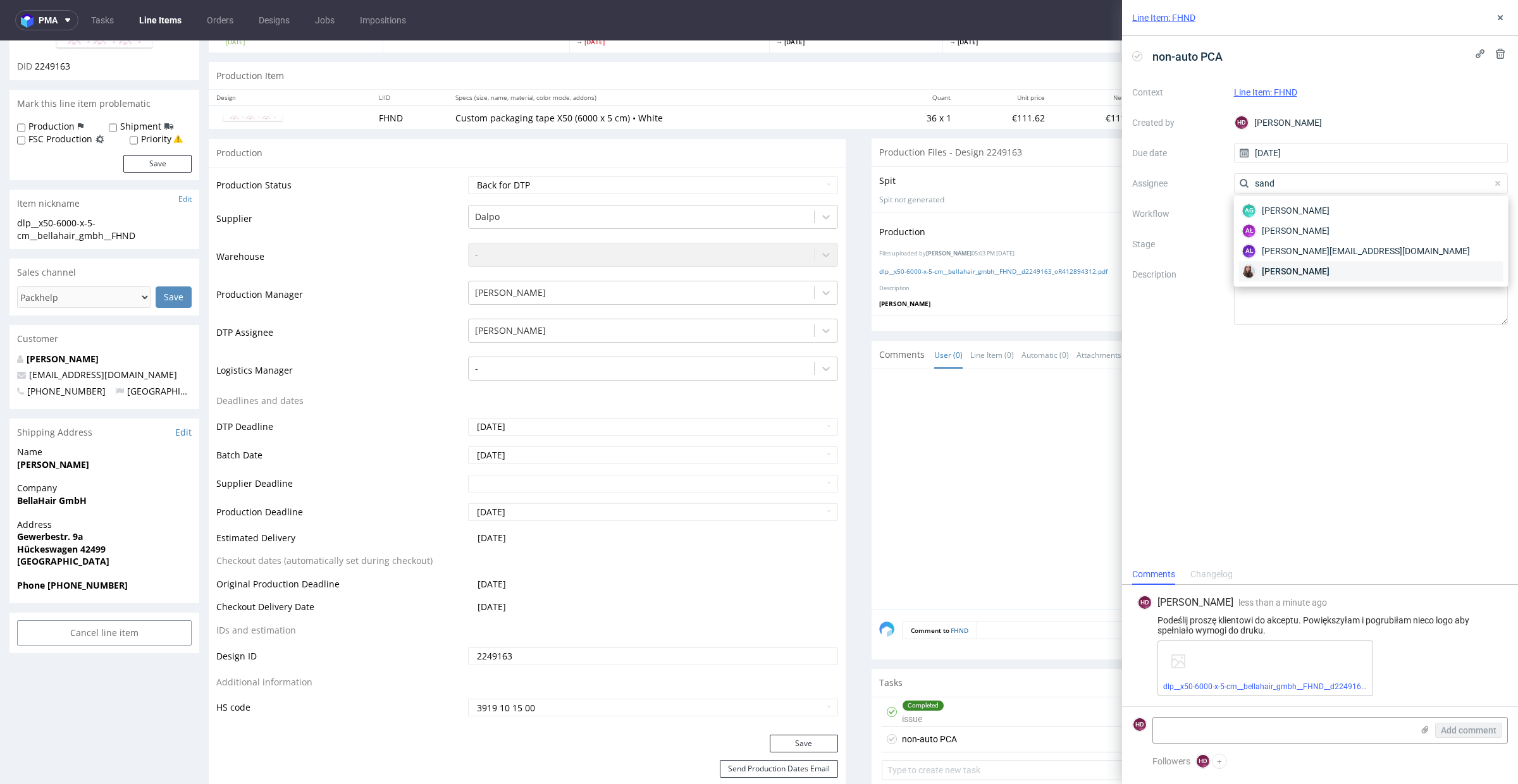
click at [1103, 271] on span "Sandra Beśka" at bounding box center [1295, 271] width 68 height 13
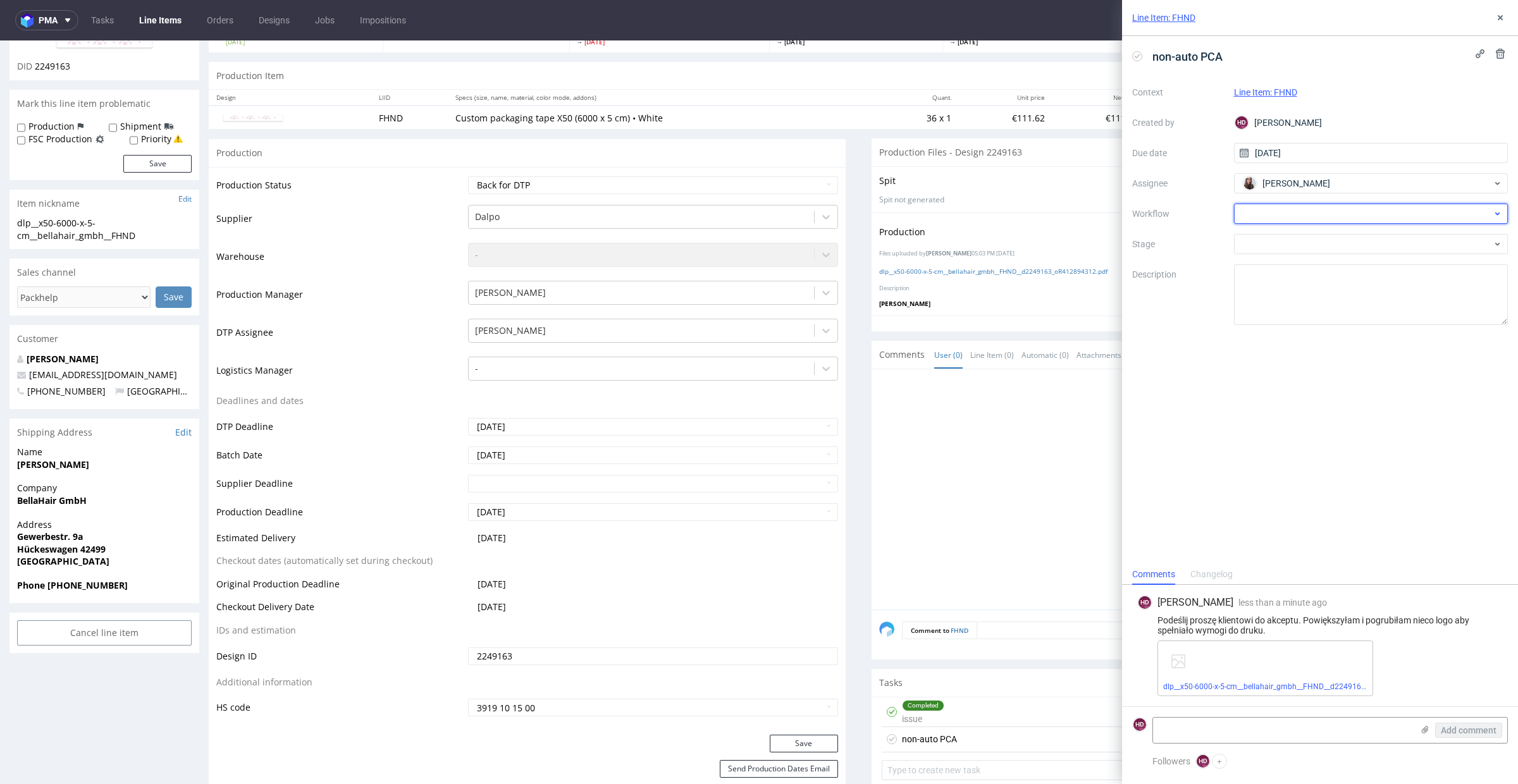
click at [1103, 214] on div at bounding box center [1371, 213] width 274 height 20
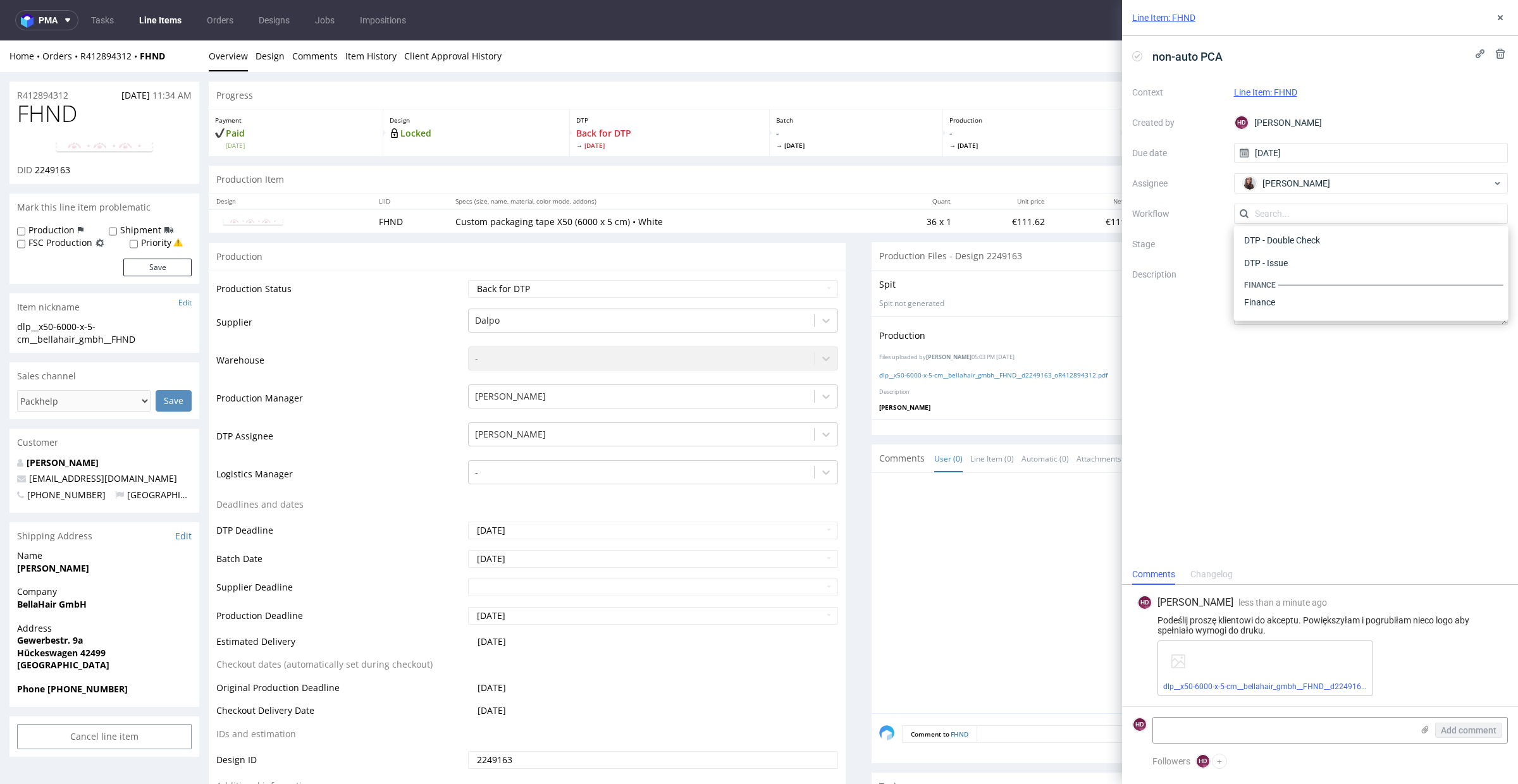
scroll to position [562, 0]
click at [1103, 290] on div "Non-Auto PCA - German" at bounding box center [1371, 299] width 265 height 23
click at [1103, 14] on icon at bounding box center [1500, 17] width 10 height 10
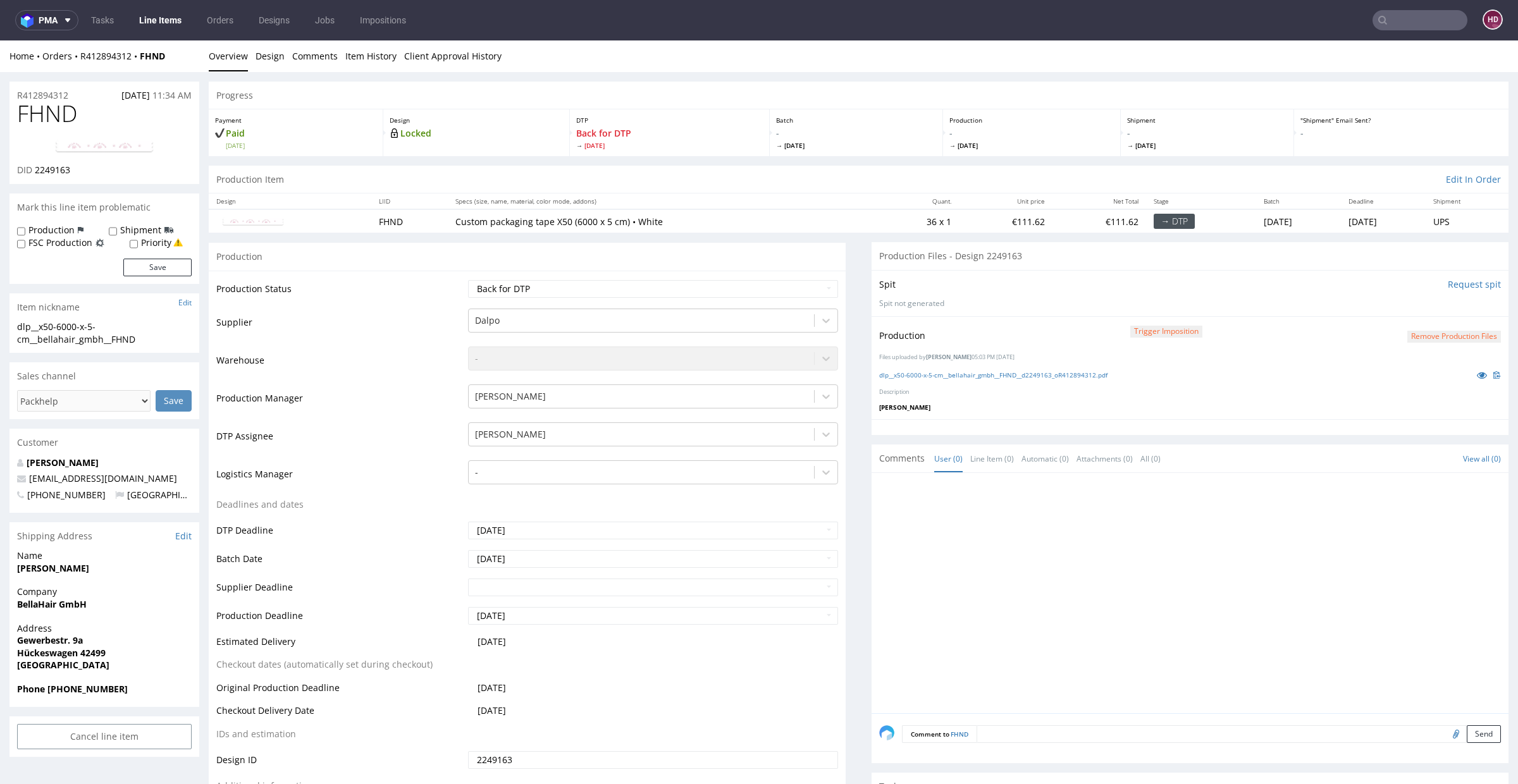
click at [689, 275] on div "Production Status Waiting for Artwork Waiting for Diecut Waiting for Mockup Wai…" at bounding box center [527, 555] width 637 height 568
click at [689, 282] on select "Waiting for Artwork Waiting for Diecut Waiting for Mockup Waiting for DTP Waiti…" at bounding box center [653, 289] width 370 height 18
select select "dtp_ca_needed"
click at [468, 280] on select "Waiting for Artwork Waiting for Diecut Waiting for Mockup Waiting for DTP Waiti…" at bounding box center [653, 289] width 370 height 18
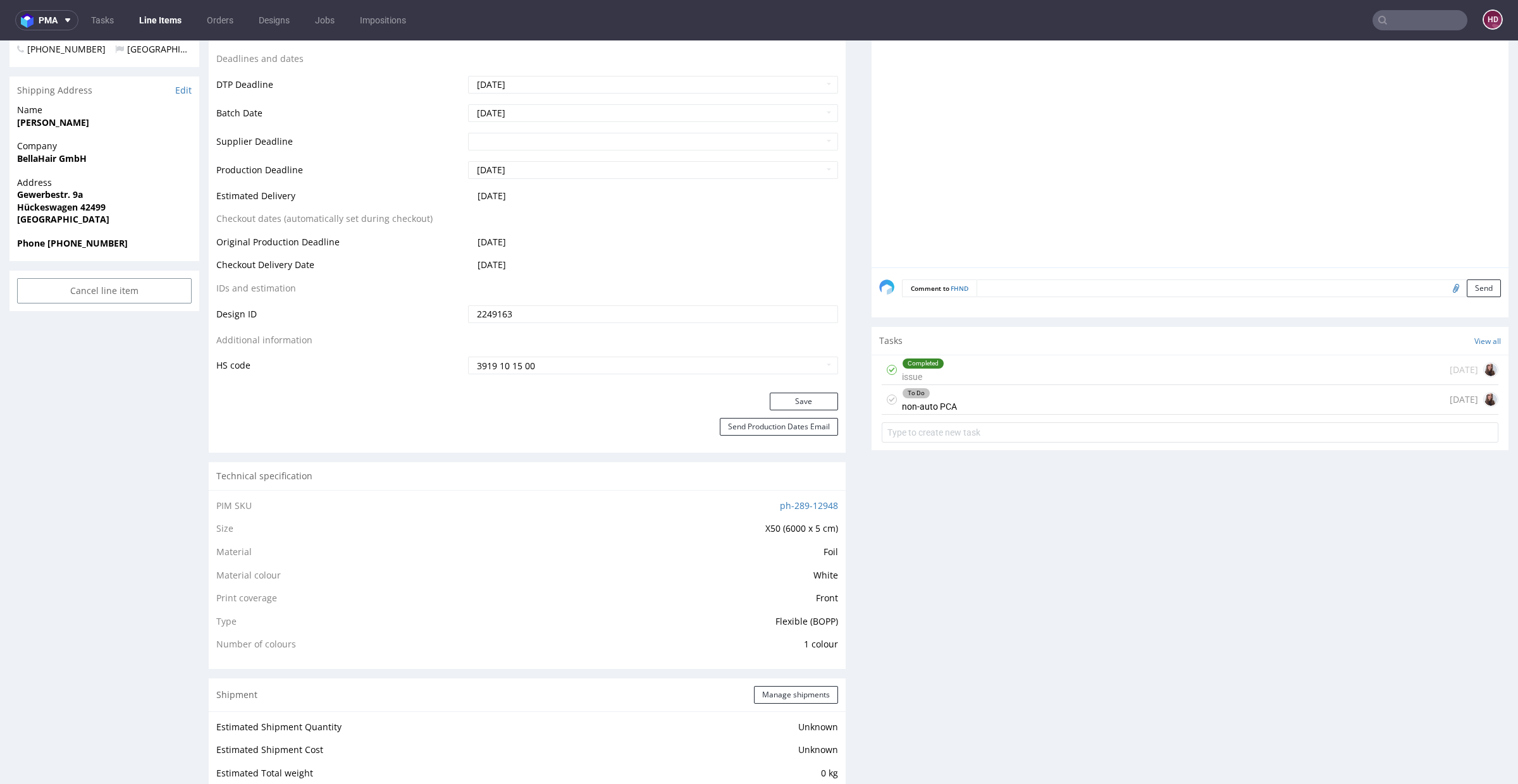
scroll to position [498, 0]
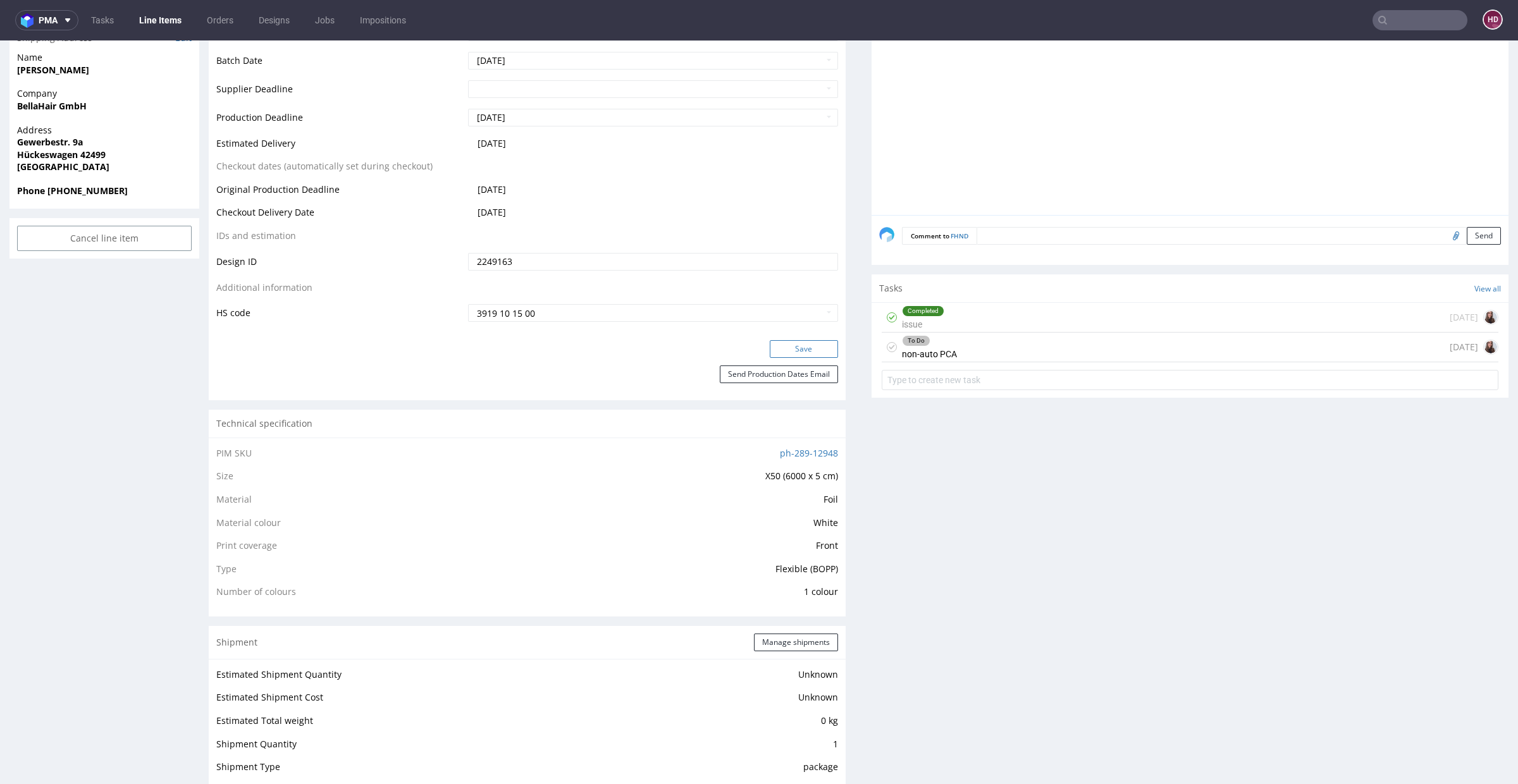
click at [791, 346] on button "Save" at bounding box center [804, 350] width 68 height 18
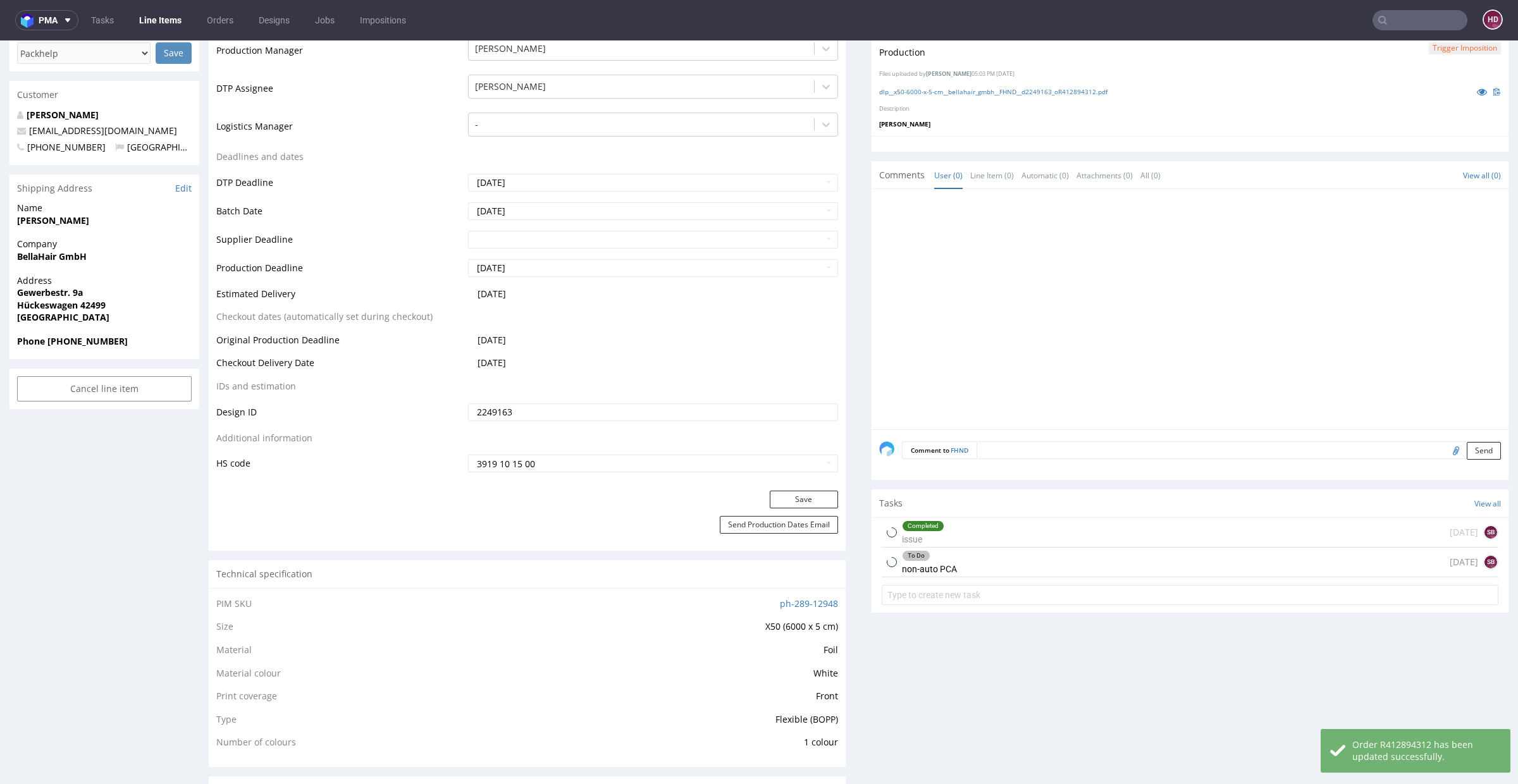
scroll to position [0, 0]
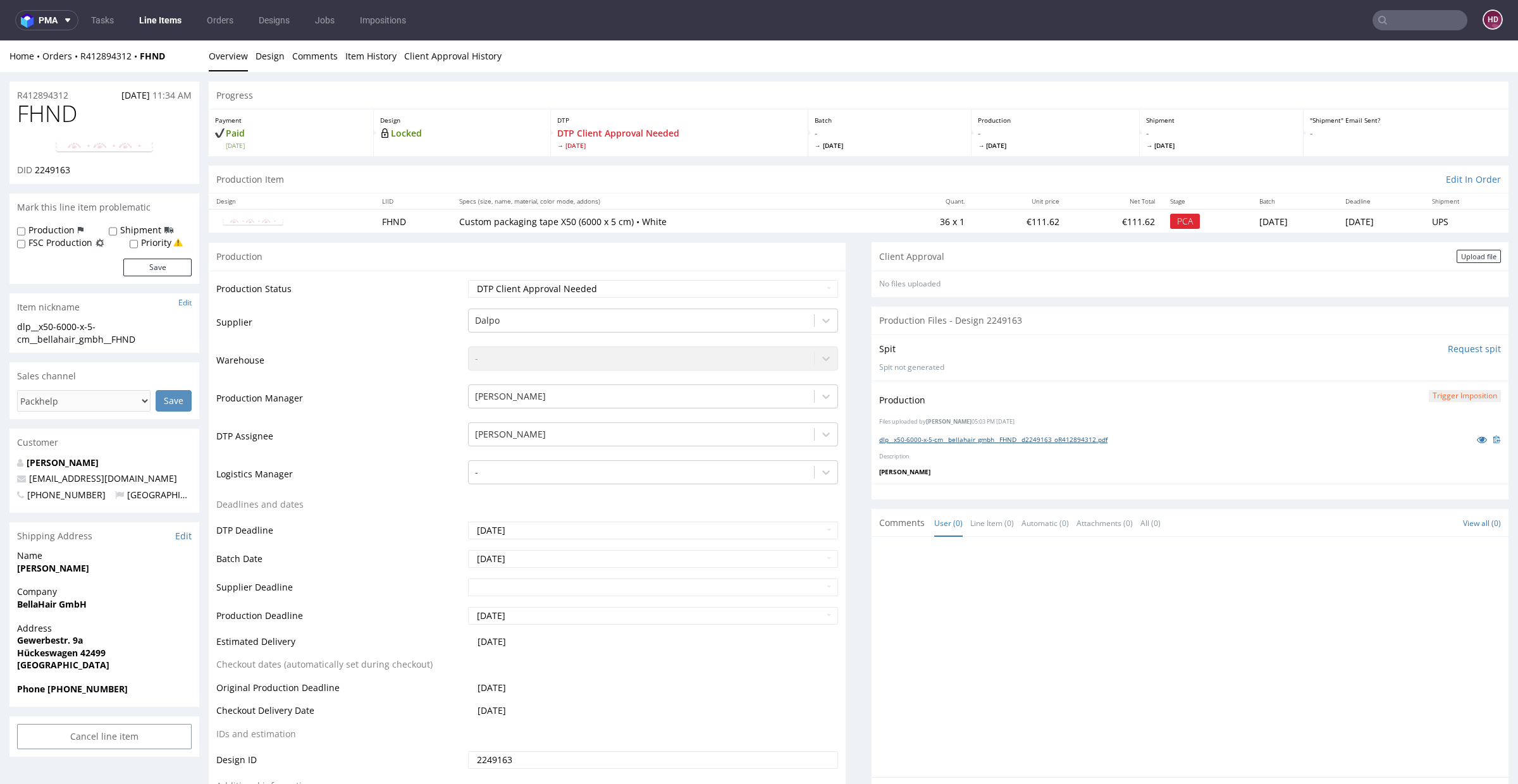
click at [988, 438] on link "dlp__x50-6000-x-5-cm__bellahair_gmbh__FHND__d2249163_oR412894312.pdf" at bounding box center [993, 440] width 229 height 9
click at [168, 21] on link "Line Items" at bounding box center [160, 20] width 58 height 20
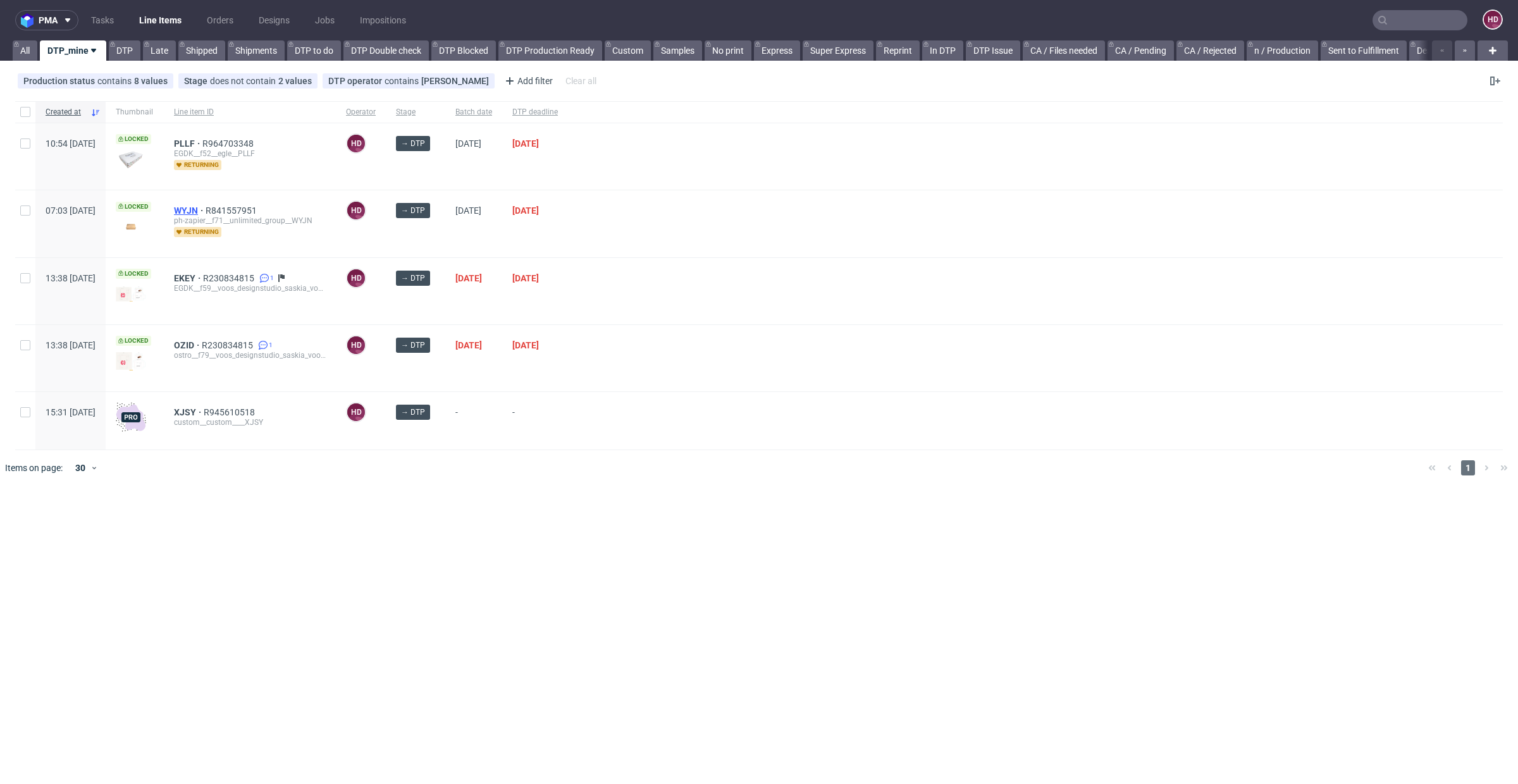
click at [205, 206] on span "WYJN" at bounding box center [189, 210] width 32 height 10
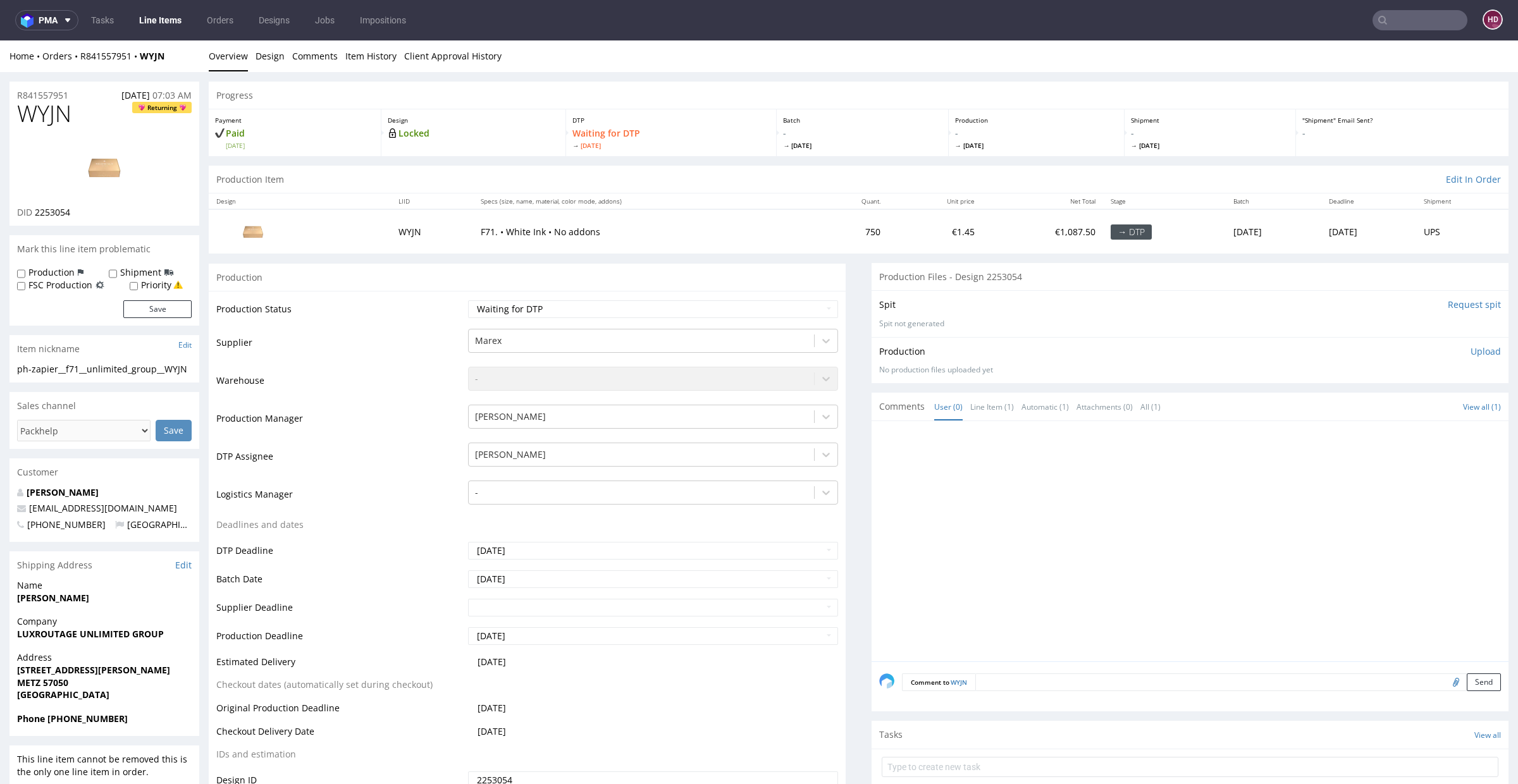
click at [165, 23] on link "Line Items" at bounding box center [160, 20] width 58 height 20
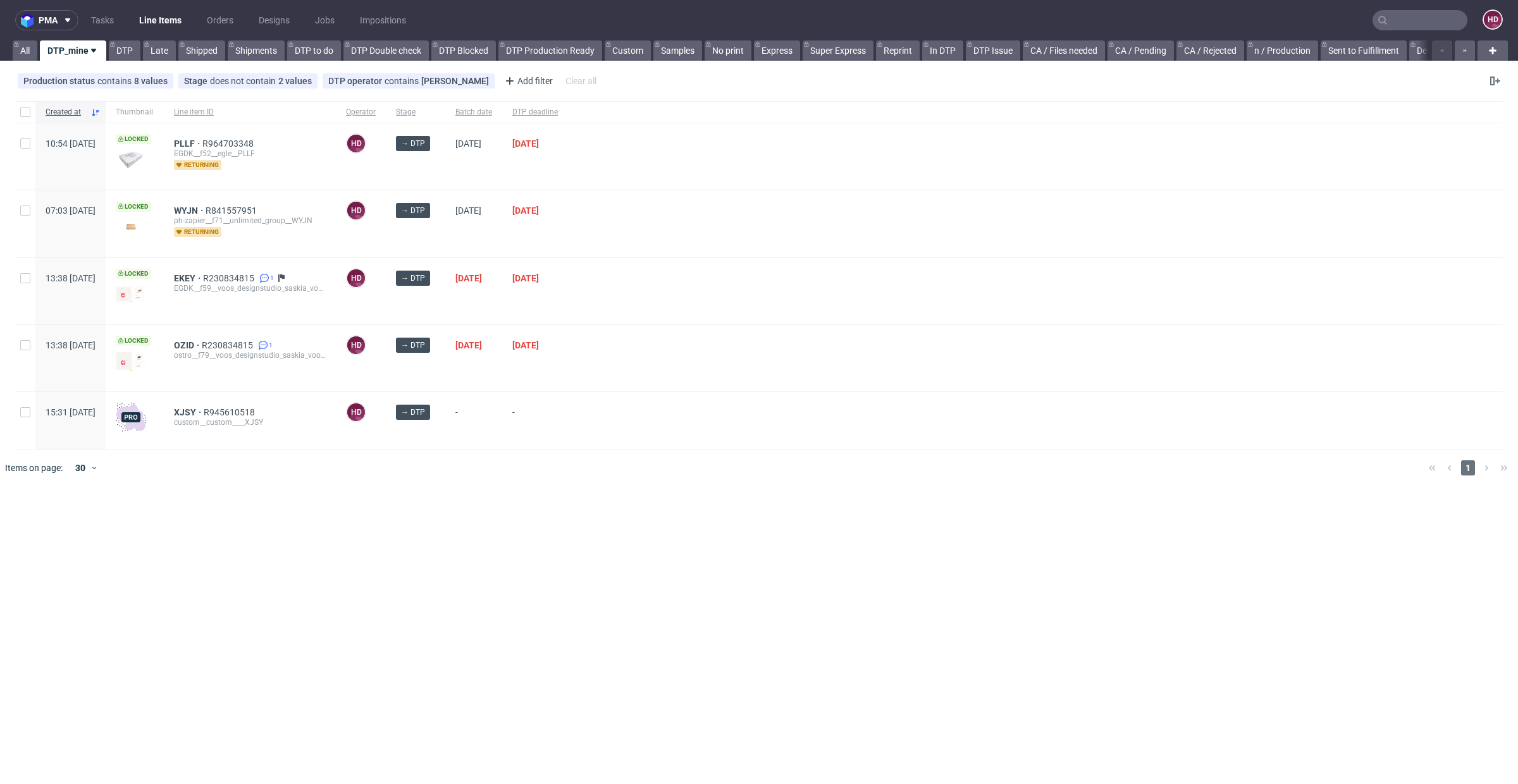
click at [215, 138] on div "PLLF R964703348 EGDK__f52__egle__PLLF returning" at bounding box center [250, 156] width 172 height 66
click at [202, 138] on span "PLLF" at bounding box center [188, 143] width 29 height 10
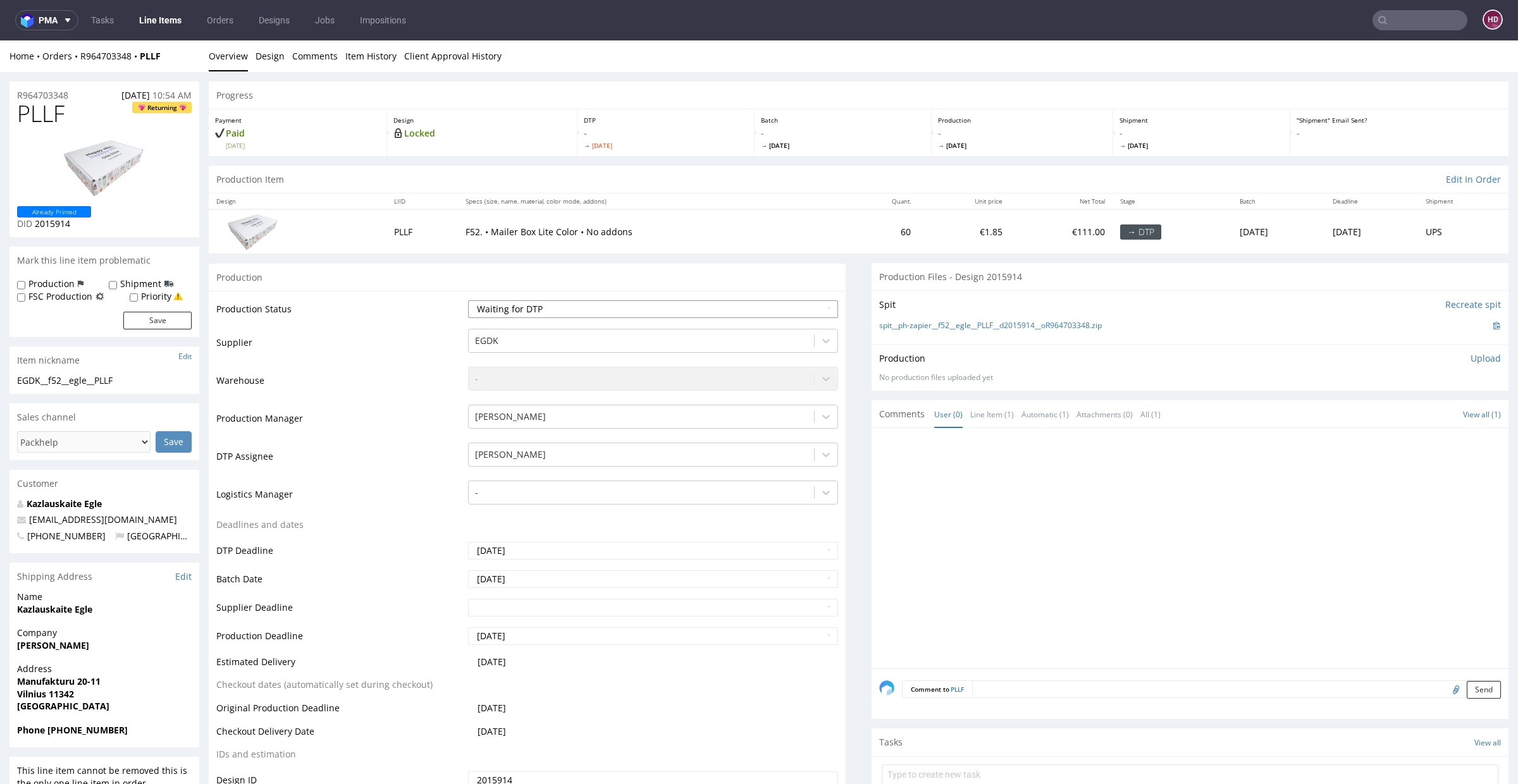
click at [556, 305] on select "Waiting for Artwork Waiting for Diecut Waiting for Mockup Waiting for DTP Waiti…" at bounding box center [653, 310] width 370 height 18
select select "dtp_production_ready"
click at [468, 301] on select "Waiting for Artwork Waiting for Diecut Waiting for Mockup Waiting for DTP Waiti…" at bounding box center [653, 310] width 370 height 18
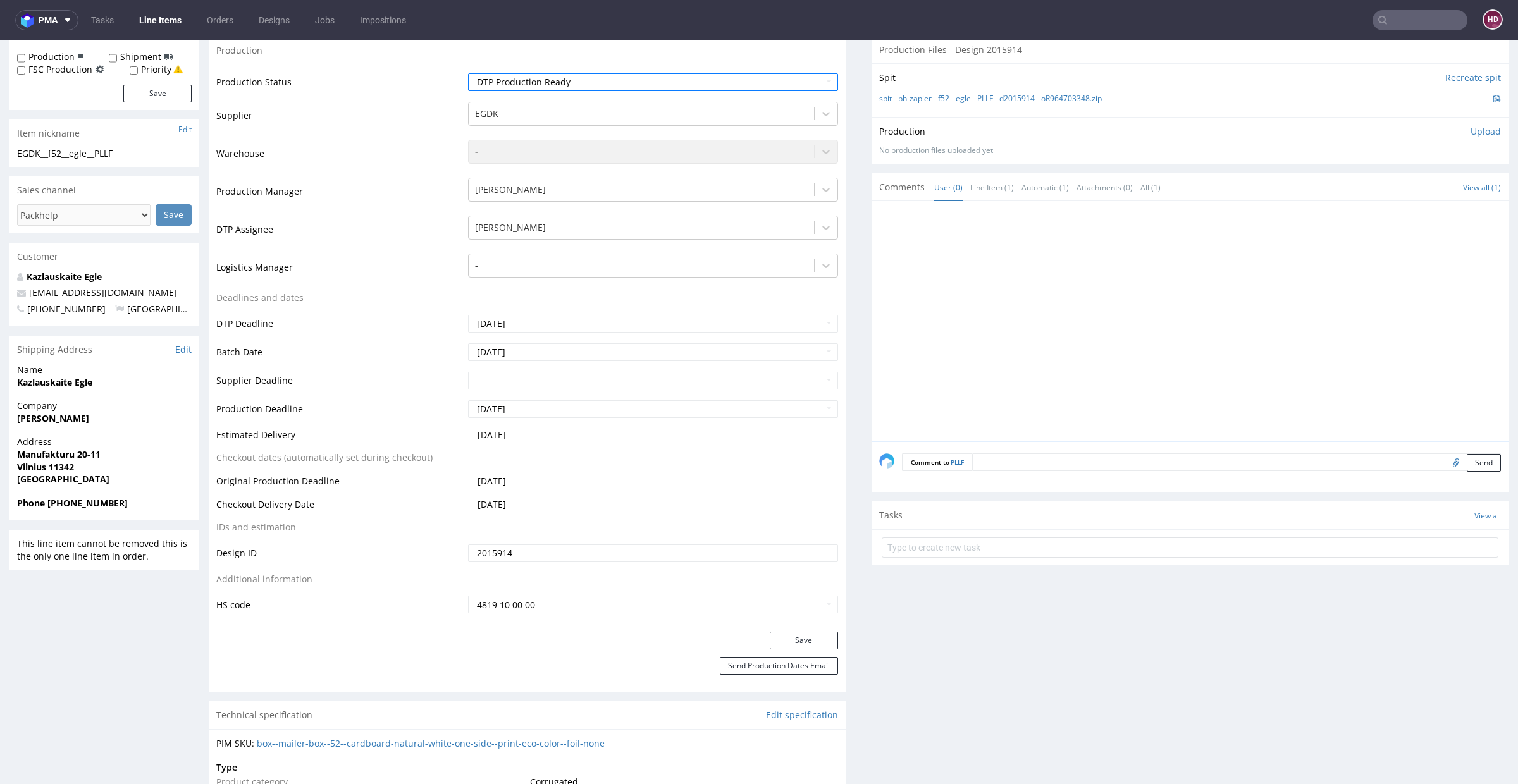
scroll to position [254, 0]
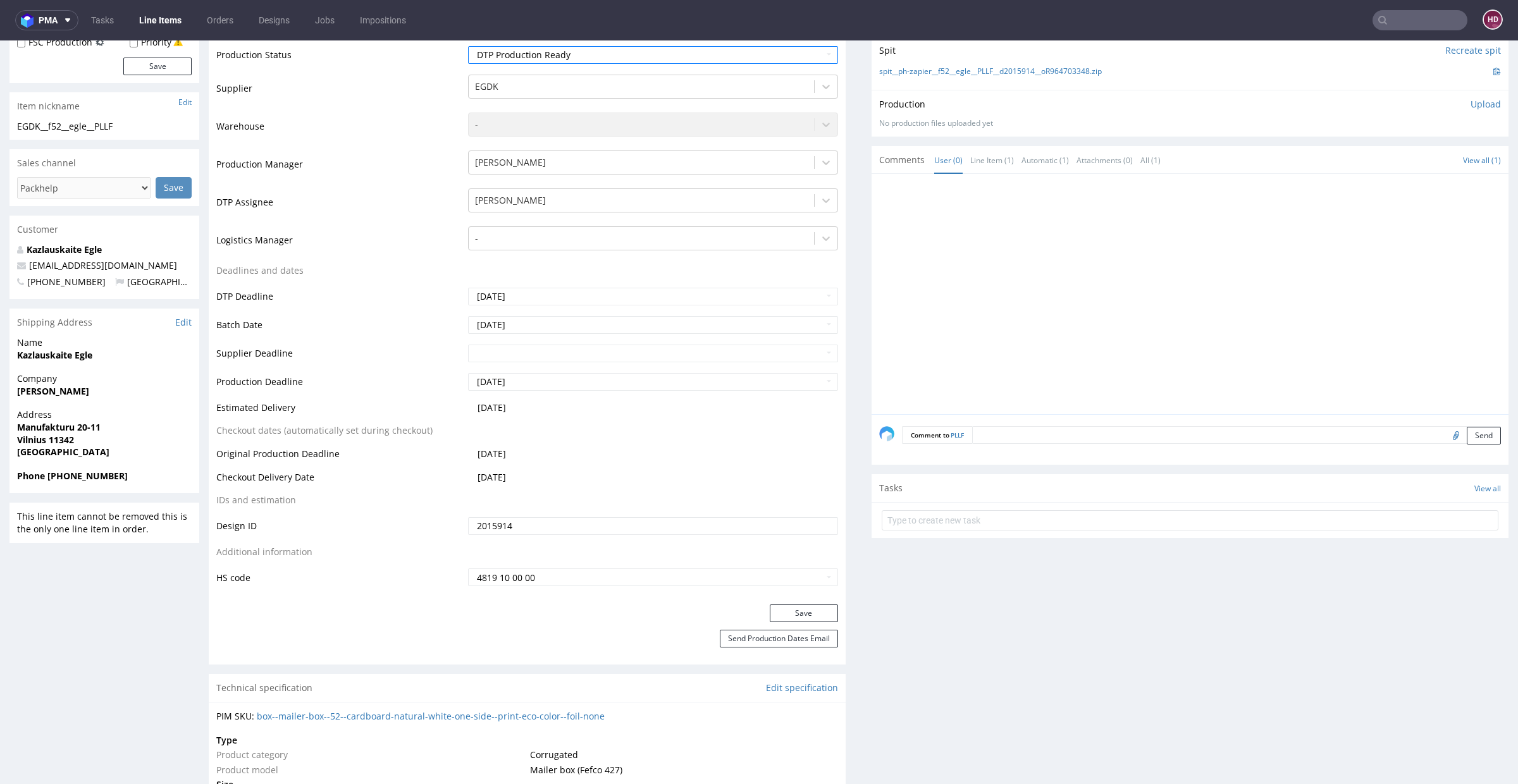
click at [771, 570] on div "Save" at bounding box center [527, 617] width 637 height 26
click at [771, 570] on button "Save" at bounding box center [804, 613] width 68 height 18
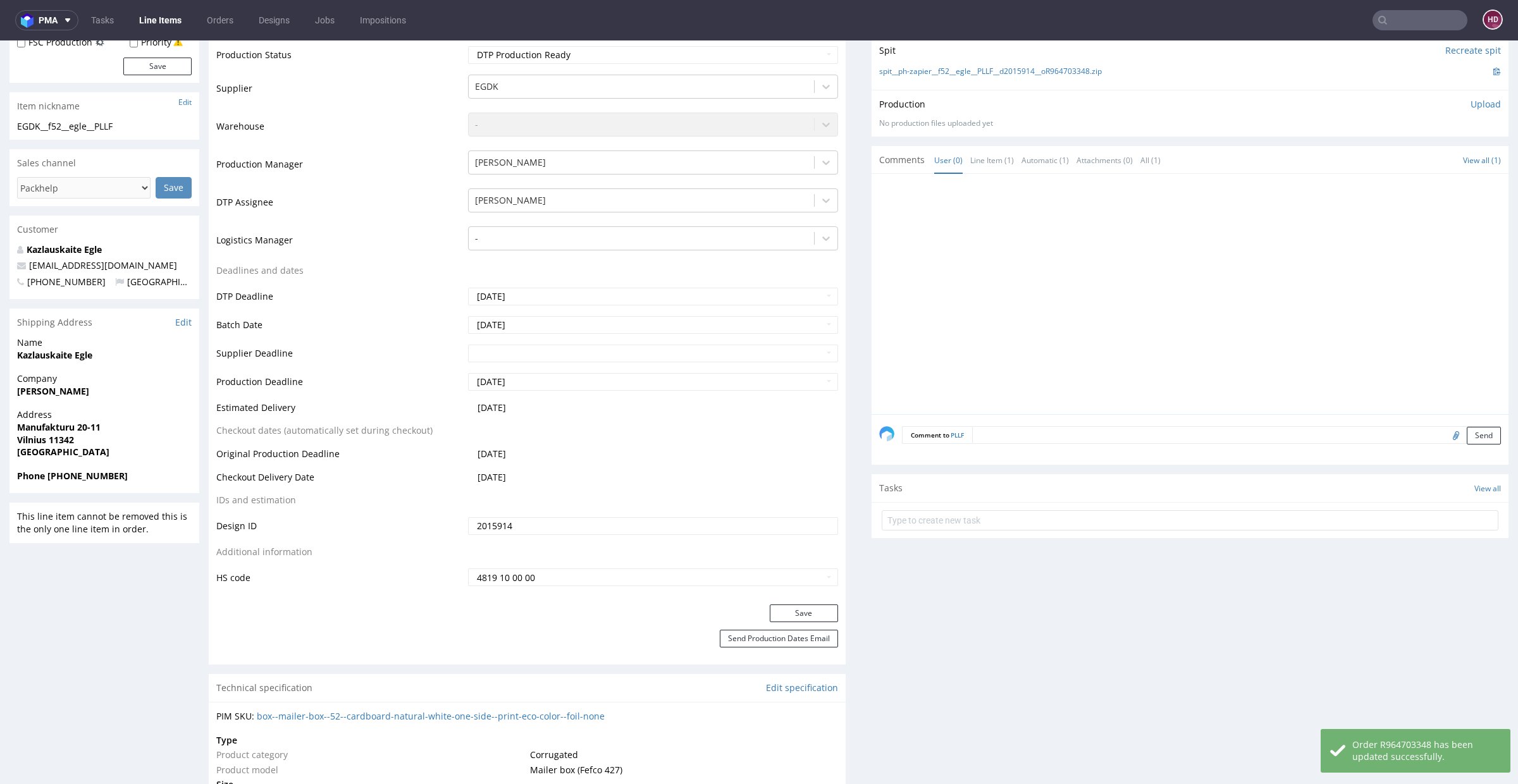
scroll to position [0, 0]
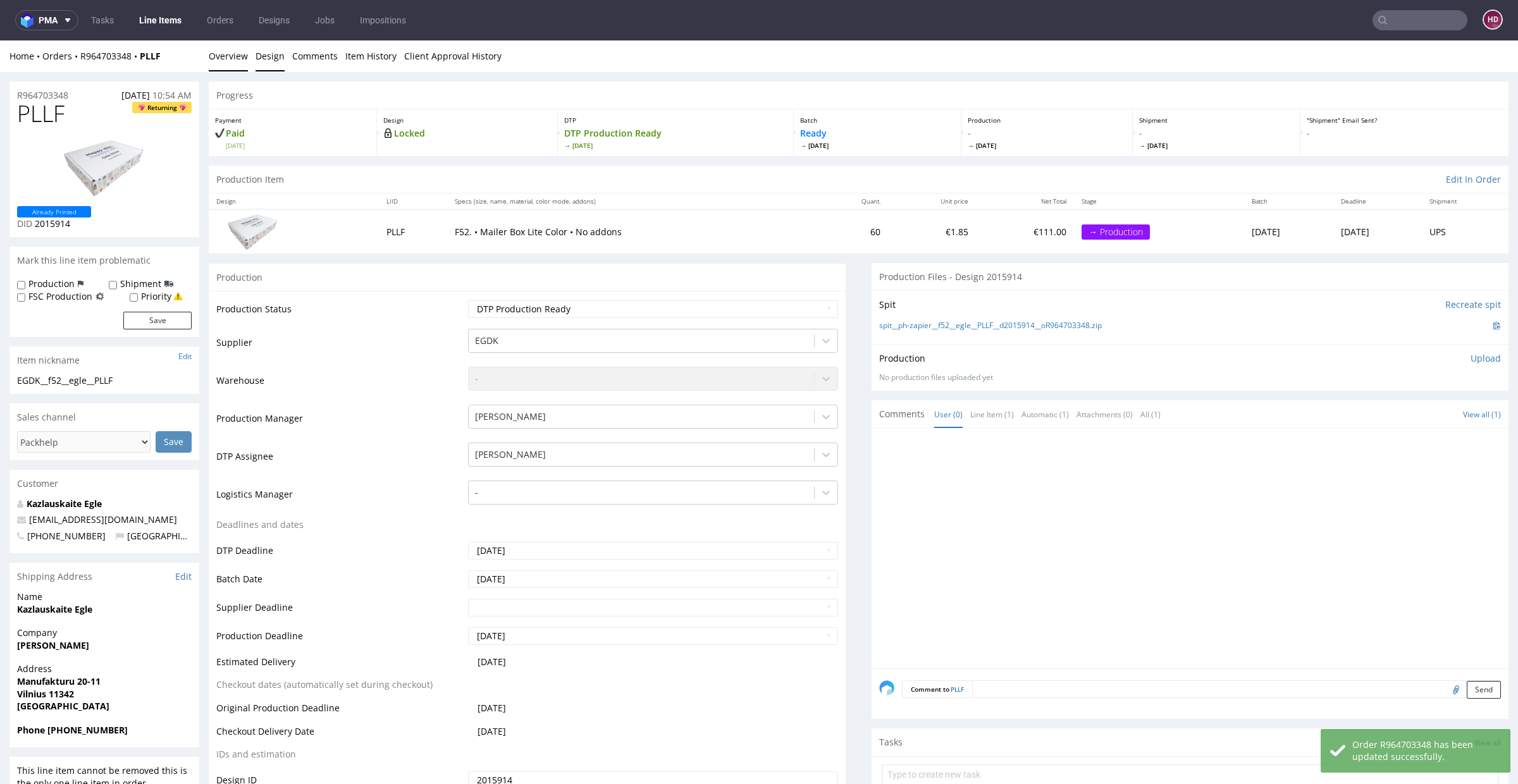
click at [267, 57] on link "Design" at bounding box center [270, 56] width 29 height 31
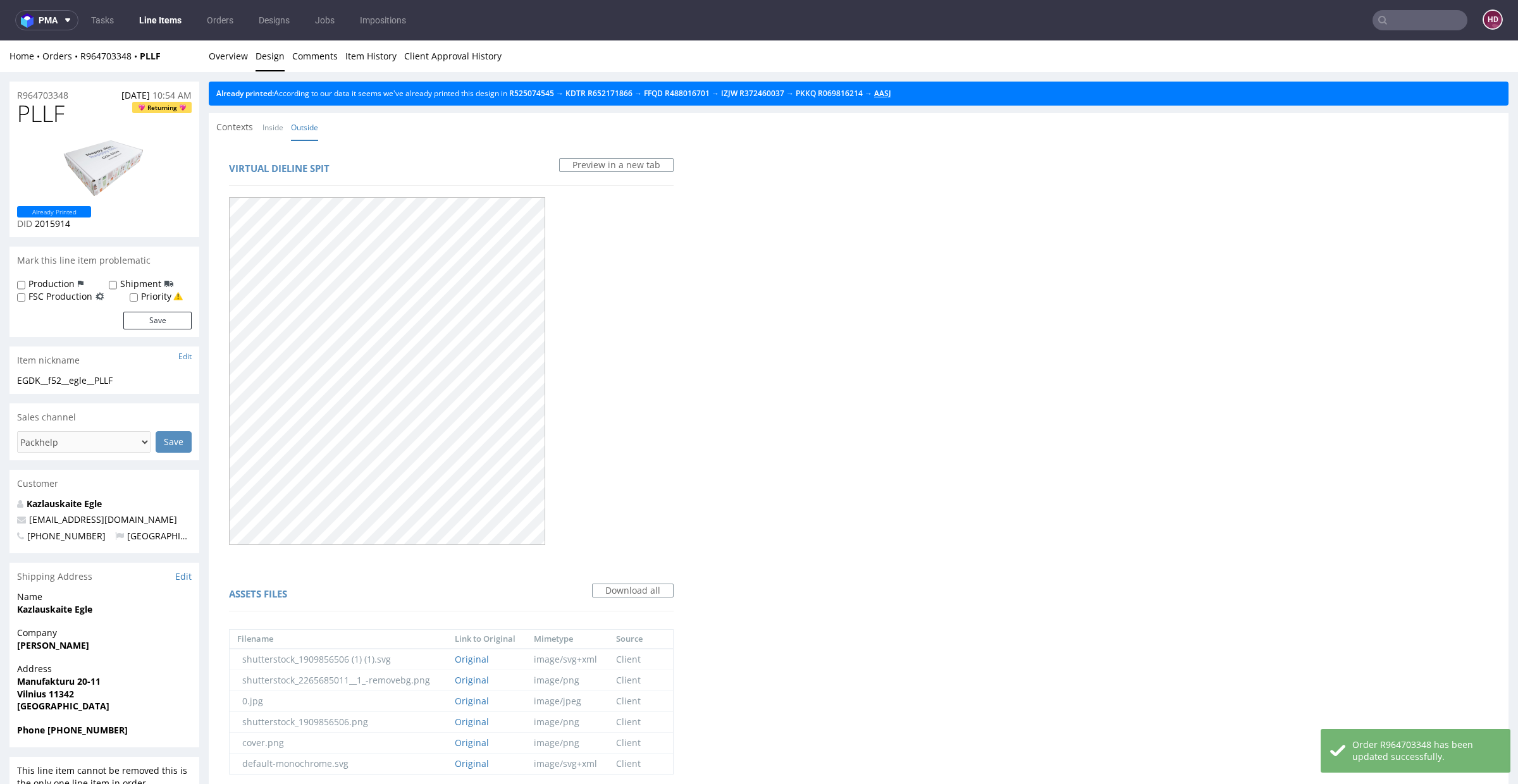
click at [891, 88] on link "AASJ" at bounding box center [883, 93] width 17 height 11
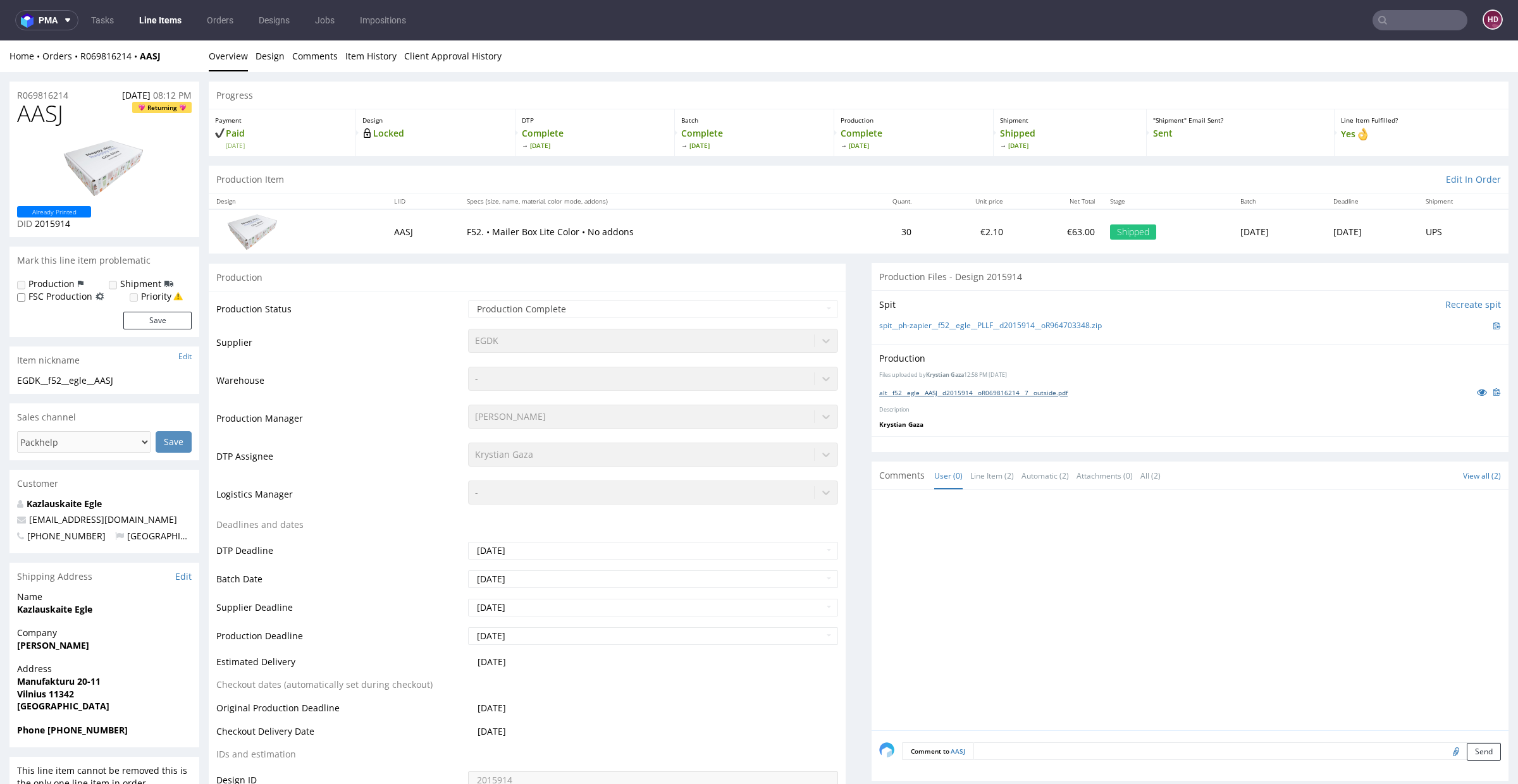
click at [923, 391] on link "alt__f52__egle__AASJ__d2015914__oR069816214__7__outside.pdf" at bounding box center [973, 393] width 189 height 9
click at [218, 58] on link "Overview" at bounding box center [229, 56] width 39 height 31
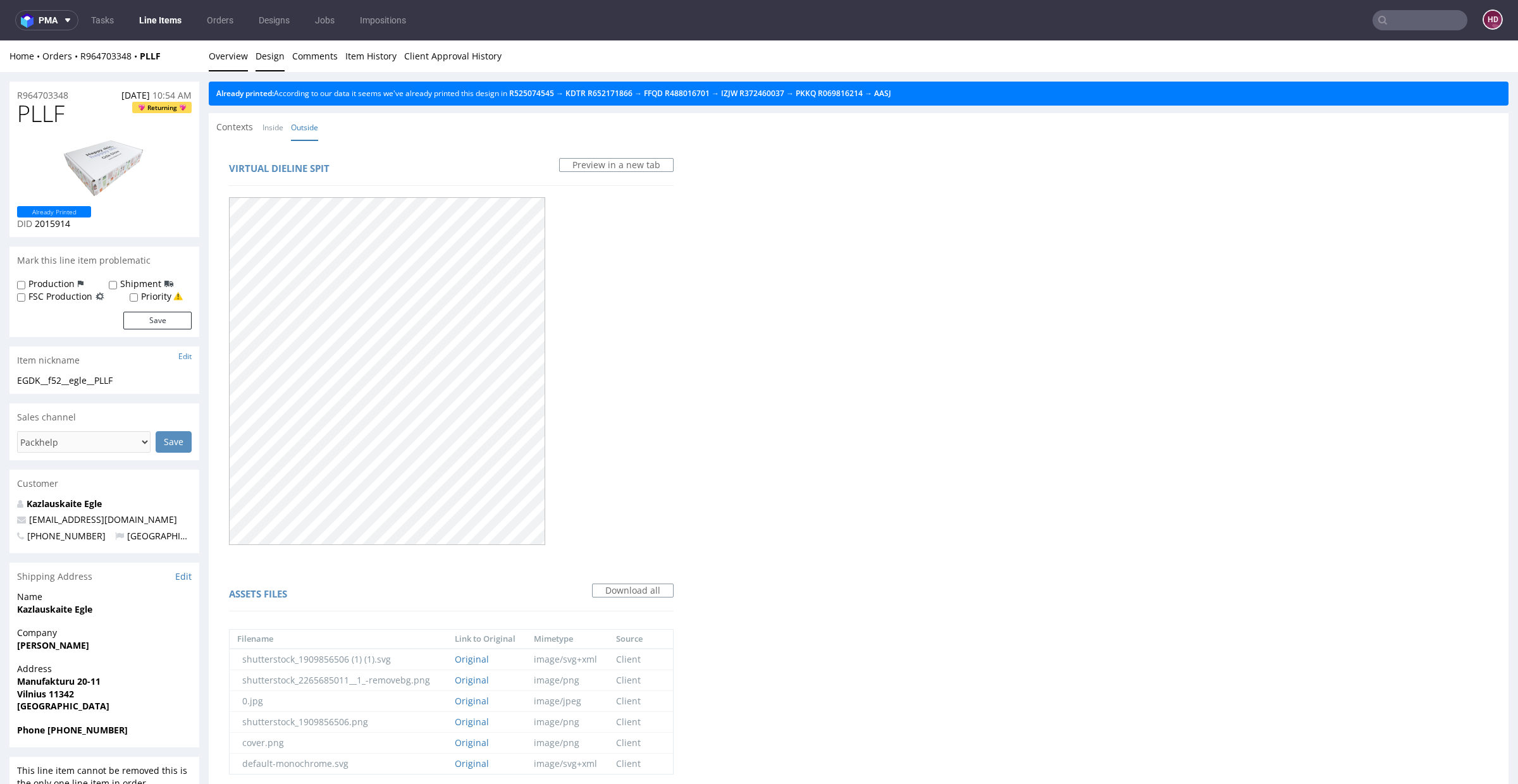
click at [221, 59] on link "Overview" at bounding box center [229, 56] width 39 height 31
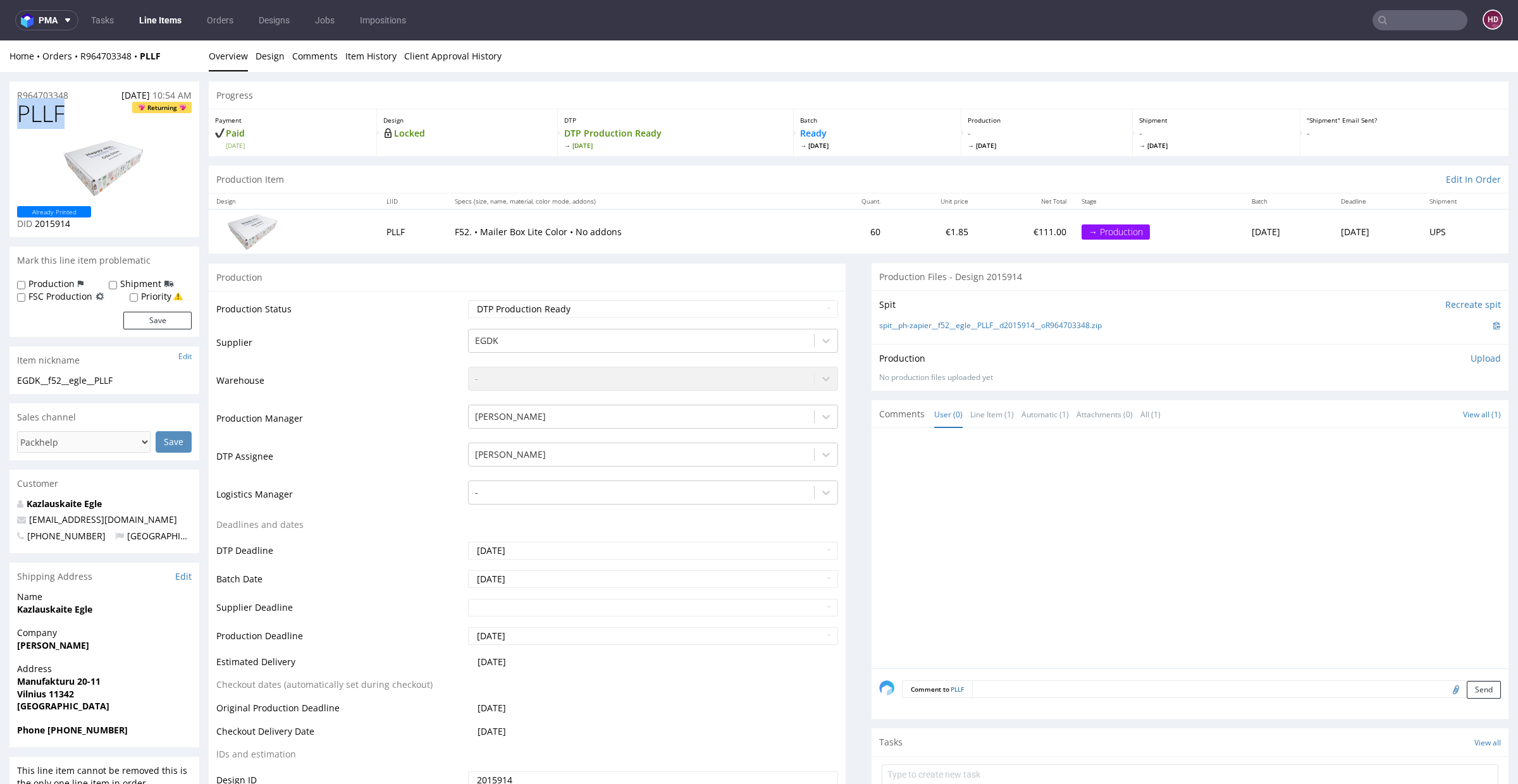
drag, startPoint x: 61, startPoint y: 115, endPoint x: 0, endPoint y: 117, distance: 61.0
drag, startPoint x: 115, startPoint y: 381, endPoint x: 0, endPoint y: 380, distance: 115.0
drag, startPoint x: 74, startPoint y: 98, endPoint x: 0, endPoint y: 95, distance: 74.1
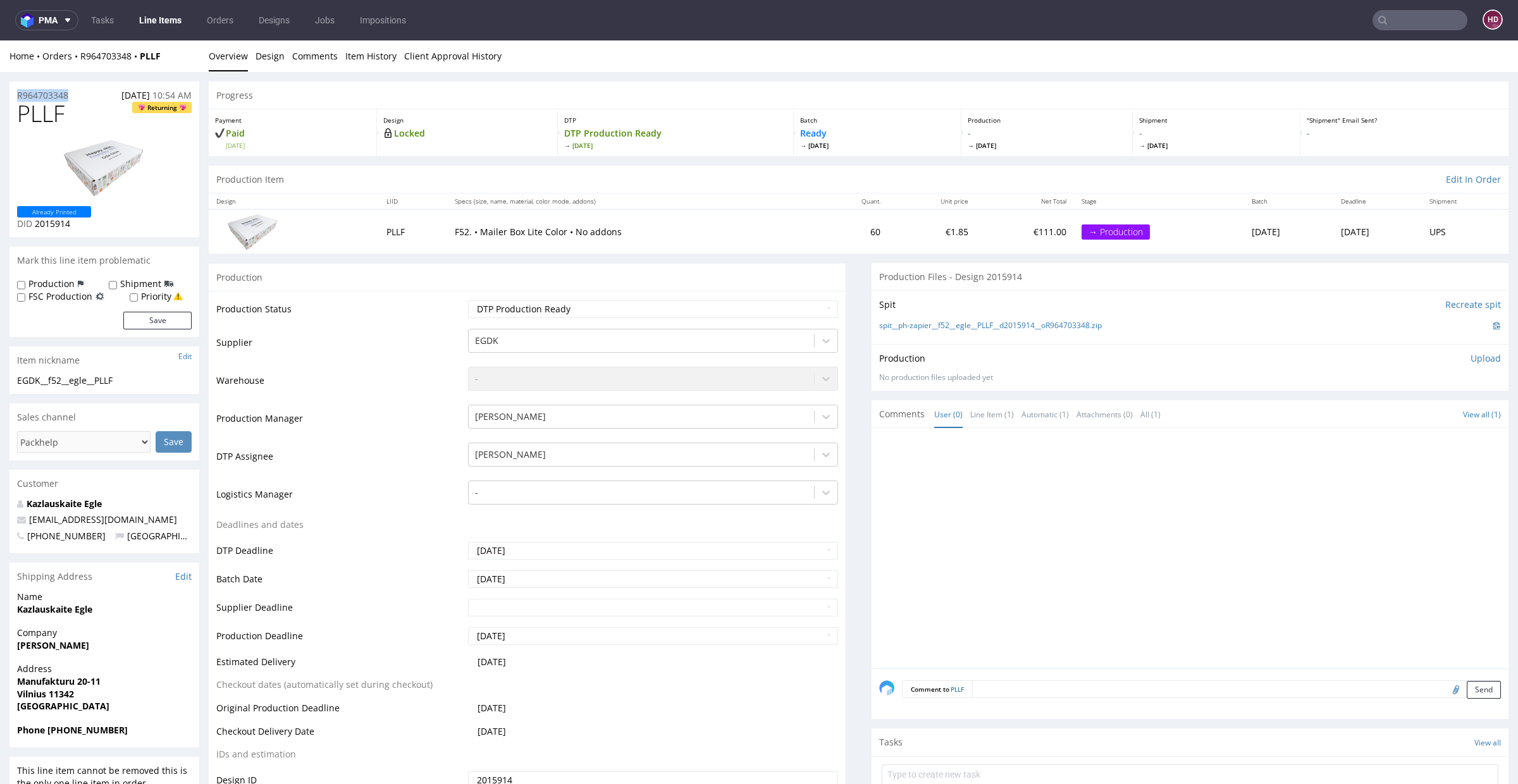
drag, startPoint x: 79, startPoint y: 223, endPoint x: 35, endPoint y: 226, distance: 44.1
click at [35, 226] on p "DID 2015914" at bounding box center [54, 223] width 74 height 13
click at [1103, 361] on p "Upload" at bounding box center [1486, 359] width 30 height 13
click at [1103, 414] on div "Add files" at bounding box center [1411, 416] width 63 height 19
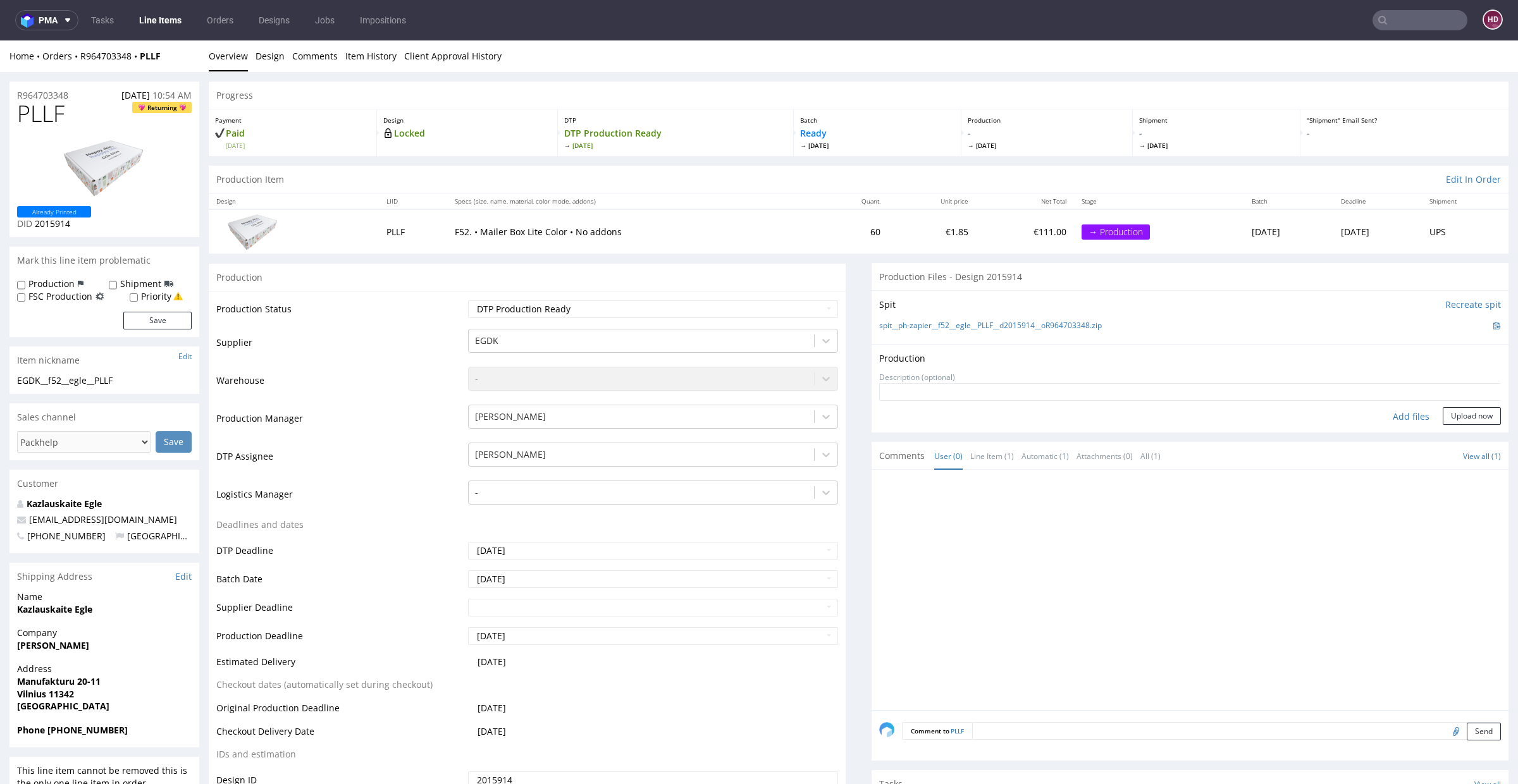
type input "C:\fakepath\EGDK__f52__egle__PLLF__d2015914__oR964703348.pdf"
click at [1103, 431] on button "Upload now" at bounding box center [1471, 436] width 58 height 18
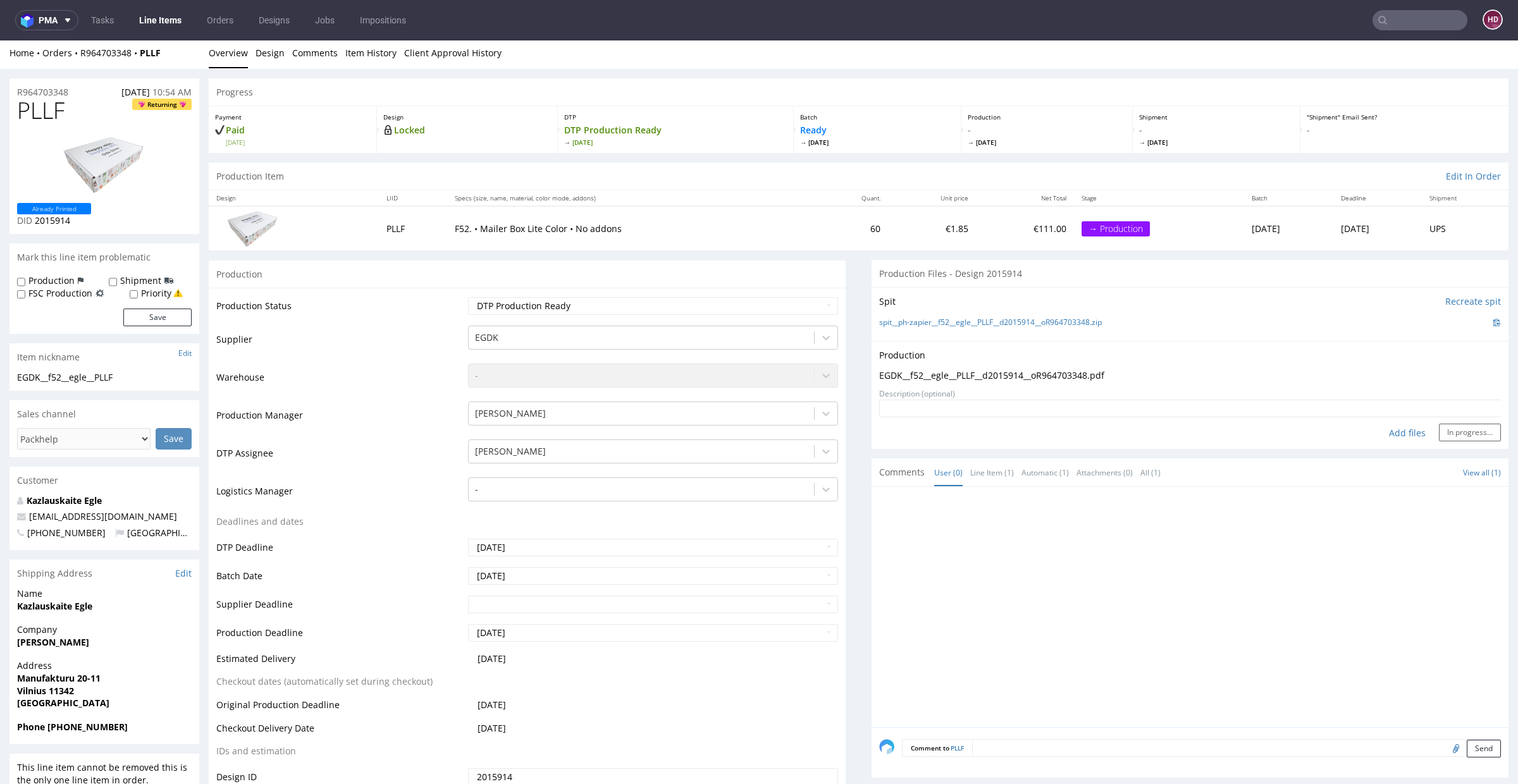
click at [1059, 570] on div at bounding box center [1193, 611] width 629 height 233
click at [1103, 383] on div "Production Upload EGDK__f52__egle__PLLF__d2015914__oR964703348.pdf No productio…" at bounding box center [1189, 395] width 622 height 92
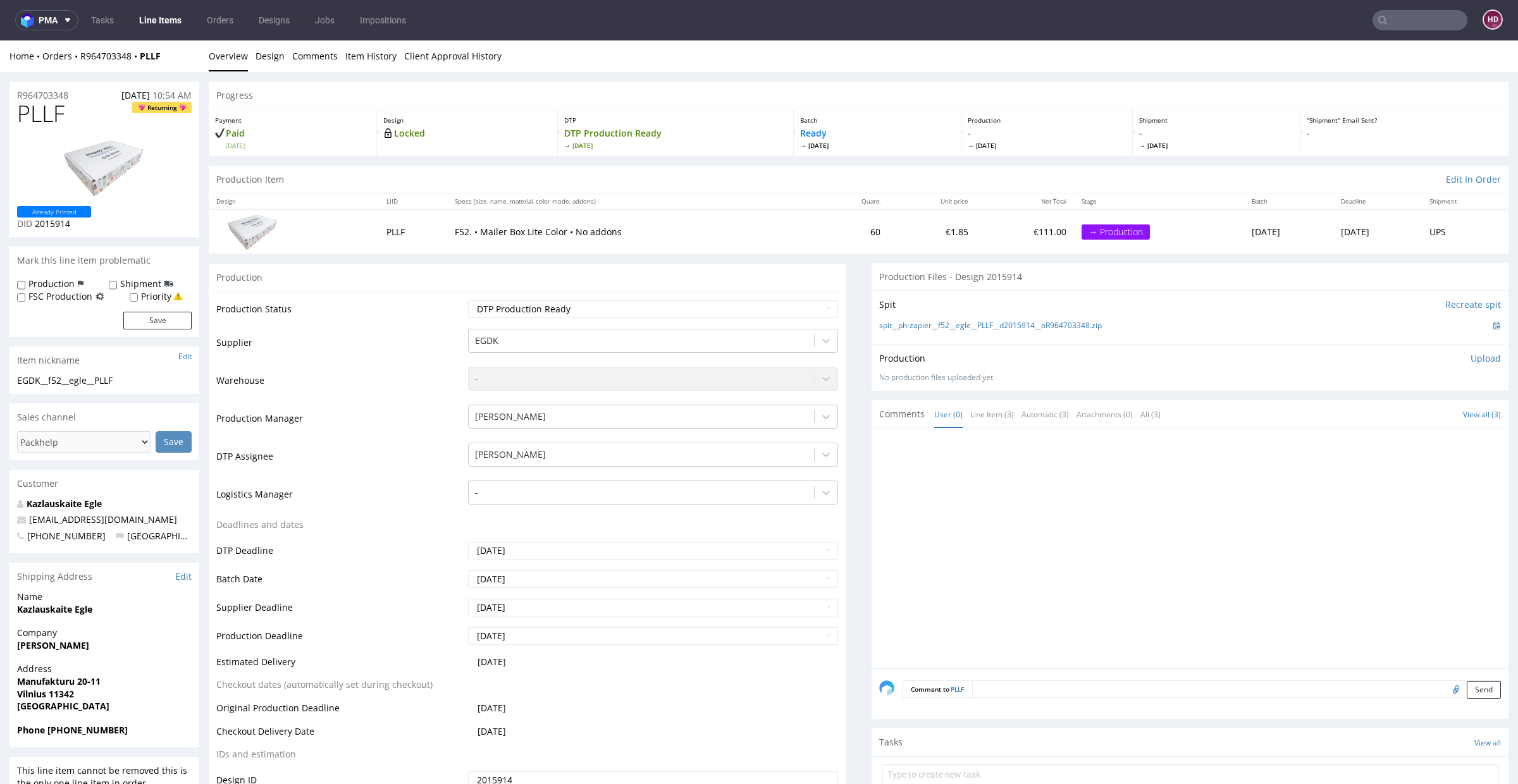
click at [1477, 359] on div "Production Upload No production files uploaded yet Description (optional) Add f…" at bounding box center [1189, 367] width 637 height 46
click at [1471, 358] on p "Upload" at bounding box center [1486, 359] width 30 height 13
click at [1401, 414] on div "Add files" at bounding box center [1411, 416] width 63 height 19
type input "C:\fakepath\EGDK__f52__egle__PLLF__d2015914__oR964703348.pdf"
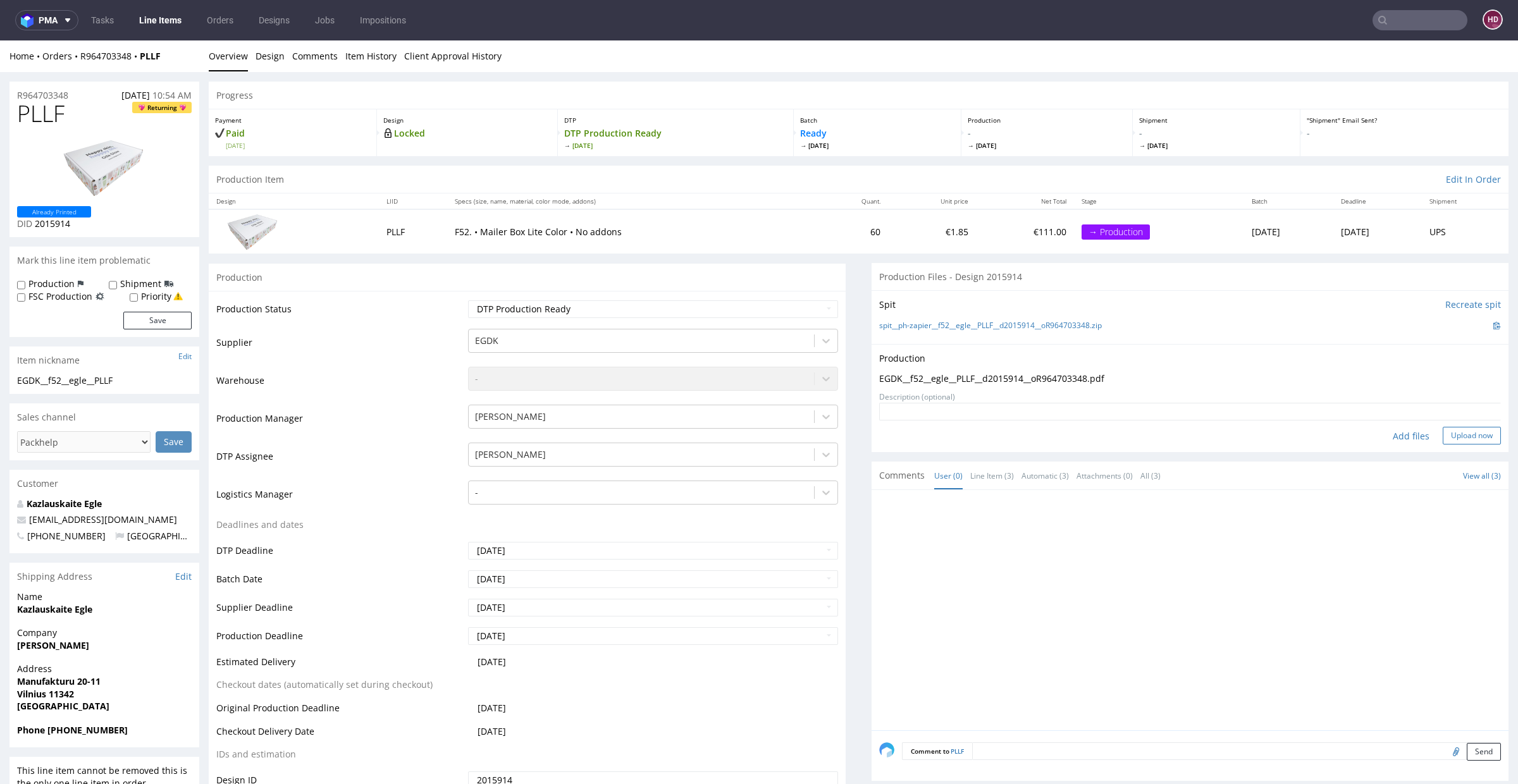
click at [1443, 432] on button "Upload now" at bounding box center [1471, 436] width 58 height 18
